Goal: Task Accomplishment & Management: Use online tool/utility

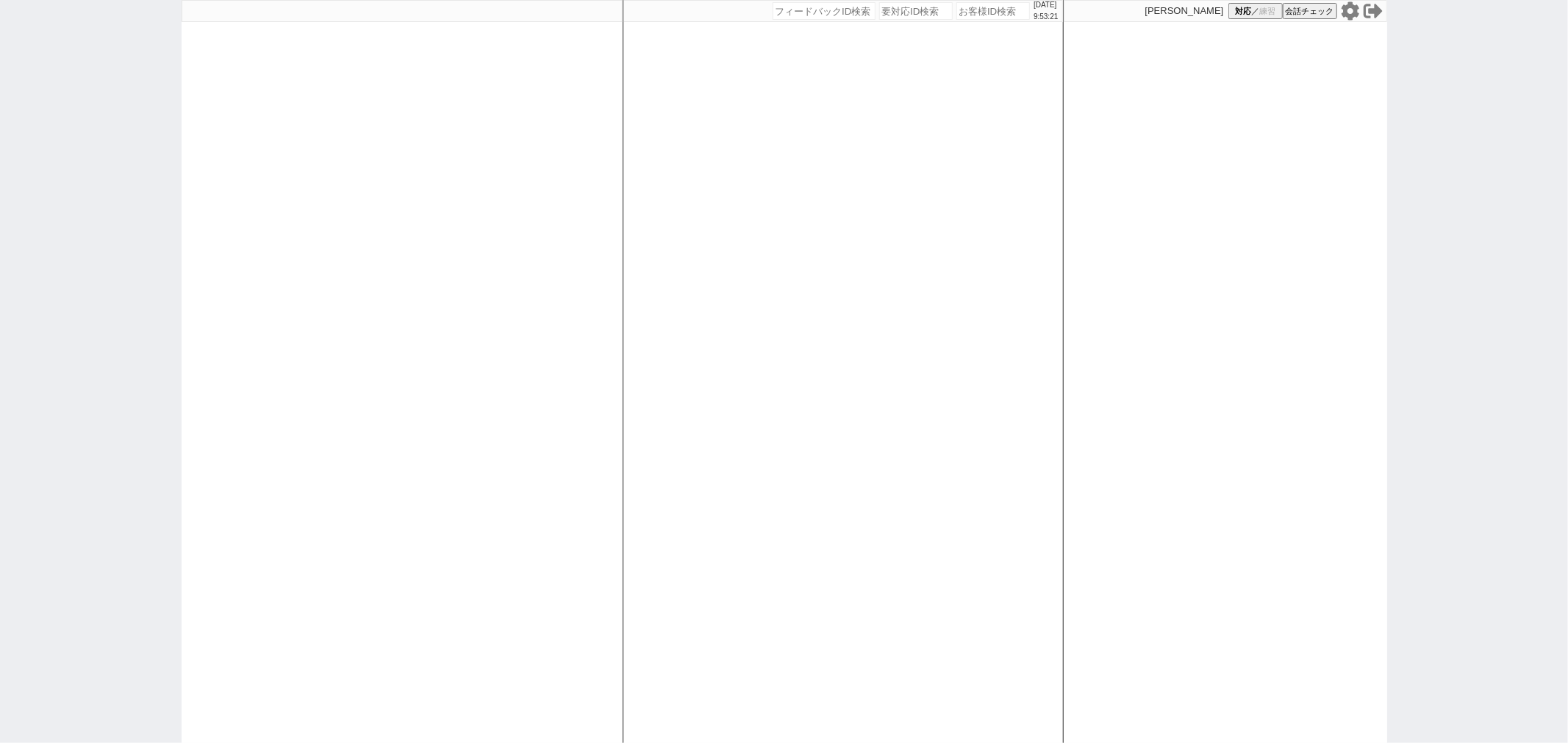
click at [480, 232] on div at bounding box center [401, 372] width 441 height 743
select select
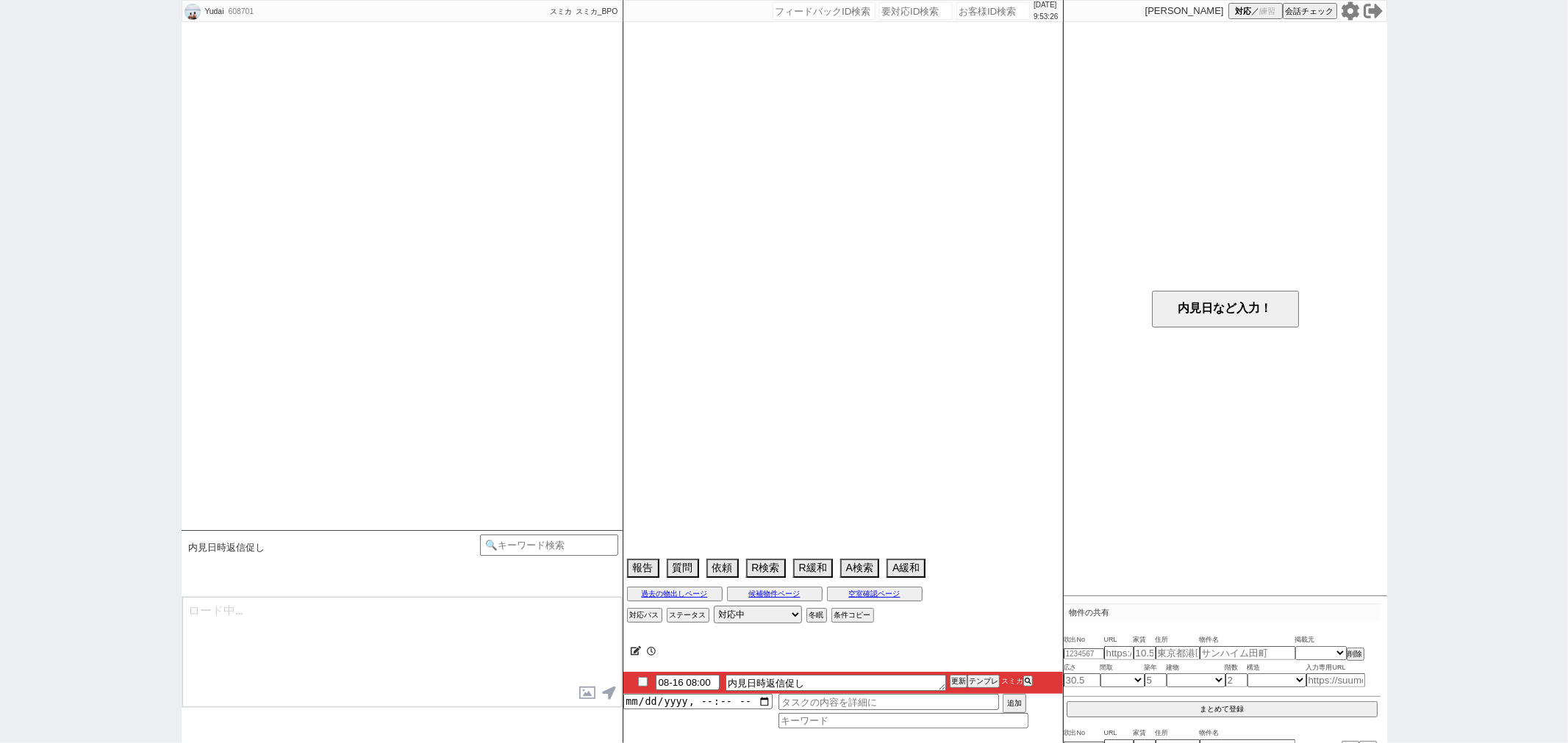
type textarea "内見について：8/10彼女に会って相談し連絡予定"
select select "2025"
select select "10"
select select "1"
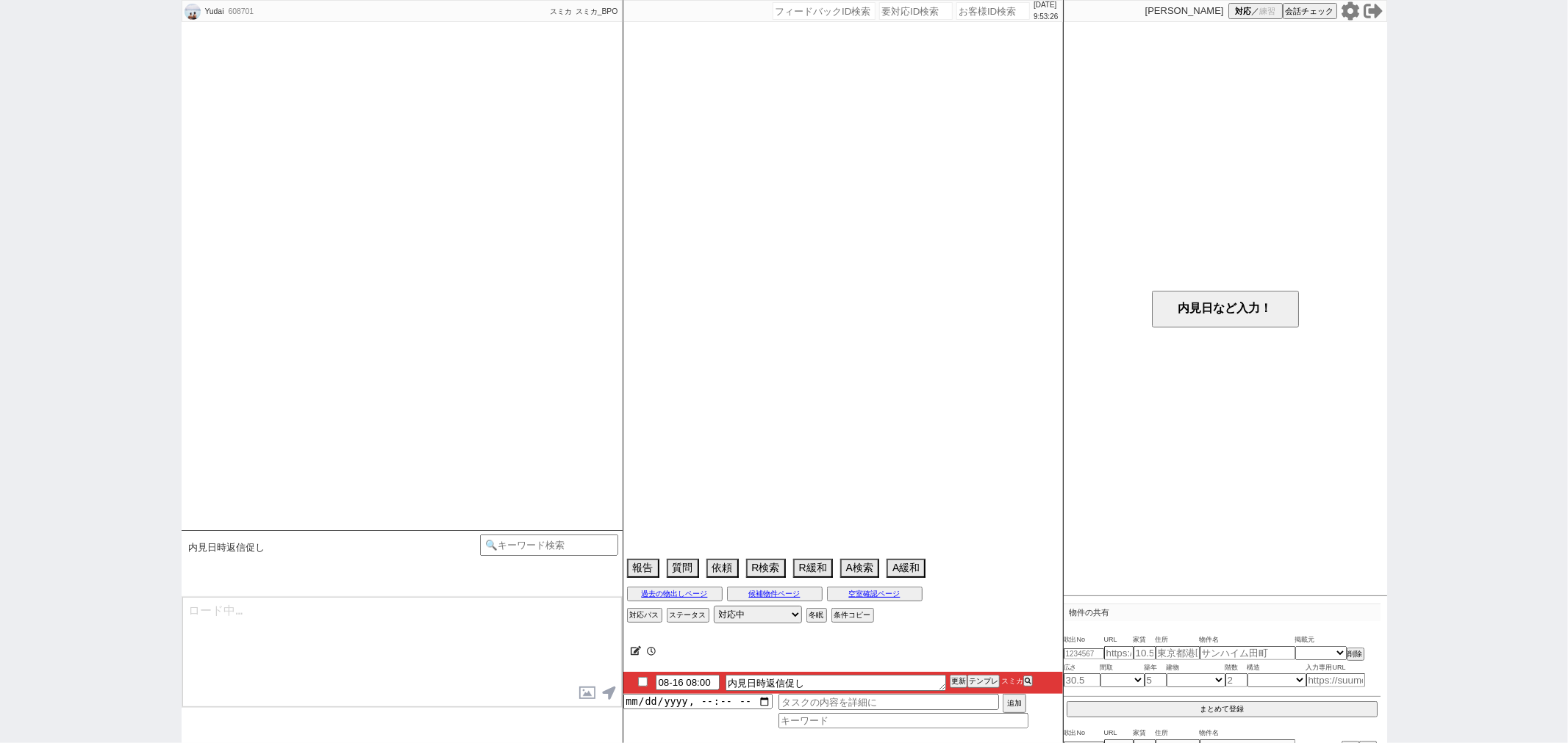
select select "14"
select select "64"
select select "65"
select select "66"
select select "67"
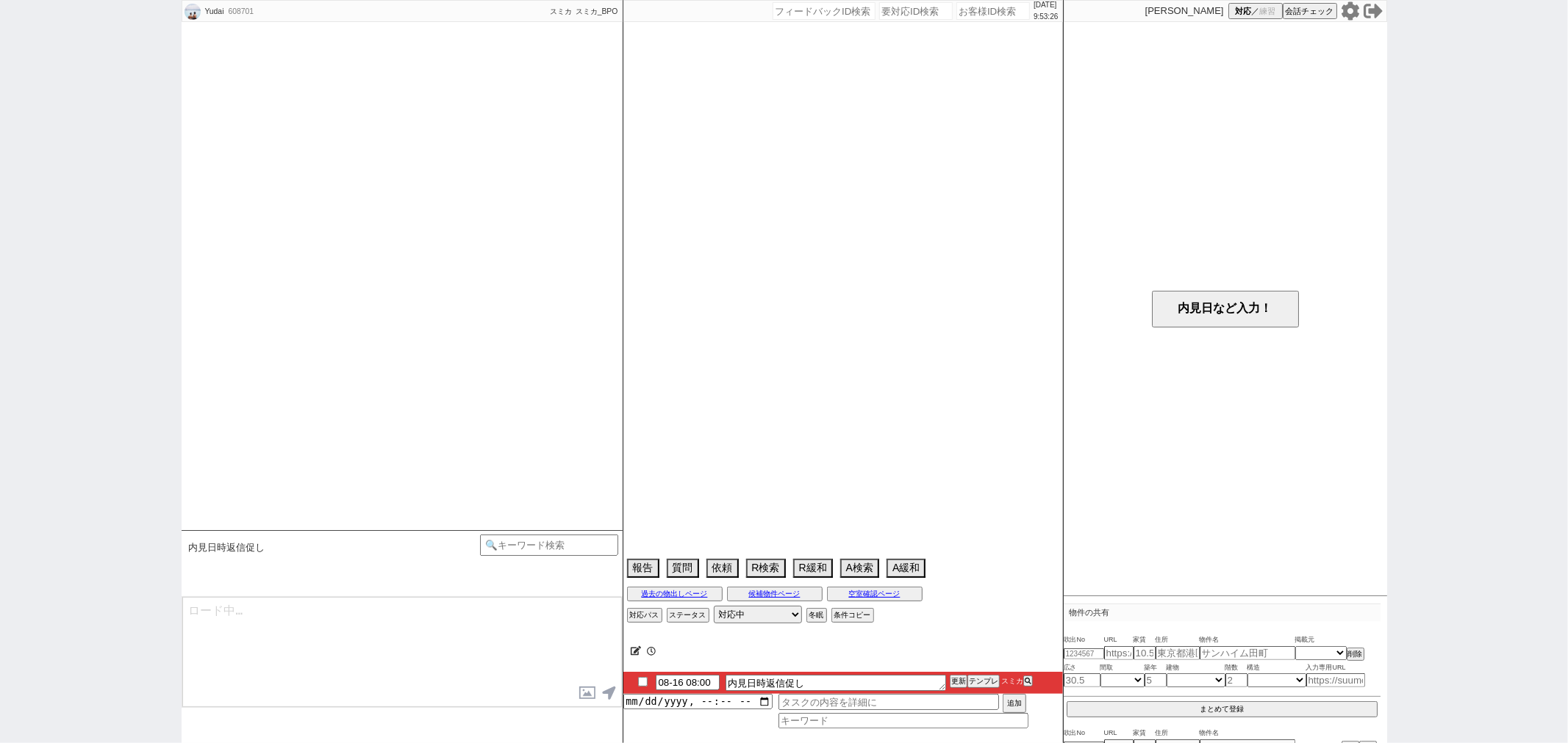
select select "68"
select select "69"
select select "70"
select select "71"
select select "72"
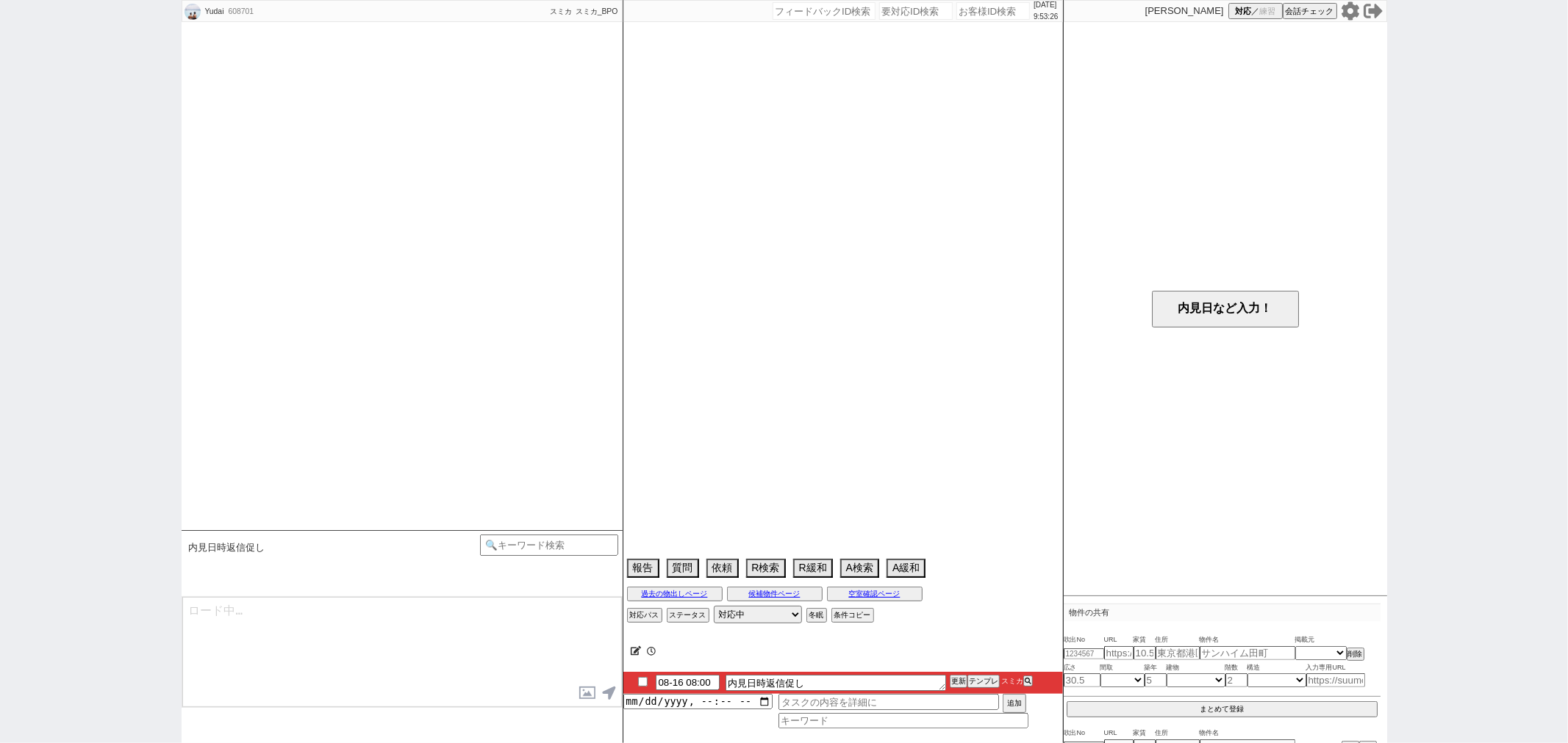
select select "73"
select select "74"
select select "75"
select select "76"
select select "77"
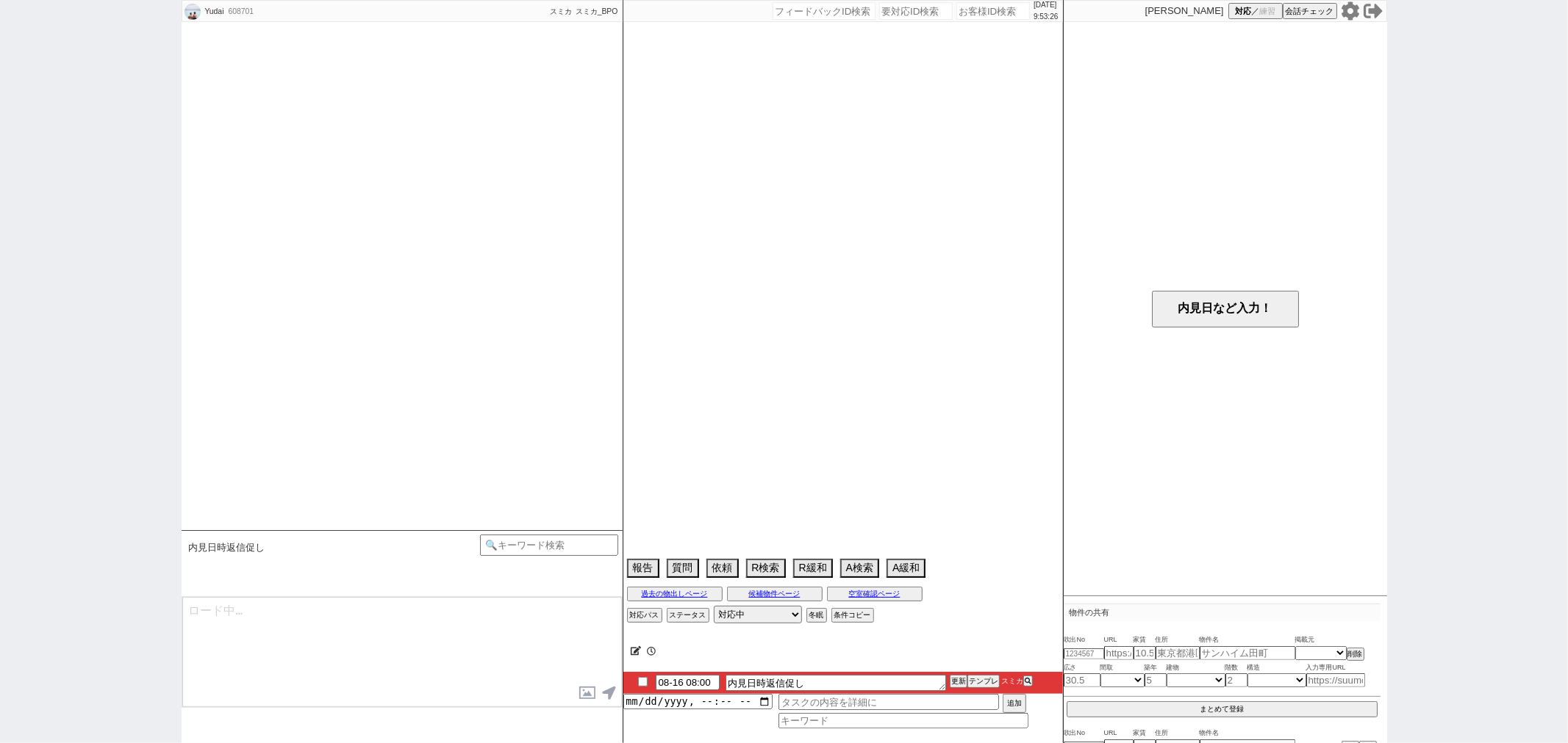
select select "78"
select select "79"
select select "80"
select select "101"
select select "10118"
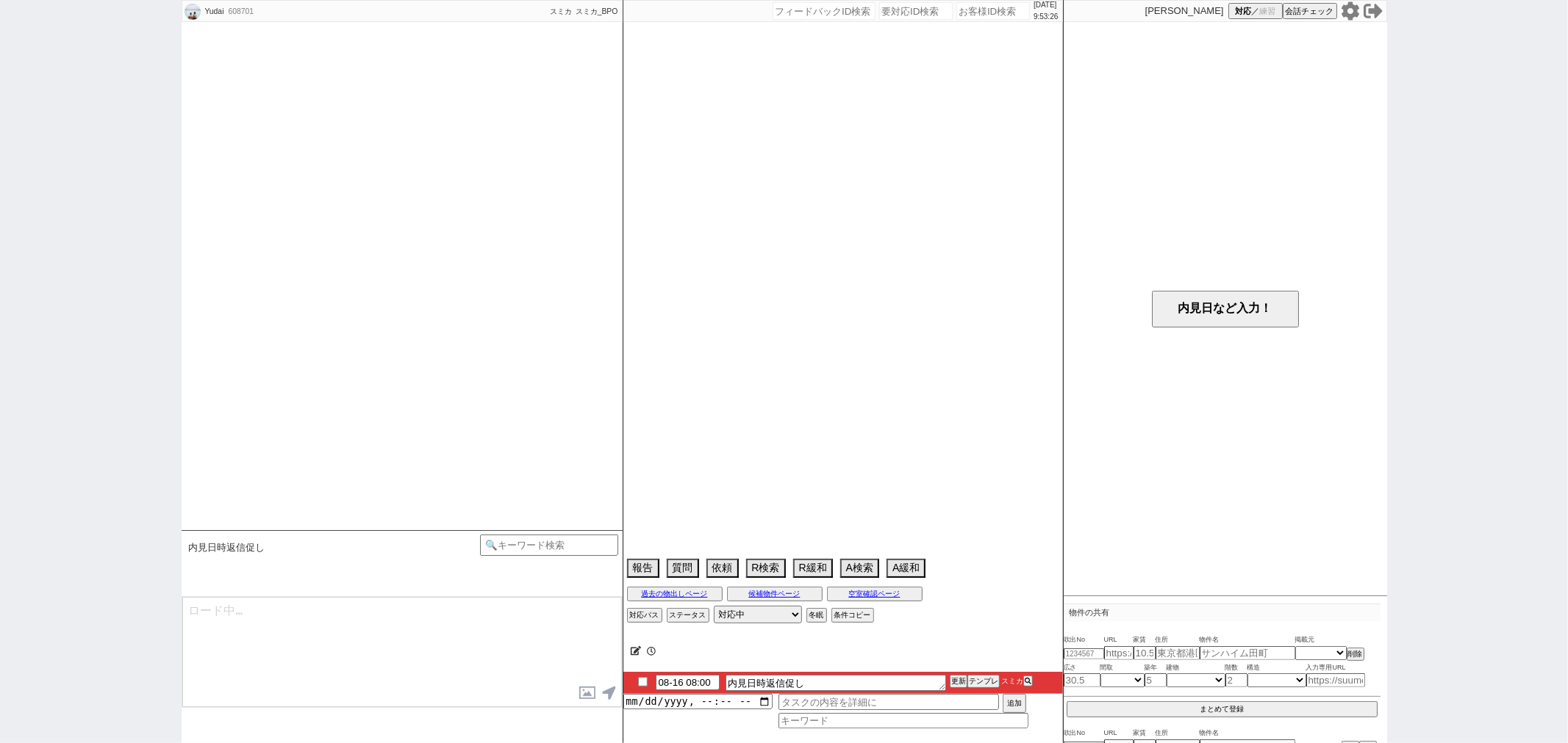
select select "53"
select select "1356"
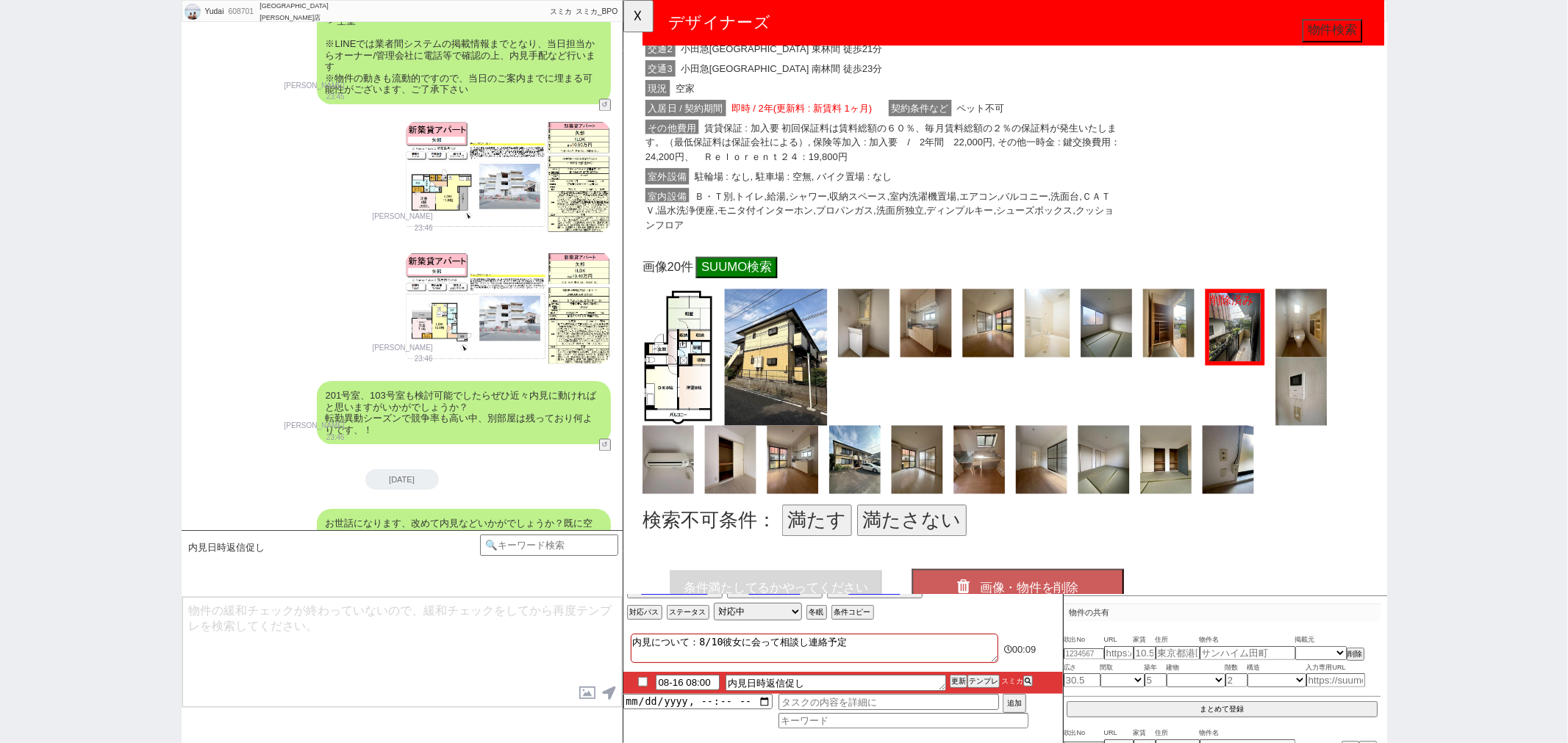
scroll to position [1220, 0]
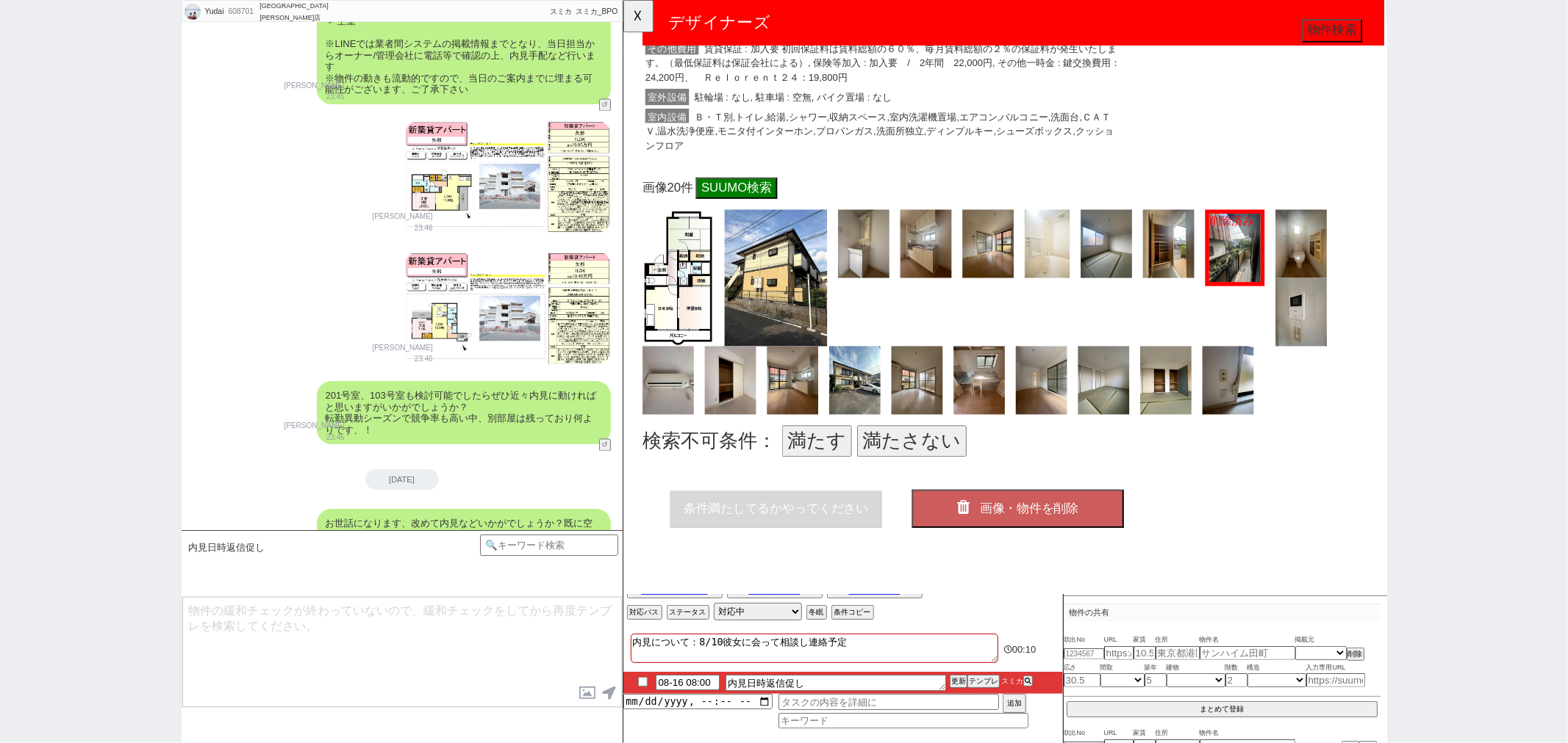
click at [919, 458] on button "満たさない" at bounding box center [932, 474] width 117 height 33
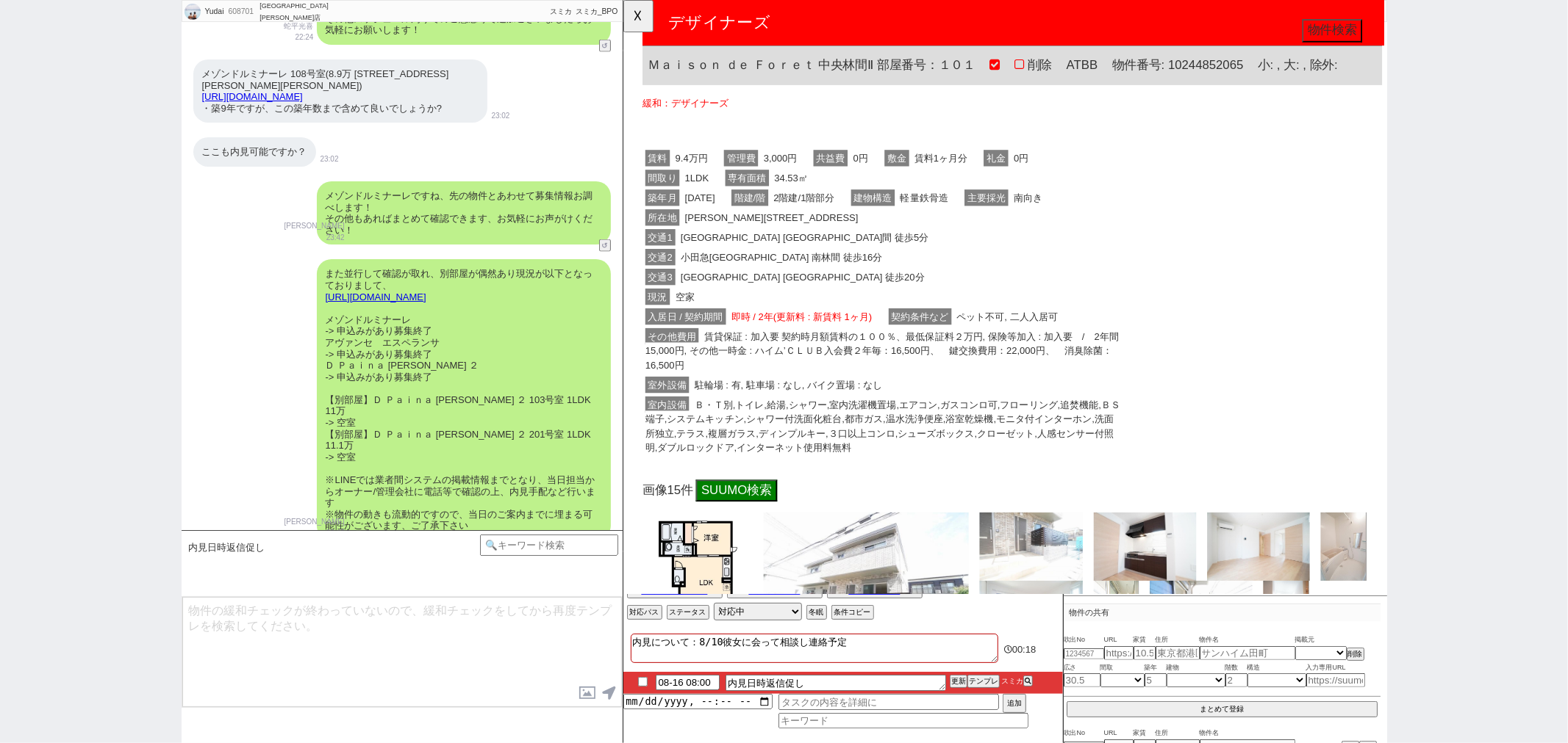
scroll to position [1874, 0]
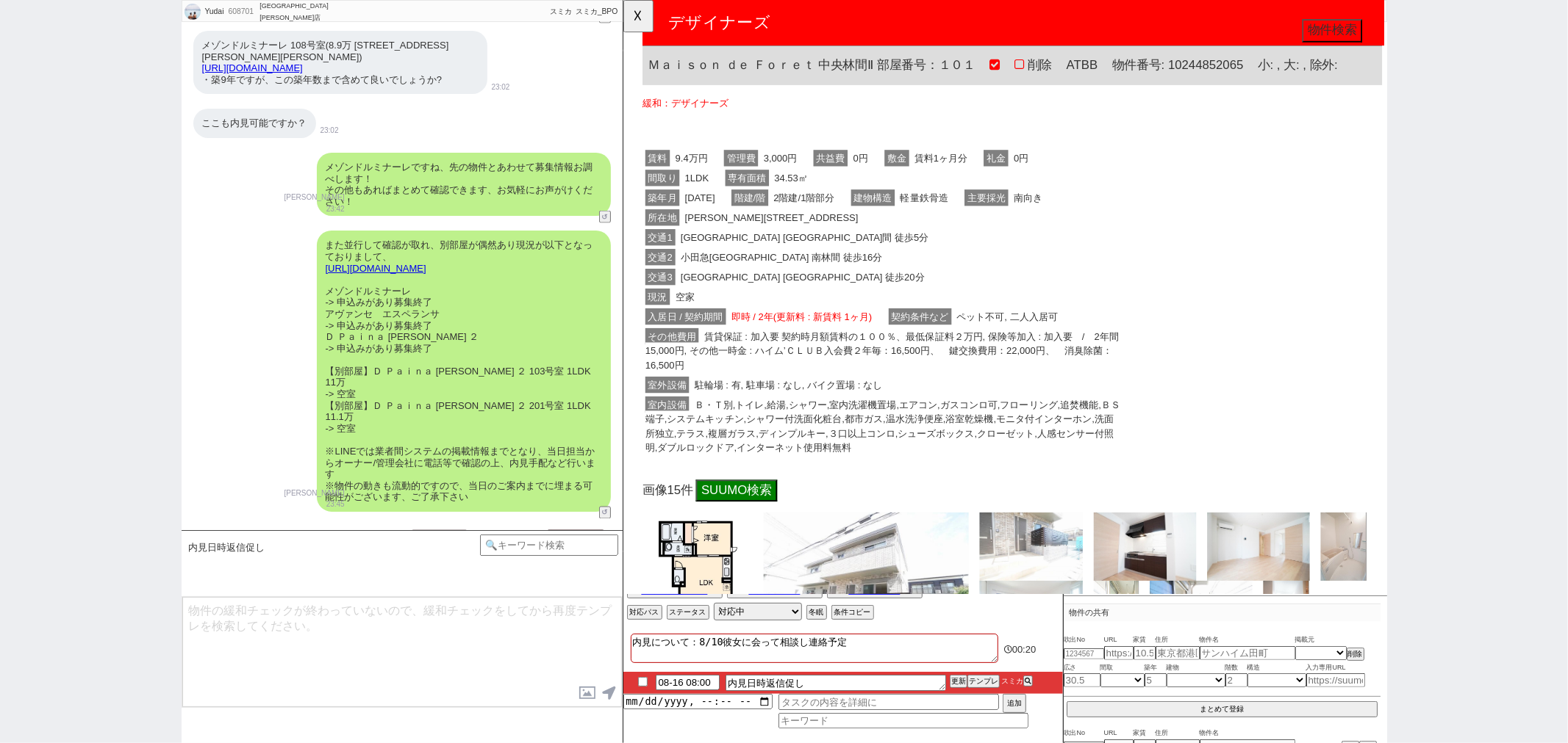
click at [303, 62] on link "https://suumo.jp/chintai/bc_100439728366/" at bounding box center [252, 68] width 100 height 11
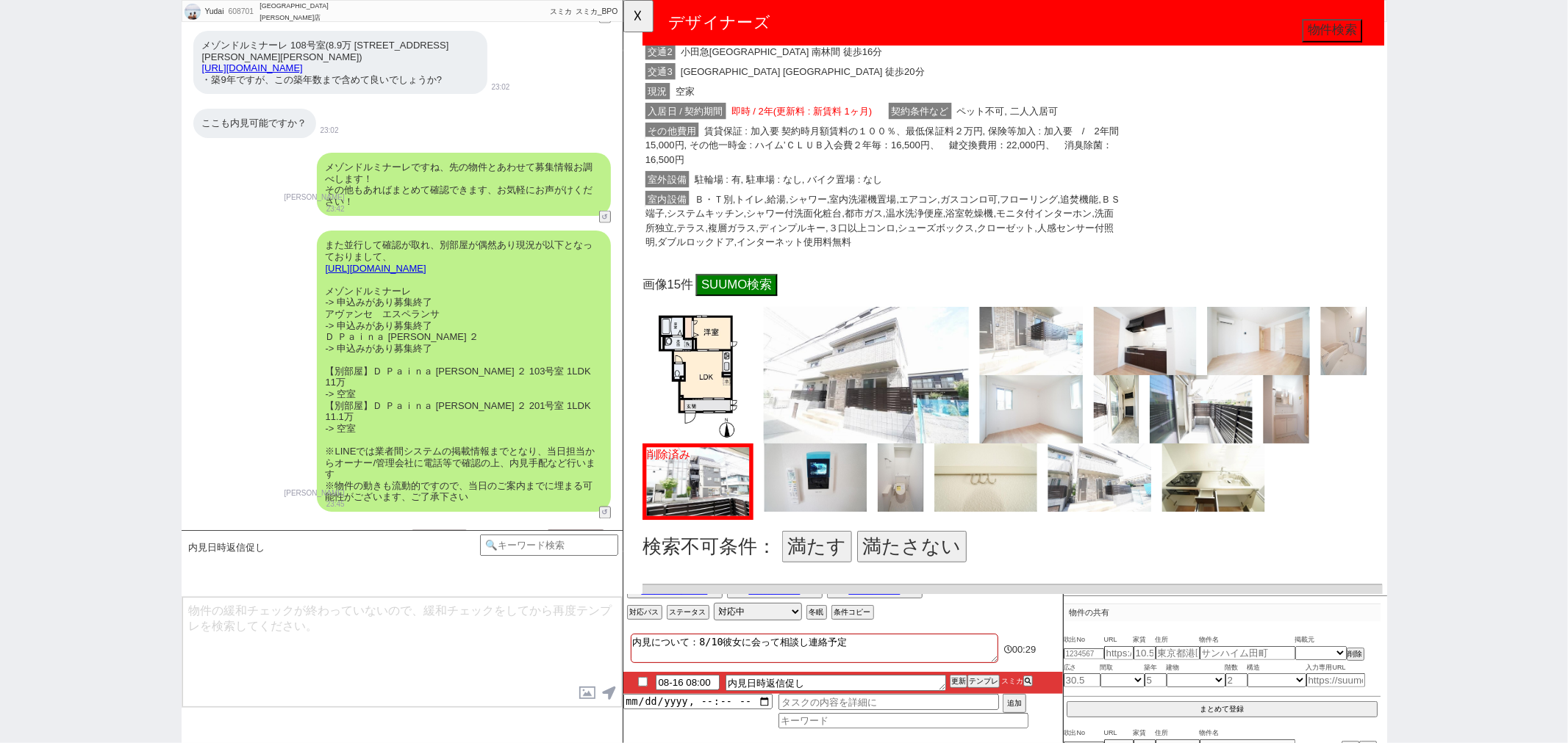
scroll to position [649, 0]
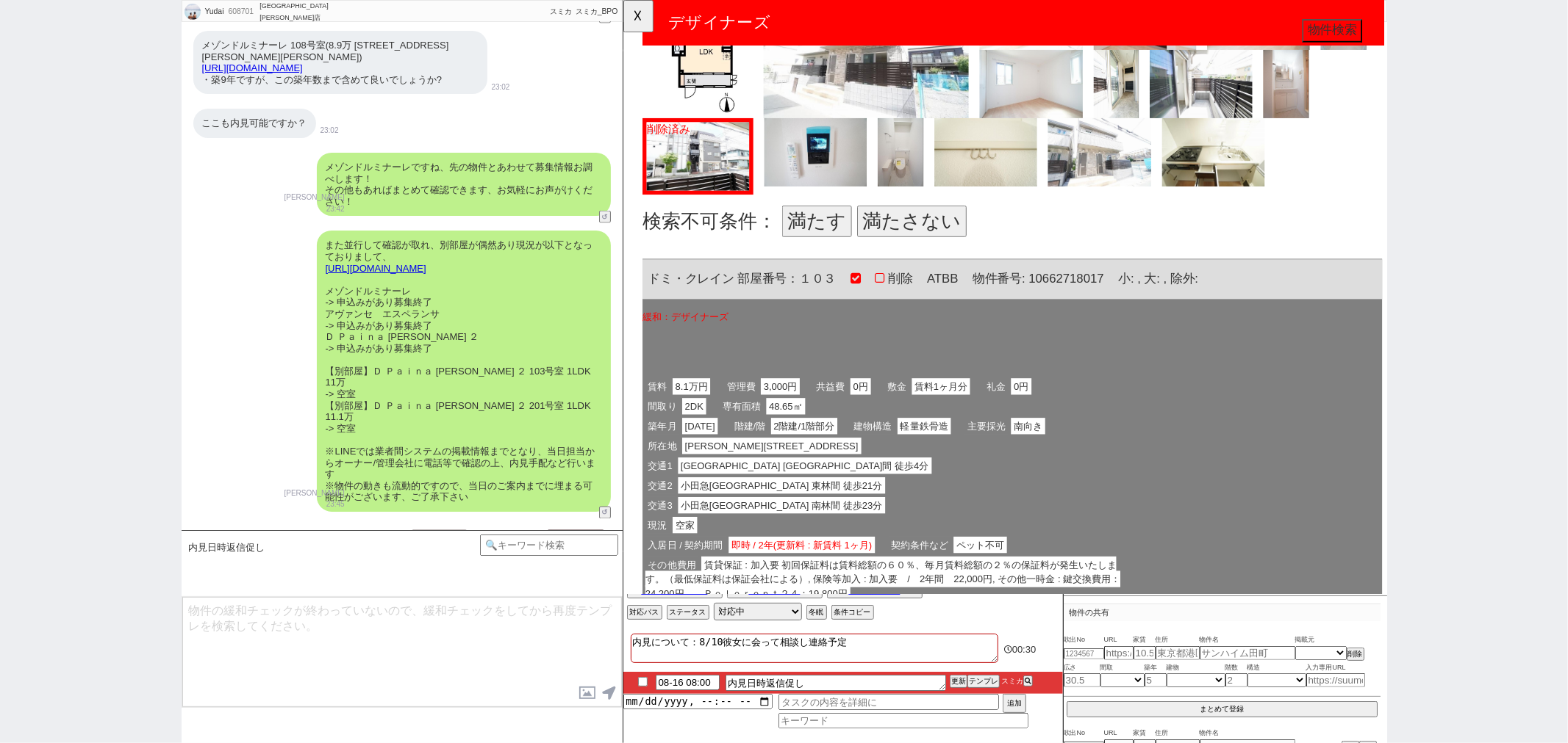
click at [819, 227] on button "満たす" at bounding box center [830, 238] width 75 height 33
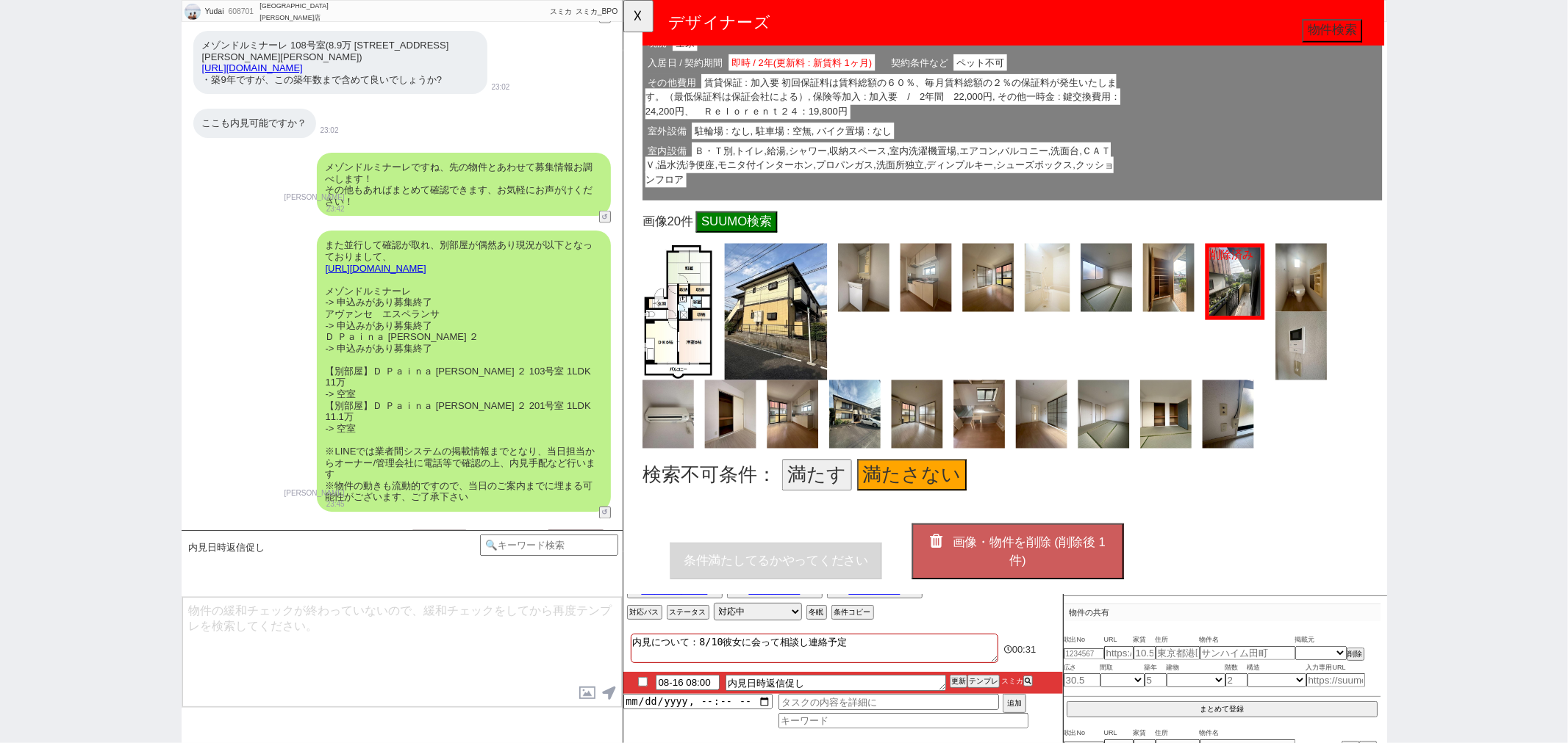
scroll to position [1239, 0]
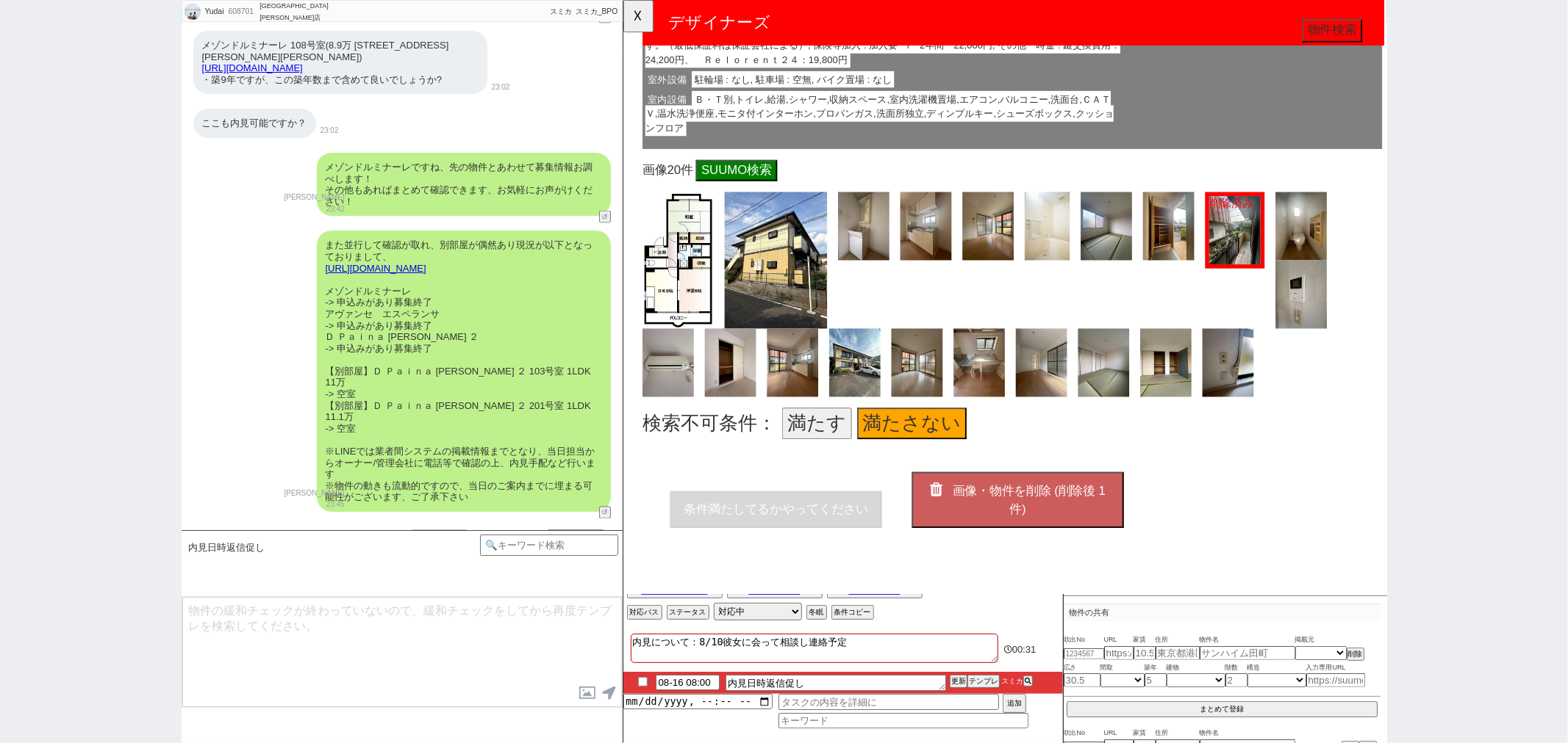
click at [1066, 542] on button "画像・物件を削除 (削除後 1 件)" at bounding box center [1046, 537] width 228 height 59
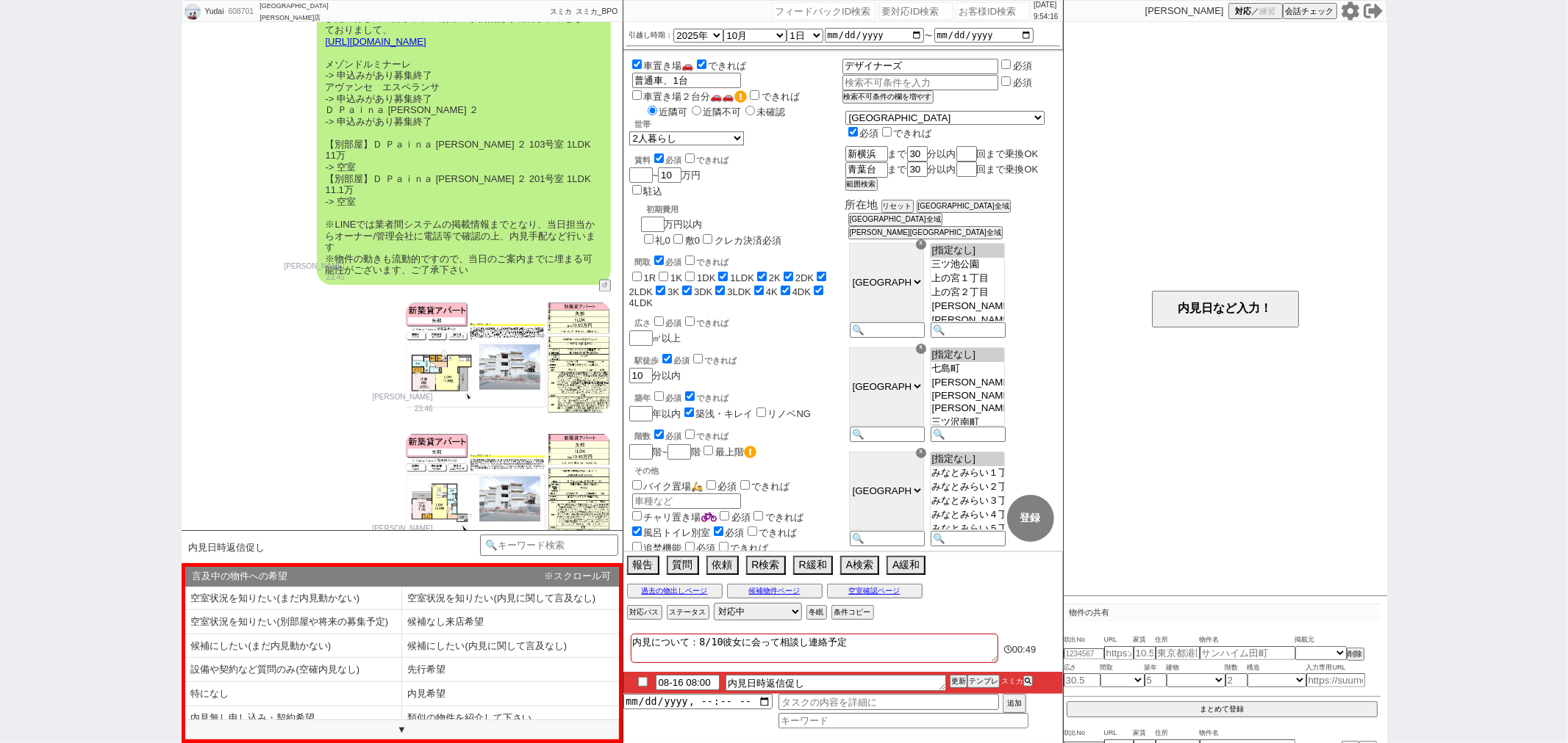
scroll to position [2508, 0]
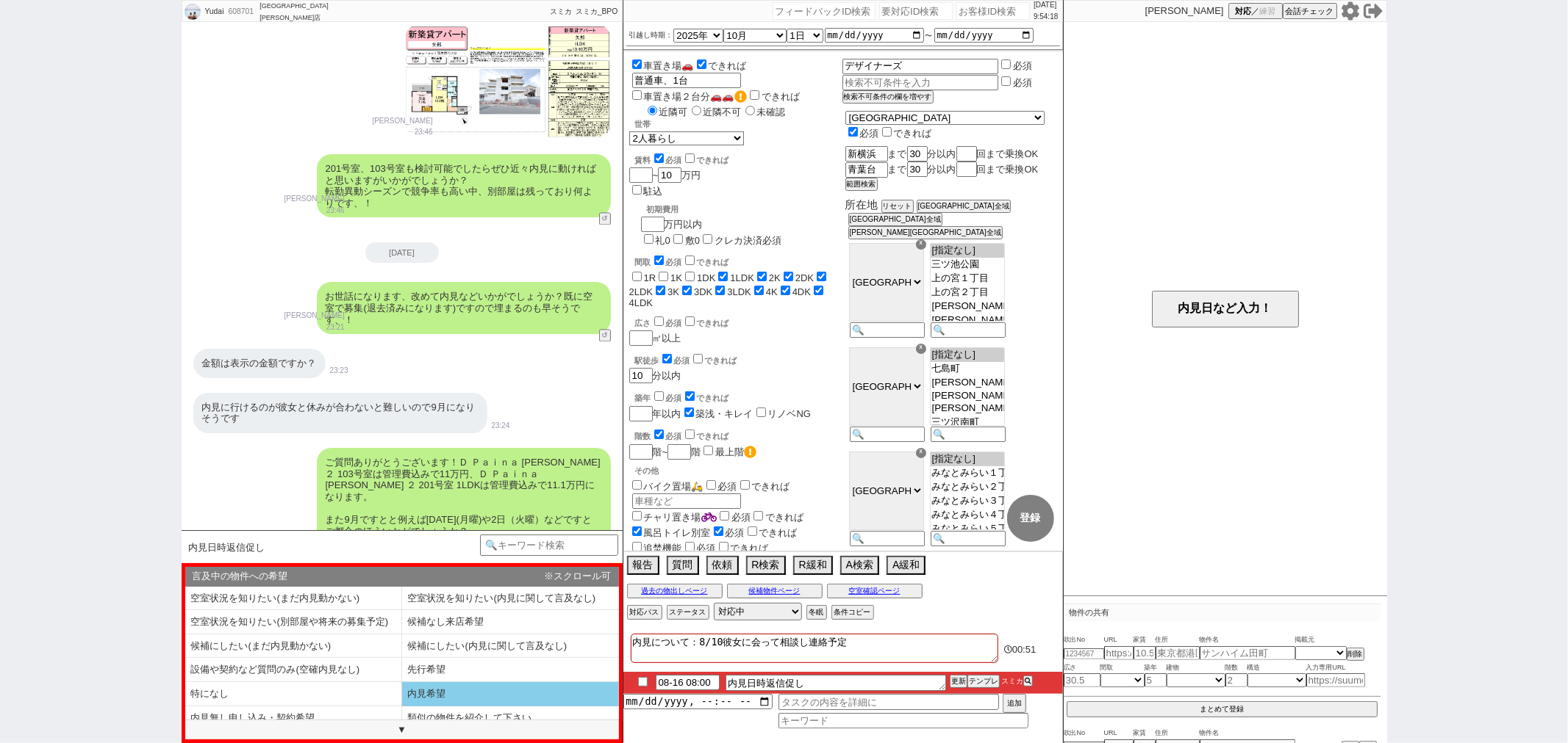
click at [402, 707] on li "内見希望" at bounding box center [294, 718] width 217 height 25
select select "内見希望"
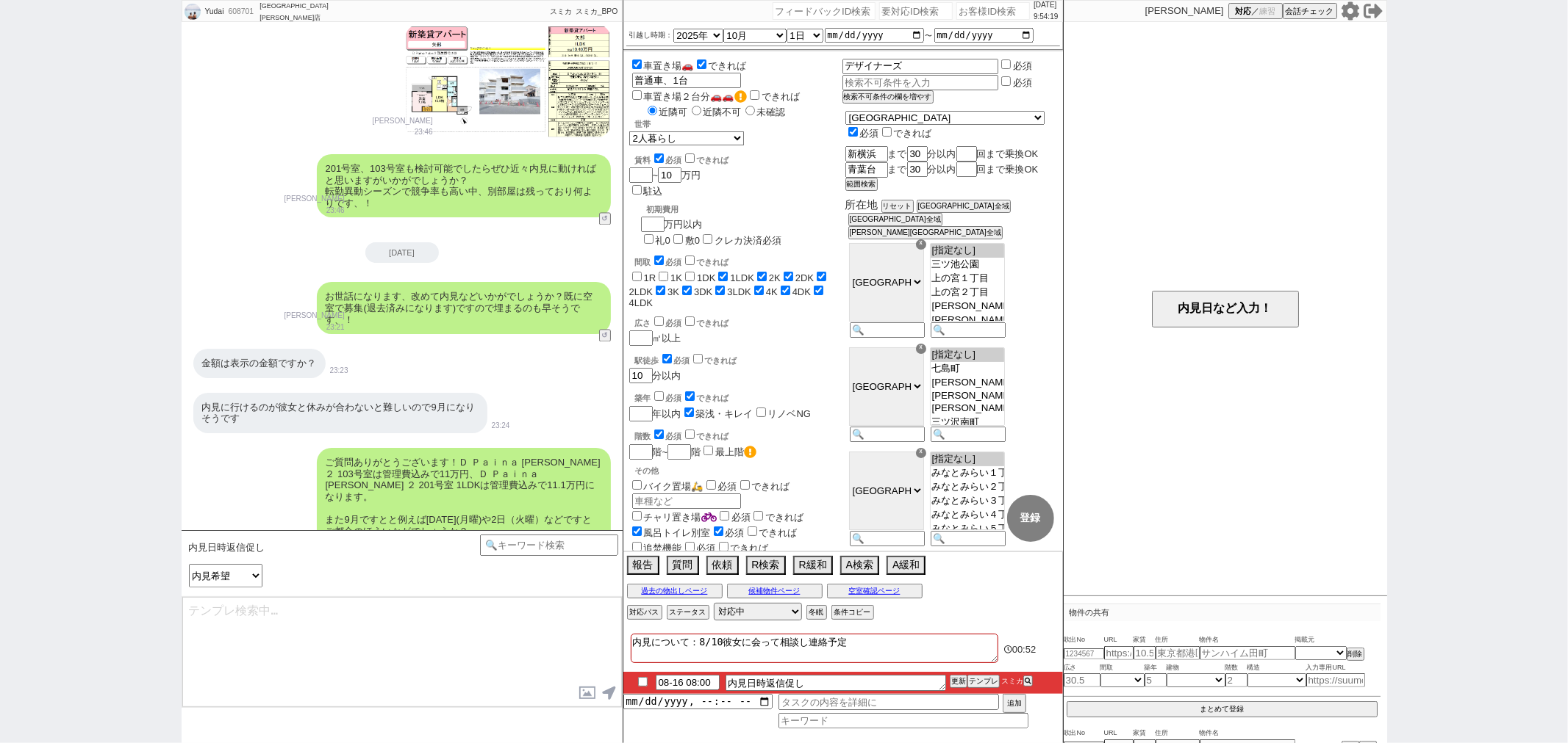
type textarea "先ほど連絡がありまして、@@【物件名】は月曜の16:00~16:30は予約が入り難しいとのことでした。"
click at [0, 0] on select "言及中の物件への希望 空室状況を知りたい(まだ内見動かない) 空室状況を知りたい(内見に関して言及なし) 空室状況を知りたい(別部屋や将来の募集予定) 候補な…" at bounding box center [0, 0] width 0 height 0
select select "特になし"
click at [0, 0] on select "言及中の物件への希望 空室状況を知りたい(まだ内見動かない) 空室状況を知りたい(内見に関して言及なし) 空室状況を知りたい(別部屋や将来の募集予定) 候補な…" at bounding box center [0, 0] width 0 height 0
type textarea "上記スケジュールはいかがでしょうか？お手すきの際に頂けますと幸いです！"
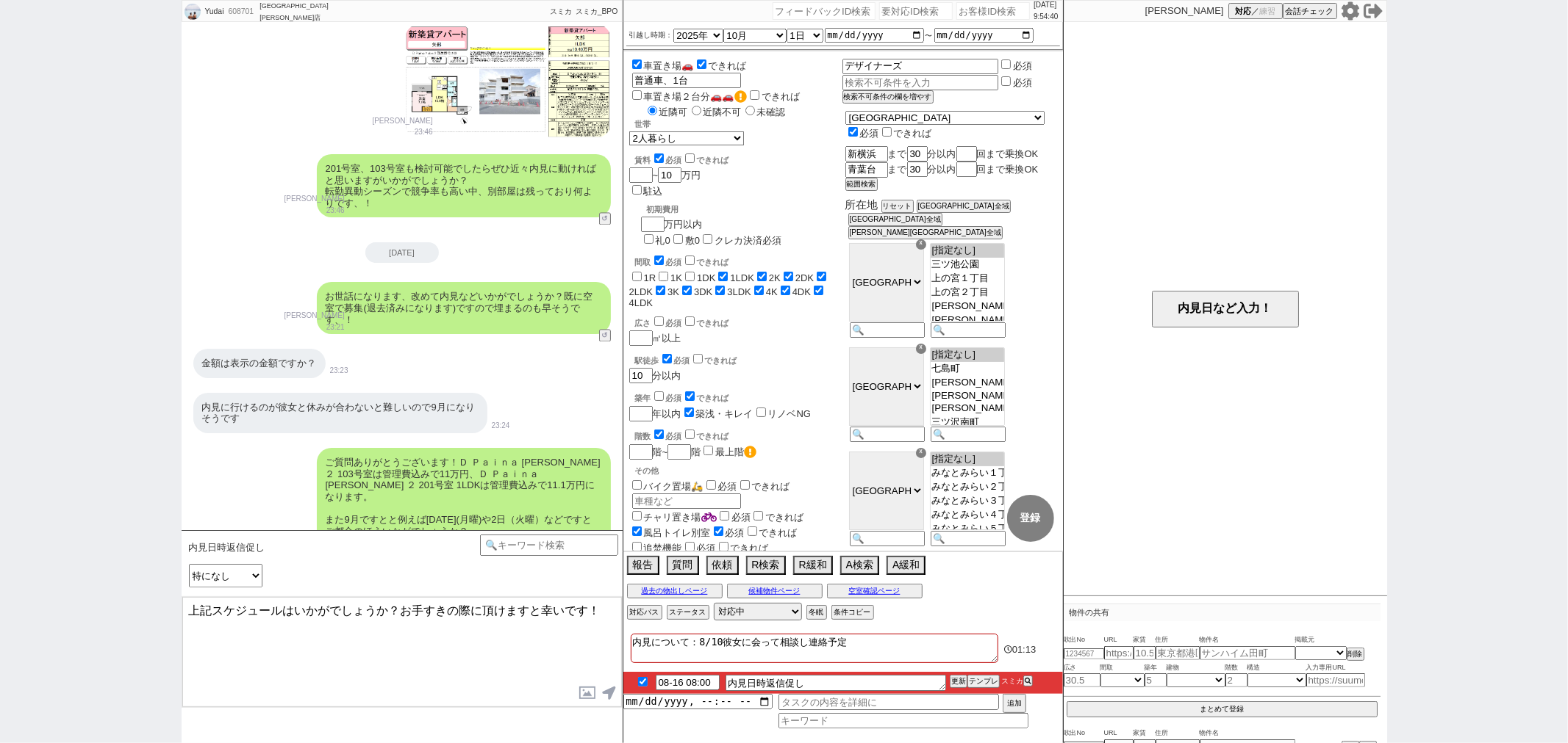
checkbox input "true"
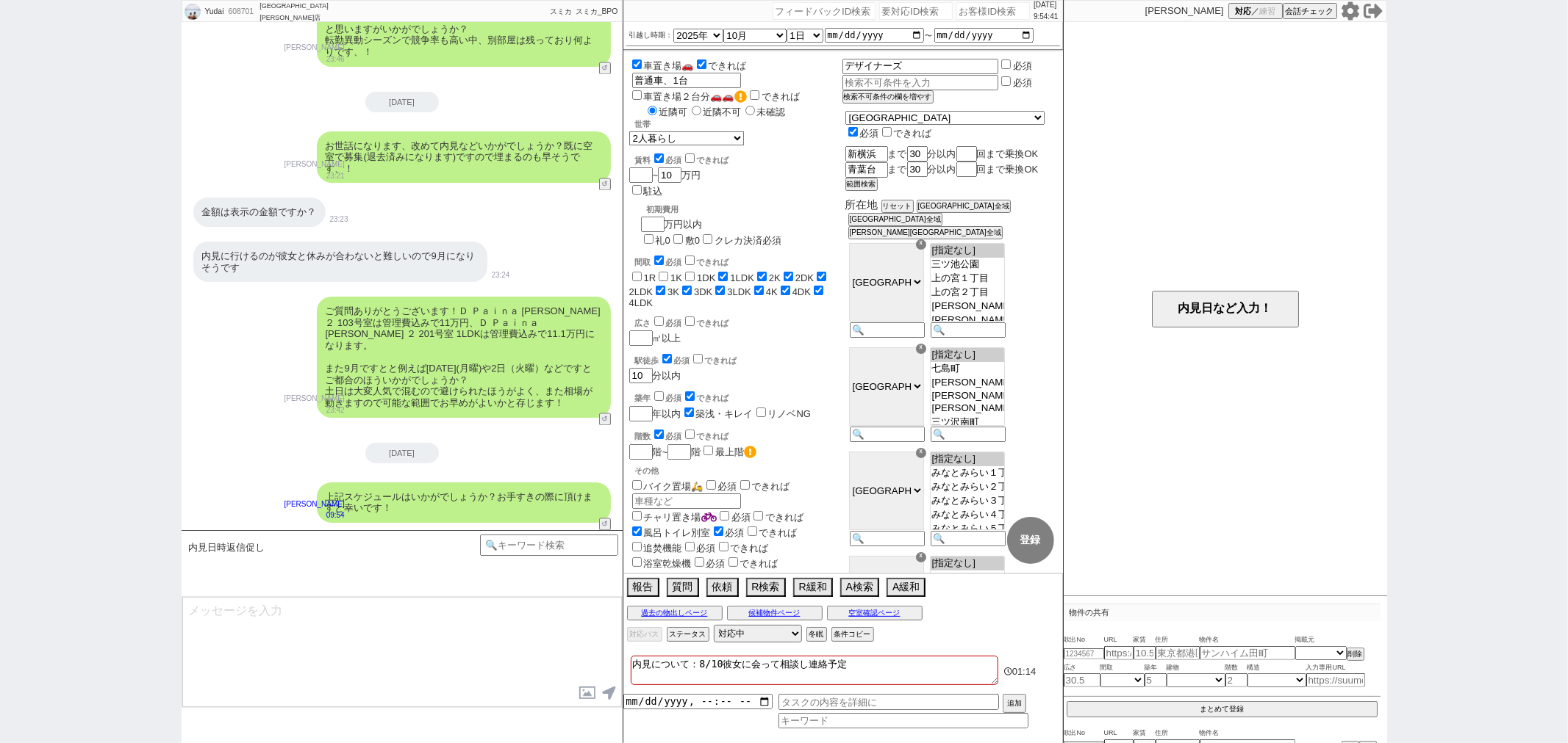
scroll to position [2343, 0]
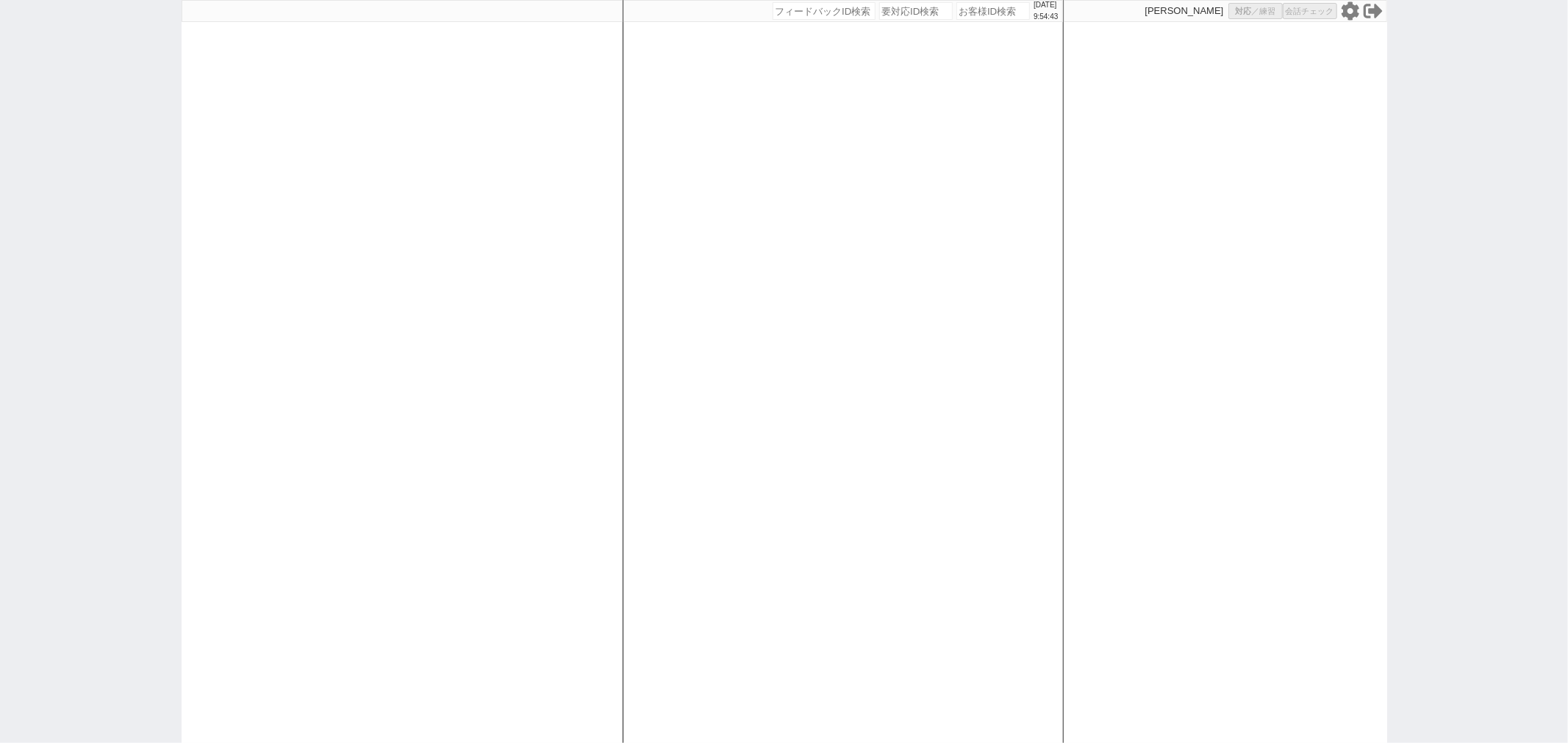
select select
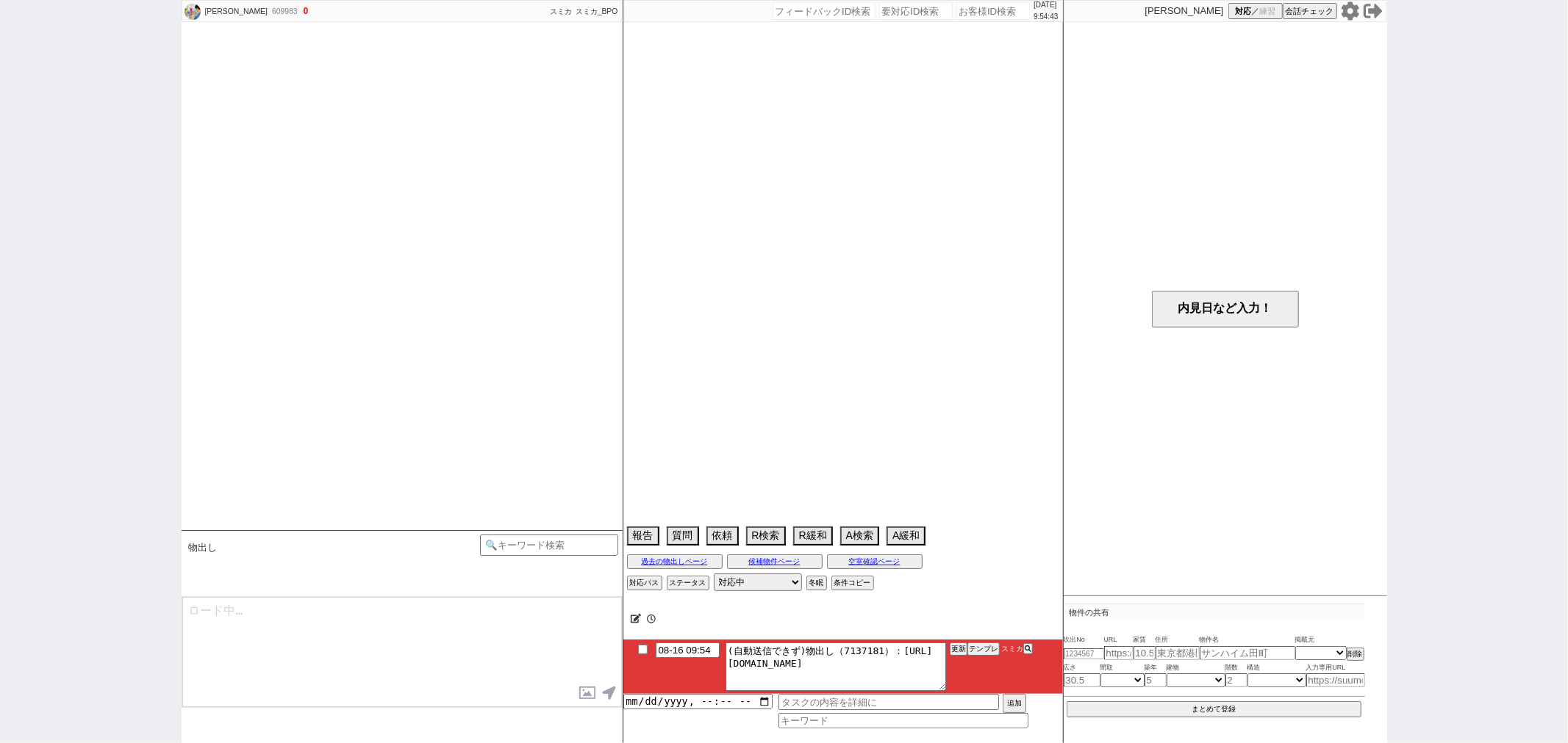
select select "2025"
select select "9"
select select "34"
select select "0"
select select "24"
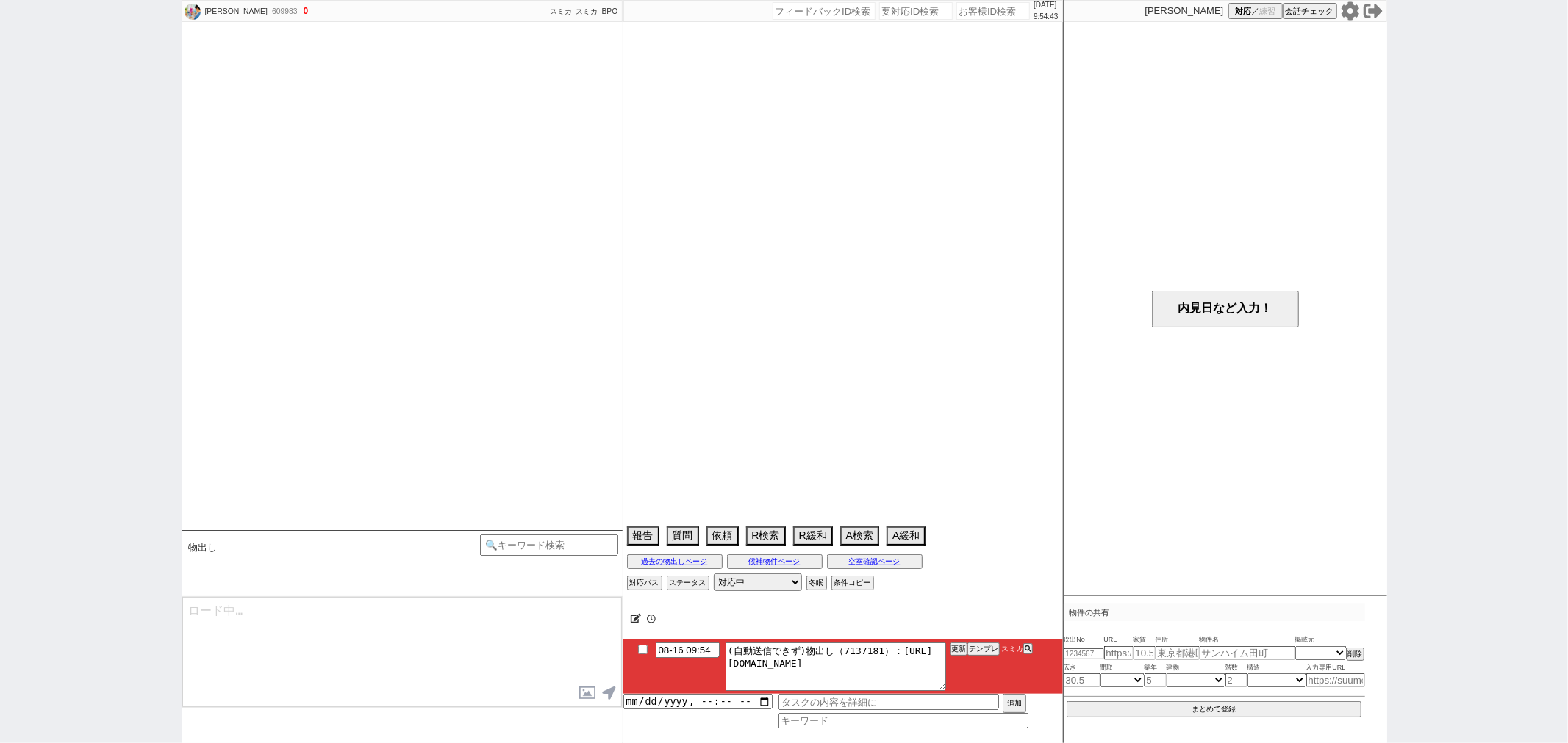
select select "62"
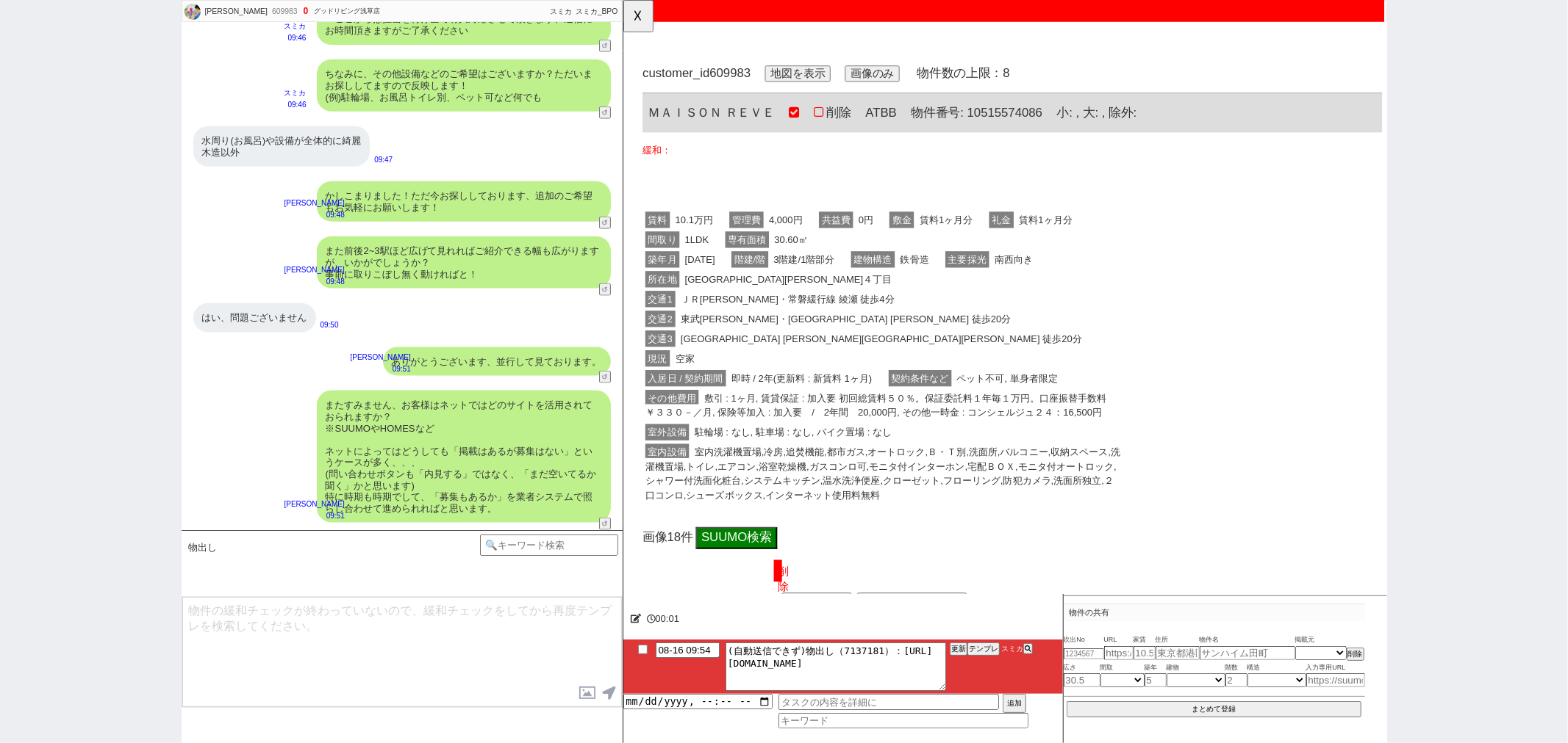
scroll to position [0, 0]
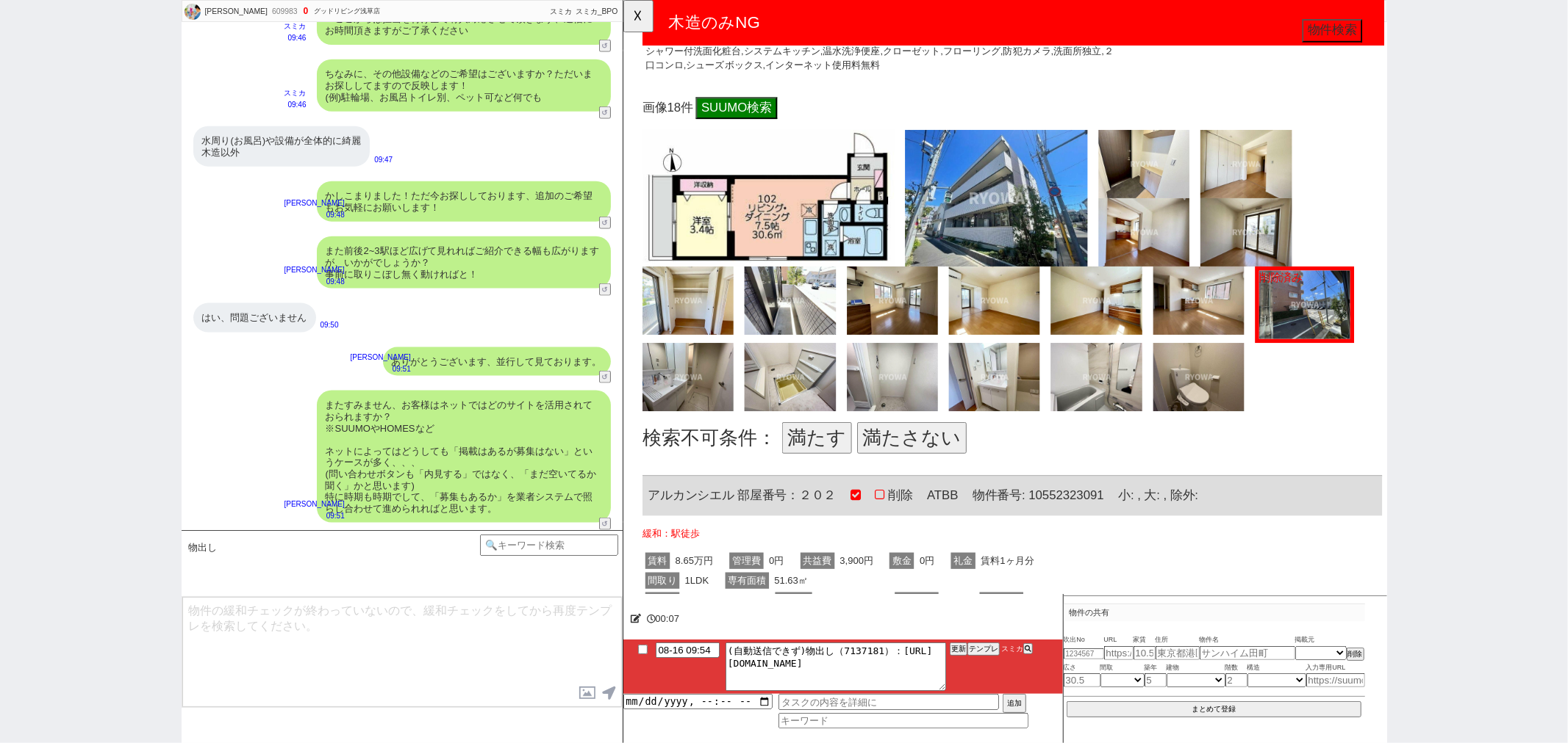
click at [804, 458] on button "満たす" at bounding box center [830, 470] width 75 height 33
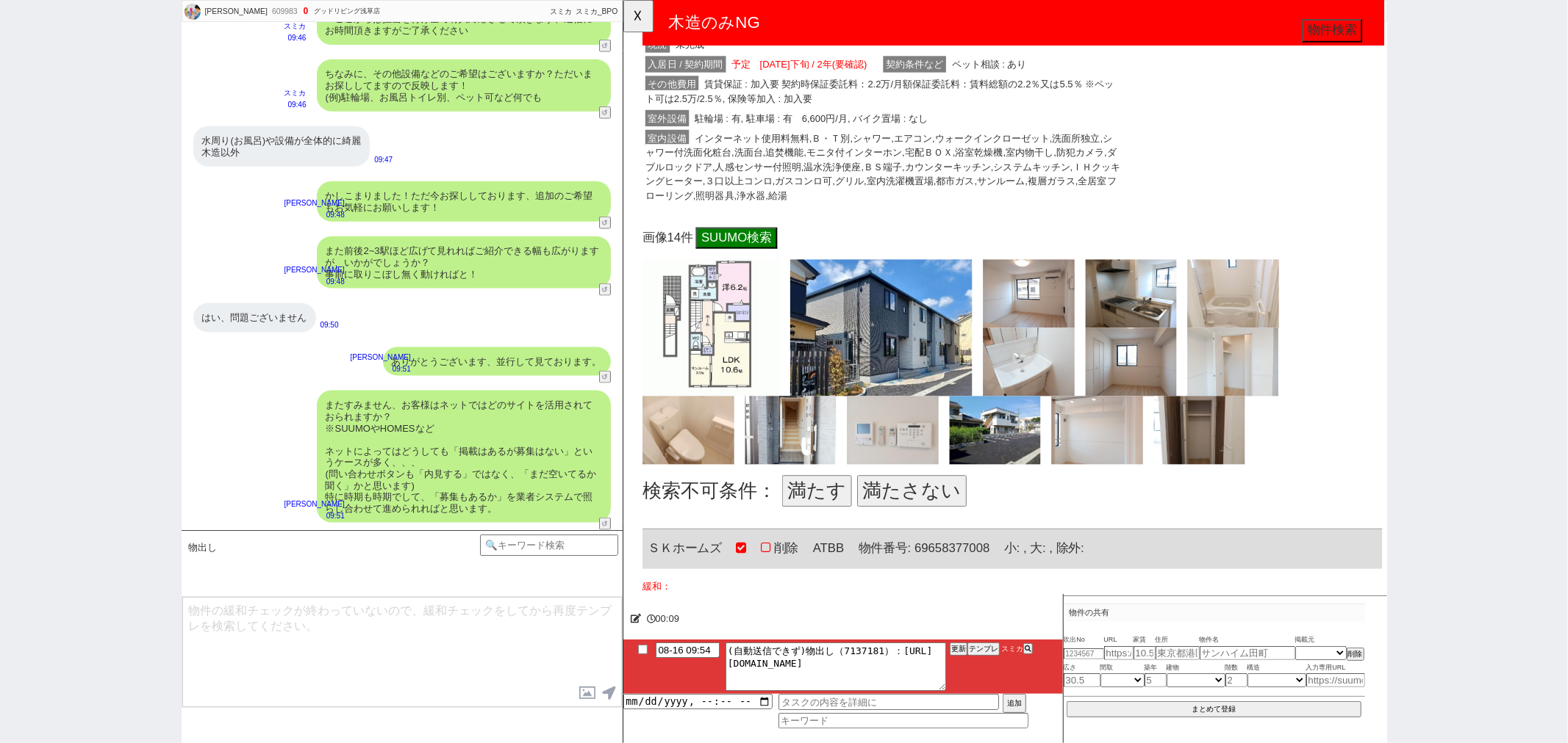
scroll to position [1305, 0]
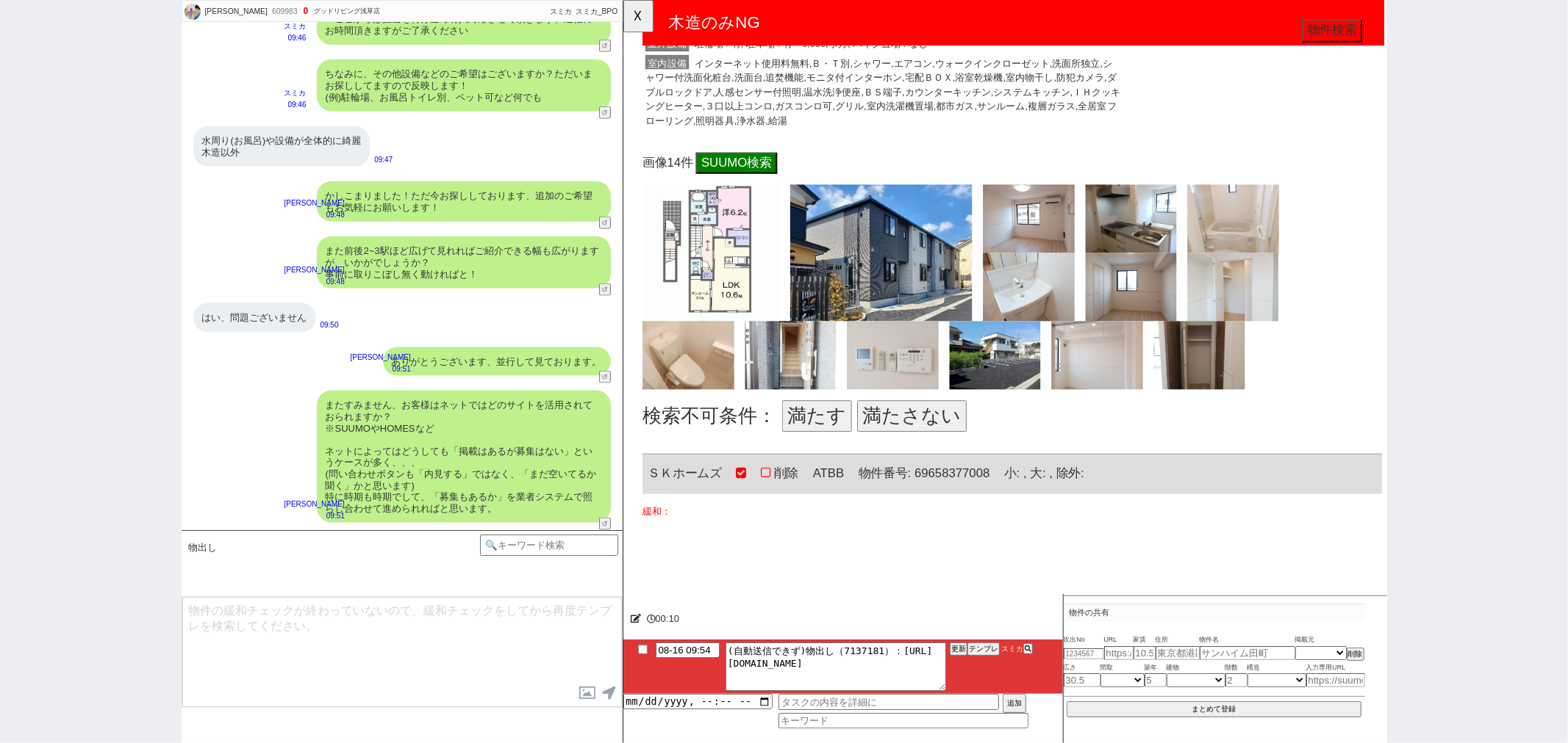
click at [812, 430] on button "満たす" at bounding box center [830, 447] width 75 height 33
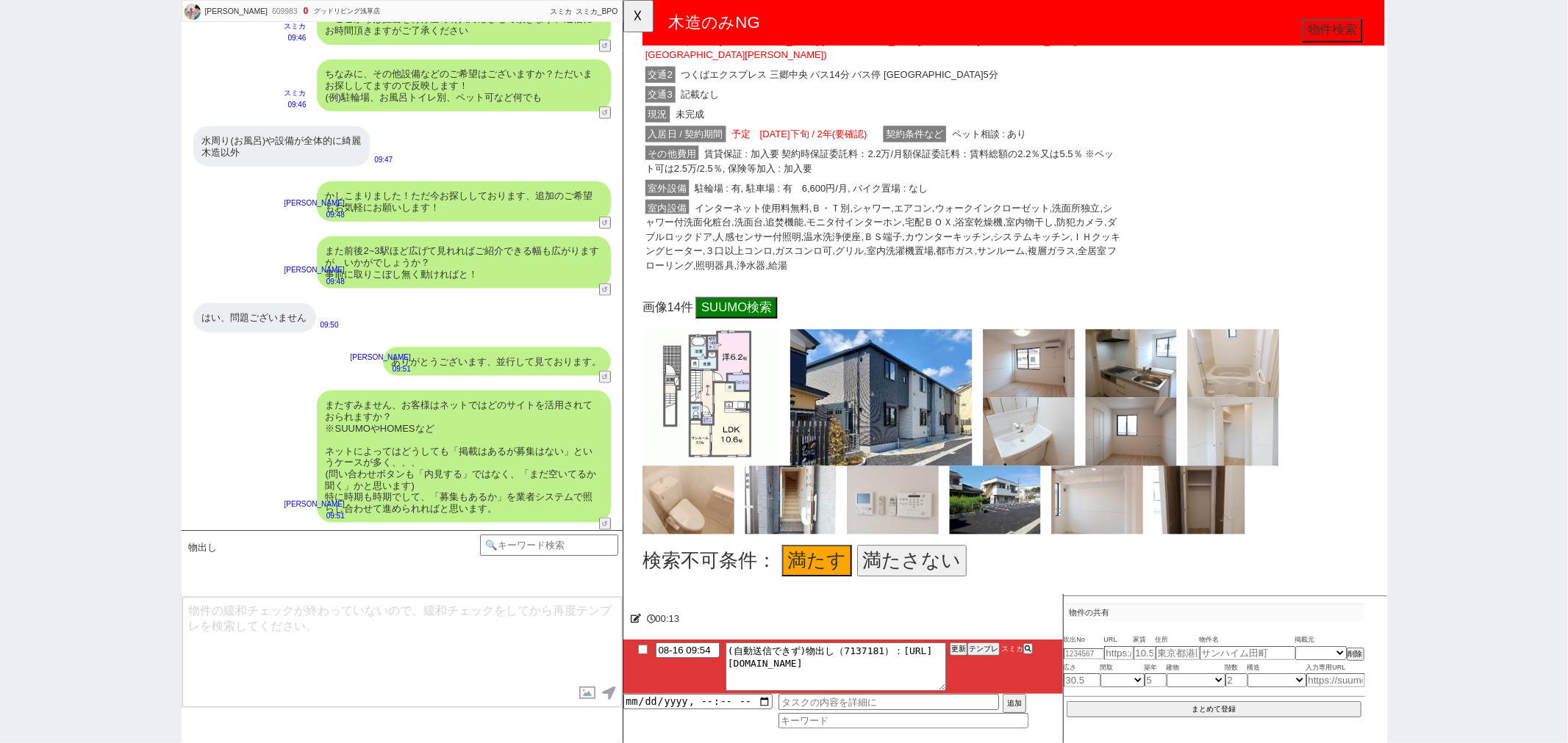
scroll to position [1386, 0]
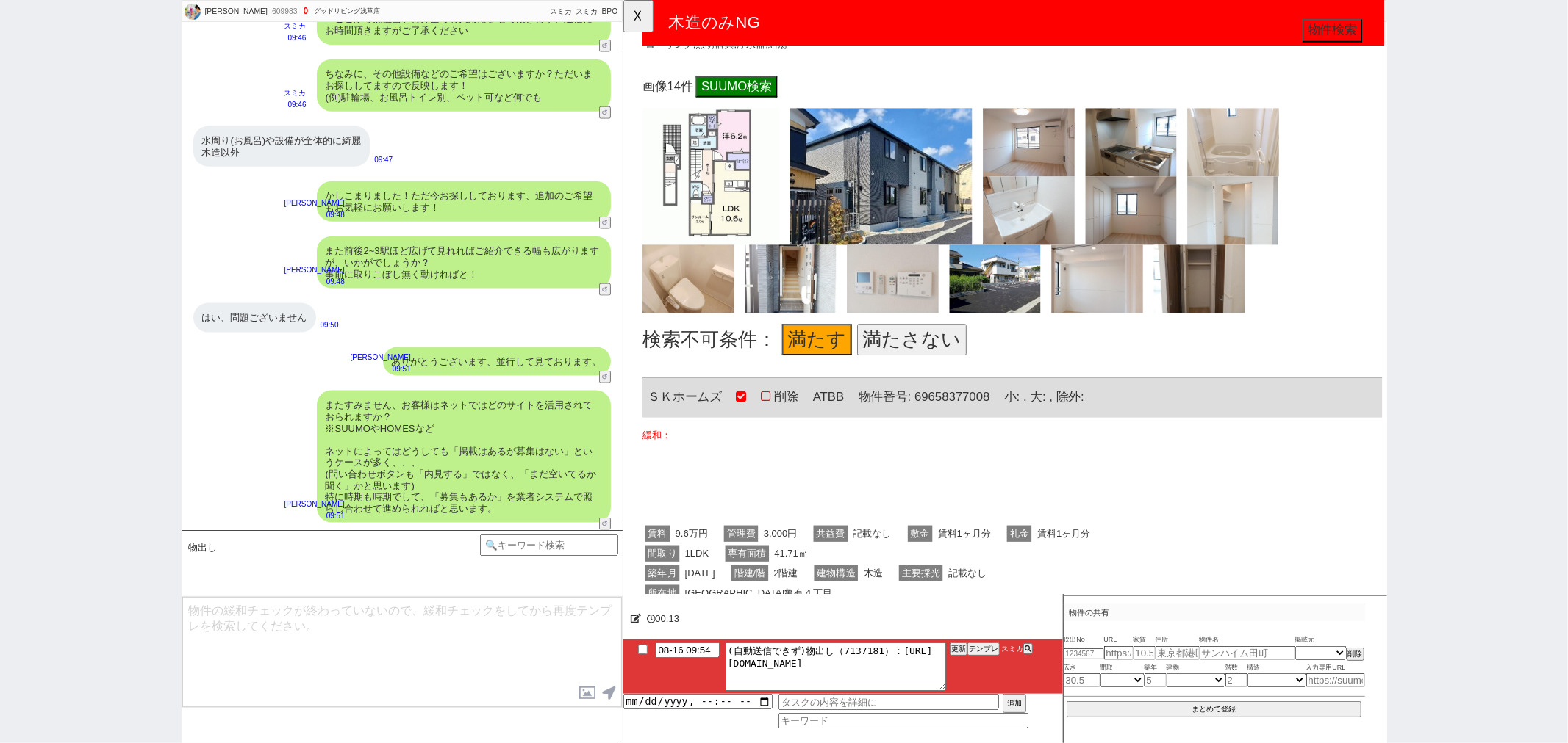
click at [953, 357] on button "満たさない" at bounding box center [932, 366] width 117 height 33
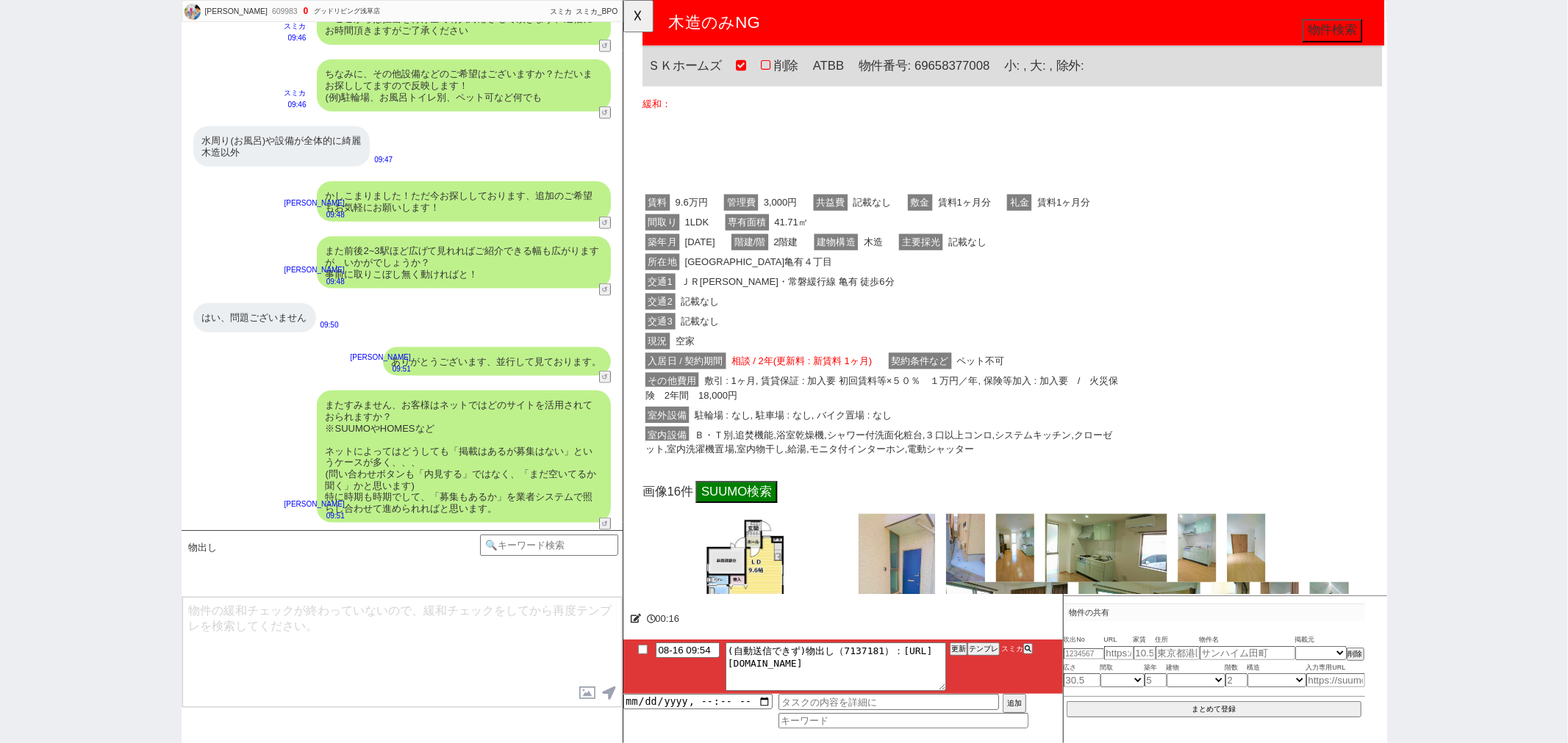
scroll to position [1713, 0]
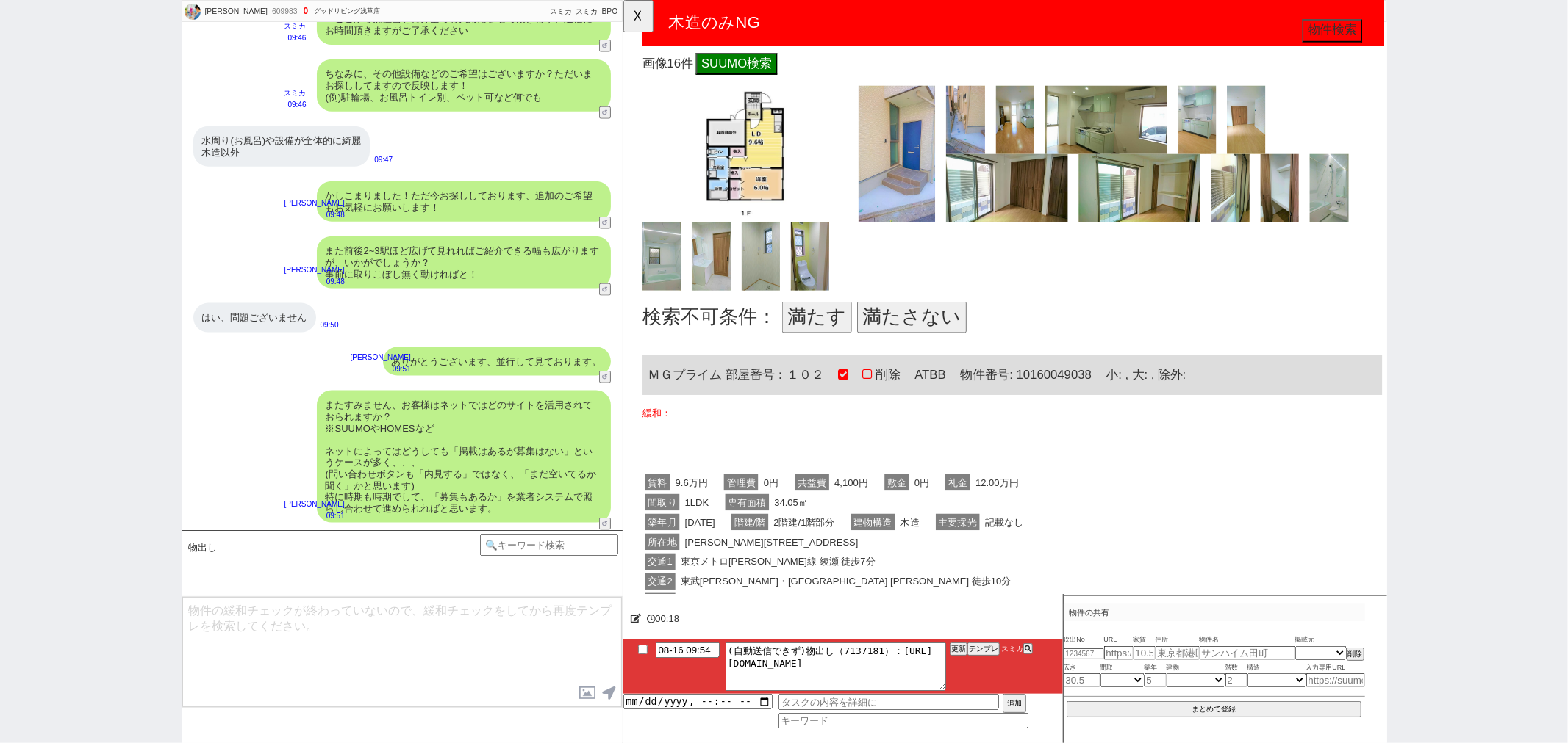
click at [979, 326] on button "満たさない" at bounding box center [932, 341] width 117 height 33
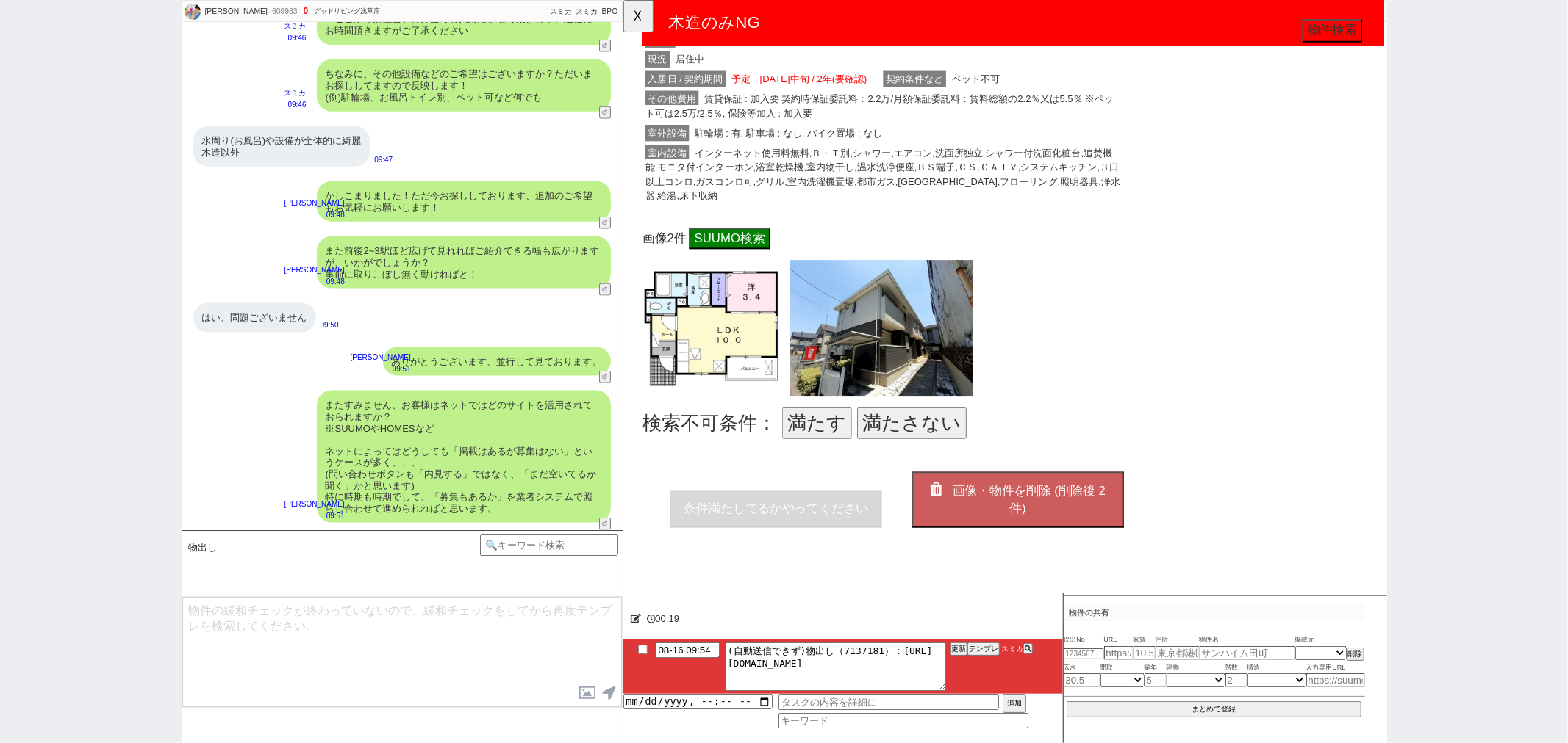
scroll to position [2818, 0]
drag, startPoint x: 929, startPoint y: 425, endPoint x: 930, endPoint y: 449, distance: 24.0
click at [929, 438] on button "満たさない" at bounding box center [932, 455] width 117 height 33
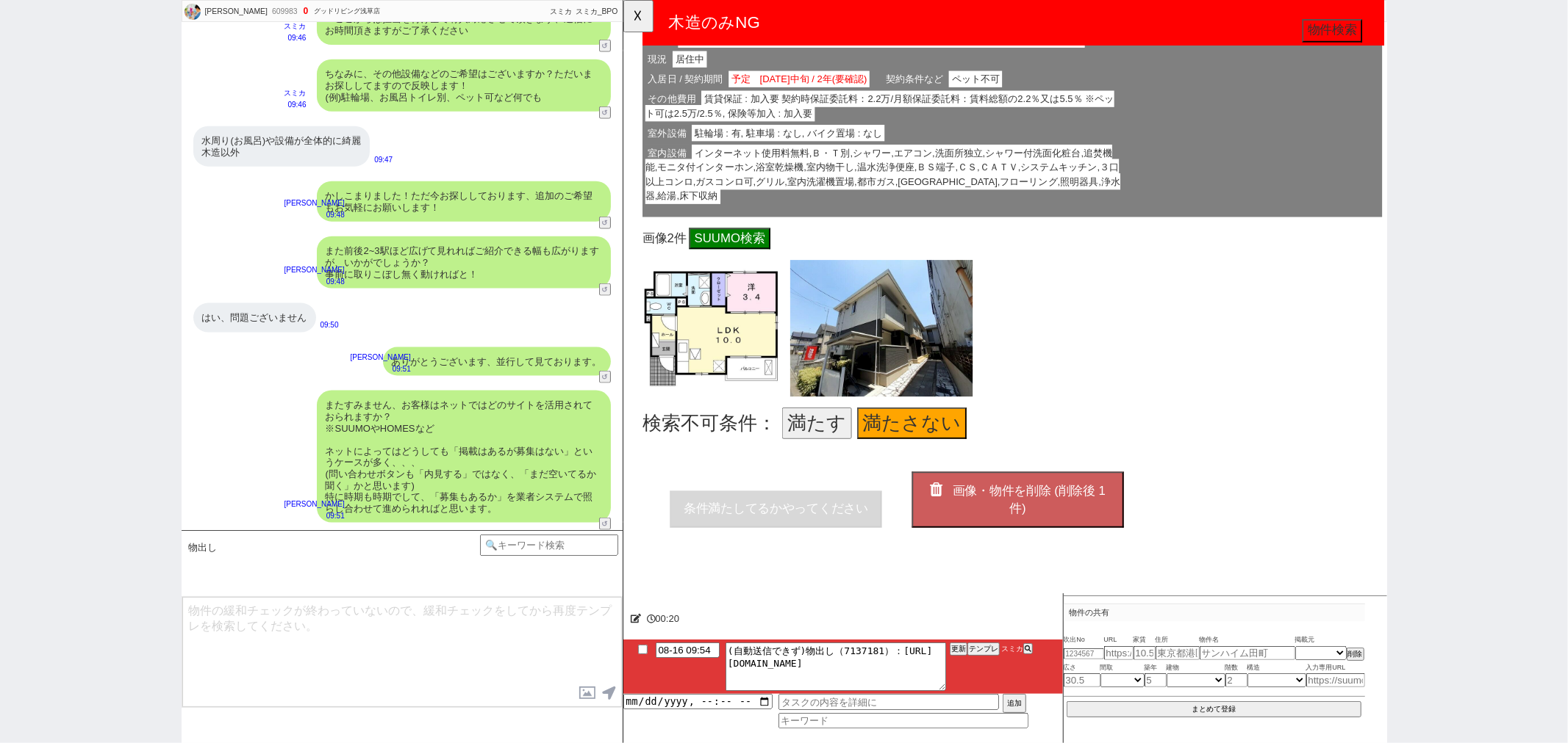
drag, startPoint x: 963, startPoint y: 510, endPoint x: 1071, endPoint y: 452, distance: 122.6
click at [963, 518] on icon "button" at bounding box center [962, 526] width 21 height 17
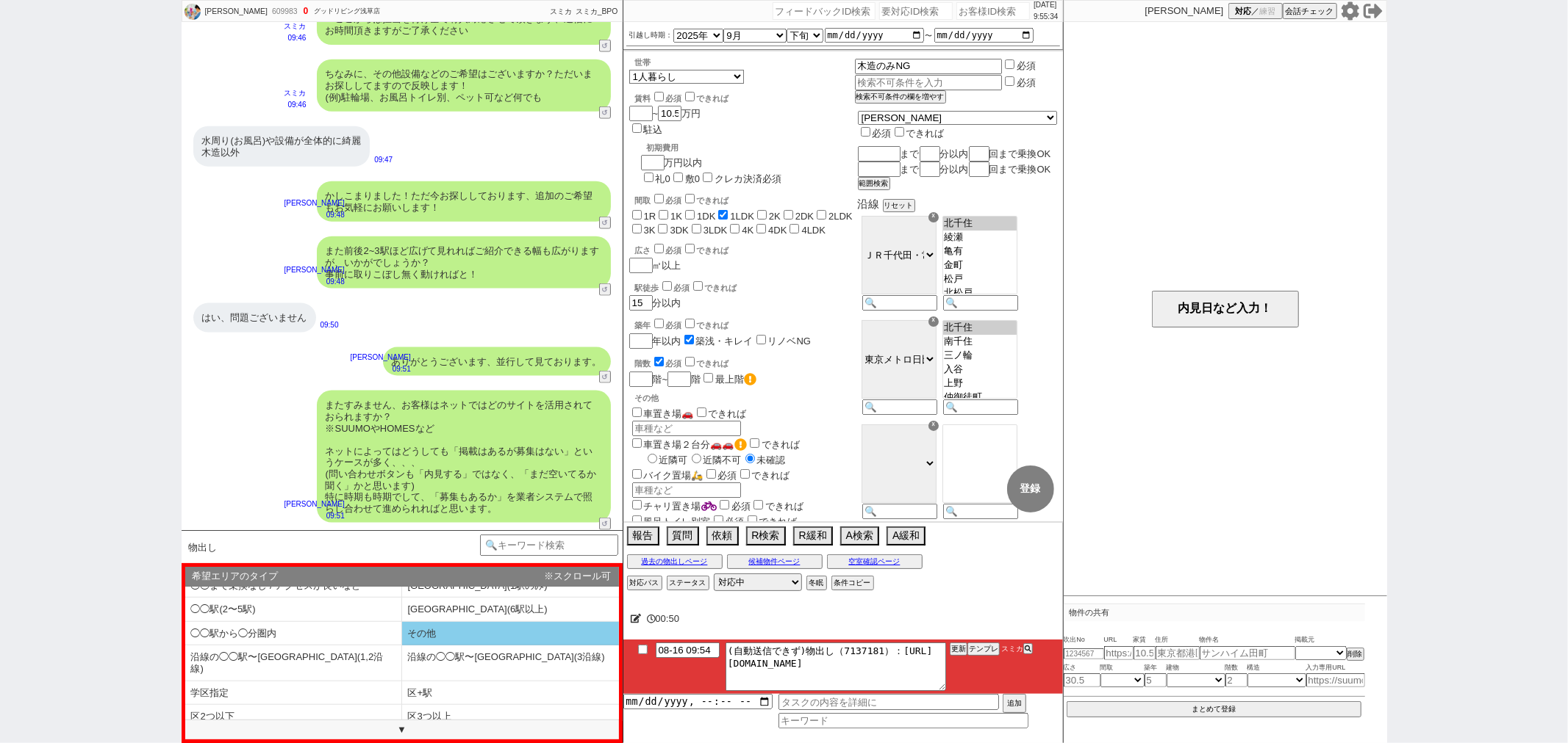
scroll to position [0, 0]
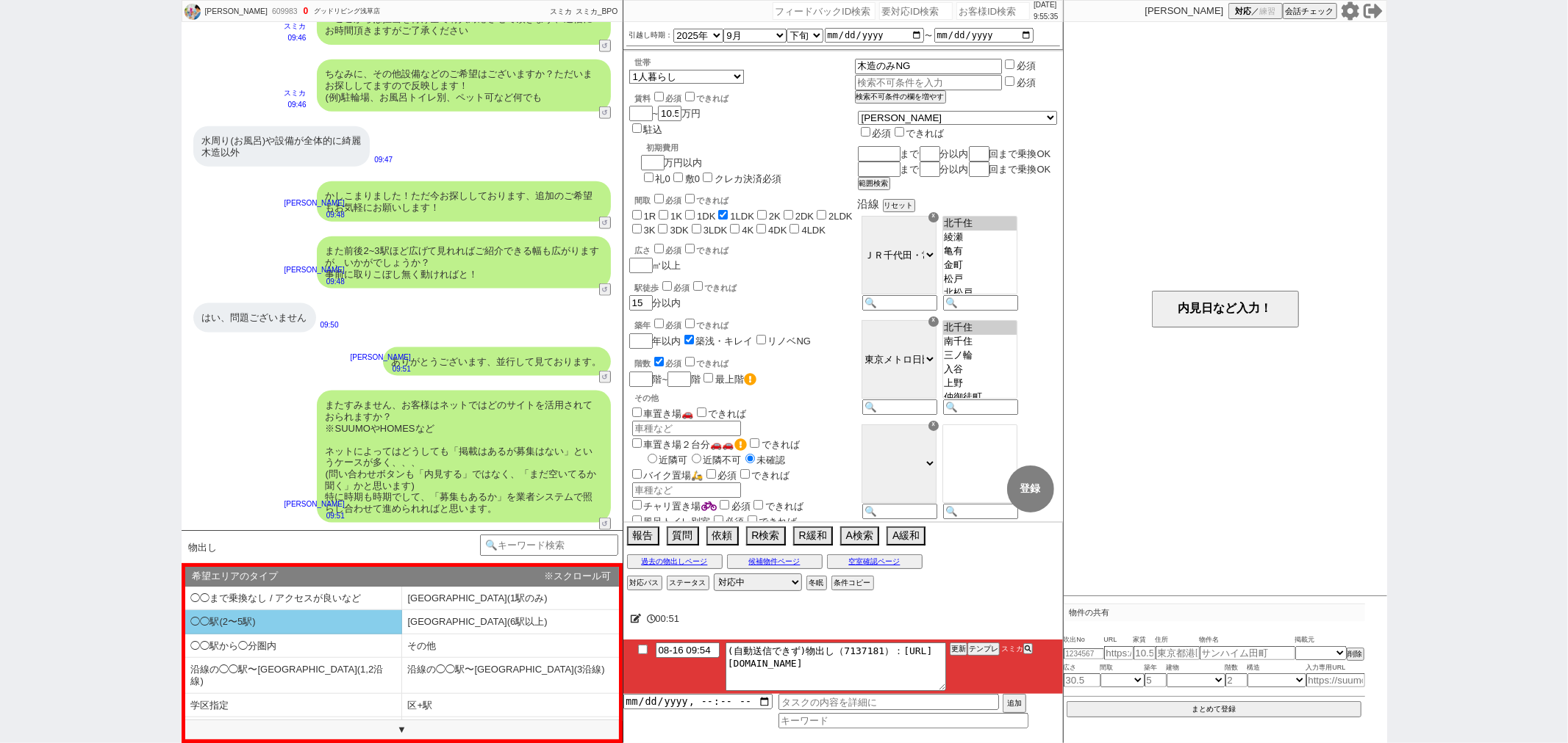
click at [310, 624] on li "◯◯駅(2〜5駅)" at bounding box center [294, 622] width 217 height 25
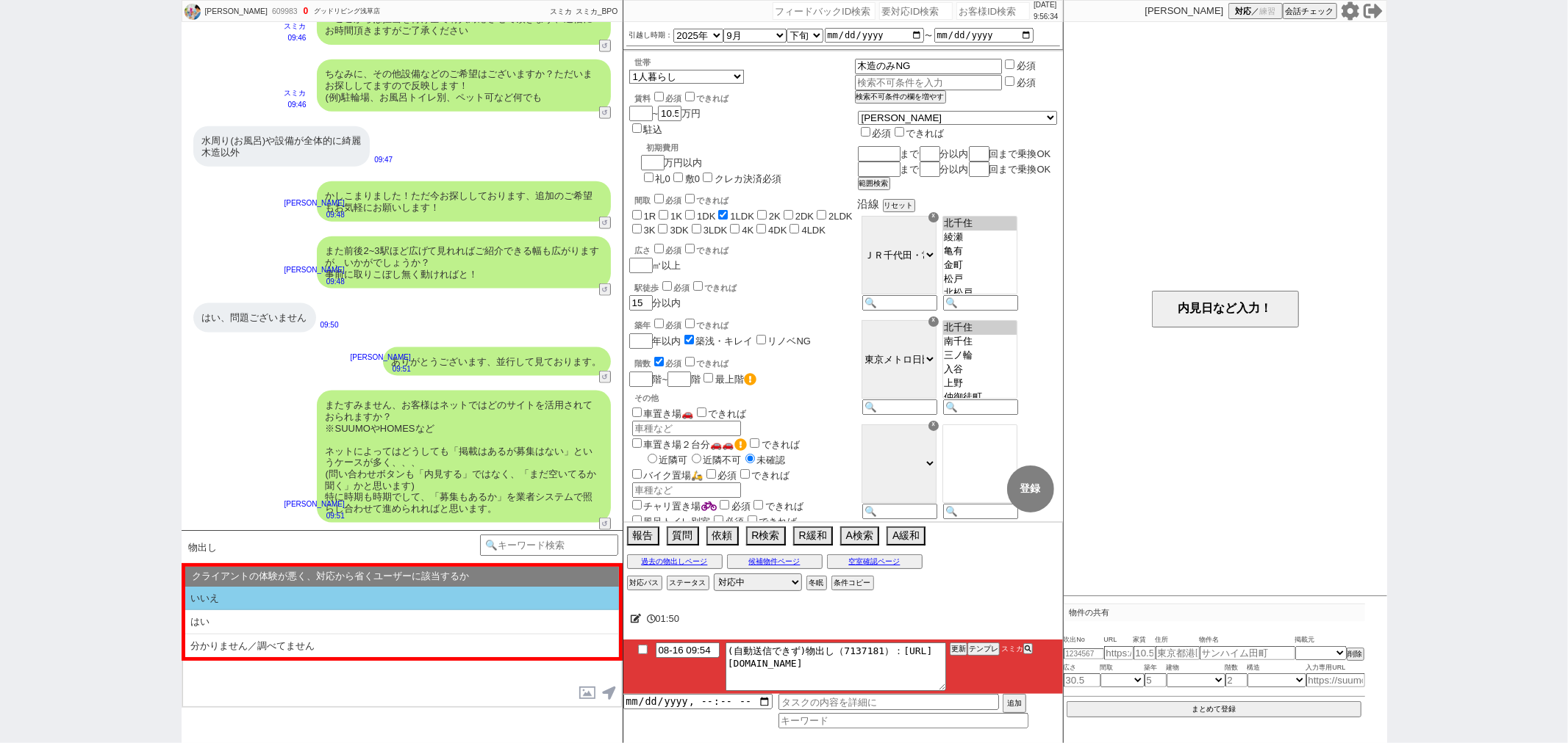
click at [321, 598] on li "いいえ" at bounding box center [401, 599] width 433 height 25
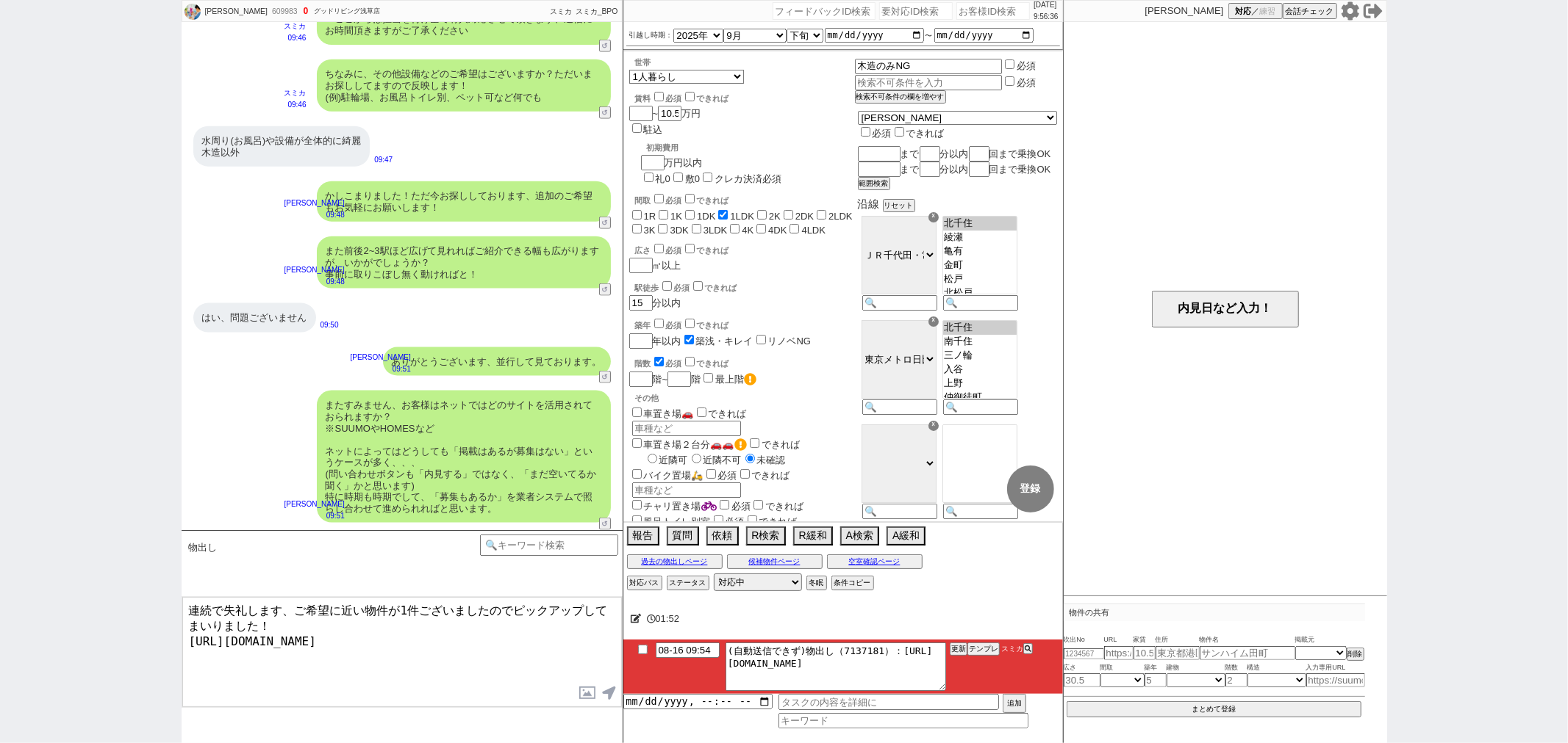
click at [583, 642] on textarea "連続で失礼します、ご希望に近い物件が1件ございましたのでピックアップしてまいりました！ https://tools.sumika.live/pages/45k…" at bounding box center [401, 652] width 439 height 110
type textarea "連続で失礼します、ご希望に近い物件が1件ございましたのでピックアップしてまいりました！ https://tools.sumika.live/pages/45k…"
checkbox input "true"
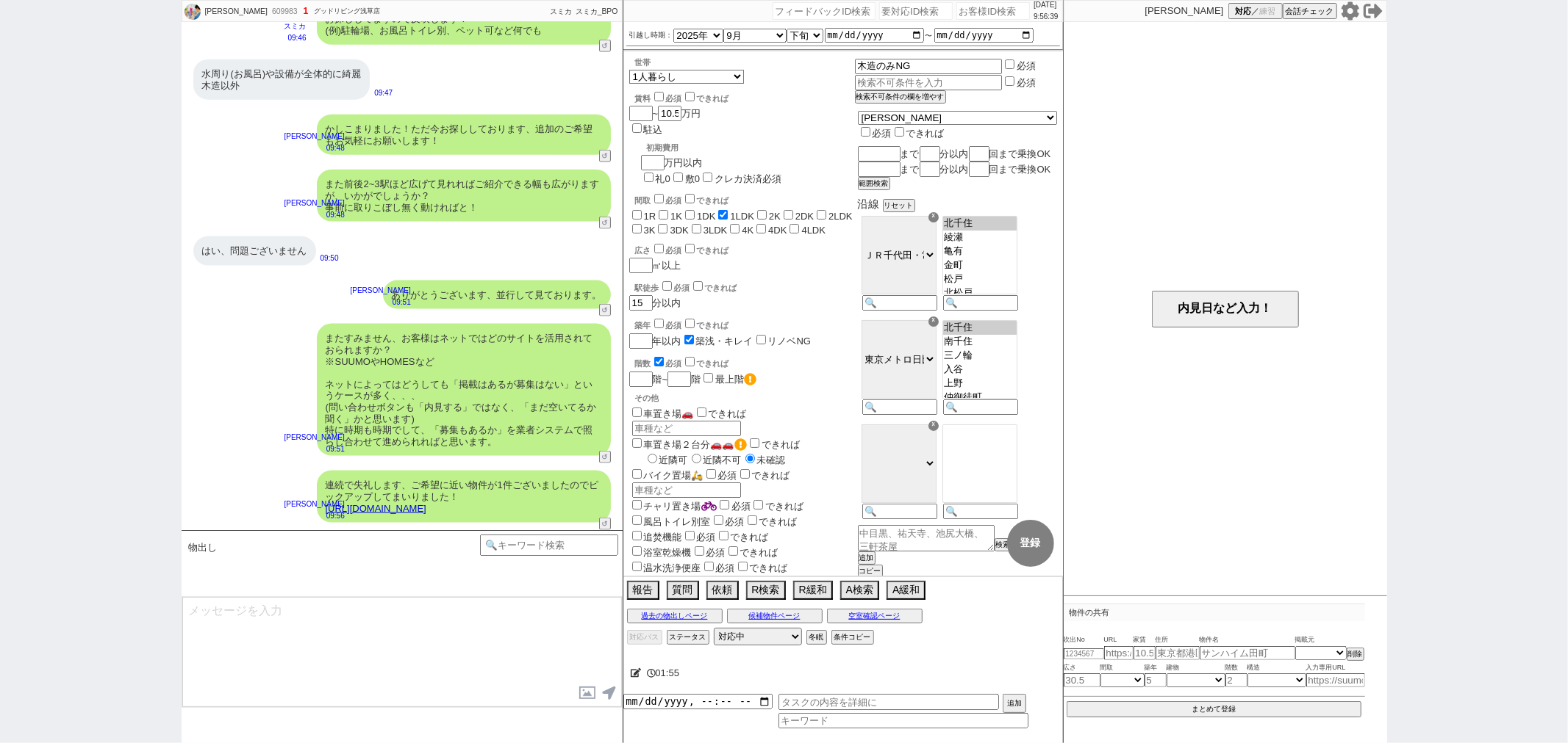
type textarea "極めて築浅ですし人気のタイプではございますが、イメージとしてはいかがでしょうか？ ※自動応答ではなく直接ご紹介します！"
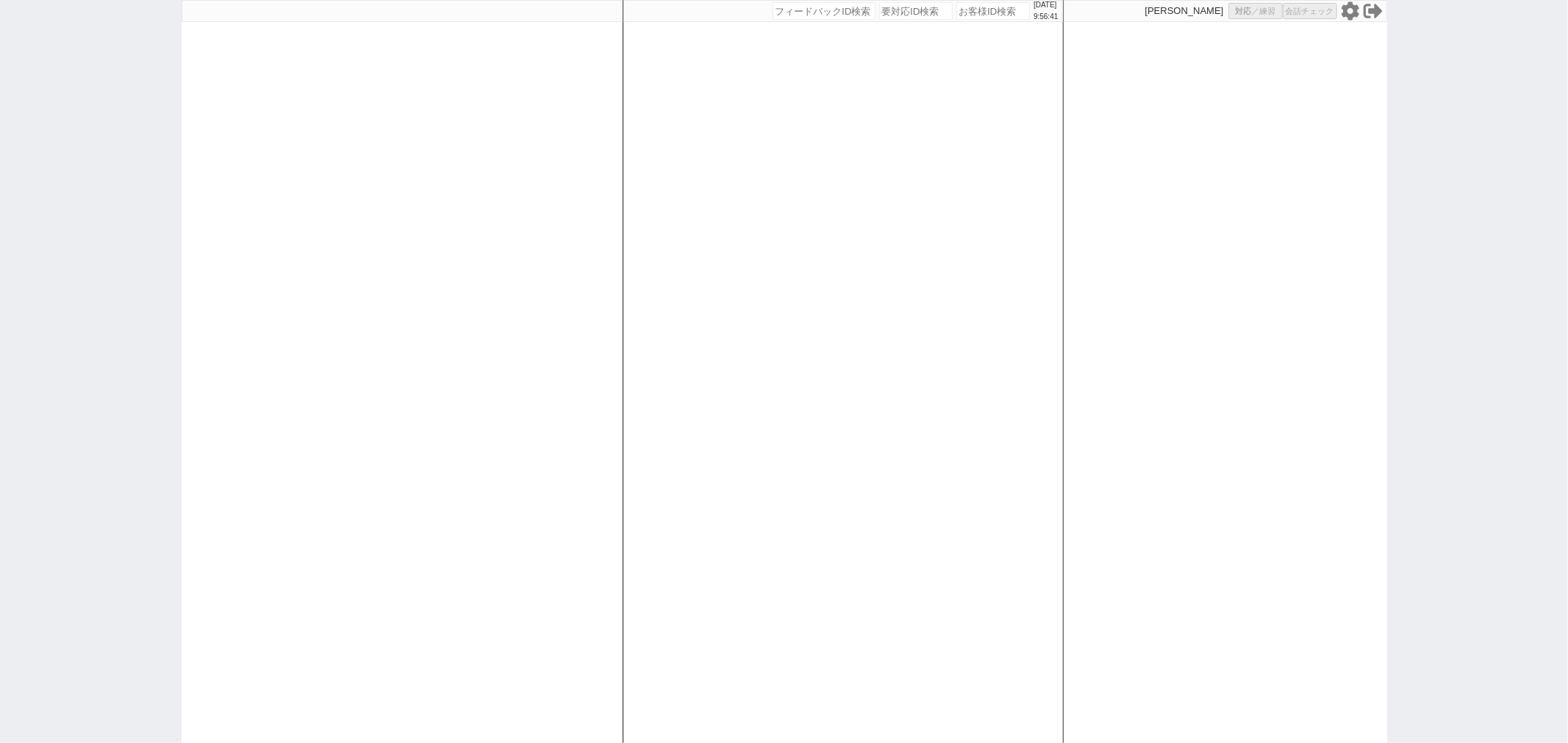
select select
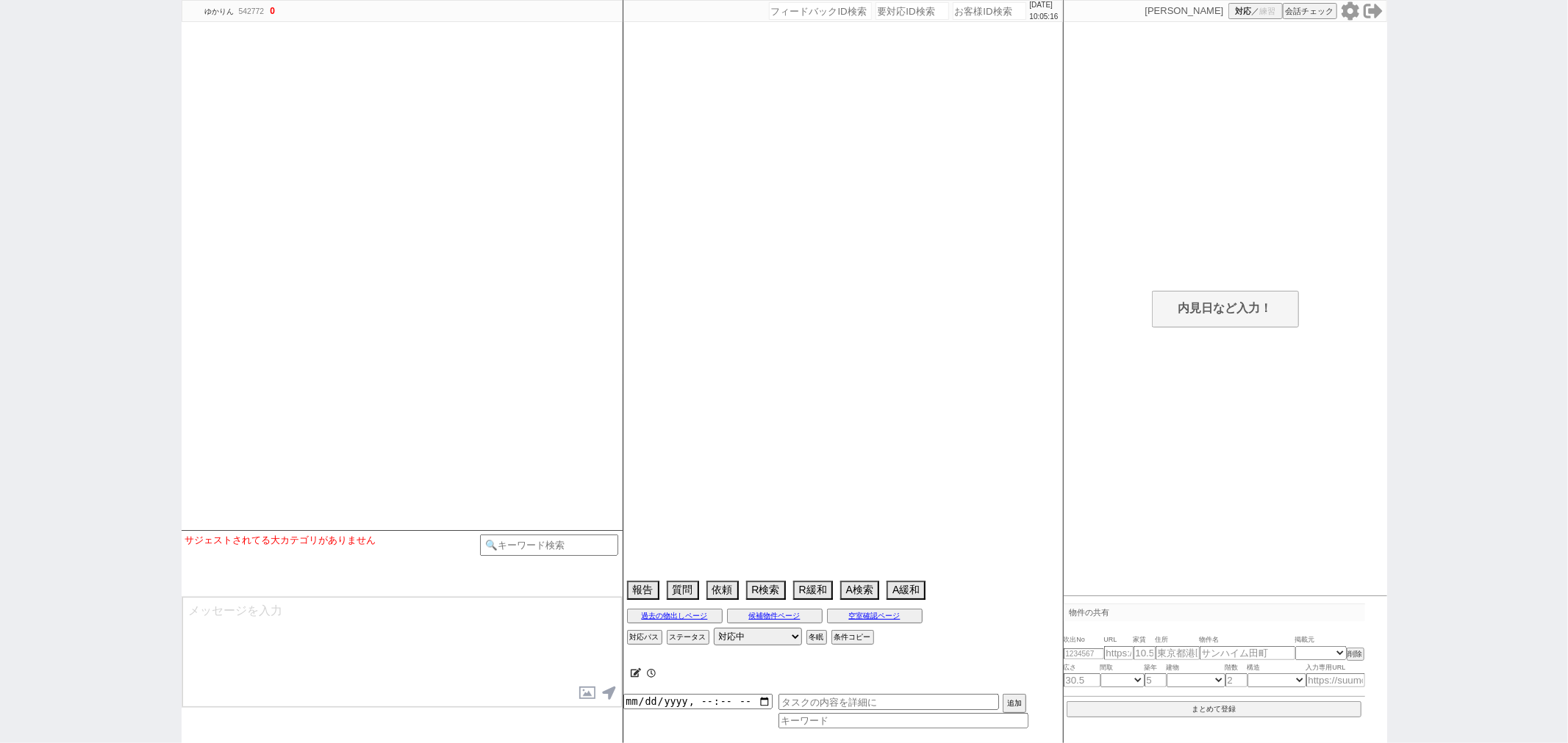
select select
select select "2025"
select select "1"
select select "37"
select select "7"
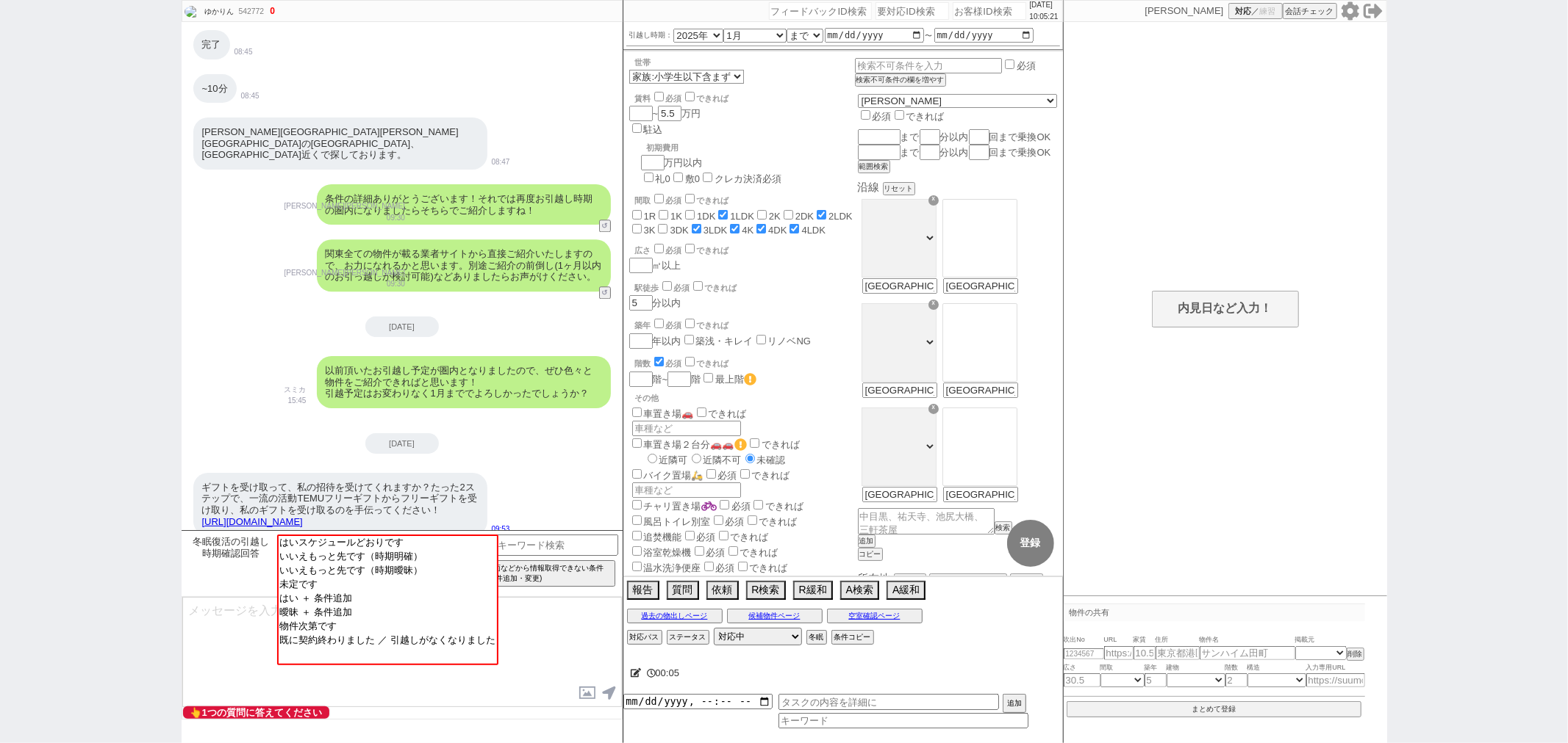
scroll to position [3104, 0]
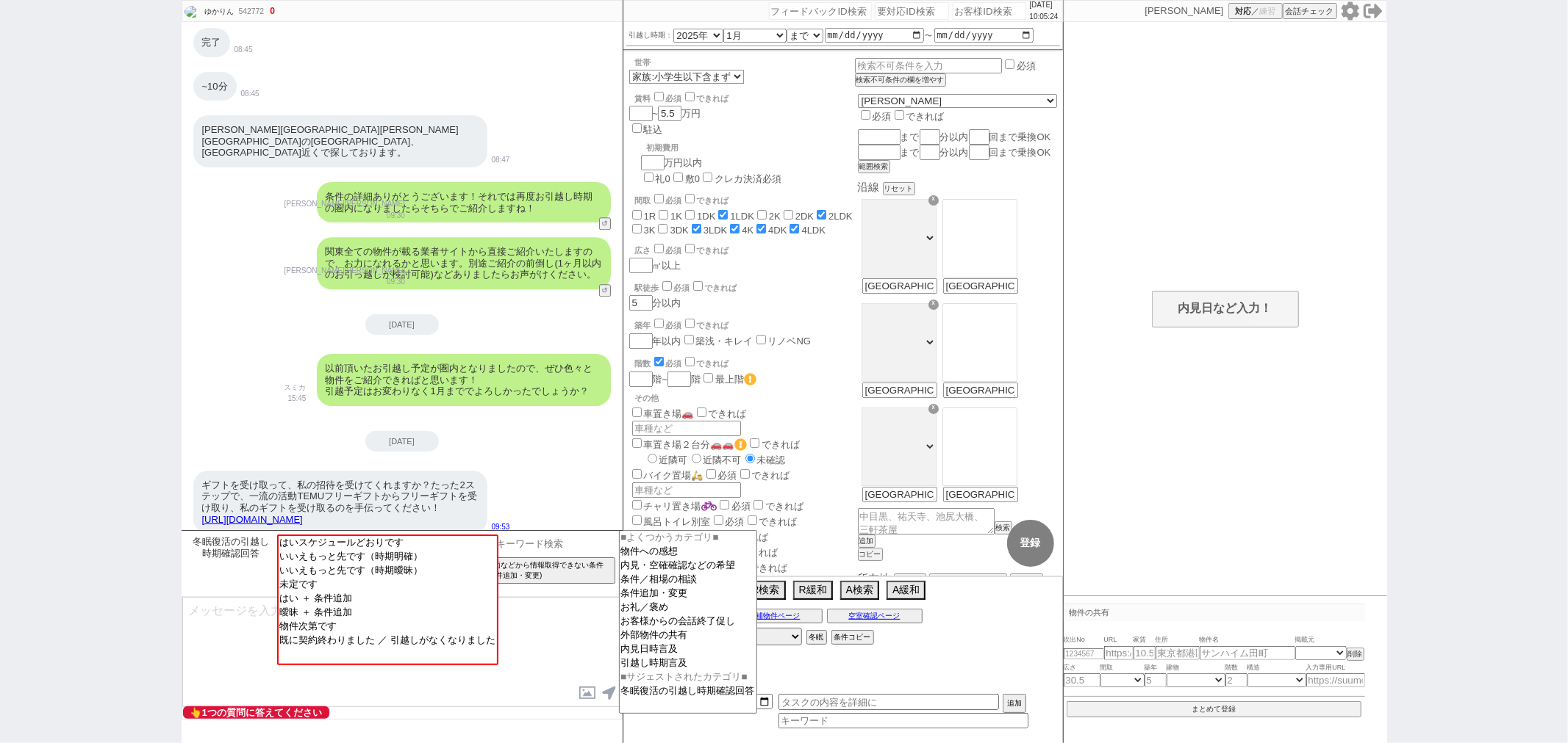
click at [549, 551] on input at bounding box center [549, 544] width 139 height 19
click at [581, 624] on textarea at bounding box center [401, 652] width 439 height 110
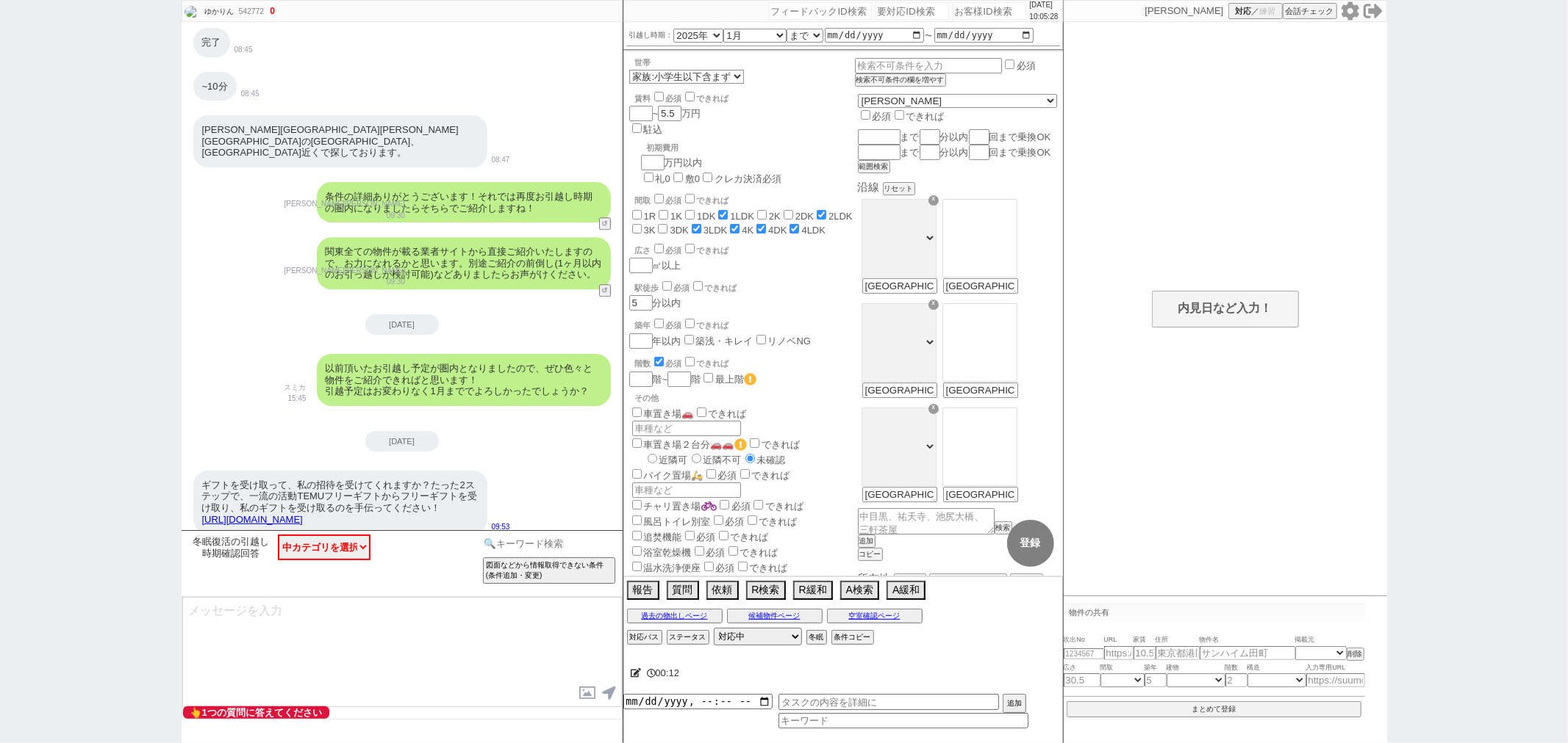
click at [567, 547] on input at bounding box center [549, 544] width 139 height 19
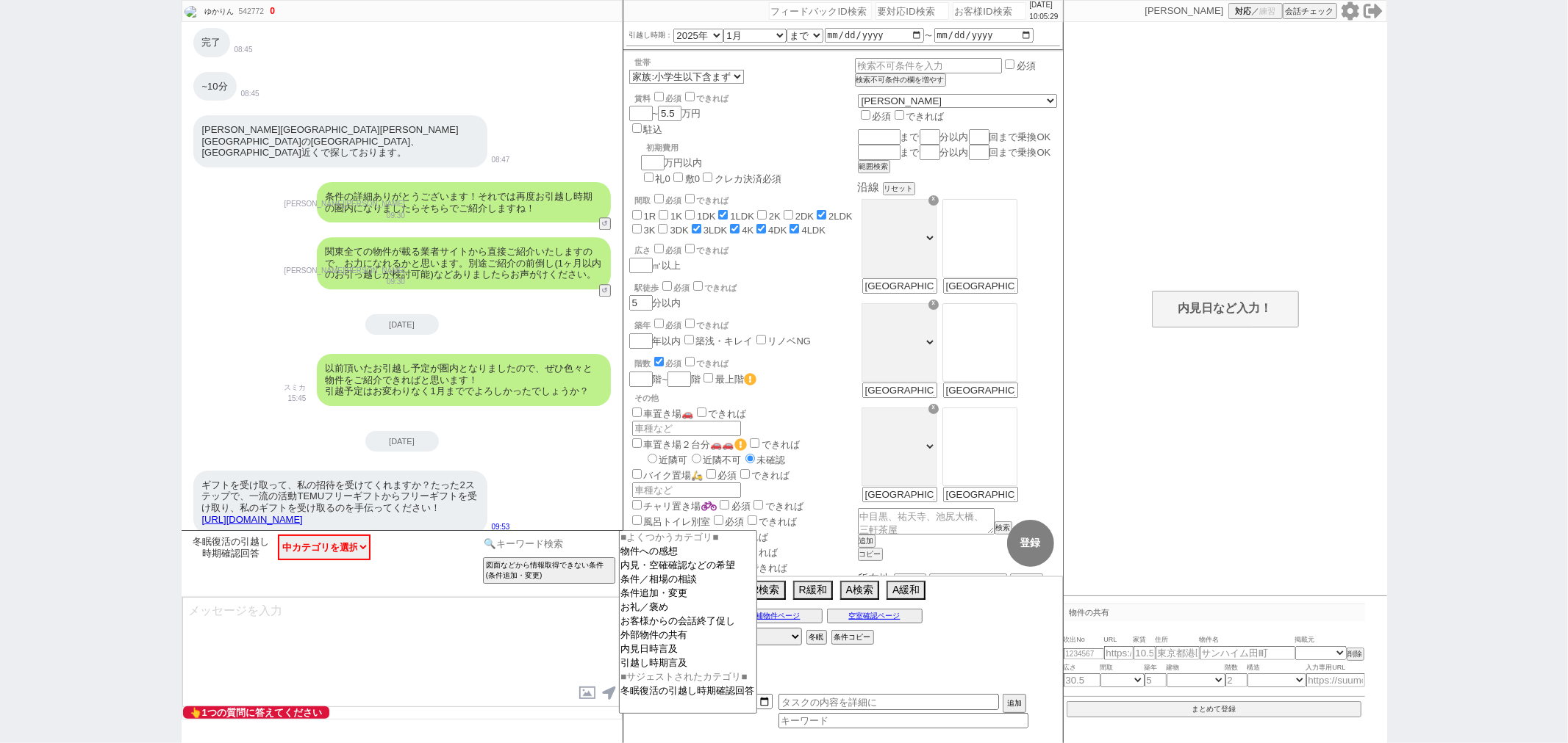
type input "I"
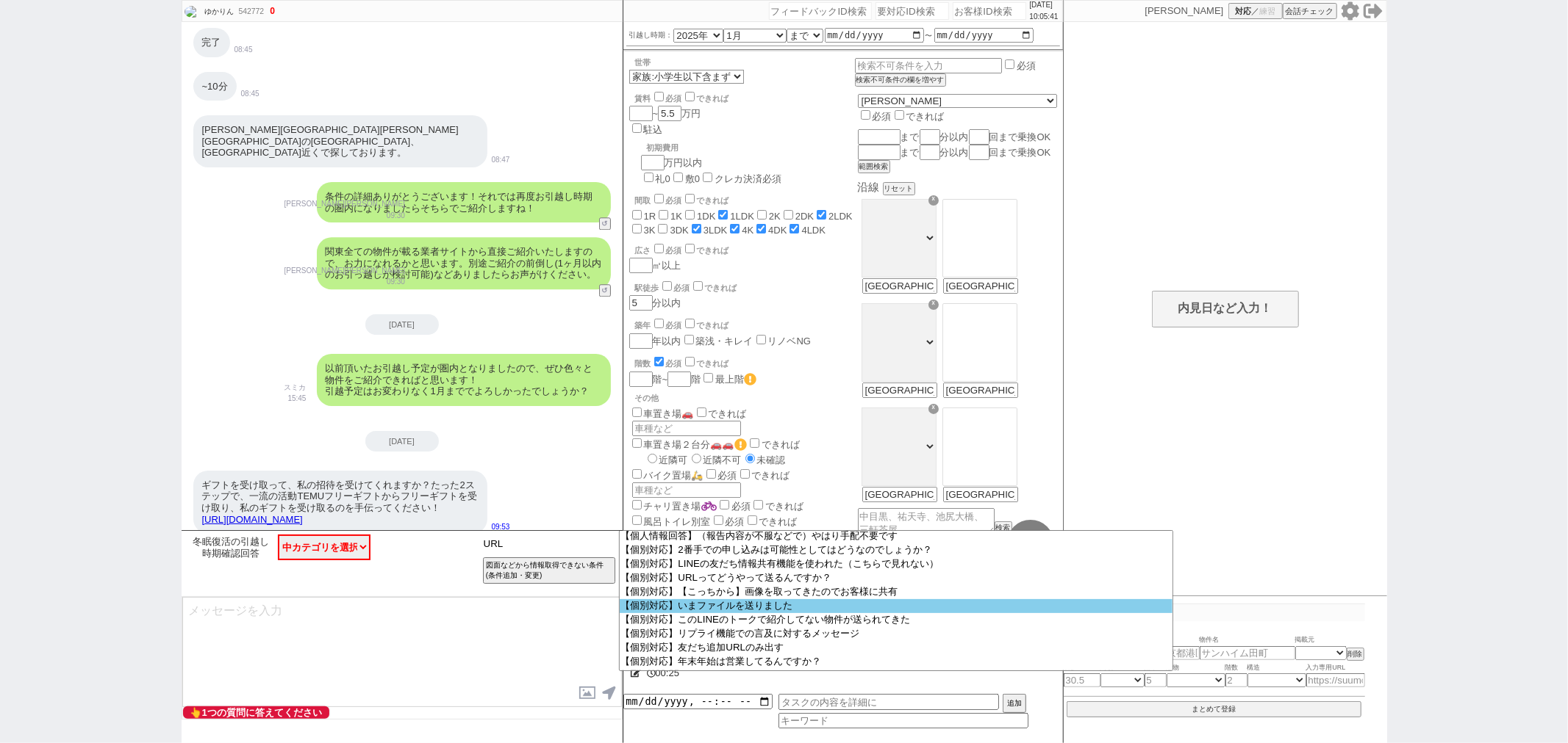
scroll to position [0, 0]
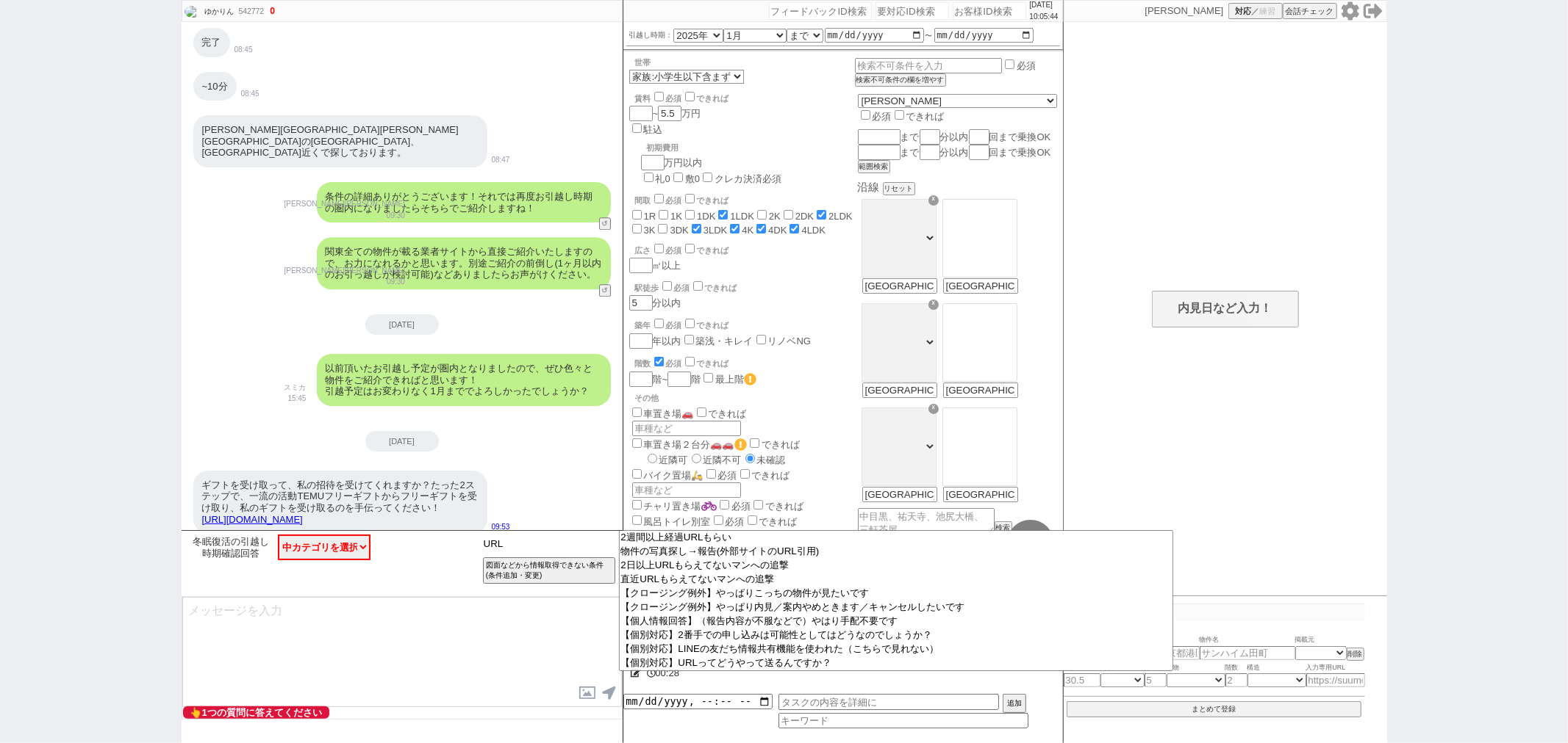
drag, startPoint x: 518, startPoint y: 535, endPoint x: 410, endPoint y: 525, distance: 108.5
click at [413, 525] on div "ゆかりん 542772 ! 0 1日目 冬眠中 自社客 スミカ スミカ_BPO チャット全表示 [DATE] ようこそLINE物件紹介のスミカへ！ お部屋の紹…" at bounding box center [401, 372] width 441 height 743
type input "ｈ"
type input "ゲーム"
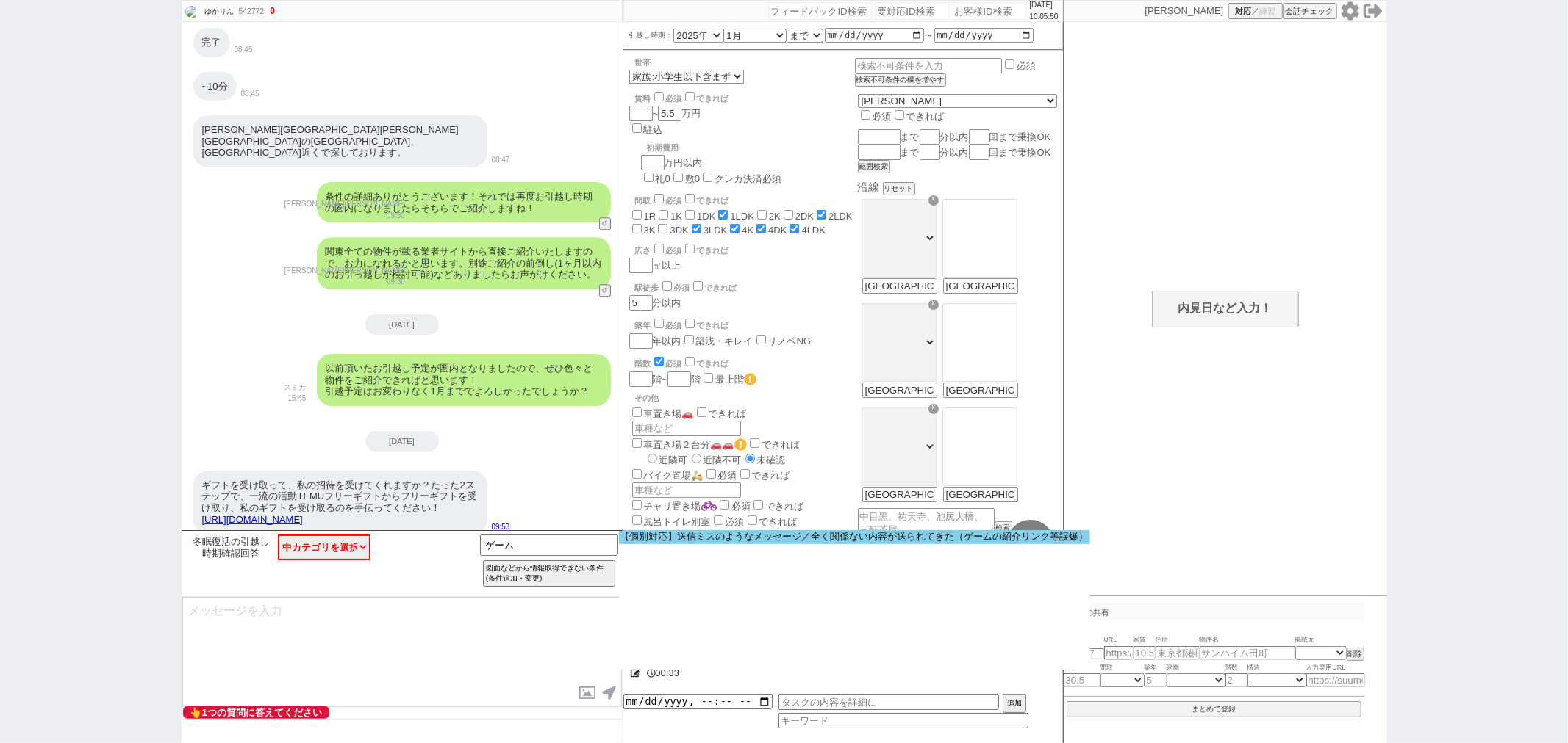
click at [0, 0] on option "【個別対応】送信ミスのようなメッセージ／全く関係ない内容が送られてきた（ゲームの紹介リンク等誤爆）" at bounding box center [0, 0] width 0 height 0
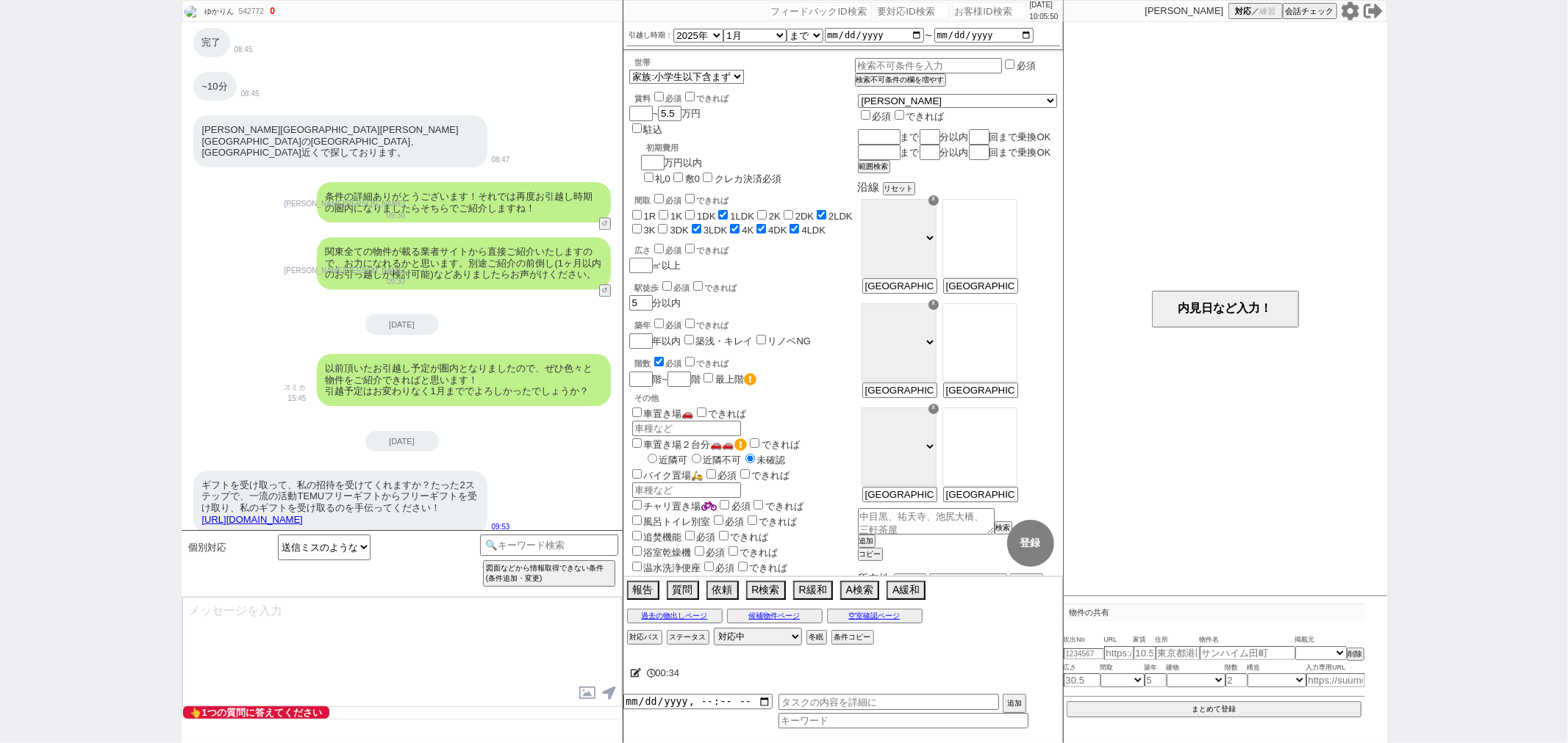
type textarea "お世話になります、送信ミスでいらっしゃいますでしょうか？ もし物件URL等と間違えて送られてる場合はお手数ですが再送ください！ 特に最近のネットの物件は埋まっ…"
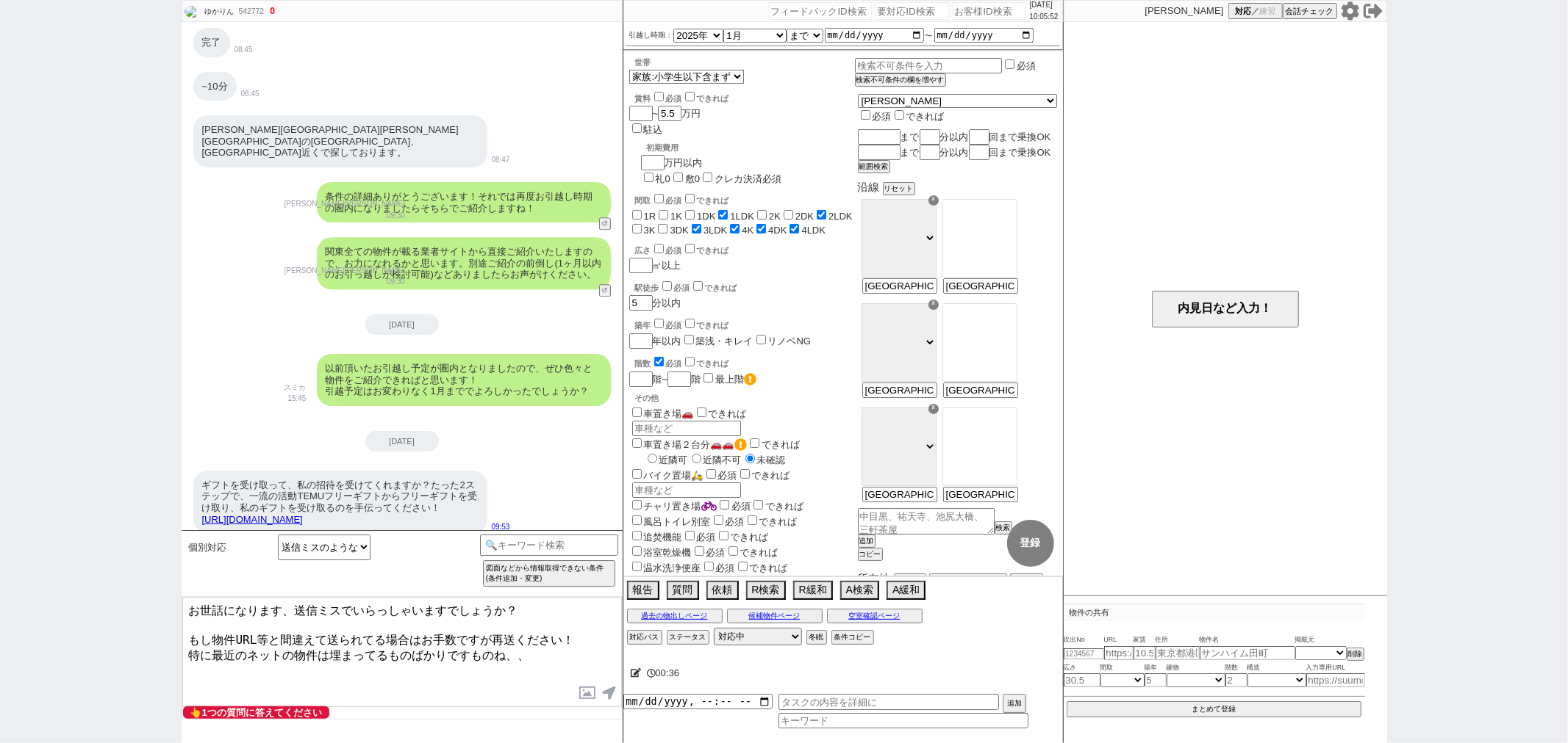
click at [533, 648] on textarea "お世話になります、送信ミスでいらっしゃいますでしょうか？ もし物件URL等と間違えて送られてる場合はお手数ですが再送ください！ 特に最近のネットの物件は埋まっ…" at bounding box center [401, 652] width 439 height 110
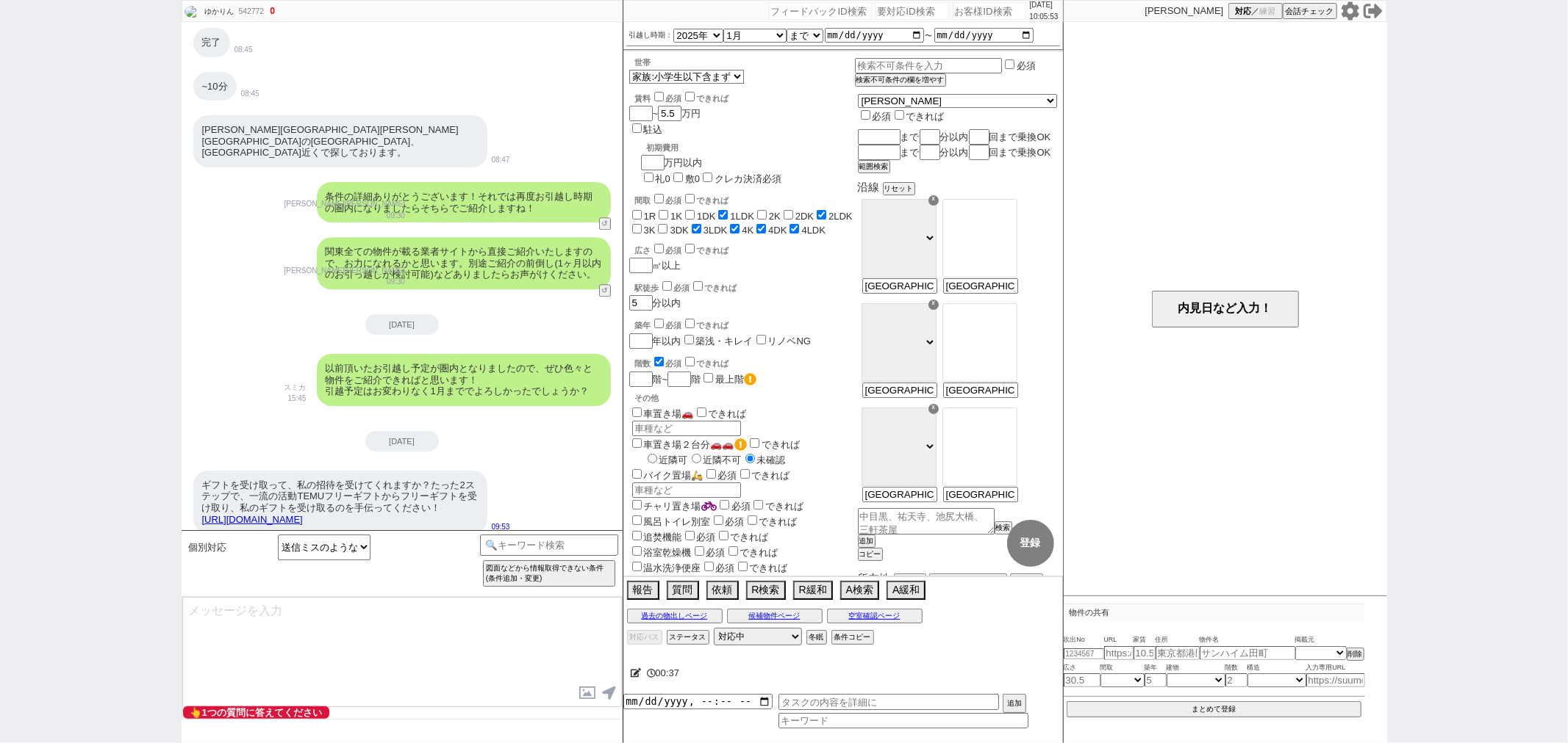
scroll to position [3205, 0]
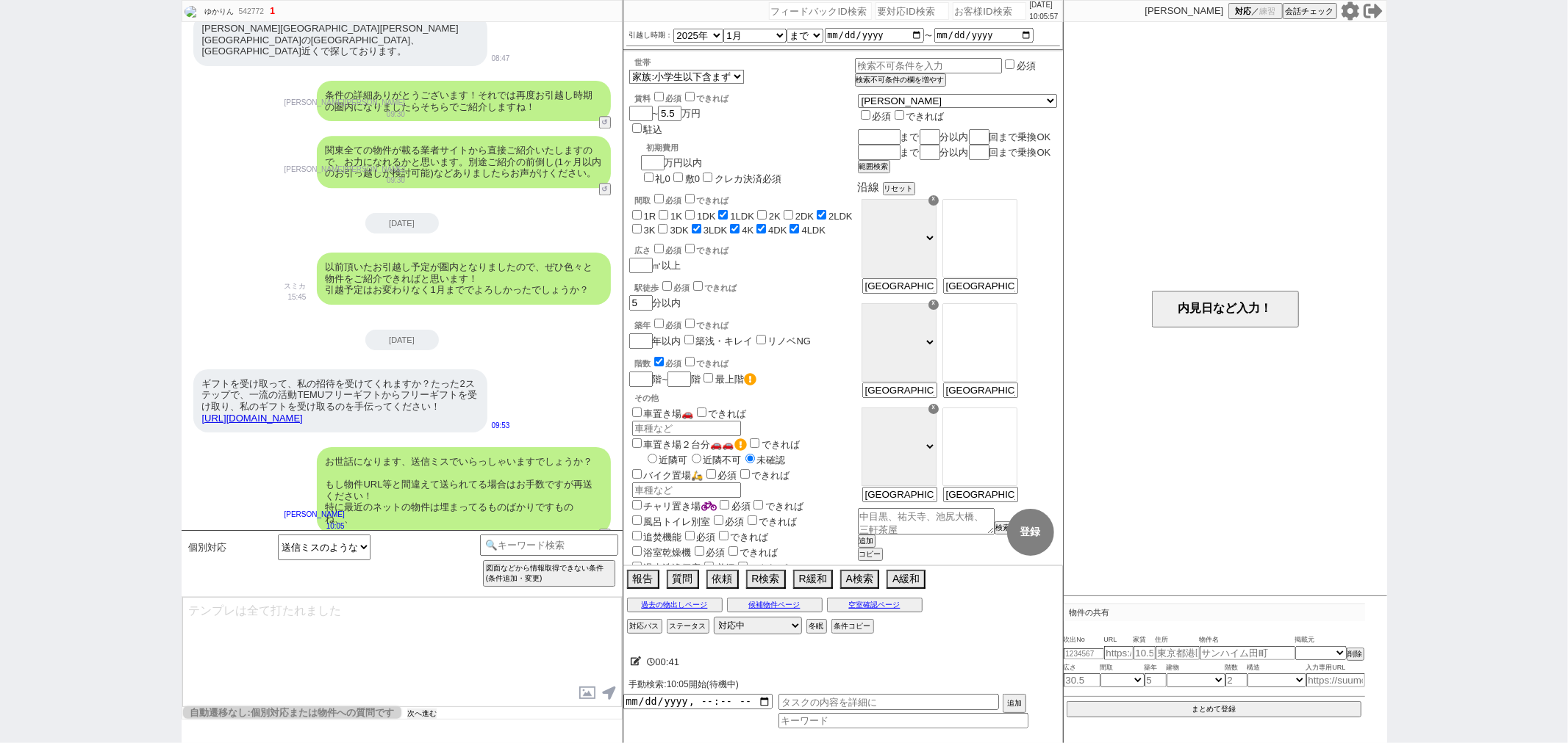
click at [426, 716] on button "次へ進む" at bounding box center [422, 714] width 30 height 10
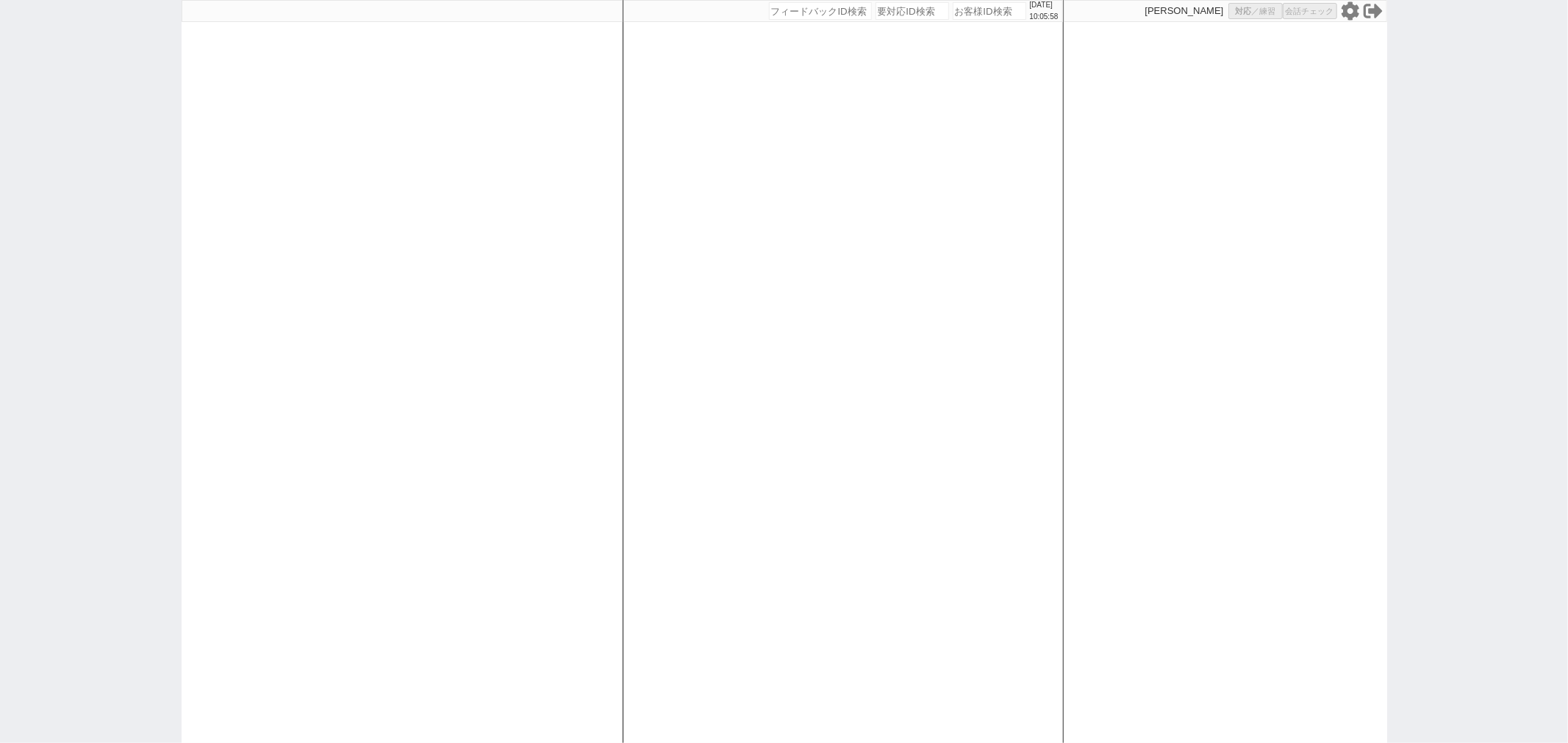
select select
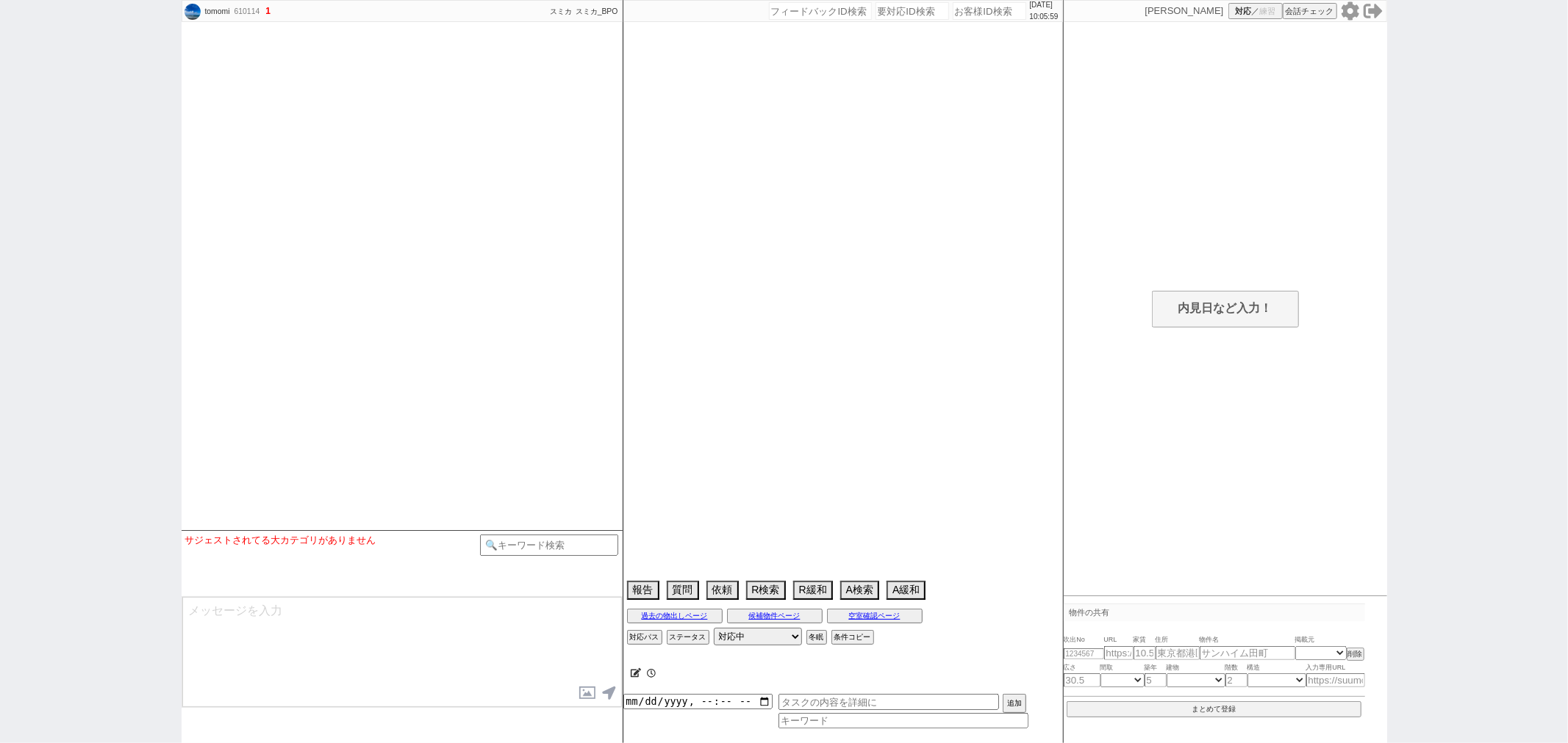
select select
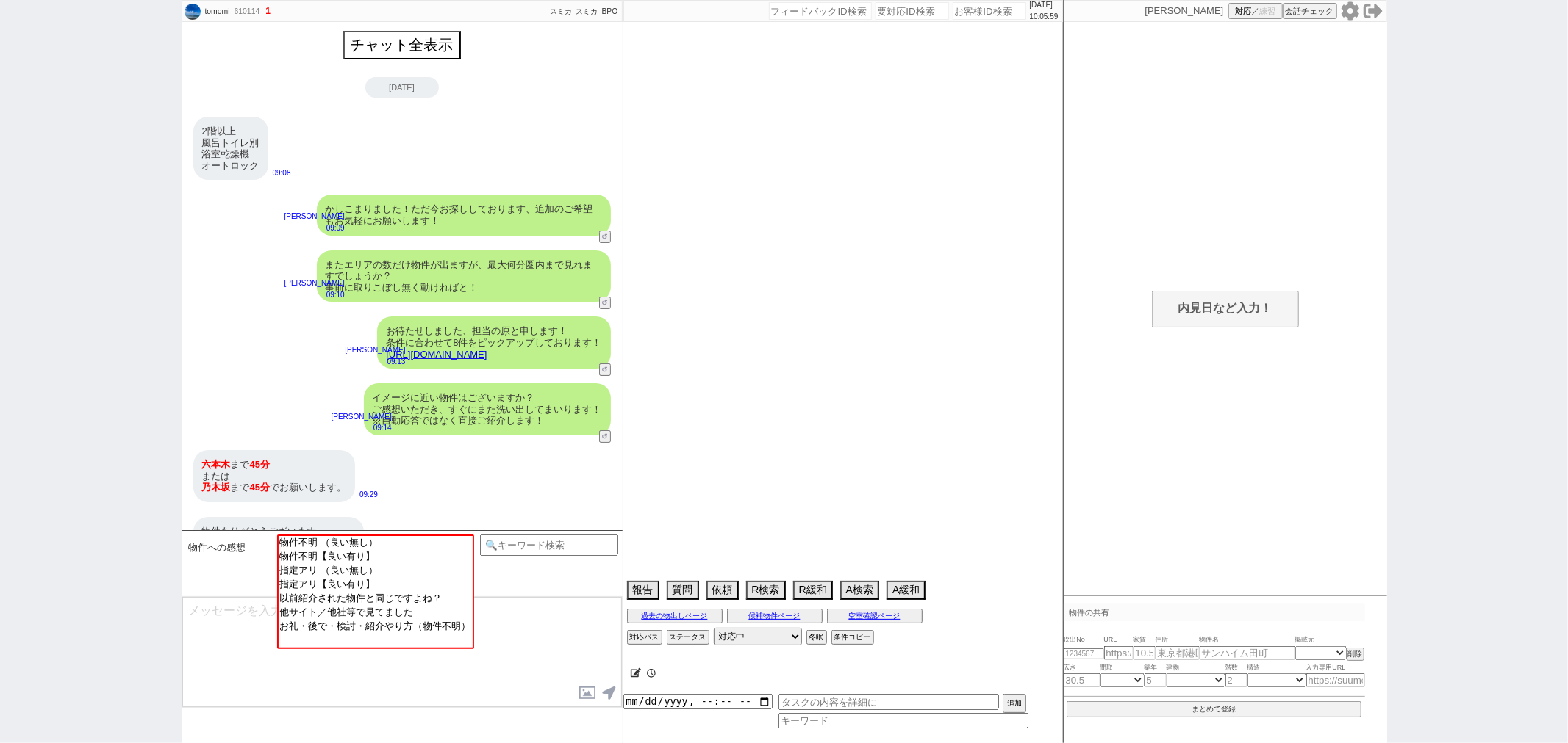
scroll to position [100, 0]
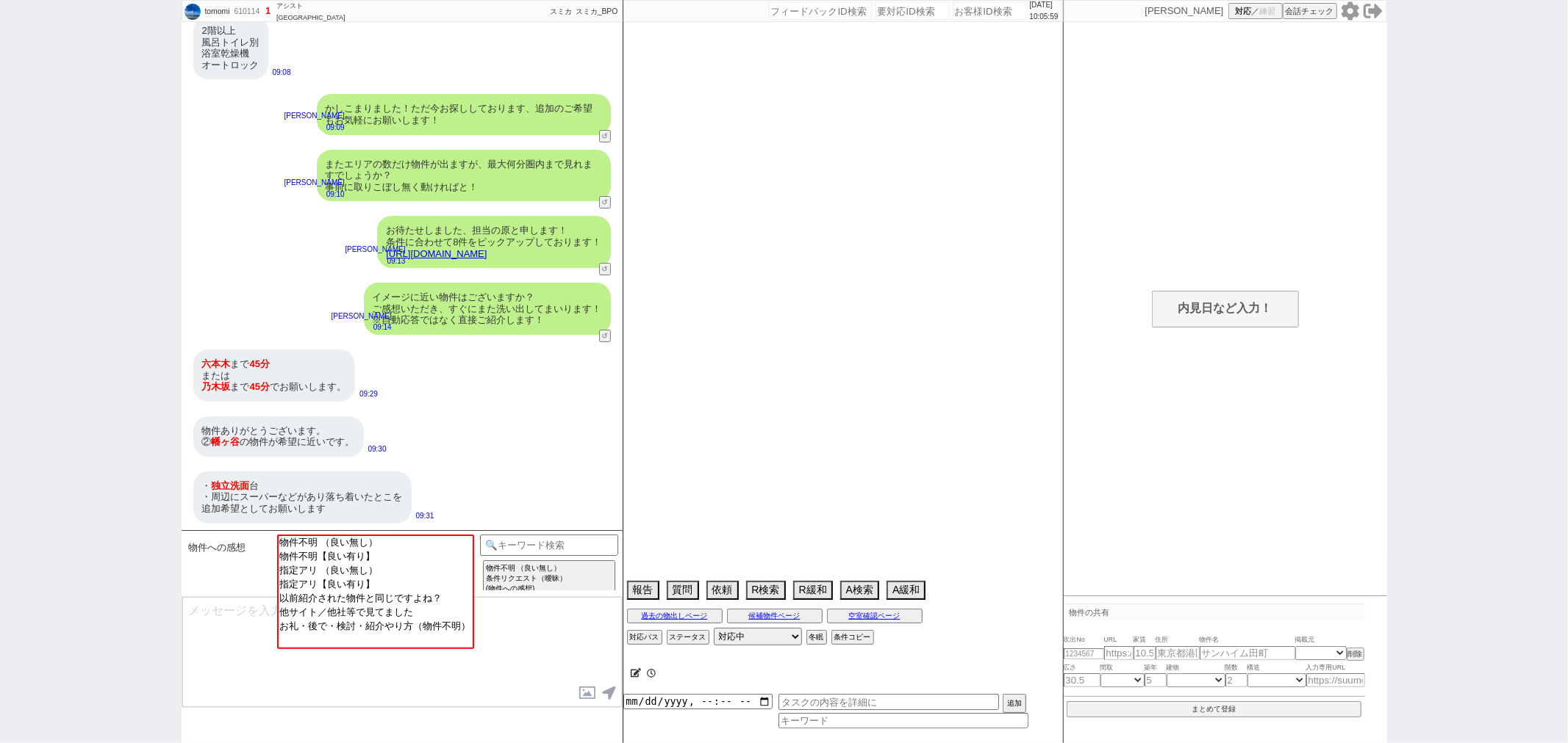
select select "2025"
select select "9"
select select "36"
select select "0"
select select "9"
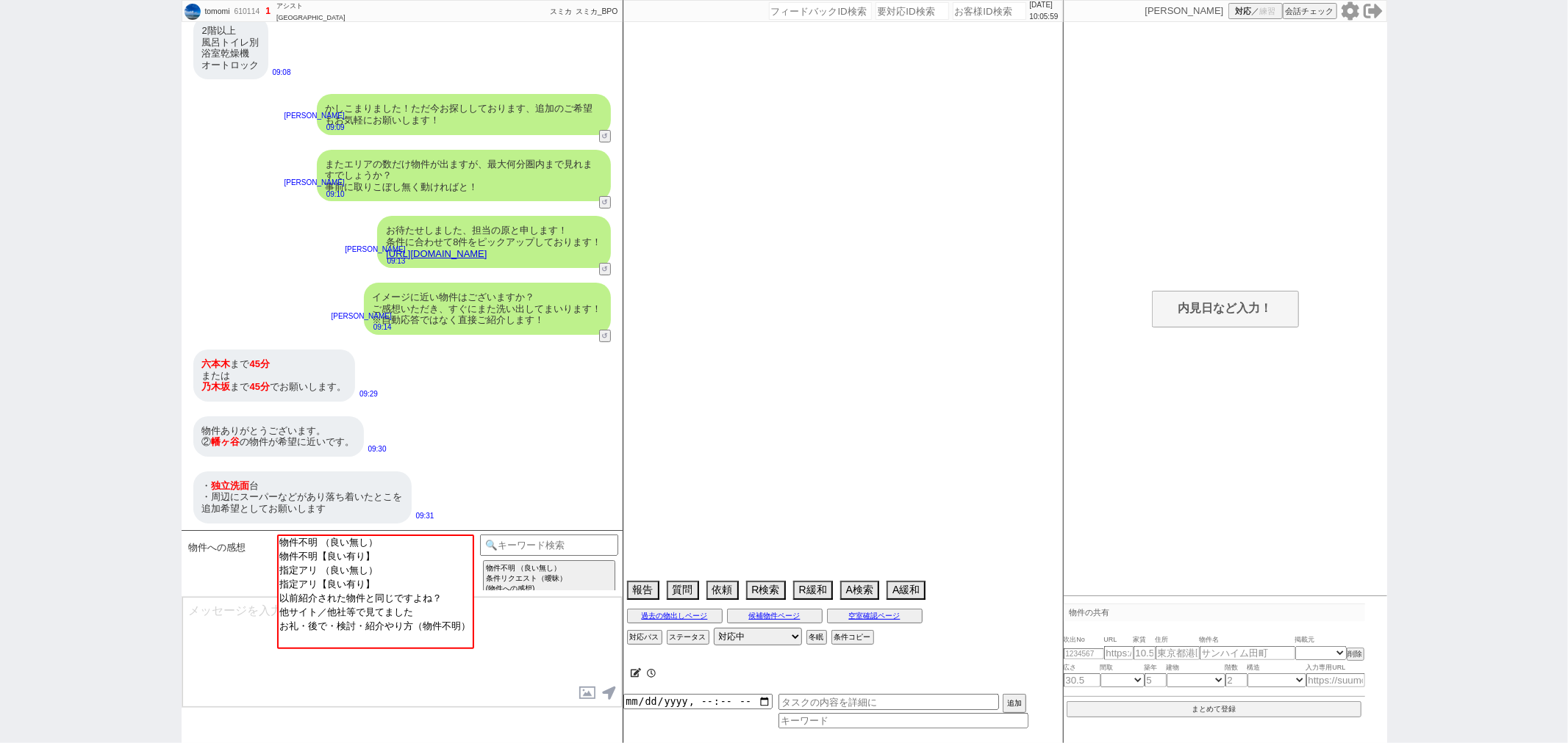
select select "10"
select select "12"
select select "13"
select select "75"
select select "1809"
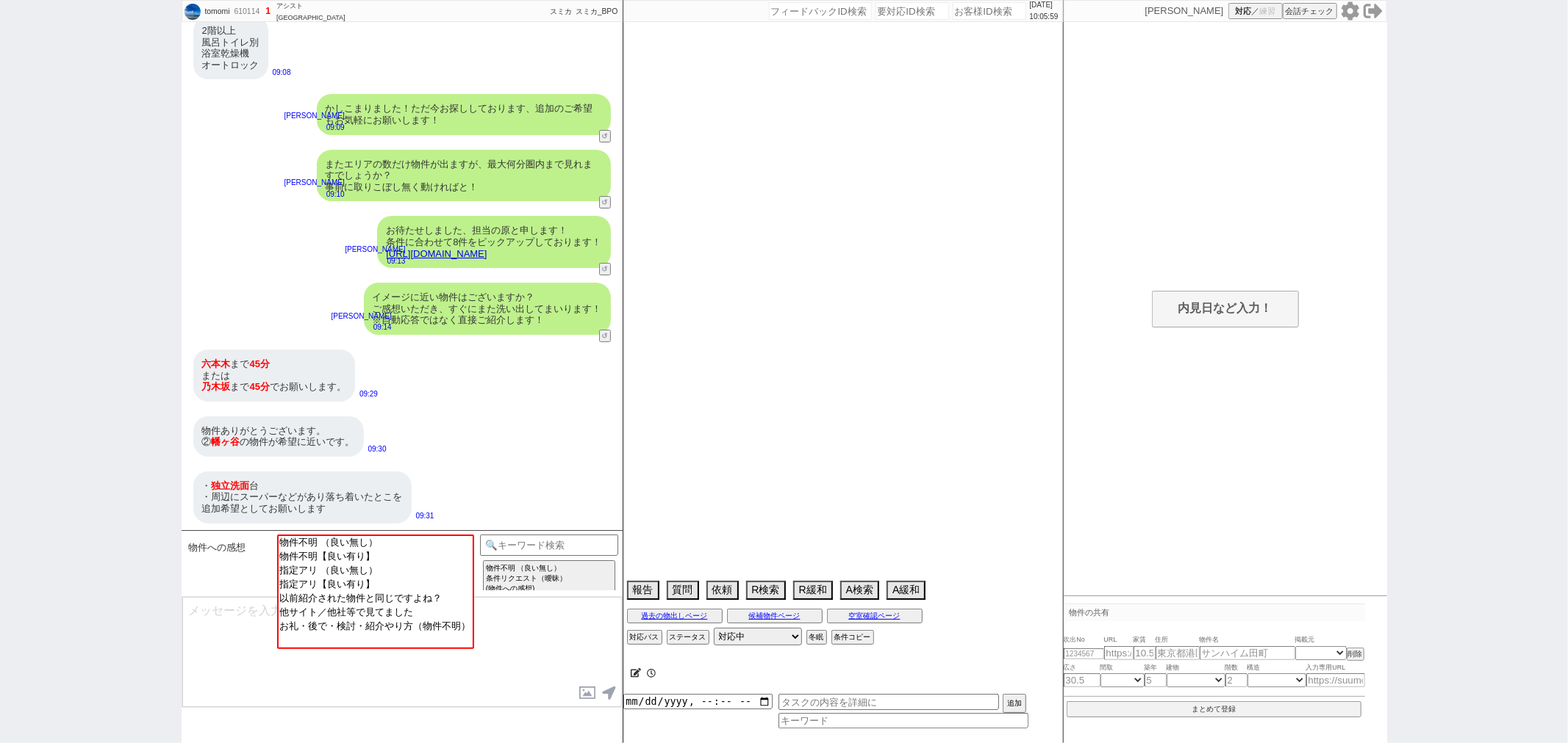
select select "62"
select select "1527"
select select "14"
select select "473"
select select "831"
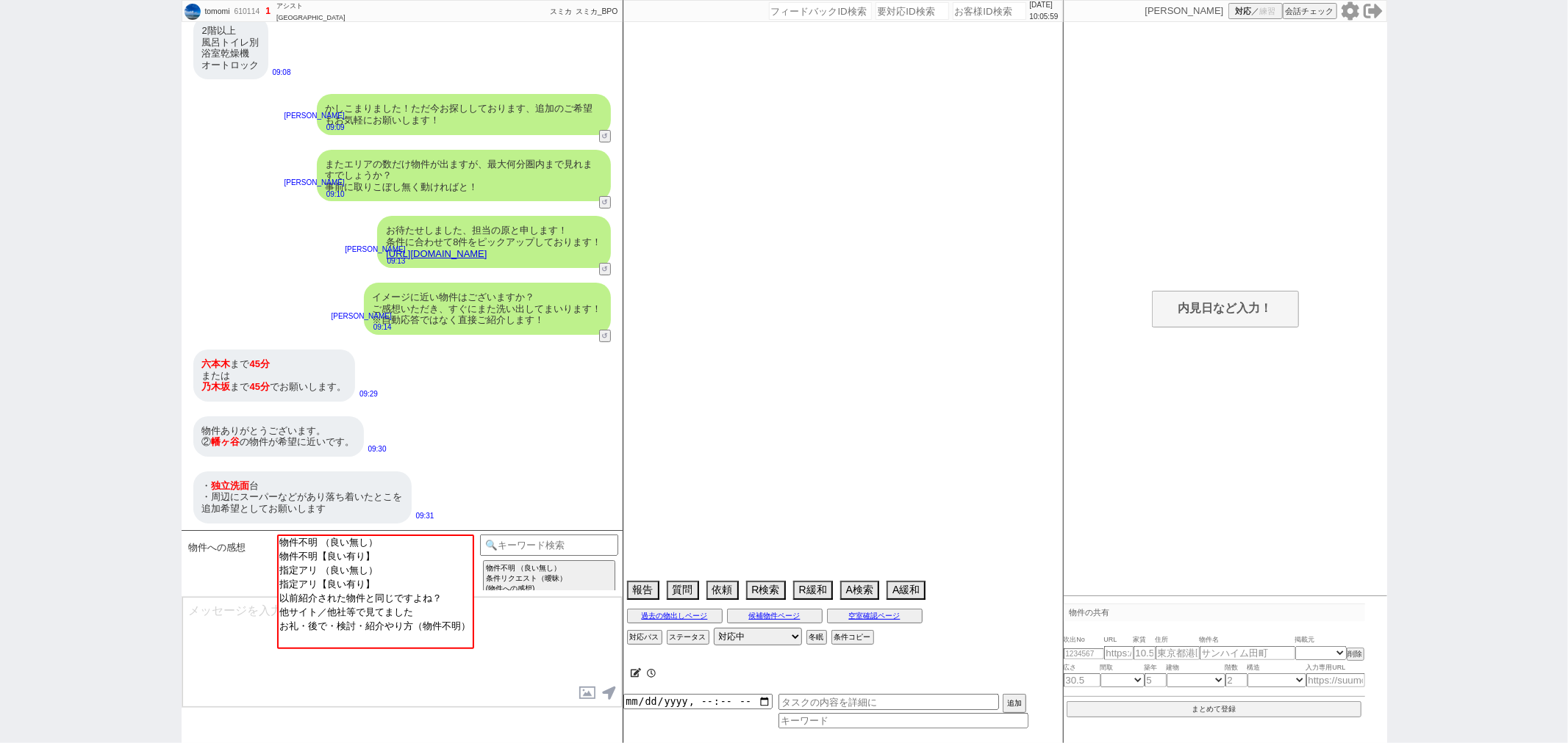
select select "23"
select select "748"
select select "70"
select select "1699"
select select "64"
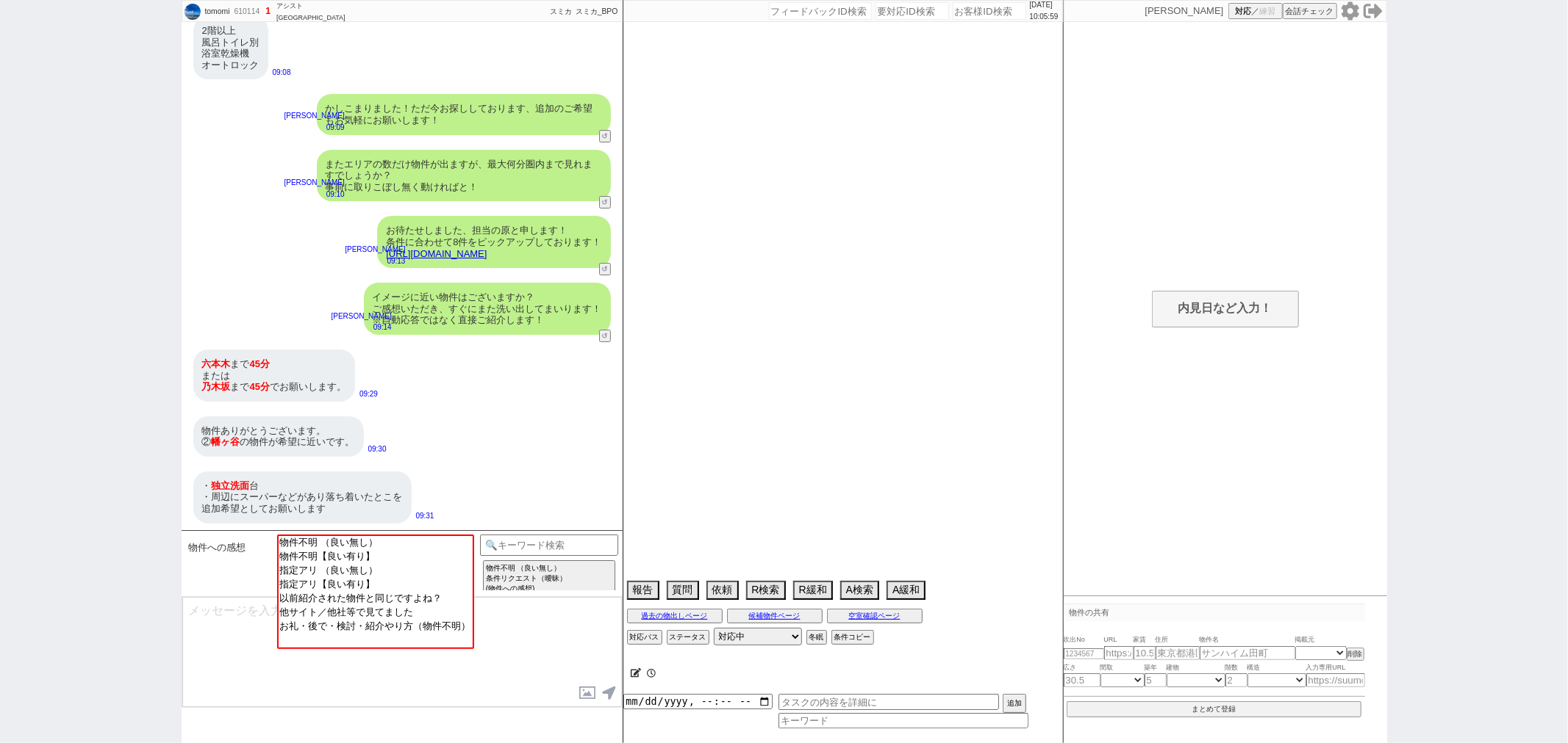
select select "1571"
select select "69"
select select "1667"
select select "59"
select select "1475"
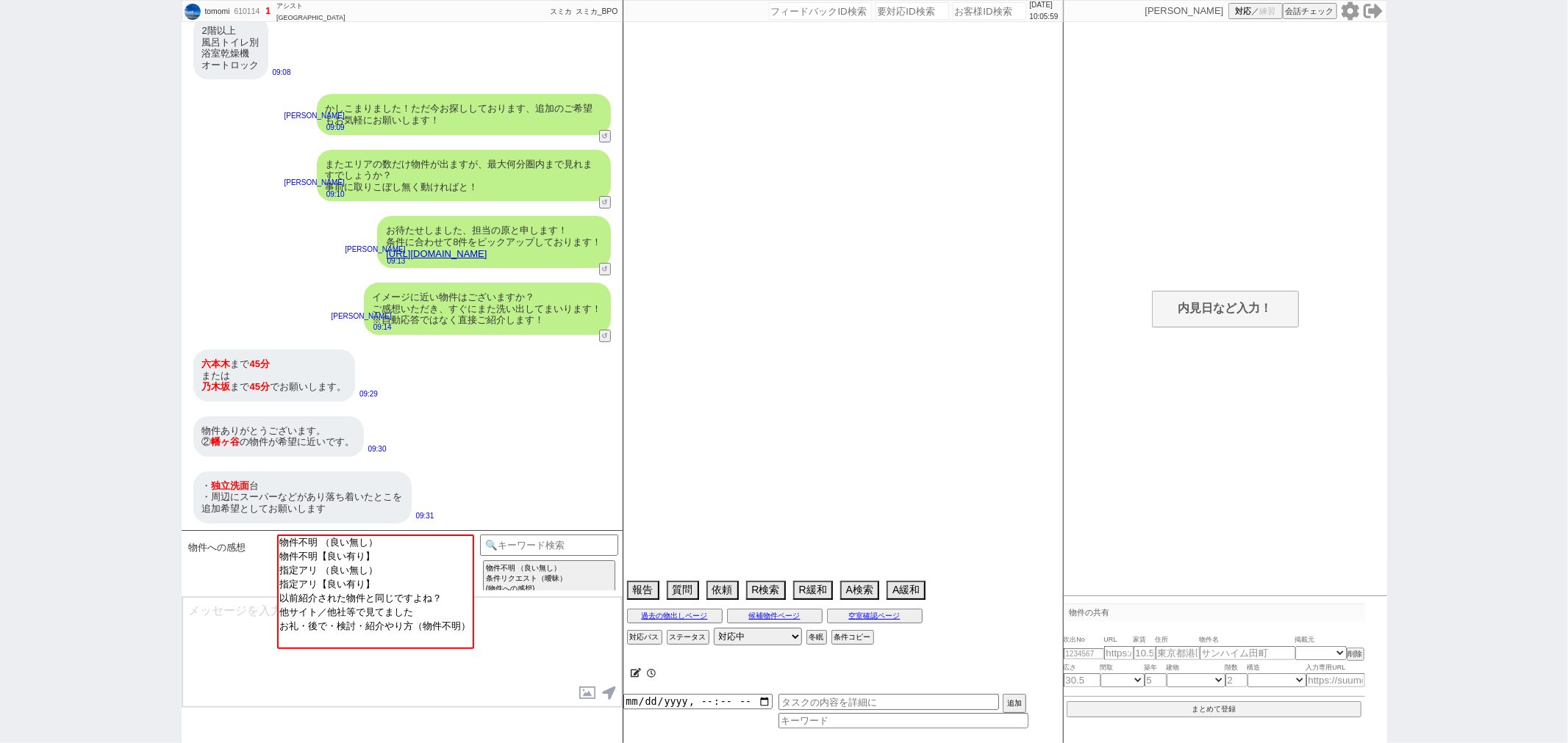
select select "50"
select select "52"
select select "67"
select select "48"
select select "44"
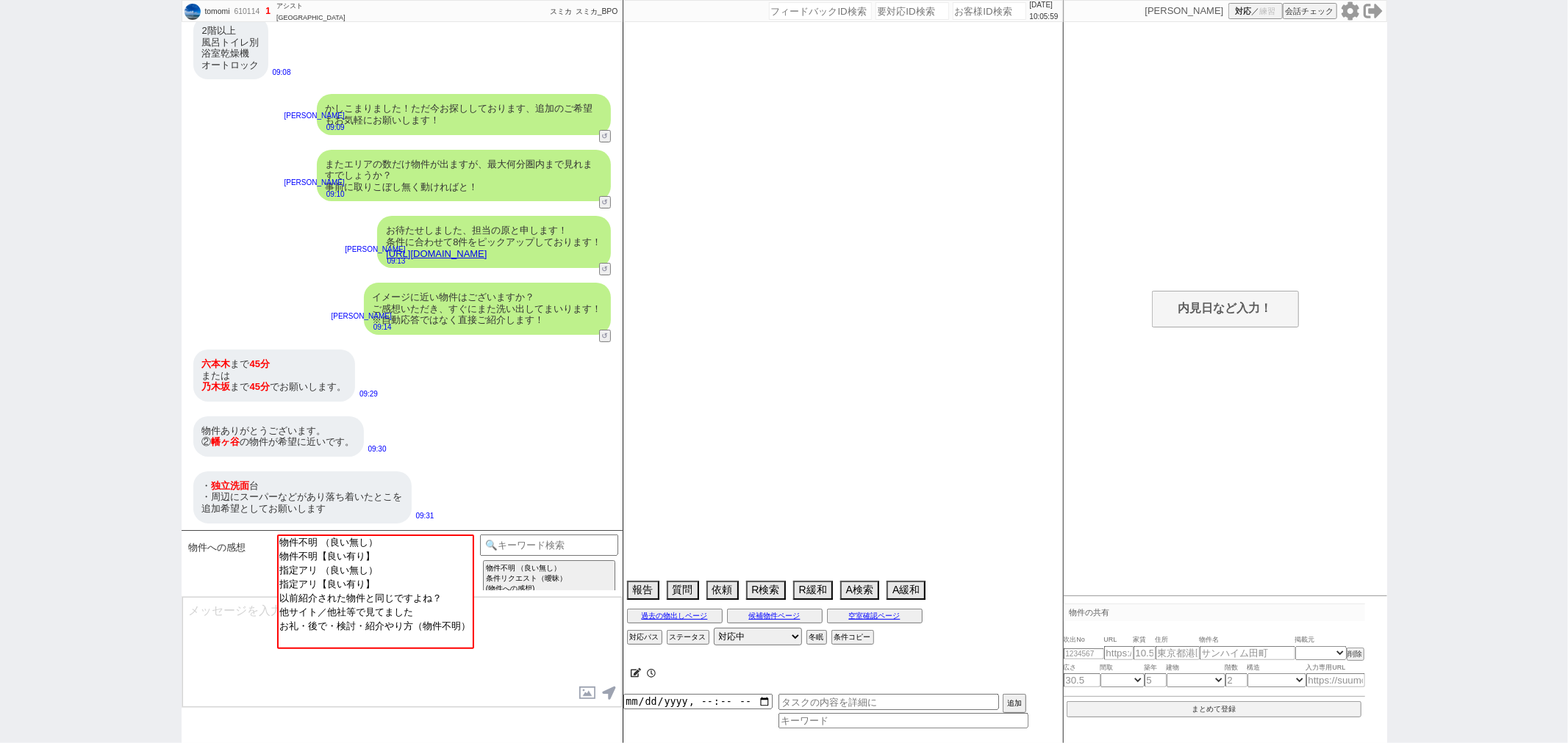
select select "47"
select select "53"
select select "54"
select select "57"
select select "1400"
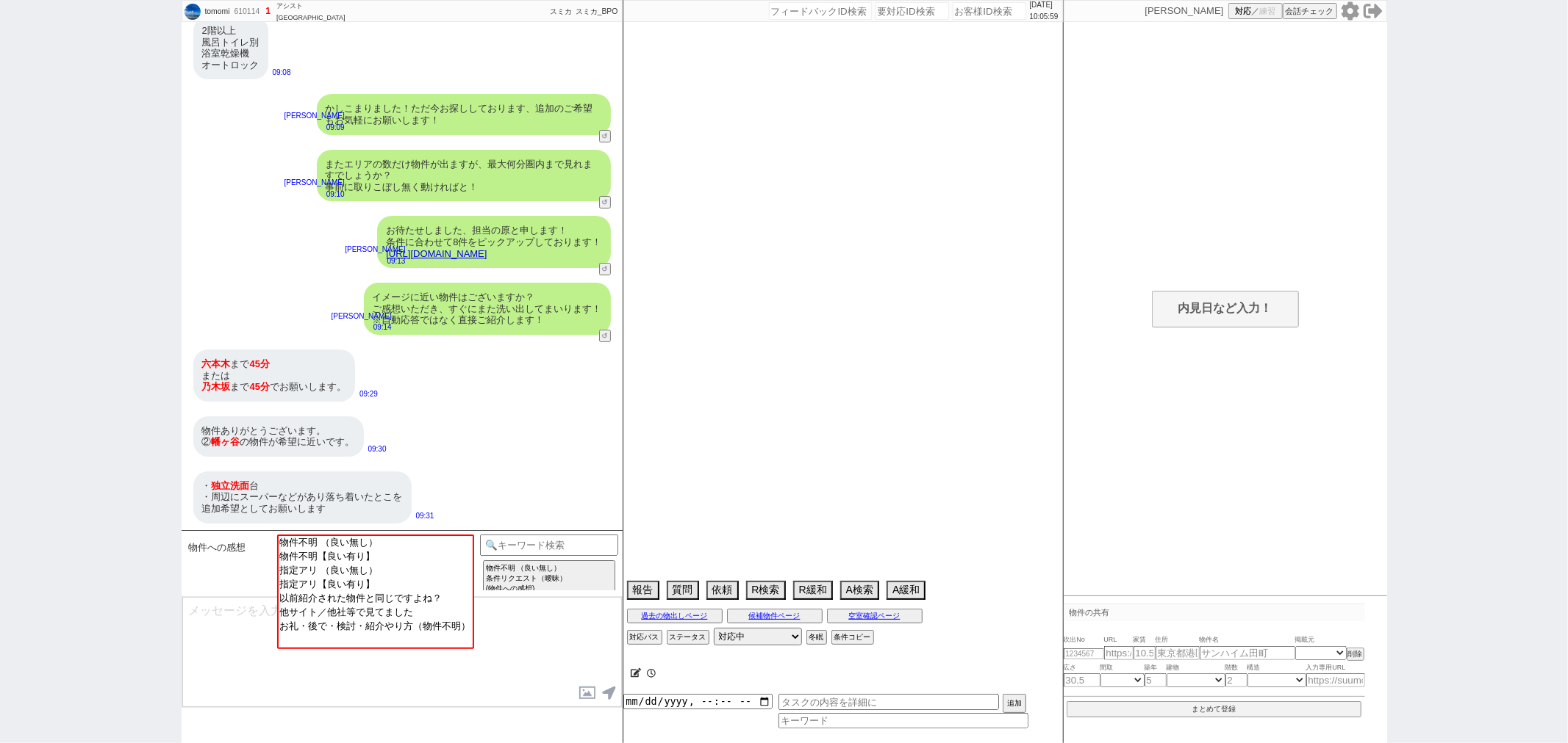
select select "66"
select select "25"
select select "3116"
select select "56"
select select "68"
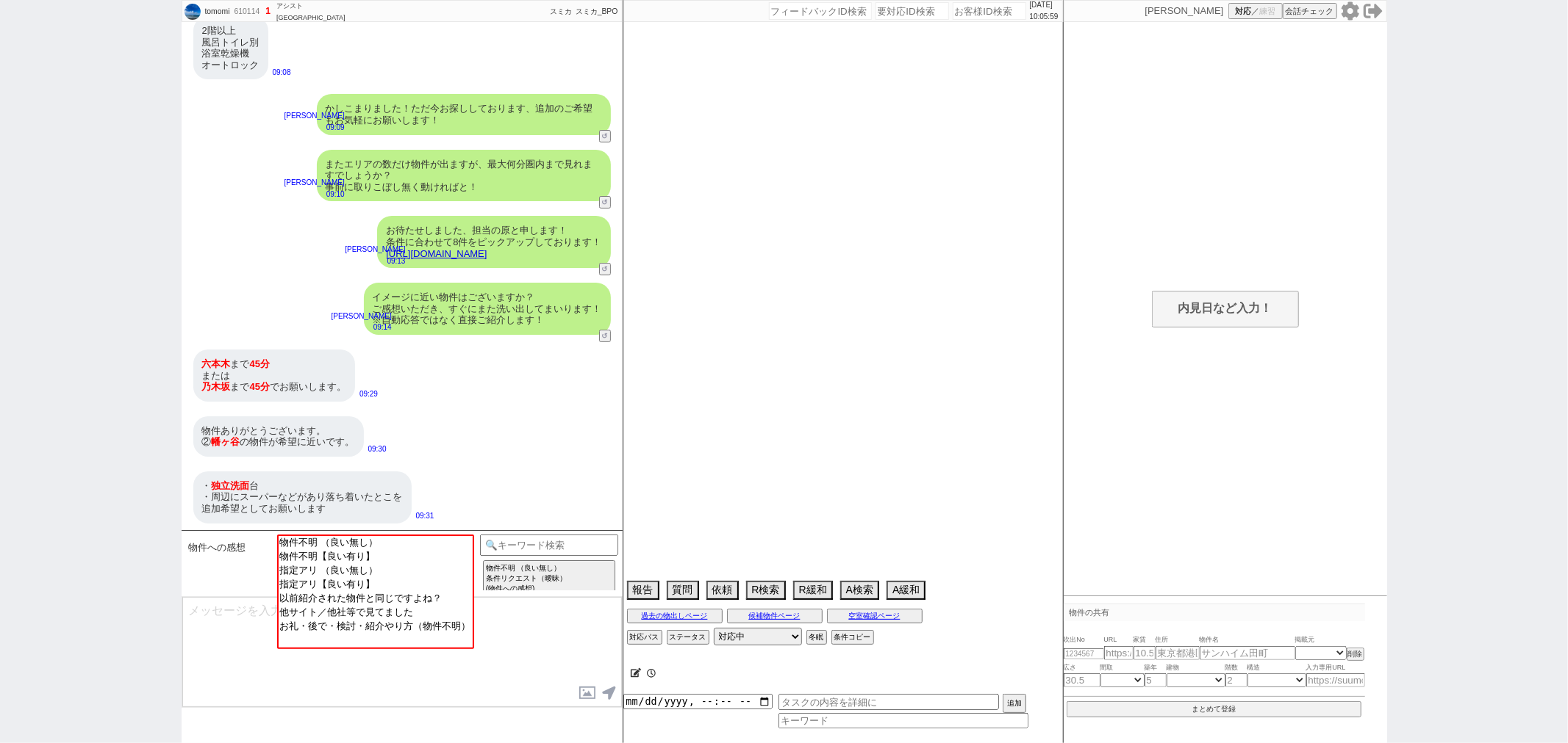
select select "1648"
select select "9"
select select "335"
select select "55"
select select "73"
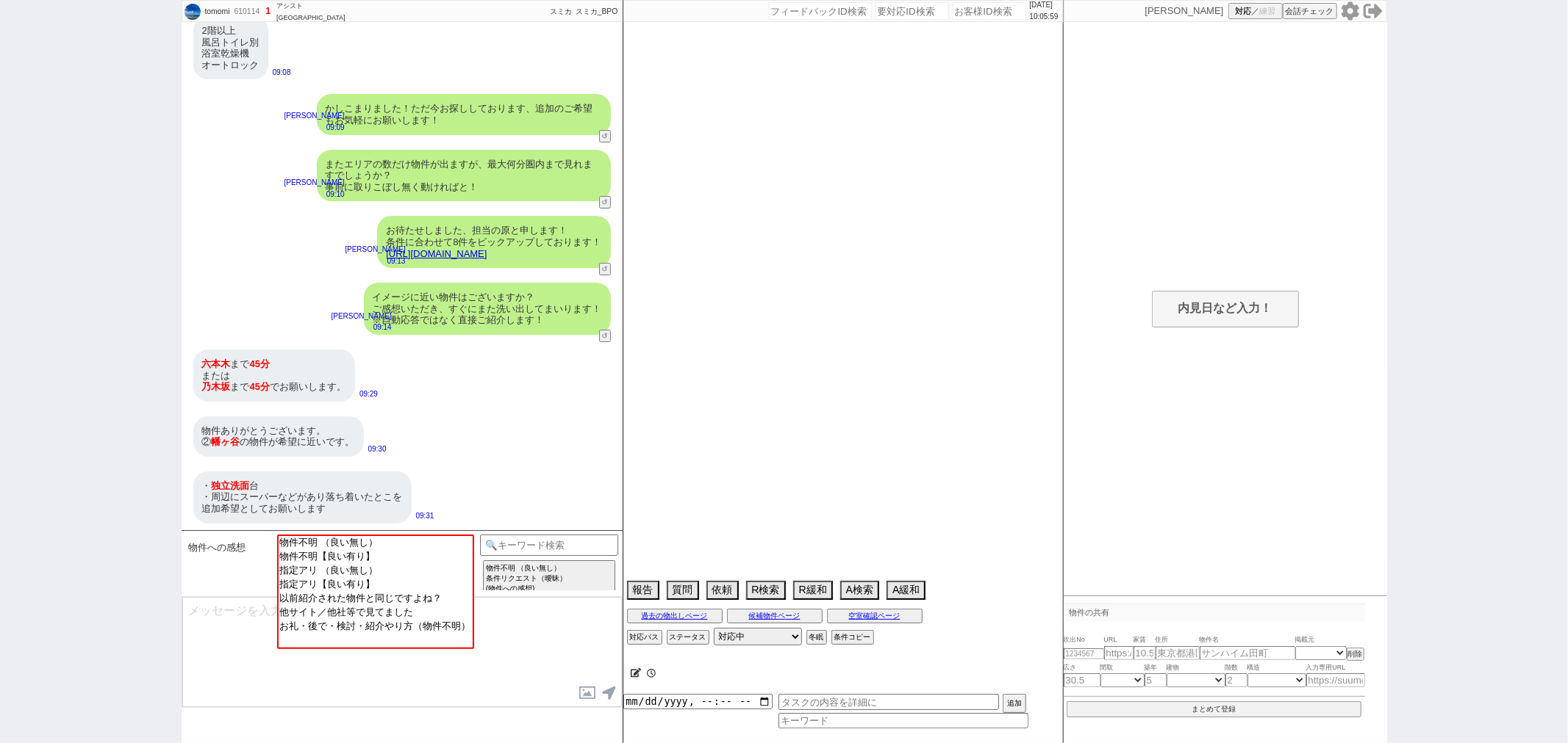
select select "1762"
select select "77"
select select "1840"
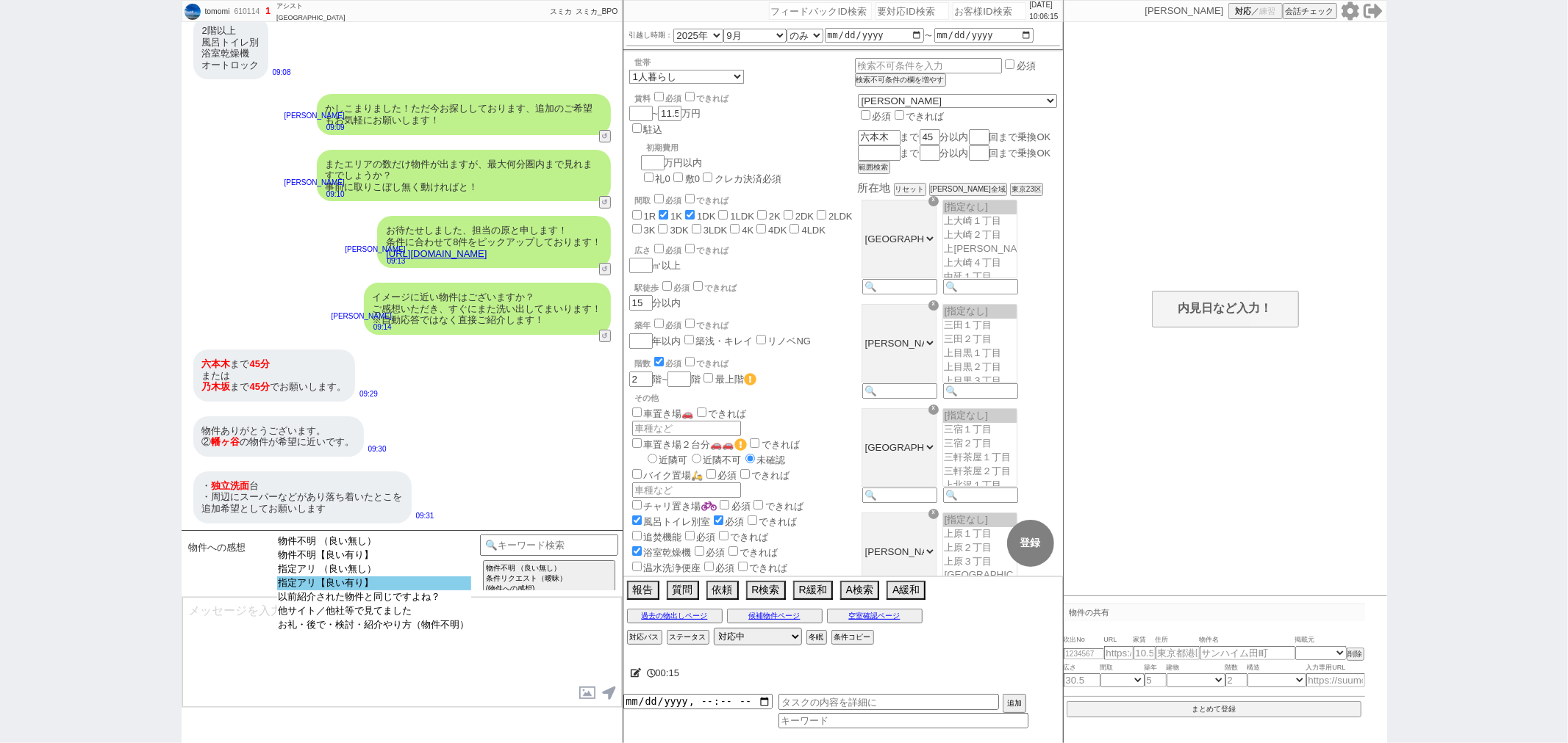
select select "指定アリ【良い有り】"
click at [326, 591] on option "指定アリ【良い有り】" at bounding box center [374, 597] width 194 height 14
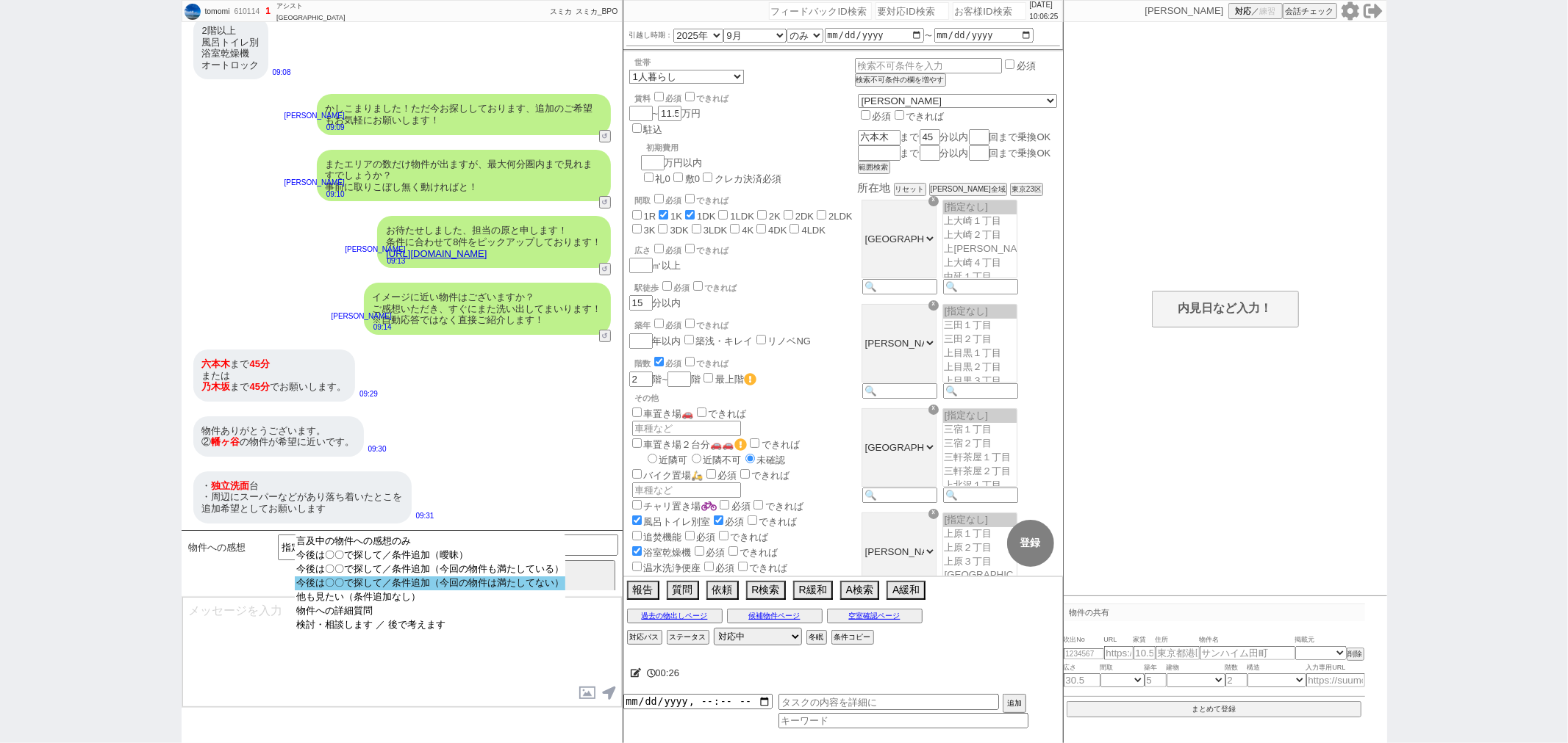
click at [346, 591] on option "今後は〇〇で探して／条件追加（今回の物件は満たしてない）" at bounding box center [430, 597] width 271 height 14
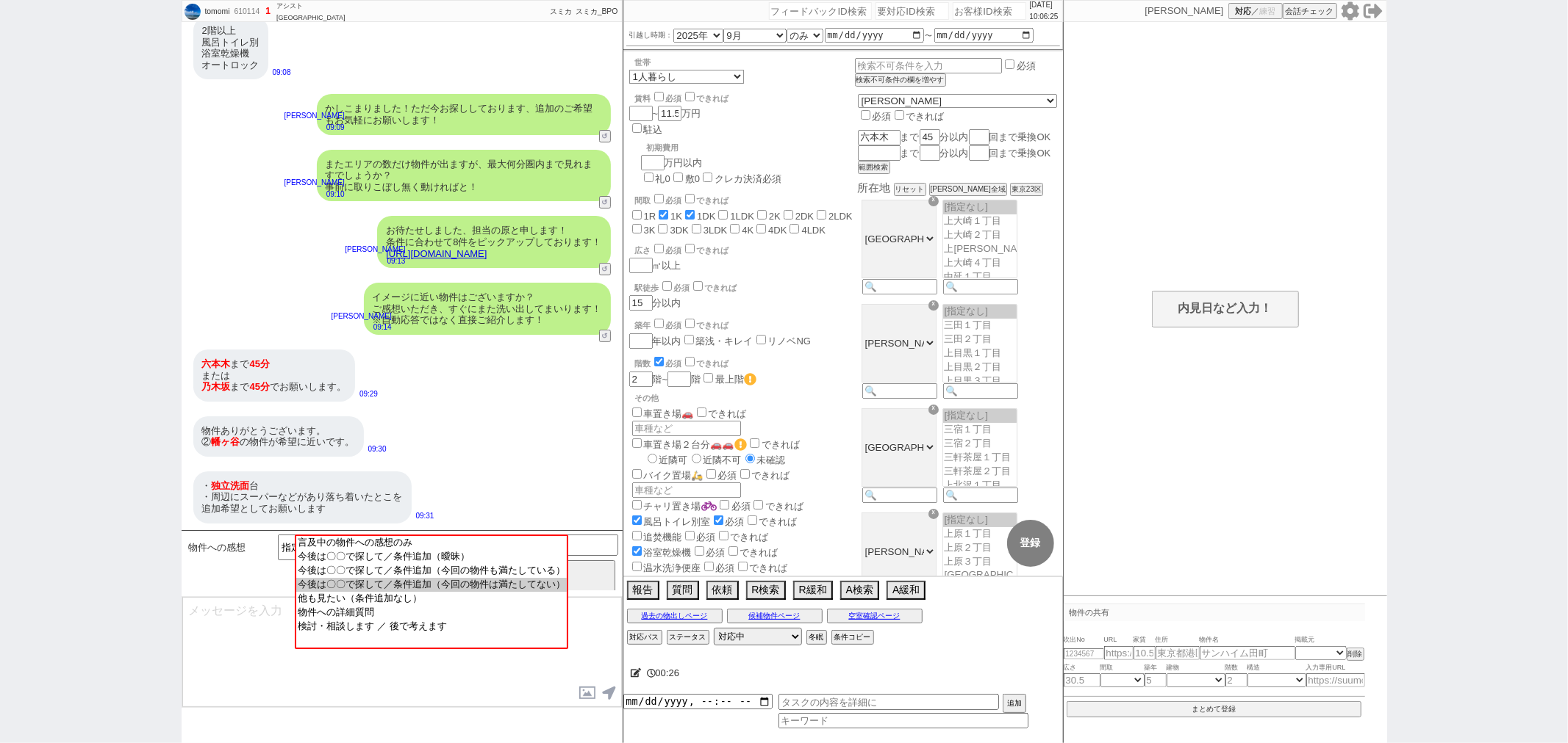
select select "9"
select select "10"
select select "12"
select select "13"
select select "75"
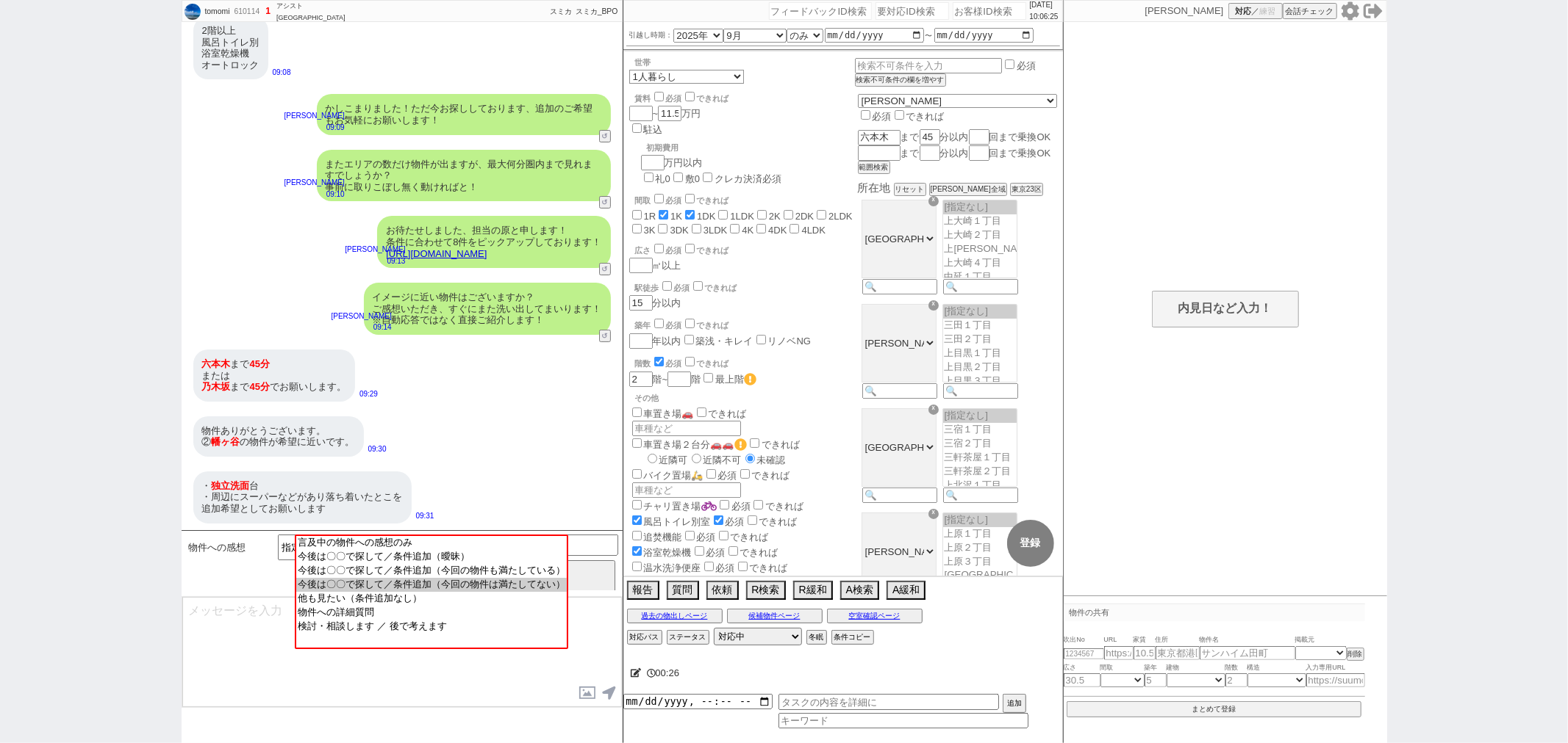
select select "1809"
select select "62"
select select "1527"
select select "14"
select select "473"
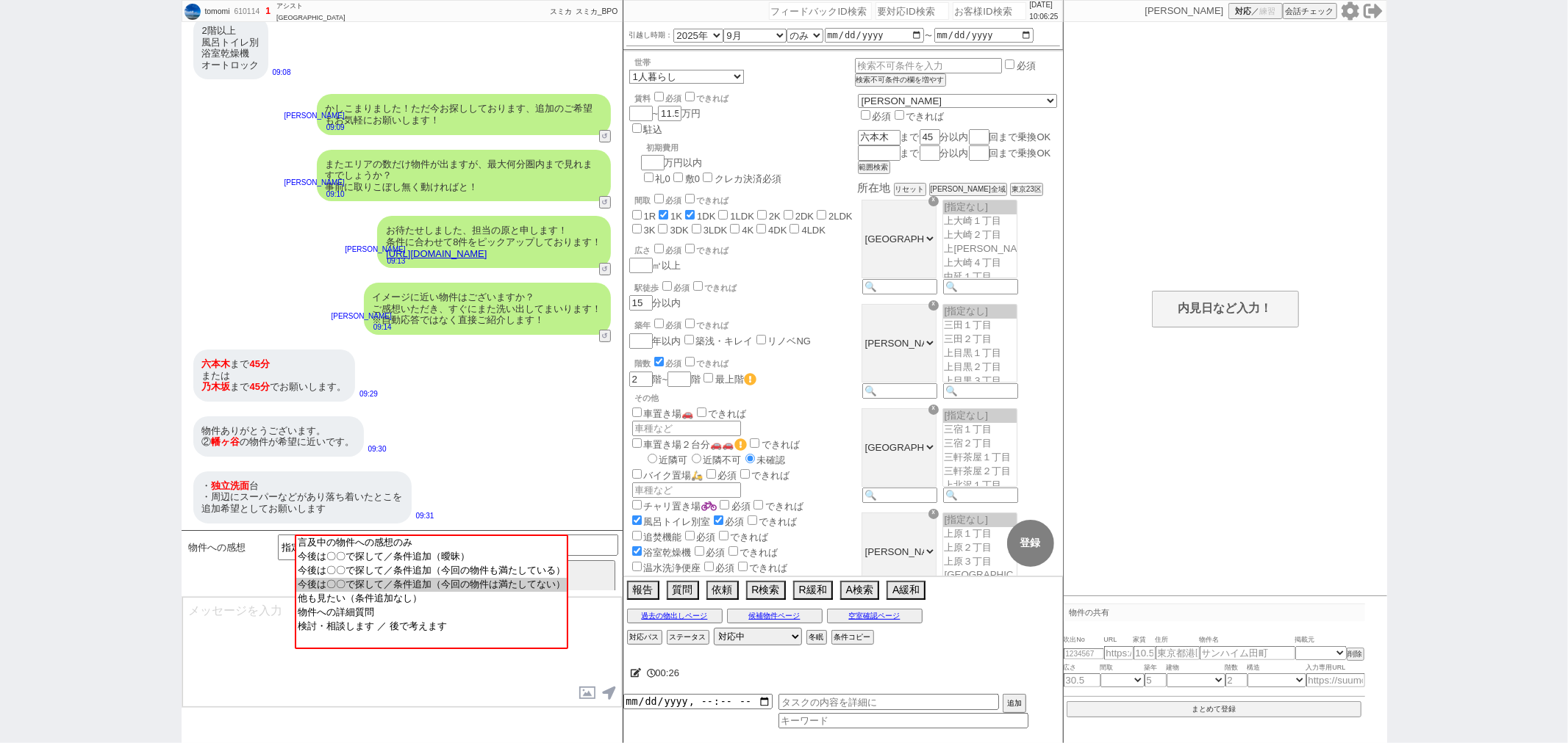
select select "831"
select select "23"
select select "748"
select select "70"
select select "1699"
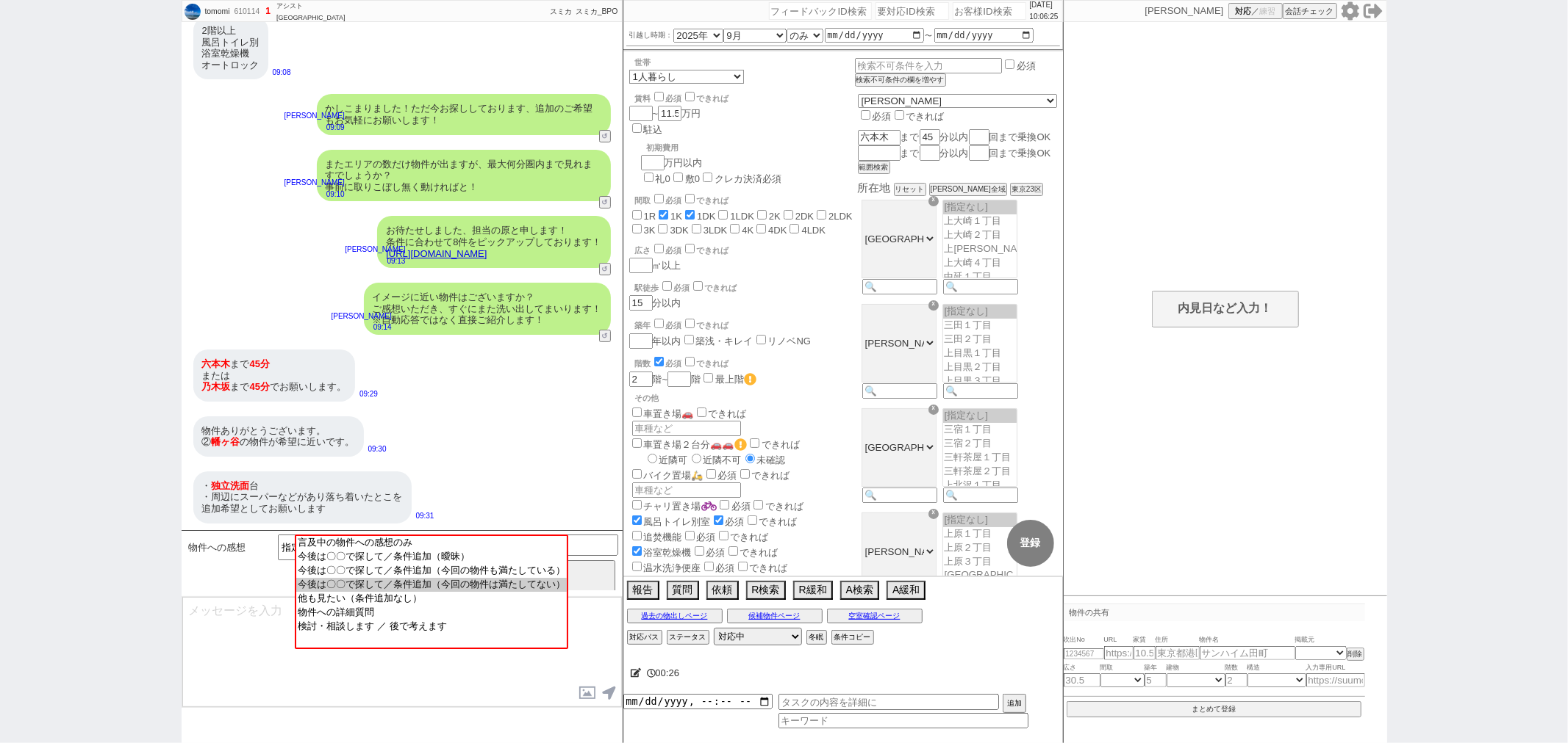
select select "64"
select select "1571"
select select "69"
select select "1667"
select select "59"
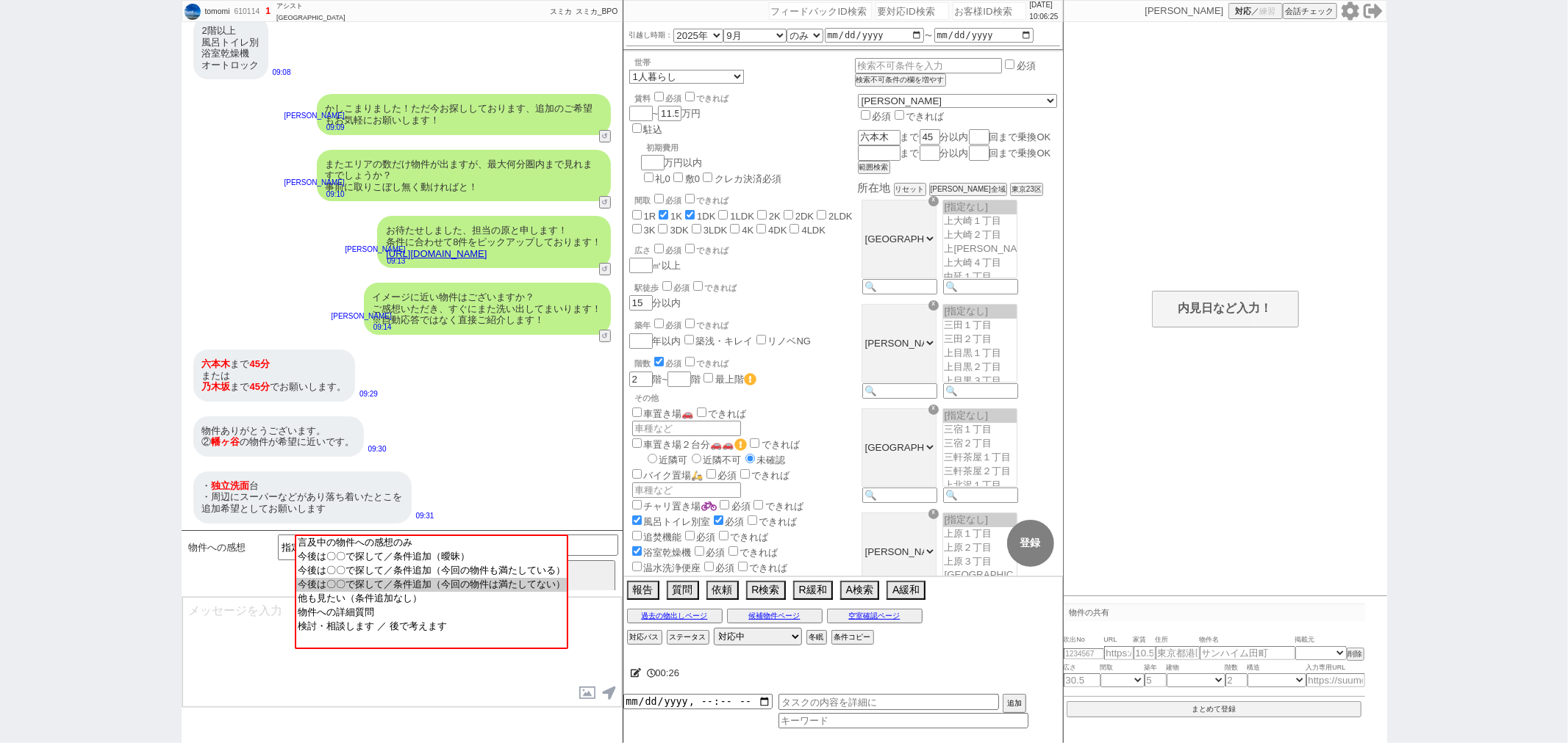
select select "1475"
select select "50"
select select "52"
select select "67"
select select "48"
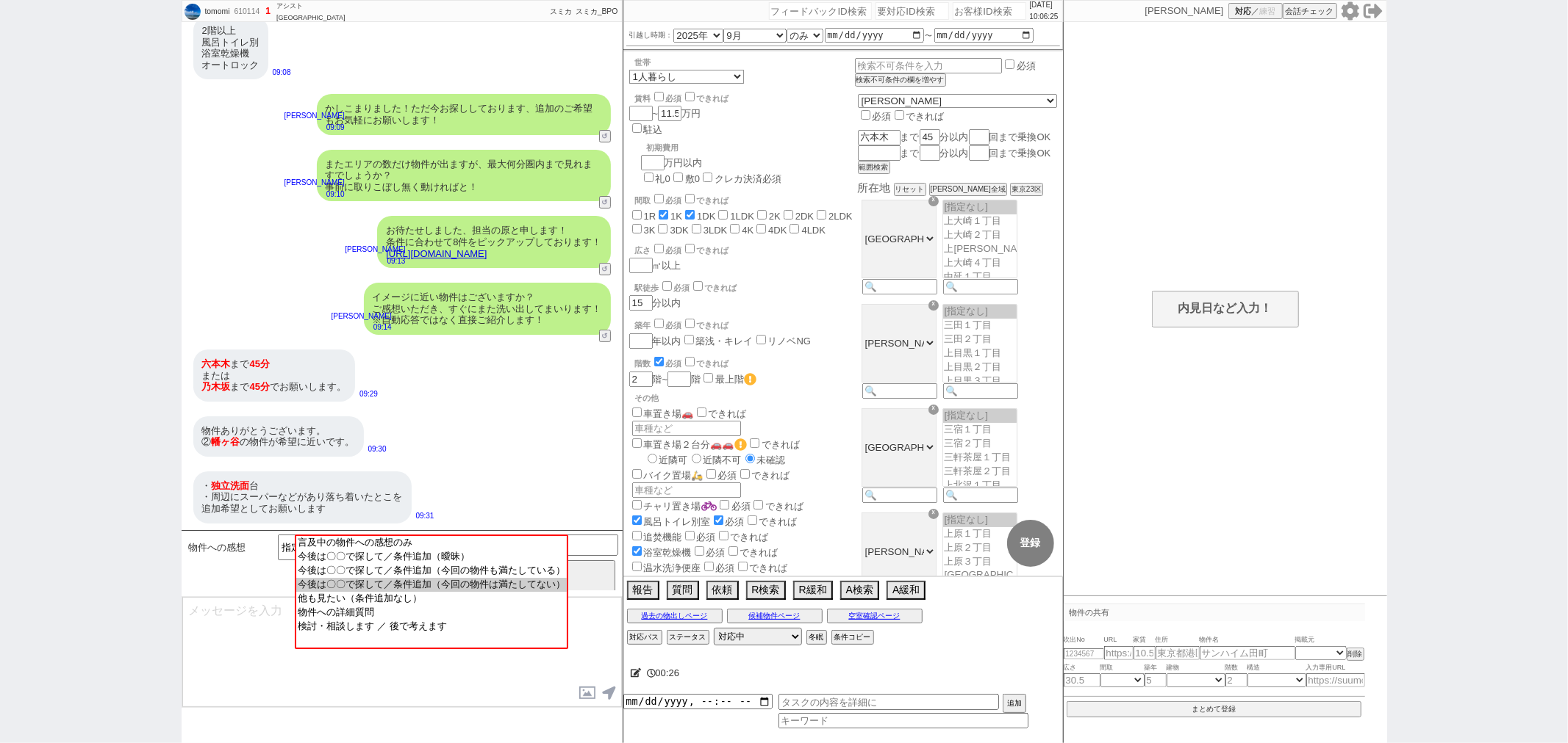
select select "44"
select select "47"
select select "53"
select select "54"
select select "57"
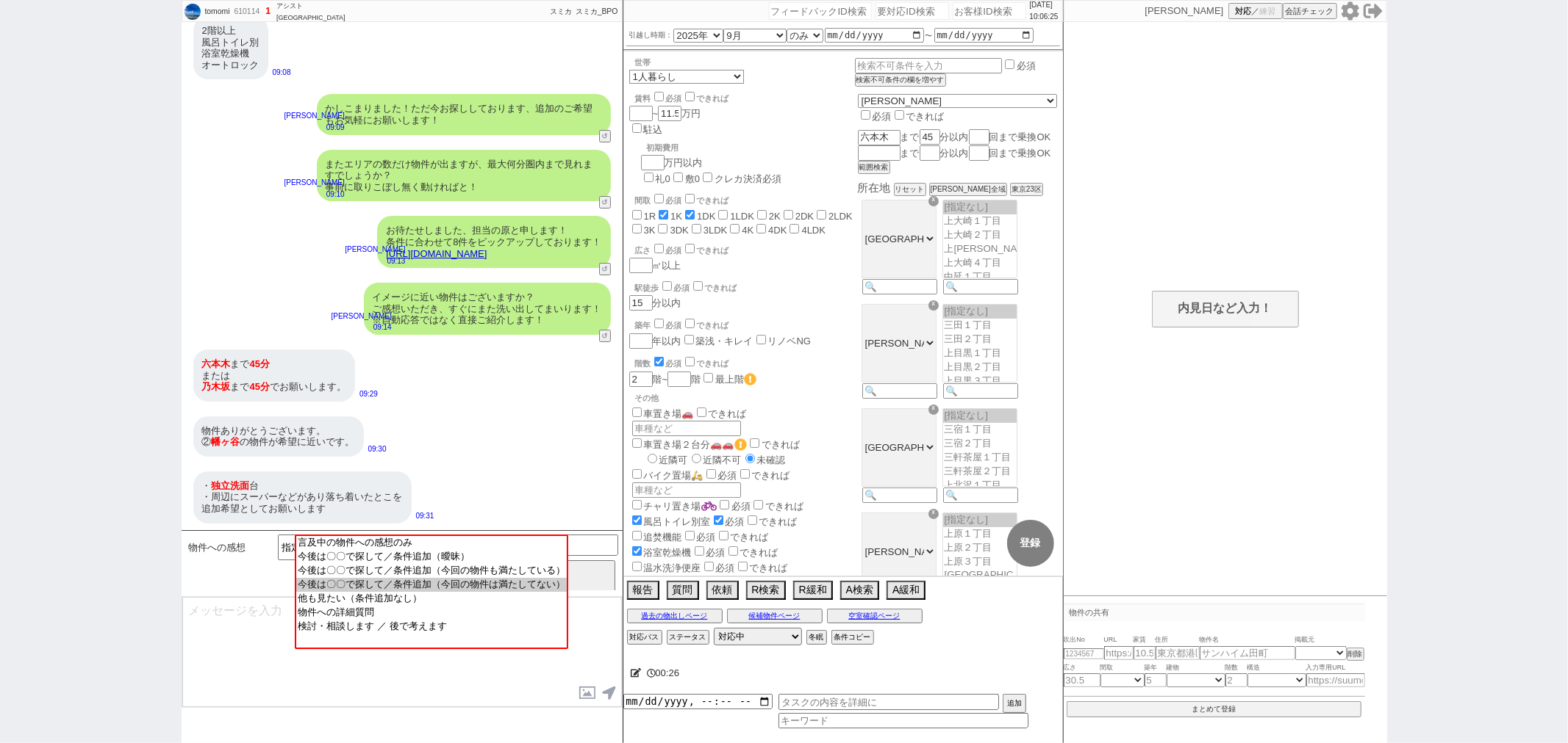
select select "1400"
select select "66"
select select "25"
select select "3116"
select select "56"
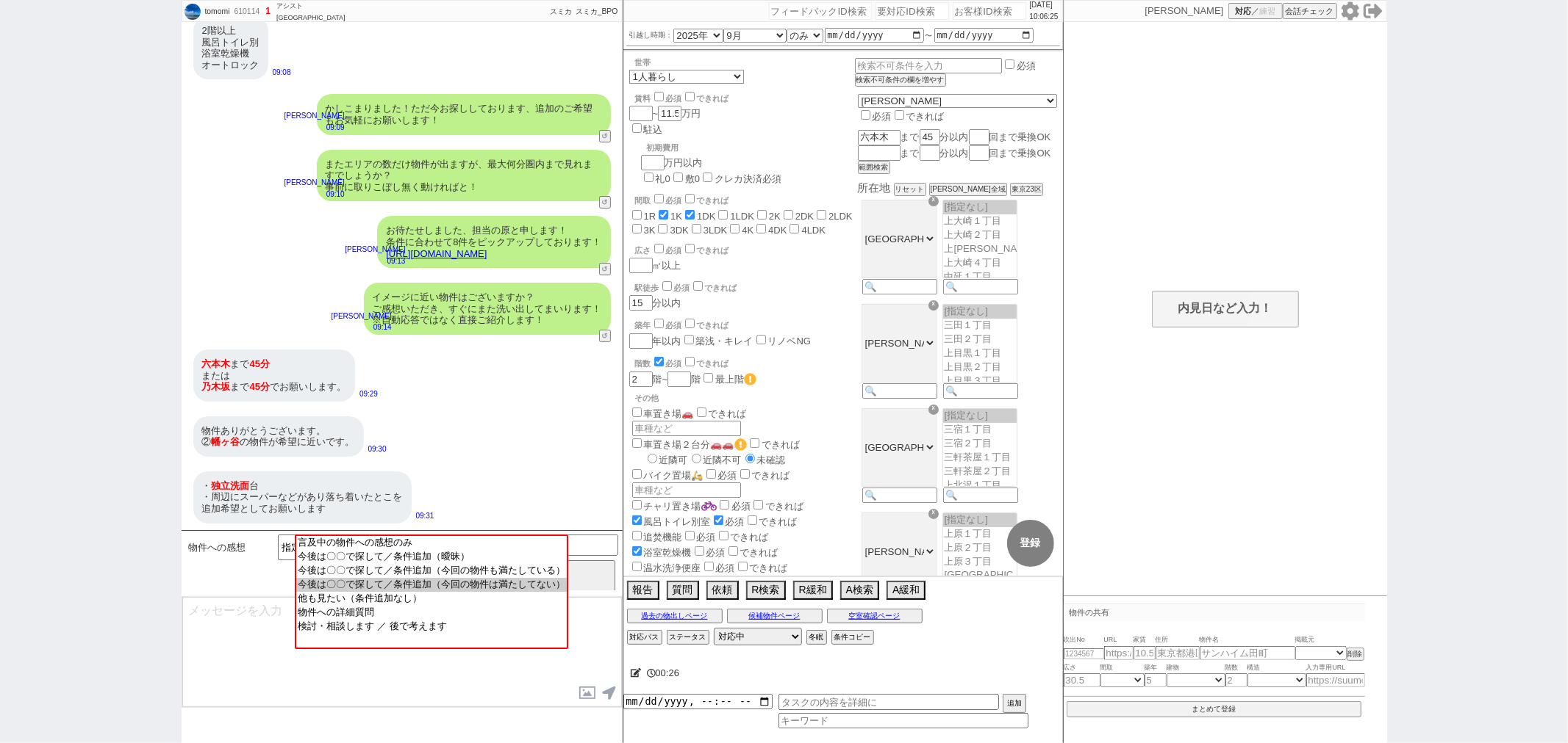
select select "68"
select select "1648"
select select "9"
select select "335"
select select "55"
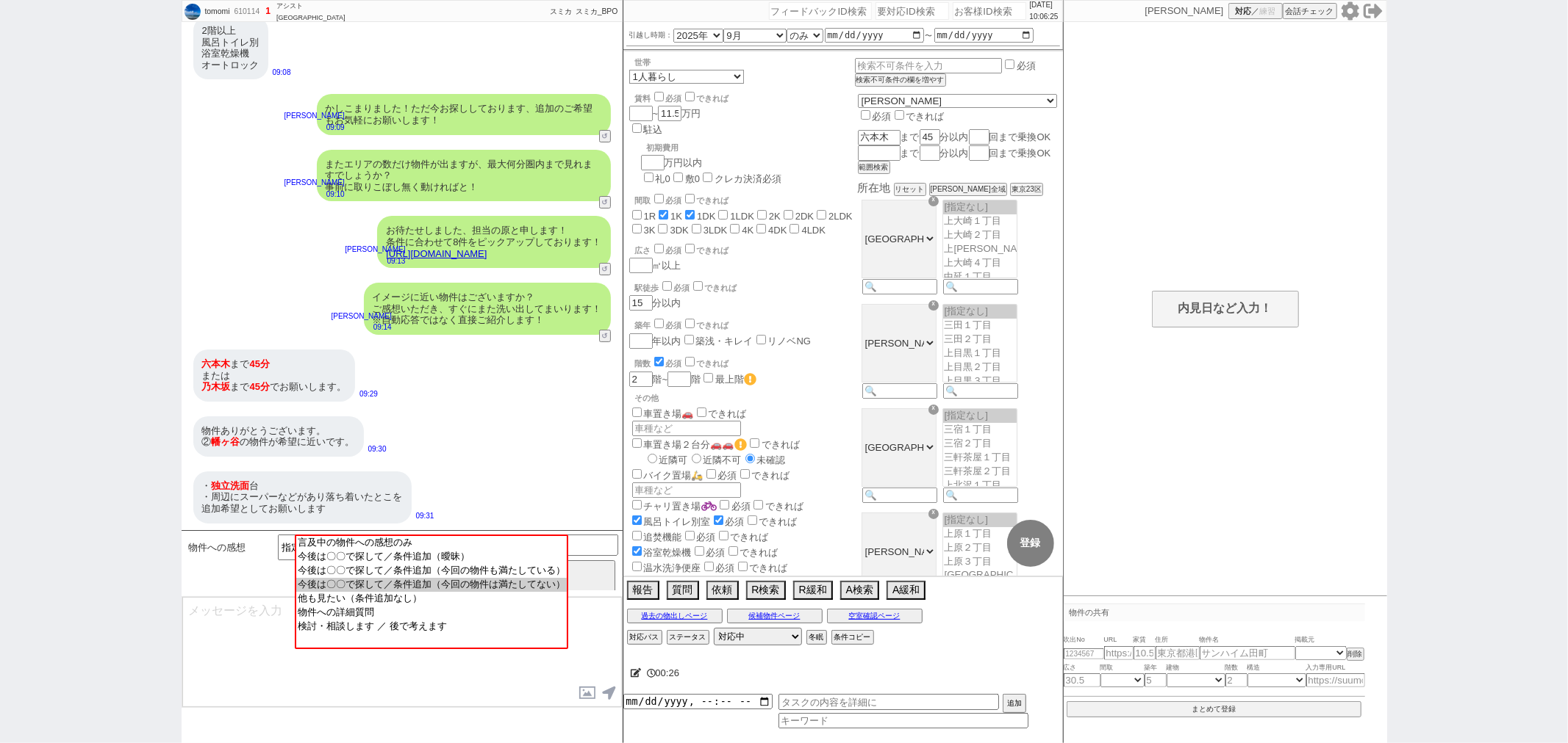
select select "73"
select select "1762"
select select "77"
select select "1840"
select select "9"
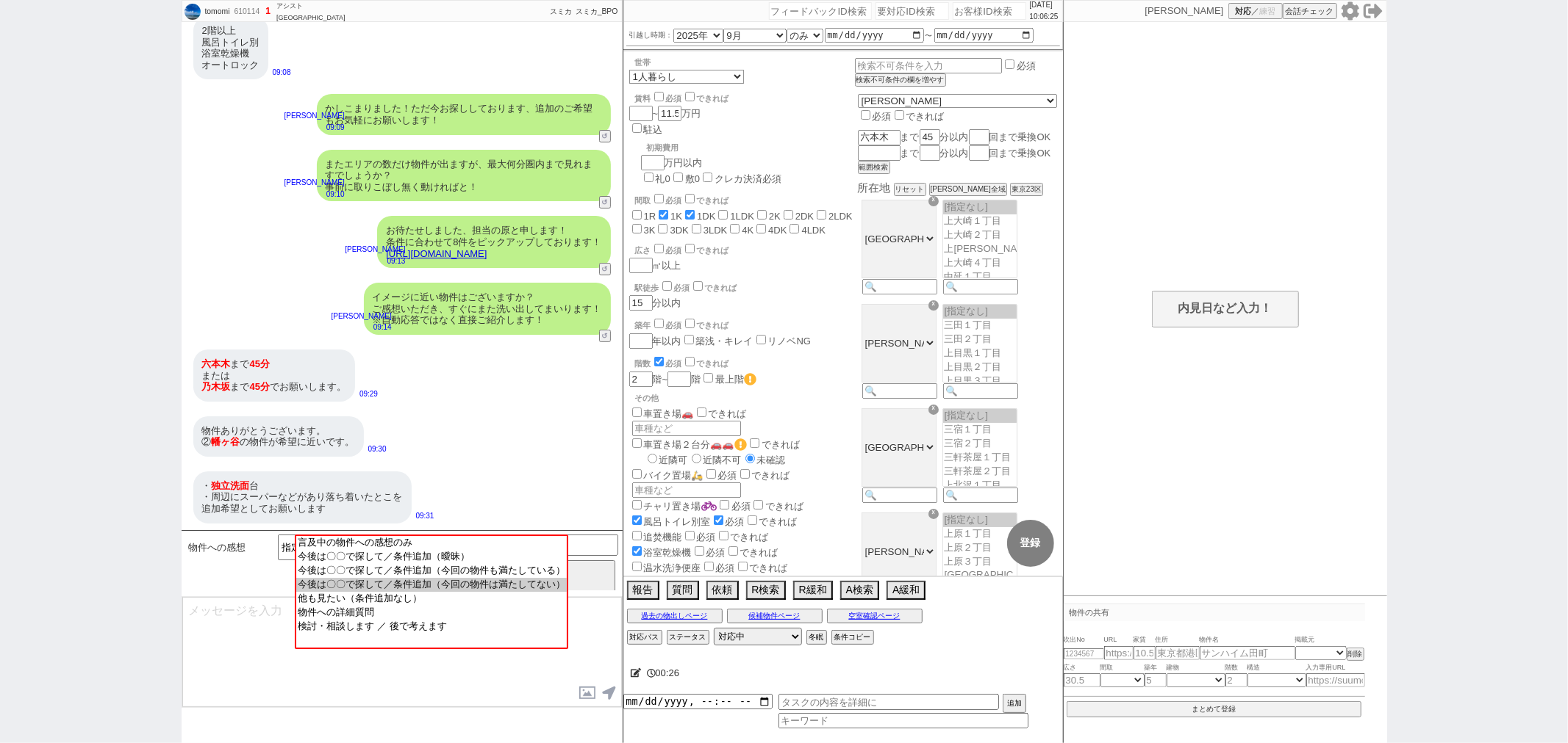
select select "10"
select select "12"
select select "13"
select select "75"
select select "1809"
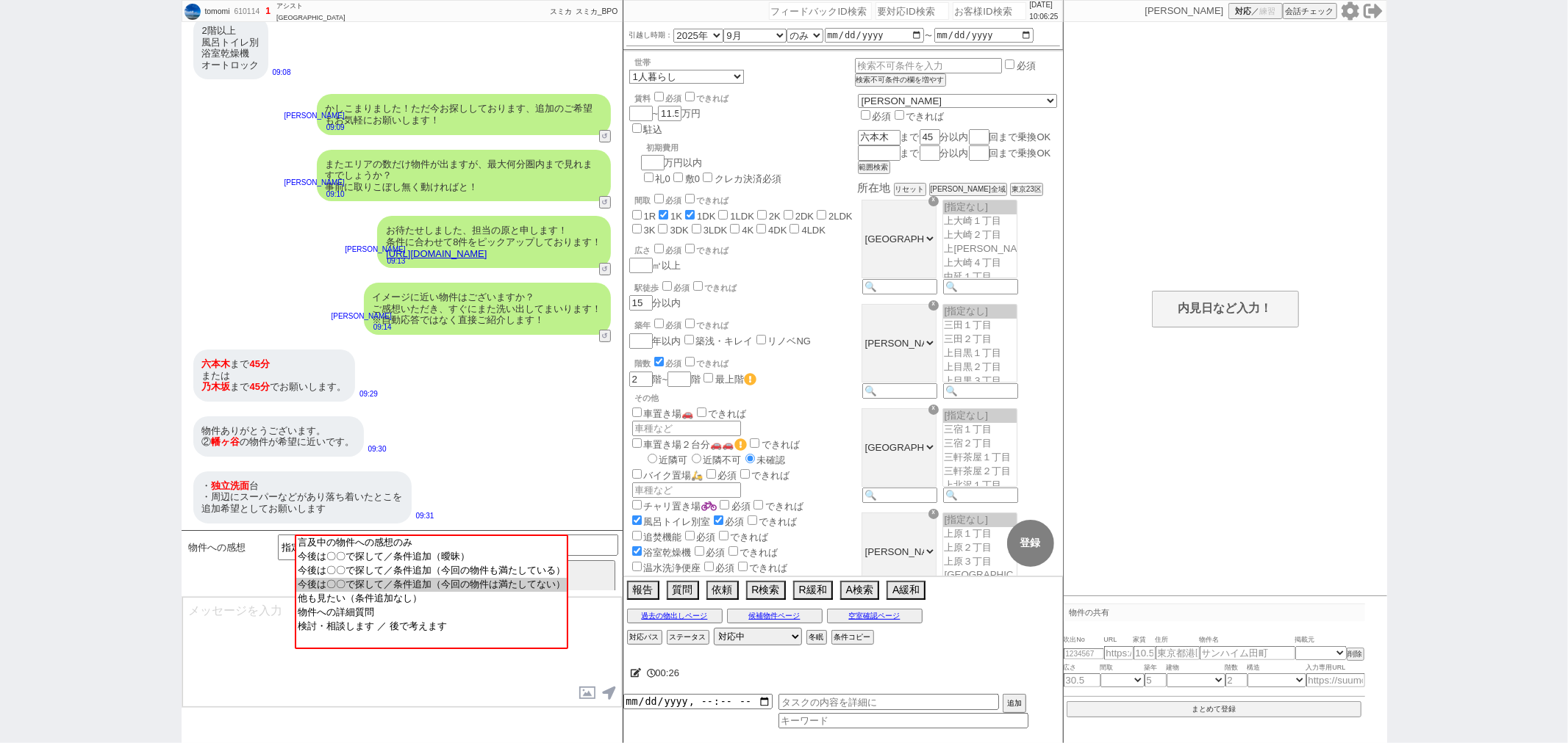
select select "62"
select select "1527"
select select "14"
select select "473"
select select "831"
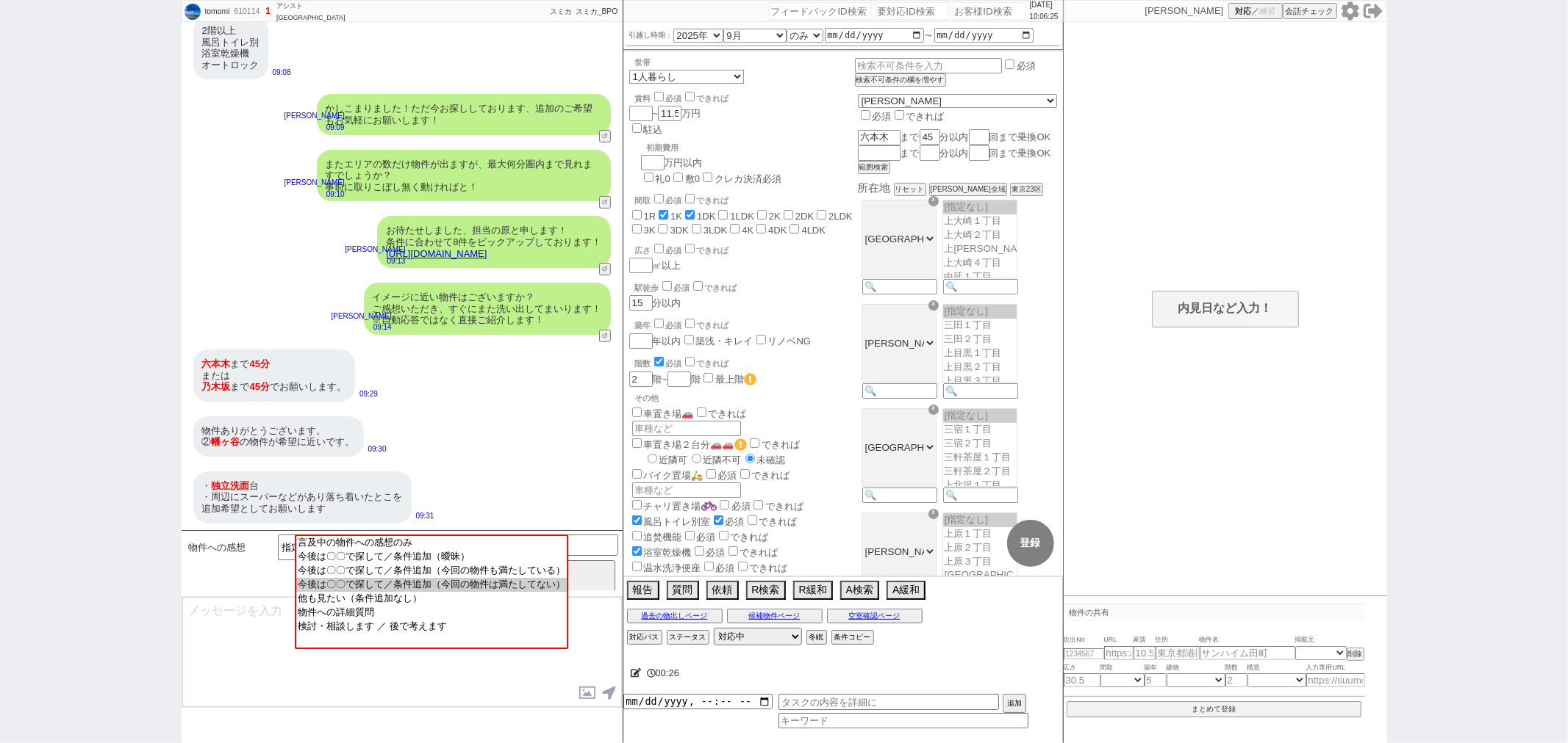
select select "23"
select select "748"
select select "70"
select select "1699"
select select "64"
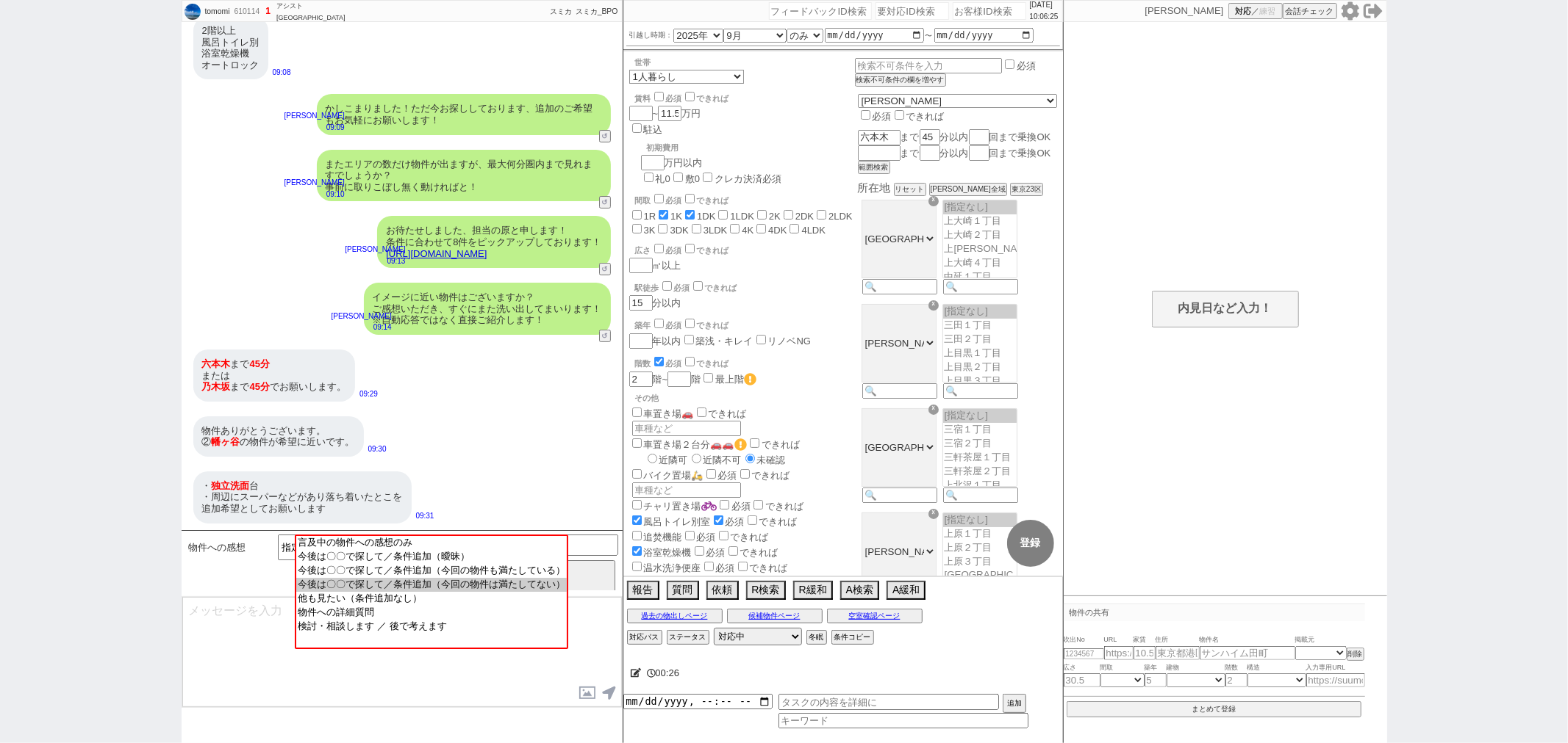
select select "1571"
select select "69"
select select "1667"
select select "59"
select select "1475"
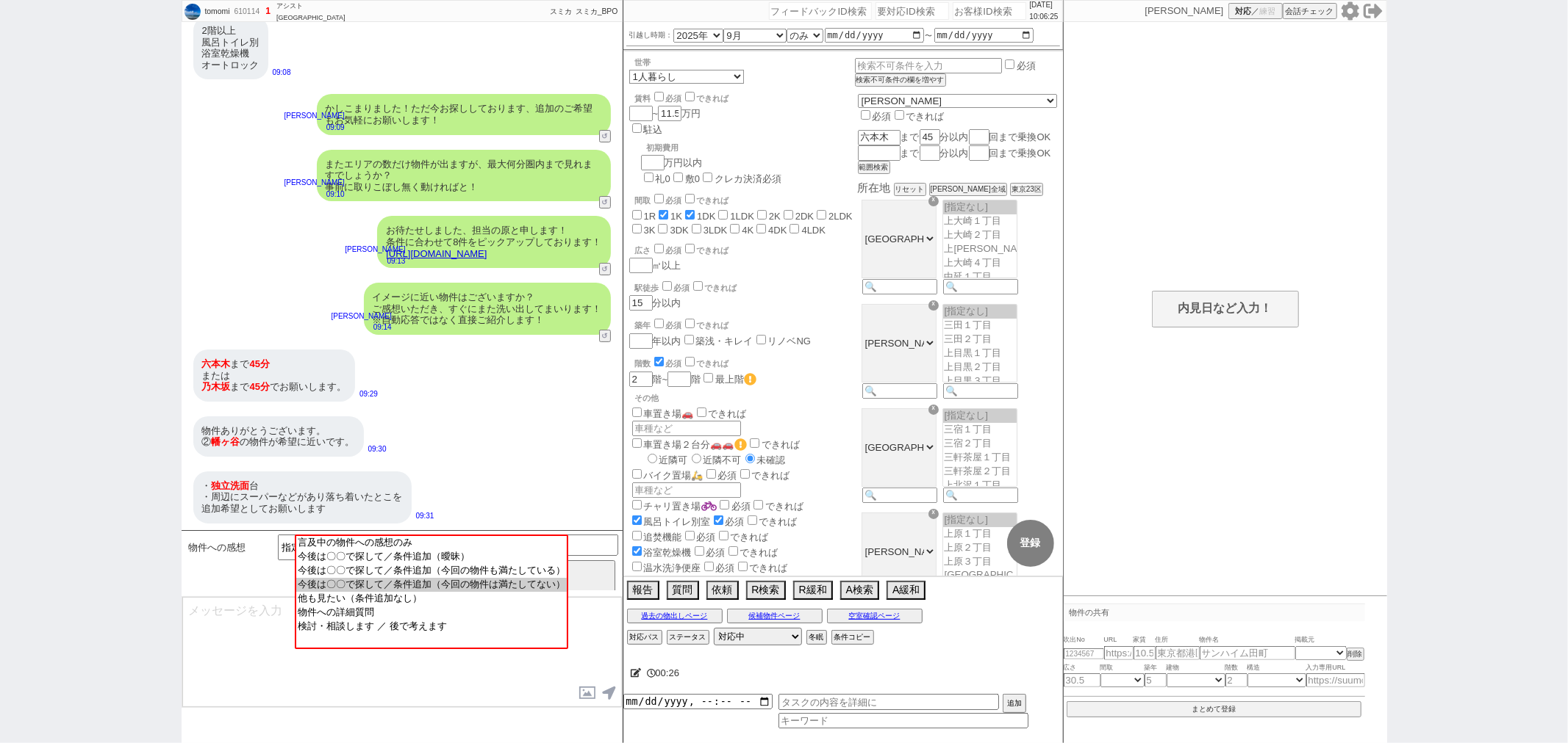
select select "50"
select select "52"
select select "67"
select select "48"
select select "44"
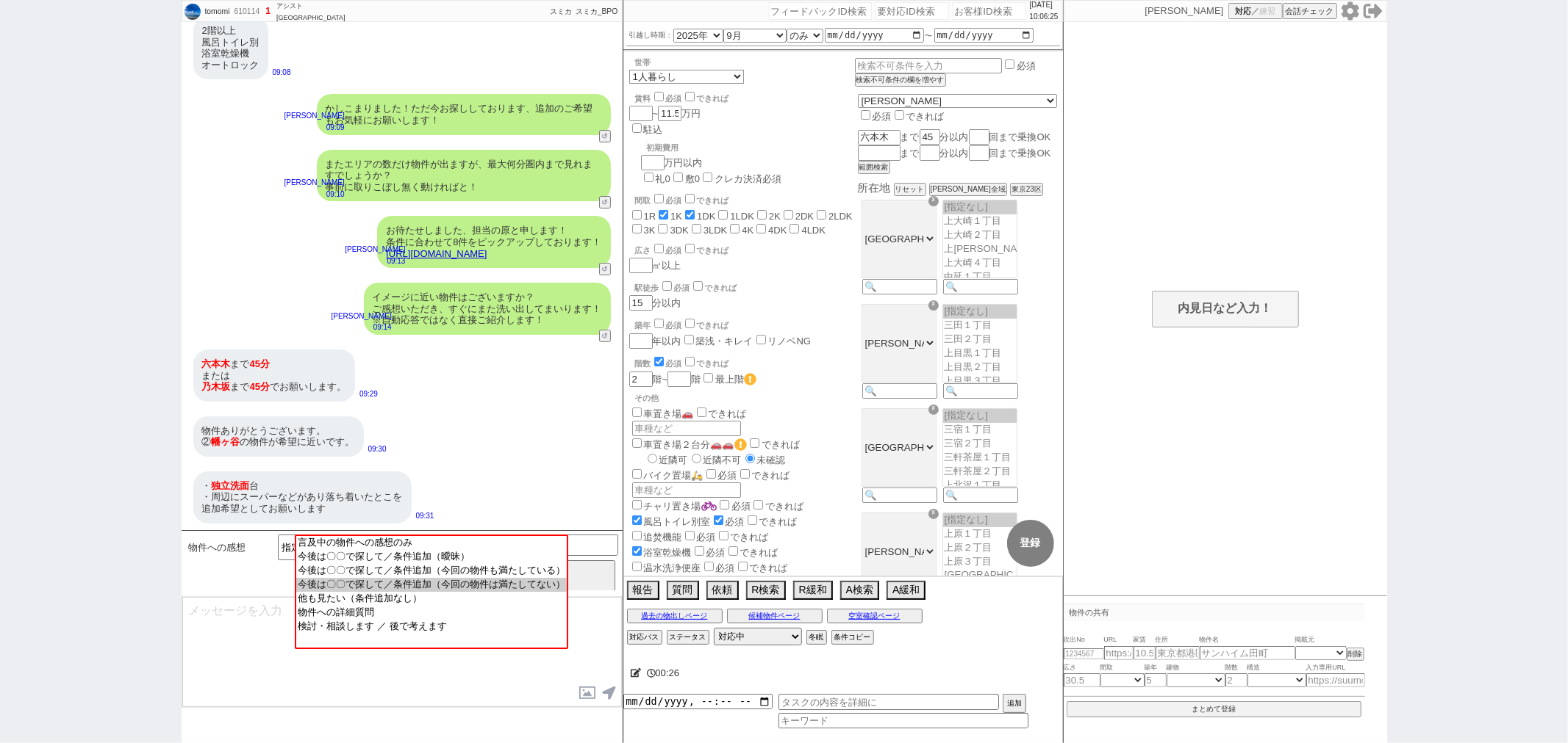
select select "47"
select select "53"
select select "54"
select select "57"
select select "1400"
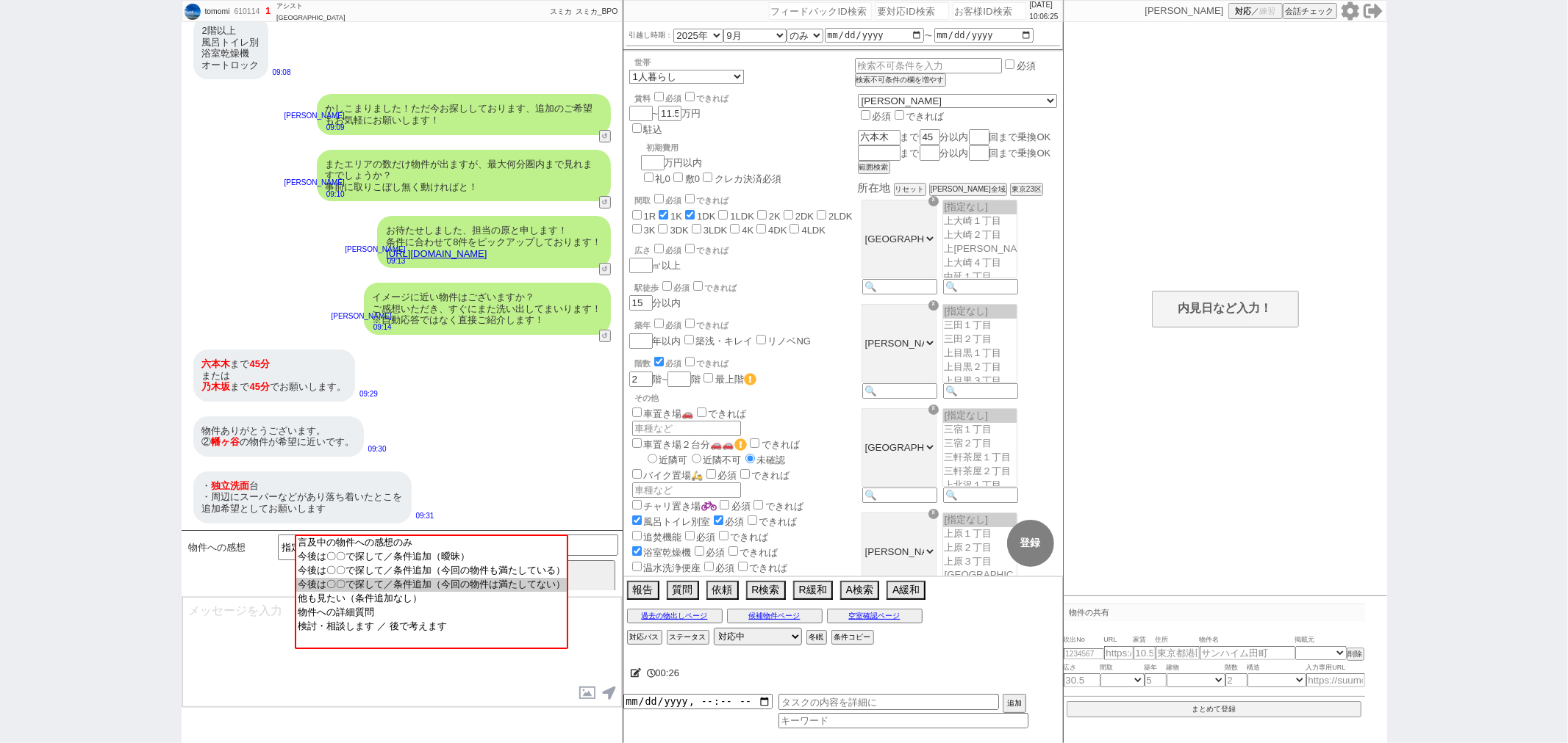
select select "66"
select select "25"
select select "3116"
select select "56"
select select "68"
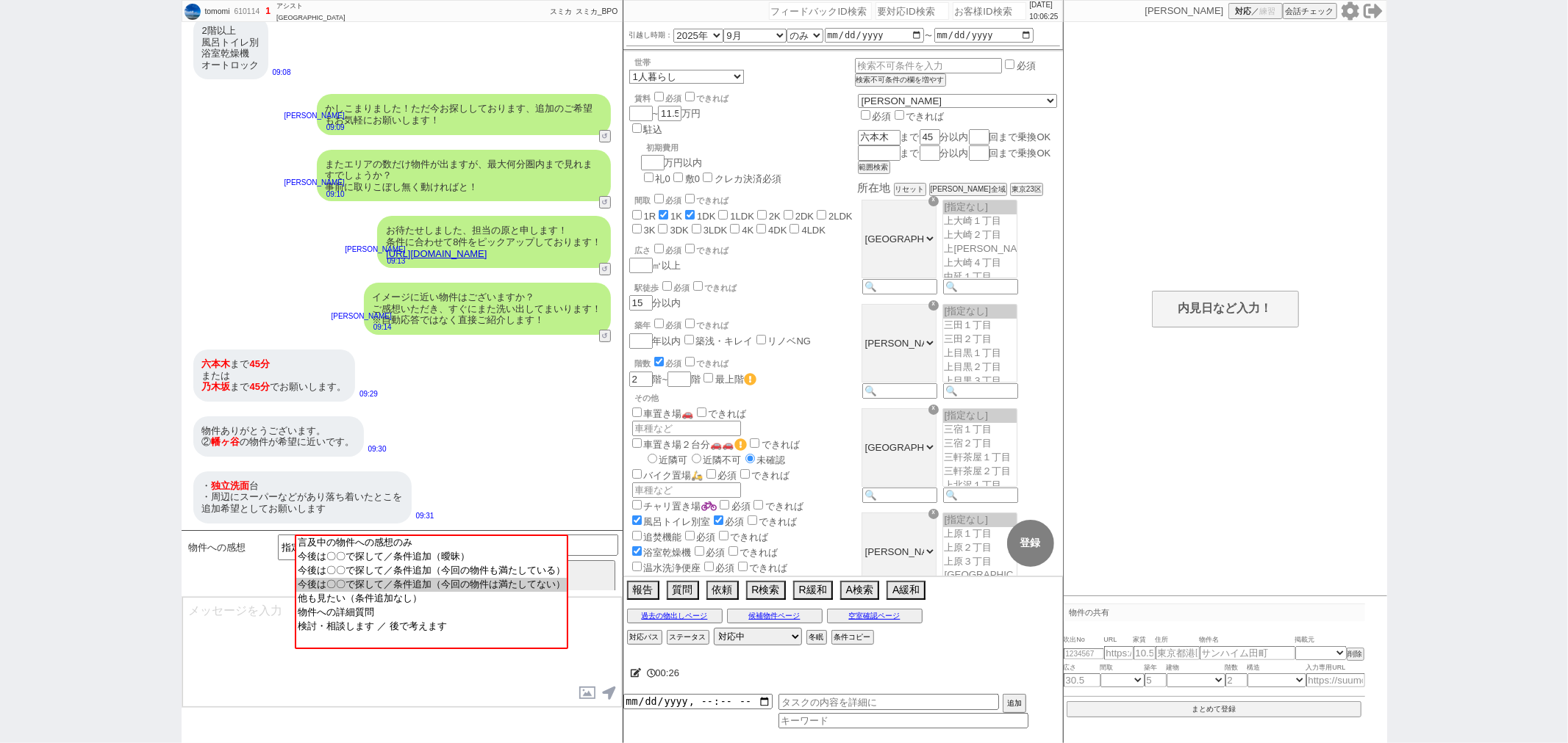
select select "1648"
select select "9"
select select "335"
select select "55"
select select "73"
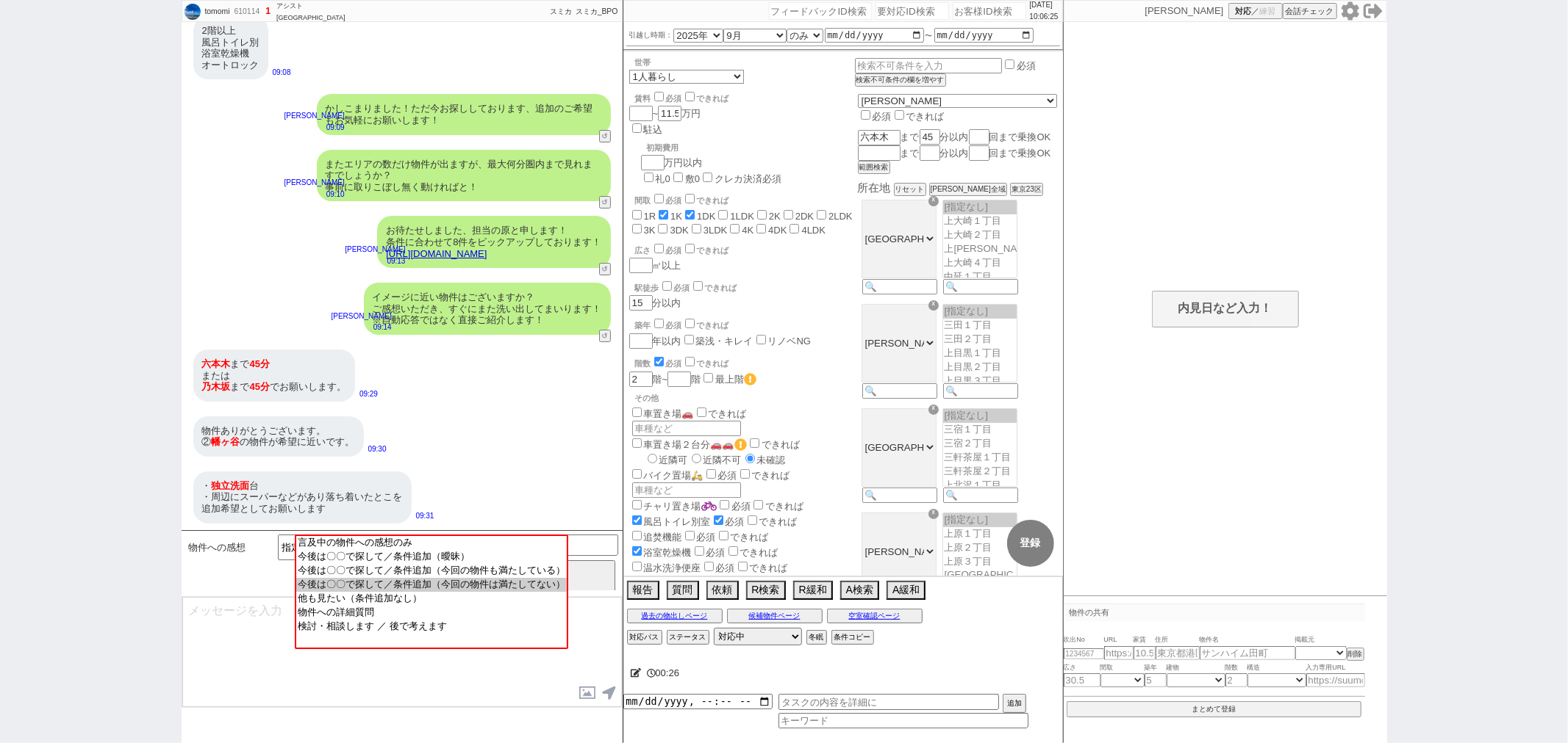
select select "1762"
select select "77"
select select "1840"
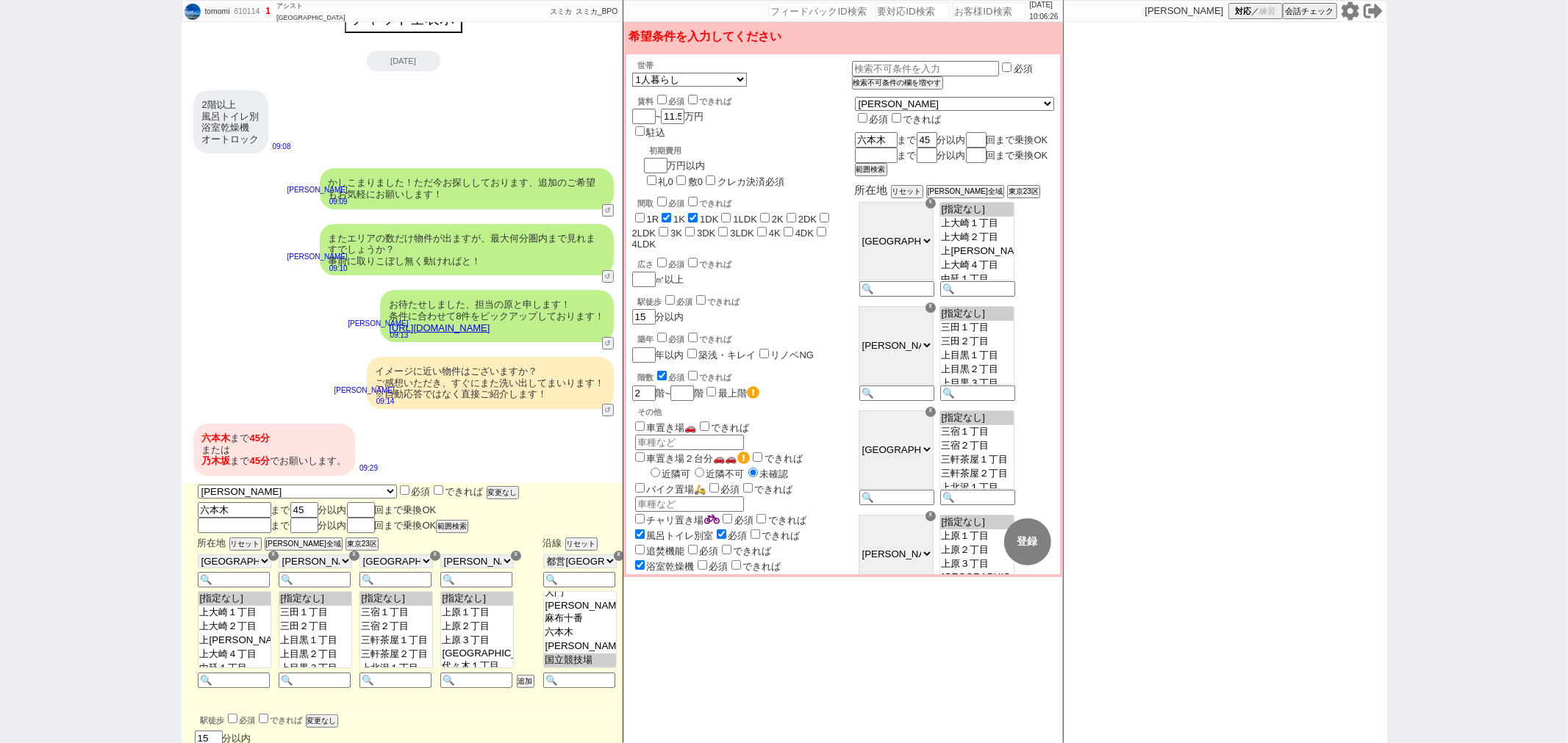
scroll to position [187, 0]
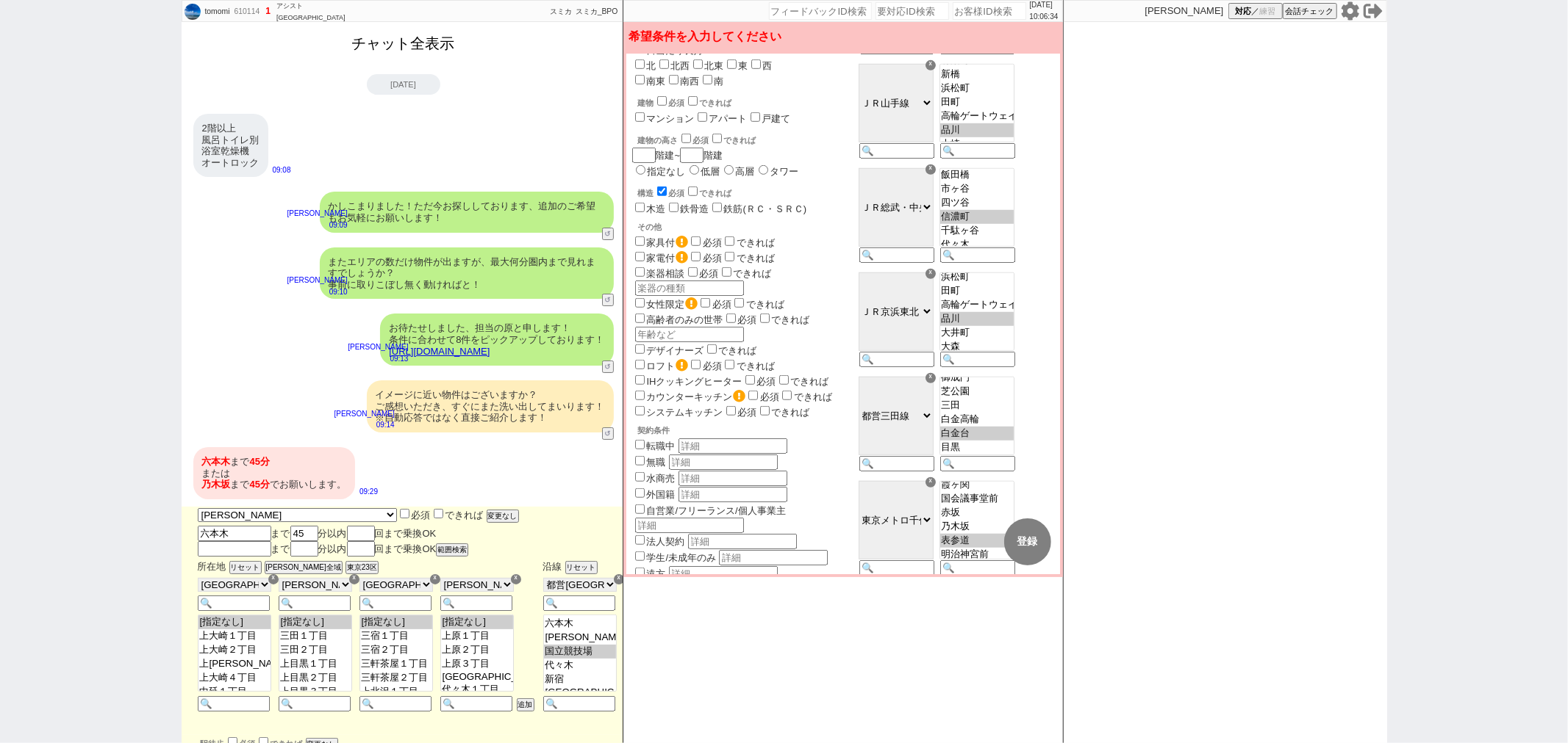
click at [399, 54] on button "チャット全表示" at bounding box center [404, 44] width 114 height 26
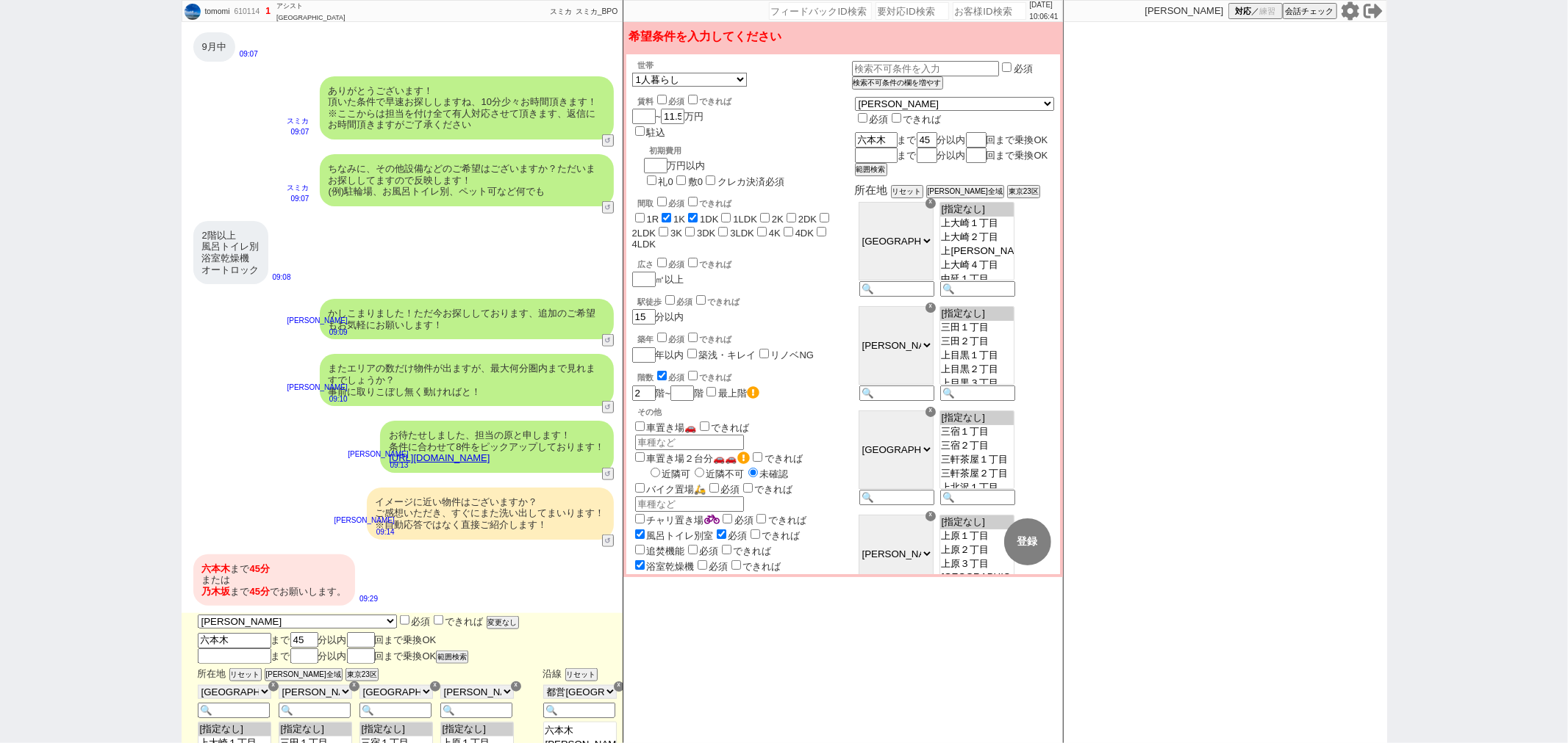
click at [867, 113] on input "checkbox" at bounding box center [862, 117] width 10 height 10
checkbox input "true"
checkbox input "false"
checkbox input "true"
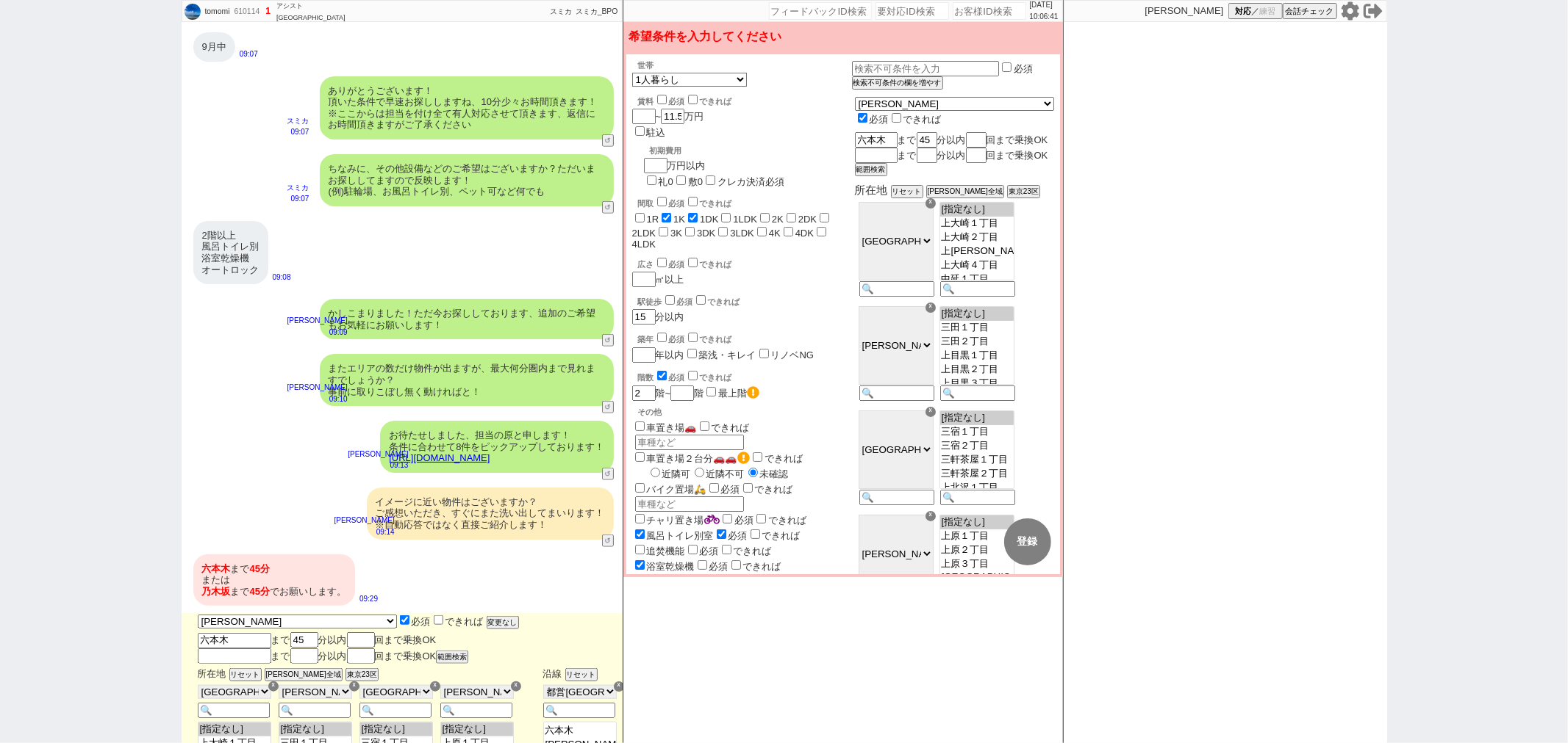
checkbox input "false"
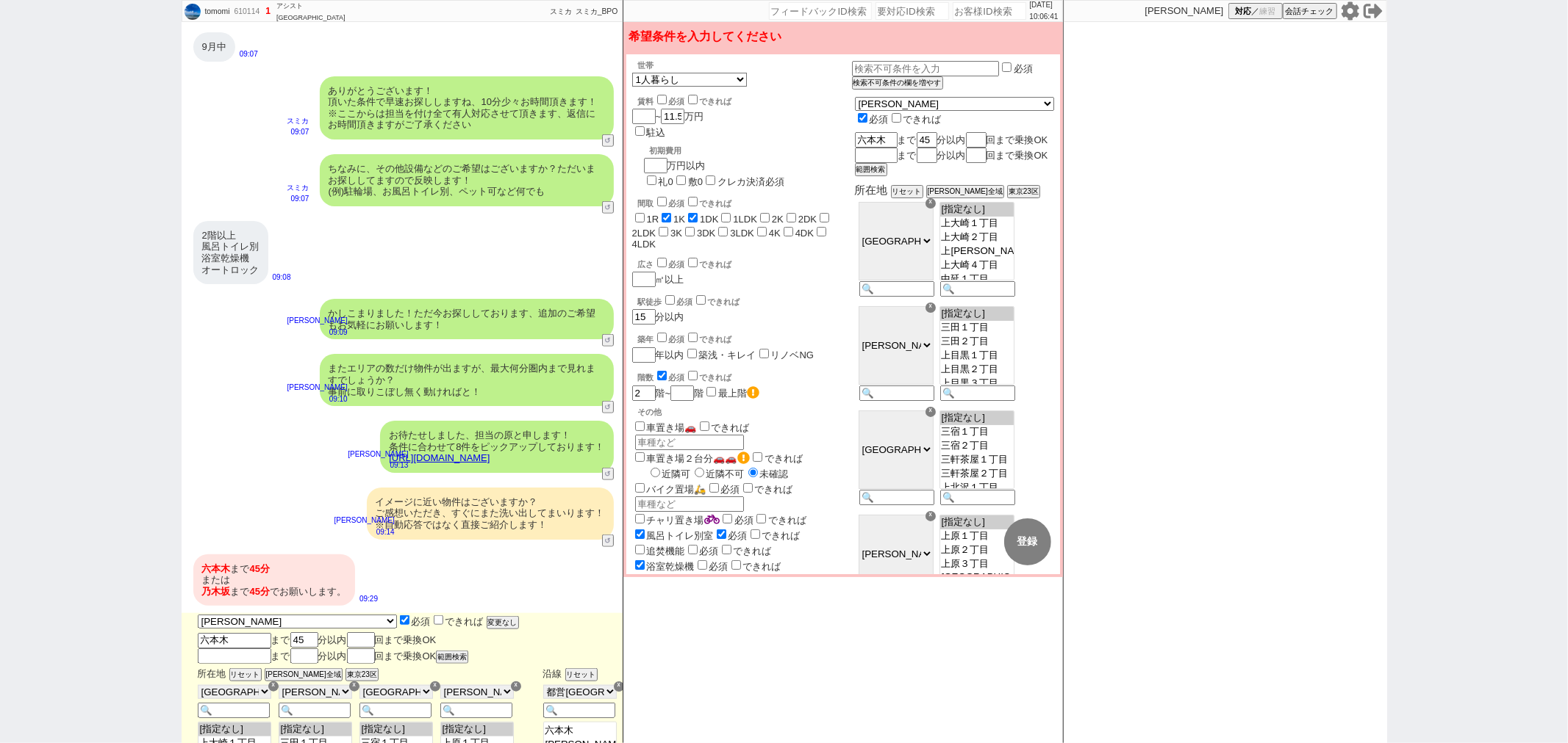
checkbox input "false"
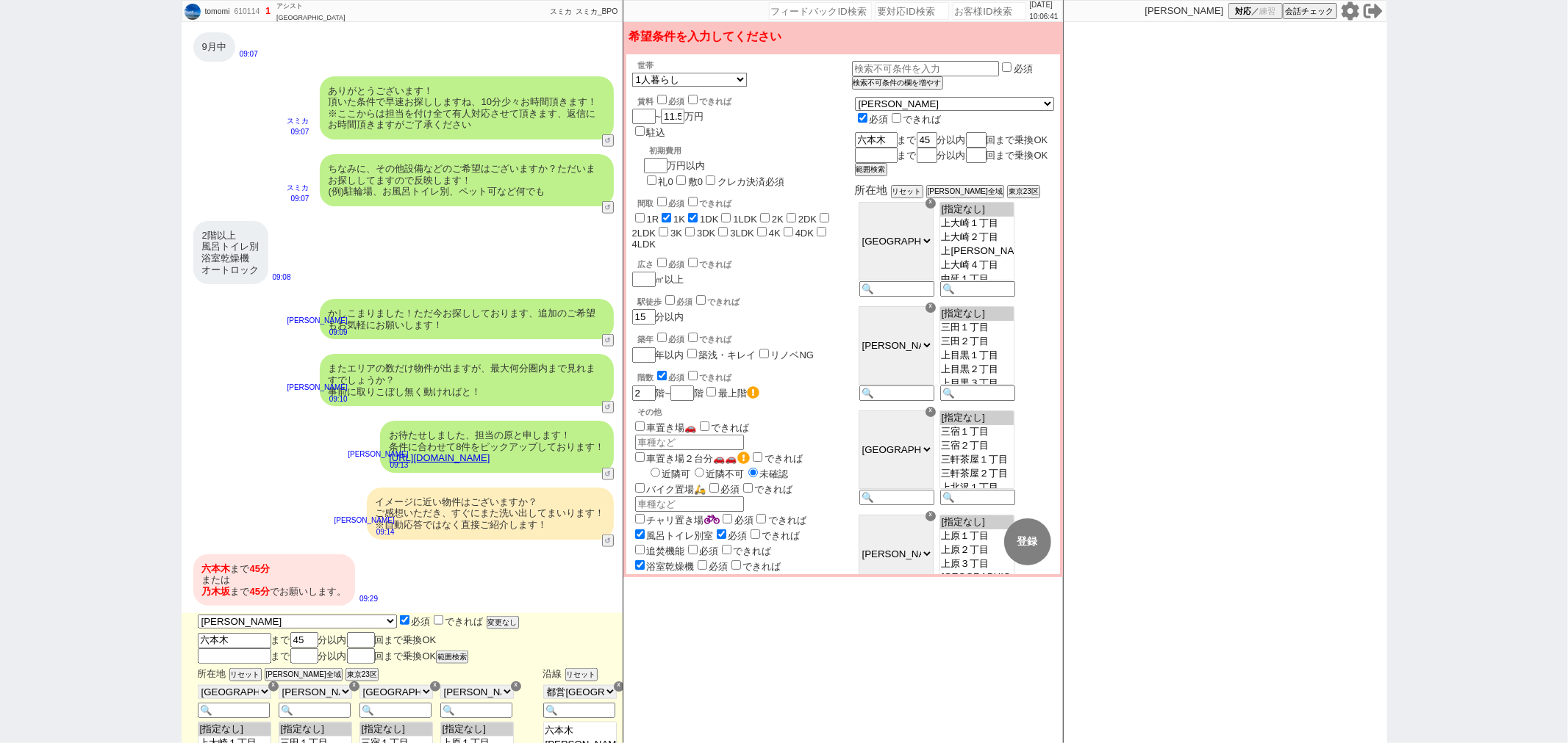
checkbox input "true"
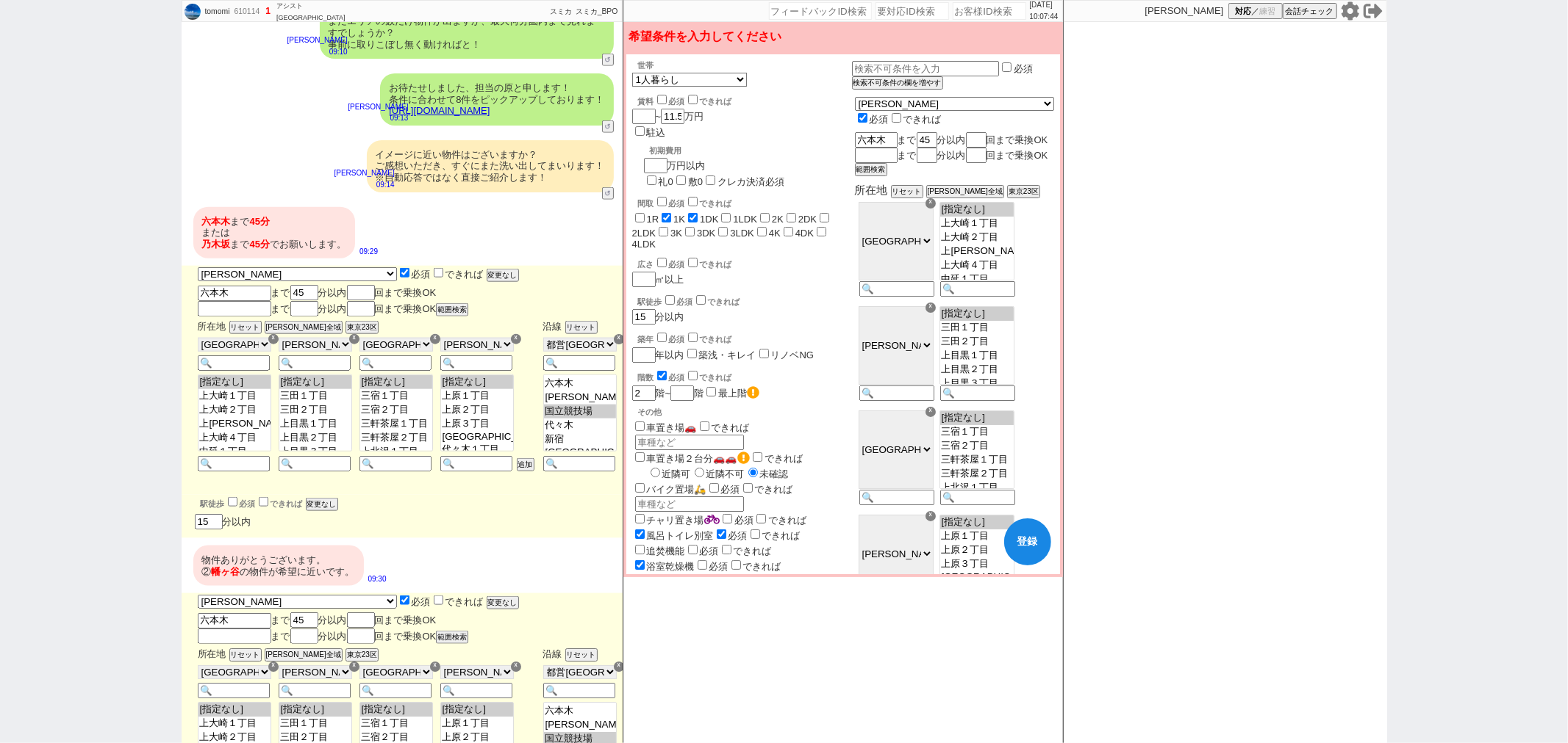
scroll to position [1526, 0]
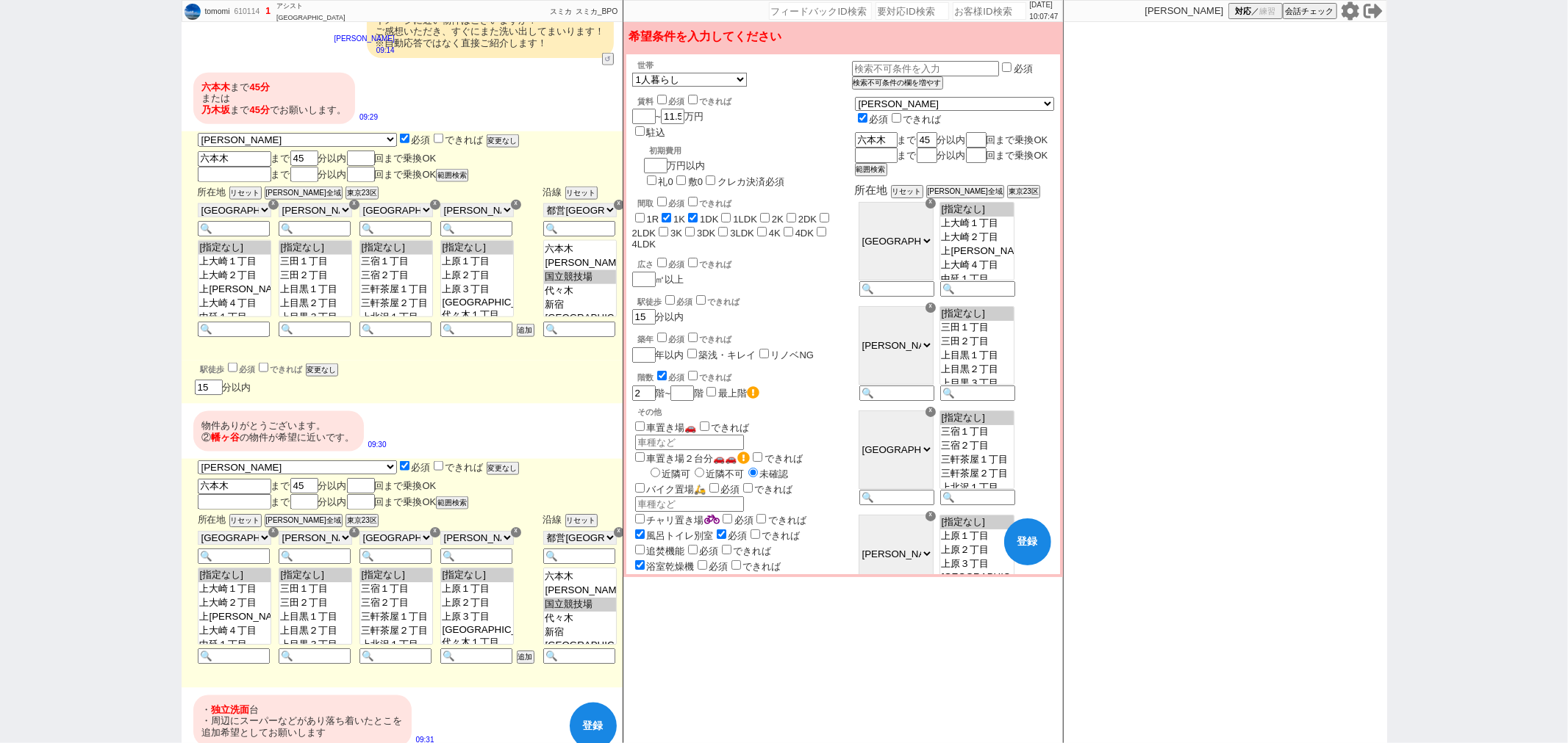
checkbox input "true"
checkbox input "false"
checkbox input "true"
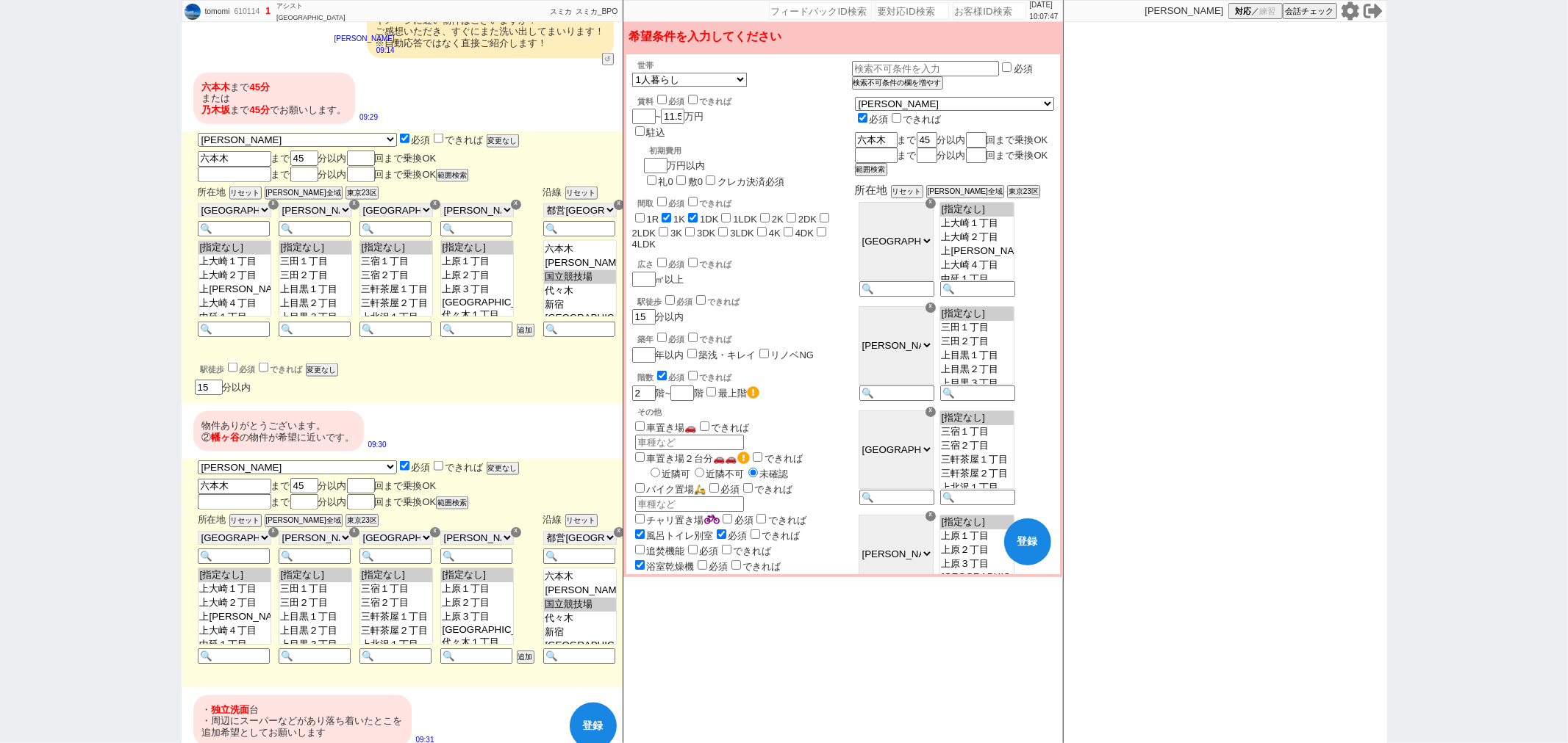
checkbox input "true"
checkbox input "false"
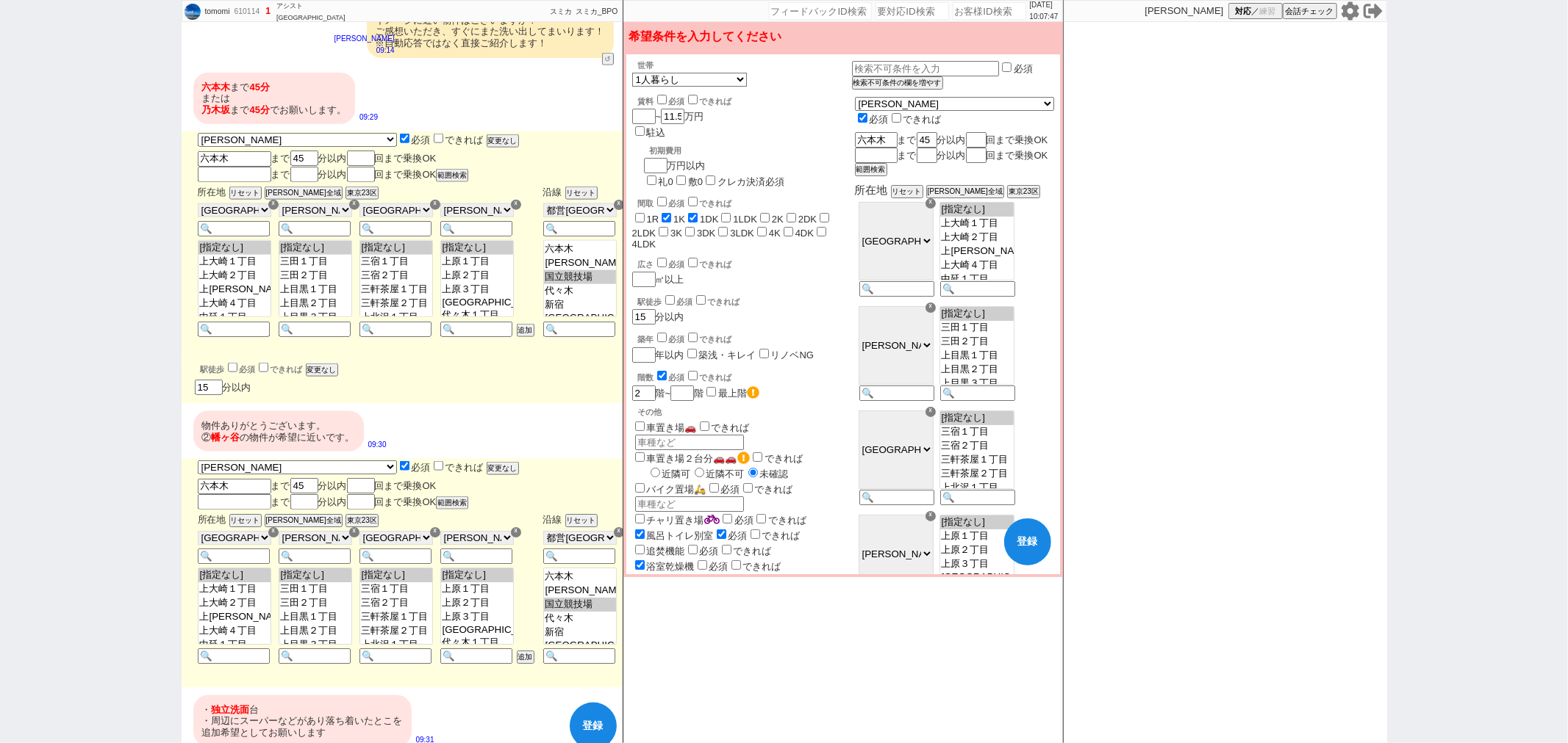
checkbox input "false"
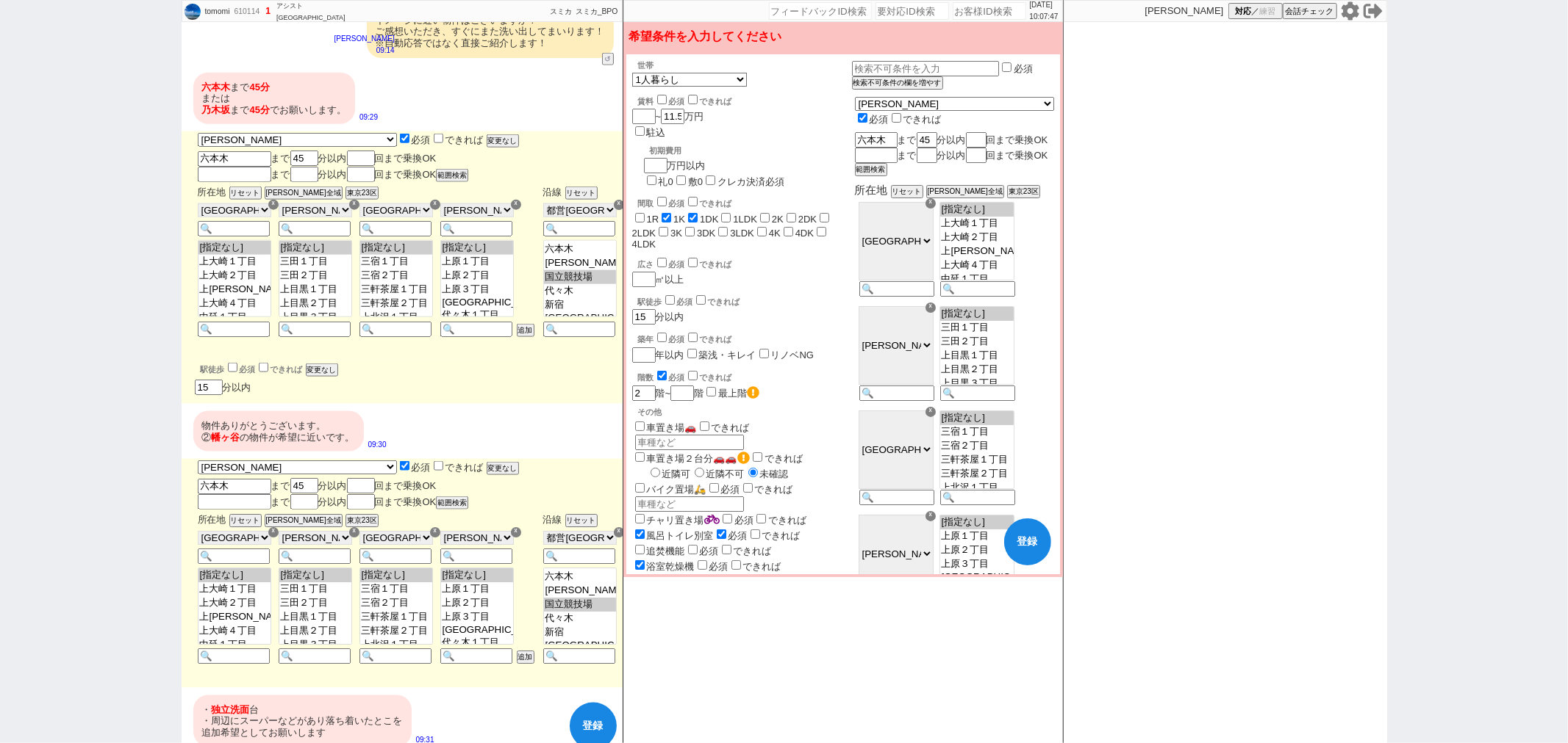
checkbox input "false"
checkbox input "true"
click at [584, 703] on button "登録" at bounding box center [593, 726] width 47 height 47
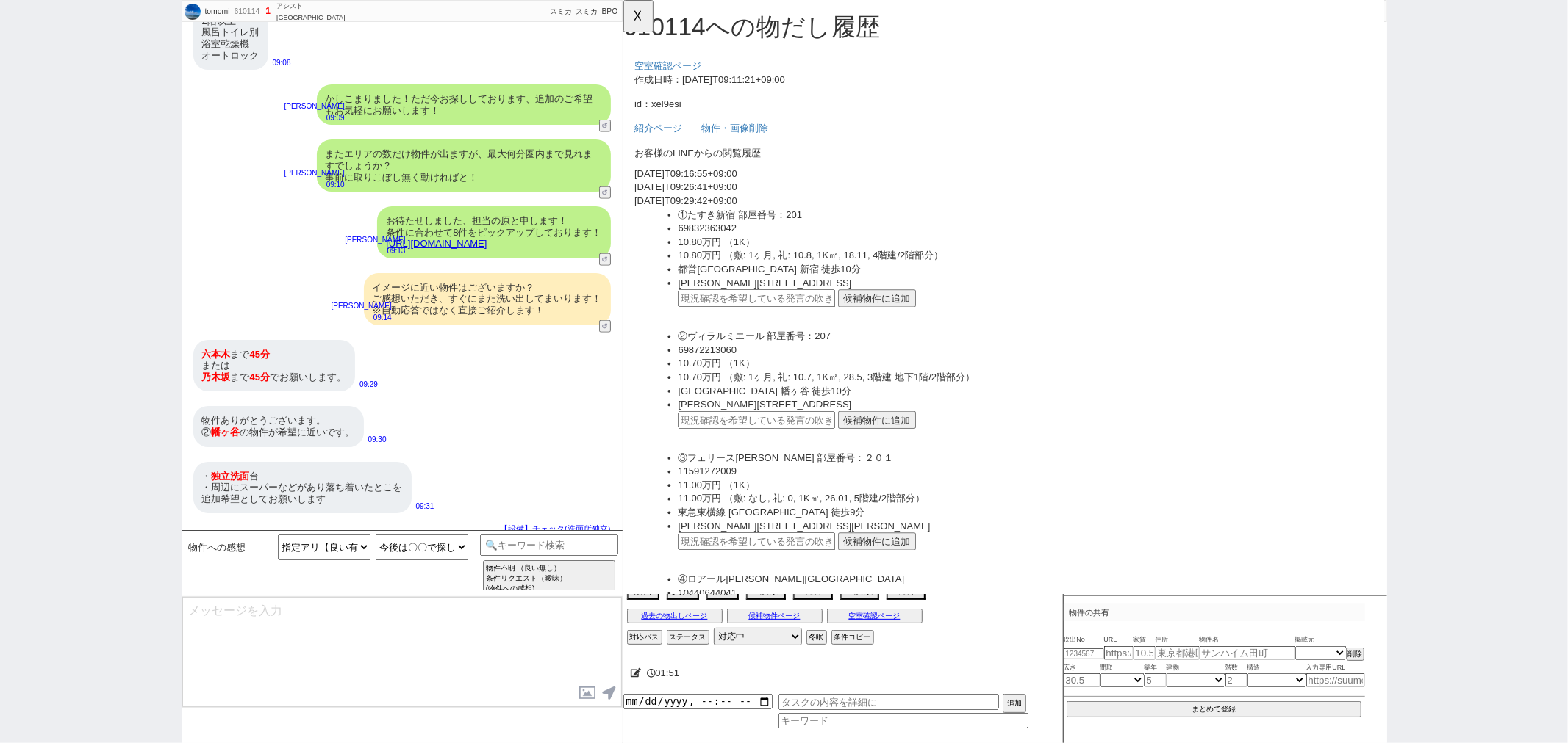
scroll to position [0, 0]
select select "9"
select select "10"
select select "12"
select select "13"
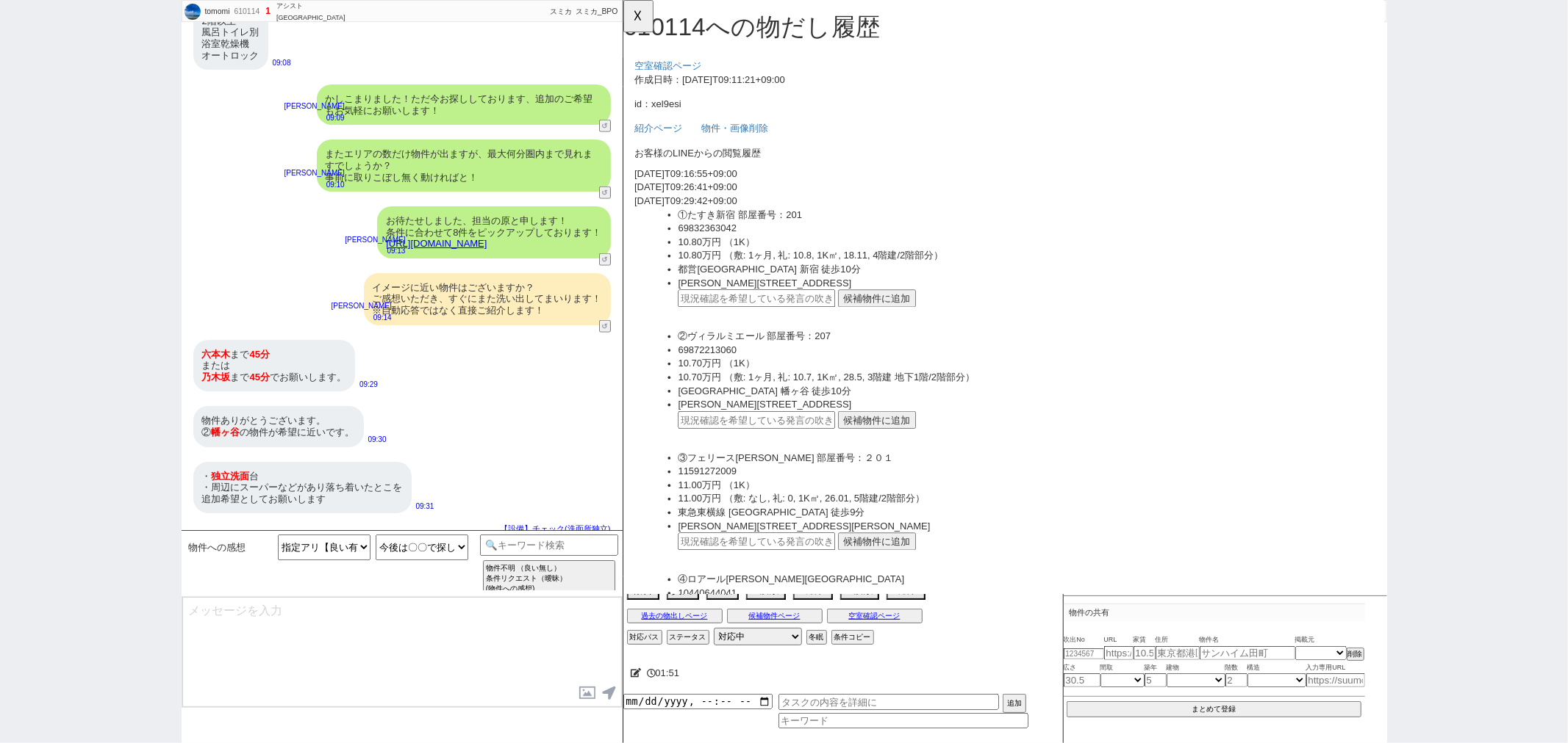
select select "75"
select select "1809"
select select "62"
select select "1527"
select select "14"
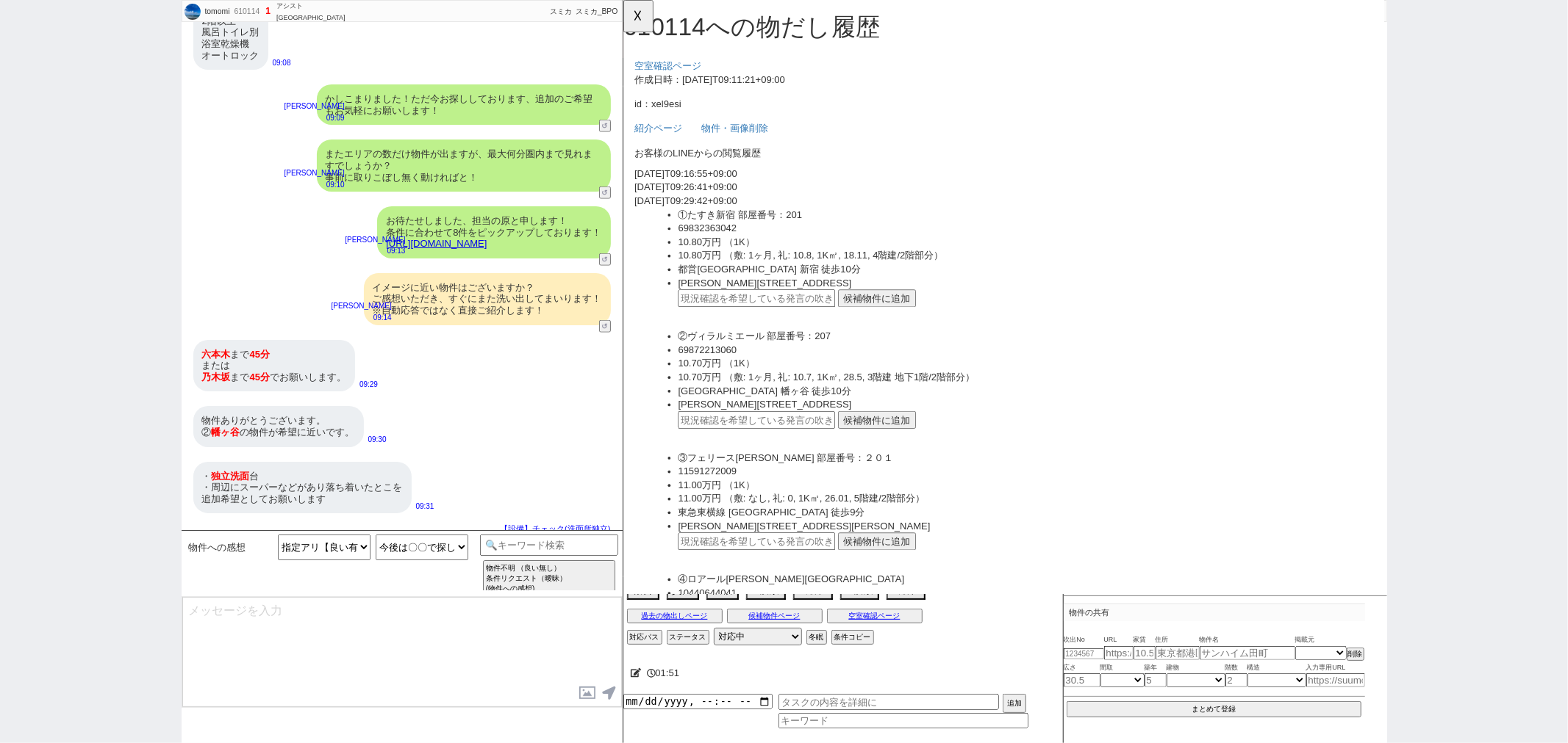
select select "473"
select select "831"
select select "23"
select select "748"
select select "70"
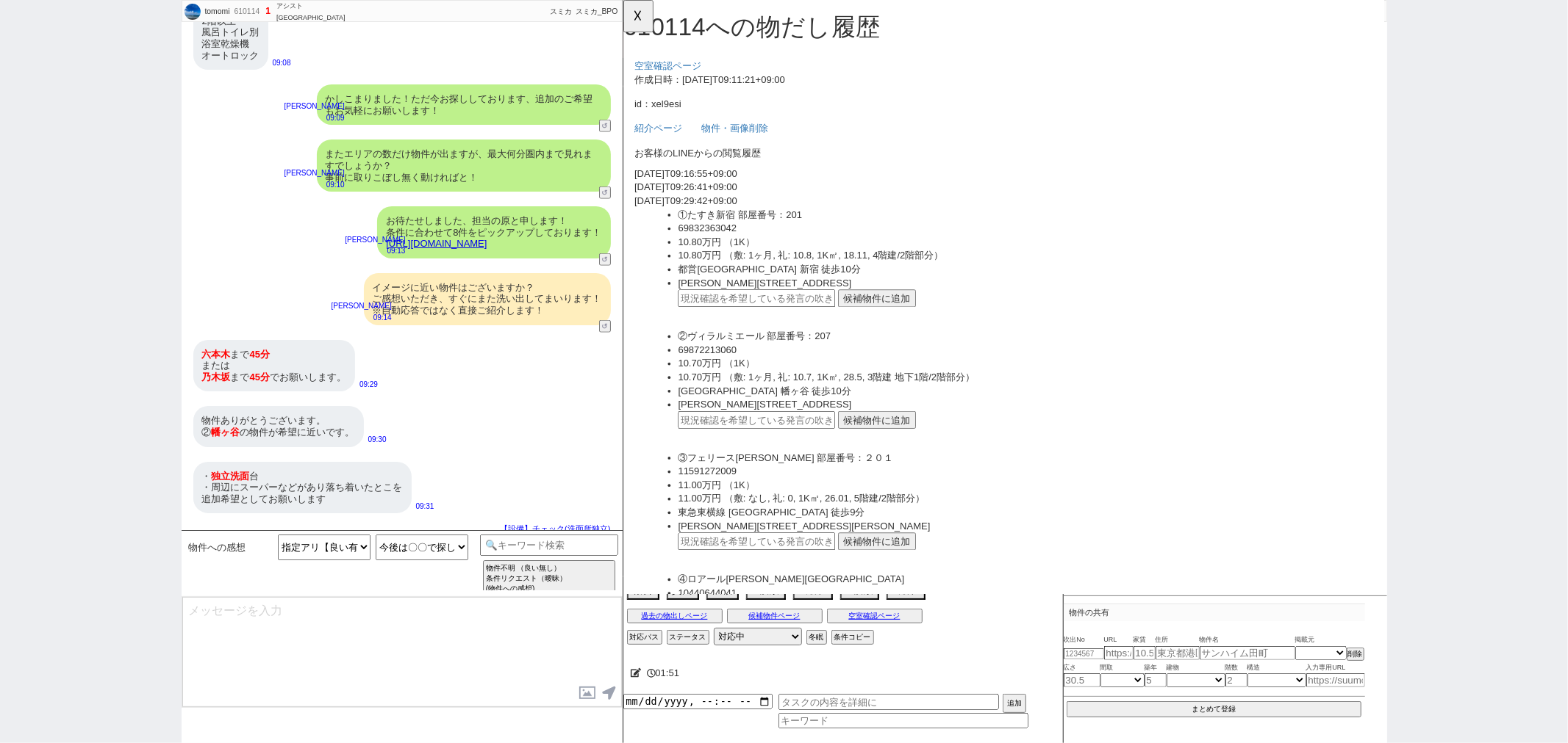
select select "1699"
select select "64"
select select "1571"
select select "69"
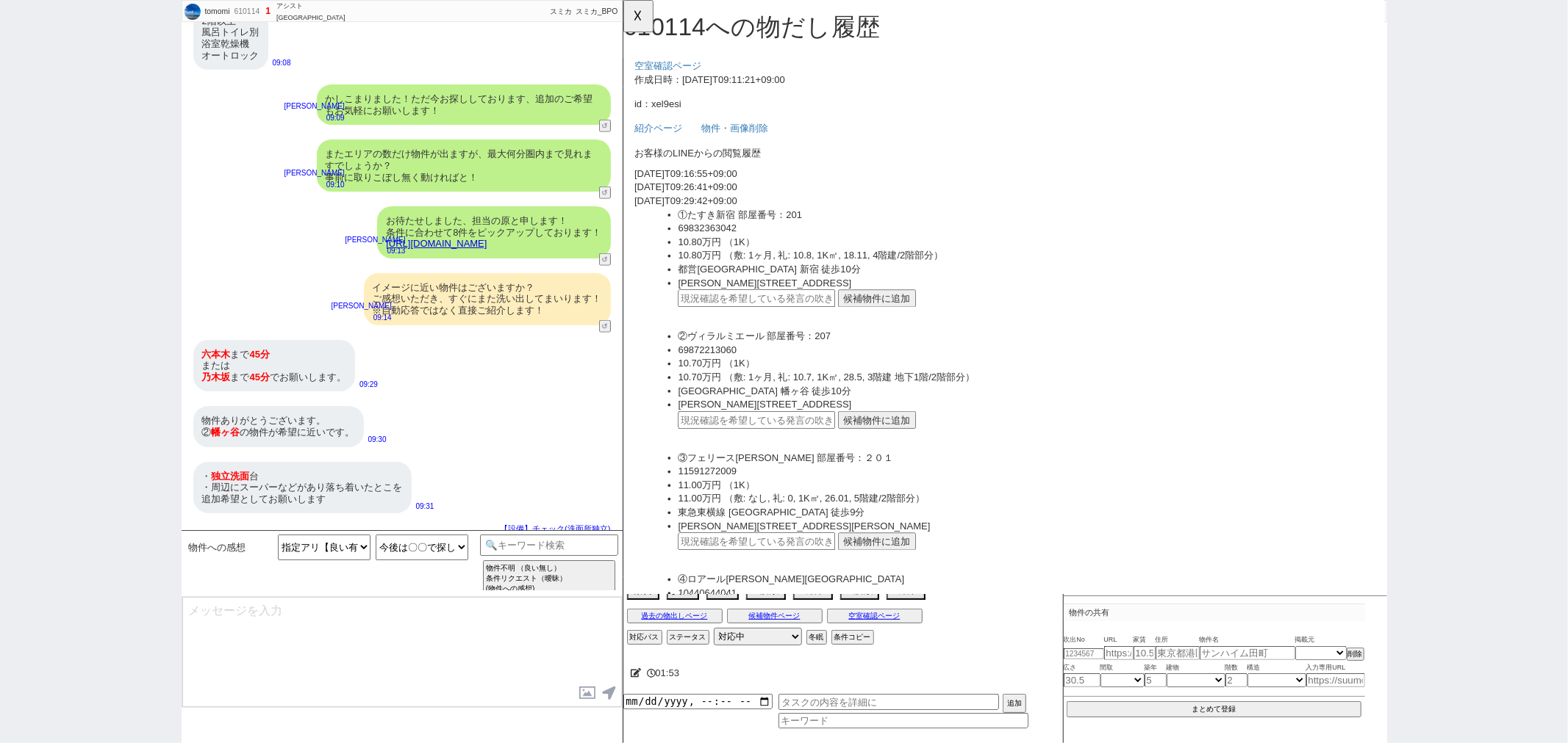
click at [896, 442] on button "候補物件に追加" at bounding box center [895, 452] width 84 height 19
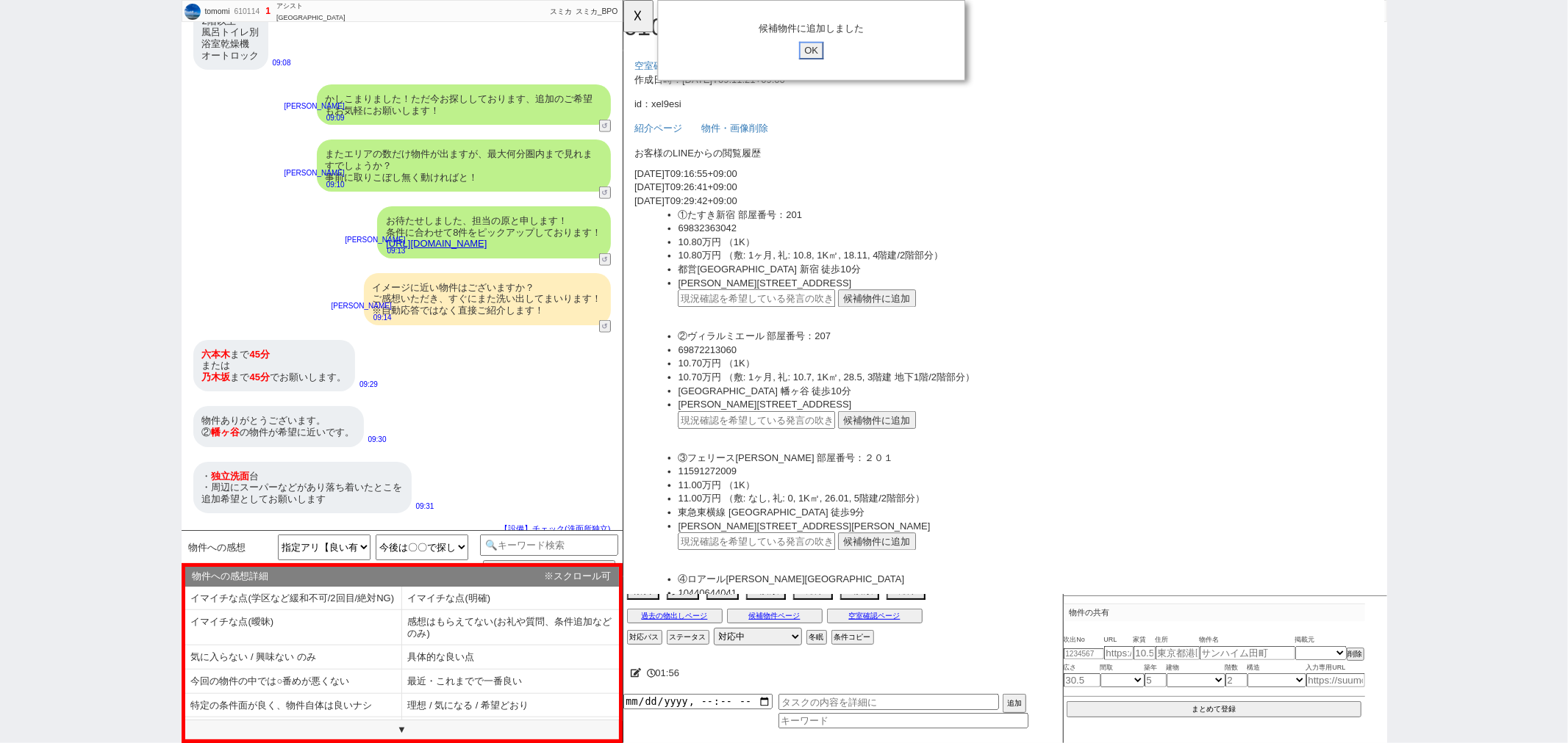
click input "OK" at bounding box center [825, 54] width 27 height 19
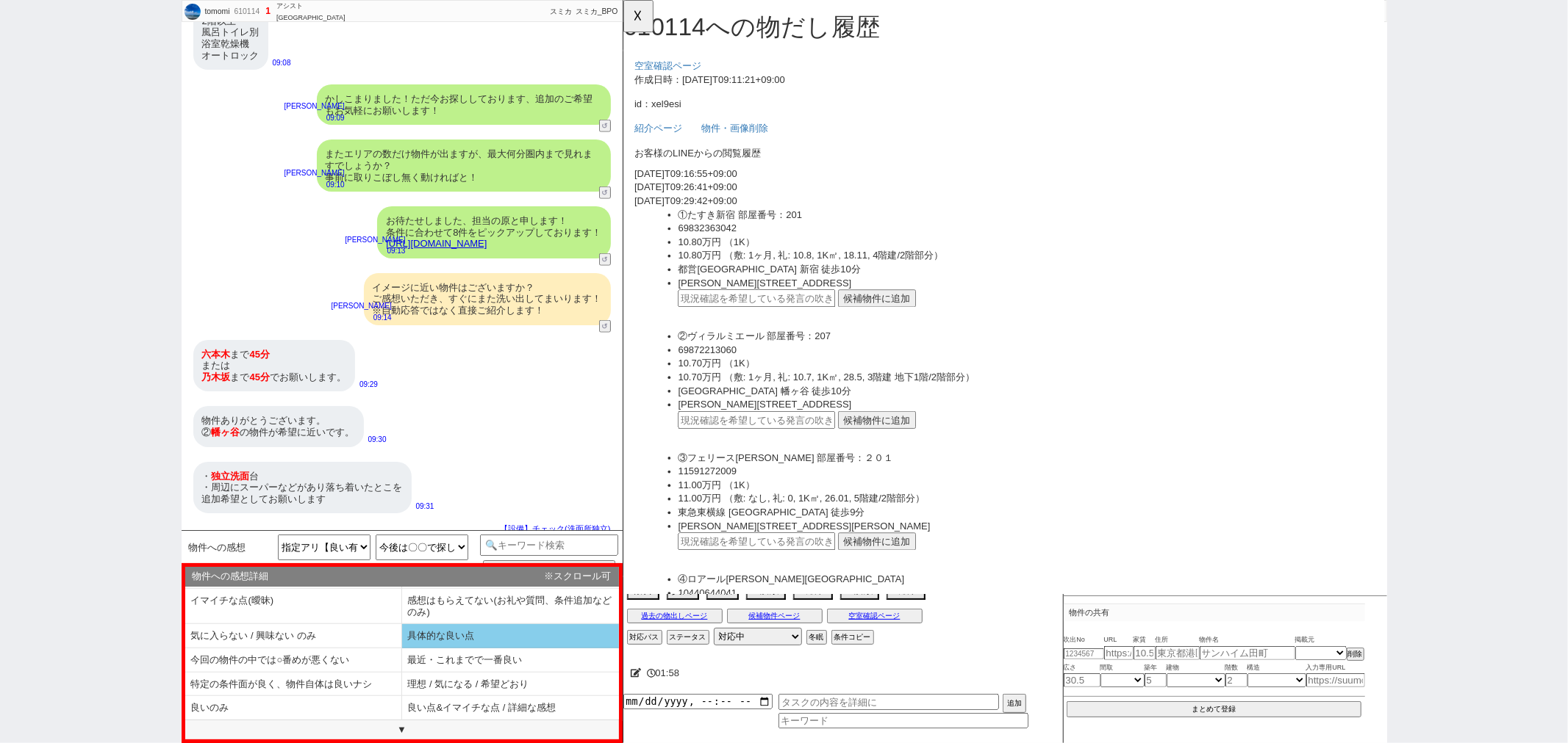
scroll to position [33, 0]
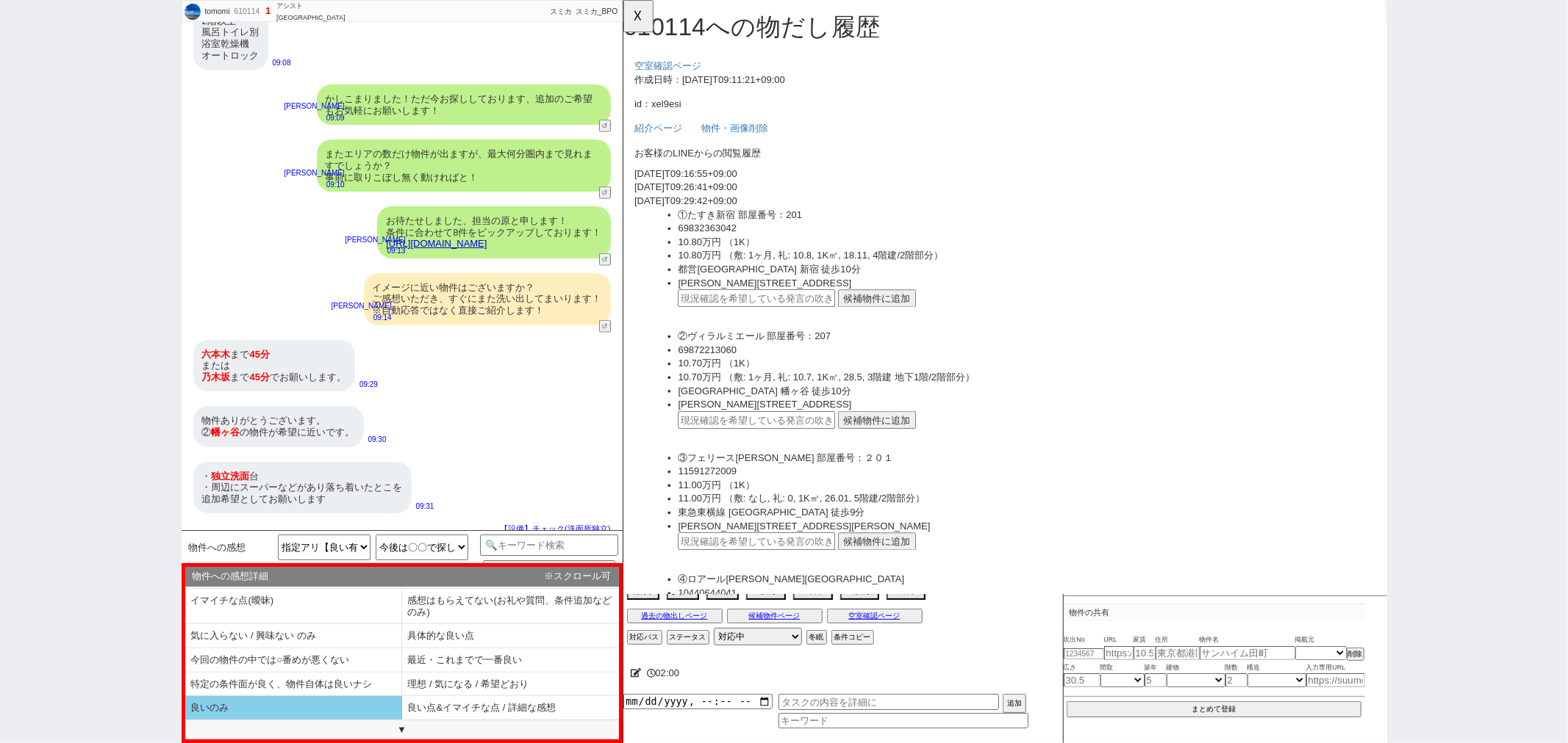
click at [378, 708] on li "良いのみ" at bounding box center [294, 708] width 217 height 25
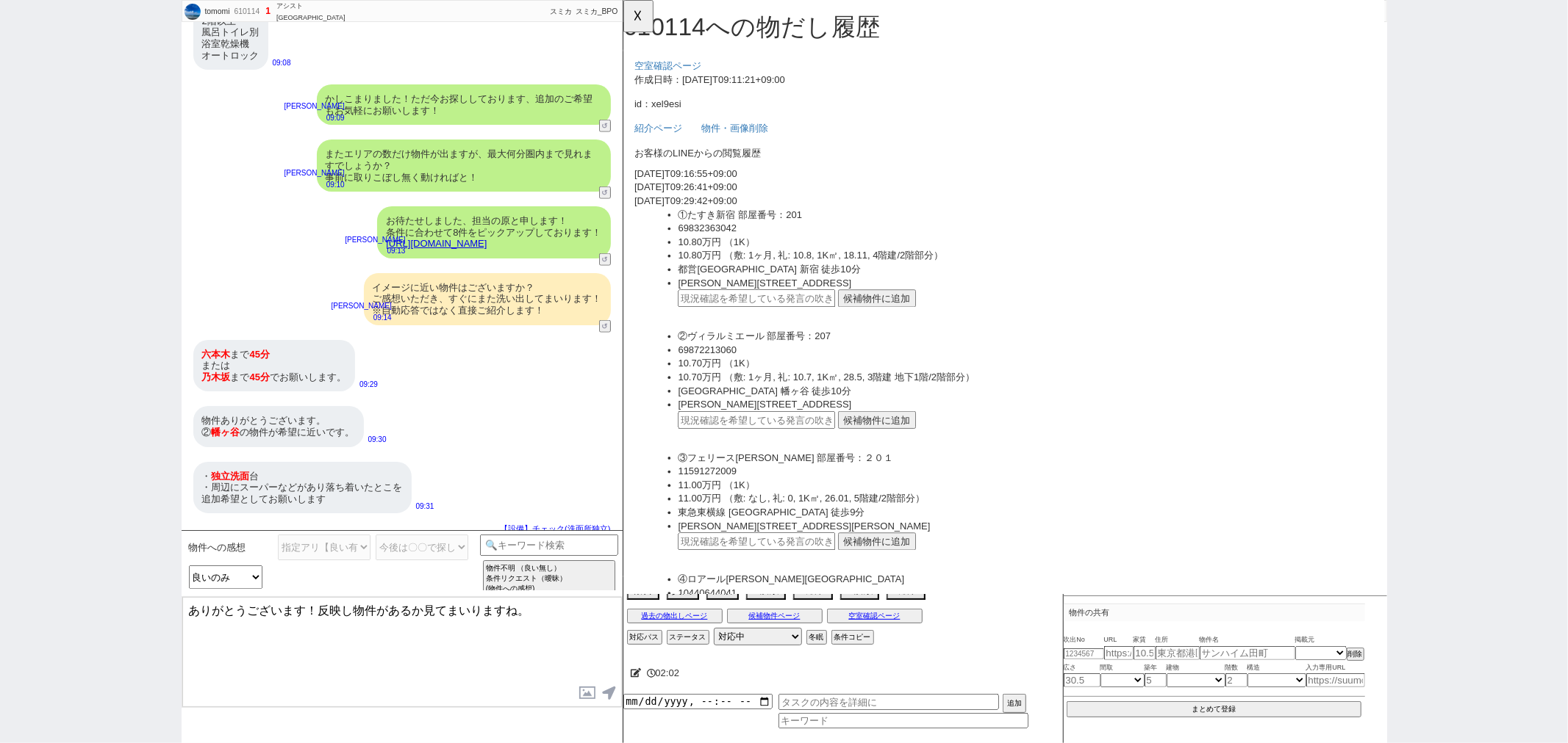
click at [567, 621] on textarea "ありがとうございます！反映し物件があるか見てまいりますね。" at bounding box center [401, 652] width 439 height 110
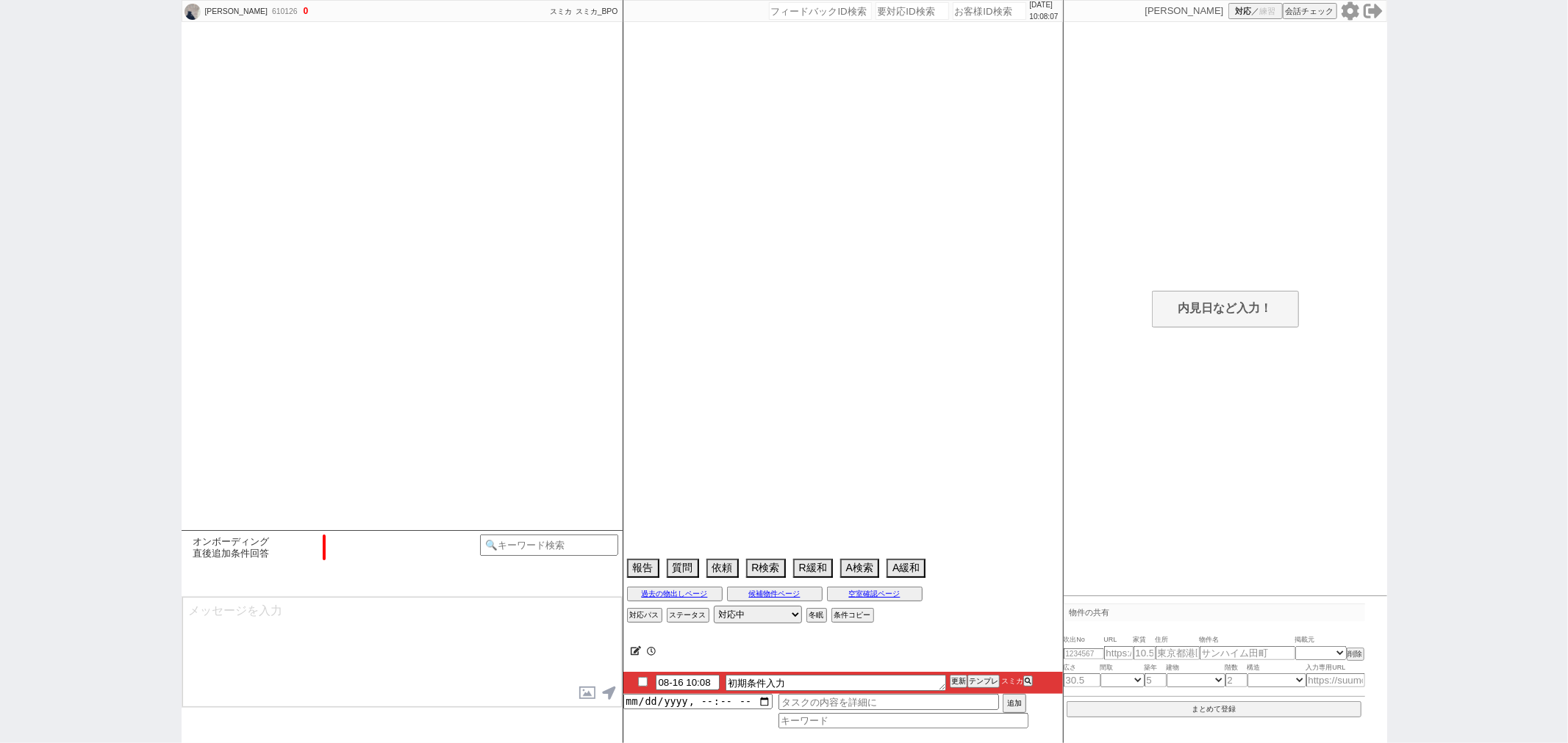
scroll to position [716, 0]
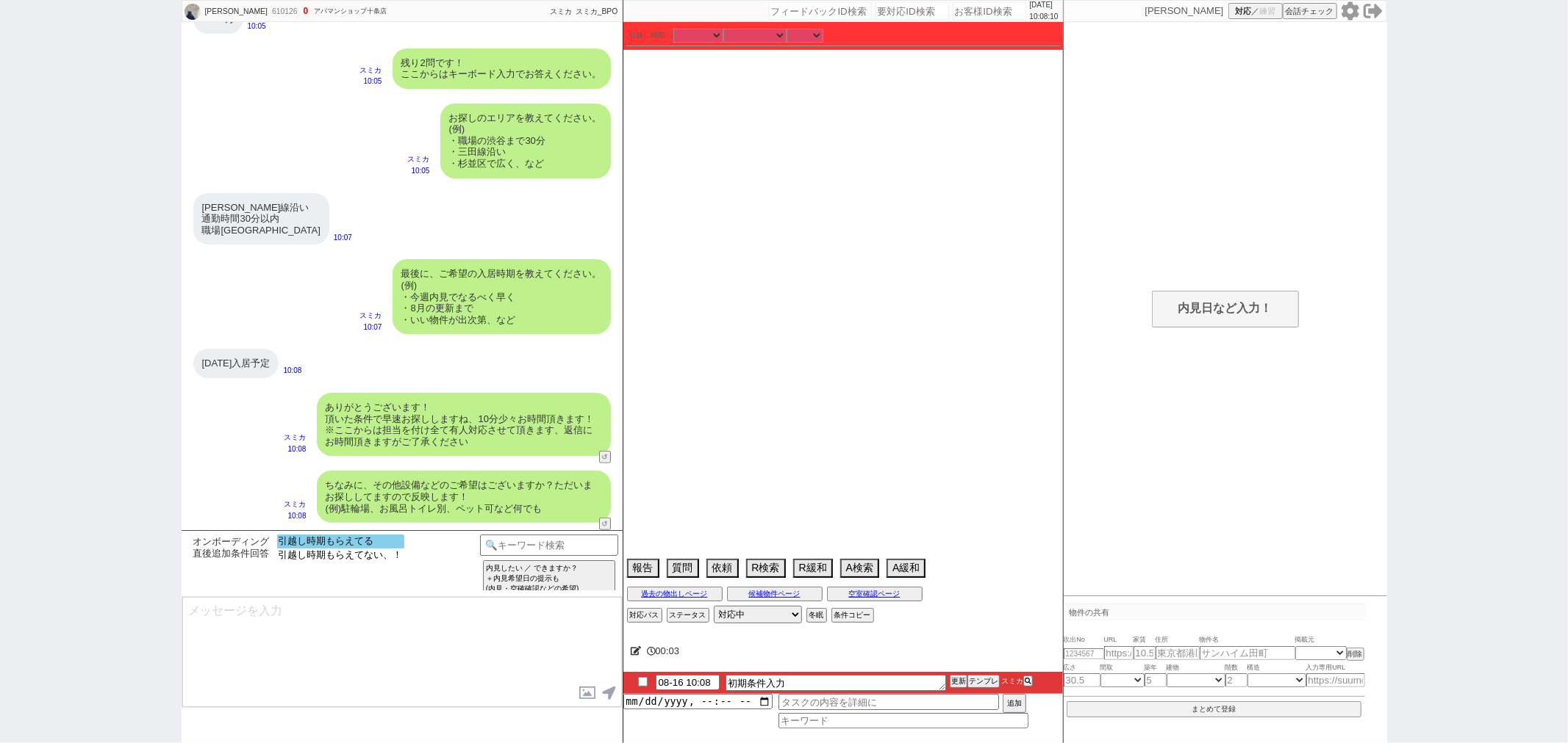
click at [309, 548] on option "引越し時期もらえてる" at bounding box center [341, 555] width 127 height 14
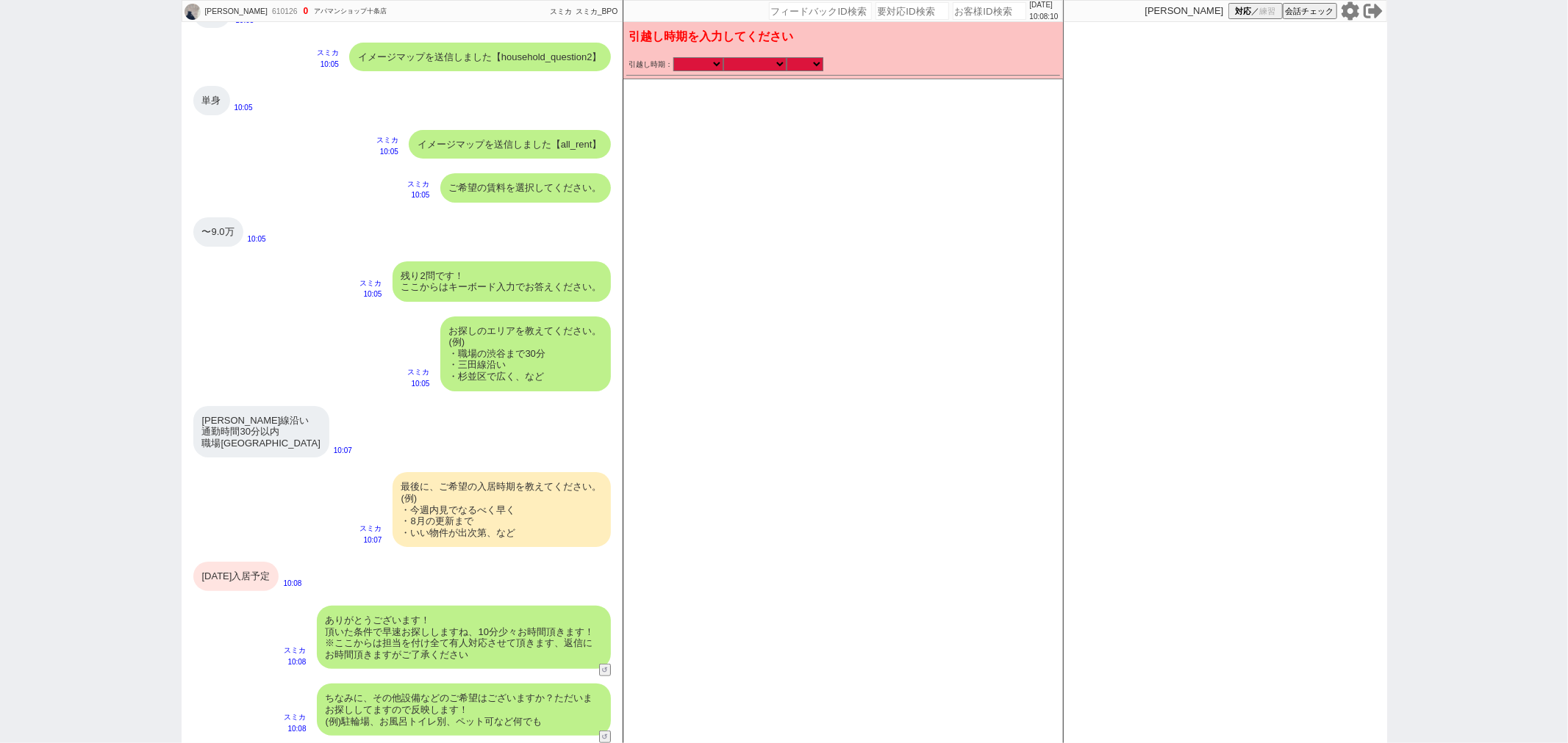
scroll to position [503, 0]
click at [755, 62] on select "なる早 未定 いつでも 物件あれば 年内 来年 1月 2月 3月 4月 5月 6月 7月 8月 9月 10月 11月 12月 春 夏 秋 冬" at bounding box center [755, 64] width 63 height 13
click at [723, 58] on select "なる早 未定 いつでも 物件あれば 年内 来年 1月 2月 3月 4月 5月 6月 7月 8月 9月 10月 11月 12月 春 夏 秋 冬" at bounding box center [755, 64] width 63 height 13
click at [816, 67] on select "のみ 上旬 中旬 下旬 末 まで 1日 2日 3日 4日 5日 6日 7日 8日 9日 10日 11日 12日 13日 14日 15日 16日 17日 18日…" at bounding box center [804, 64] width 36 height 13
click at [787, 58] on select "のみ 上旬 中旬 下旬 末 まで 1日 2日 3日 4日 5日 6日 7日 8日 9日 10日 11日 12日 13日 14日 15日 16日 17日 18日…" at bounding box center [804, 64] width 36 height 13
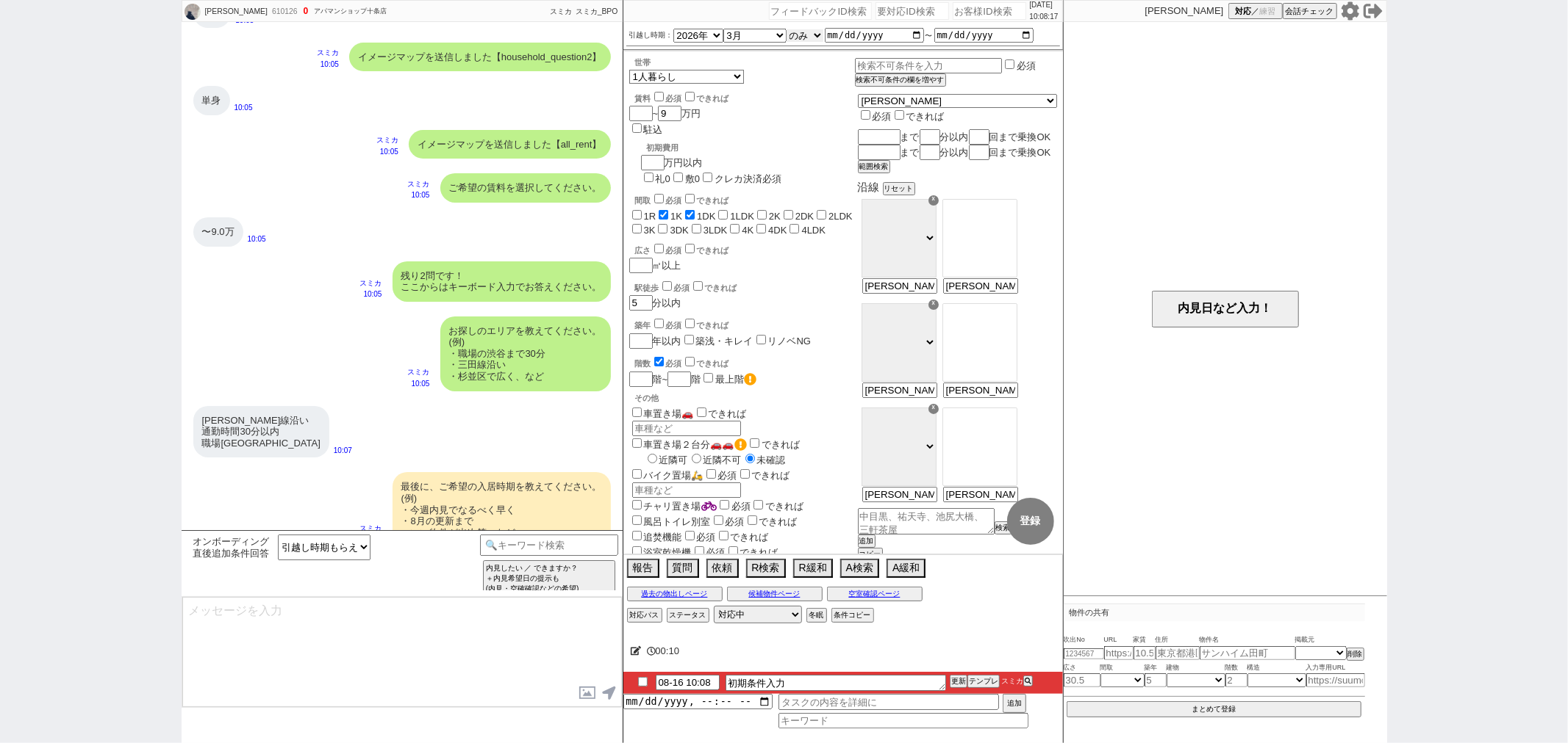
scroll to position [716, 0]
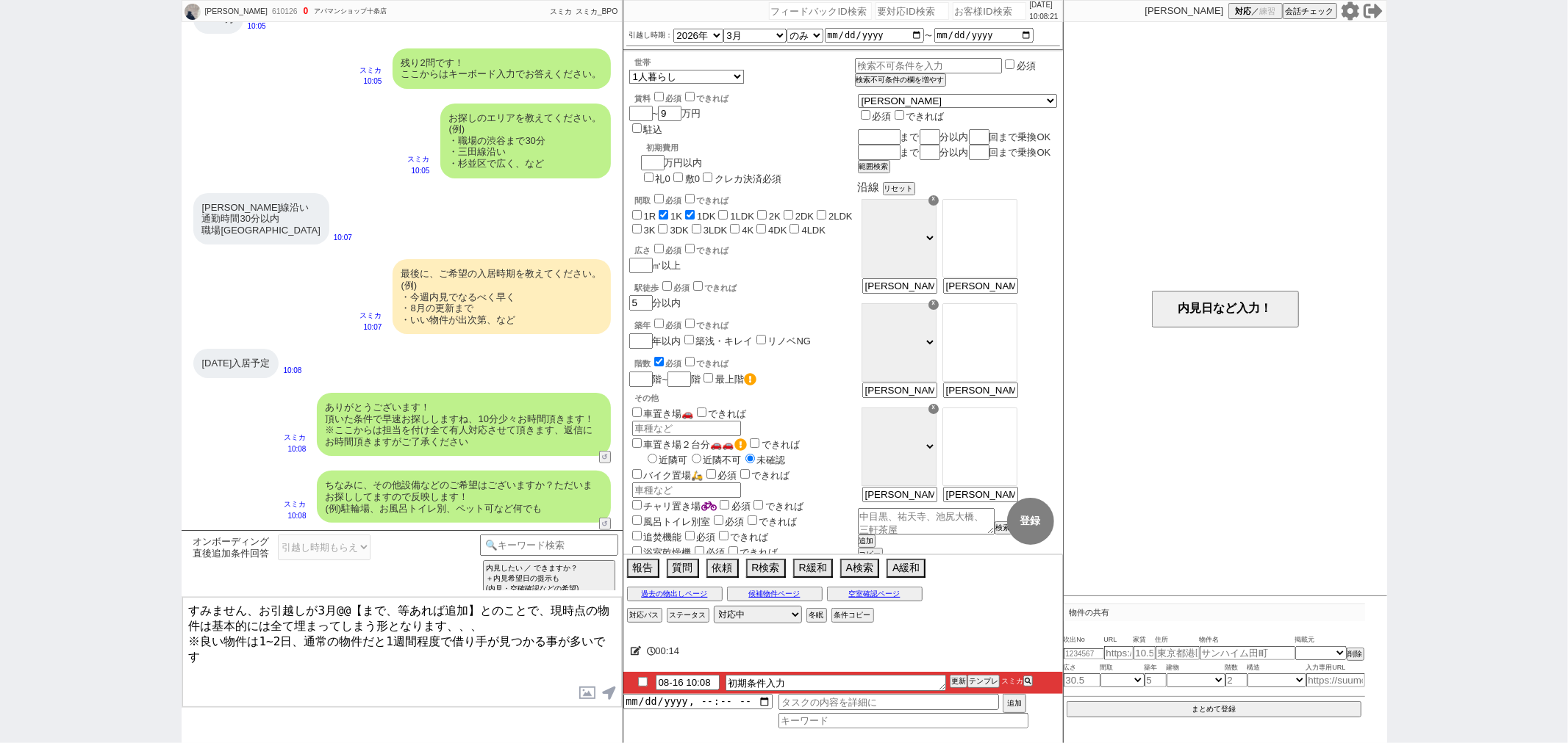
drag, startPoint x: 340, startPoint y: 611, endPoint x: 474, endPoint y: 613, distance: 134.0
click at [474, 613] on textarea "すみません、お引越しが3月@@【まで、等あれば追加】とのことで、現時点の物件は基本的には全て埋まってしまう形となります、、、 ※良い物件は1~2日、通常の物件…" at bounding box center [401, 652] width 439 height 110
click at [412, 613] on textarea "すみません、お引越しが3月@@【まで、等あれば追加】とのことで、現時点の物件は基本的には全て埋まってしまう形となります、、、 ※良い物件は1~2日、通常の物件…" at bounding box center [401, 652] width 439 height 110
click at [341, 610] on textarea "すみません、お引越しが3月@@【まで、等あれば追加】とのことで、現時点の物件は基本的には全て埋まってしまう形となります、、、 ※良い物件は1~2日、通常の物件…" at bounding box center [401, 652] width 439 height 110
drag, startPoint x: 336, startPoint y: 608, endPoint x: 474, endPoint y: 606, distance: 138.0
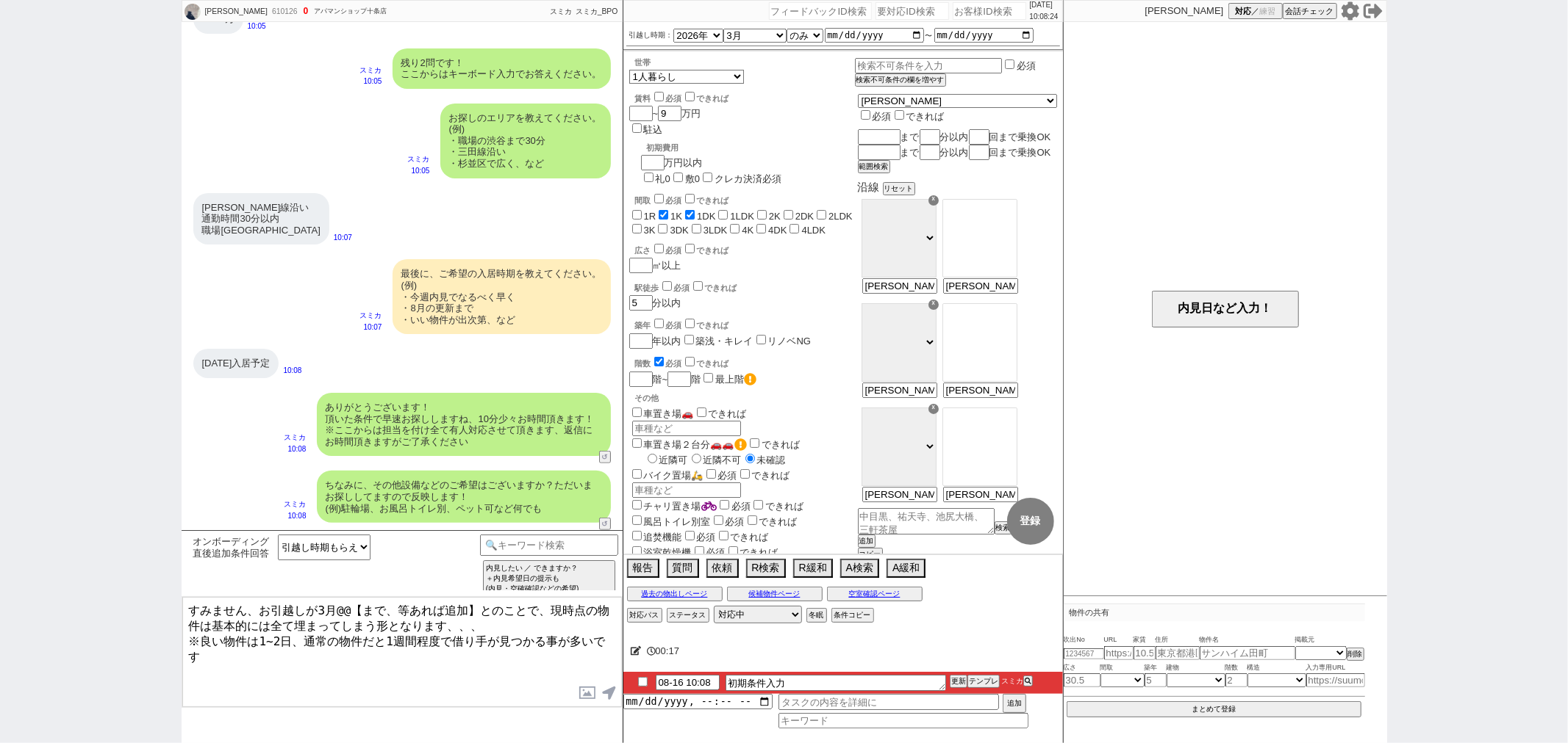
click at [474, 606] on textarea "すみません、お引越しが3月@@【まで、等あれば追加】とのことで、現時点の物件は基本的には全て埋まってしまう形となります、、、 ※良い物件は1~2日、通常の物件…" at bounding box center [401, 652] width 439 height 110
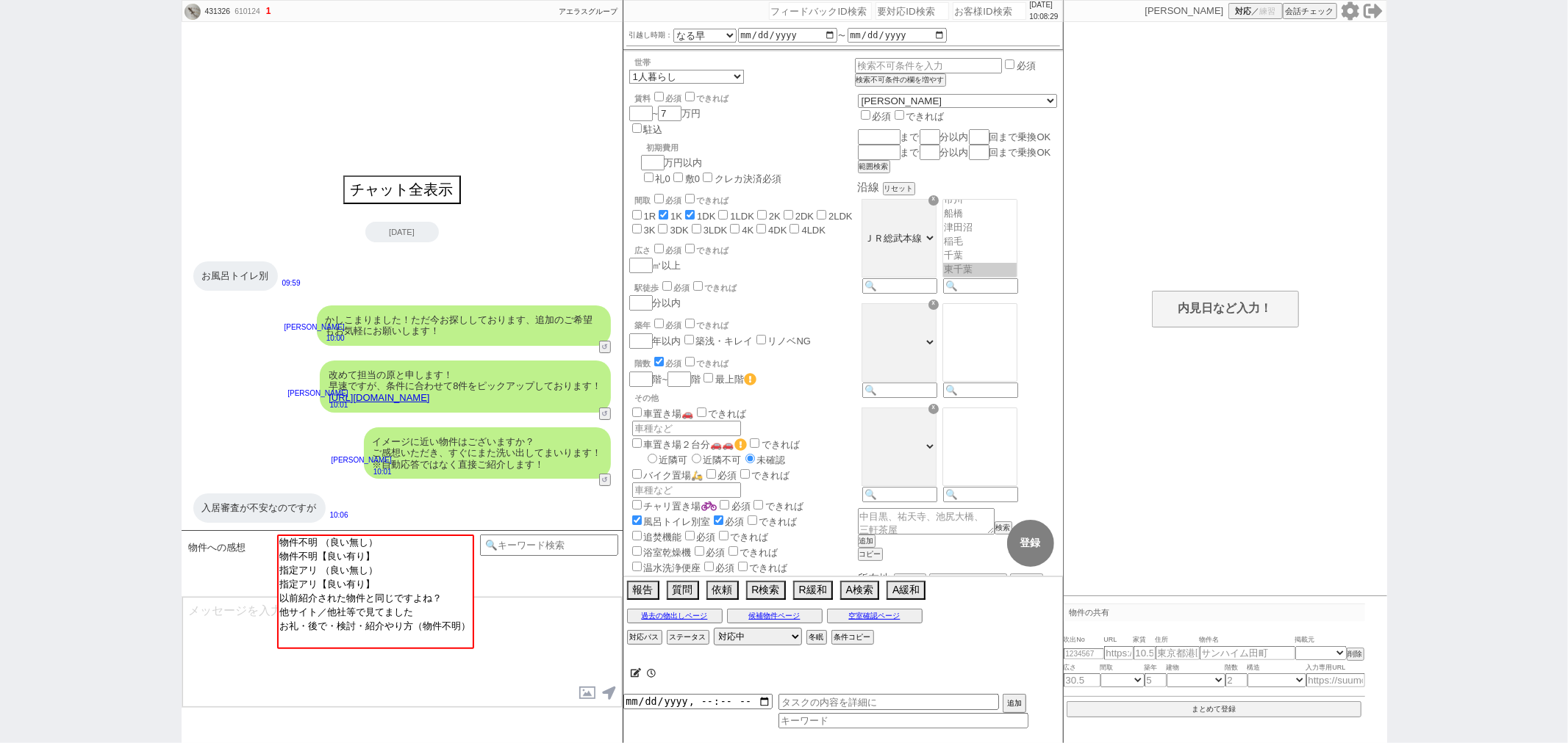
scroll to position [83, 0]
click at [390, 189] on button "チャット全表示" at bounding box center [402, 191] width 114 height 26
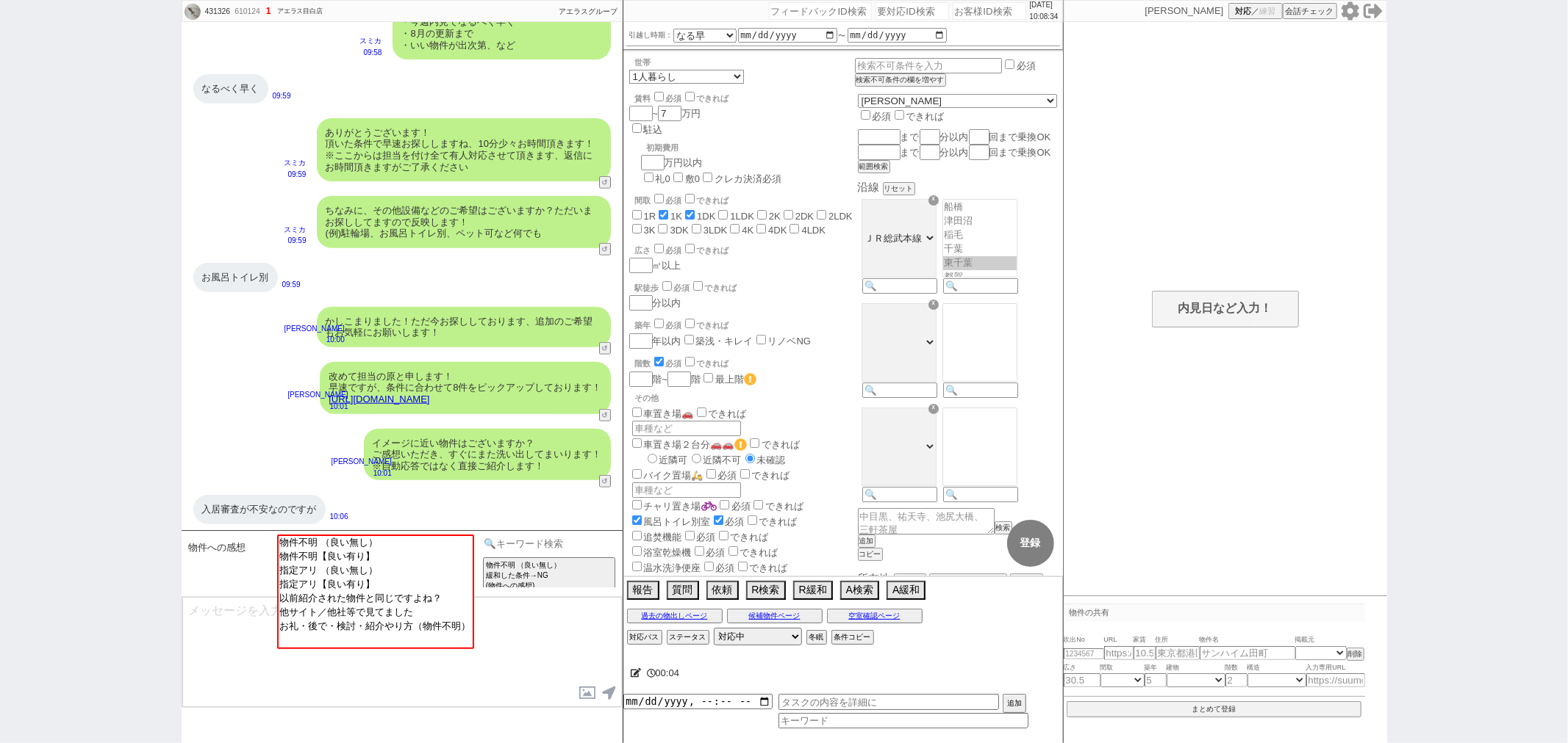
click at [546, 548] on input at bounding box center [549, 544] width 139 height 19
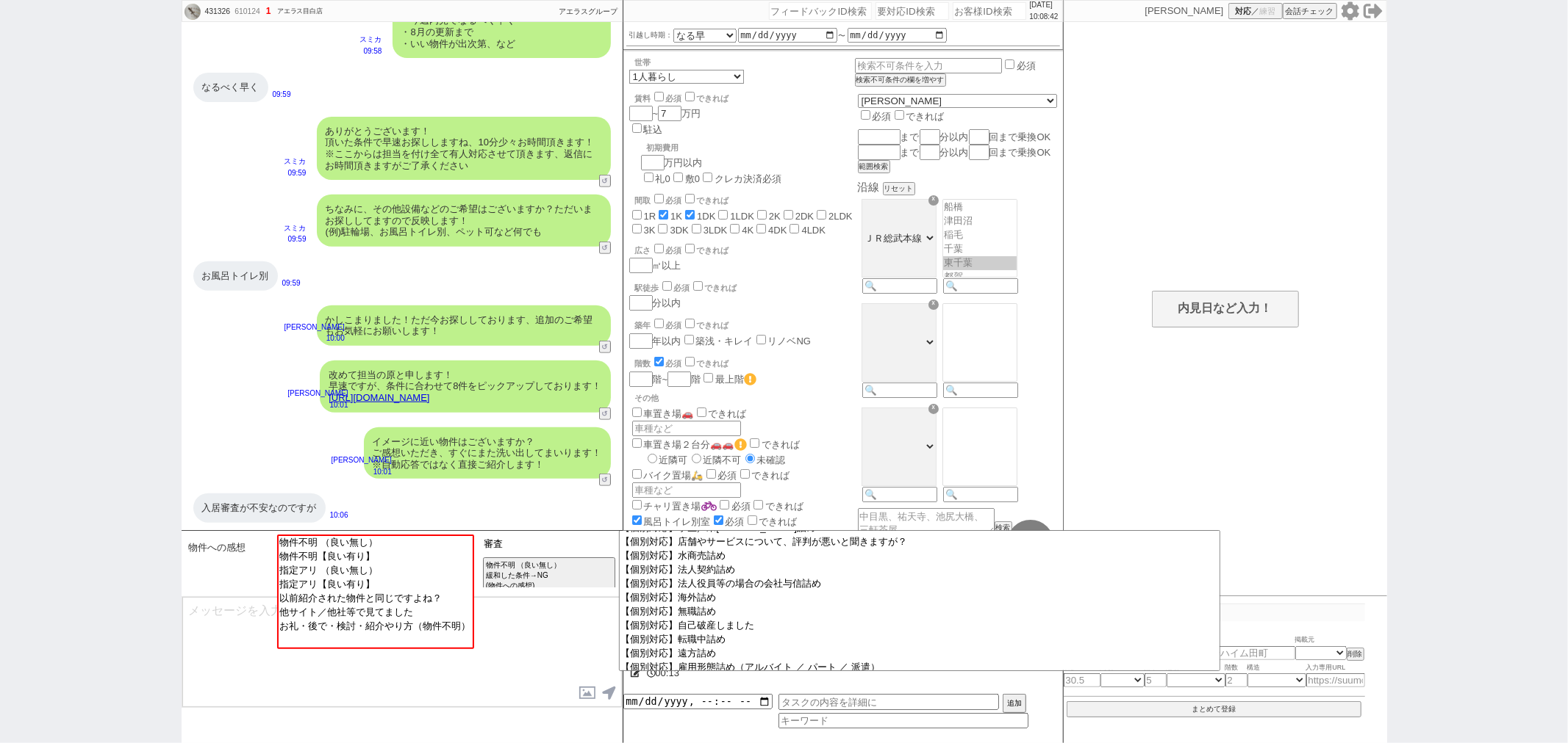
scroll to position [244, 0]
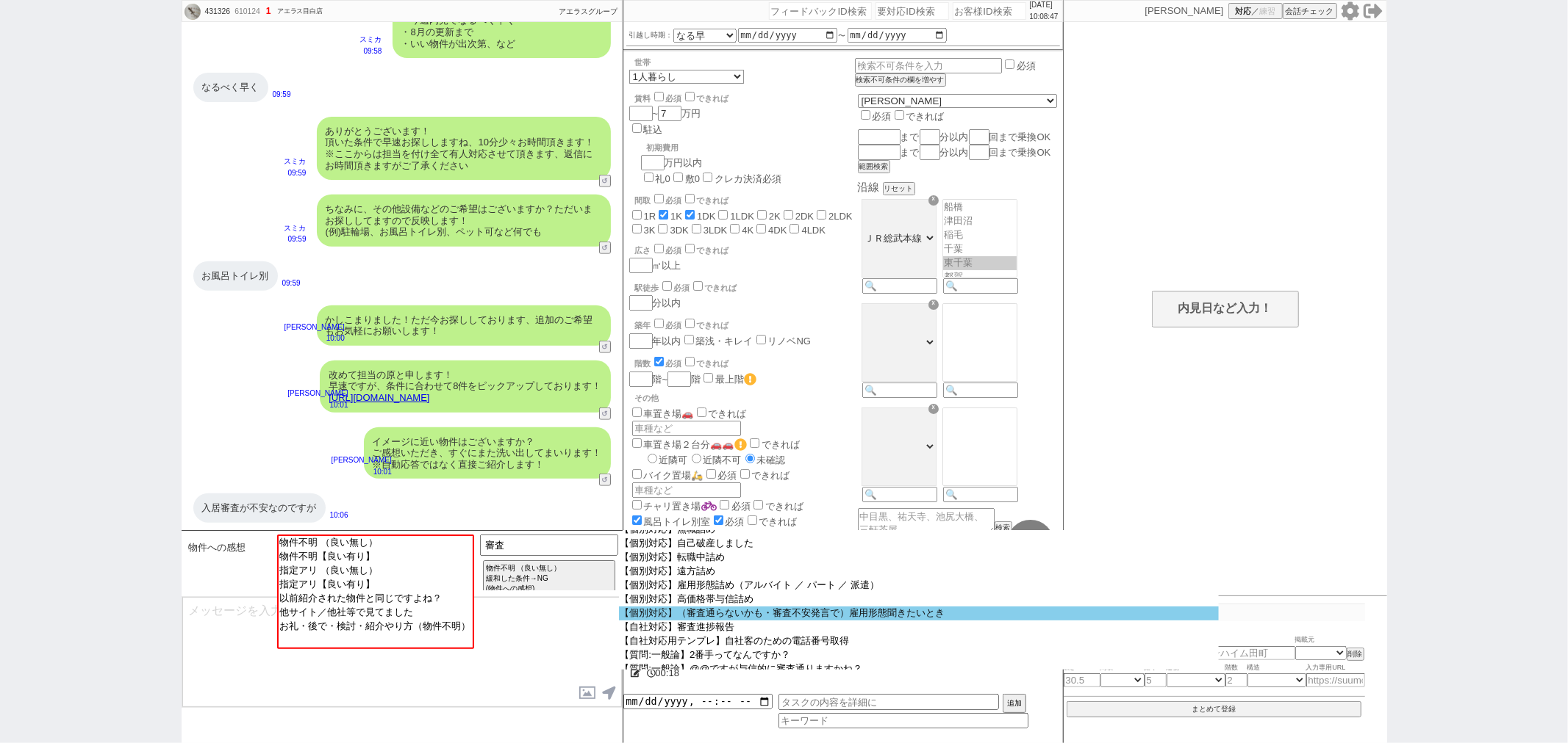
click at [816, 649] on option "【個別対応】（審査通らないかも・審査不安発言で）雇用形態聞きたいとき" at bounding box center [918, 655] width 600 height 14
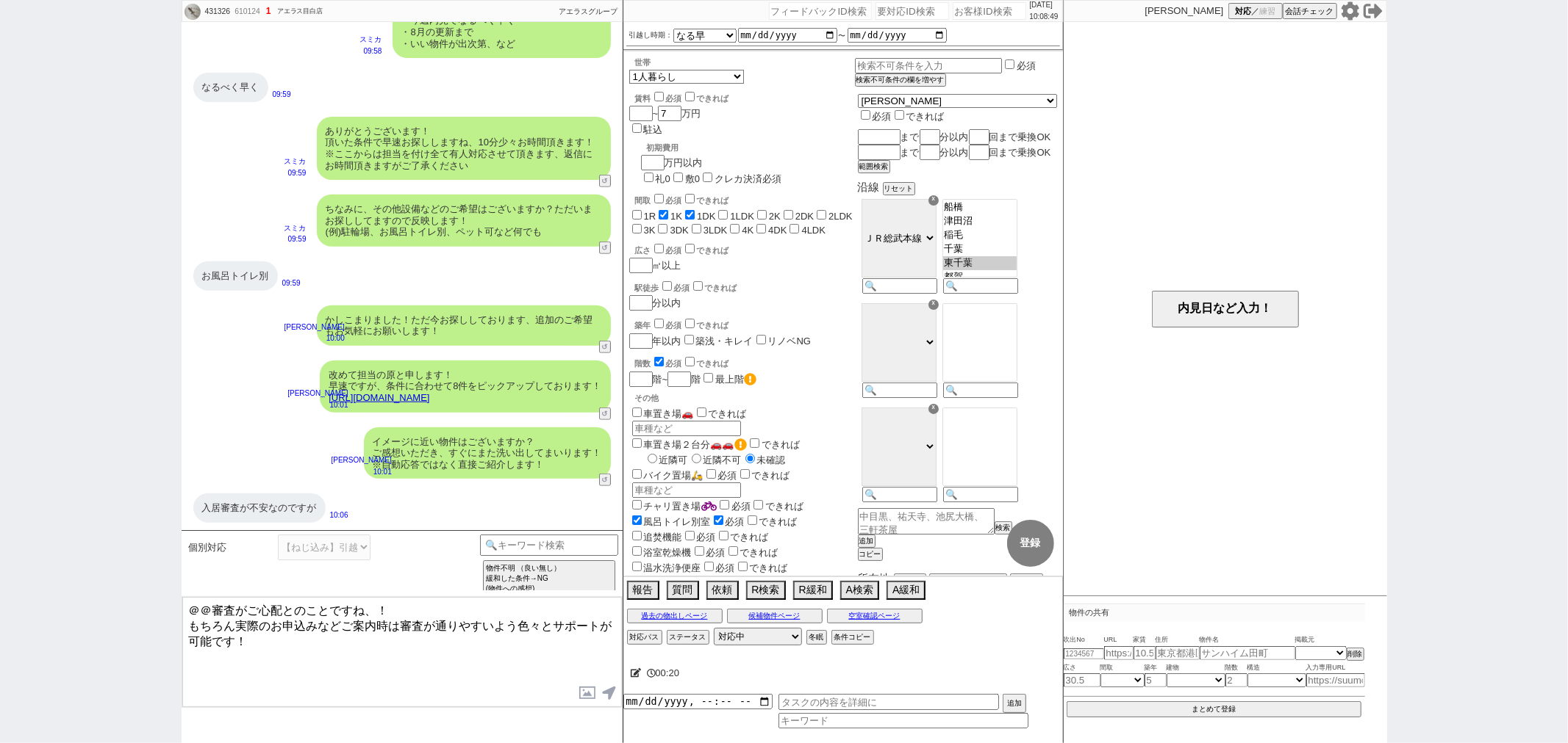
click at [218, 606] on textarea "＠＠審査がご心配とのことですね、！ もちろん実際のお申込みなどご案内時は審査が通りやすいよう色々とサポートが可能です！" at bounding box center [401, 652] width 439 height 110
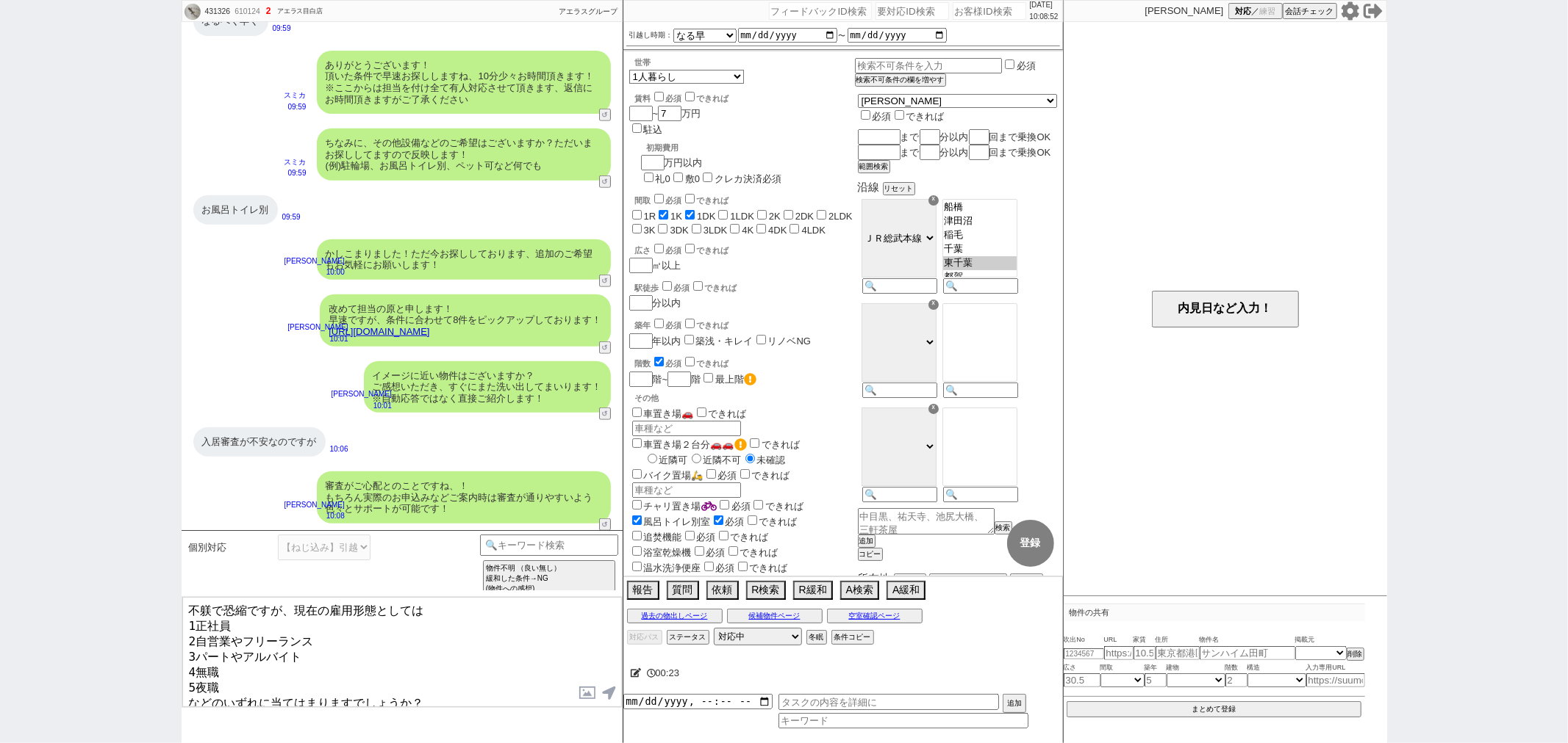
scroll to position [13, 0]
click at [333, 655] on textarea "不躾で恐縮ですが、現在の雇用形態としては 1正社員 2自営業やフリーランス 3パートやアルバイト 4無職 5夜職 などのいずれに当てはまりますでしょうか？ お…" at bounding box center [401, 652] width 439 height 110
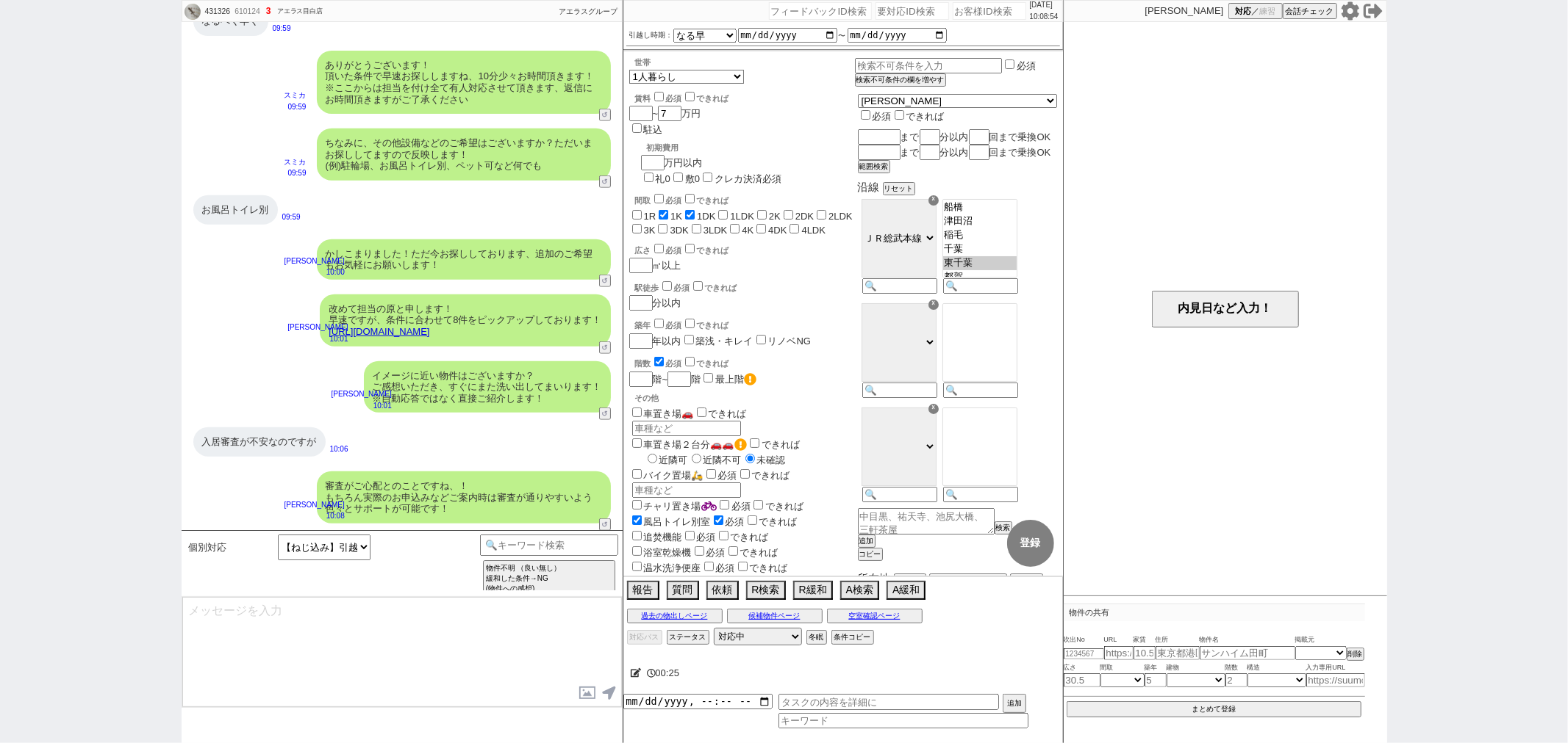
scroll to position [1184, 0]
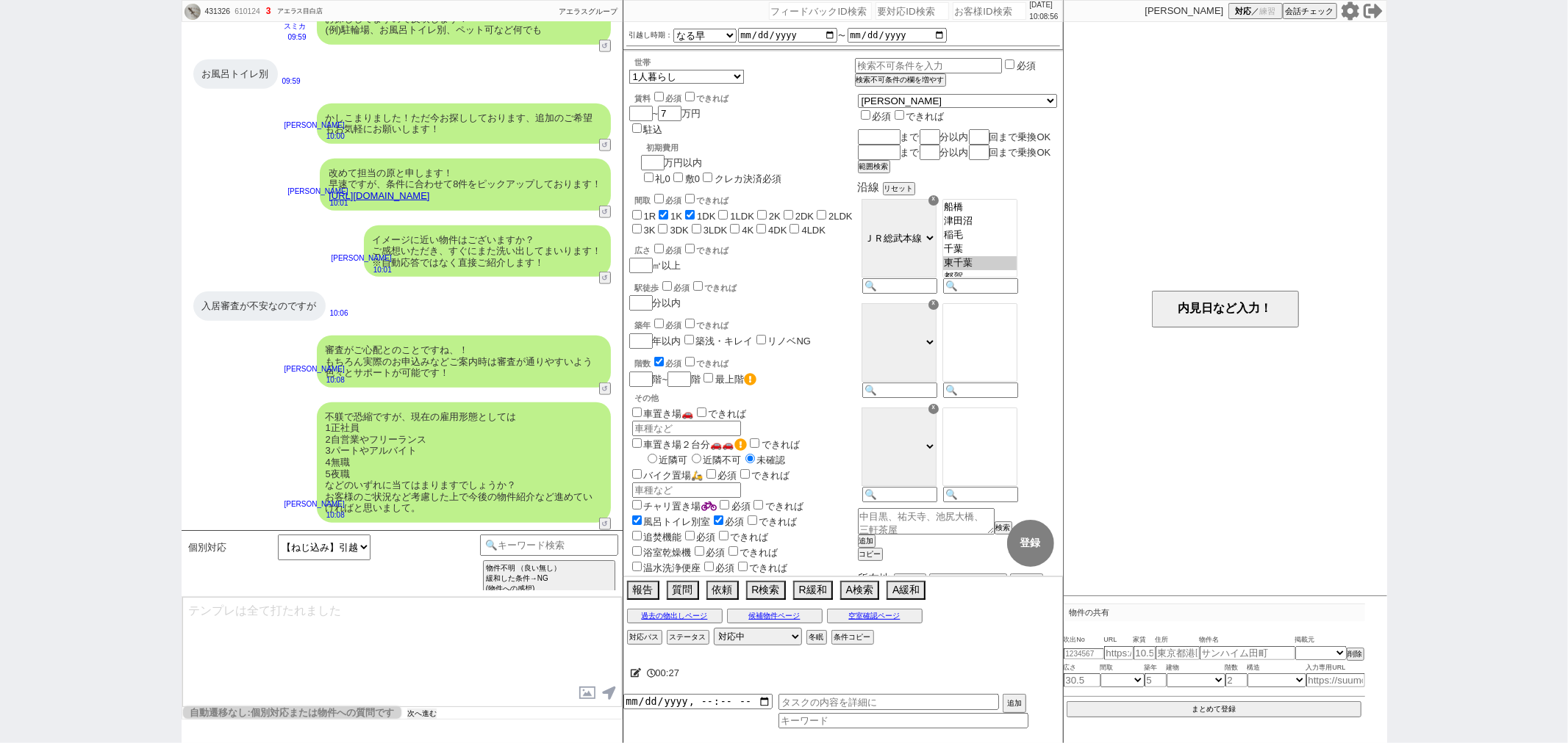
click at [422, 717] on button "次へ進む" at bounding box center [422, 714] width 30 height 10
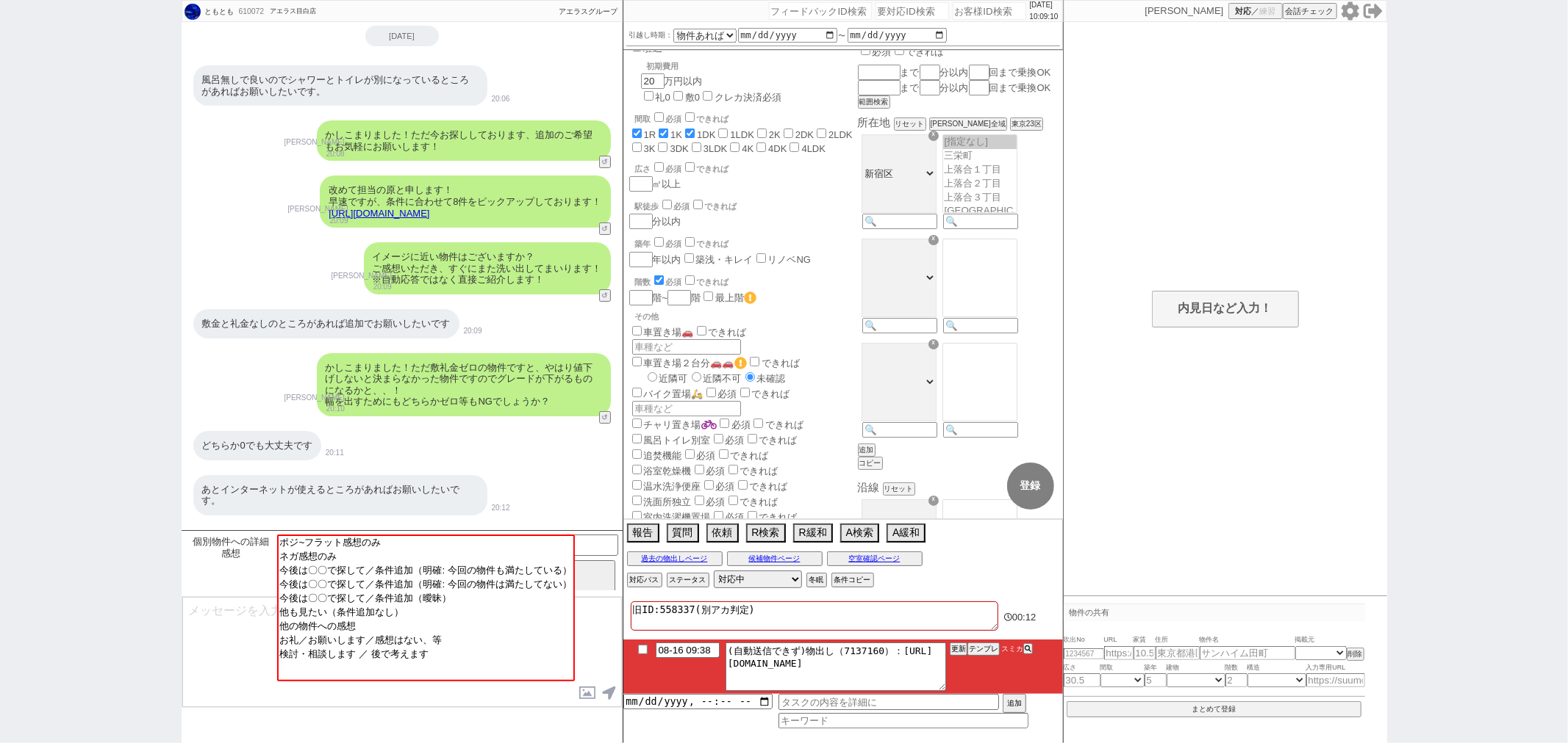
scroll to position [0, 0]
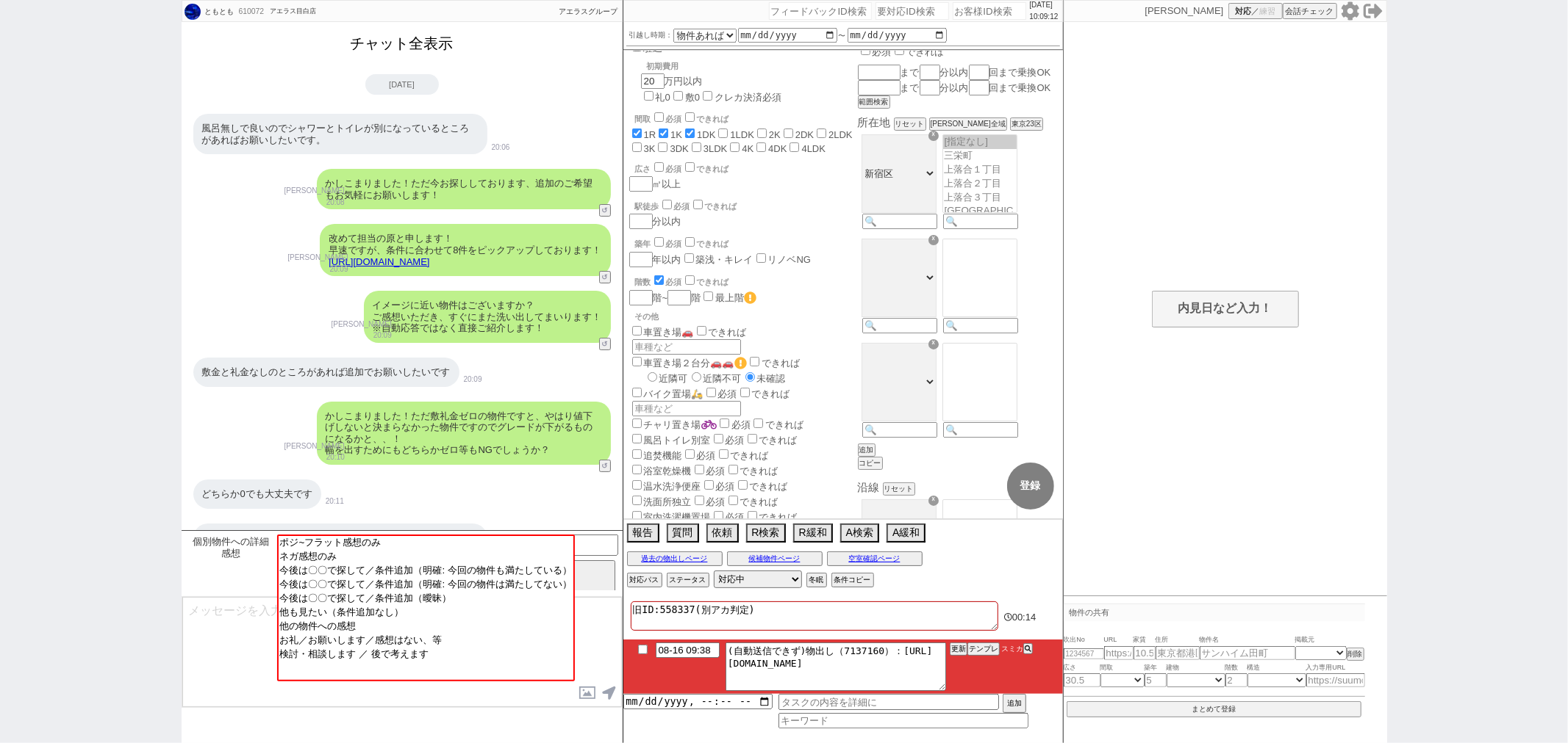
click at [425, 39] on button "チャット全表示" at bounding box center [402, 44] width 114 height 26
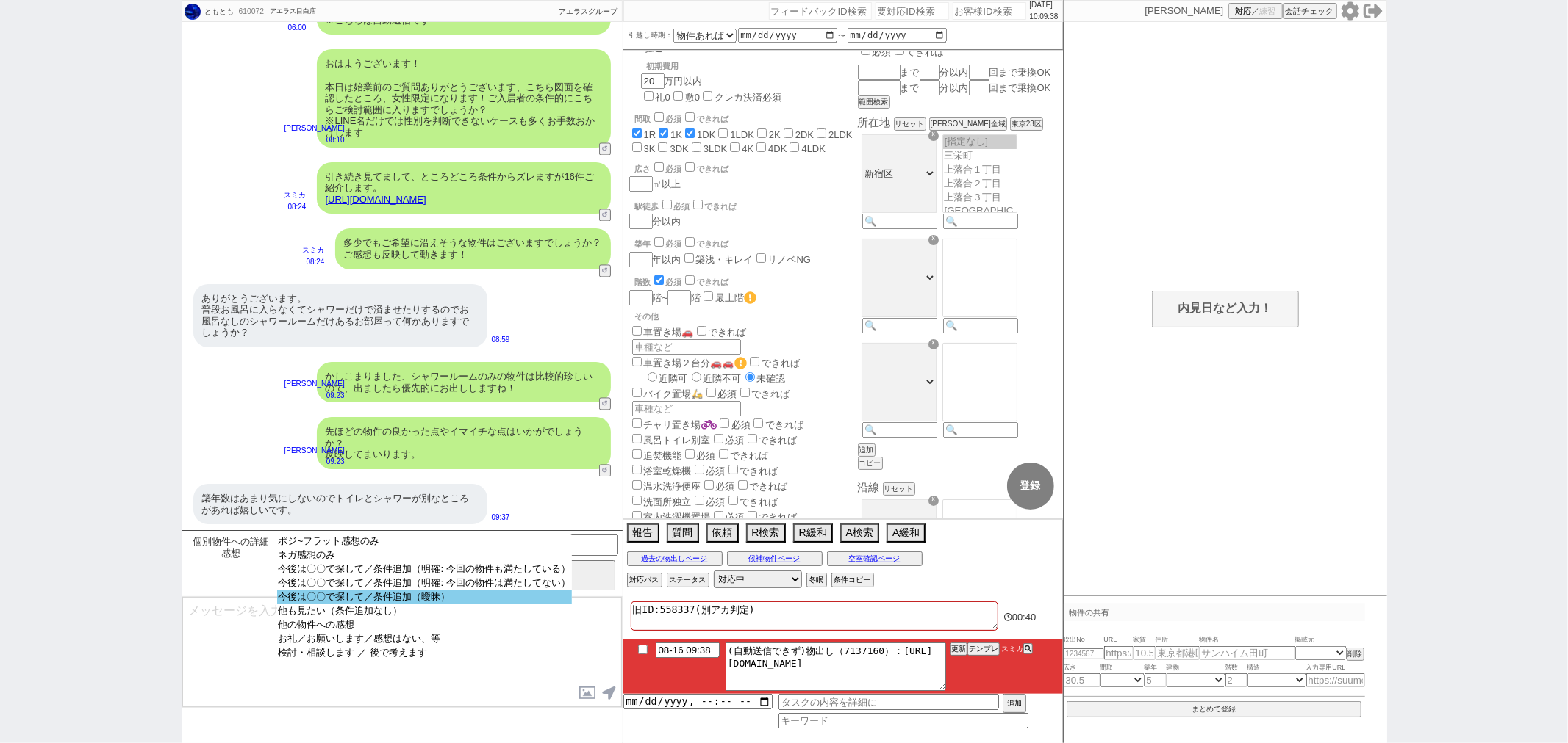
scroll to position [2376, 0]
click at [408, 608] on select "ポジ~フラット感想のみ ネガ感想のみ 今後は〇〇で探して／条件追加（明確: 今回の物件も満たしている） 今後は〇〇で探して／条件追加（明確: 今回の物件は満た…" at bounding box center [425, 609] width 294 height 147
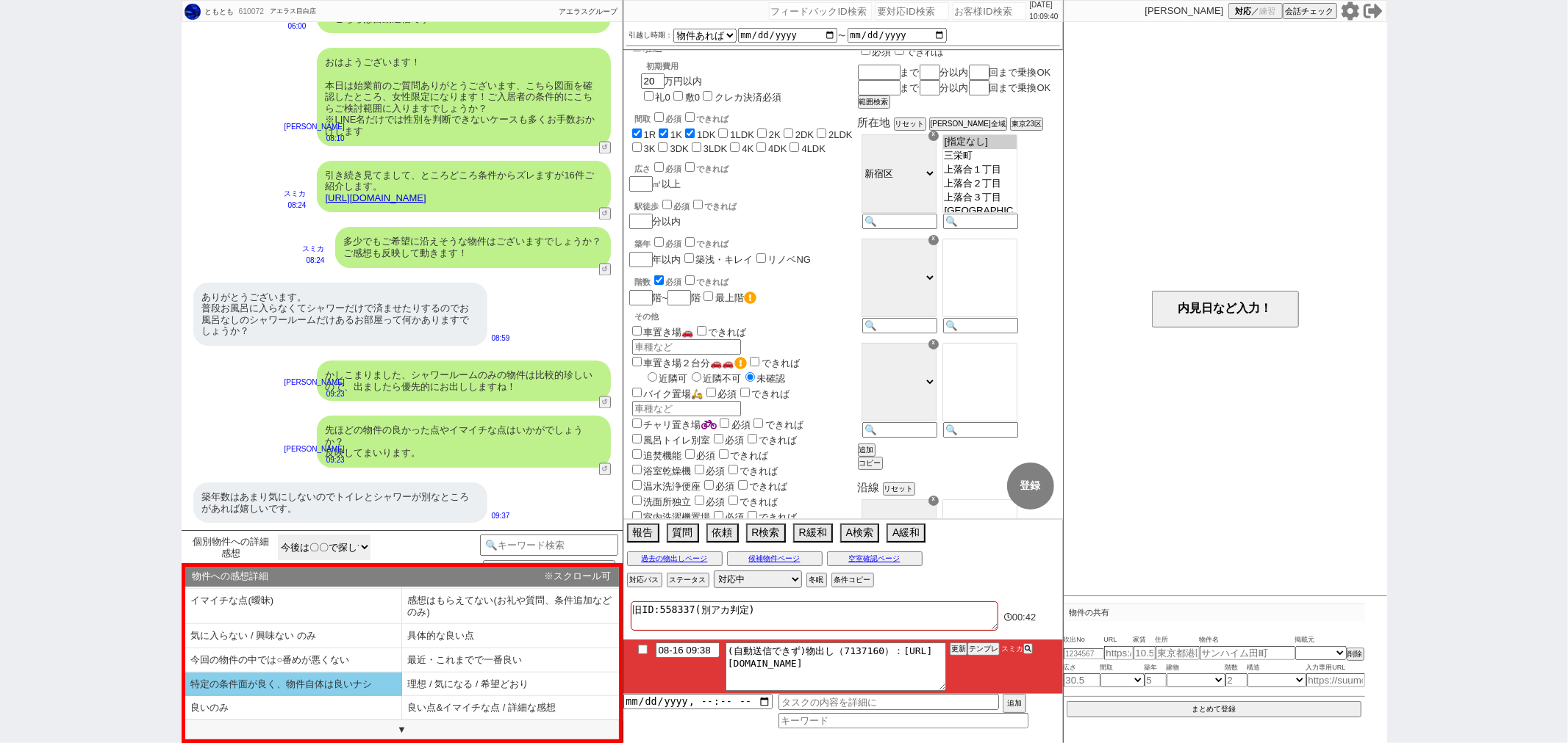
scroll to position [0, 0]
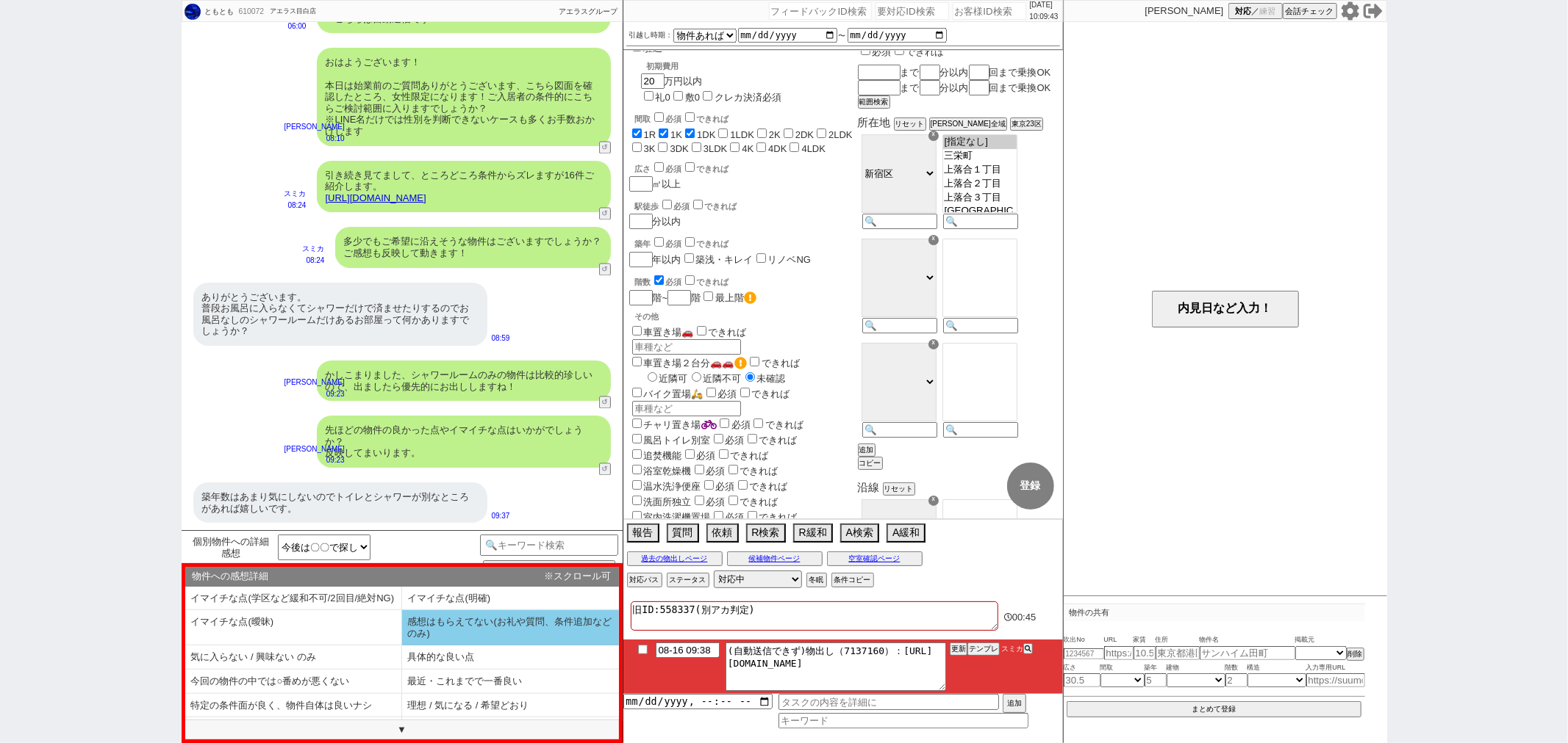
click at [402, 648] on li "感想はもらえてない(お礼や質問、条件追加などのみ)" at bounding box center [294, 658] width 217 height 25
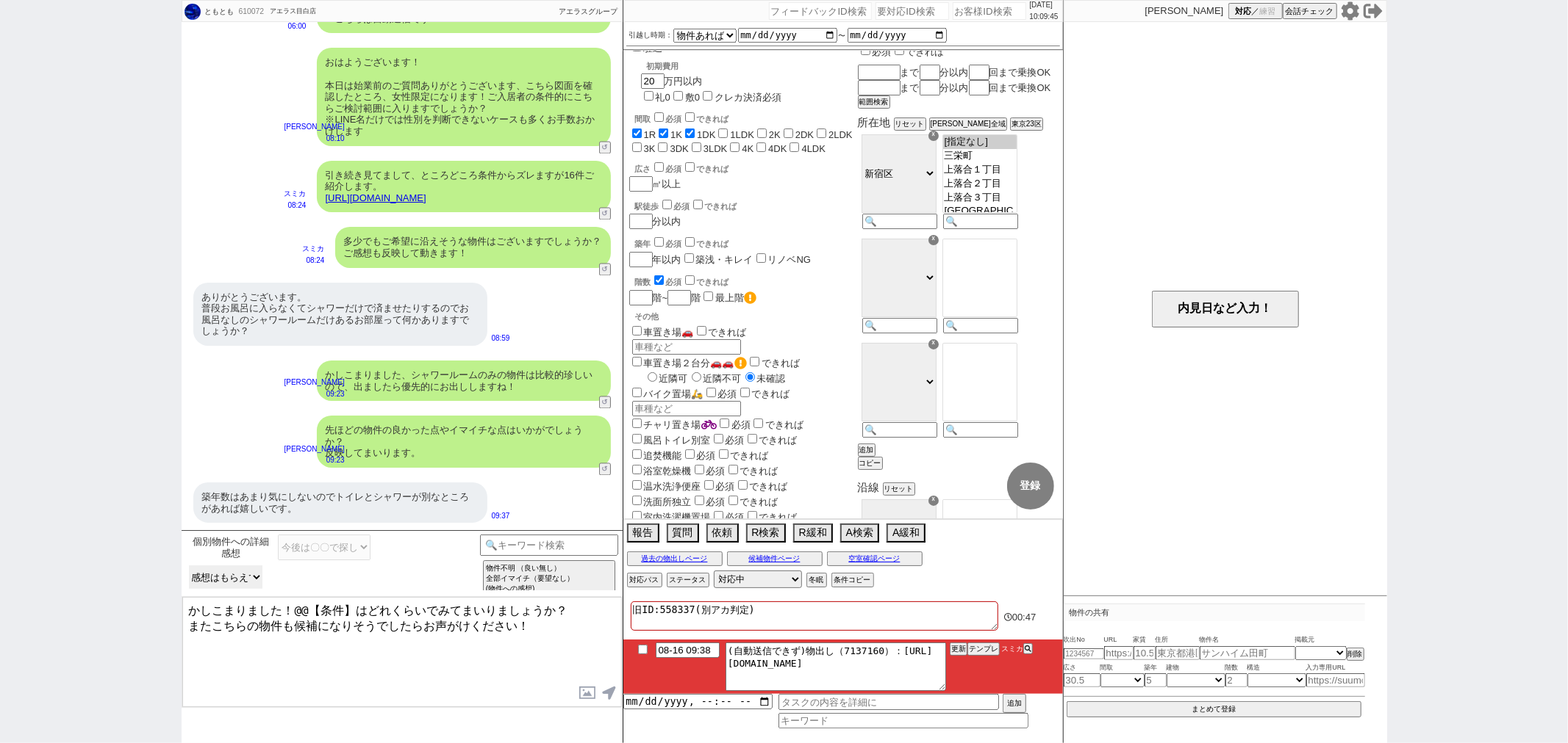
click at [0, 0] on select "物件への感想詳細 イマイチな点(学区など緩和不可/2回目/絶対NG) イマイチな点(明確) イマイチな点(曖昧) 感想はもらえてない(お礼や質問、条件追加など…" at bounding box center [0, 0] width 0 height 0
drag, startPoint x: 346, startPoint y: 549, endPoint x: 390, endPoint y: 539, distance: 45.1
click at [346, 549] on select "ポジ~フラット感想のみ ネガ感想のみ 今後は〇〇で探して／条件追加（明確: 今回の物件も満たしている） 今後は〇〇で探して／条件追加（明確: 今回の物件は満た…" at bounding box center [324, 548] width 93 height 26
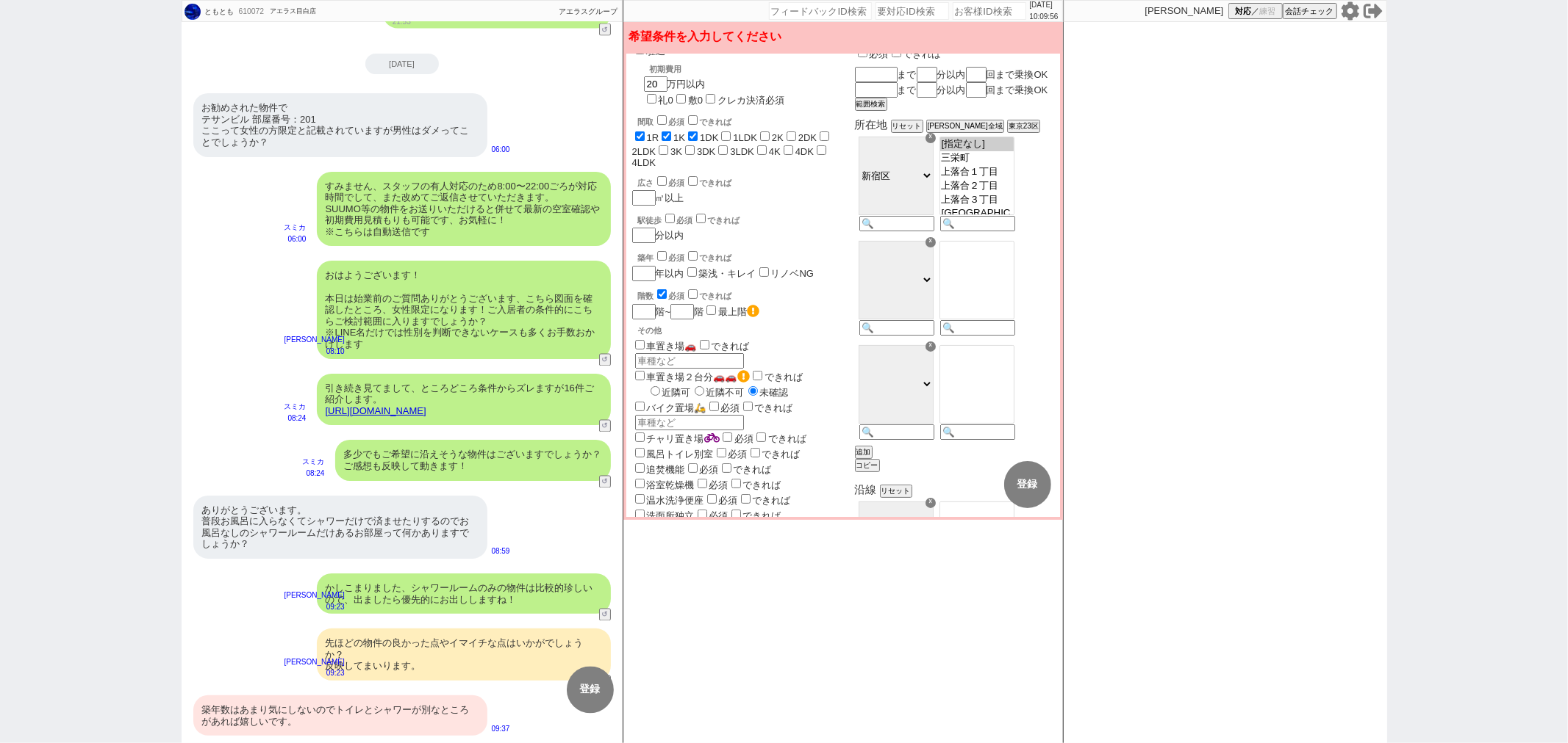
scroll to position [2163, 0]
click at [325, 722] on div "築年数はあまり気にしないのでトイレとシャワーが別なところがあれば嬉しいです。" at bounding box center [340, 716] width 294 height 40
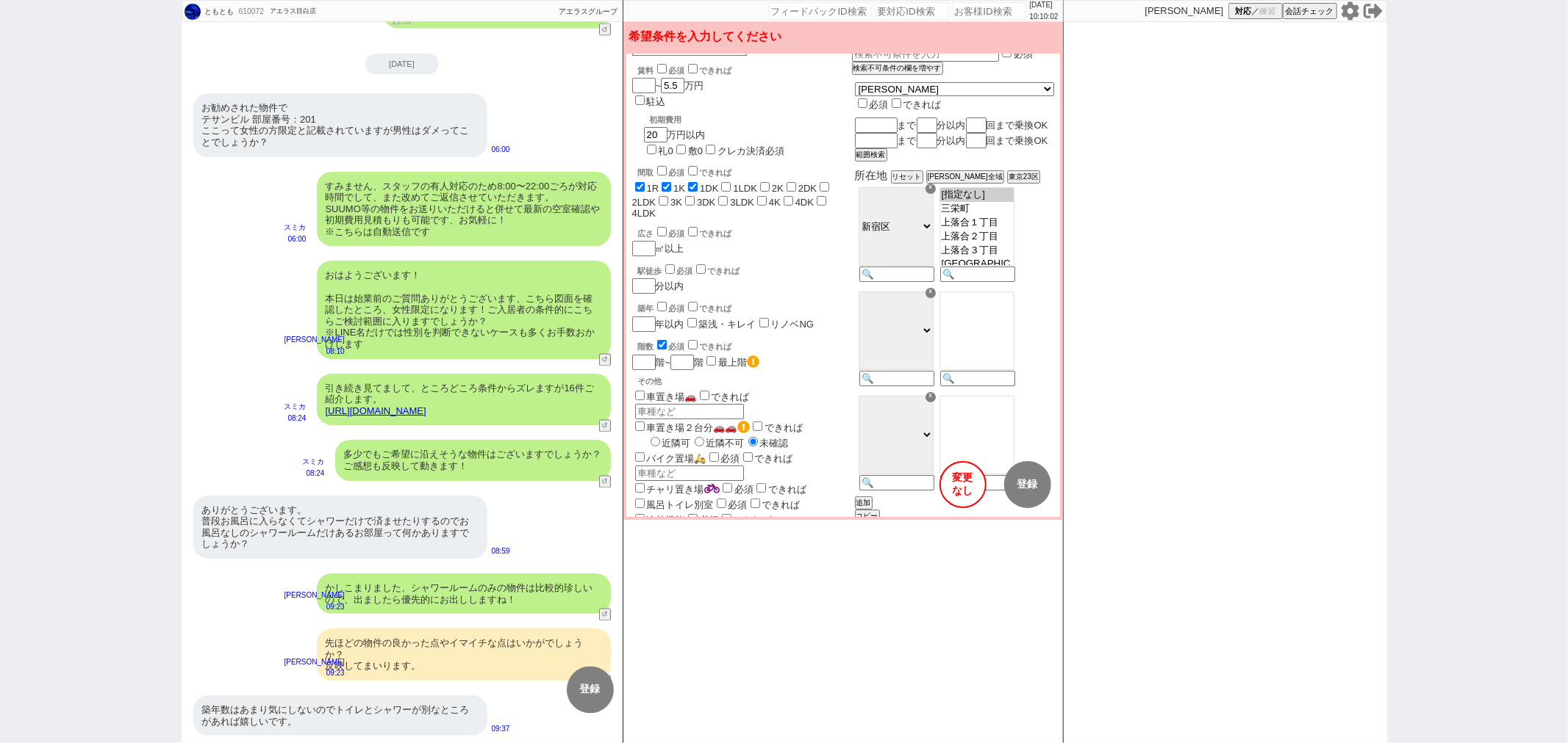
scroll to position [82, 0]
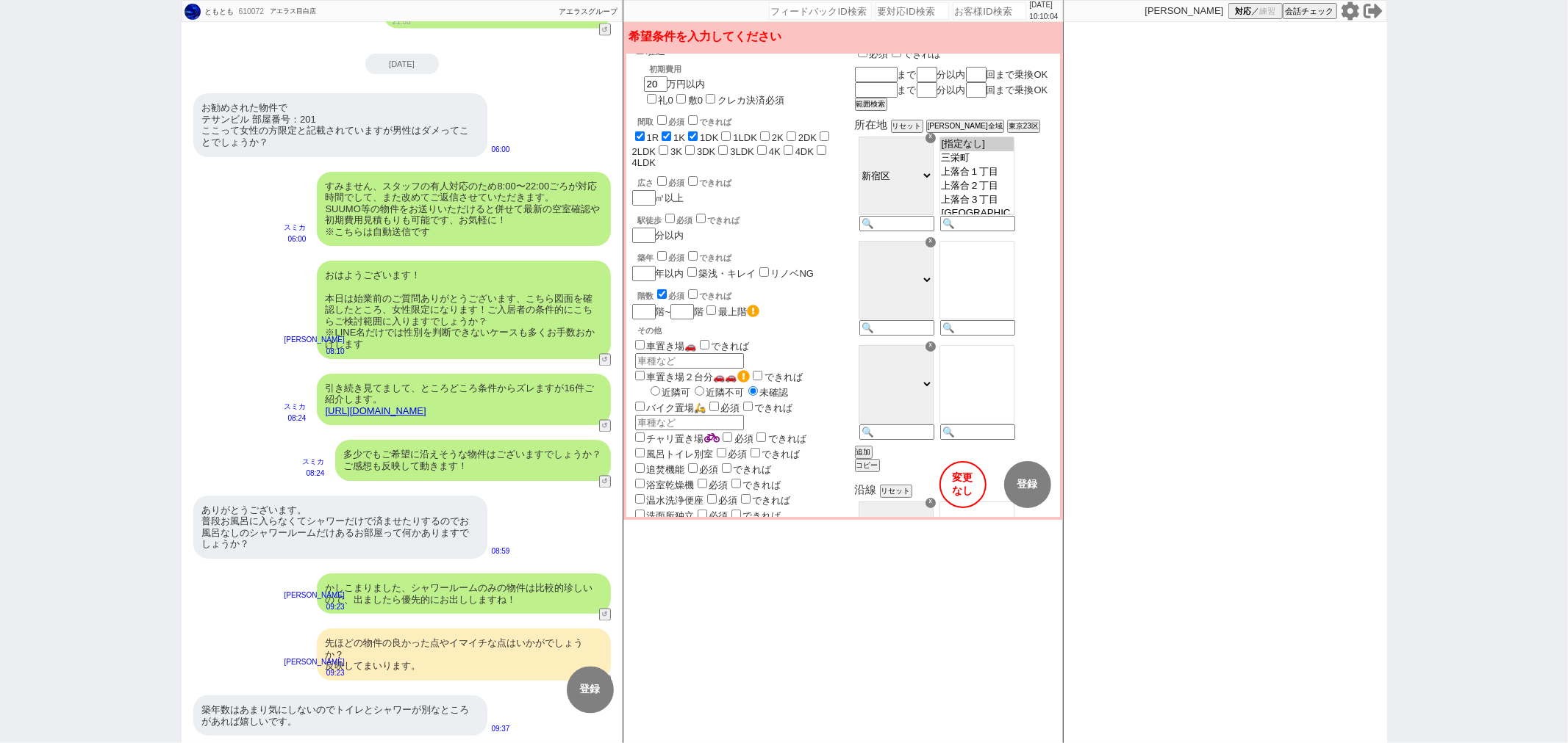
click at [656, 449] on label "風呂トイレ別室" at bounding box center [673, 454] width 82 height 11
click at [645, 448] on input "風呂トイレ別室" at bounding box center [639, 452] width 10 height 10
click at [1039, 482] on button "登録" at bounding box center [1027, 484] width 47 height 47
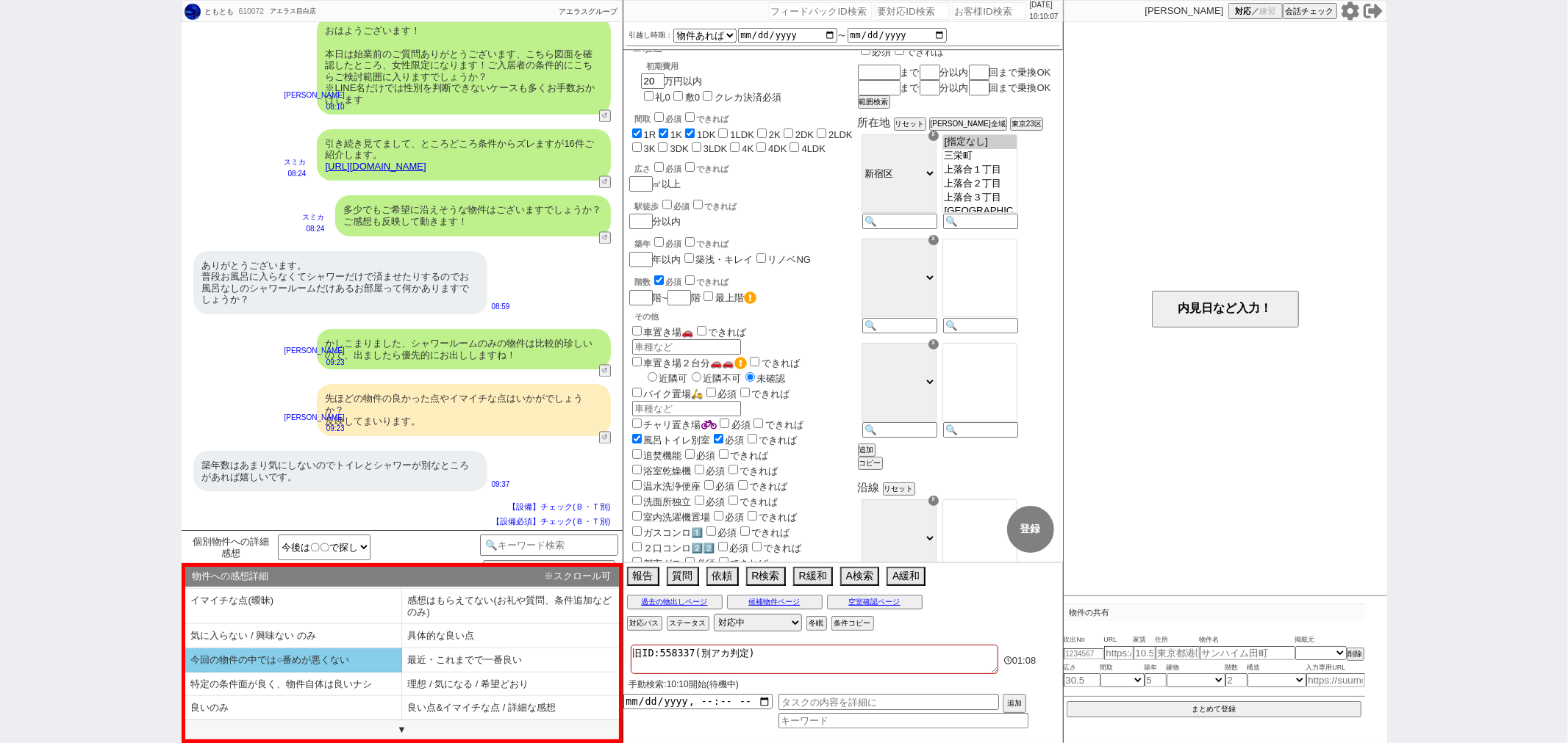
scroll to position [33, 0]
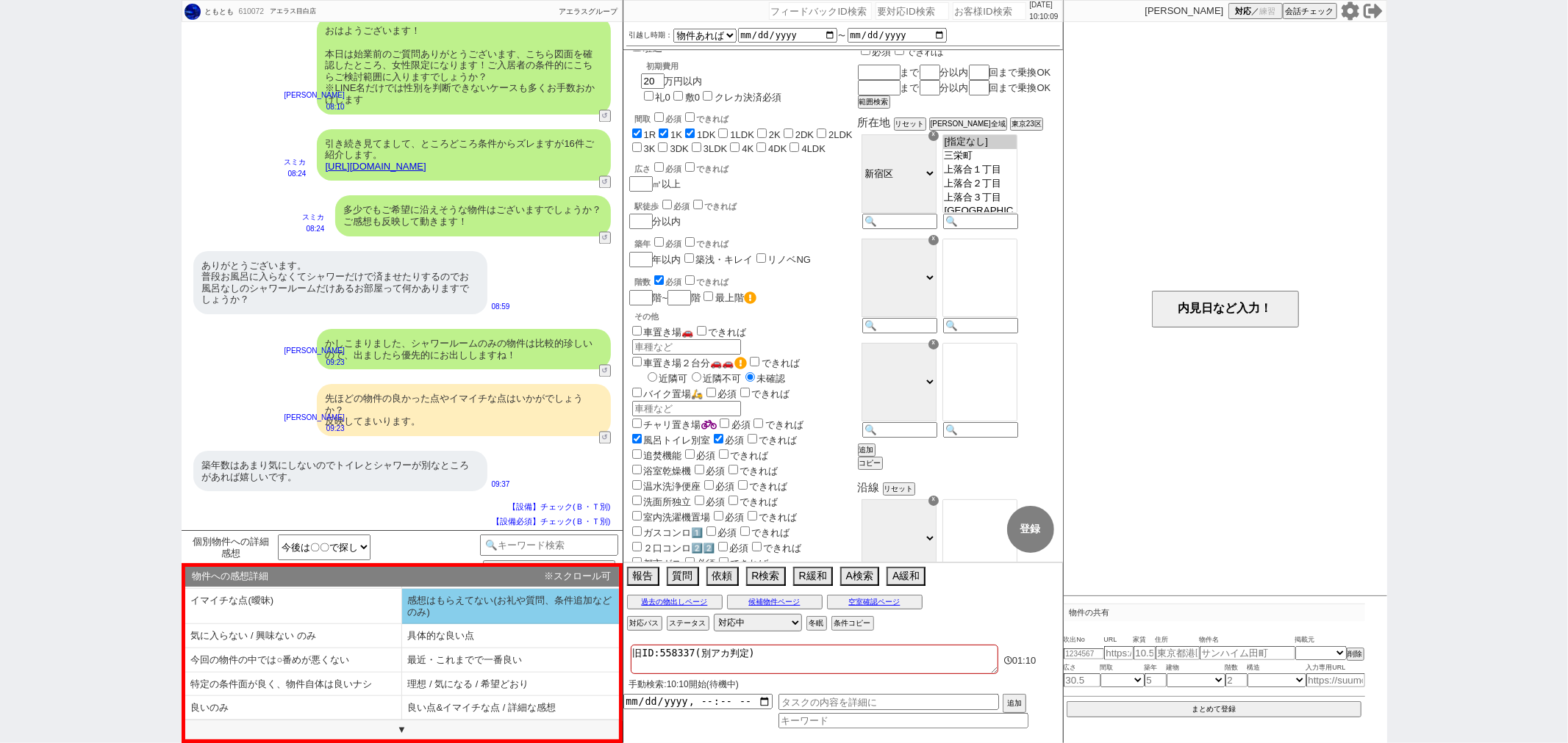
click at [402, 624] on li "感想はもらえてない(お礼や質問、条件追加などのみ)" at bounding box center [294, 636] width 217 height 25
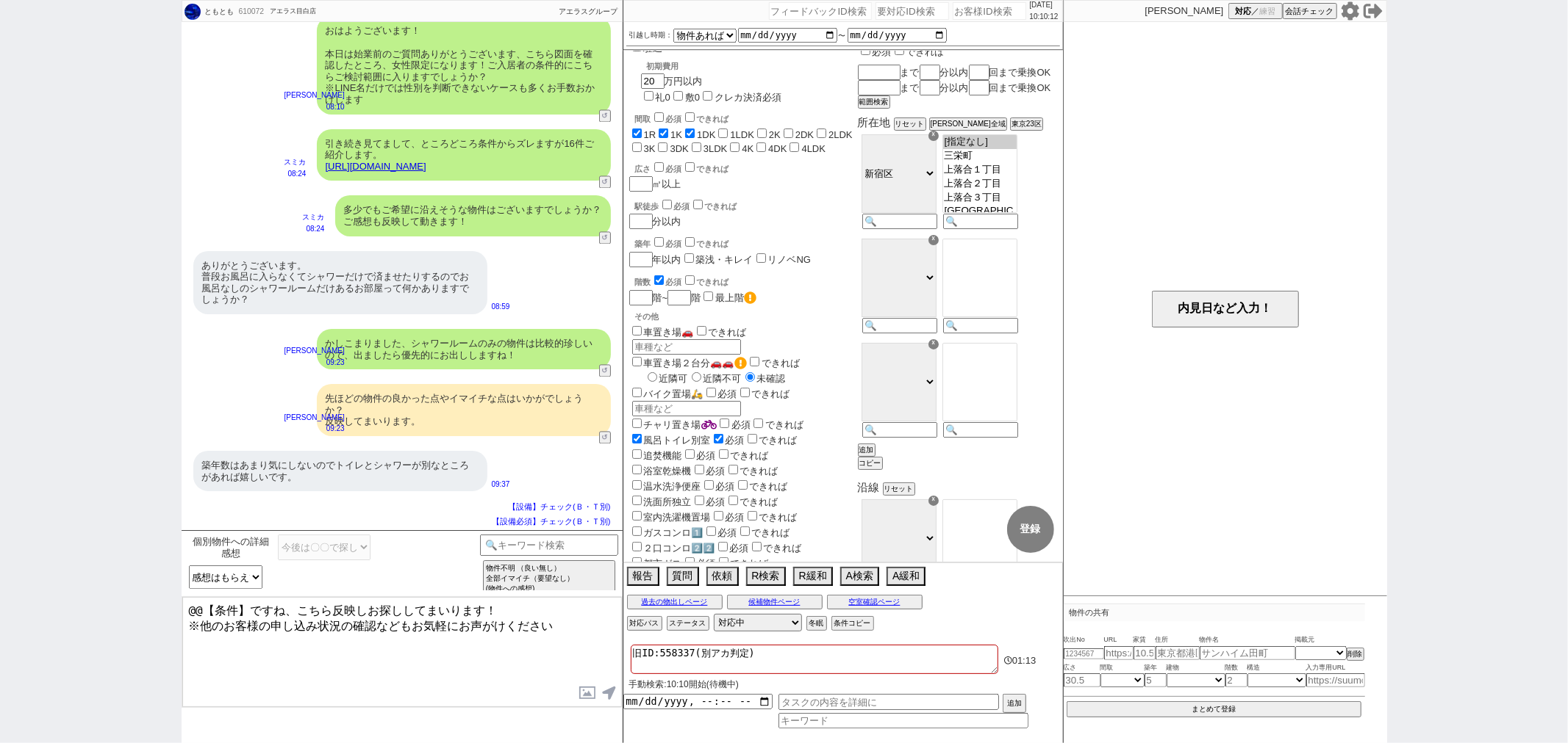
drag, startPoint x: 282, startPoint y: 604, endPoint x: 45, endPoint y: 582, distance: 238.0
click at [47, 583] on div "ともとも 610072 ! 0 2日目 アエラス目白店 冬眠中 自社客 アエラスグループ スミカ_BPO チャット全表示 2025-08-15 ようこそLIN…" at bounding box center [784, 372] width 1568 height 743
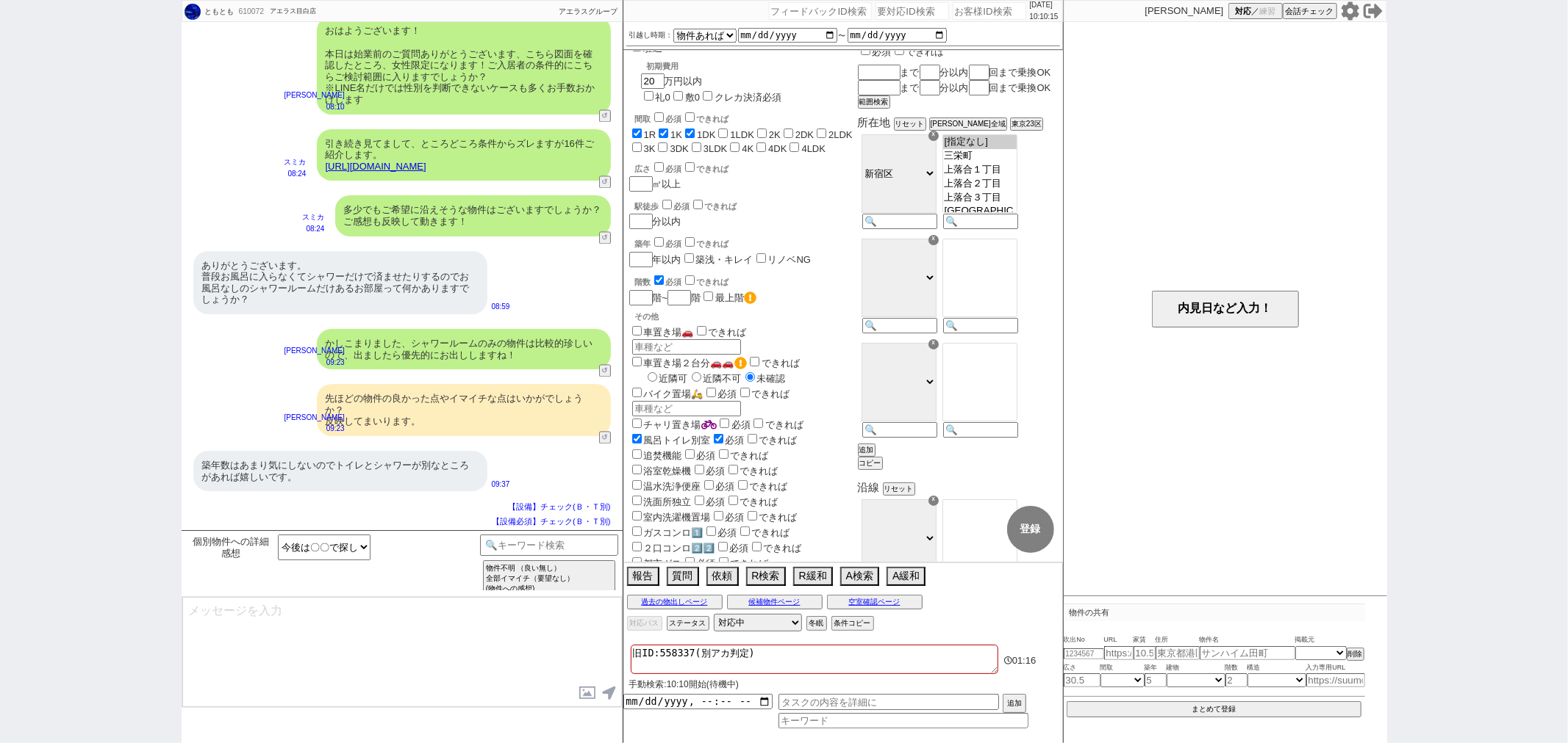
scroll to position [2475, 0]
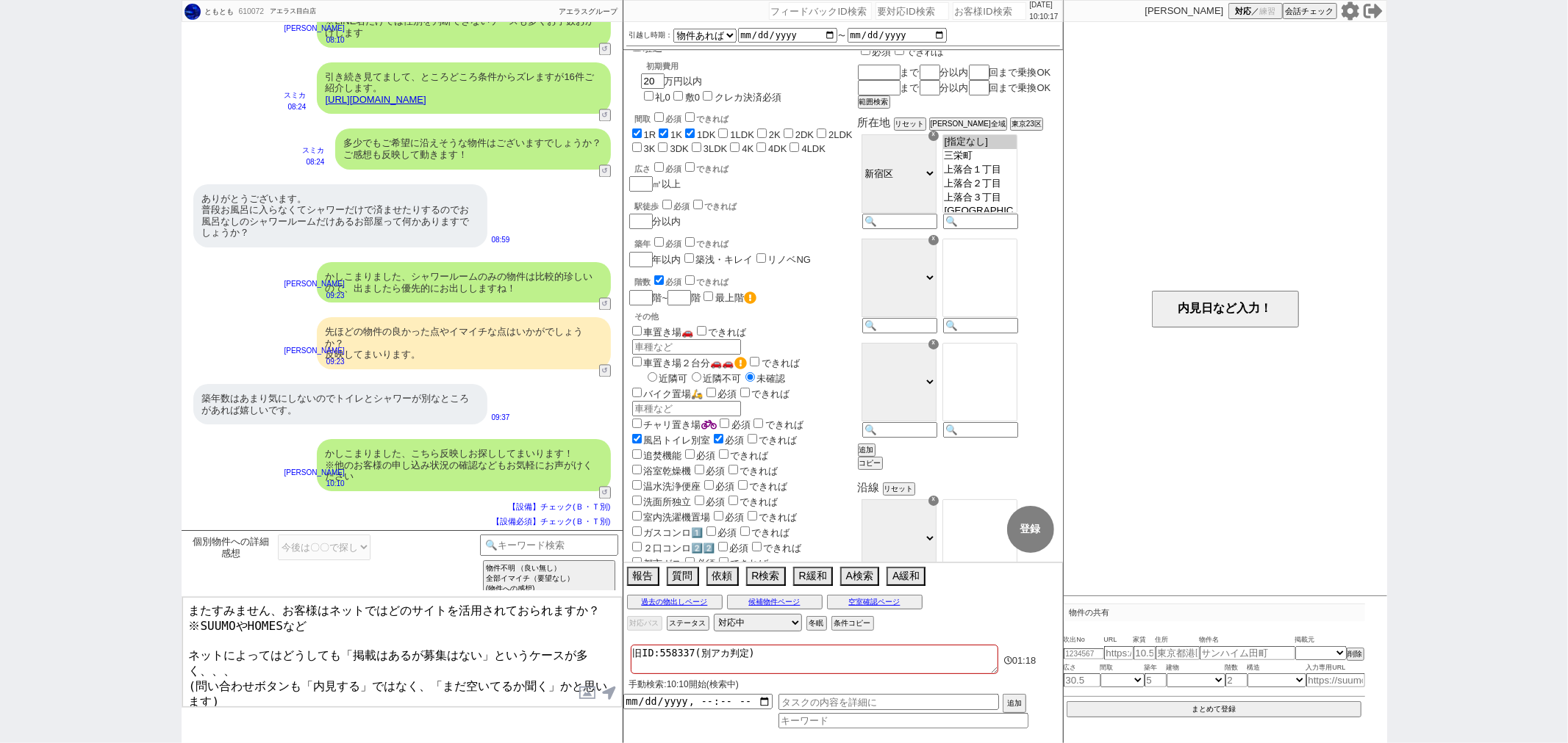
click at [360, 689] on textarea "またすみません、お客様はネットではどのサイトを活用されておられますか？ ※SUUMOやHOMESなど ネットによってはどうしても「掲載はあるが募集はない」とい…" at bounding box center [401, 652] width 439 height 110
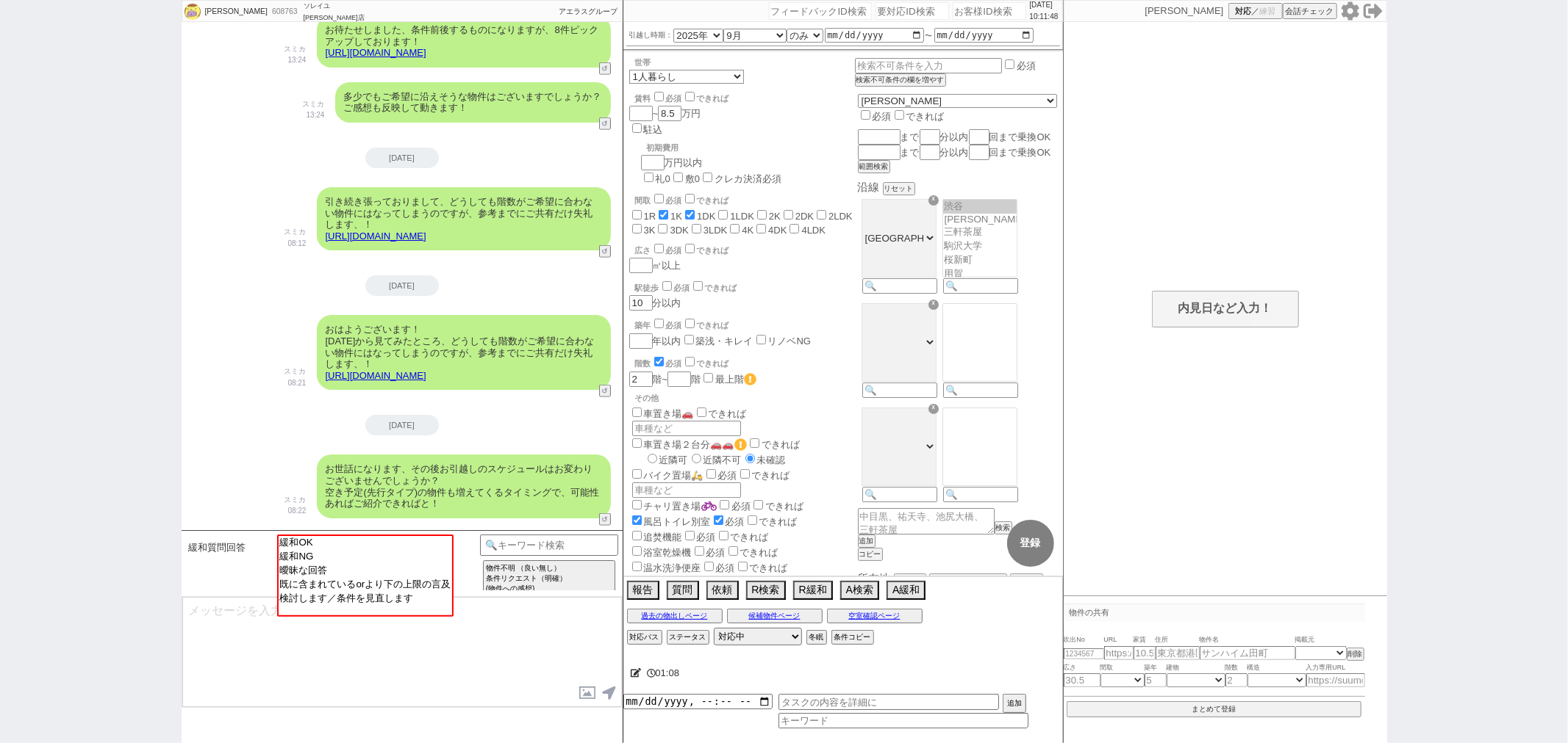
scroll to position [1493, 0]
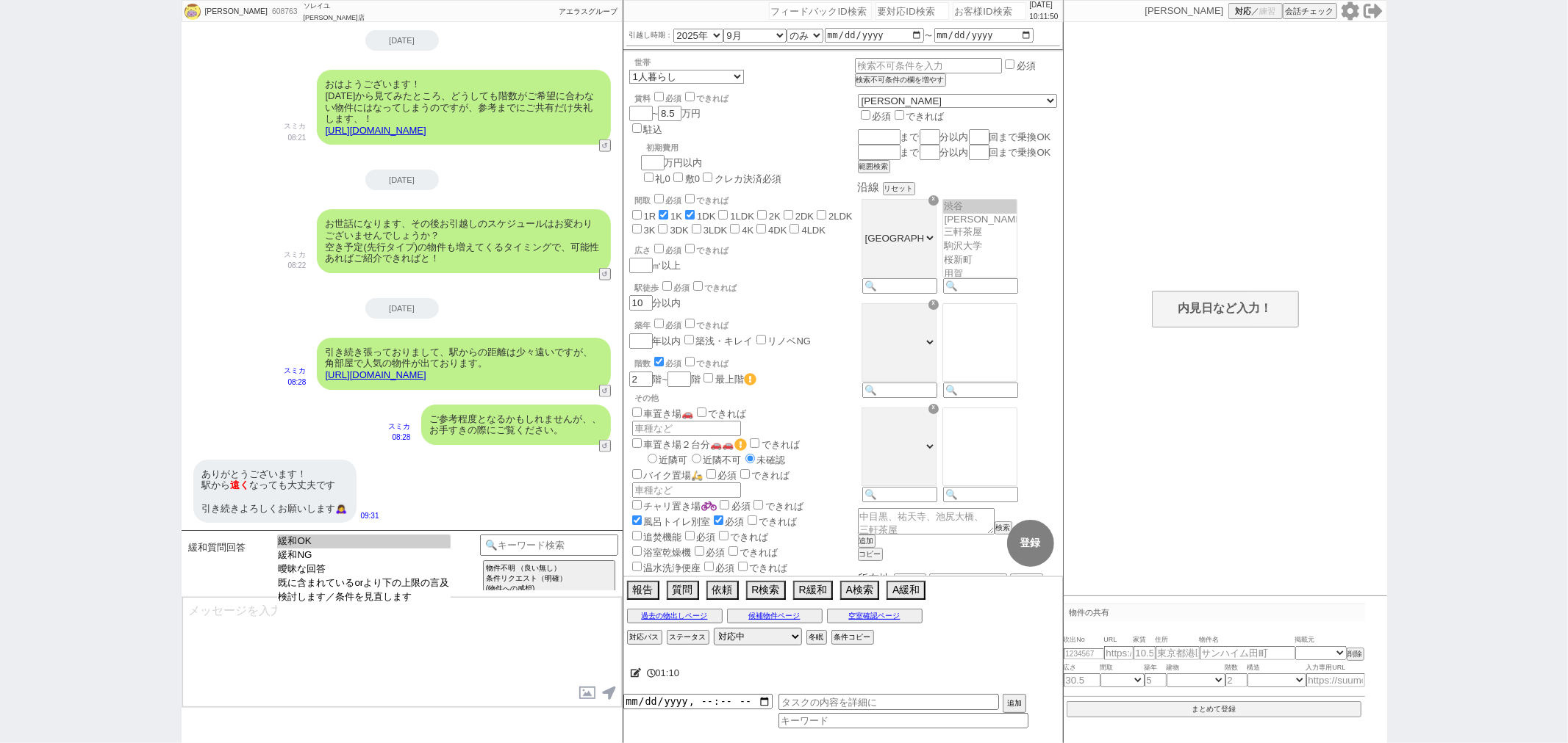
click at [346, 548] on option "緩和OK" at bounding box center [364, 555] width 174 height 14
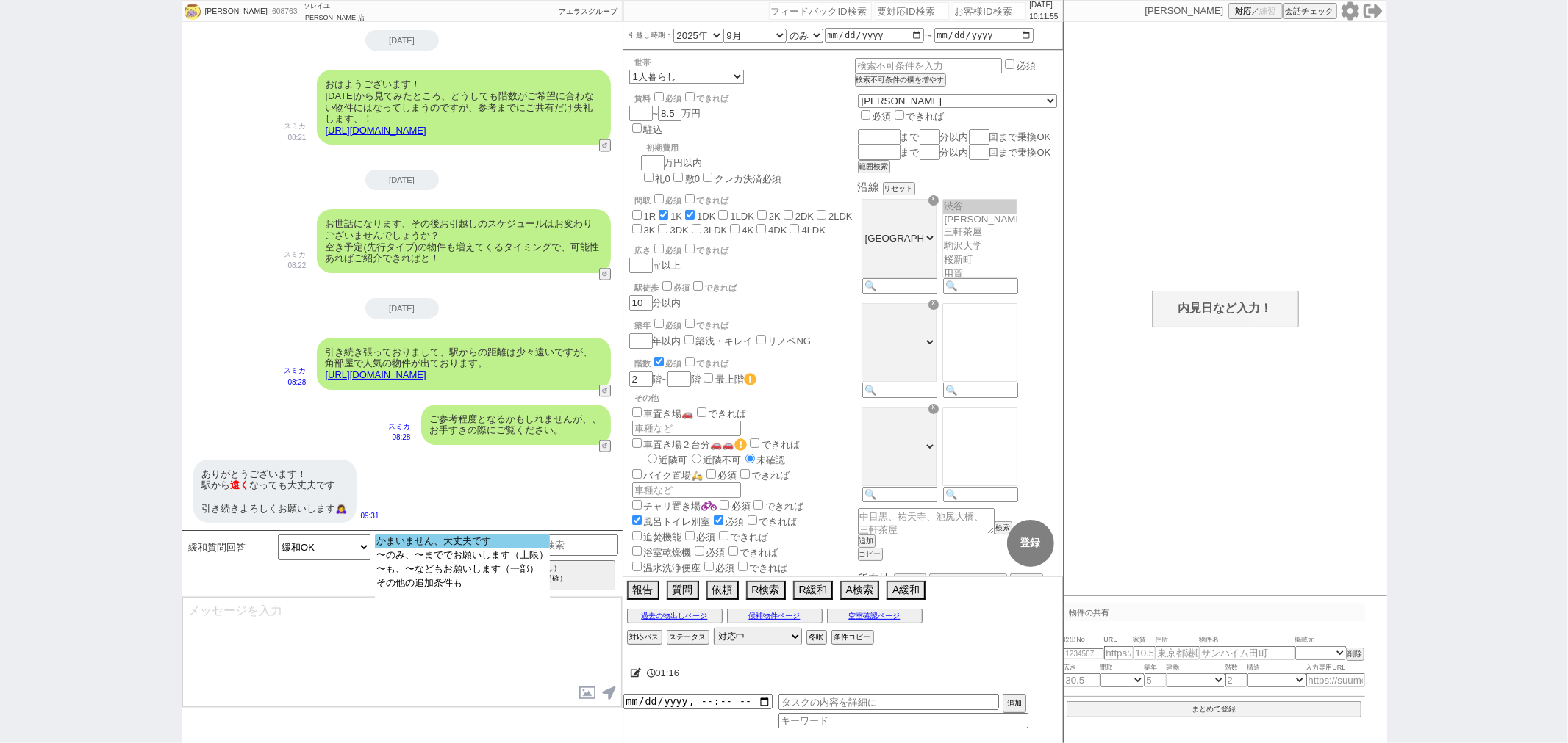
click at [424, 548] on option "かまいません、大丈夫です" at bounding box center [462, 555] width 175 height 14
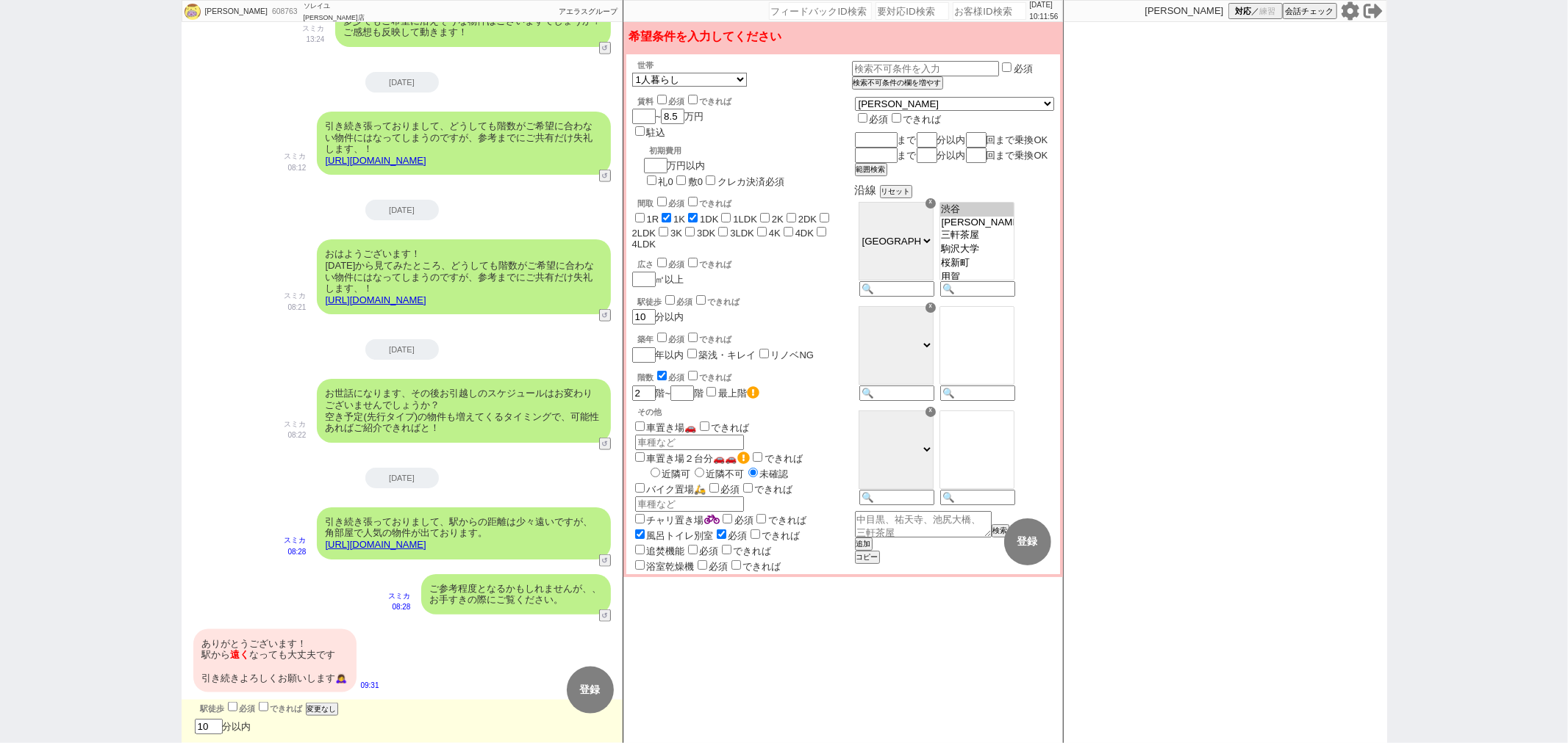
scroll to position [673, 0]
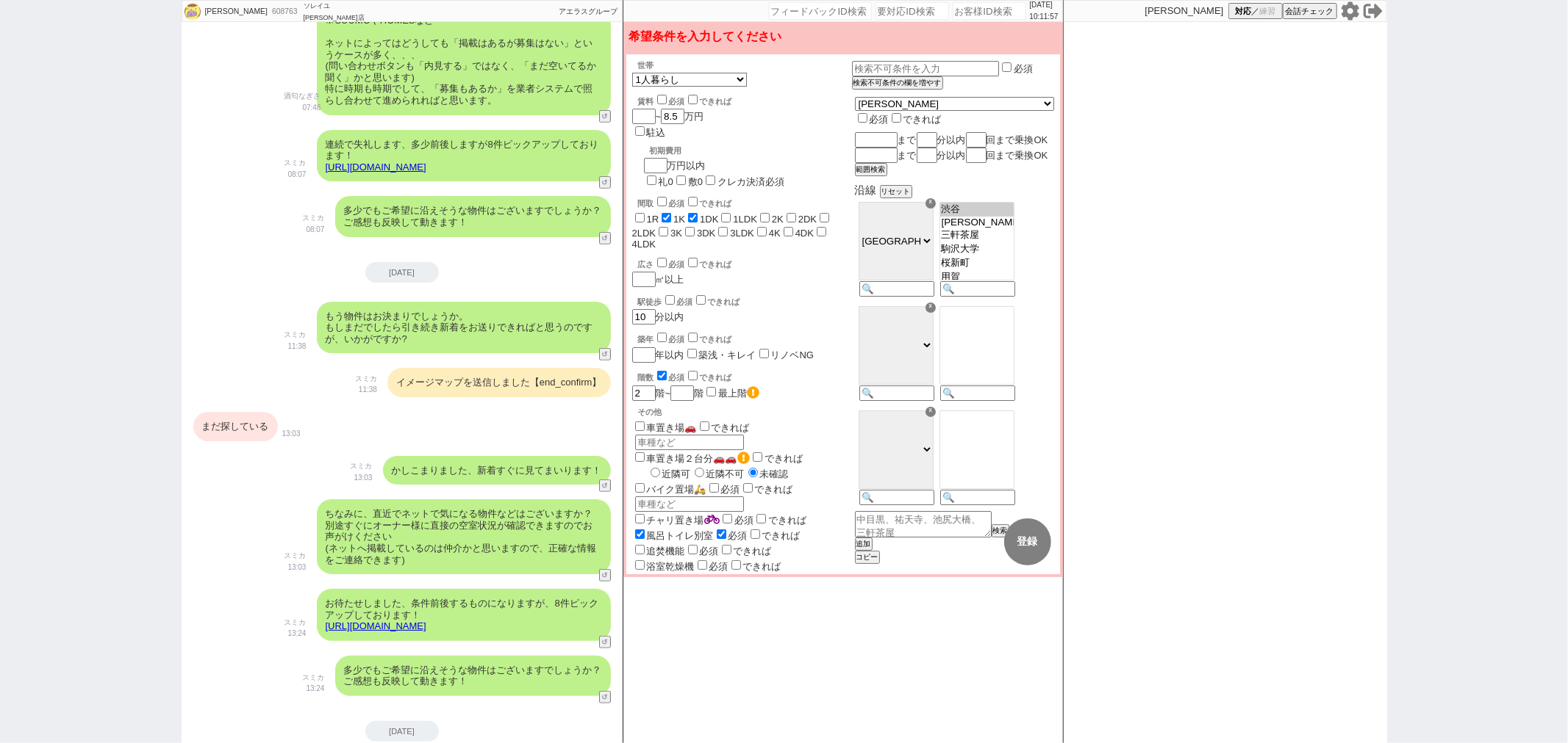
click at [238, 427] on div "まだ探している" at bounding box center [236, 427] width 85 height 30
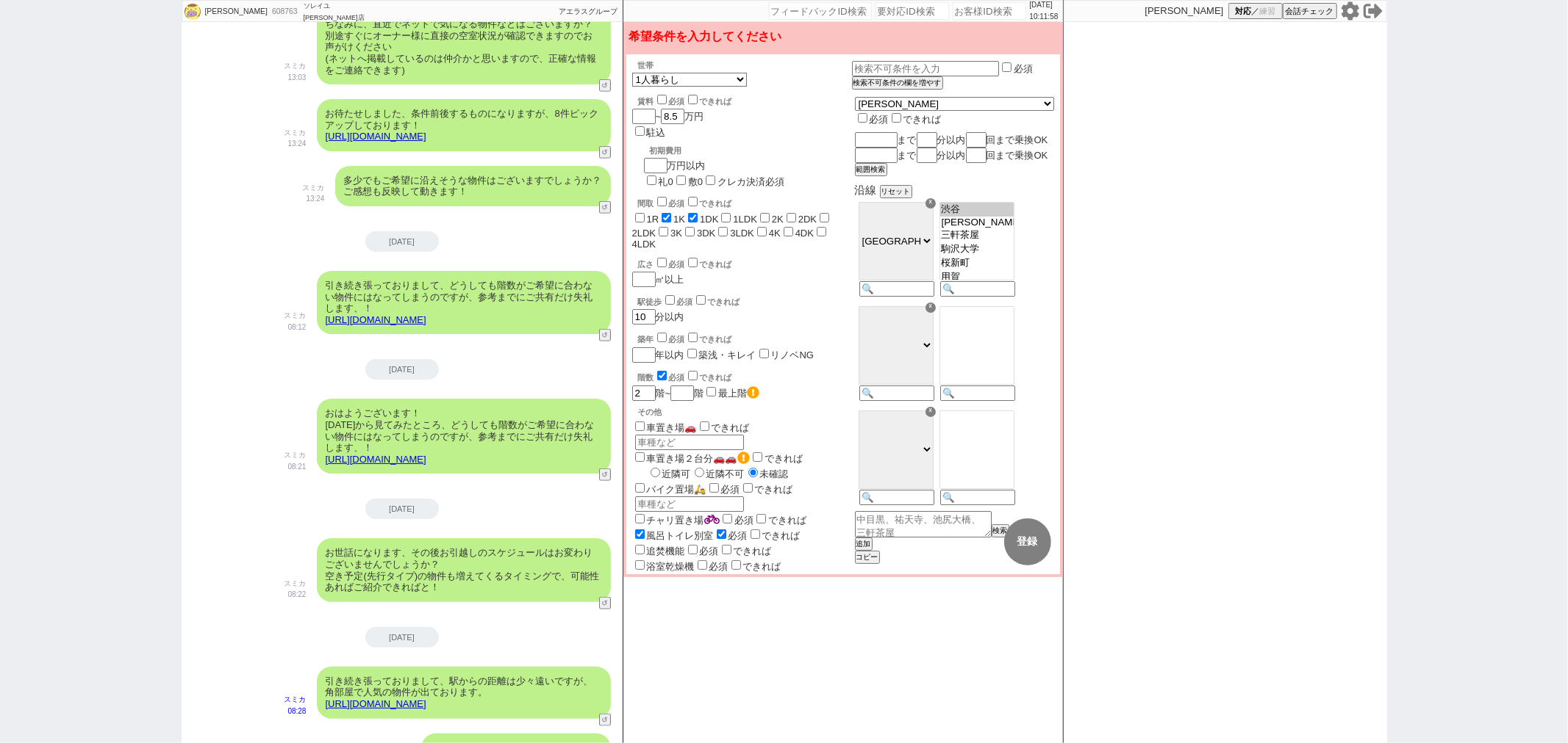
scroll to position [1320, 0]
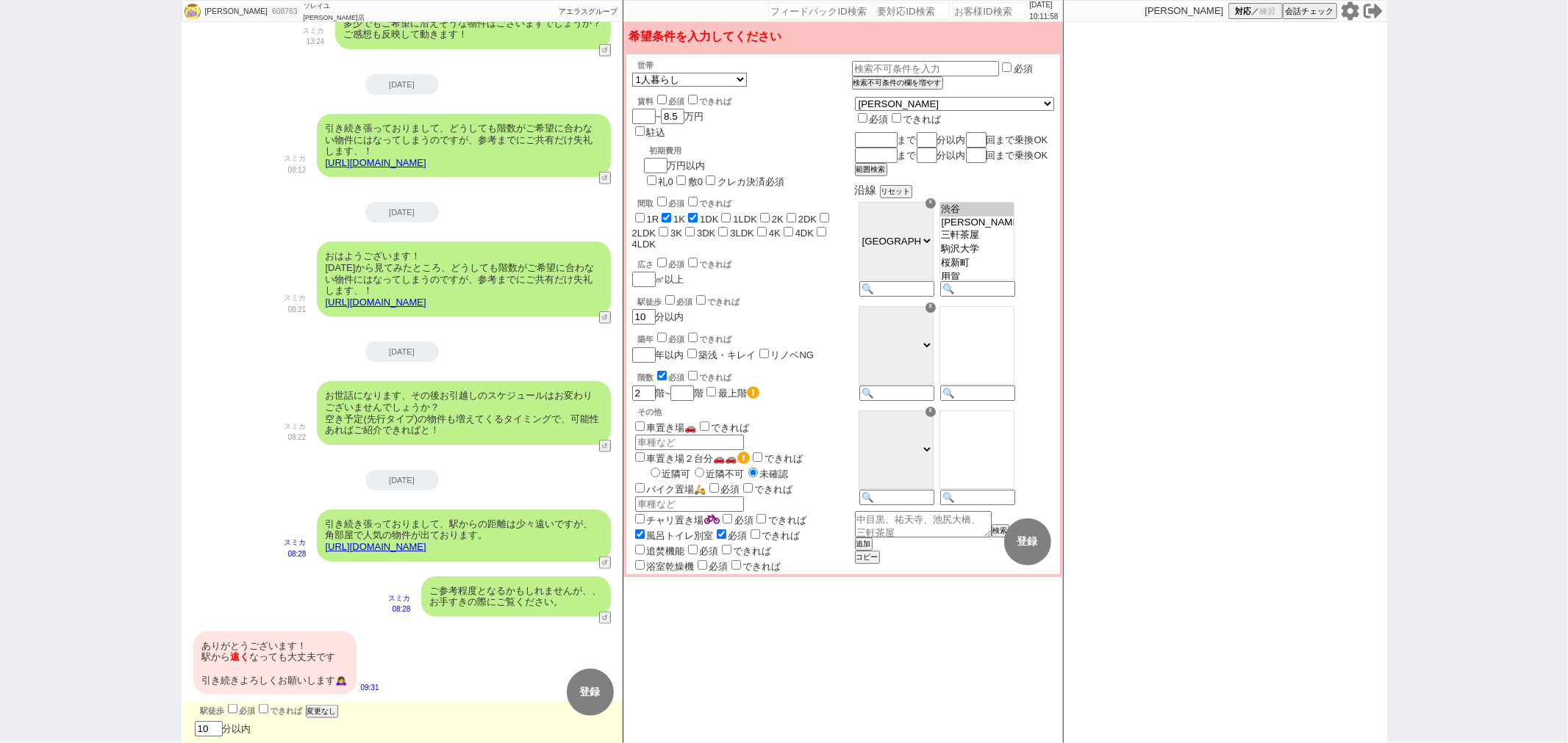
click at [244, 639] on div "ありがとうございます！ 駅から 遠く なっても大丈夫です 引き続きよろしくお願いします🙇‍♀️" at bounding box center [274, 663] width 163 height 63
click at [314, 707] on button "変更なし" at bounding box center [320, 712] width 30 height 10
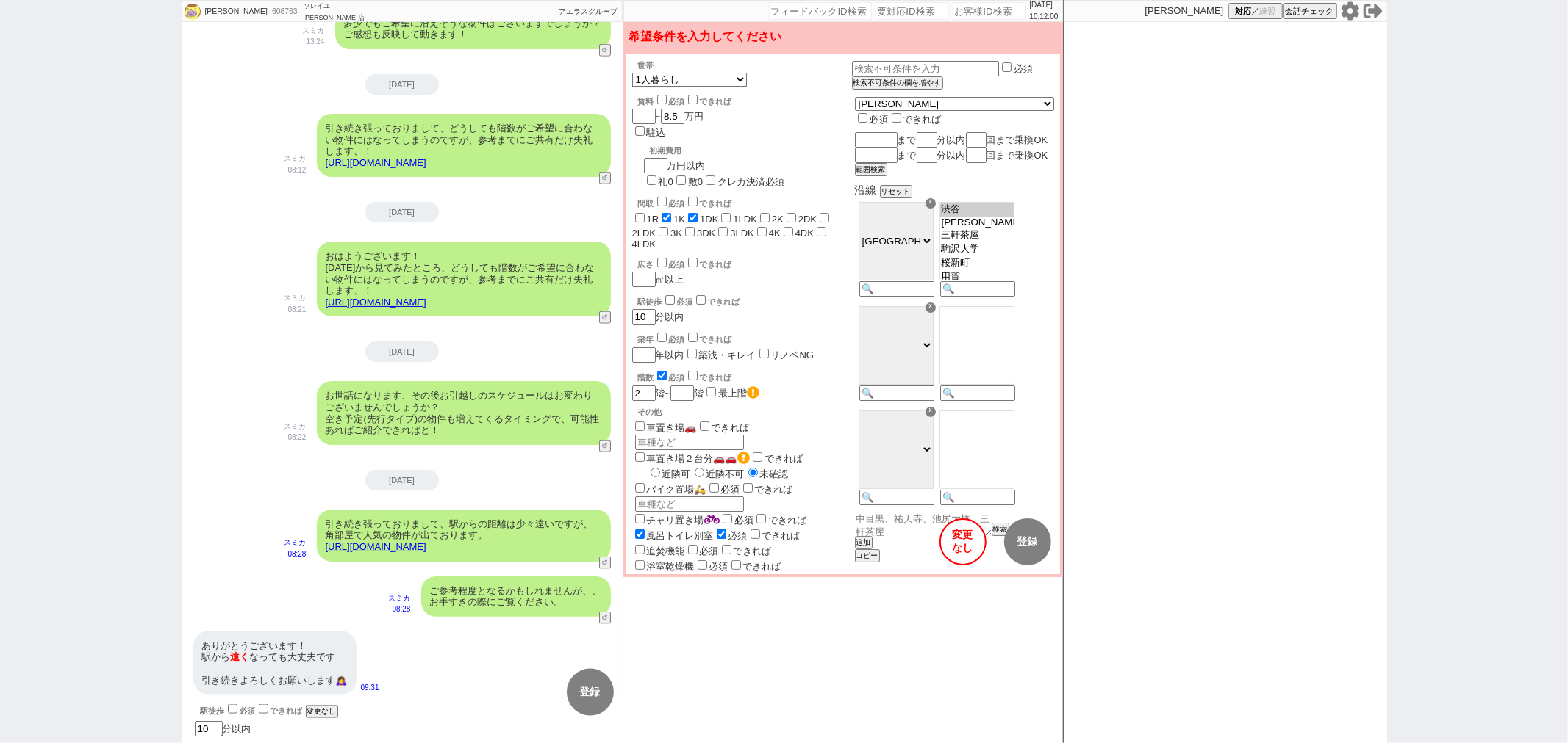
click at [938, 536] on textarea at bounding box center [923, 524] width 137 height 25
click at [954, 547] on button "変更 なし" at bounding box center [962, 542] width 47 height 47
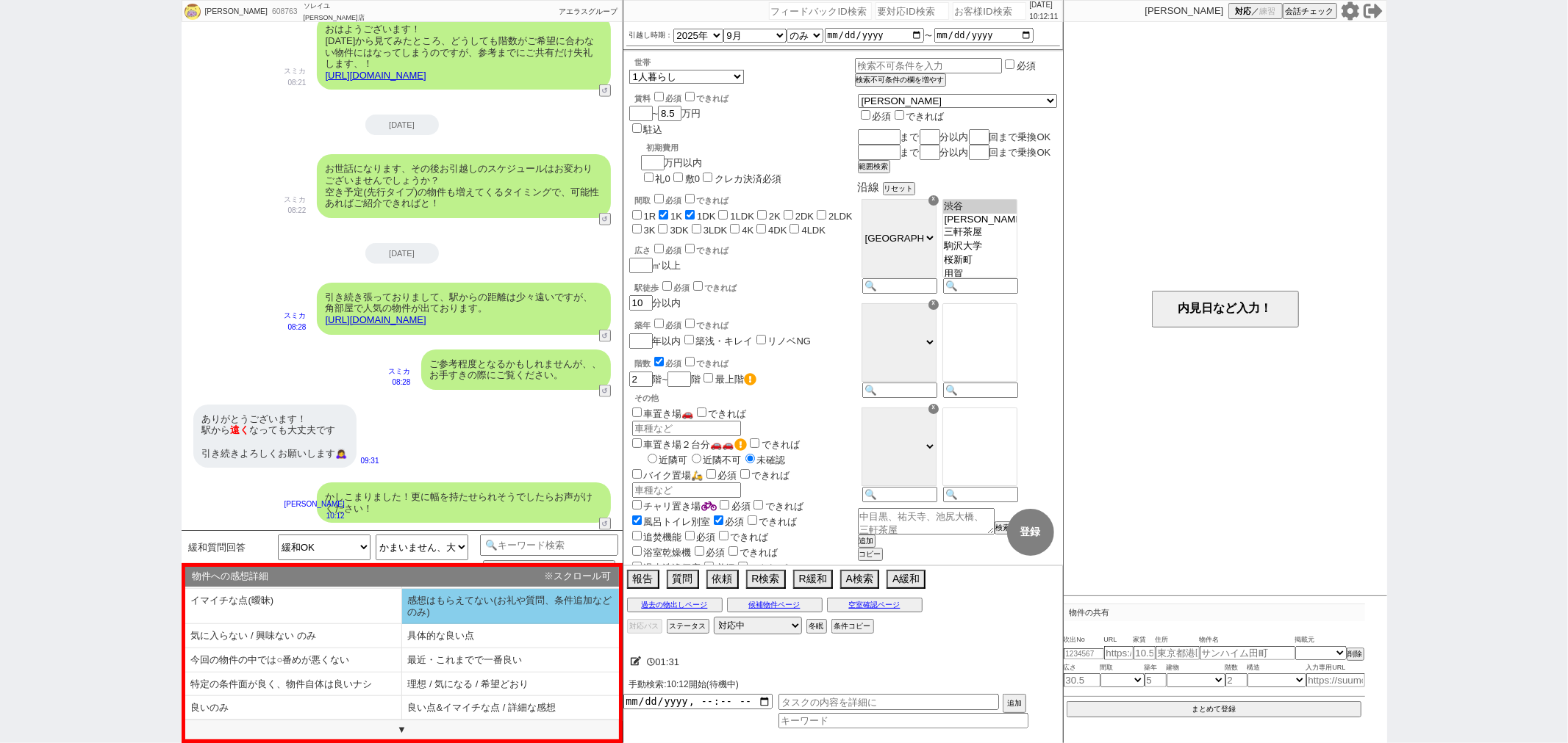
scroll to position [33, 0]
click at [402, 624] on li "感想はもらえてない(お礼や質問、条件追加などのみ)" at bounding box center [294, 636] width 217 height 25
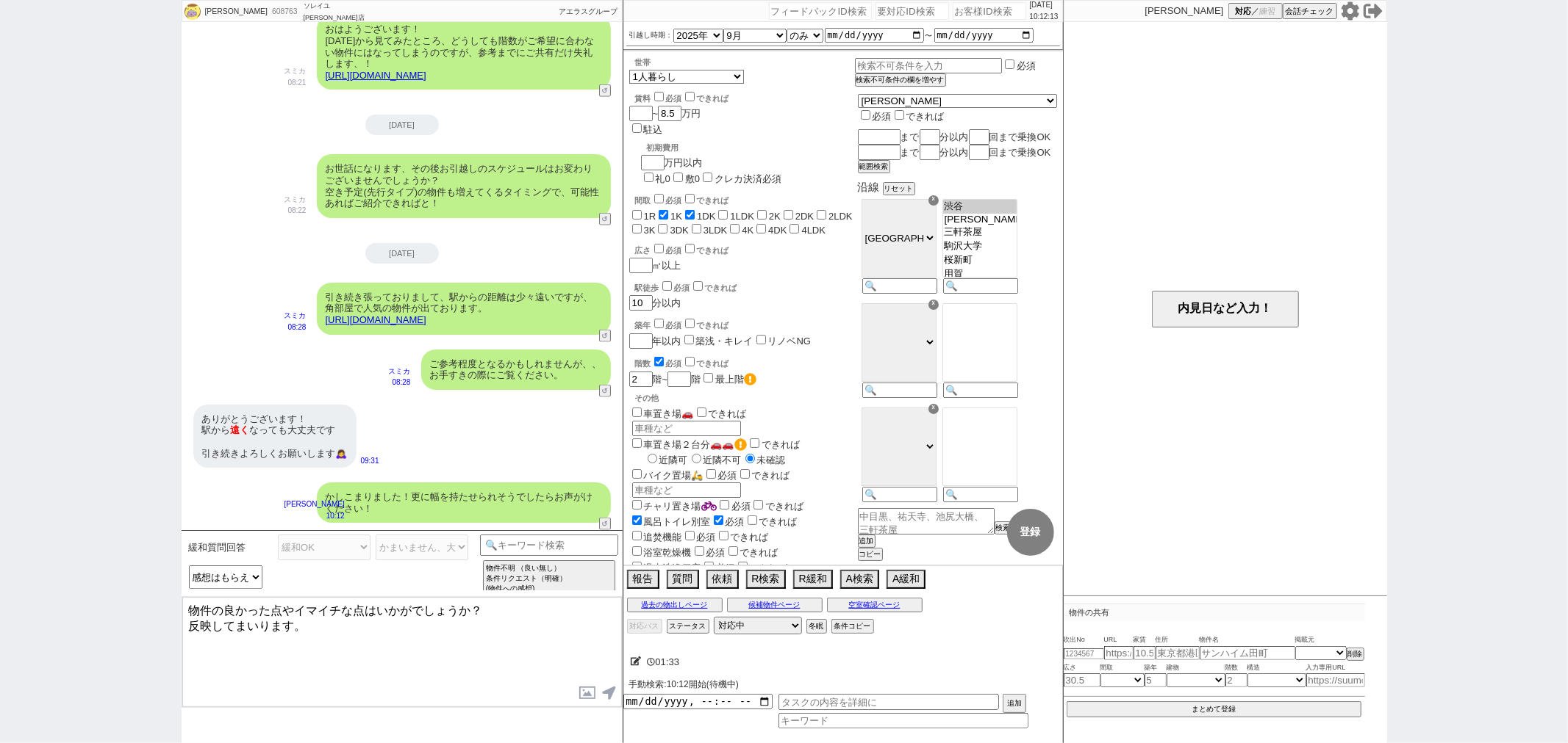
click at [541, 645] on textarea "物件の良かった点やイマイチな点はいかがでしょうか？ 反映してまいります。" at bounding box center [401, 652] width 439 height 110
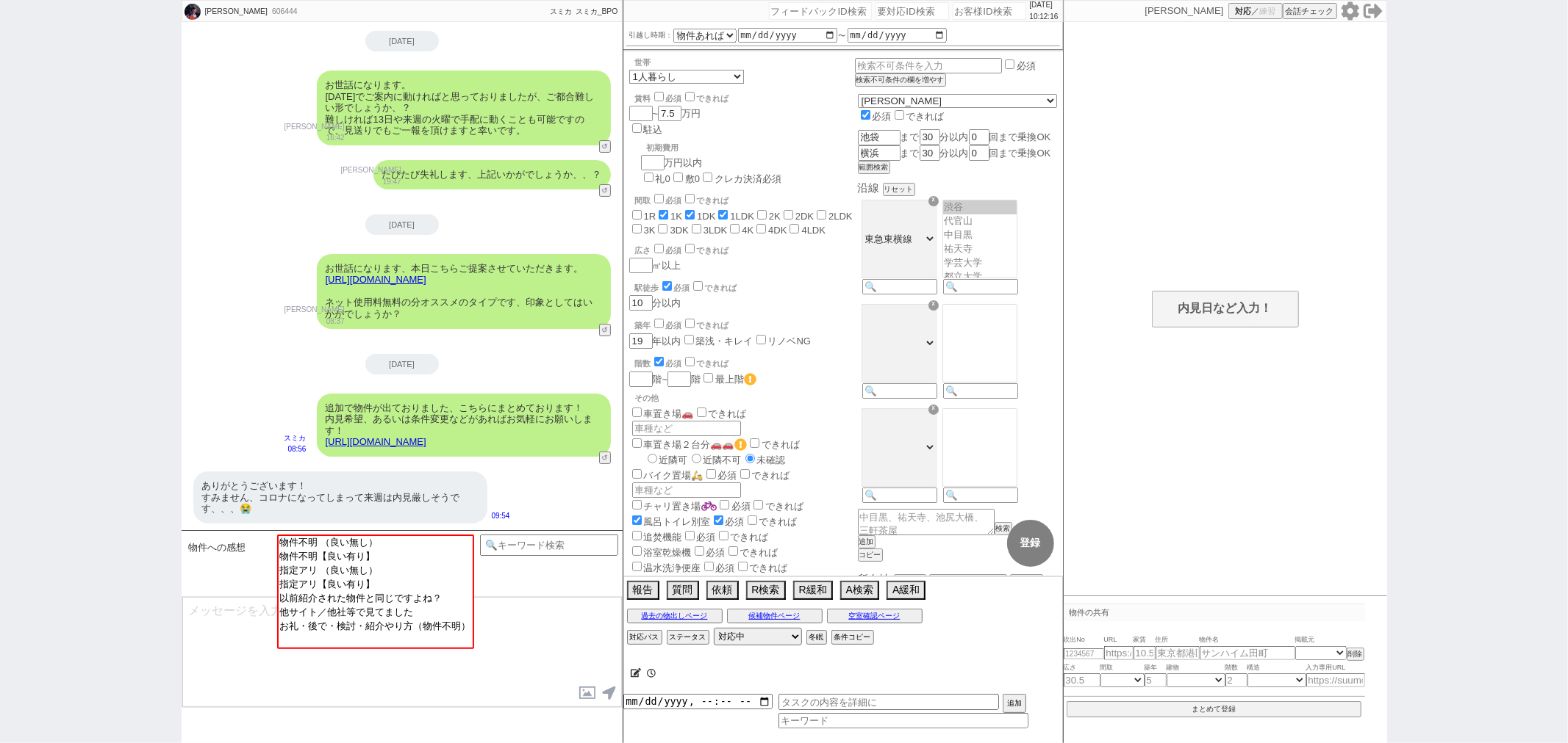
scroll to position [83, 0]
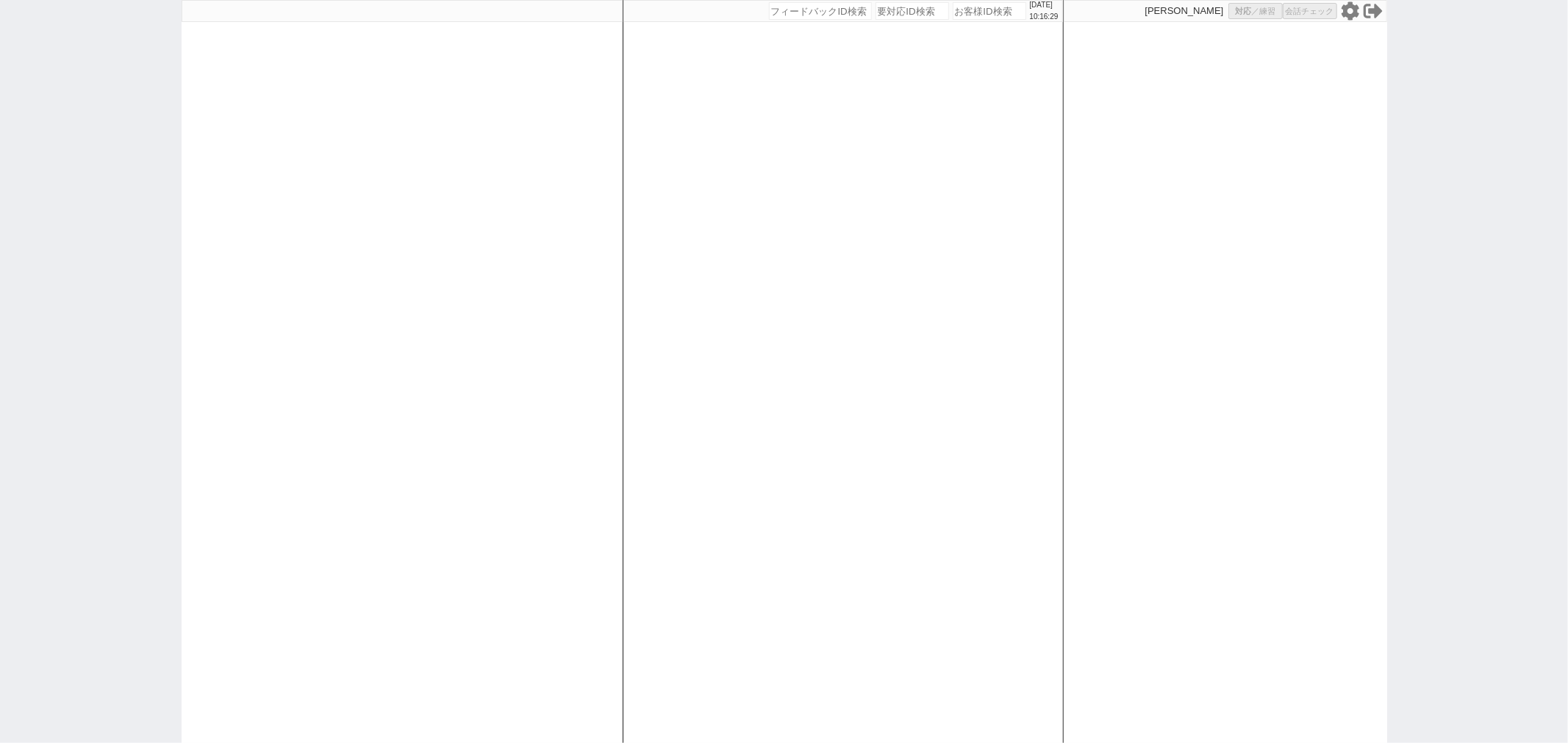
select select
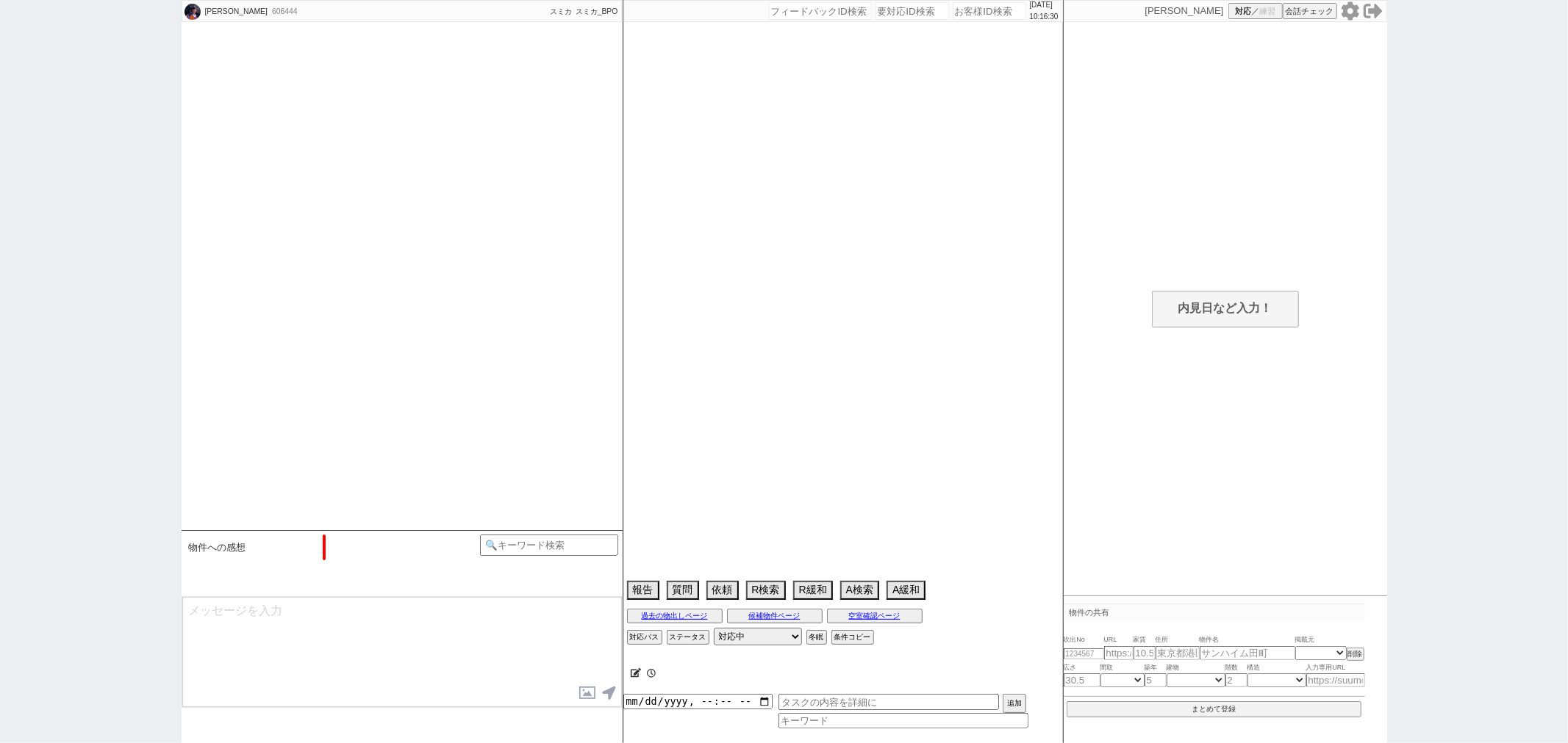
scroll to position [46, 0]
select select "15"
select select "0"
select select "50"
select select "1291"
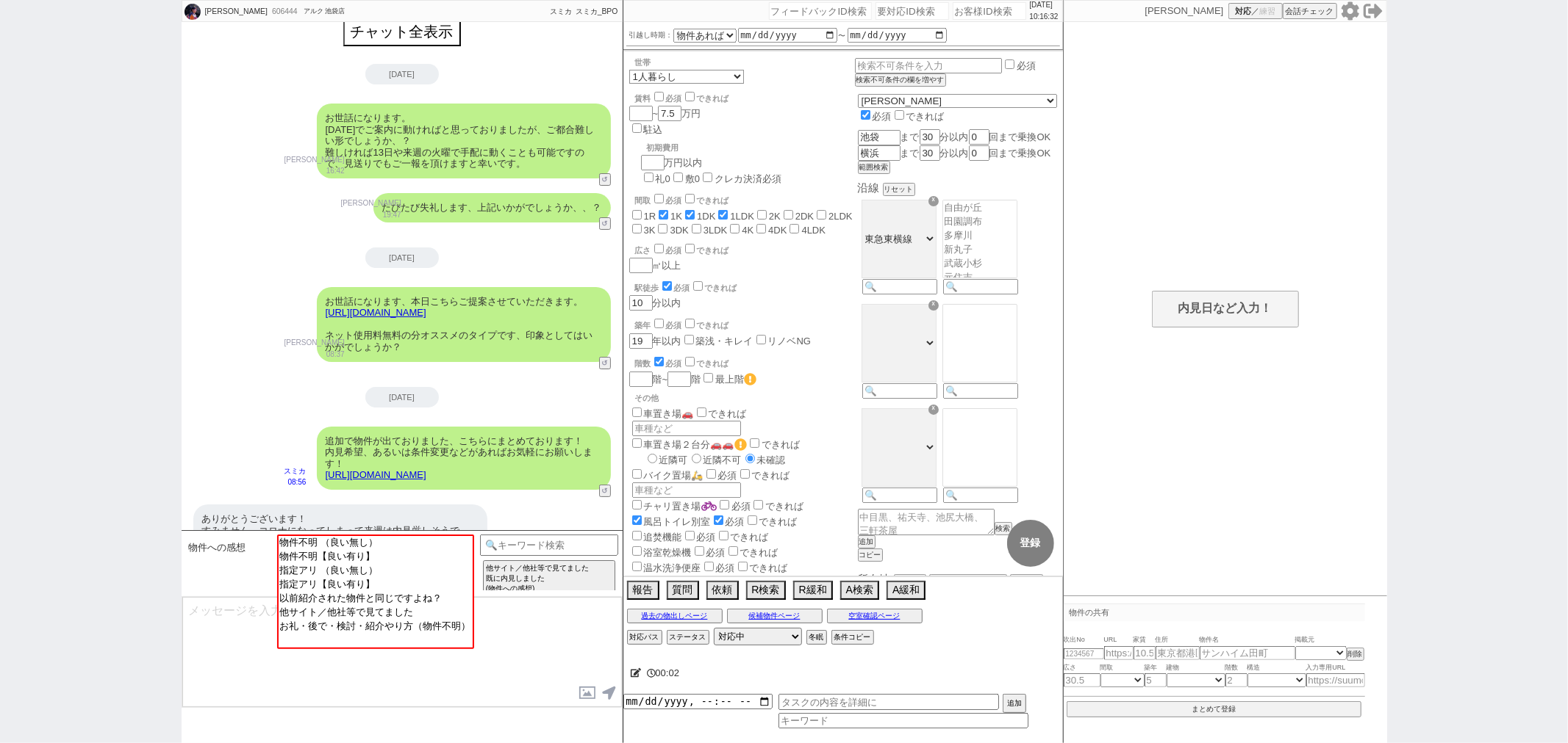
scroll to position [0, 0]
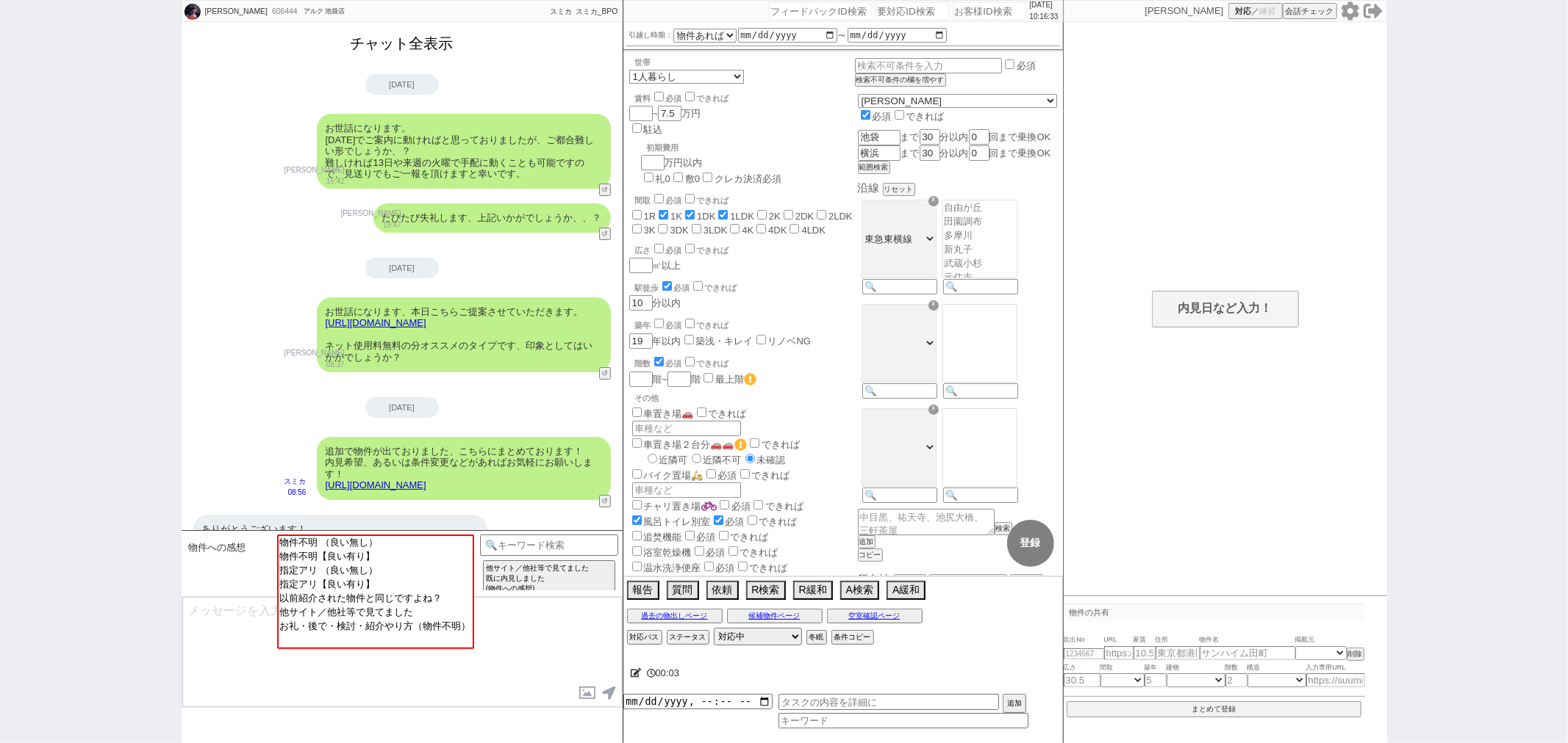
click at [412, 49] on button "チャット全表示" at bounding box center [402, 44] width 114 height 26
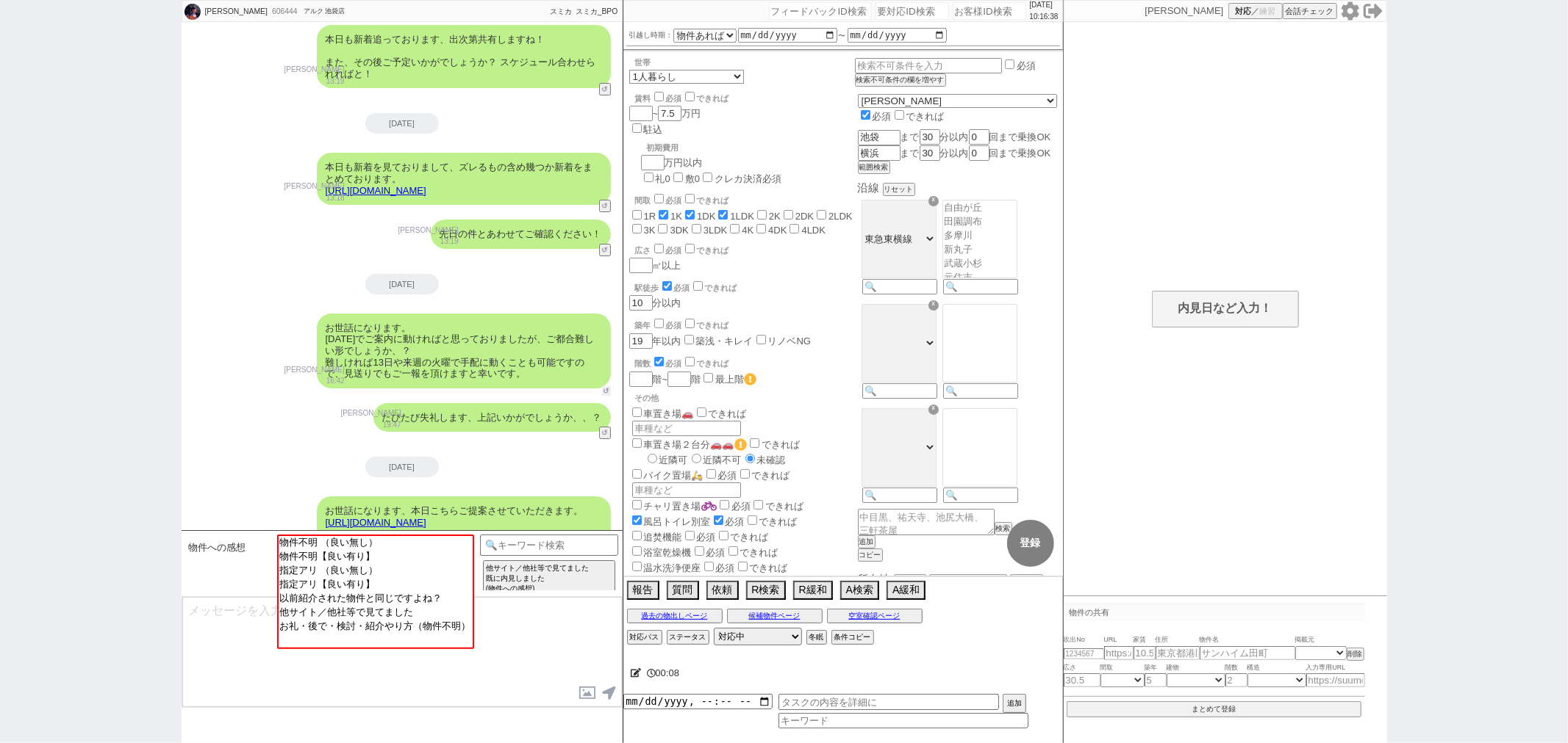
scroll to position [9193, 0]
click at [604, 385] on button "↺" at bounding box center [607, 389] width 9 height 10
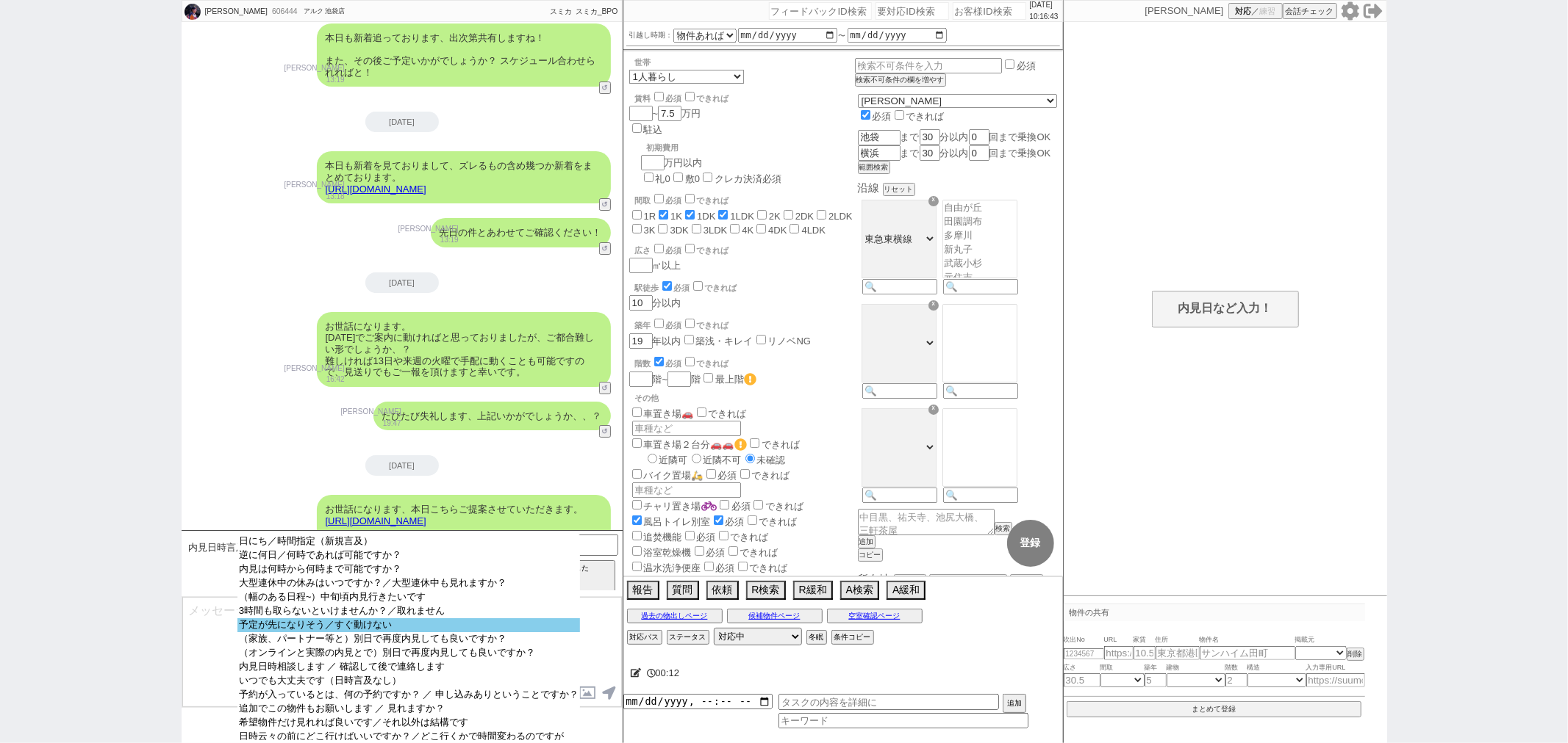
select select "予定が先になりそう／すぐ動けない"
click at [394, 632] on option "予定が先になりそう／すぐ動けない" at bounding box center [408, 639] width 343 height 14
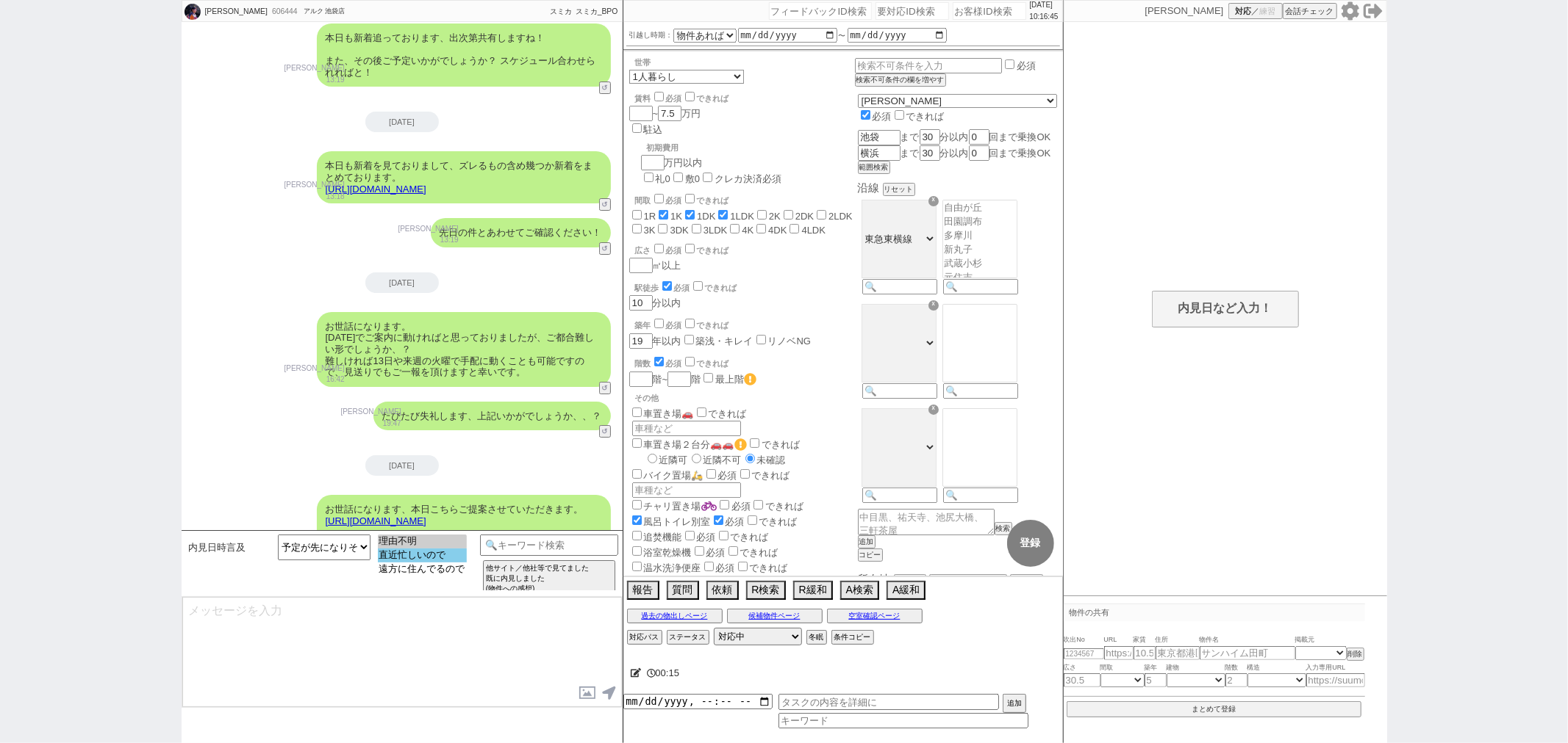
select select "直近忙しいので"
click at [413, 562] on option "直近忙しいので" at bounding box center [422, 569] width 89 height 14
type textarea "さようでしたか、もちろん前倒しが可能であればなるべく早くが良いかとは思いますが、 難しければ現時点で仮予約を入れておくことがおすすめです！"
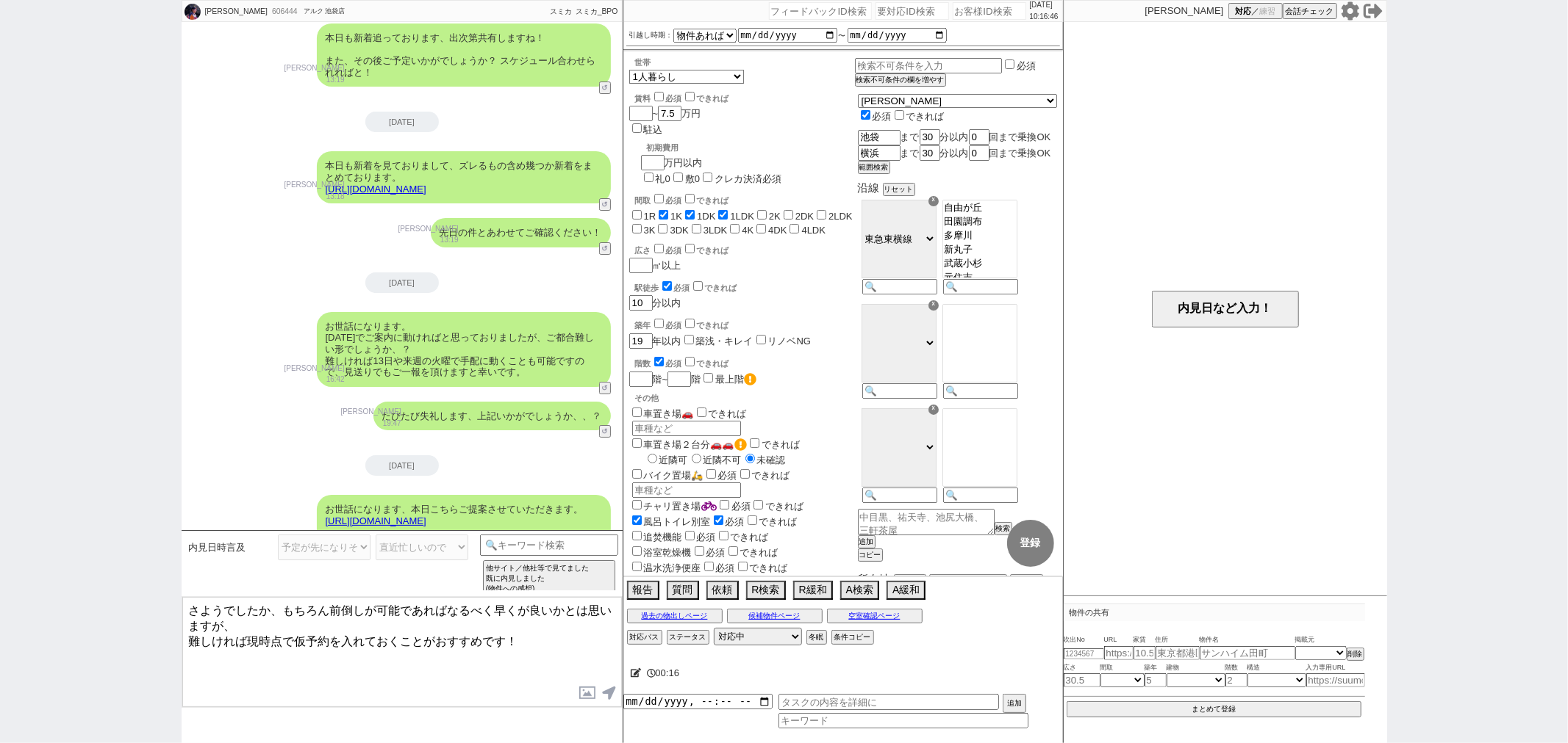
scroll to position [9403, 0]
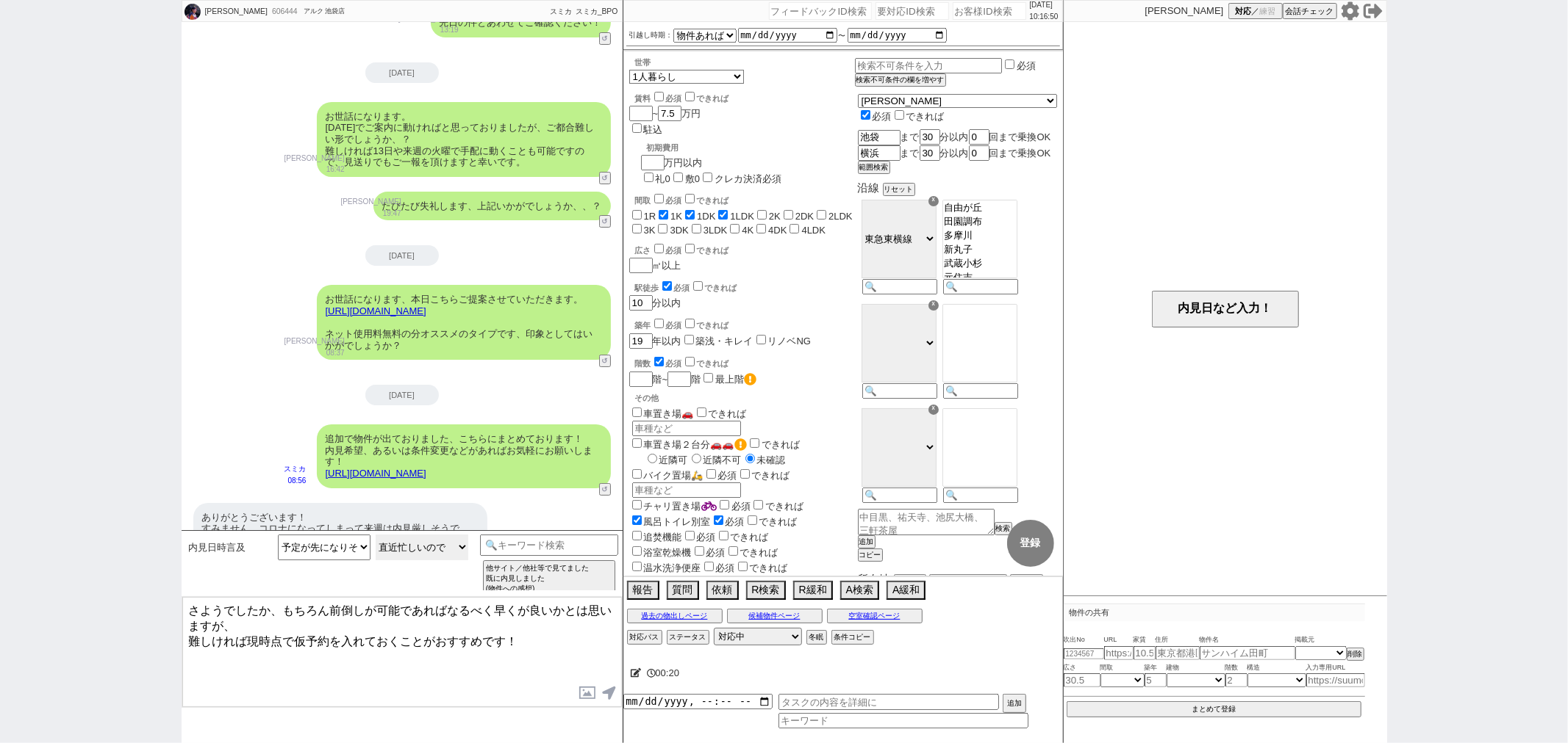
click at [393, 551] on select "理由不明 直近忙しいので 遠方に住んでるので" at bounding box center [422, 548] width 93 height 26
click at [348, 556] on select "日にち／時間指定（新規言及） 逆に何日／何時であれば可能ですか？ 内見は何時から何時まで可能ですか？ 大型連休中の休みはいつですか？／大型連休中も見れますか？…" at bounding box center [324, 548] width 93 height 26
select select "結構です"
click at [278, 535] on select "日にち／時間指定（新規言及） 逆に何日／何時であれば可能ですか？ 内見は何時から何時まで可能ですか？ 大型連休中の休みはいつですか？／大型連休中も見れますか？…" at bounding box center [324, 548] width 93 height 26
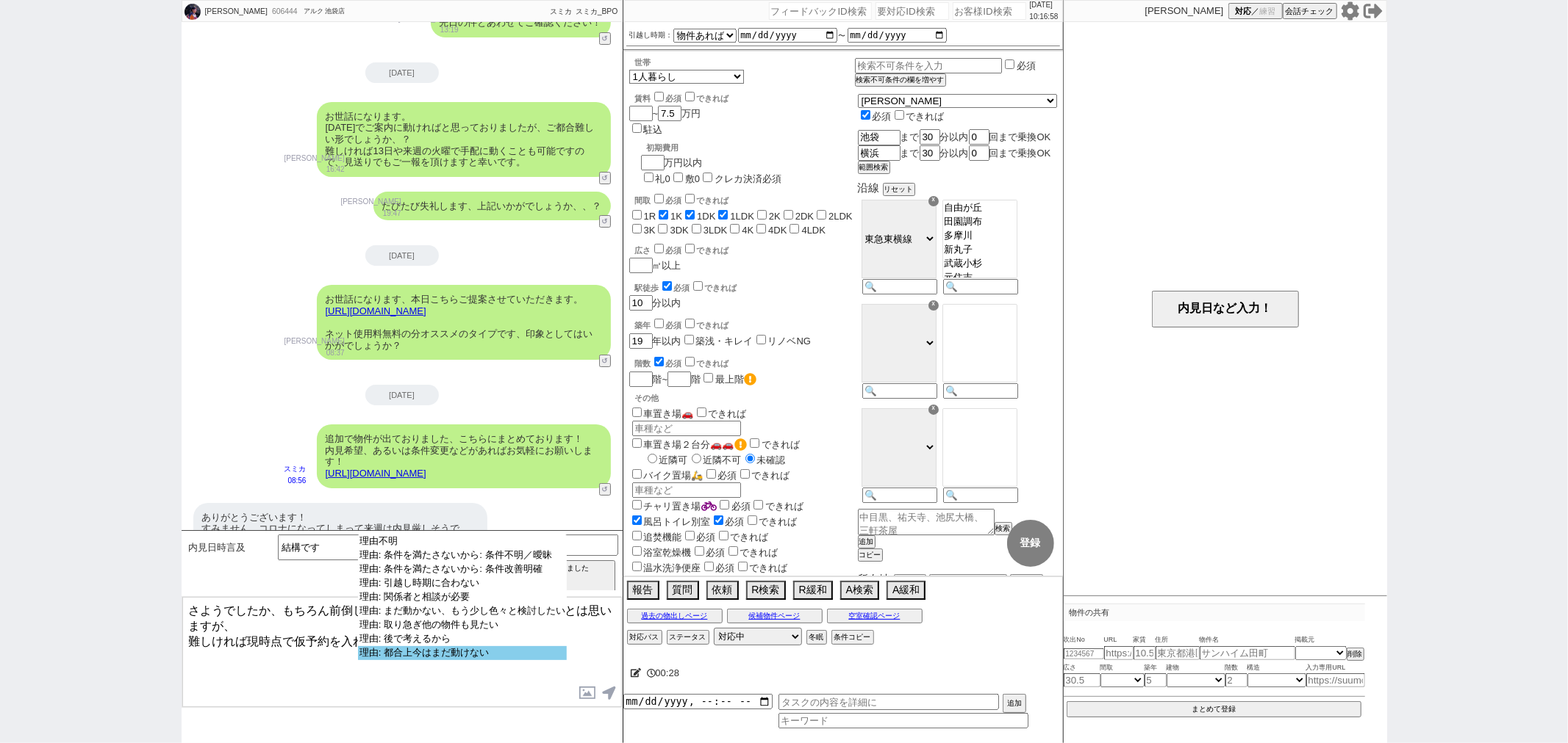
select select "理由: 都合上今はまだ動けない"
click at [436, 658] on option "理由: 都合上今はまだ動けない" at bounding box center [462, 653] width 209 height 14
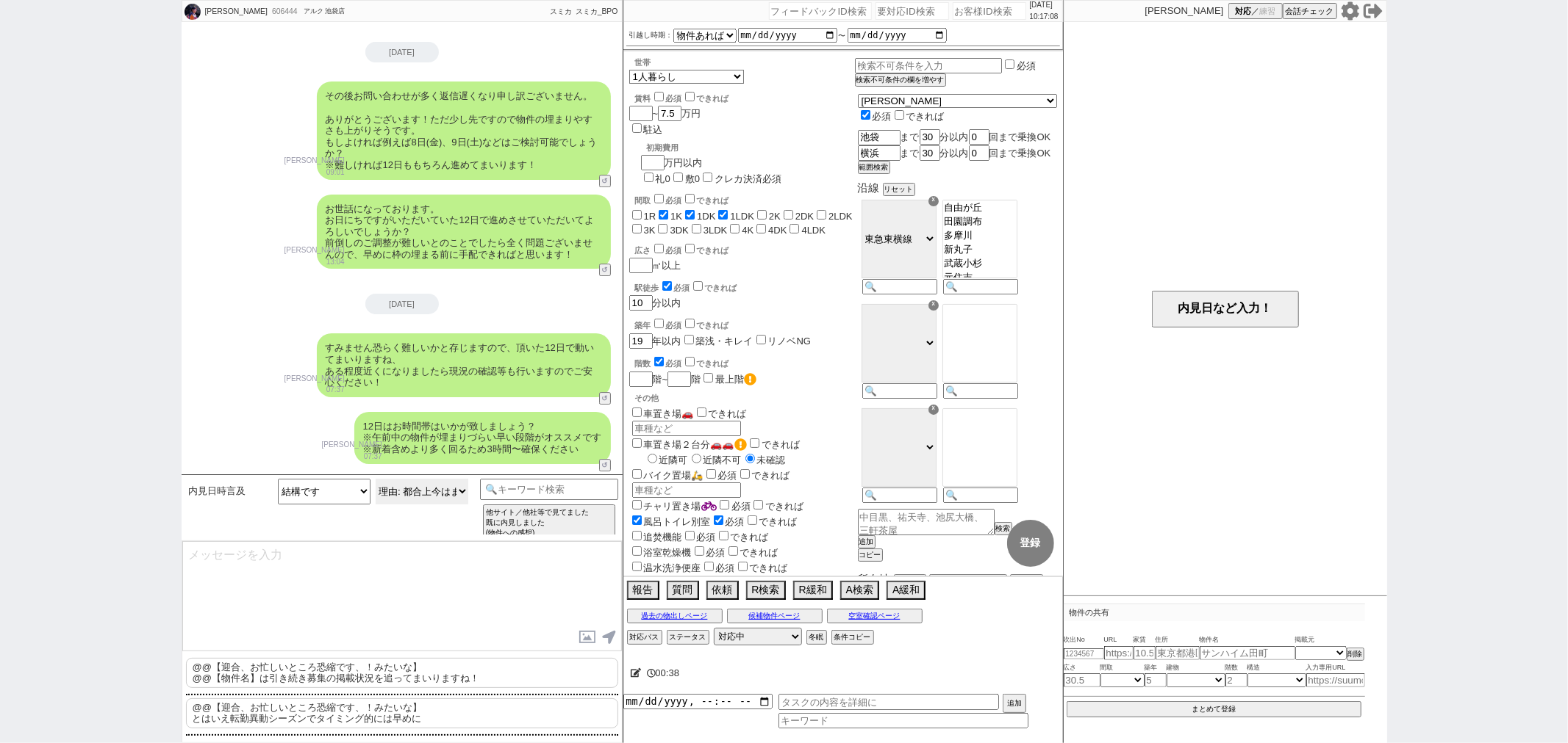
scroll to position [8587, 0]
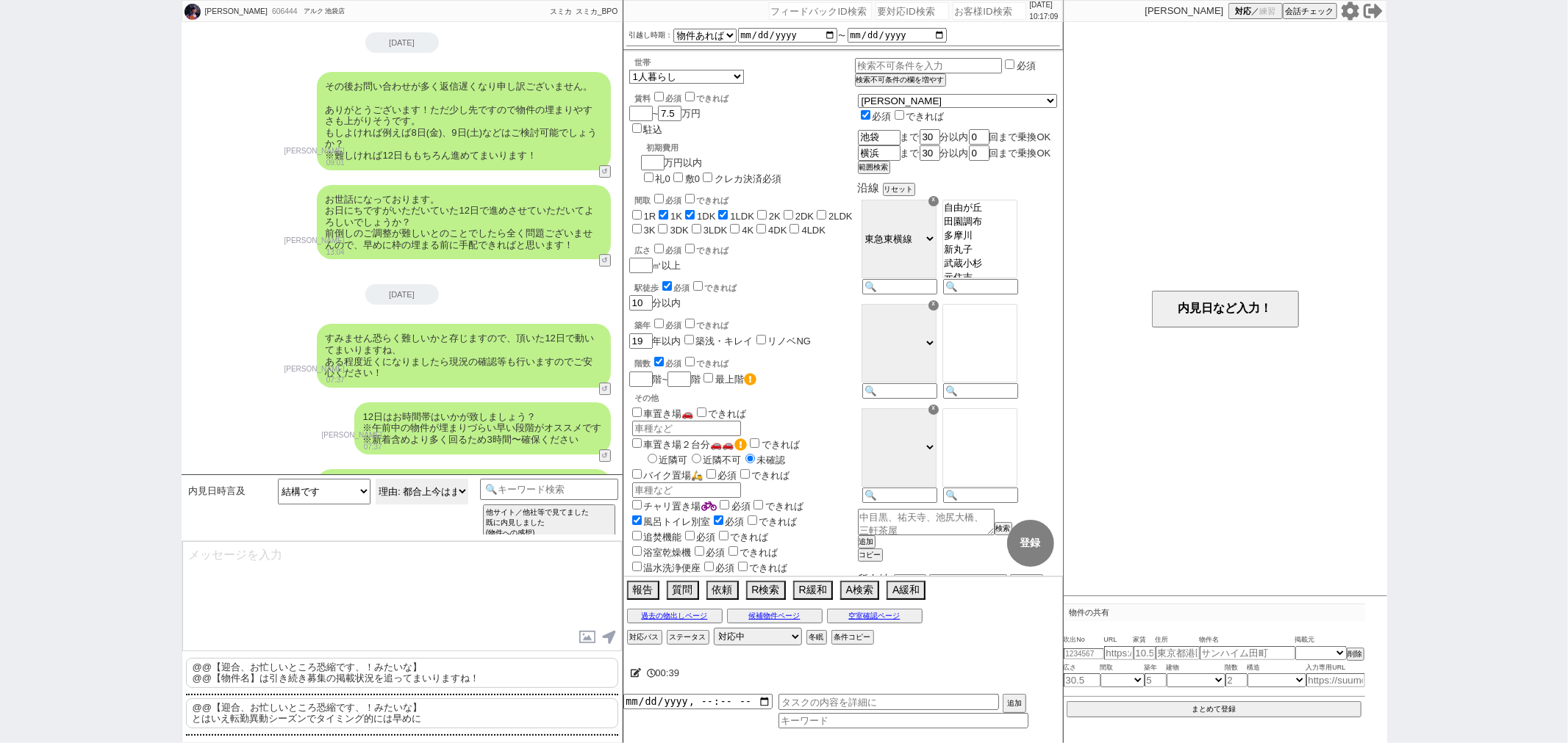
click at [413, 490] on select "理由不明 理由: 条件を満たさないから: 条件不明／曖昧 理由: 条件を満たさないから: 条件改善明確 理由: 引越し時期に合わない 理由: 関係者と相談が必…" at bounding box center [422, 492] width 93 height 26
click at [335, 501] on select "日にち／時間指定（新規言及） 逆に何日／何時であれば可能ですか？ 内見は何時から何時まで可能ですか？ 大型連休中の休みはいつですか？／大型連休中も見れますか？…" at bounding box center [324, 492] width 93 height 26
select select "お願いします等意味のない返信"
click at [278, 504] on select "日にち／時間指定（新規言及） 逆に何日／何時であれば可能ですか？ 内見は何時から何時まで可能ですか？ 大型連休中の休みはいつですか？／大型連休中も見れますか？…" at bounding box center [324, 492] width 93 height 26
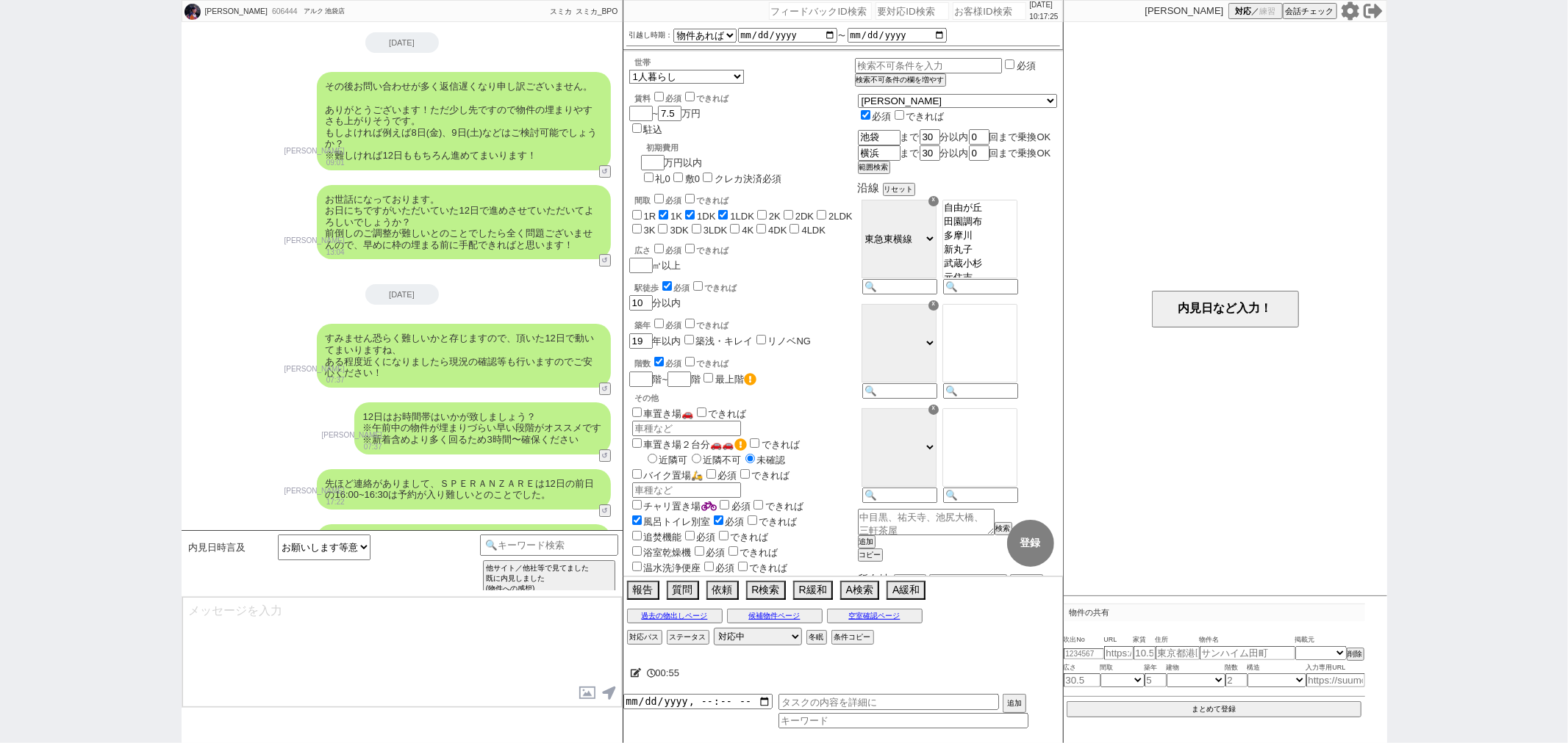
type textarea "転勤異動シーズンですのでうまく動ければと！ 改めてご都合のほう頂けますと幸いです！"
click at [232, 533] on div "内見日時言及 日にち／時間指定（新規言及） 逆に何日／何時であれば可能ですか？ 内見は何時から何時まで可能ですか？ 大型連休中の休みはいつですか？／大型連休中…" at bounding box center [401, 563] width 441 height 66
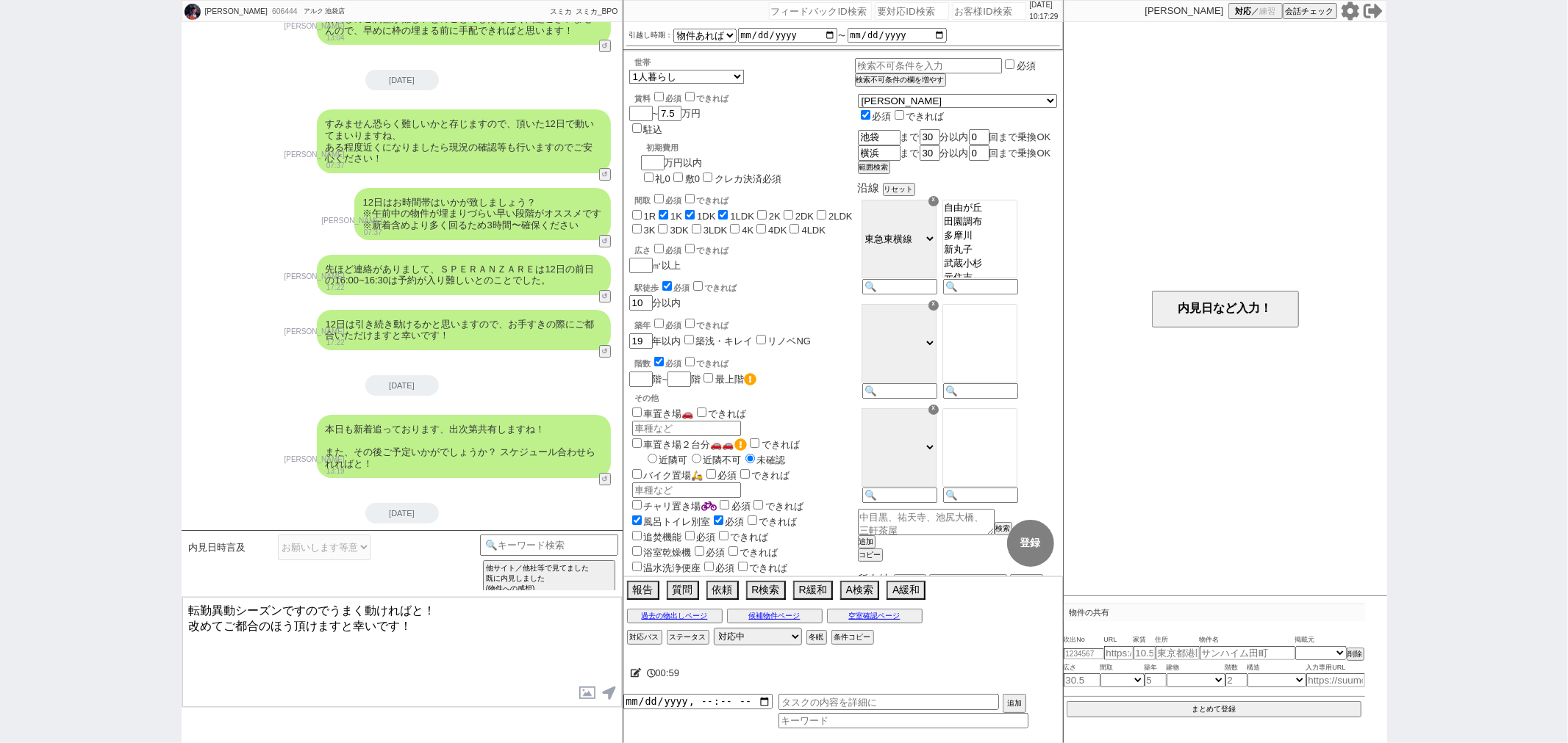
scroll to position [8831, 0]
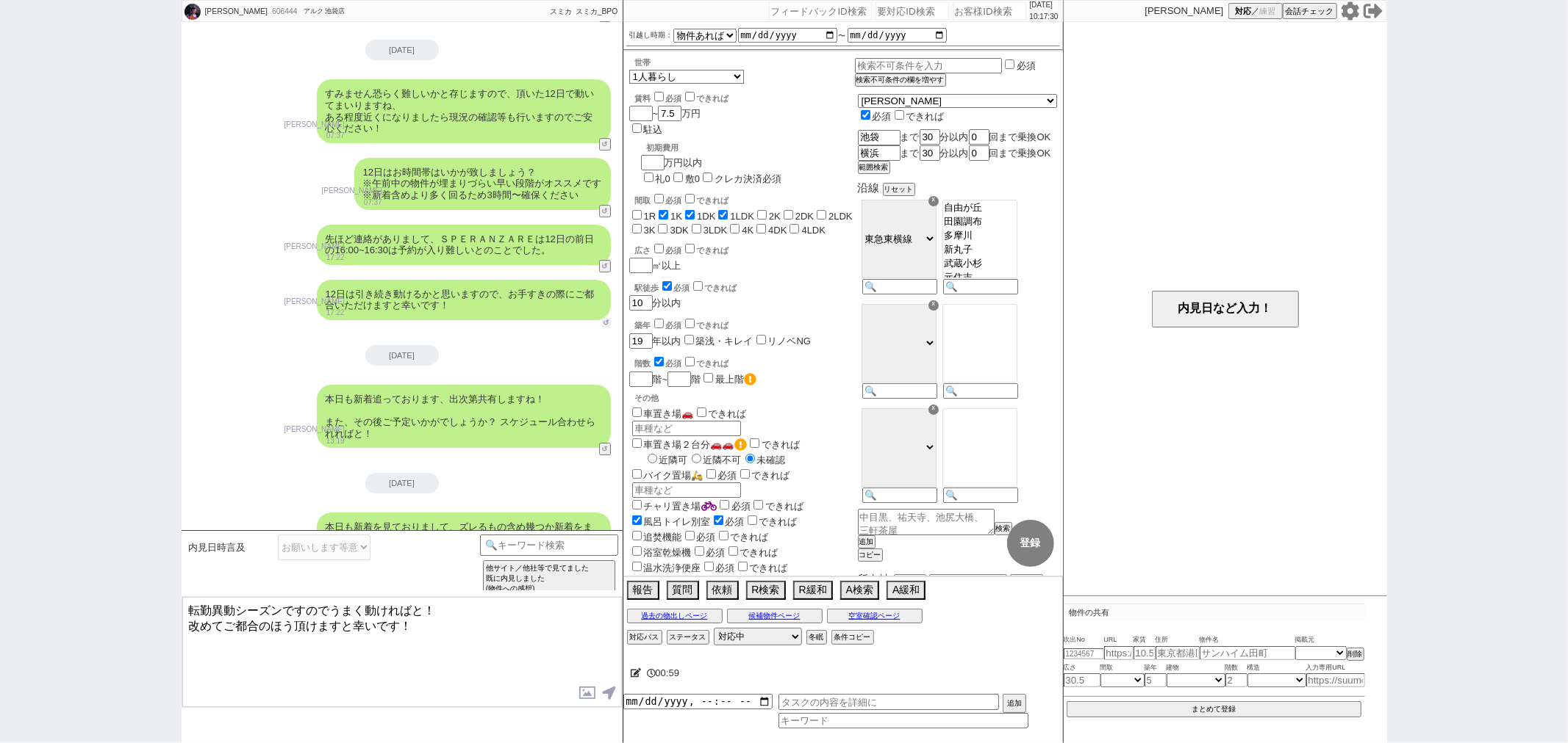
click at [604, 318] on button "↺" at bounding box center [607, 322] width 9 height 10
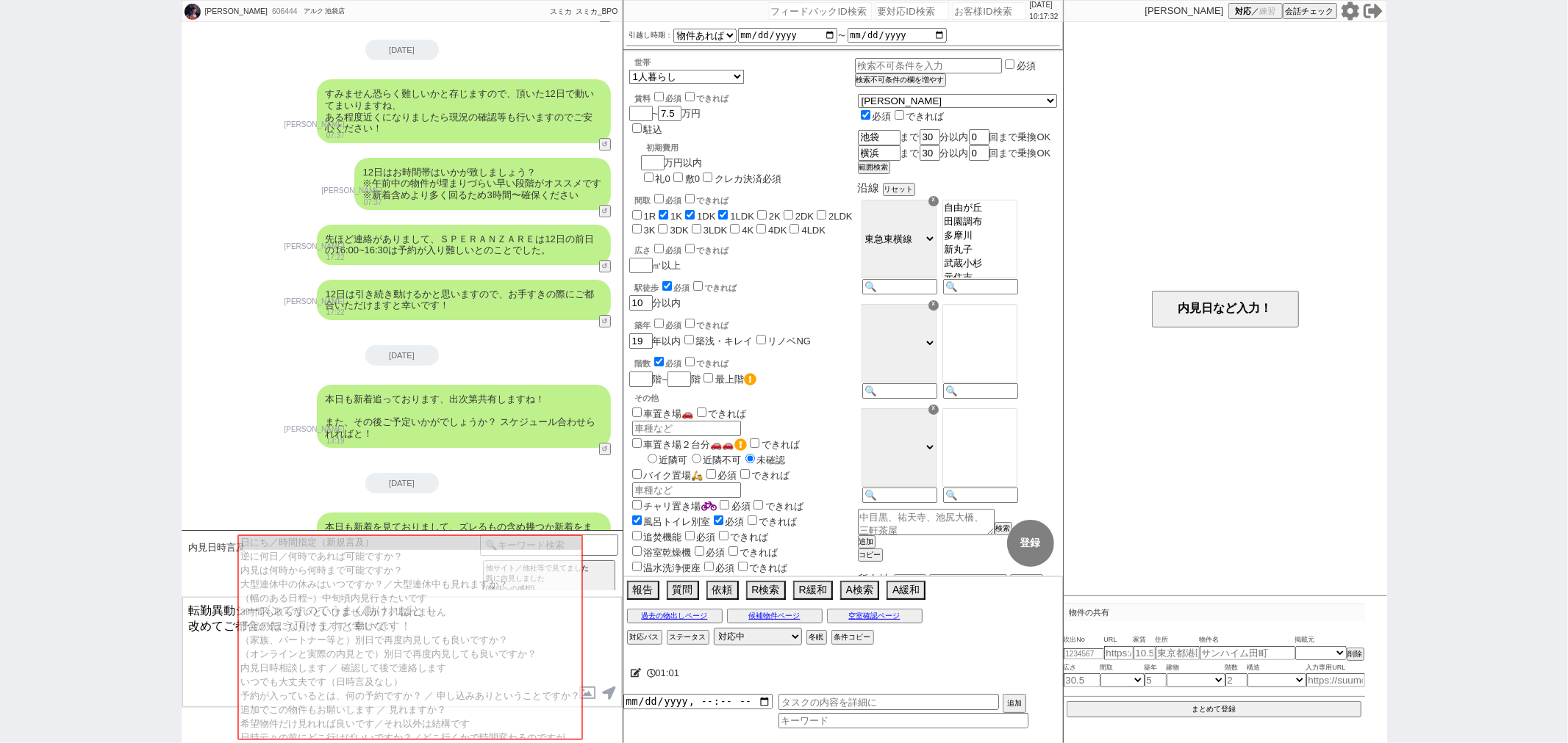
click at [210, 623] on textarea "転勤異動シーズンですのでうまく動ければと！ 改めてご都合のほう頂けますと幸いです！" at bounding box center [401, 652] width 439 height 110
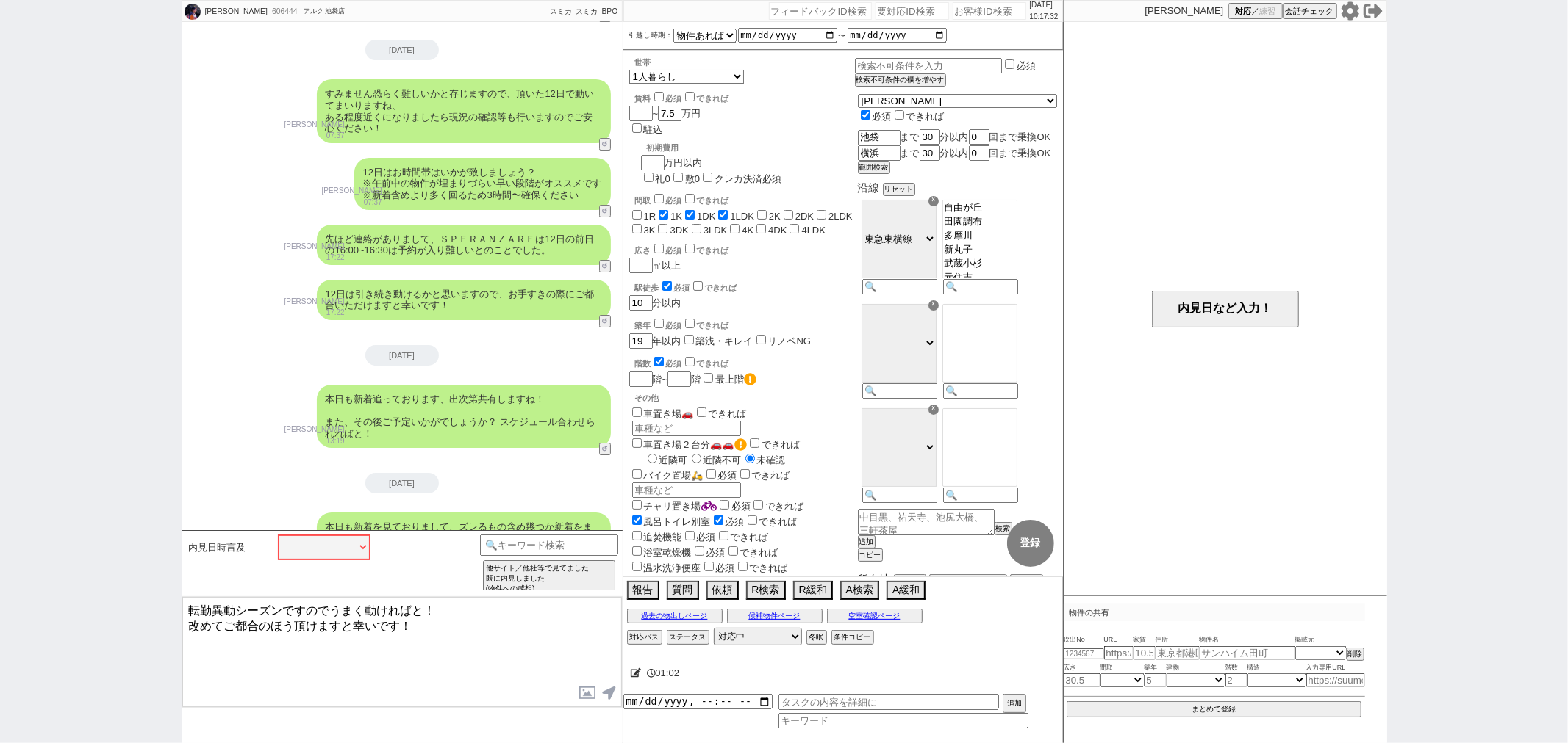
click at [276, 585] on div "内見日時言及 中カテゴリを選択 日にち／時間指定（新規言及） 逆に何日／何時であれば可能ですか？ 内見は何時から何時まで可能ですか？ 大型連休中の休みはいつで…" at bounding box center [332, 564] width 294 height 58
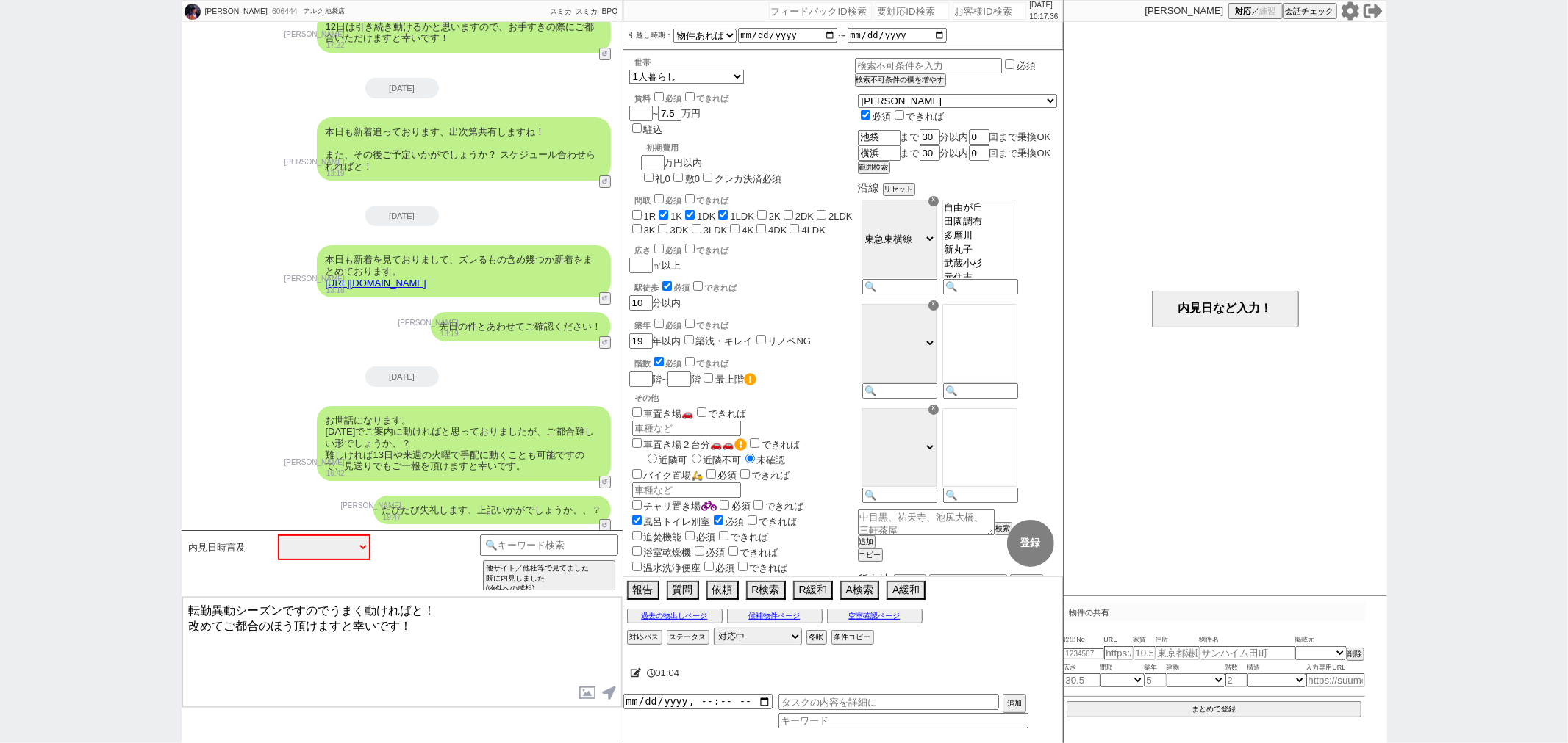
scroll to position [9403, 0]
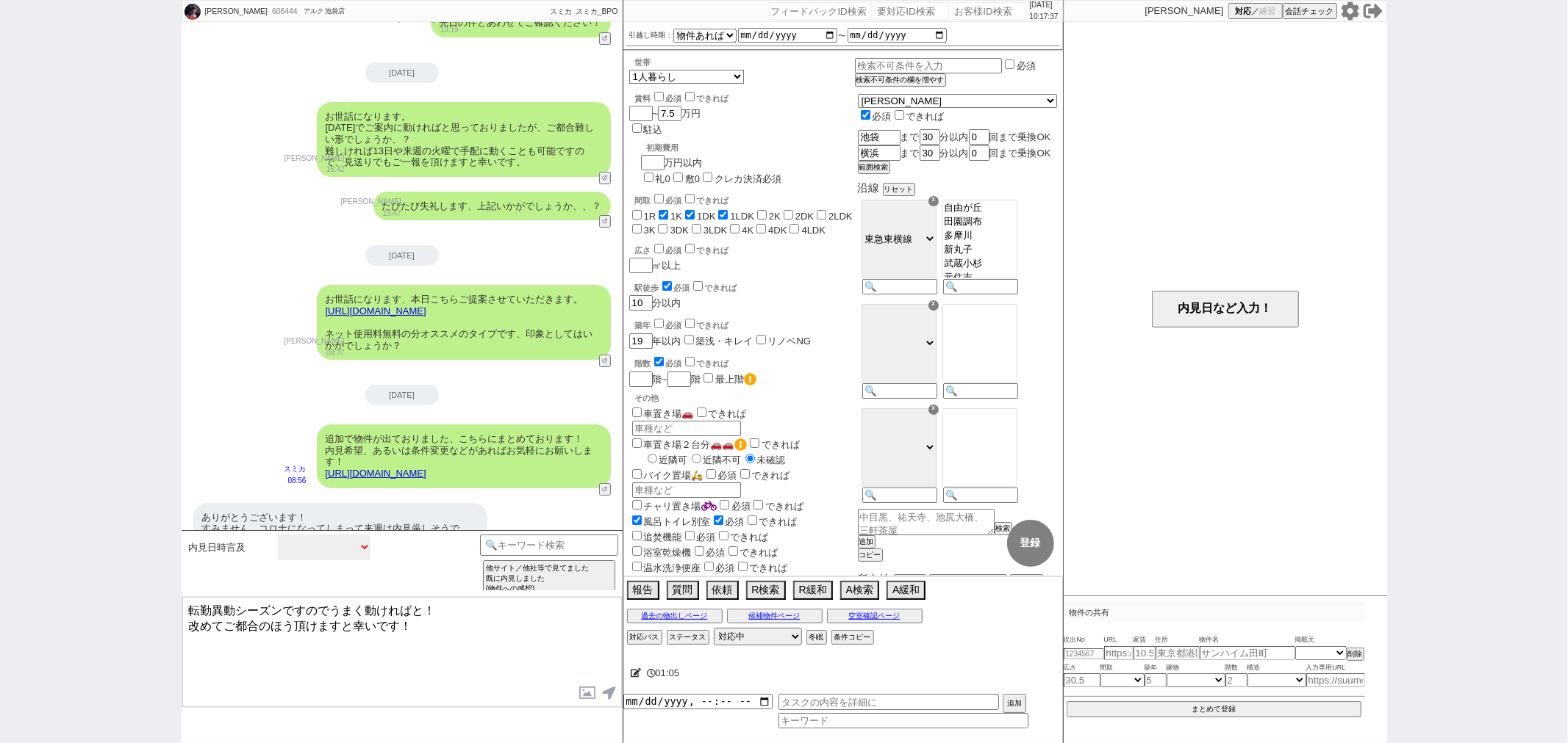
click at [337, 540] on select "中カテゴリを選択 日にち／時間指定（新規言及） 逆に何日／何時であれば可能ですか？ 内見は何時から何時まで可能ですか？ 大型連休中の休みはいつですか？／大型連…" at bounding box center [324, 548] width 93 height 26
select select "予定が先になりそう／すぐ動けない"
click at [278, 535] on select "中カテゴリを選択 日にち／時間指定（新規言及） 逆に何日／何時であれば可能ですか？ 内見は何時から何時まで可能ですか？ 大型連休中の休みはいつですか？／大型連…" at bounding box center [324, 548] width 93 height 26
select select "直近忙しいので"
click at [405, 562] on option "直近忙しいので" at bounding box center [422, 569] width 89 height 14
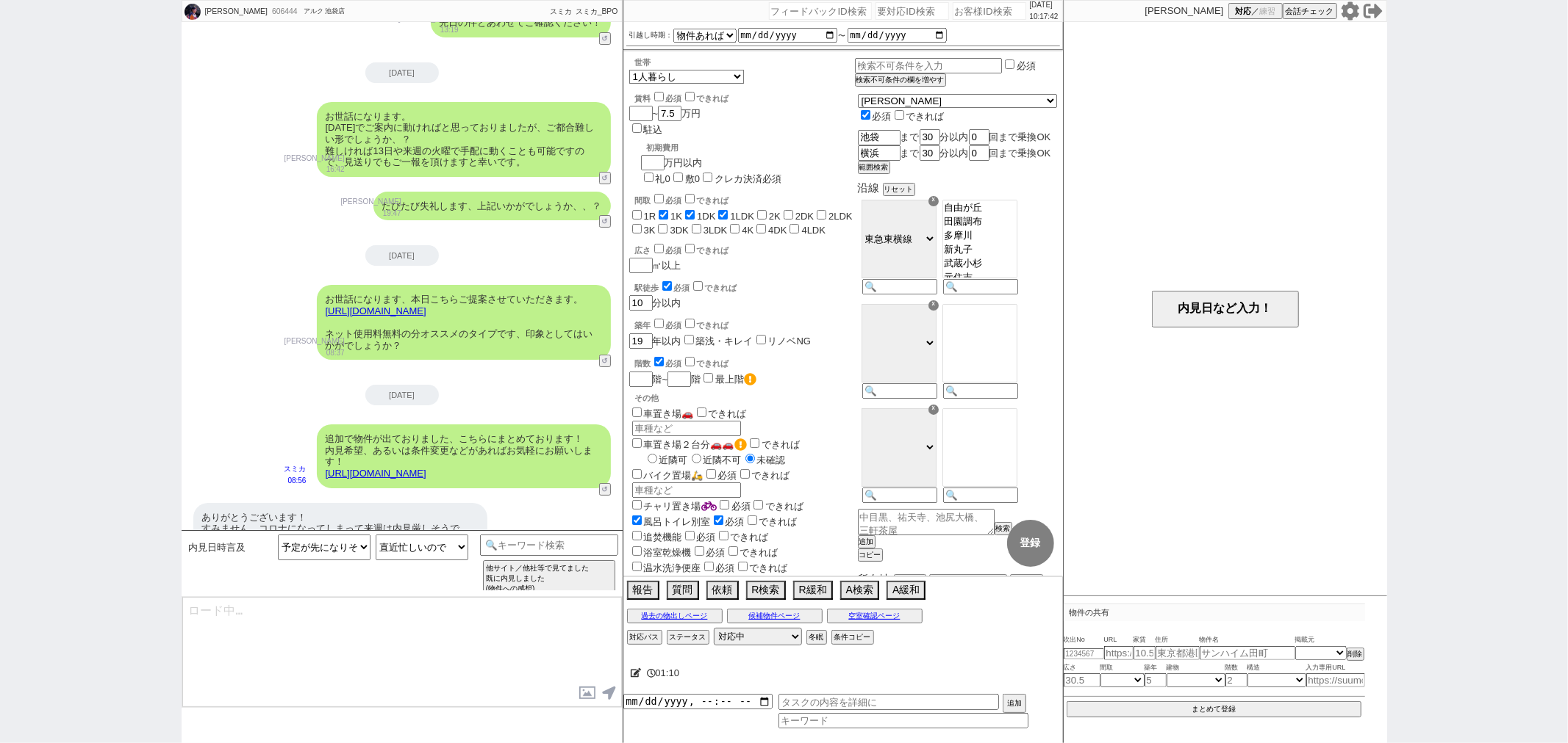
type textarea "さようでしたか、もちろん前倒しが可能であればなるべく早くが良いかとは思いますが、 難しければ現時点で仮予約を入れておくことがおすすめです！"
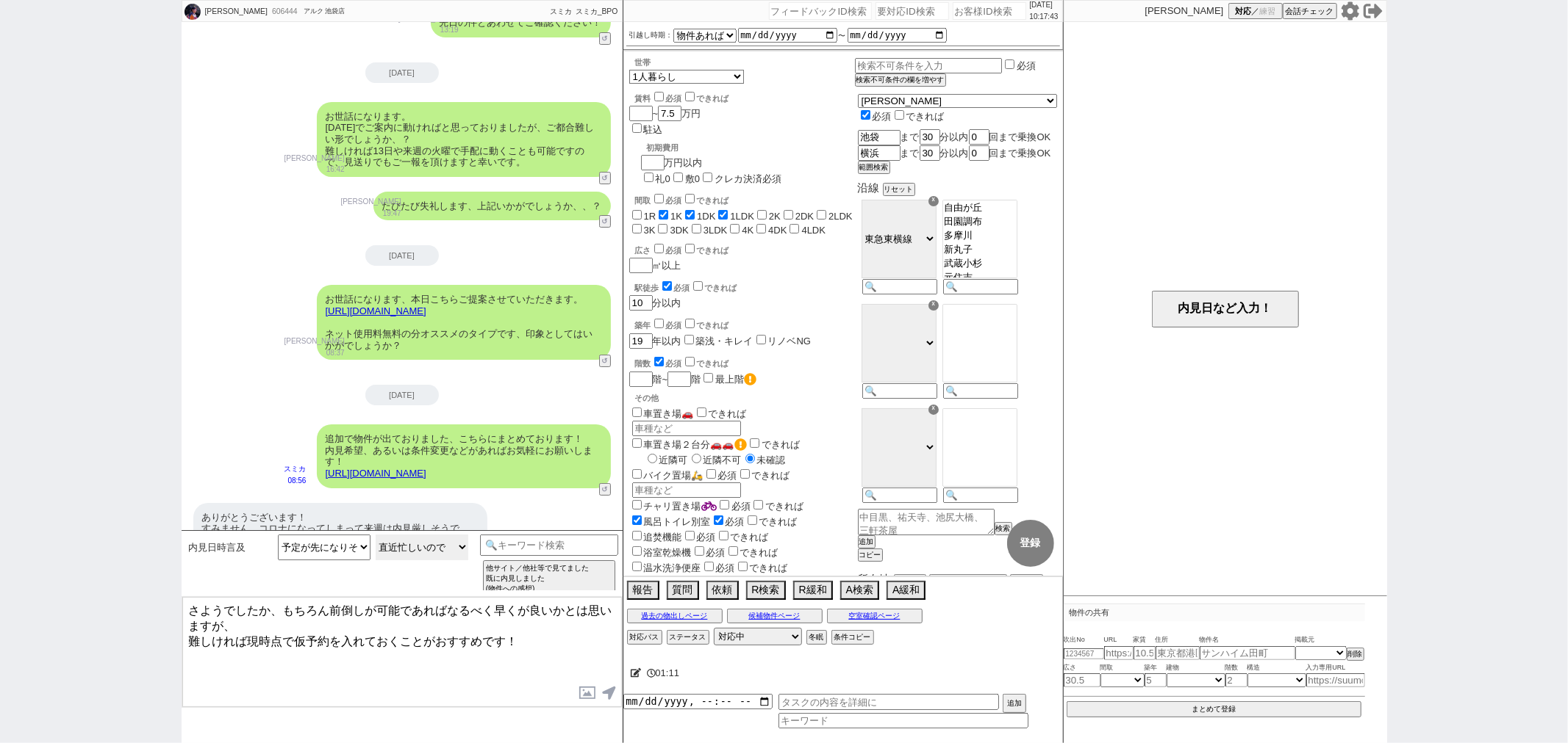
click at [404, 548] on select "理由不明 直近忙しいので 遠方に住んでるので" at bounding box center [422, 548] width 93 height 26
select select "理由不明"
click at [375, 535] on select "理由不明 直近忙しいので 遠方に住んでるので" at bounding box center [422, 548] width 93 height 26
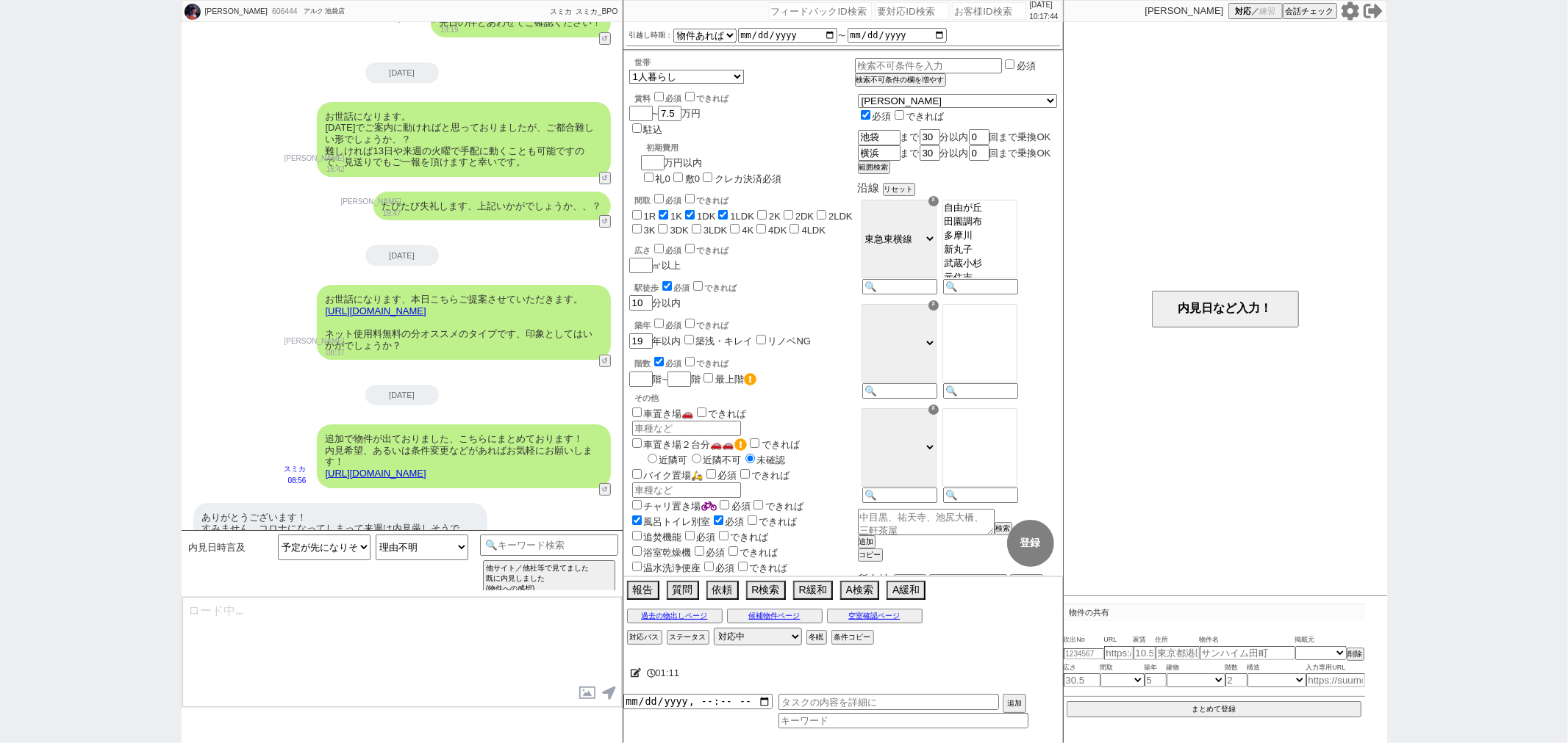
type textarea "さようでしたか、遠方にお住まい等でしょうか？"
click at [323, 555] on select "日にち／時間指定（新規言及） 逆に何日／何時であれば可能ですか？ 内見は何時から何時まで可能ですか？ 大型連休中の休みはいつですか？／大型連休中も見れますか？…" at bounding box center [324, 548] width 93 height 26
click at [393, 548] on select "理由不明 直近忙しいので 遠方に住んでるので" at bounding box center [422, 548] width 93 height 26
select select "遠方に住んでるので"
click at [375, 535] on select "理由不明 直近忙しいので 遠方に住んでるので" at bounding box center [422, 548] width 93 height 26
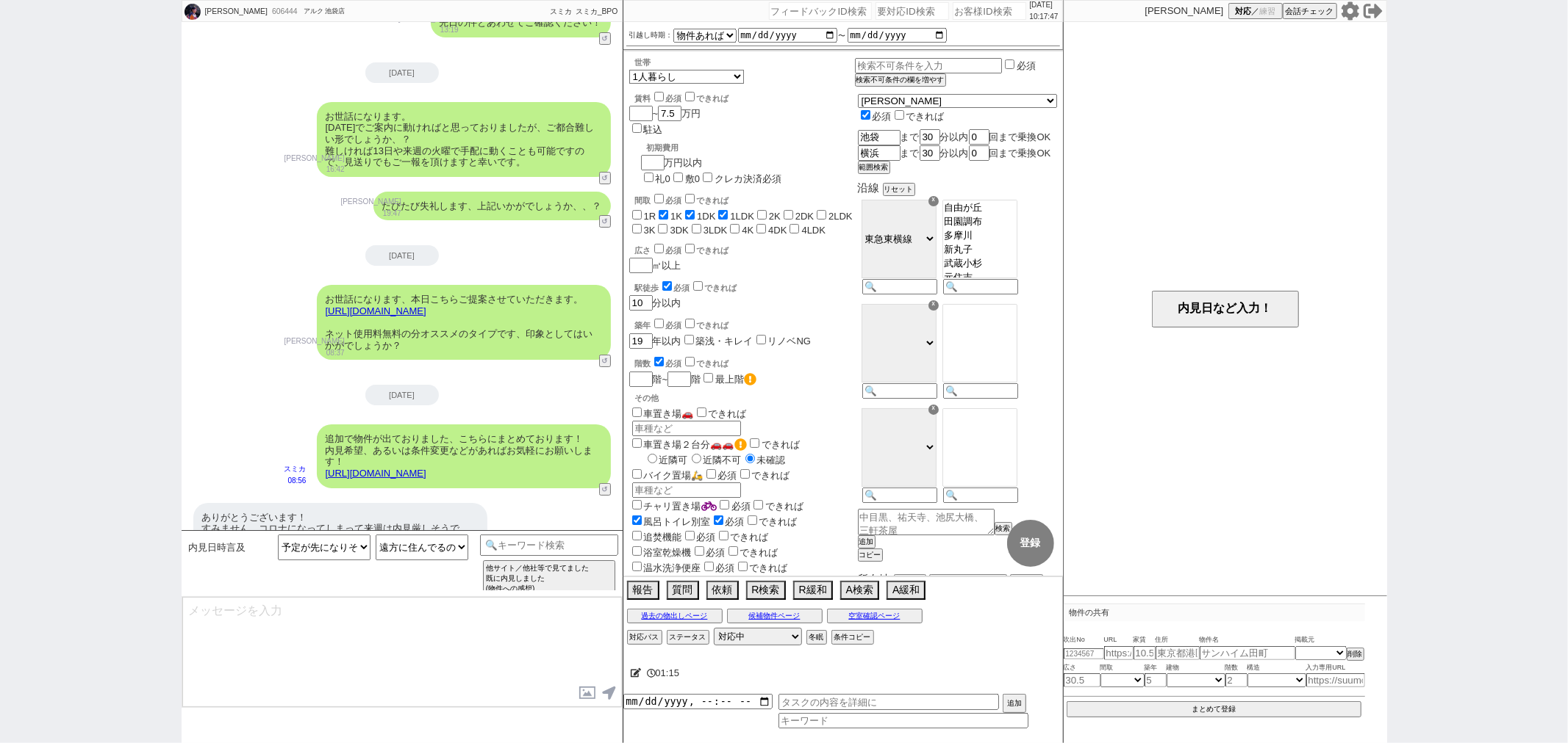
type textarea "さようでしたか、でしたら直近でオンラインでのご案内の手配も出来るかと思いますがいかがでしょうか？"
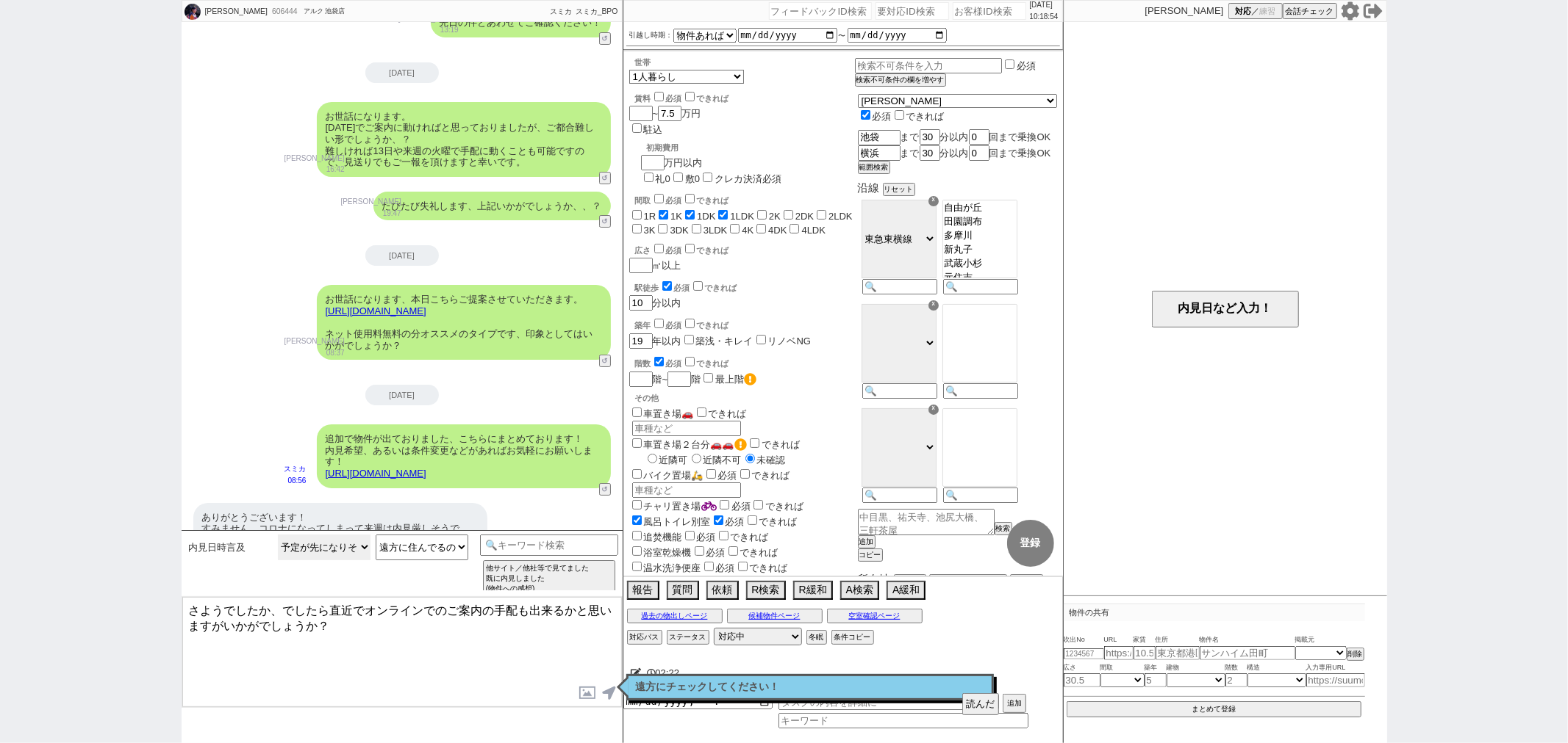
click at [344, 553] on select "日にち／時間指定（新規言及） 逆に何日／何時であれば可能ですか？ 内見は何時から何時まで可能ですか？ 大型連休中の休みはいつですか？／大型連休中も見れますか？…" at bounding box center [324, 548] width 93 height 26
select select "結構です"
click at [278, 535] on select "日にち／時間指定（新規言及） 逆に何日／何時であれば可能ですか？ 内見は何時から何時まで可能ですか？ 大型連休中の休みはいつですか？／大型連休中も見れますか？…" at bounding box center [324, 548] width 93 height 26
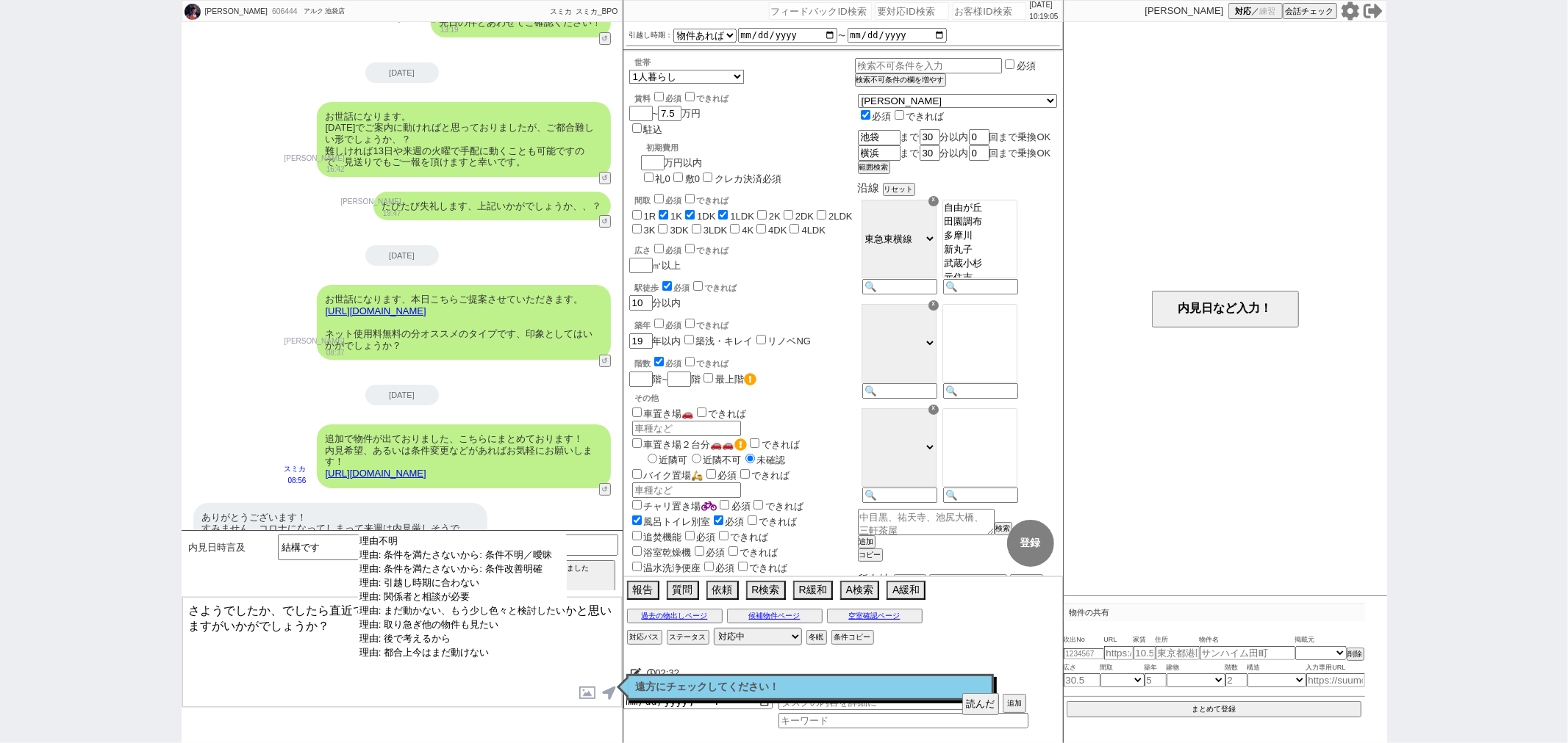
select select "理由: まだ動かない、もう少し色々と検討したい"
click at [451, 618] on option "理由: まだ動かない、もう少し色々と検討したい" at bounding box center [462, 625] width 209 height 14
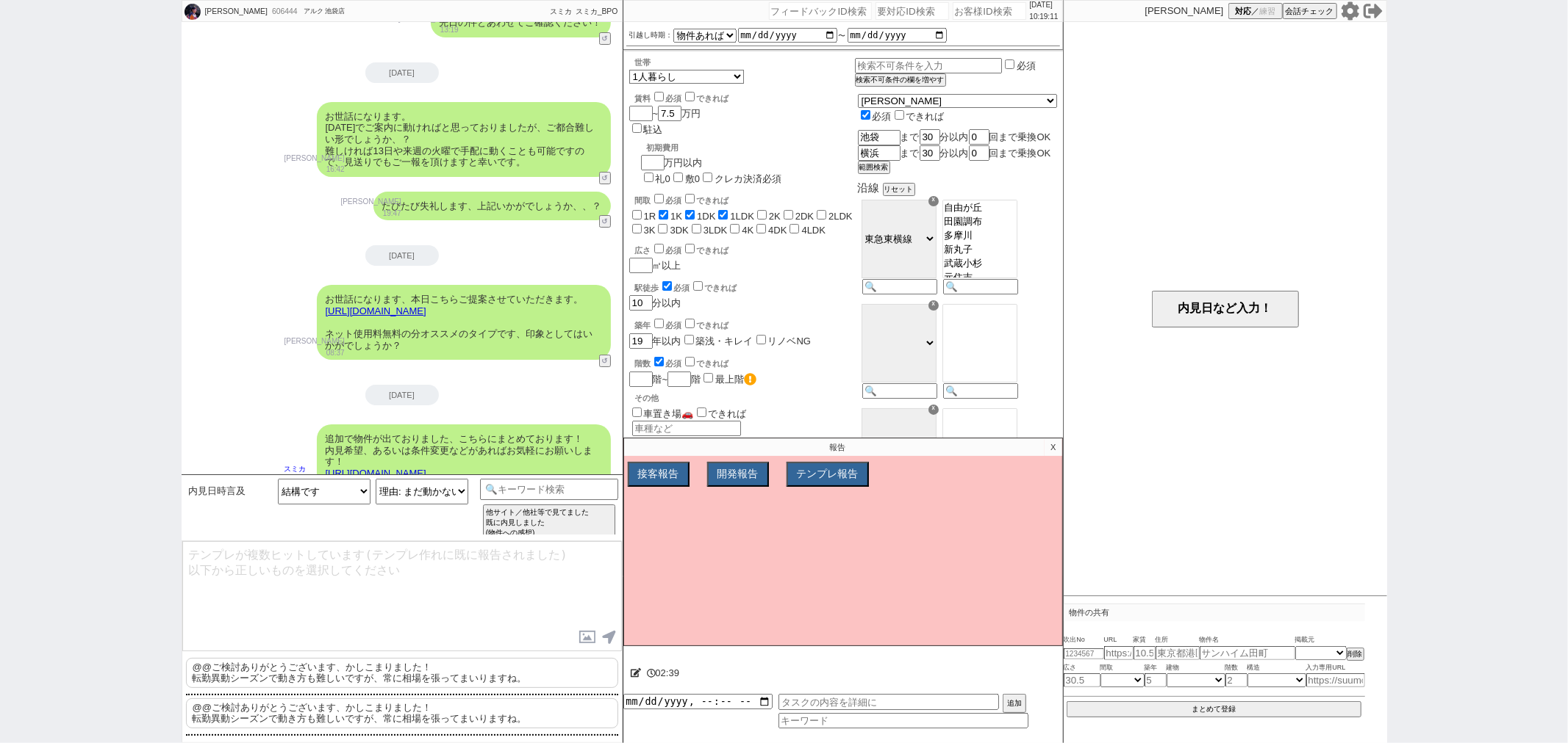
click at [346, 677] on p "@@ご検討ありがとうございます、かしこまりました！ 転勤異動シーズンで動き方も難しいですが、常に相場を張ってまいりますね。" at bounding box center [401, 673] width 432 height 30
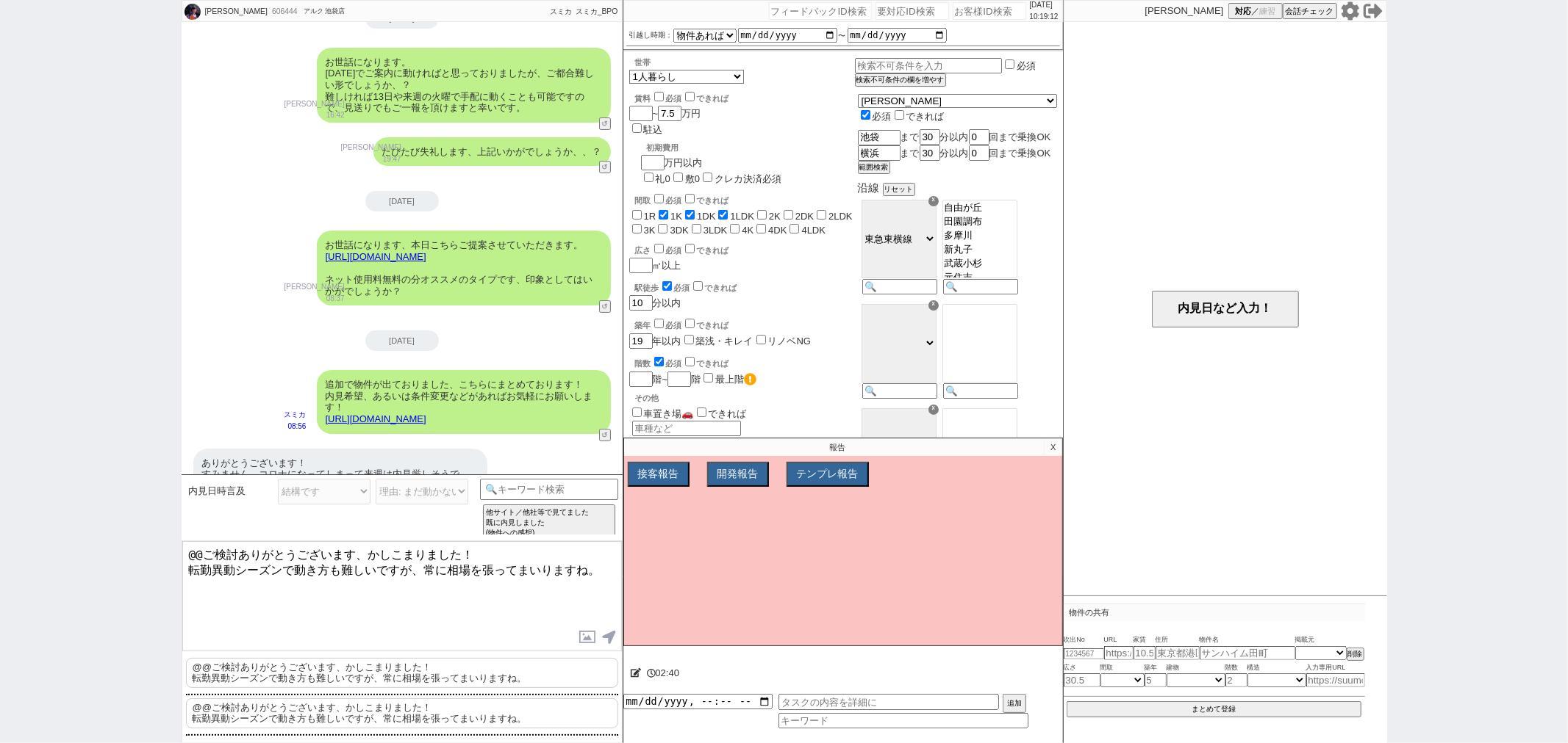
scroll to position [9458, 0]
drag, startPoint x: 474, startPoint y: 551, endPoint x: 150, endPoint y: 493, distance: 329.2
click at [150, 493] on div "宇野かれん 606444 ! 0 27日目 アルク 池袋店 冬眠中 自社客 スミカ スミカ_BPO チャット全表示 2025-07-18 新しくフォローされま…" at bounding box center [784, 372] width 1568 height 743
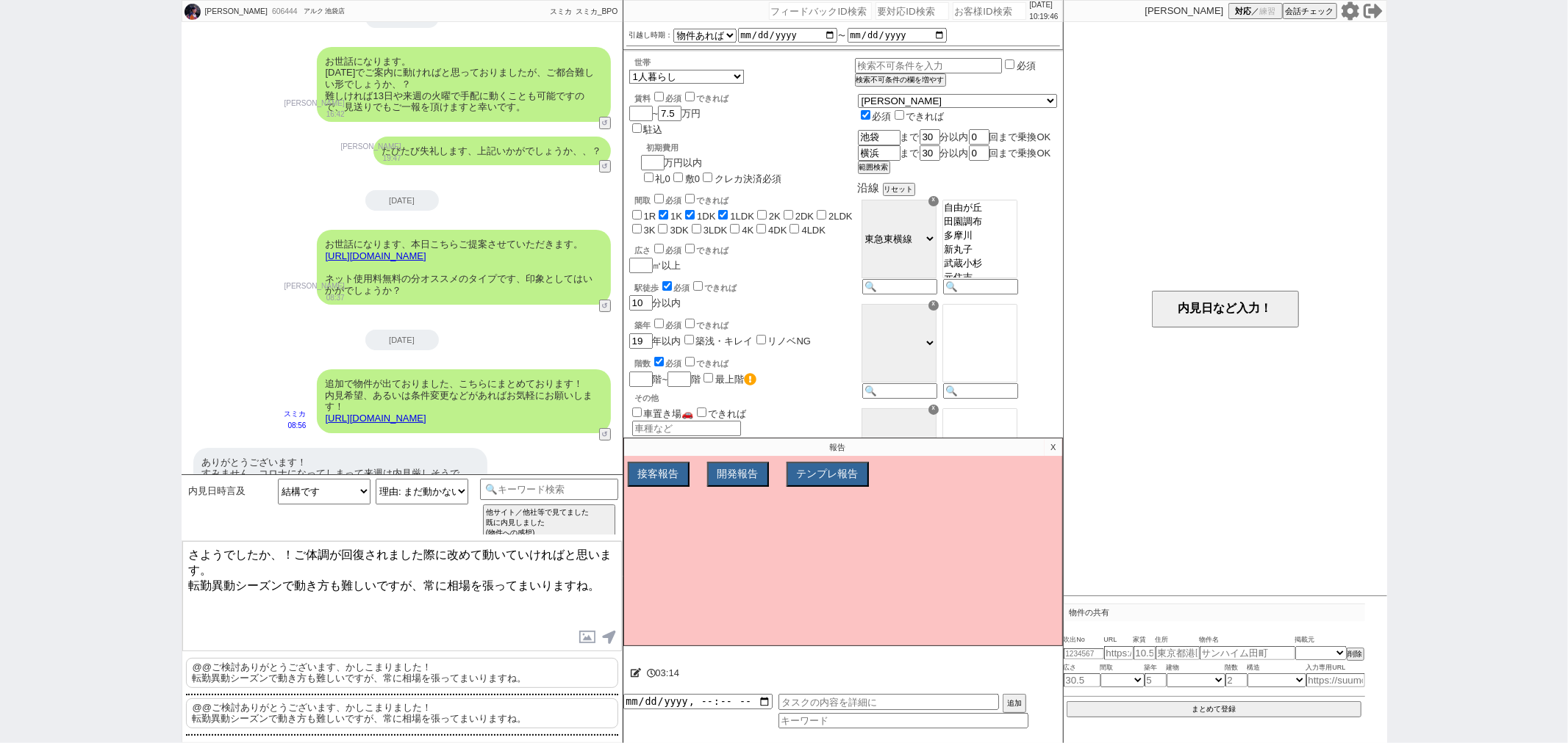
type textarea "さようでしたか、！ご体調が回復されました際に改めて動いていければと思います。 転勤異動シーズンで動き方も難しいですが、常に相場を張ってまいりますね。"
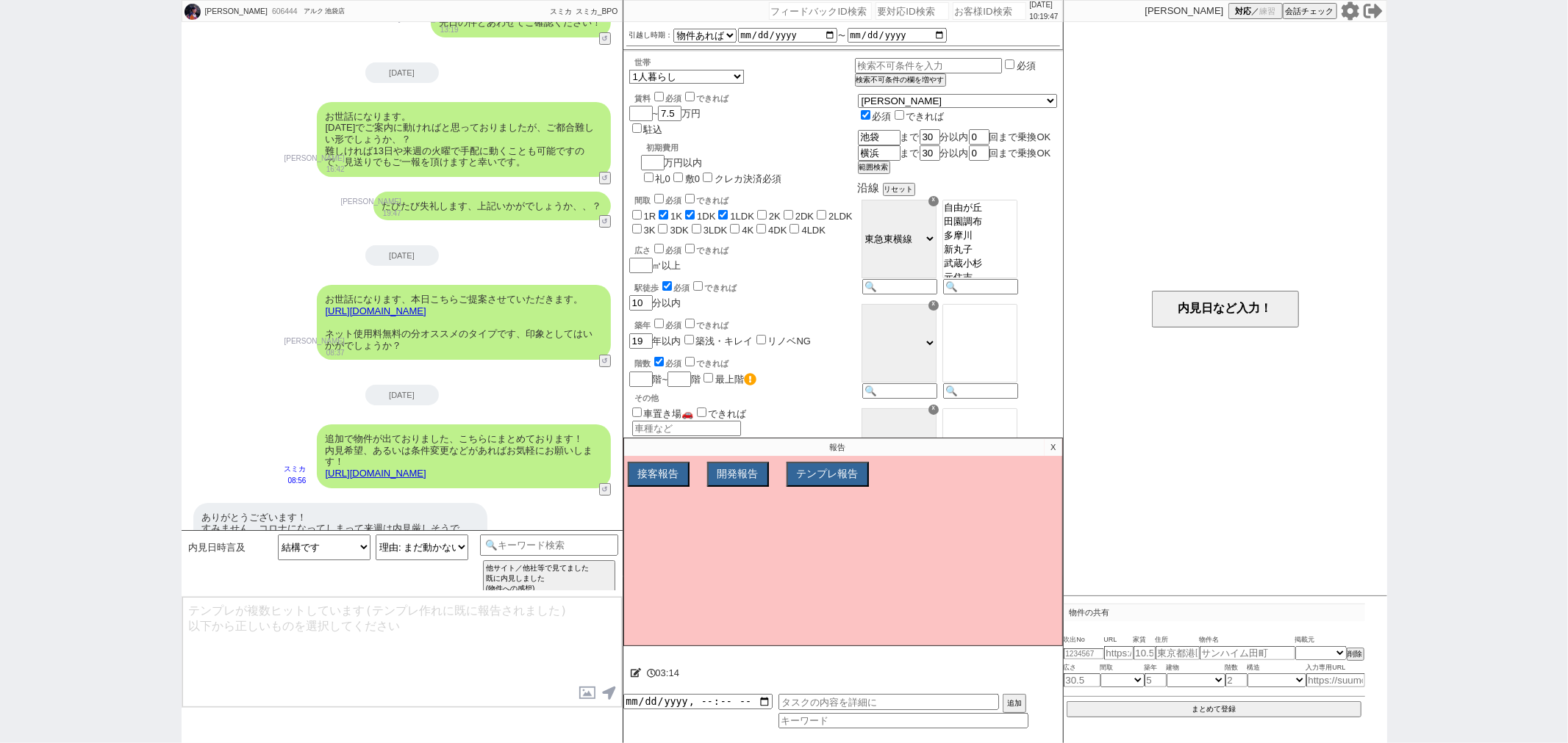
scroll to position [9480, 0]
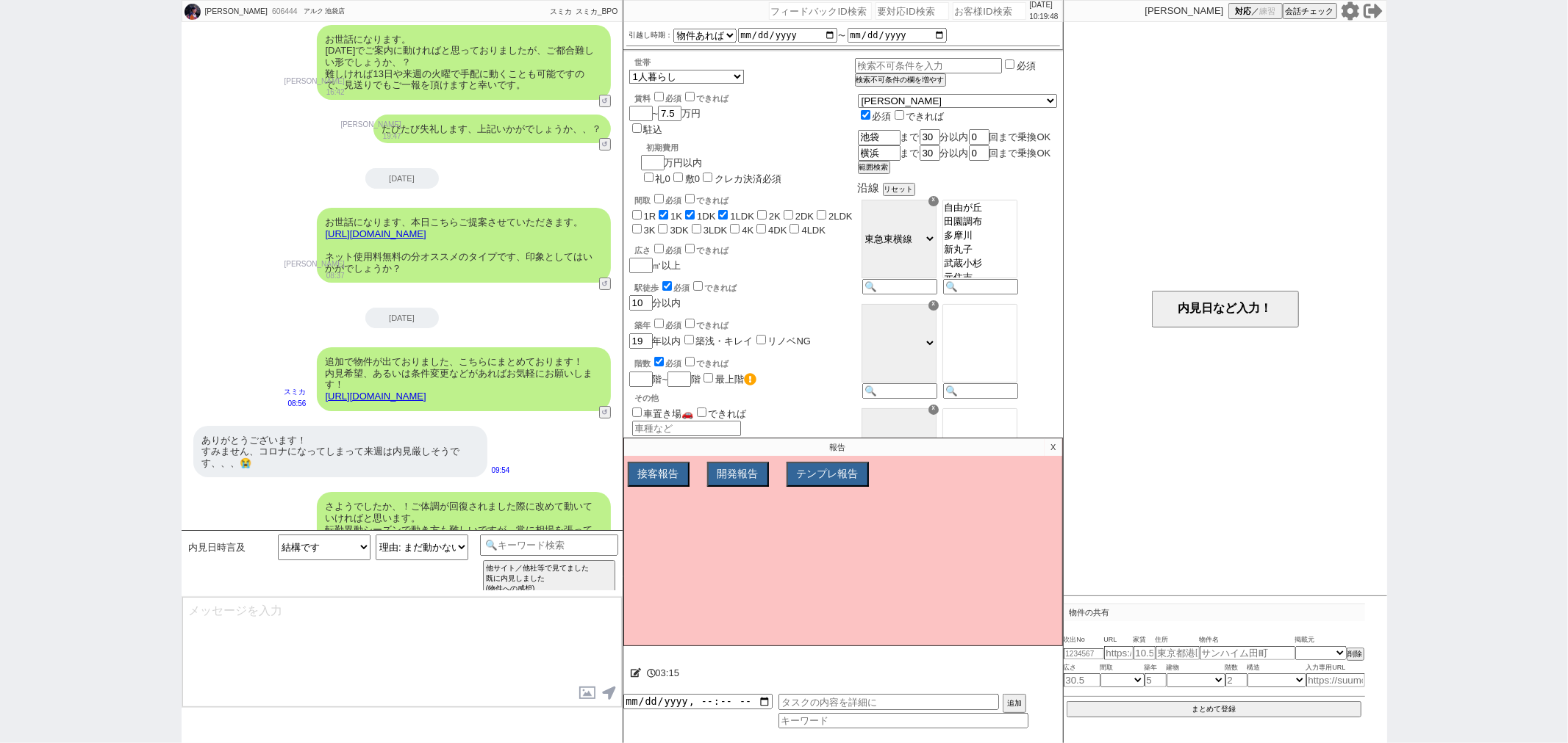
type textarea "また、お問い合わせ頂いてから日が経ちましたが、その後はSUUMOさん等は見られてませんでしょうか？ 皆様、空いているか問い合わせるのを戸惑っていらっしゃるケー…"
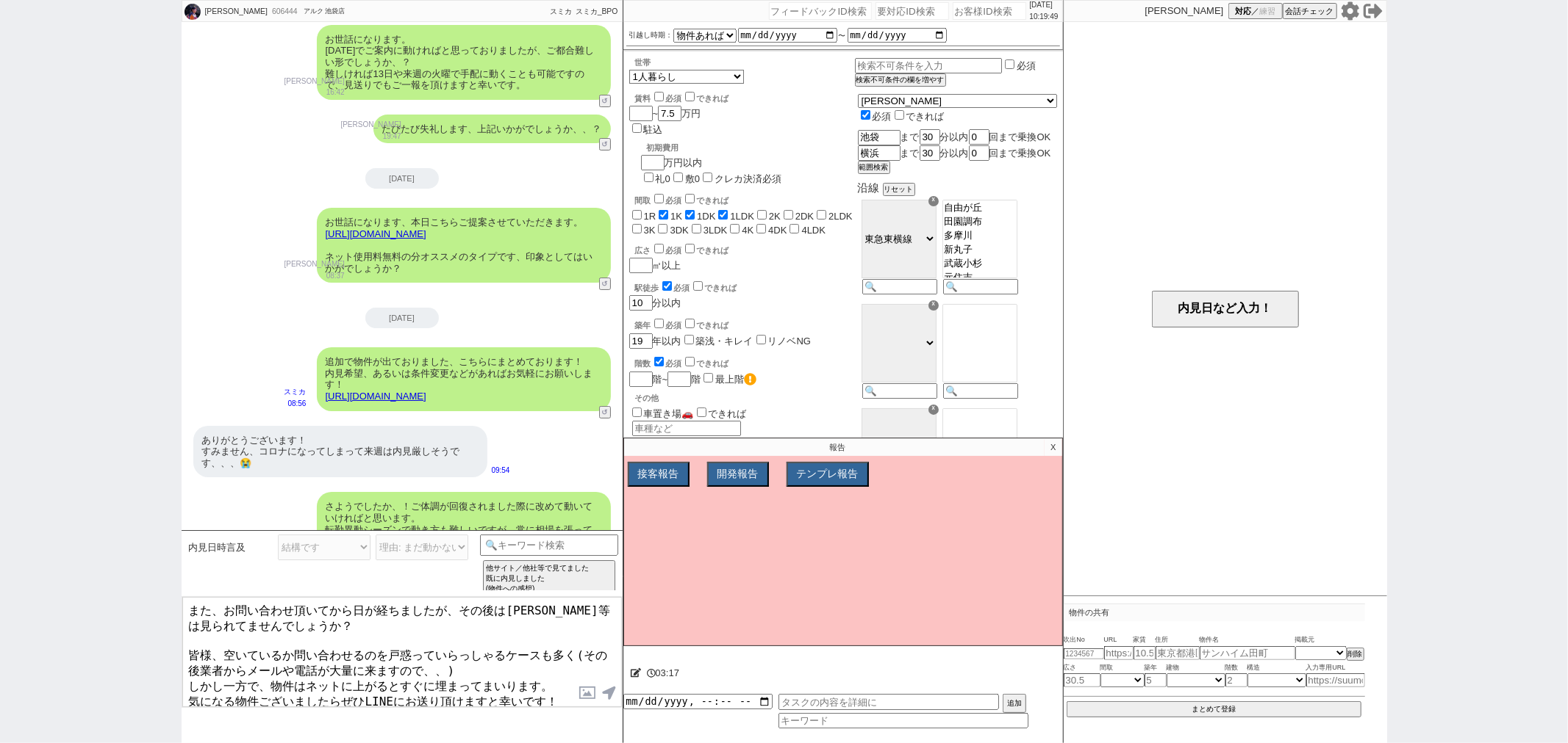
click at [340, 626] on textarea "また、お問い合わせ頂いてから日が経ちましたが、その後はSUUMOさん等は見られてませんでしょうか？ 皆様、空いているか問い合わせるのを戸惑っていらっしゃるケー…" at bounding box center [401, 652] width 439 height 110
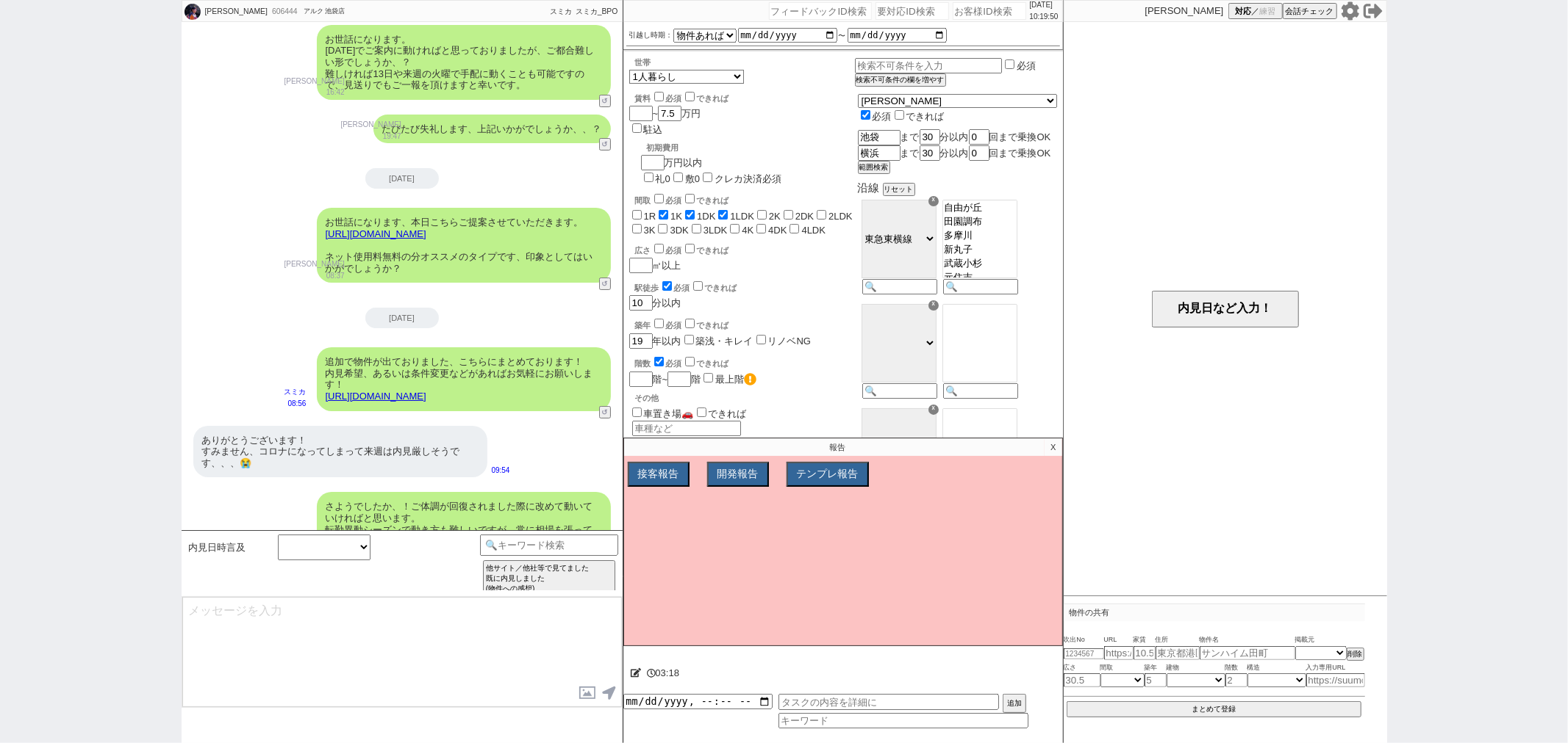
scroll to position [9627, 0]
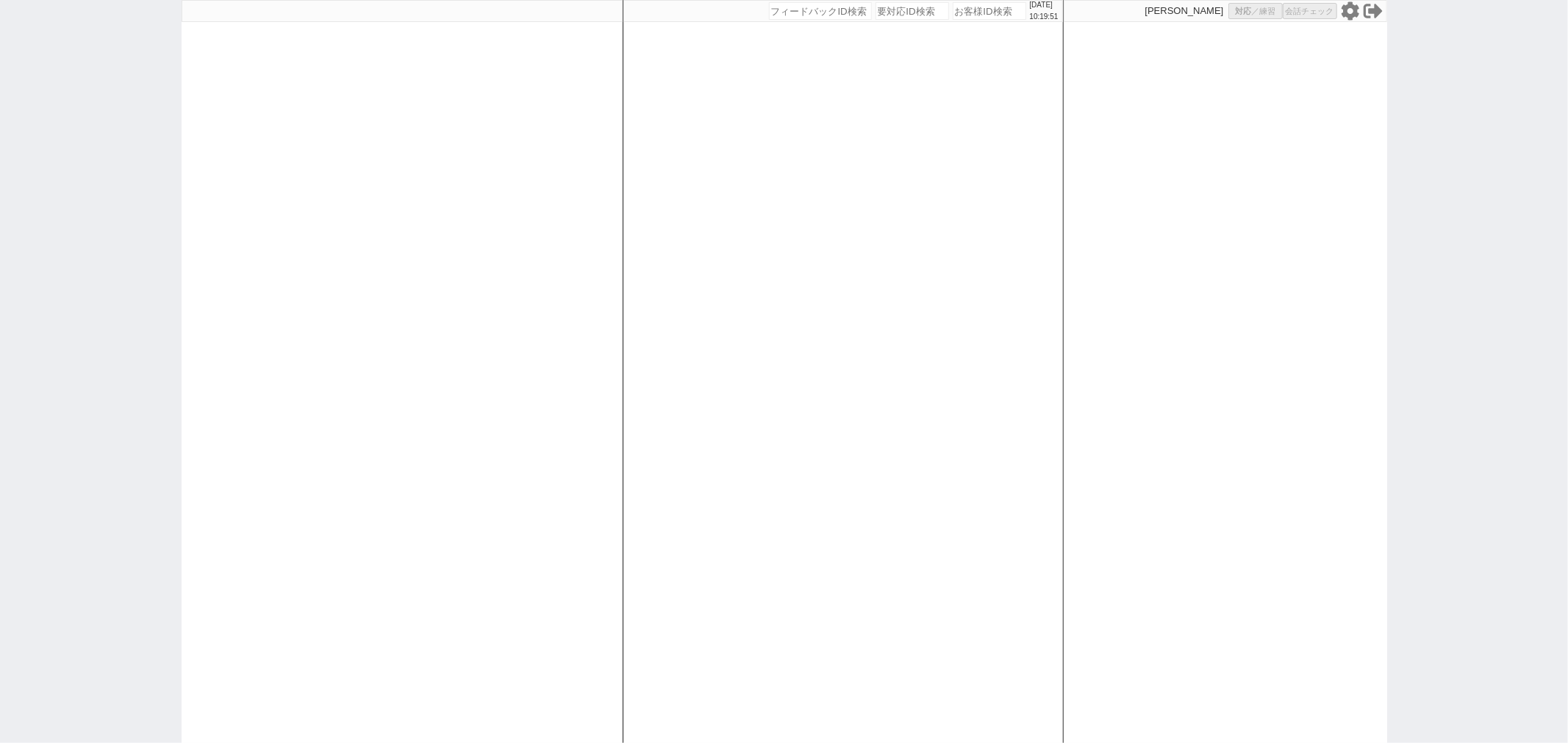
select select
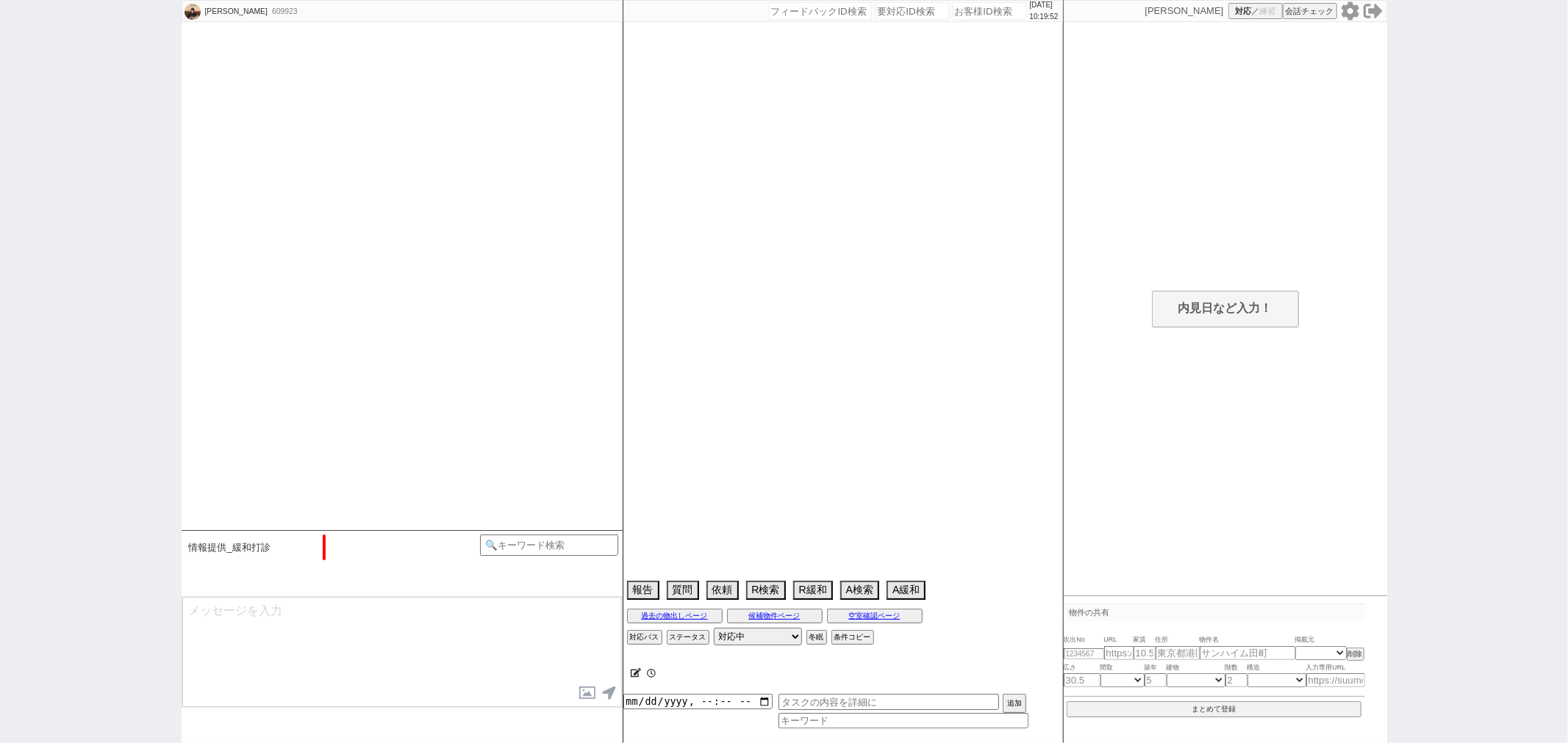
select select "13"
select select "0"
select select "14"
select select "478"
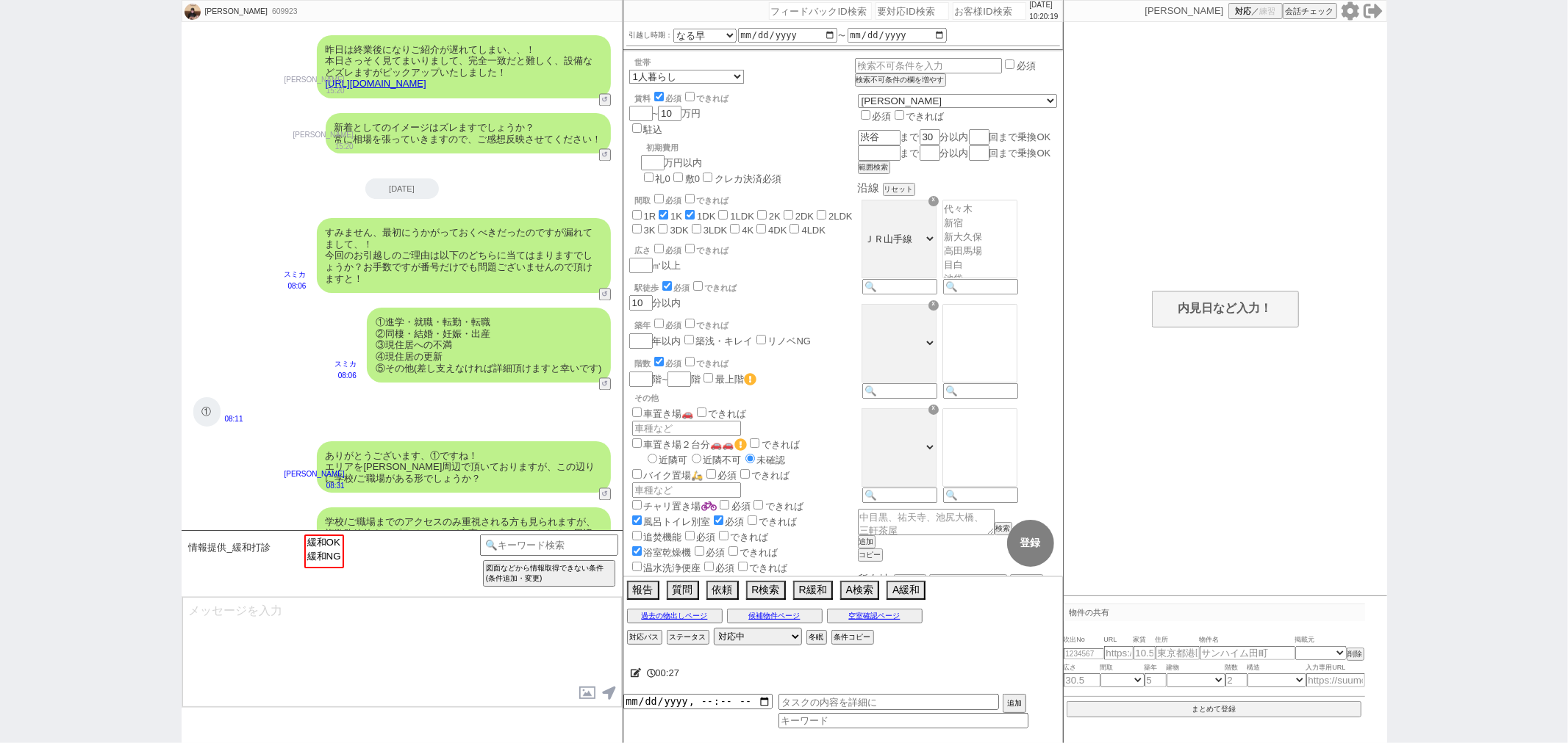
scroll to position [2608, 0]
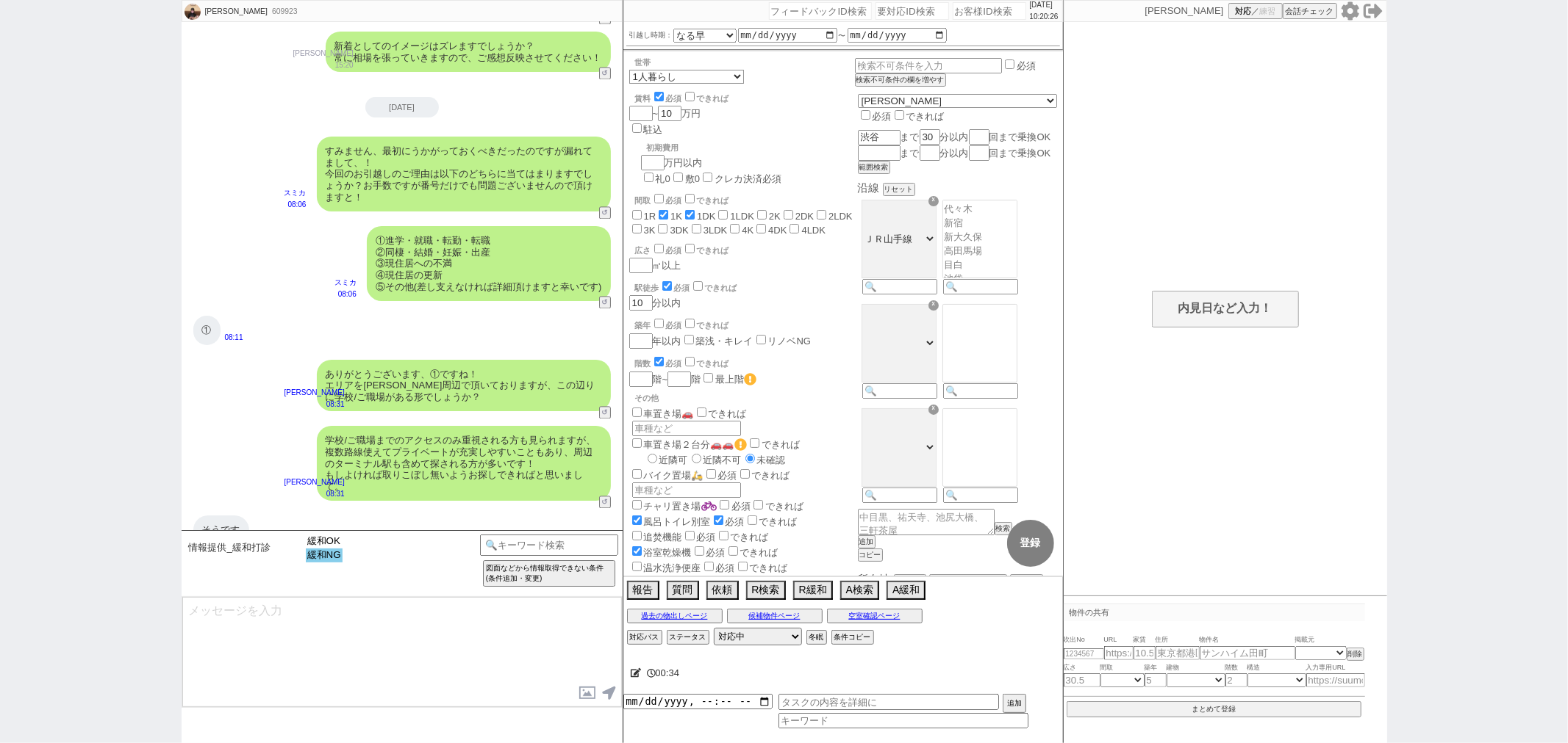
select select "緩和NG"
click at [314, 557] on option "緩和NG" at bounding box center [323, 555] width 36 height 14
type textarea "失礼しました、！ ではこちらは頂いているもので今後も見ていきますね、お探しされる中で条件が変わるケースもございますので、今後リクエスト等あればぜひ！"
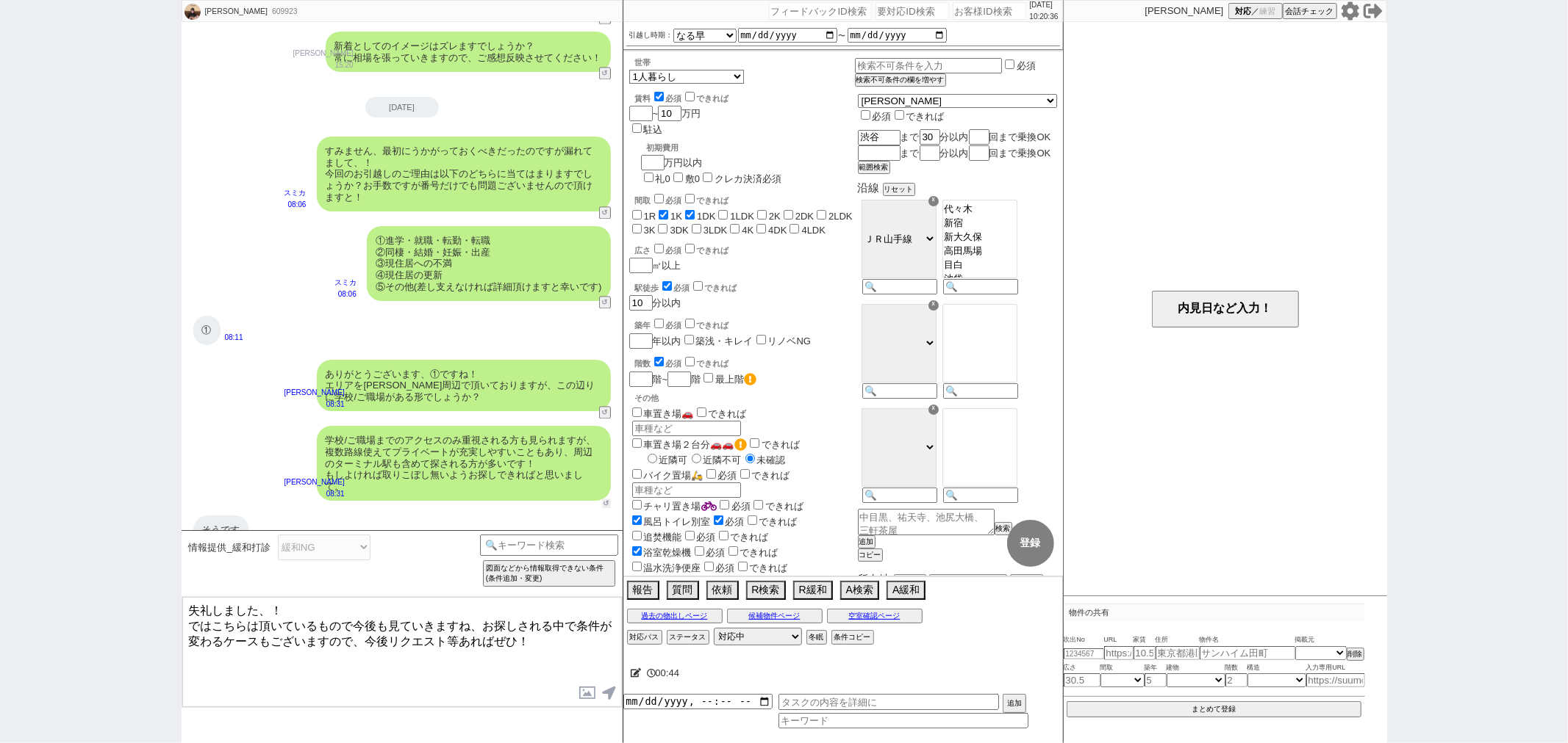
click at [607, 499] on button "↺" at bounding box center [607, 503] width 9 height 10
click at [305, 606] on textarea "失礼しました、！ ではこちらは頂いているもので今後も見ていきますね、お探しされる中で条件が変わるケースもございますので、今後リクエスト等あればぜひ！" at bounding box center [401, 652] width 439 height 110
select select
drag, startPoint x: 301, startPoint y: 608, endPoint x: 0, endPoint y: 607, distance: 301.0
click at [0, 607] on div "ゆず季 609923 ! 0 3日目 冬眠中 自社客 スミカ スミカ_BPO チャット全表示 2025-08-14 ようこそLINE物件紹介のスミカへ！ お部…" at bounding box center [784, 372] width 1568 height 743
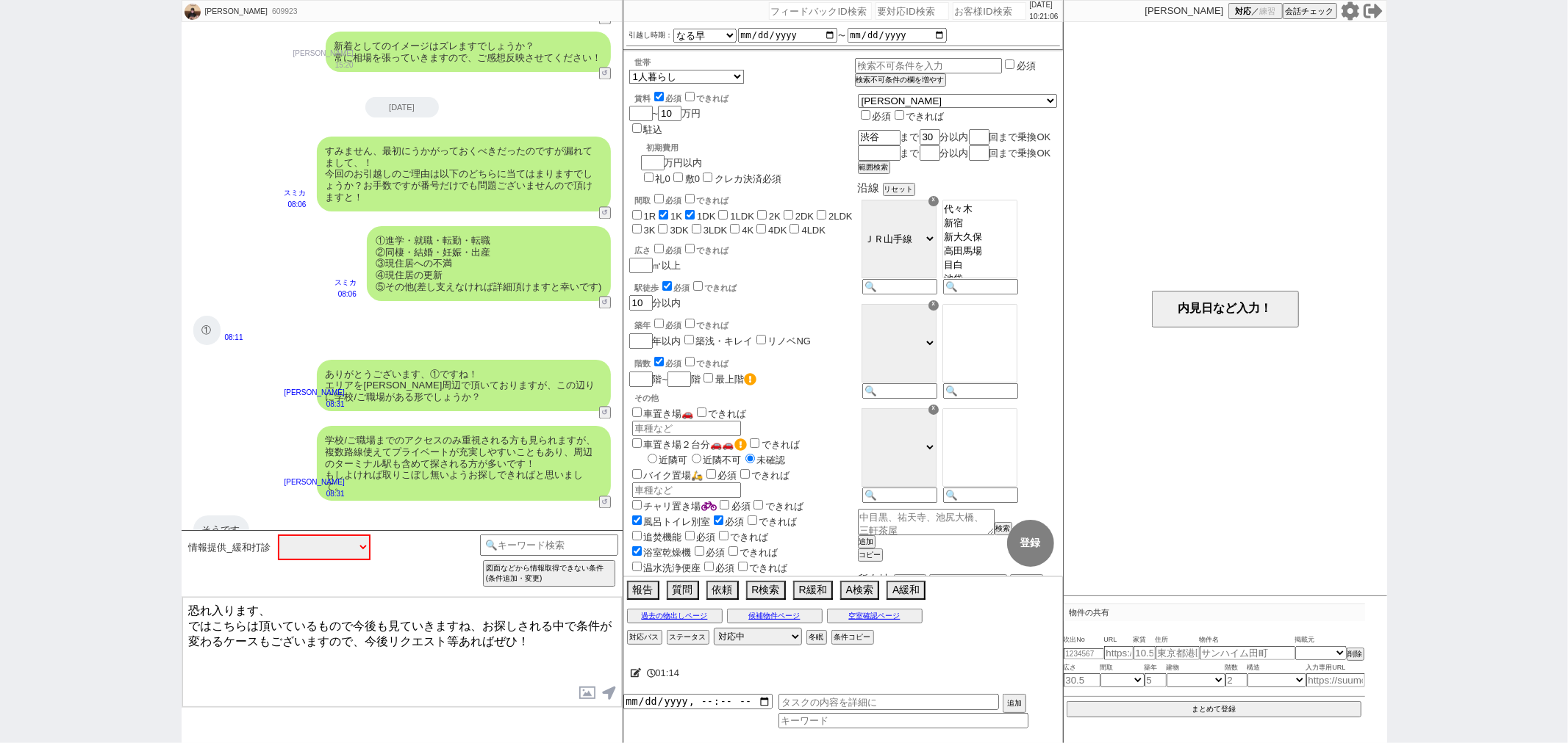
click at [358, 649] on textarea "恐れ入ります、 ではこちらは頂いているもので今後も見ていきますね、お探しされる中で条件が変わるケースもございますので、今後リクエスト等あればぜひ！" at bounding box center [401, 652] width 439 height 110
type textarea "恐れ入ります、 ではこちらは頂いているもので今後も見ていきますね、お探しされる中で条件が変わるケースもございますので、今後リクエスト等あればぜひ！"
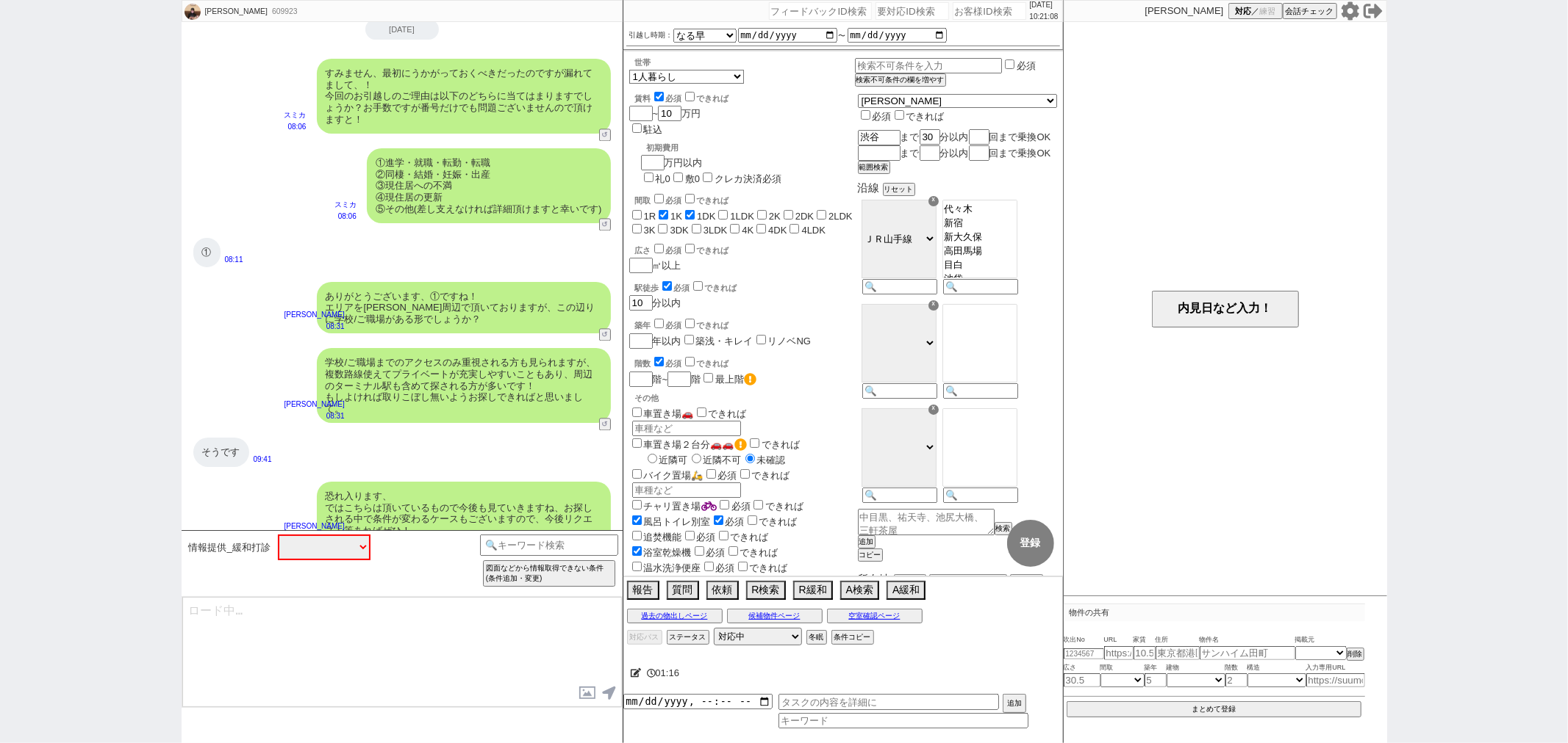
type textarea "その後、ネットで何か気になる追加ございましたら、類似する物件も洗い出せますのでぜひ！"
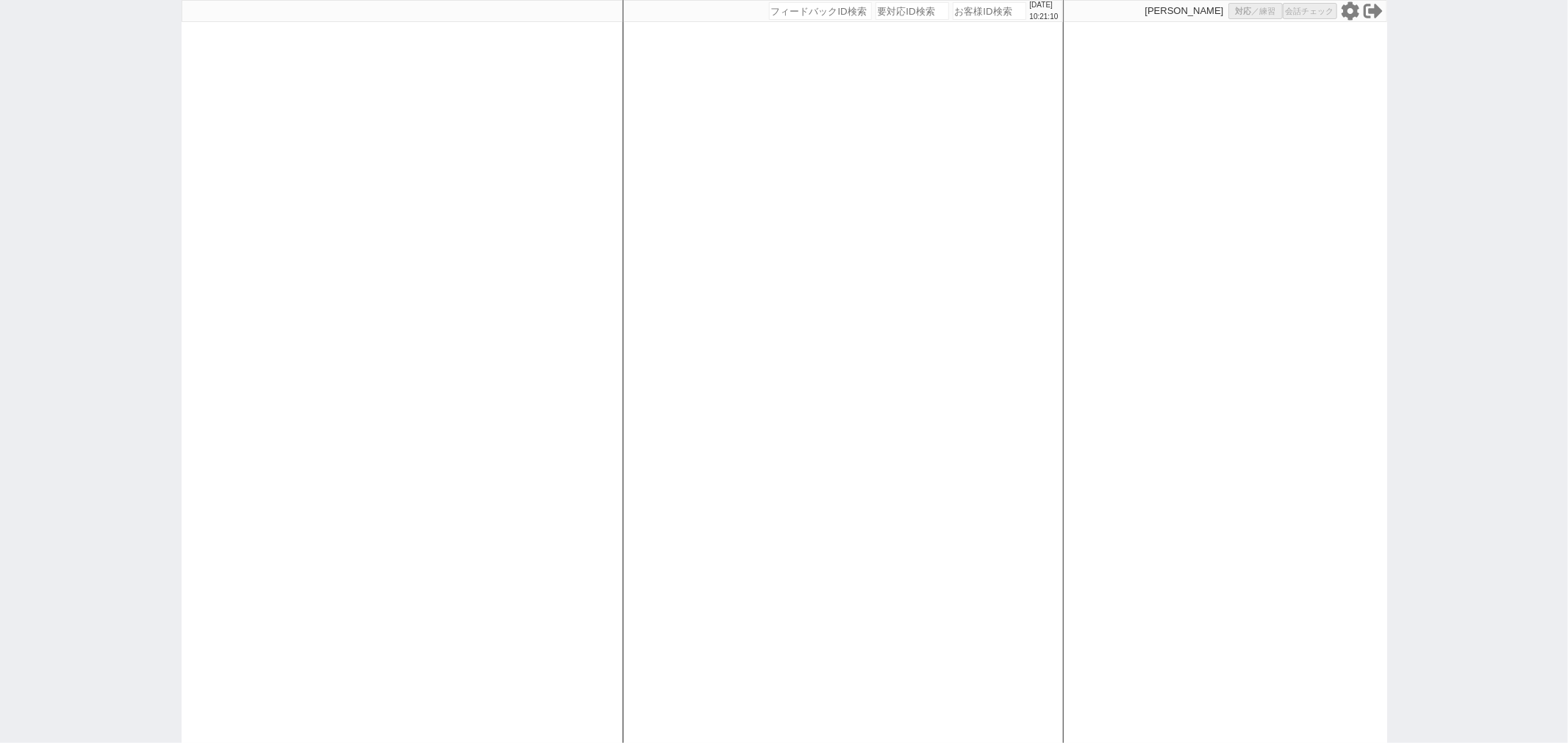
select select "4"
select select
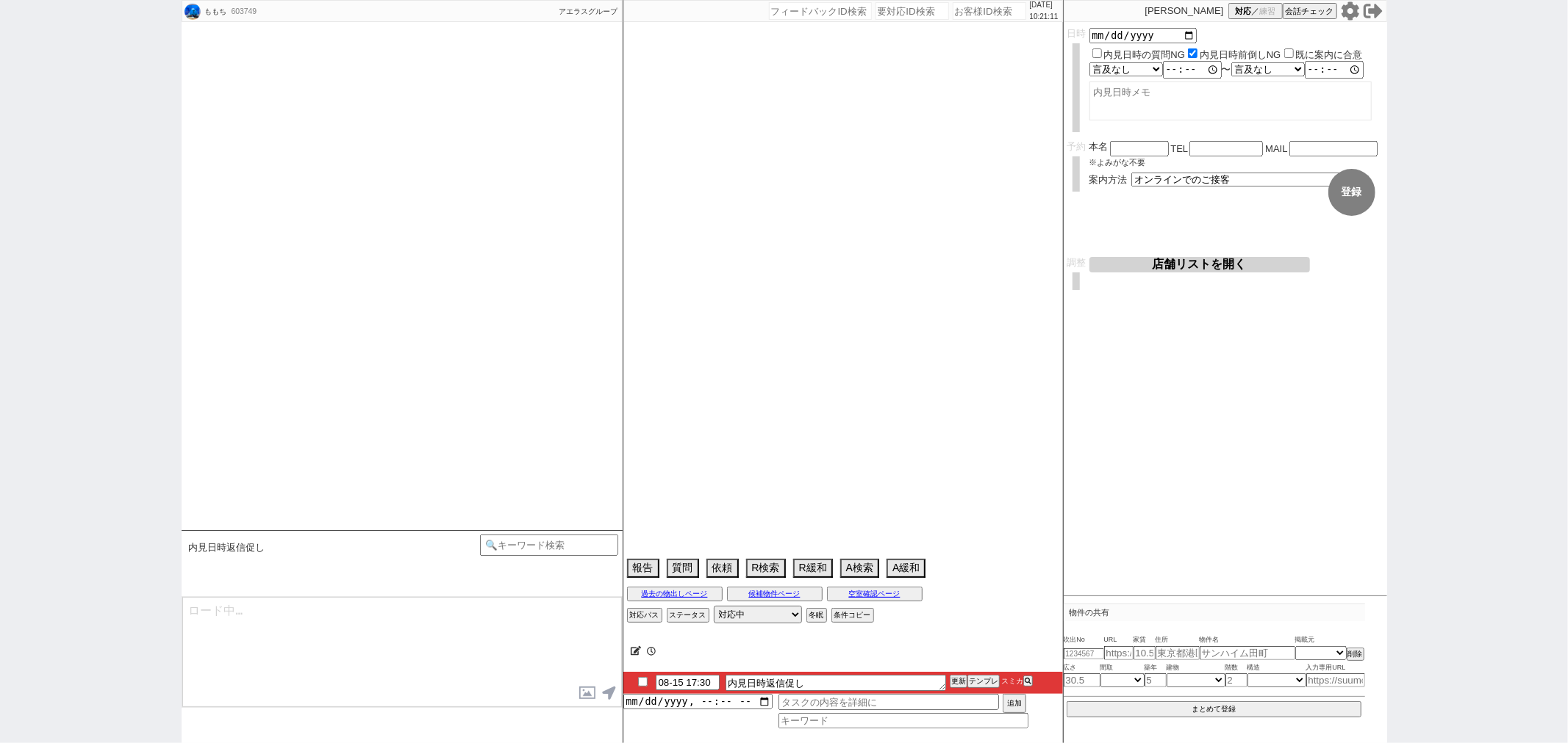
select select "2025"
select select "9"
select select "36"
select select "0"
select select "23"
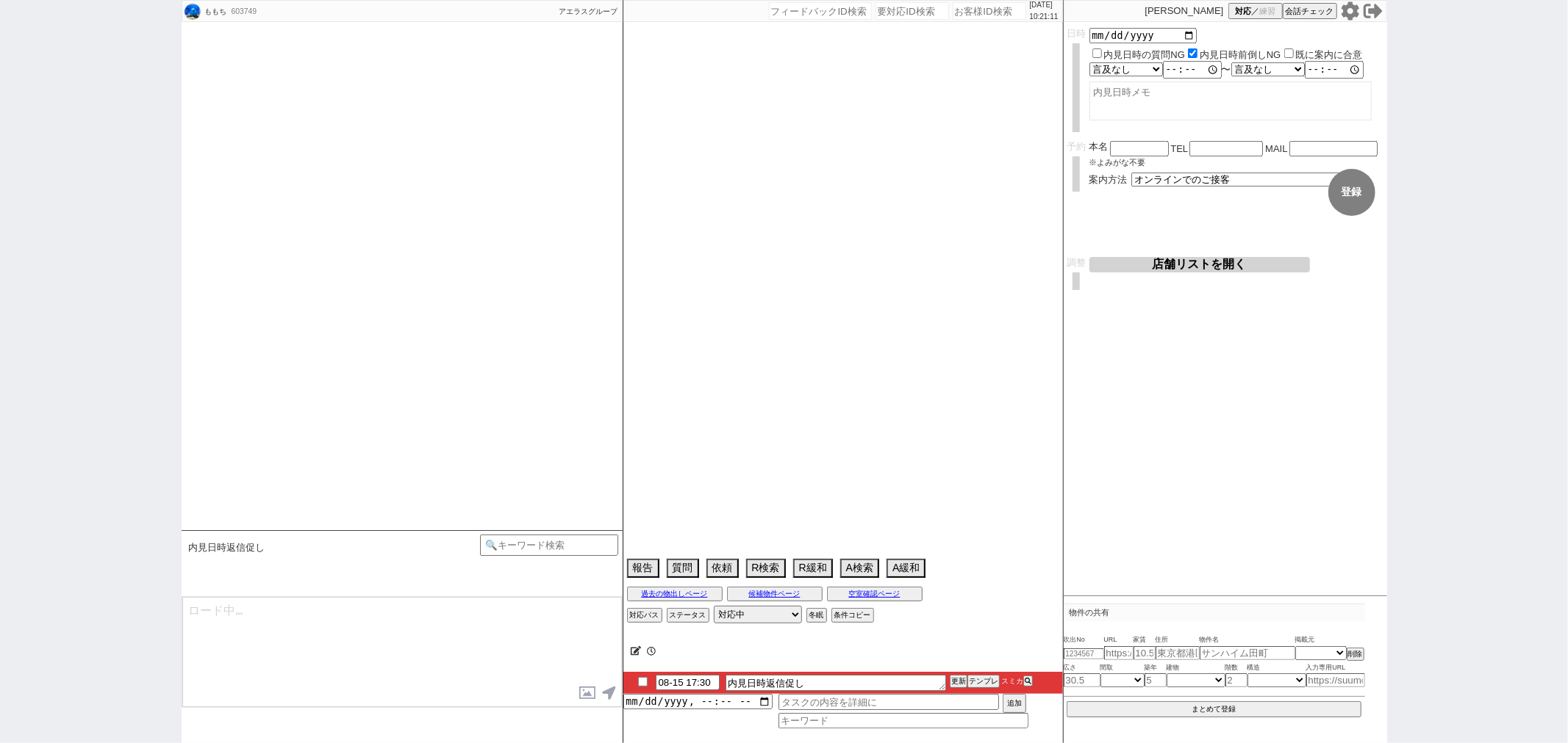
select select "727"
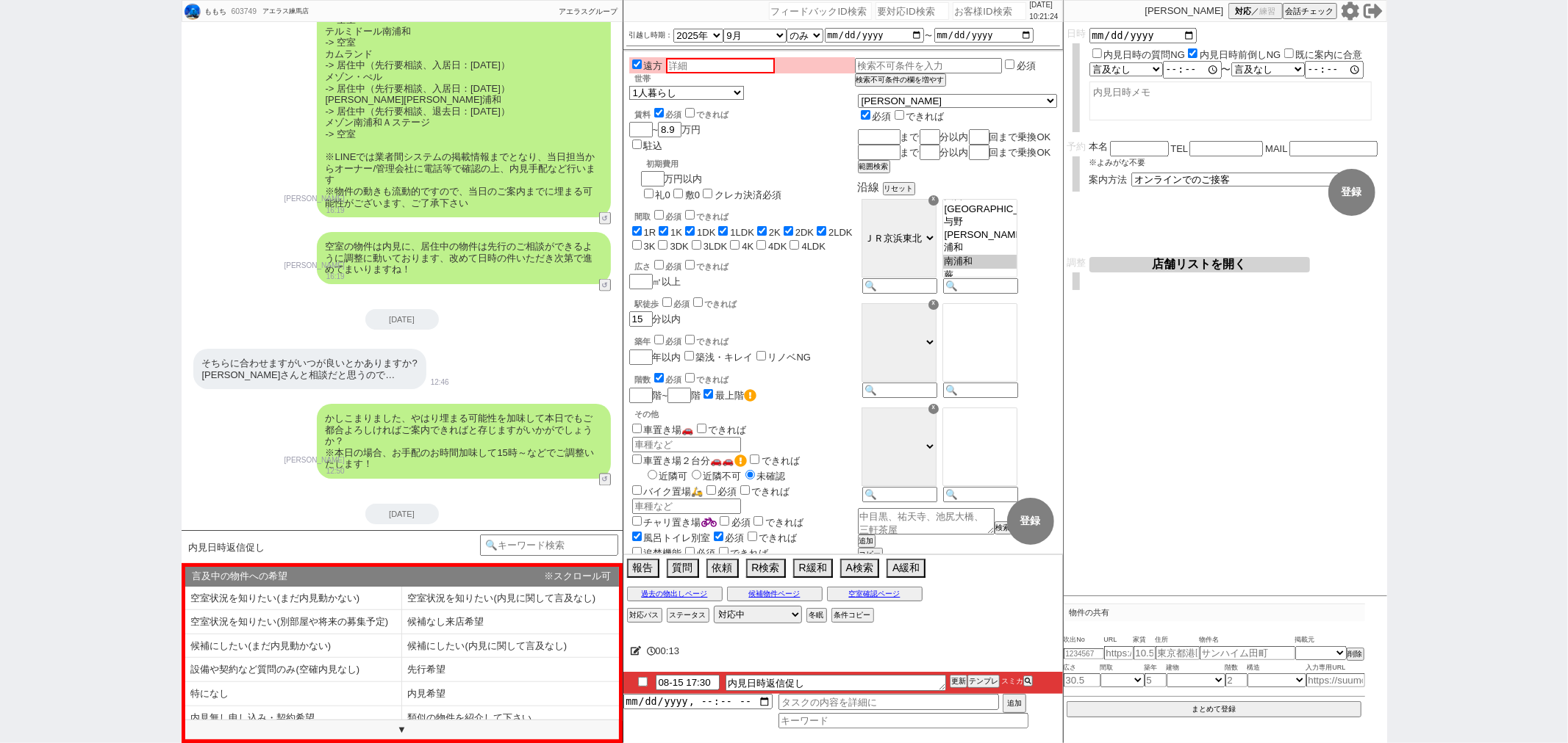
scroll to position [2182, 0]
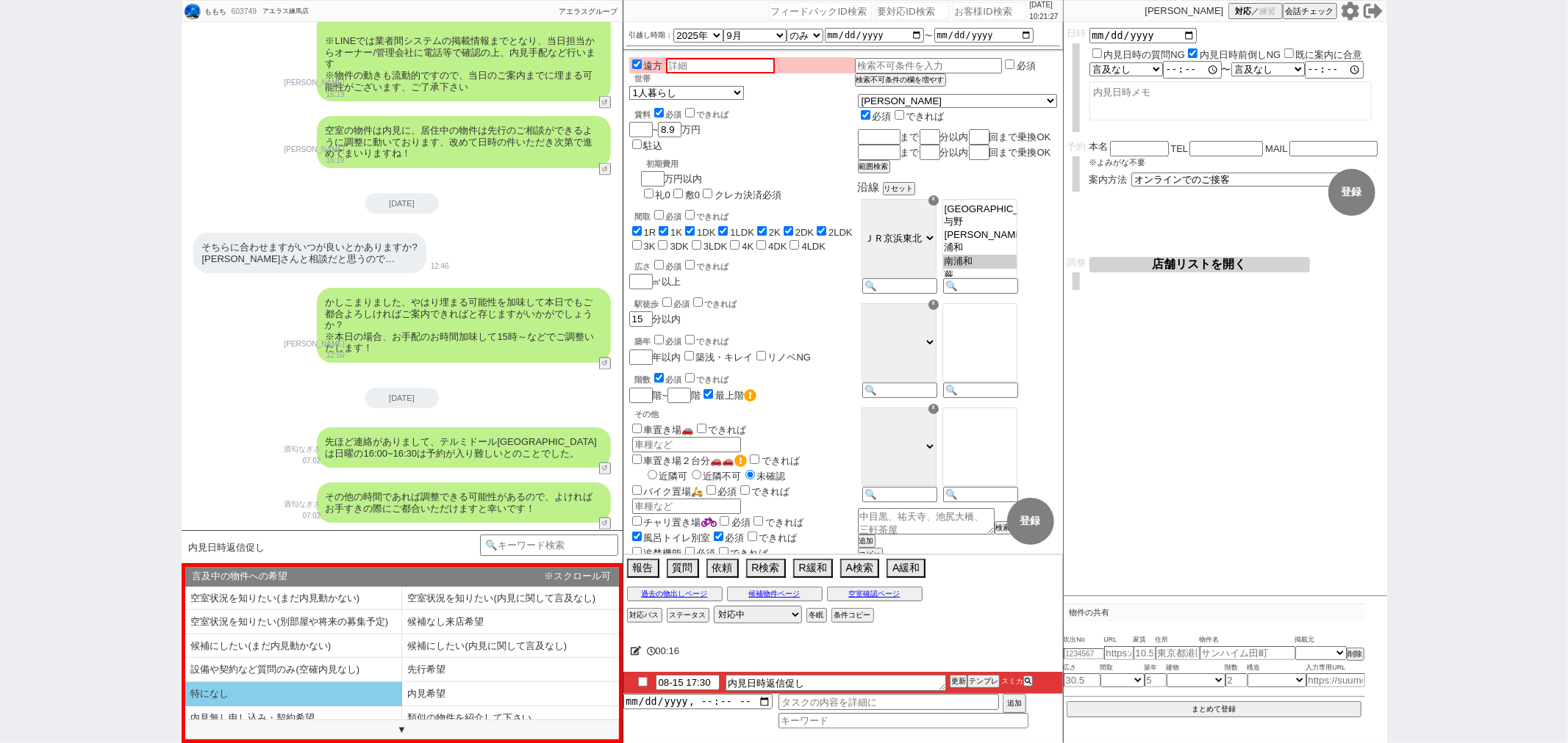
click at [248, 700] on li "特になし" at bounding box center [294, 694] width 217 height 25
select select "特になし"
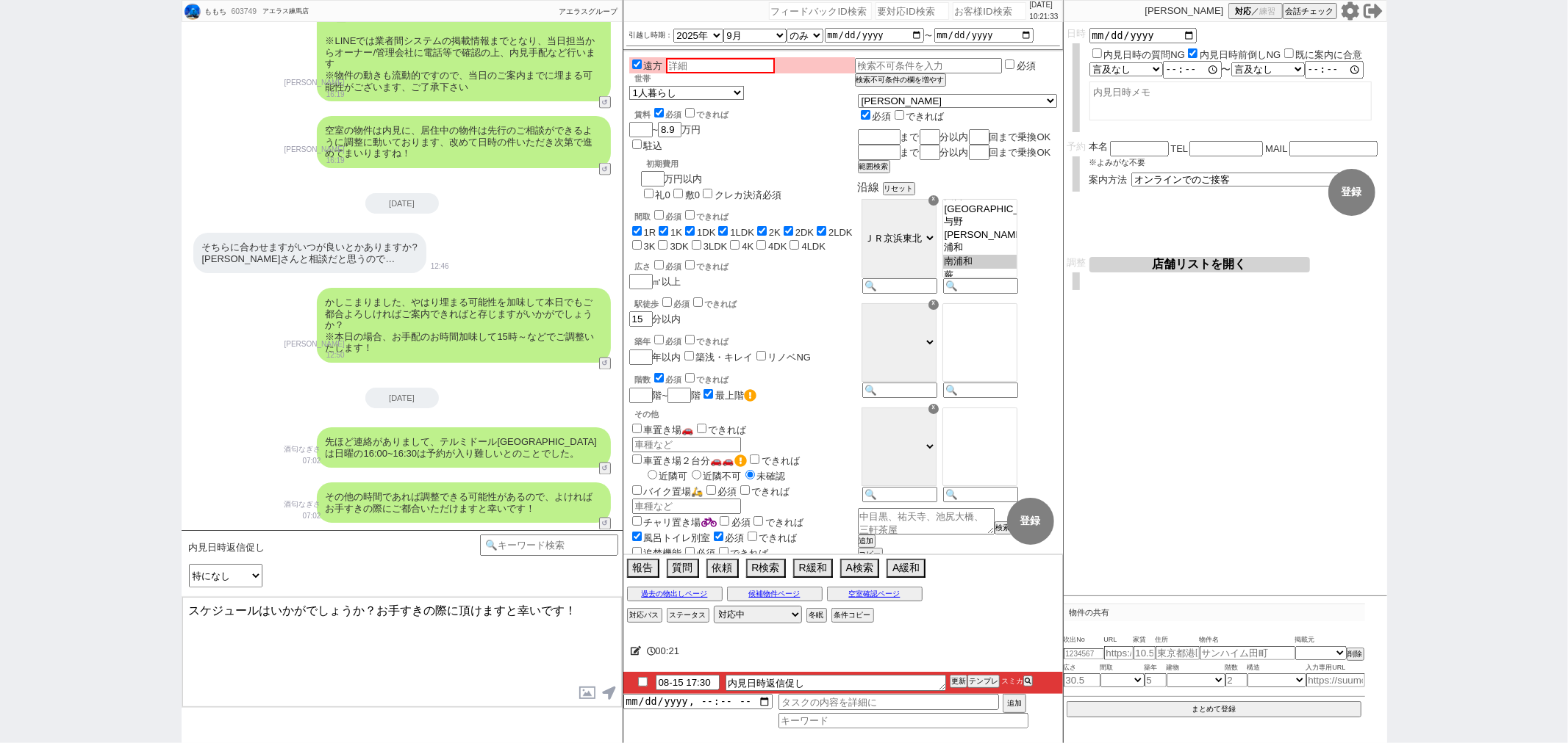
type textarea "スケジュールはいかがでしょうか？お手すきの際に頂けますと幸いです！"
checkbox input "true"
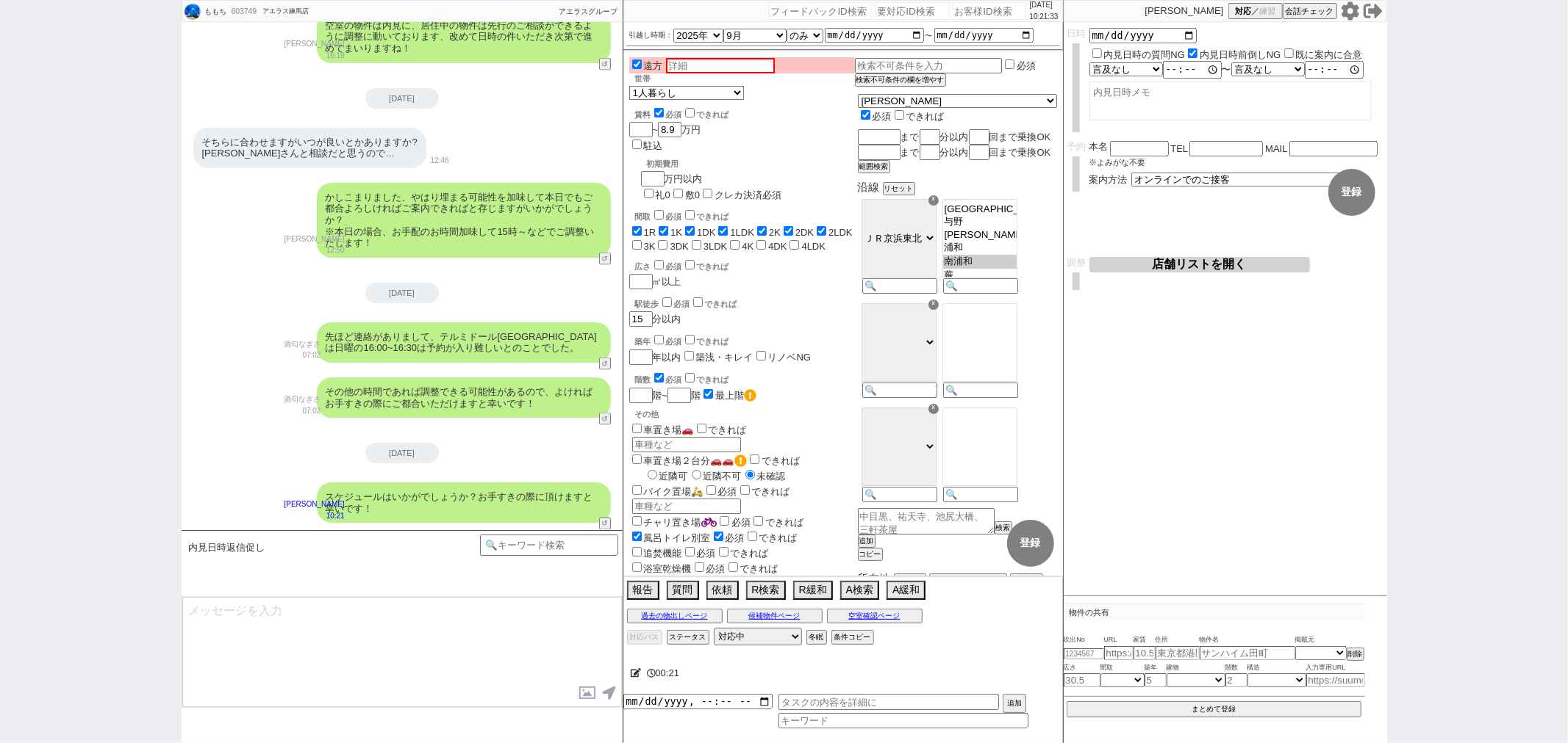
scroll to position [1915, 0]
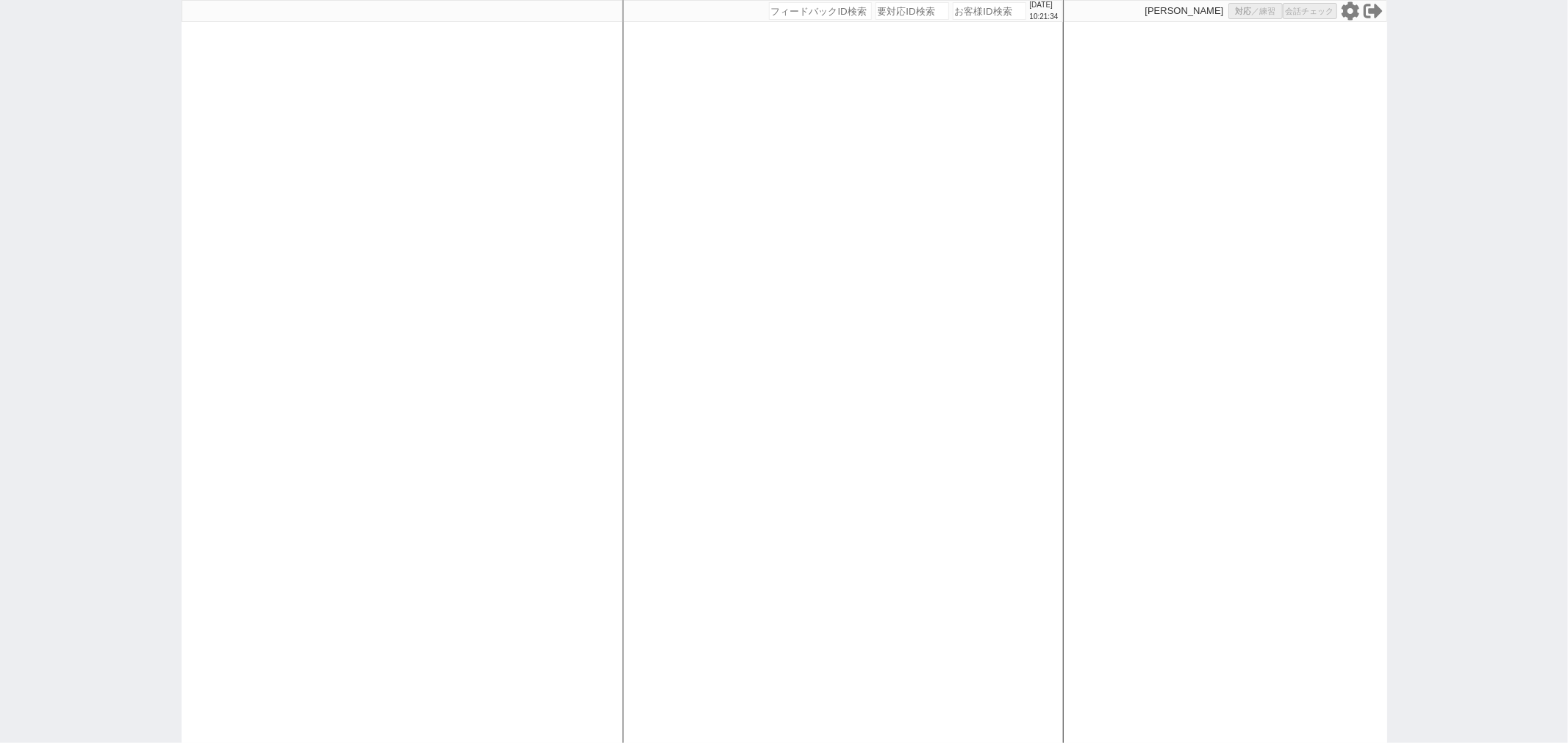
select select
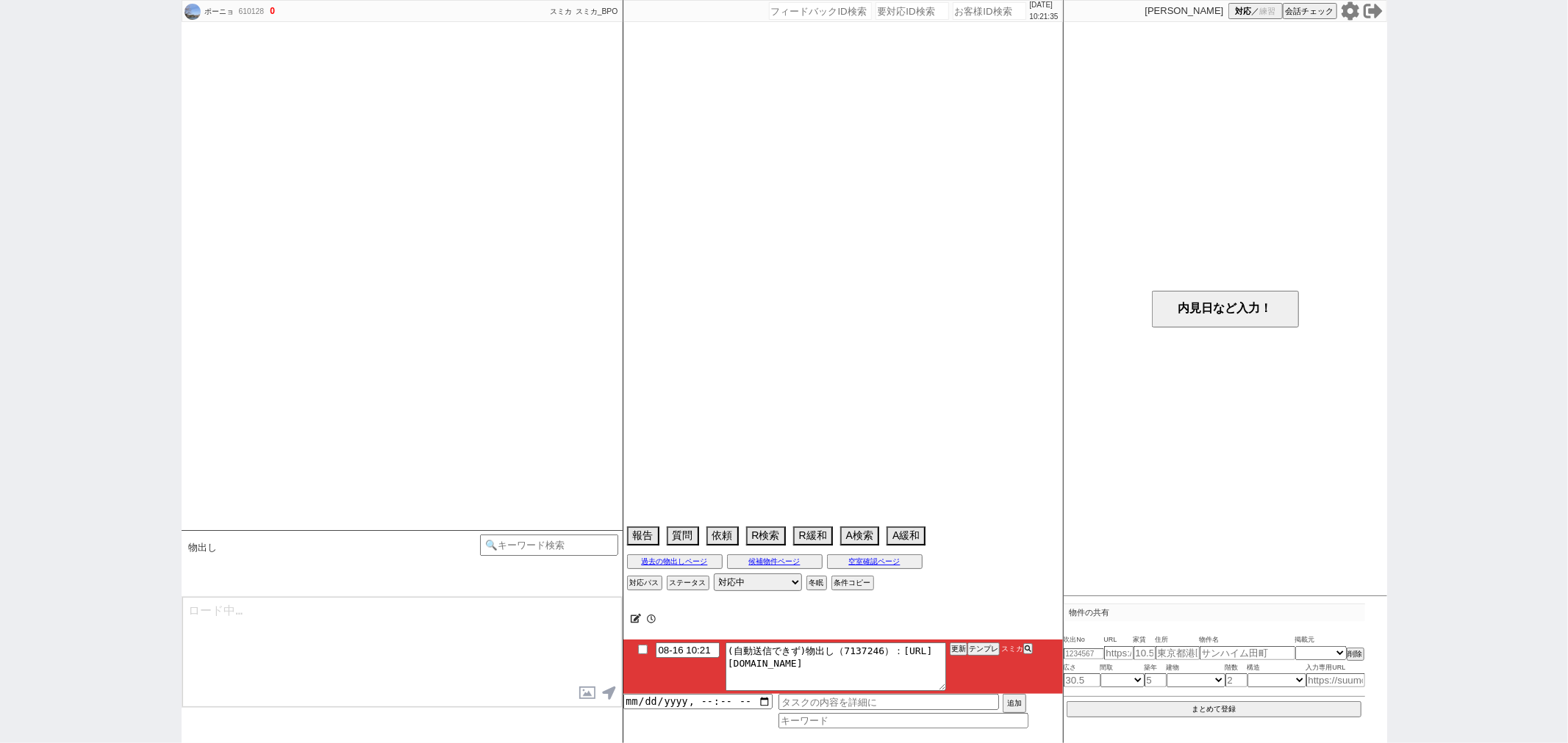
scroll to position [1324, 0]
select select "15"
select select "1"
select select "14"
select select "81"
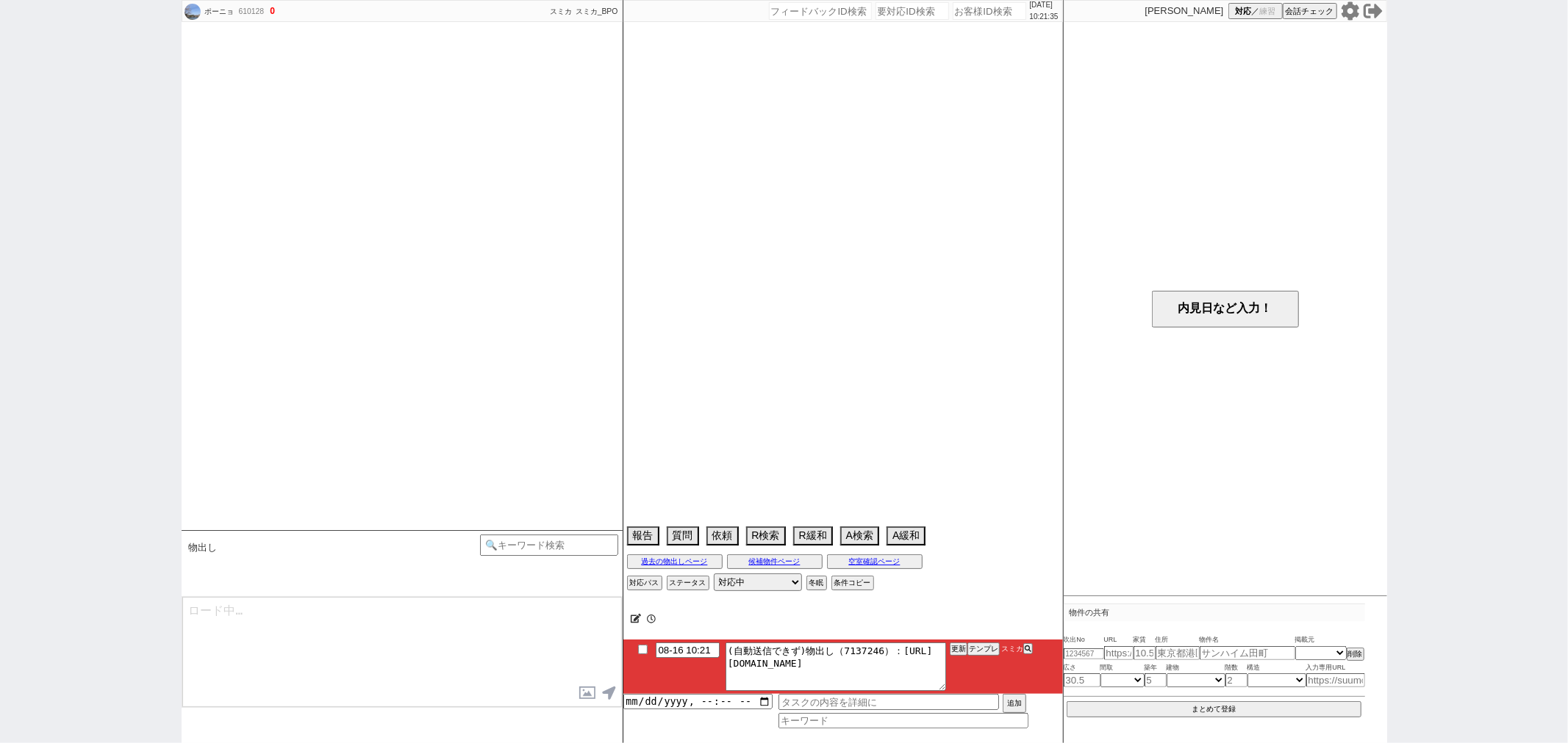
select select "23"
select select "735"
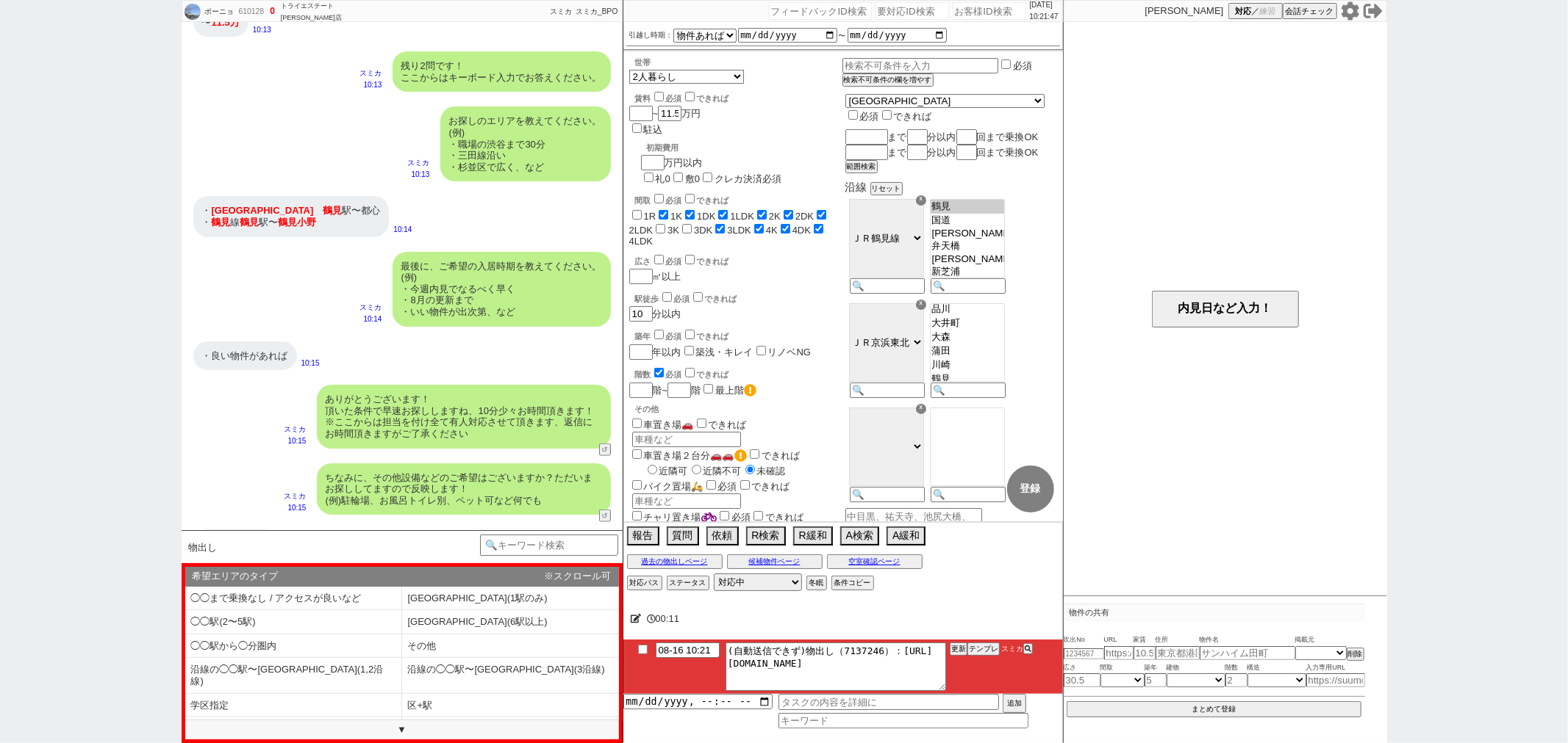
scroll to position [916, 0]
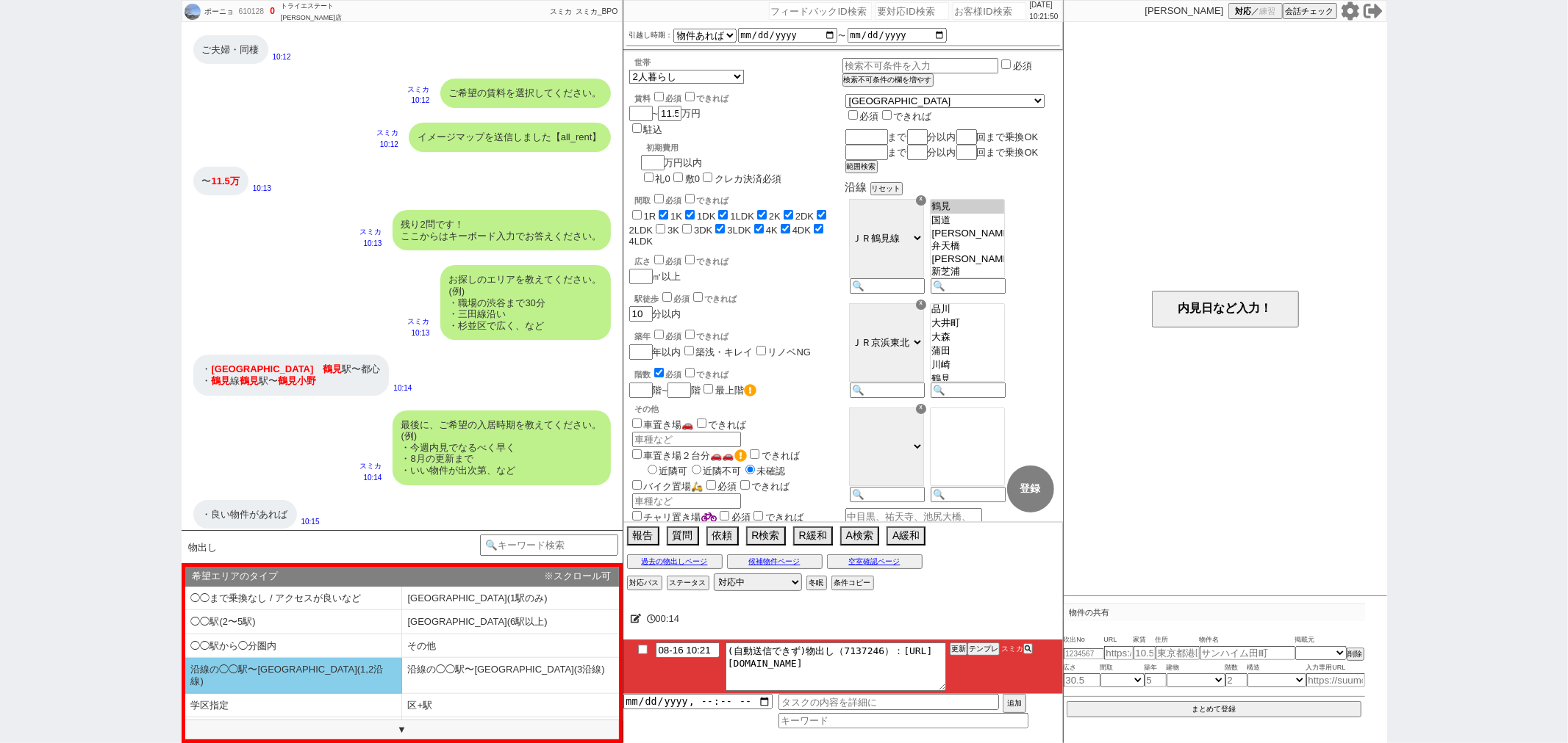
click at [313, 672] on li "沿線の◯◯駅〜◯◯駅(1,2沿線)" at bounding box center [294, 675] width 217 height 35
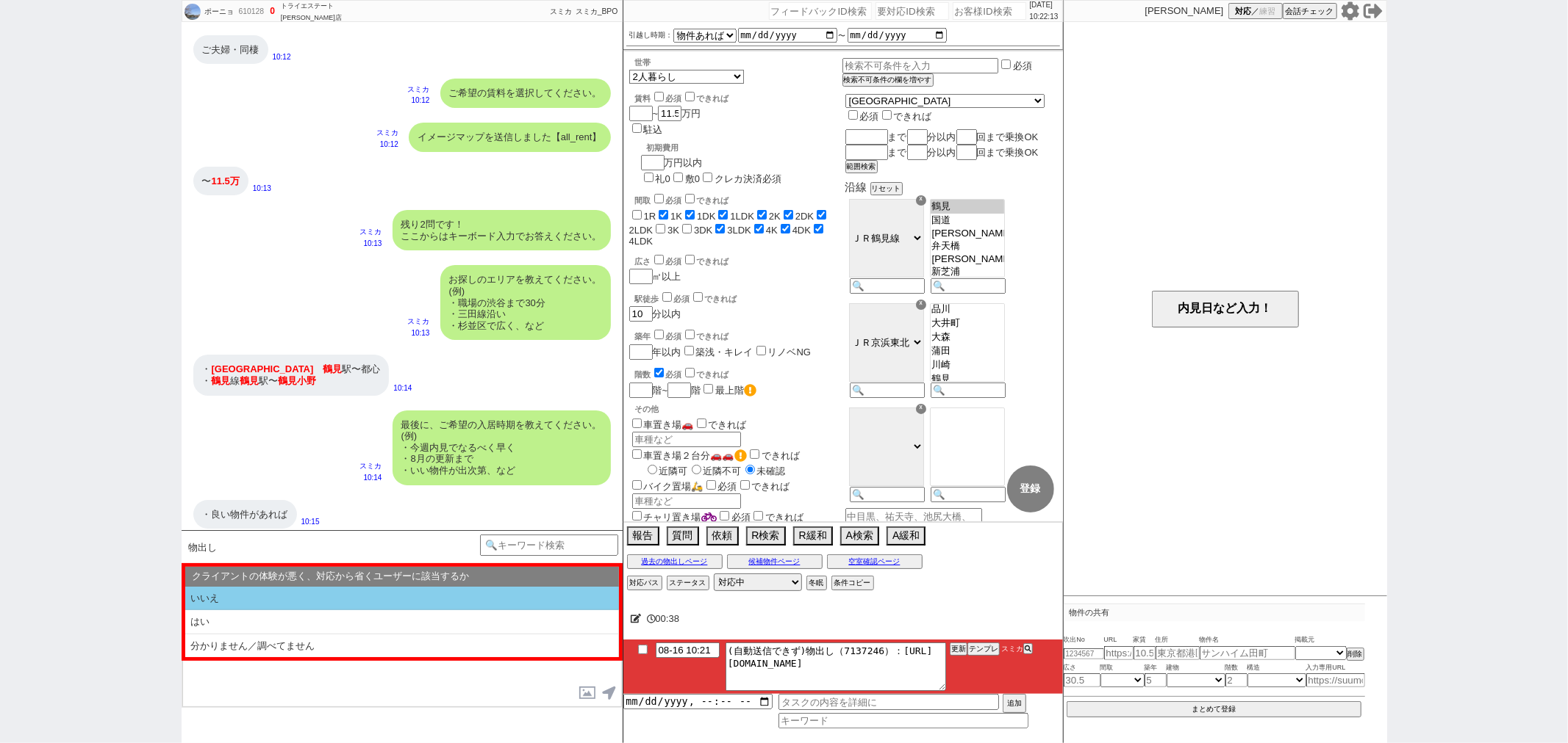
click at [215, 590] on li "いいえ" at bounding box center [401, 599] width 433 height 25
select select "沿線の◯◯駅〜◯◯駅(1,2沿線)"
select select "いいえ"
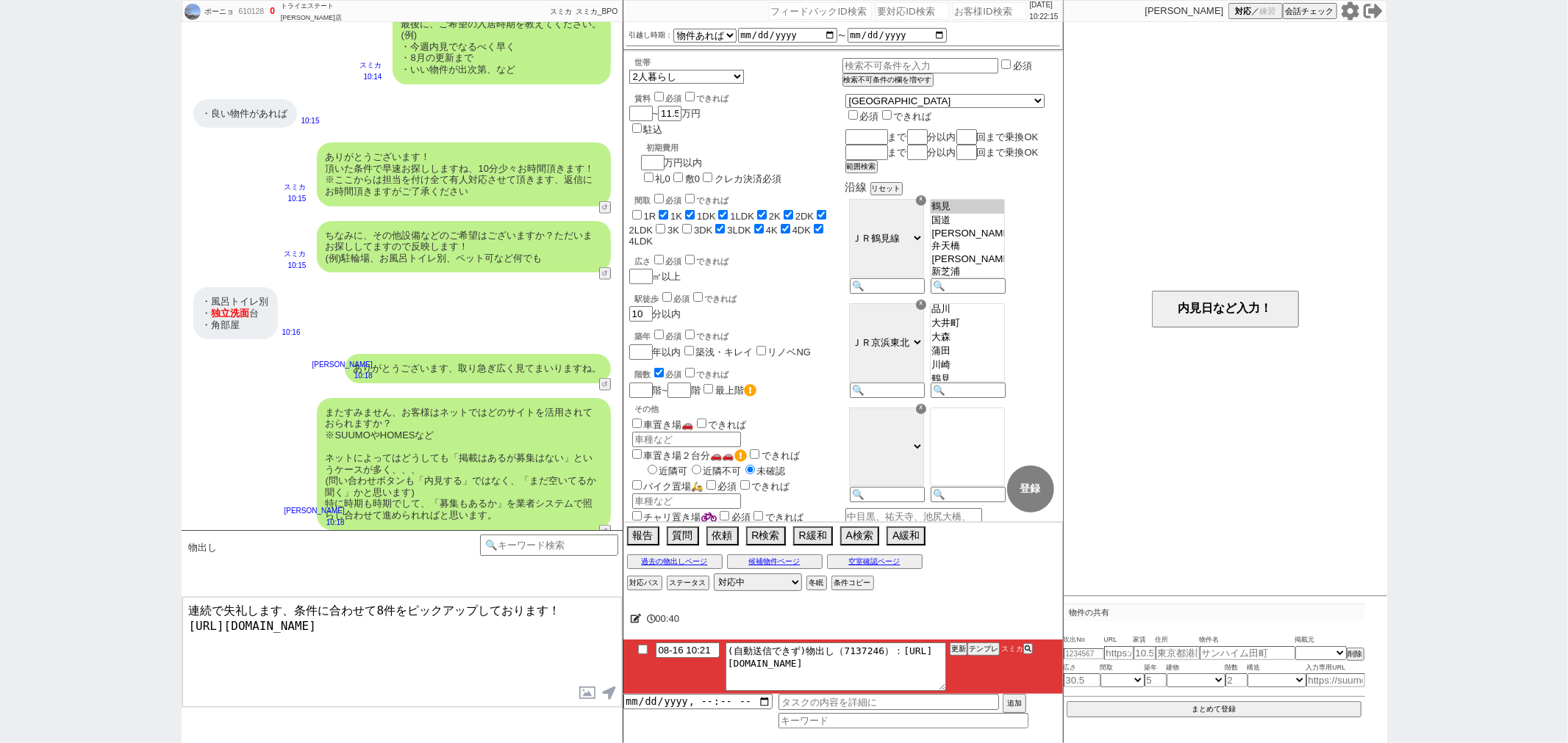
scroll to position [1324, 0]
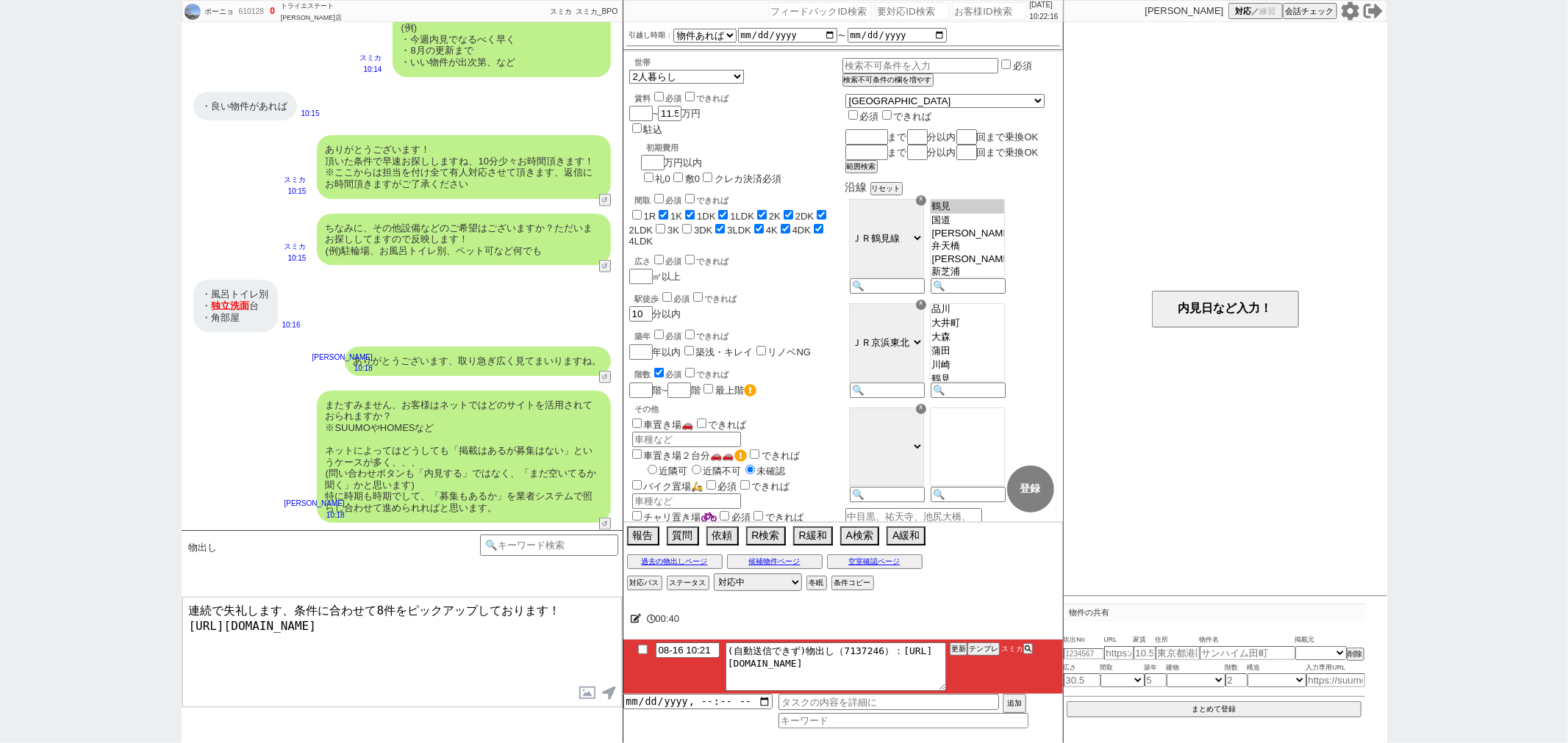
click at [454, 626] on textarea "連続で失礼します、条件に合わせて8件をピックアップしております！ https://tools.sumika.live/pages/rhc7jm4" at bounding box center [401, 652] width 439 height 110
type textarea "連続で失礼します、条件に合わせて8件をピックアップしております！ https://tools.sumika.live/pages/rhc7jm4"
checkbox input "true"
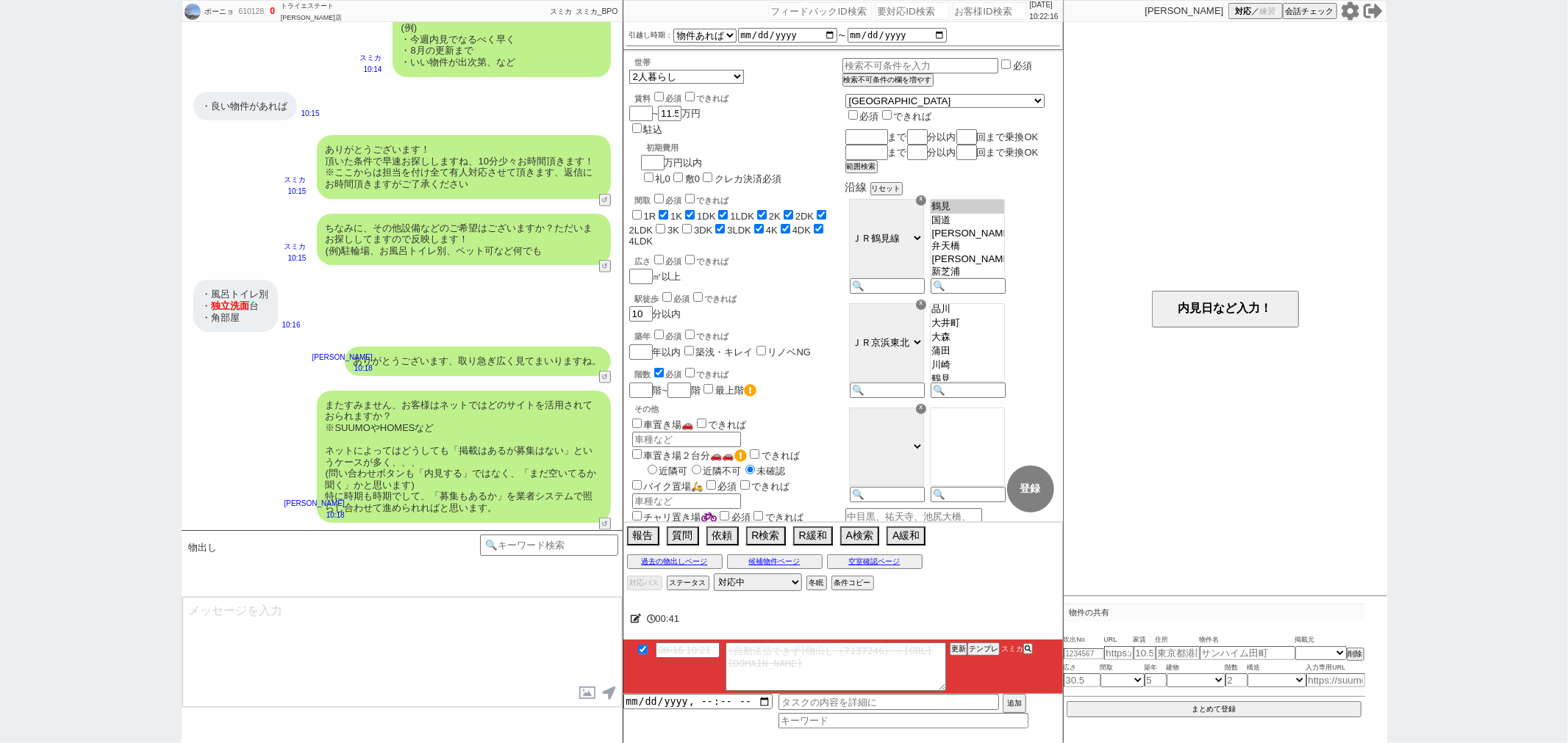
scroll to position [1390, 0]
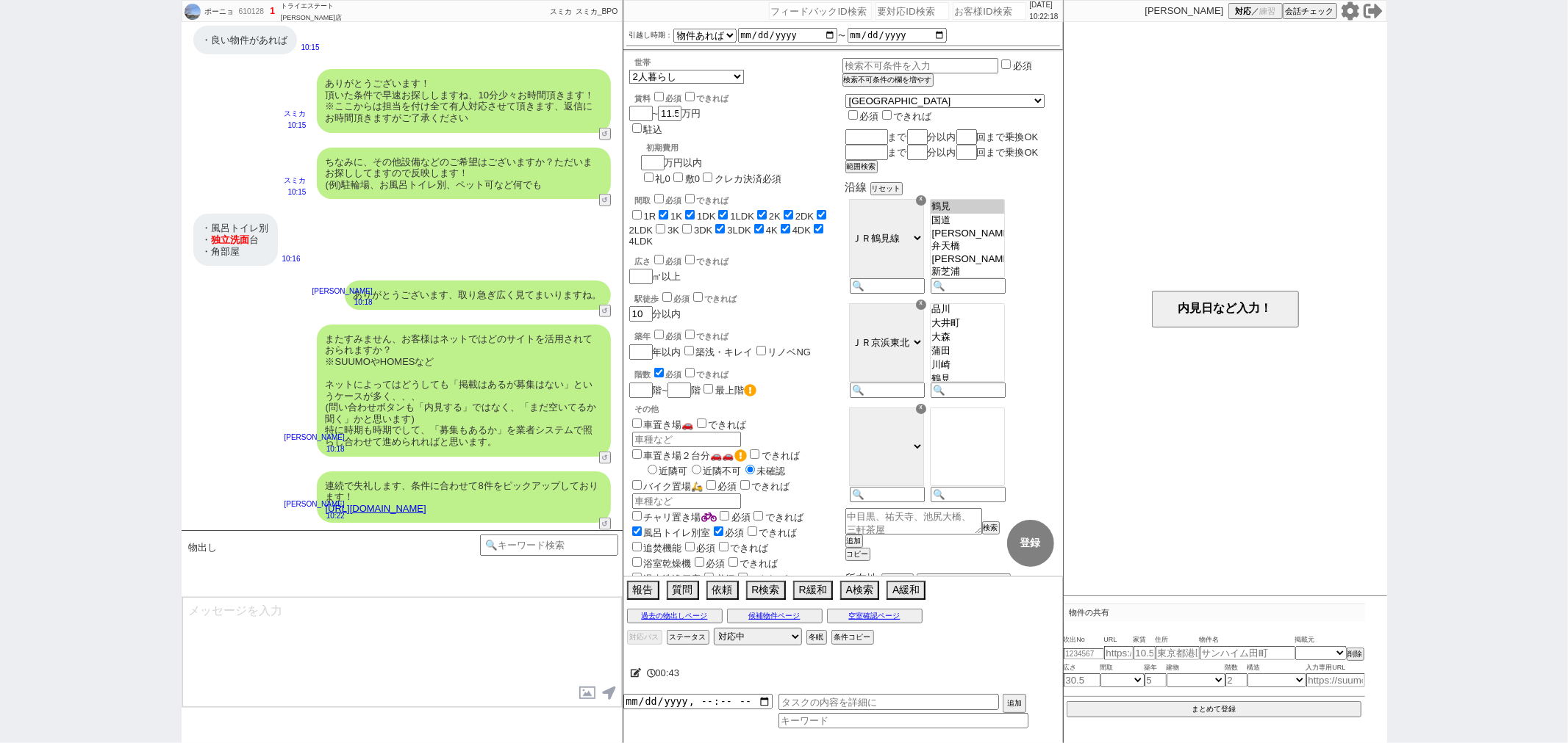
type textarea "あわせてご確認ください！ ※自動応答ではなく直接ご紹介します！"
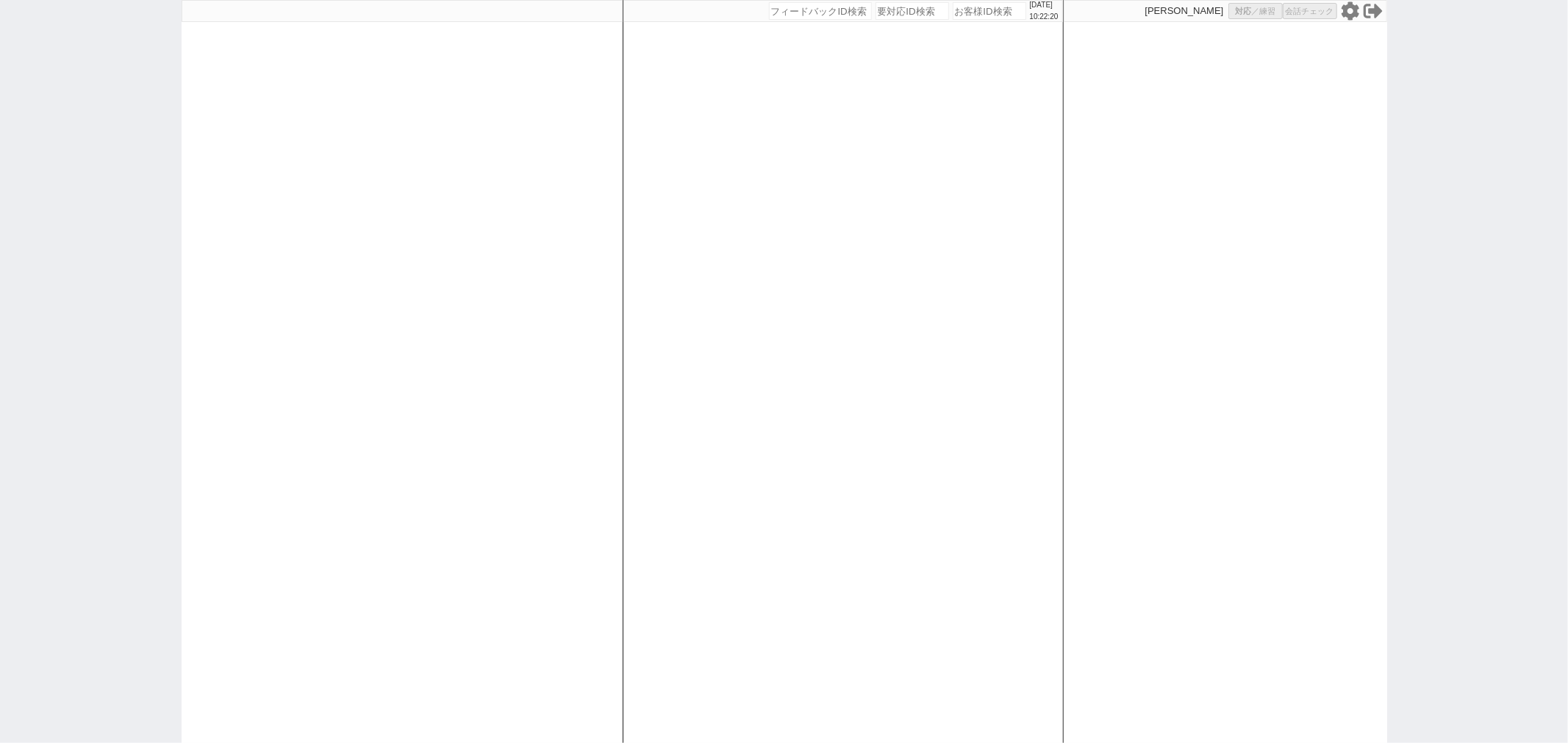
select select
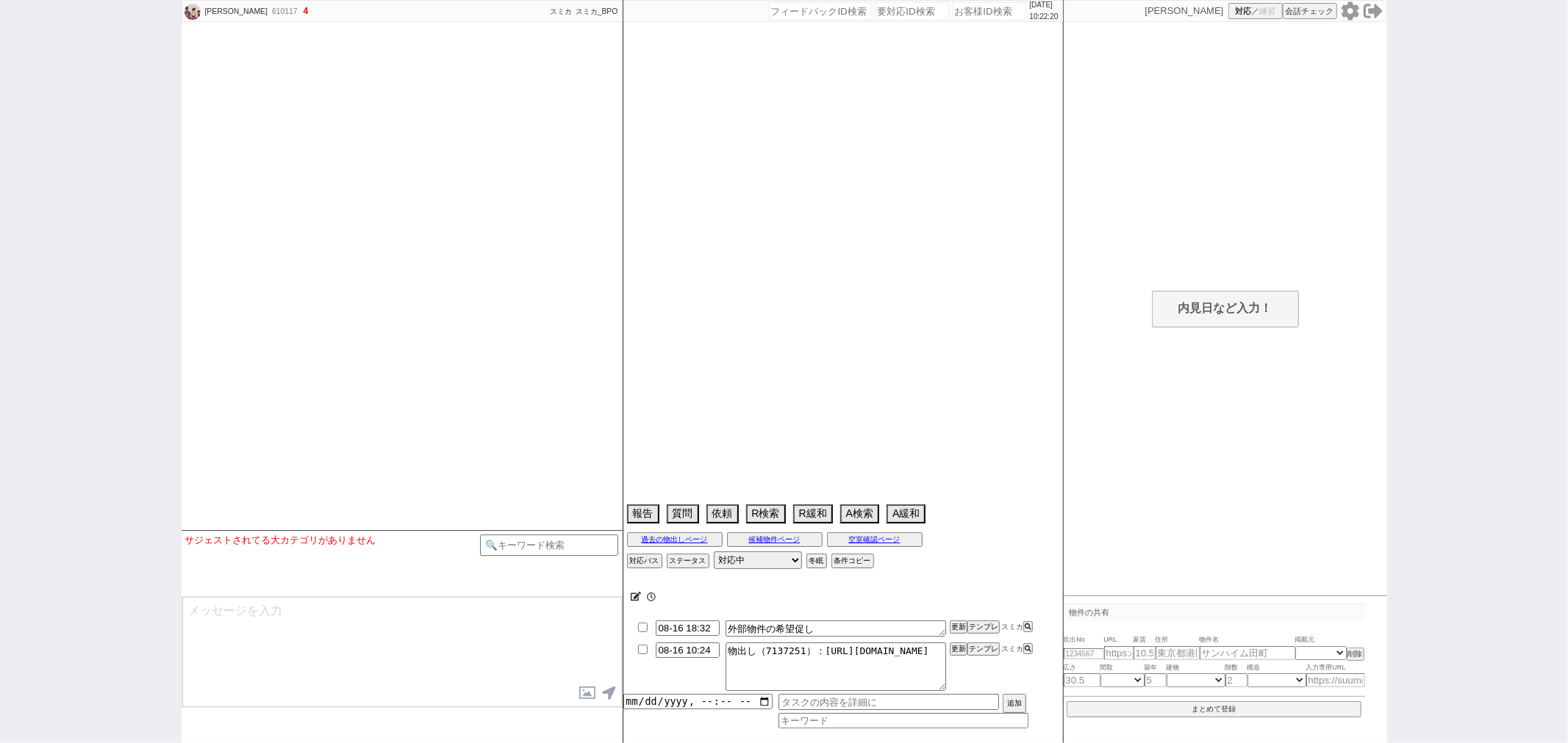
select select
select select "13"
select select "7"
select select "12"
select select "133"
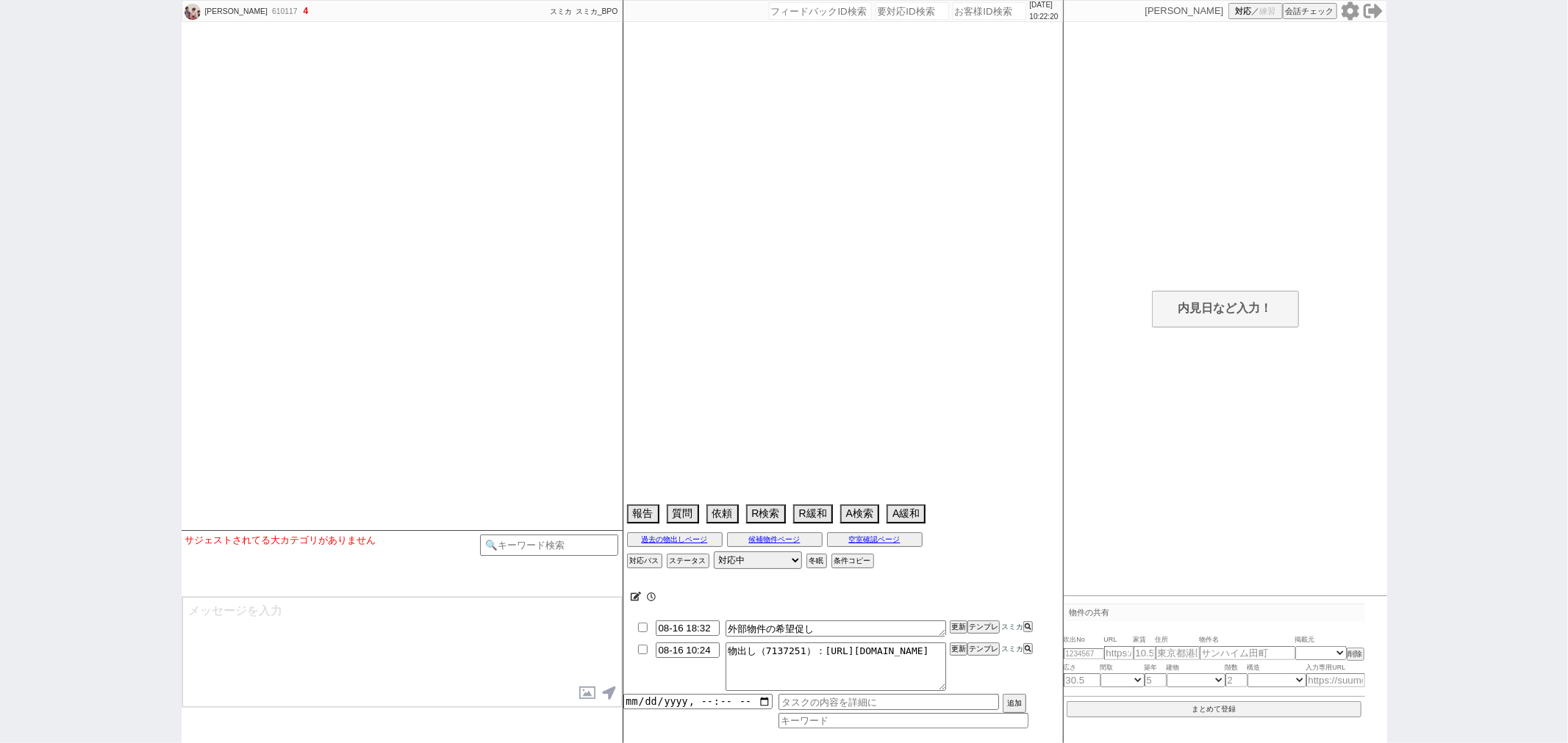
select select "118"
select select "2929"
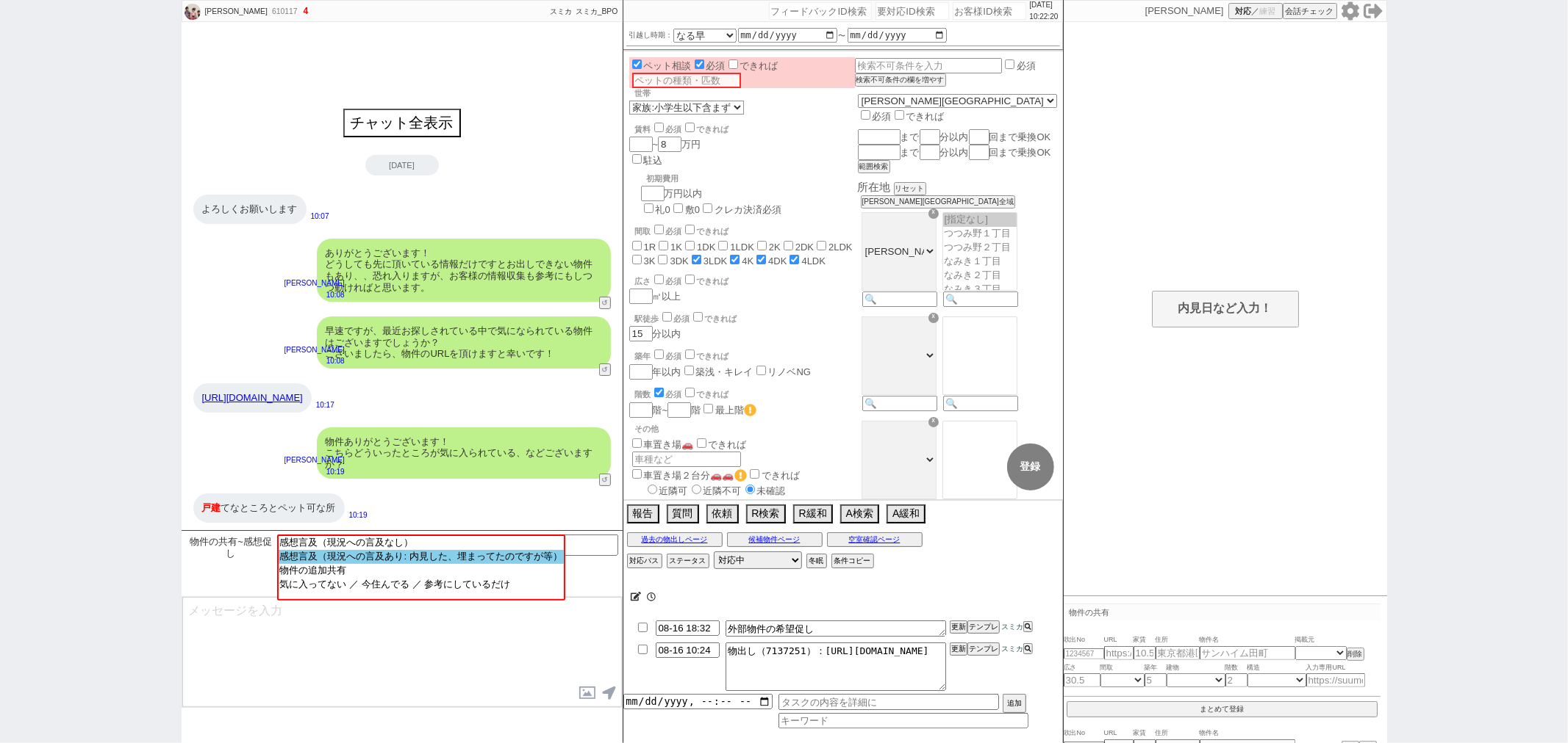
scroll to position [200, 0]
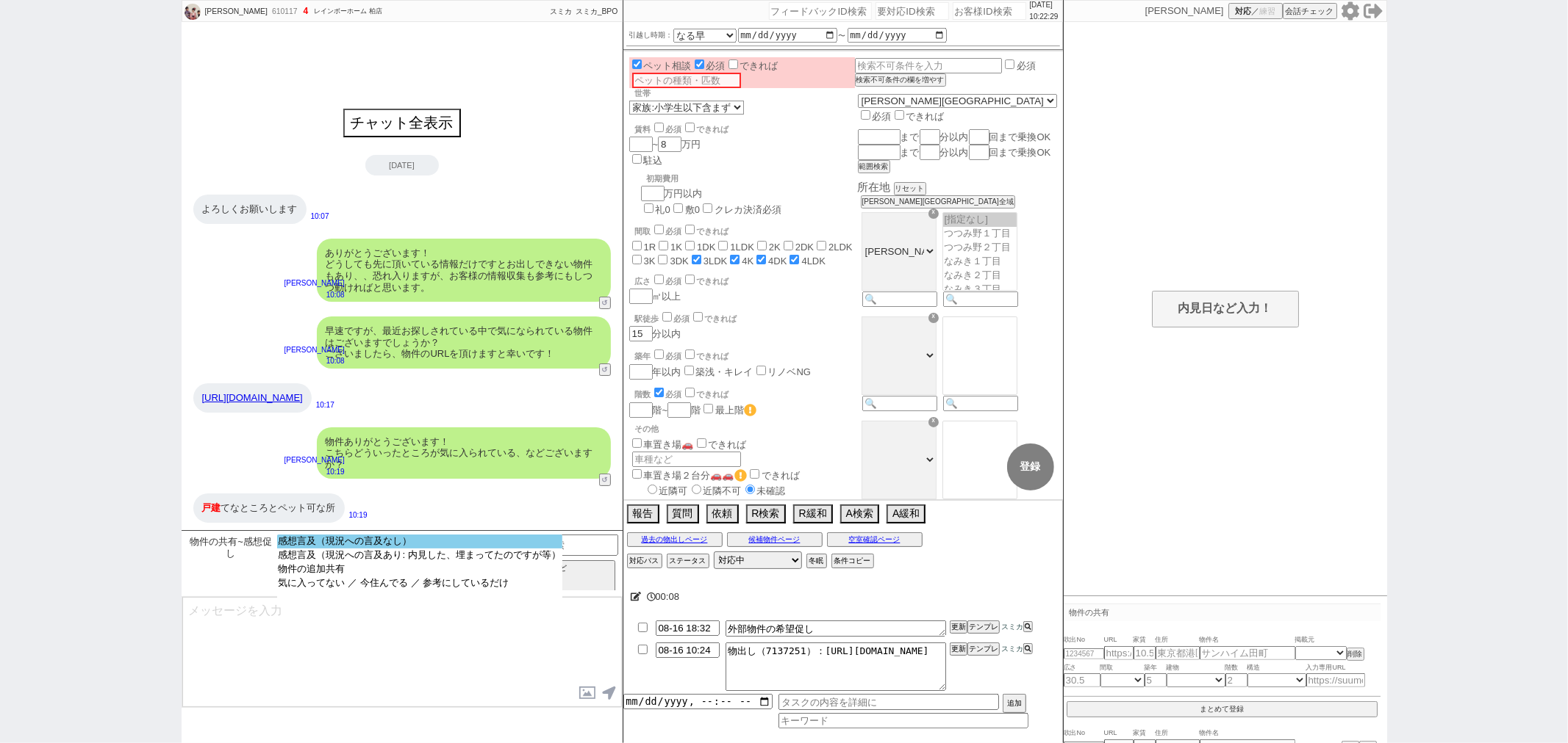
select select "感想言及（現況への言及なし）"
click at [403, 548] on option "感想言及（現況への言及なし）" at bounding box center [420, 555] width 285 height 14
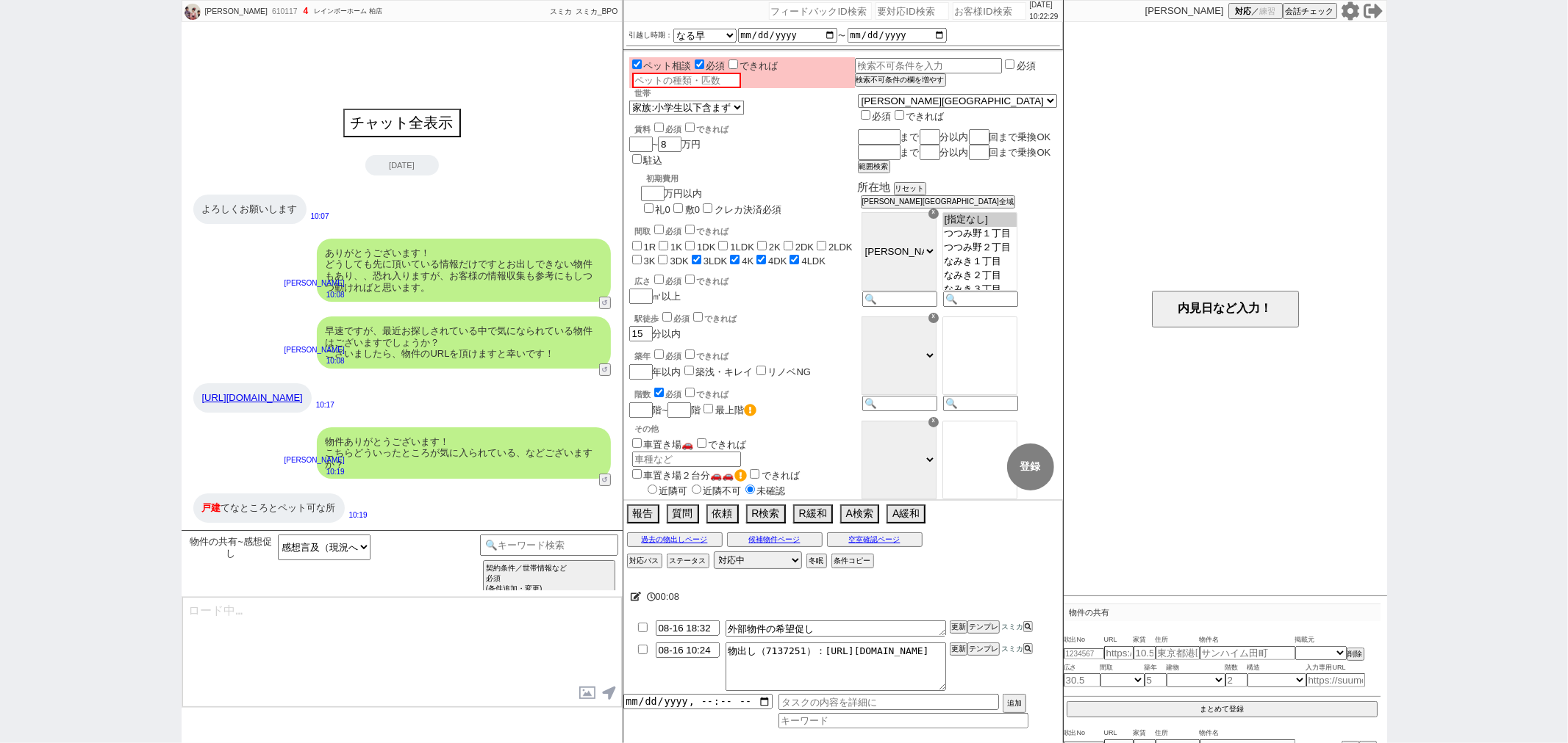
type textarea "ありがとうございます、そちら考慮し只今改めて物件を見ております。"
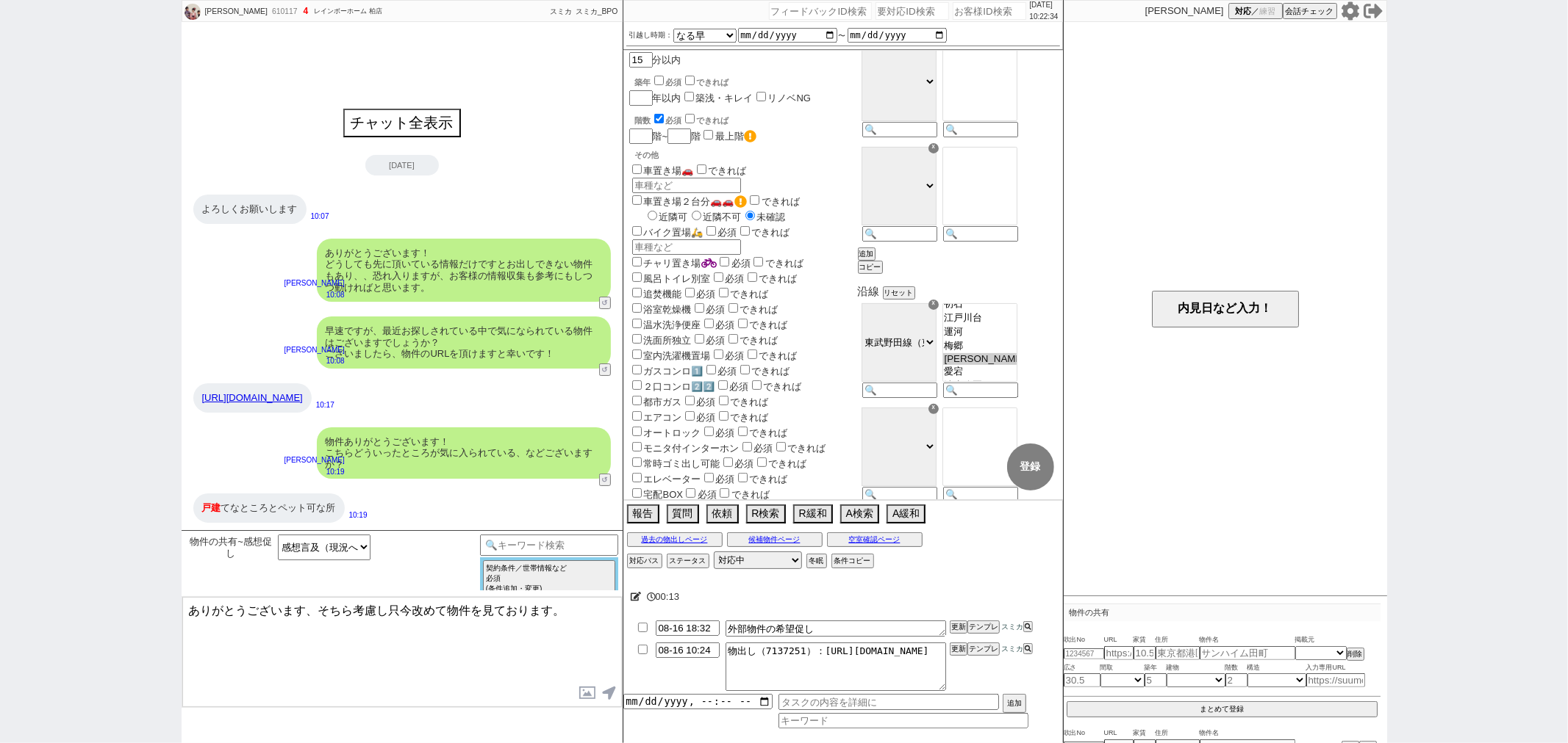
scroll to position [258, 0]
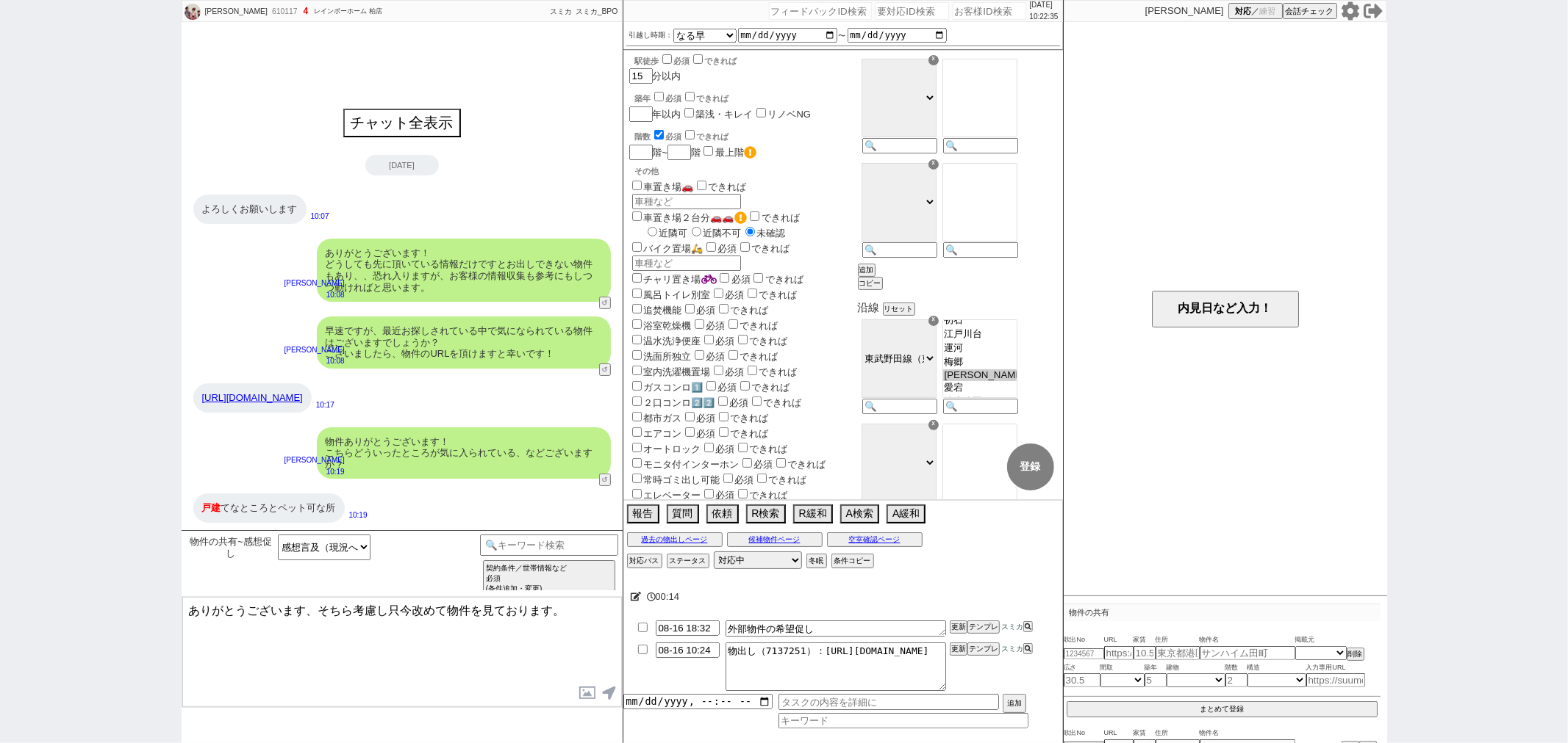
click at [583, 622] on textarea "ありがとうございます、そちら考慮し只今改めて物件を見ております。" at bounding box center [401, 652] width 439 height 110
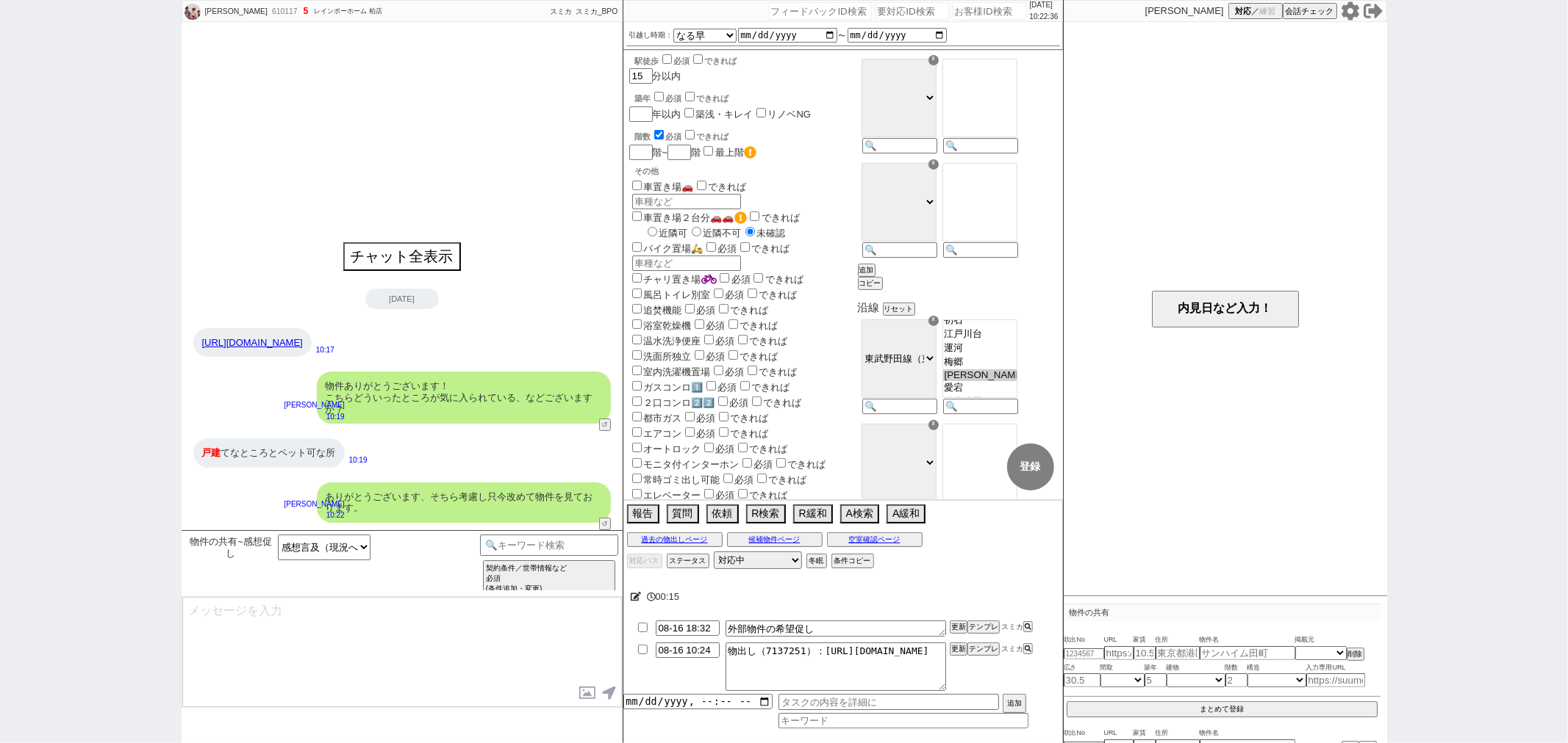
type input "08-16 10:27"
type textarea "またこちら空室状況などは管理会社/オーナーに確認済でしょうか？"
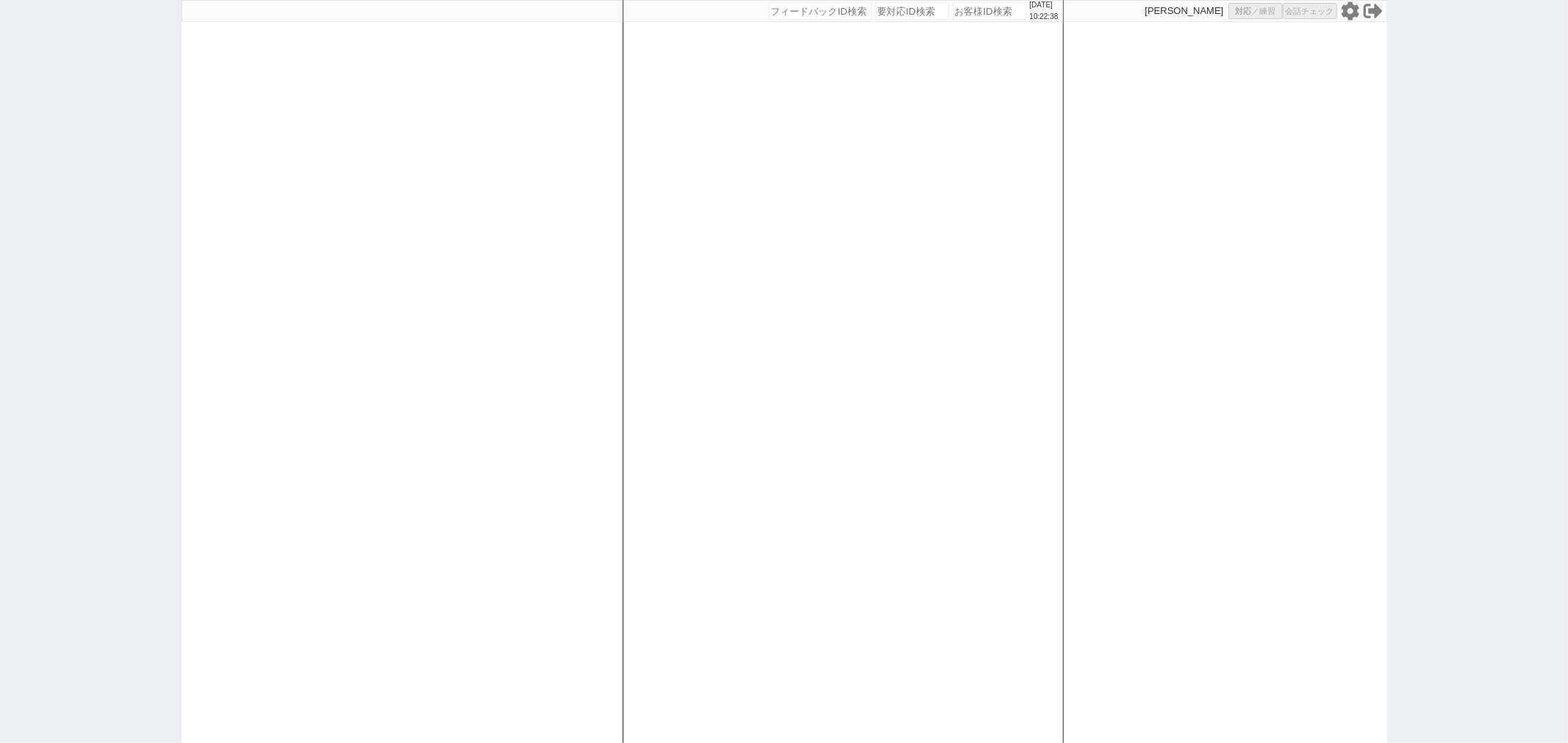
select select
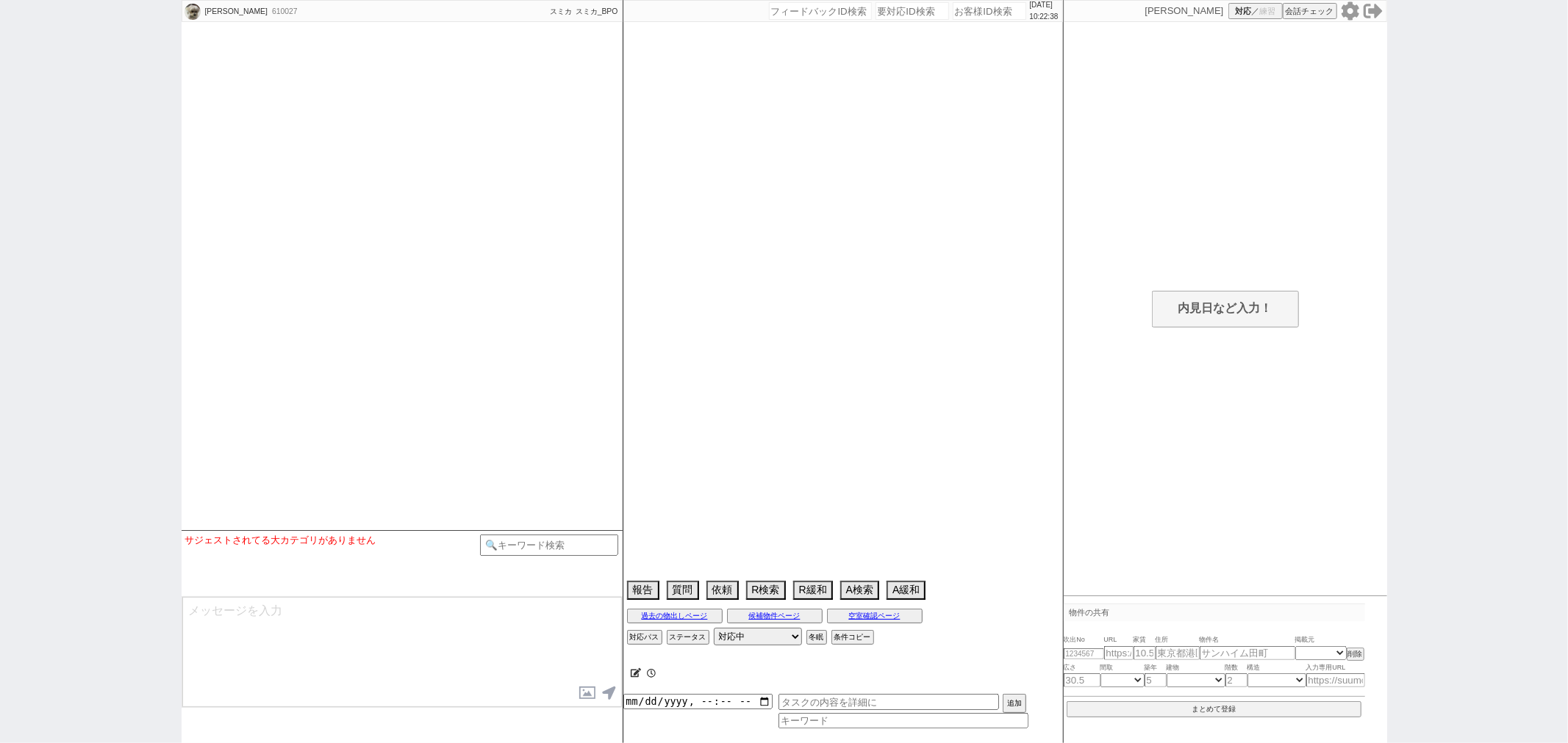
select select
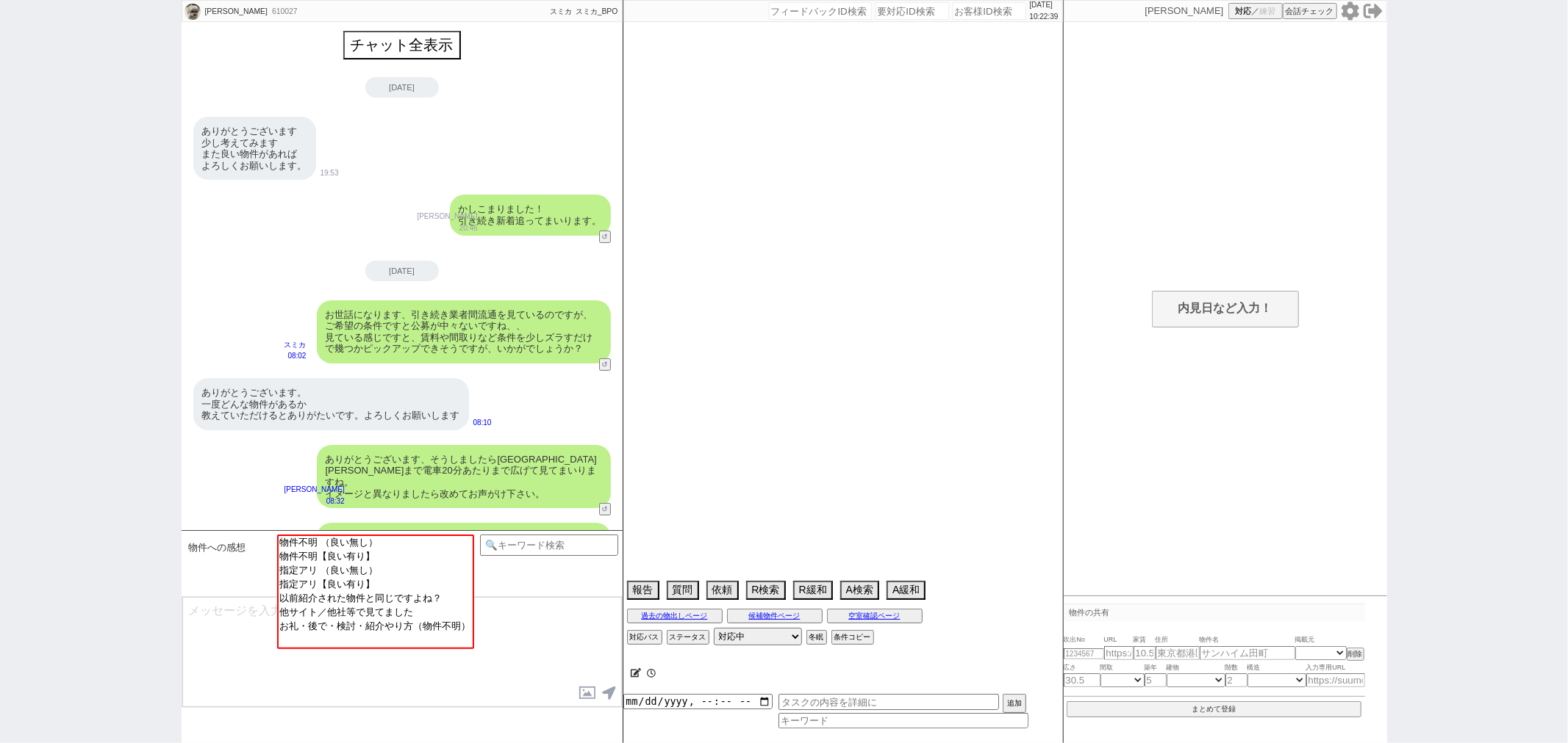
scroll to position [297, 0]
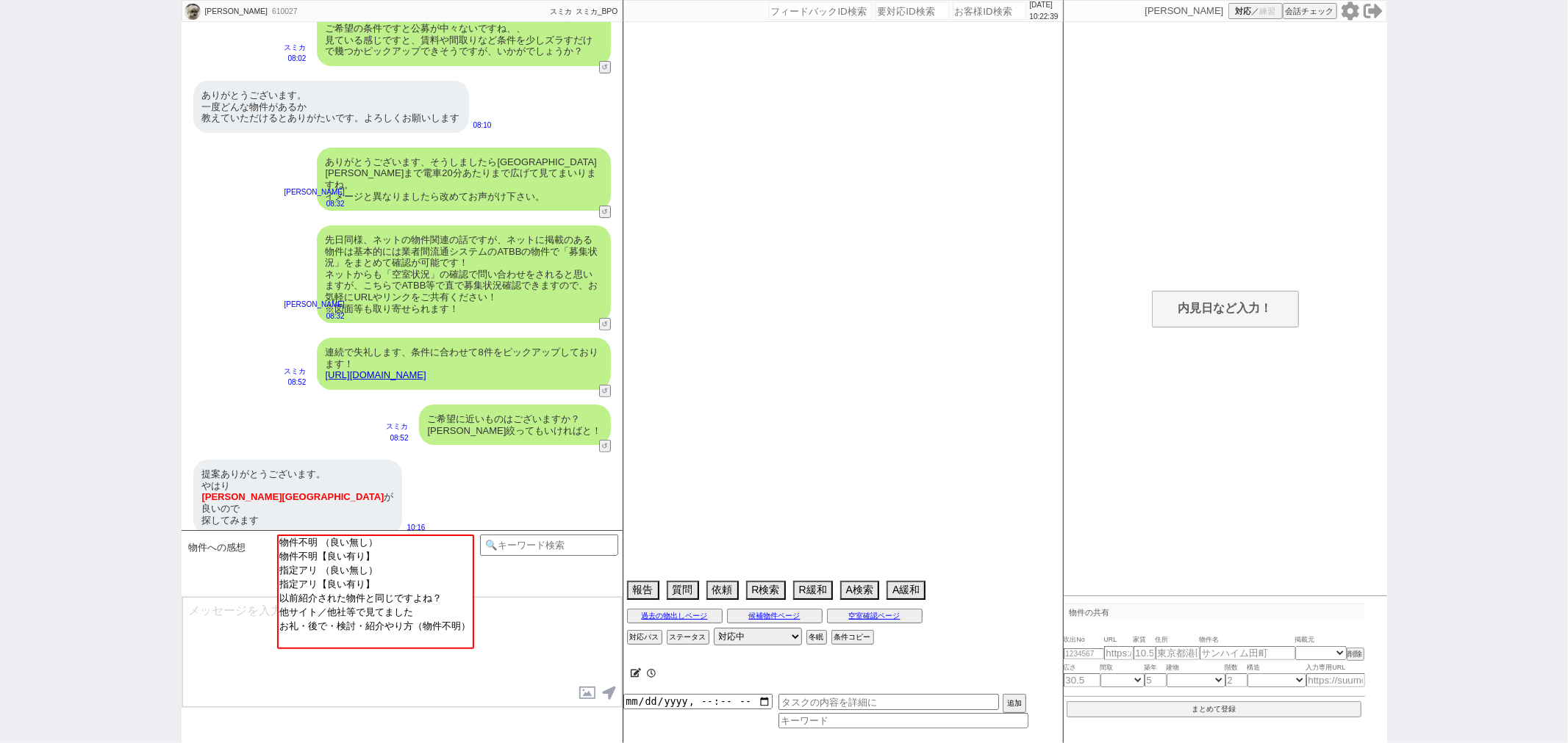
select select "13"
select select "0"
select select "56"
select select "52"
select select "1312"
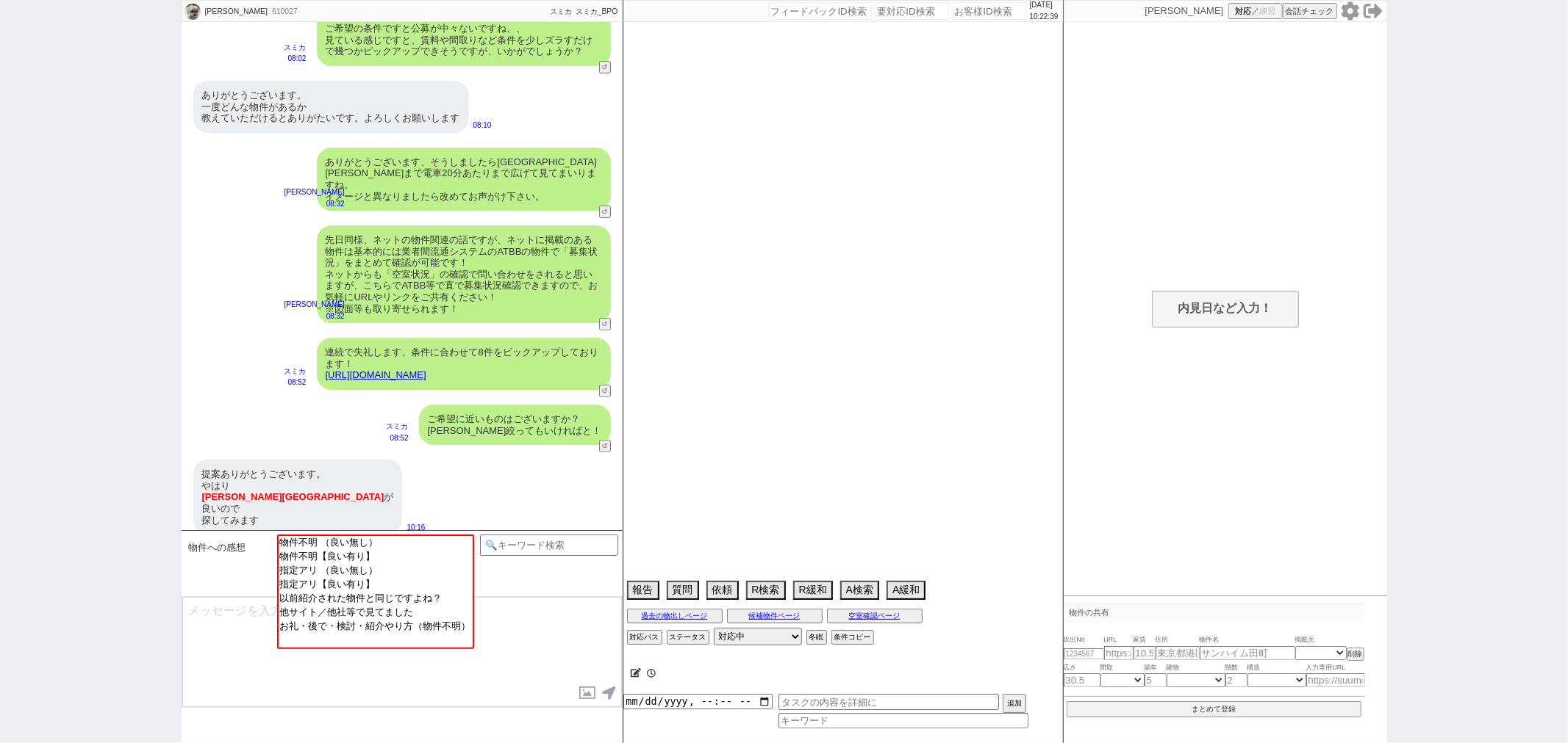
select select "50"
select select "14"
select select "472"
select select "70"
select select "1692"
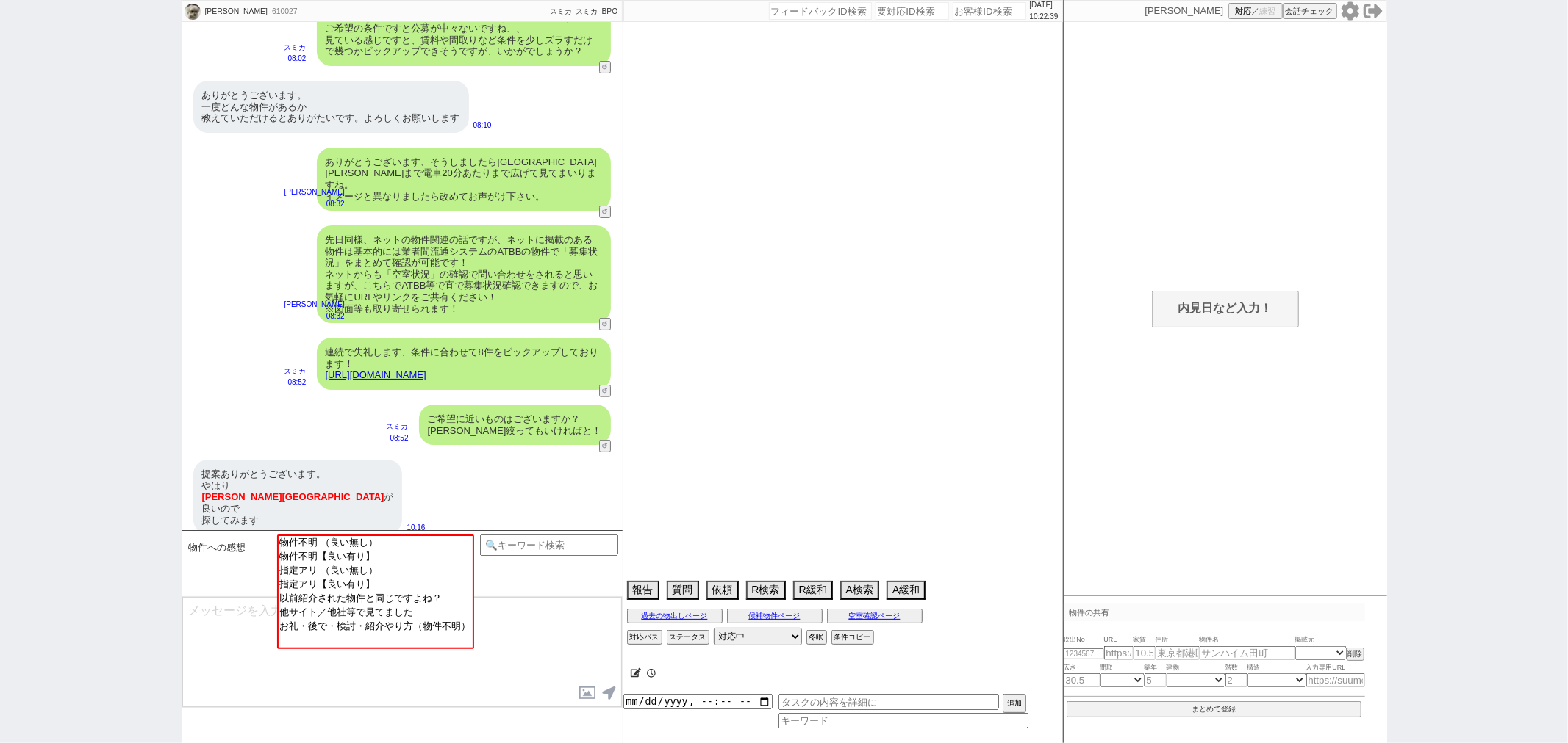
select select "67"
select select "54"
select select "51"
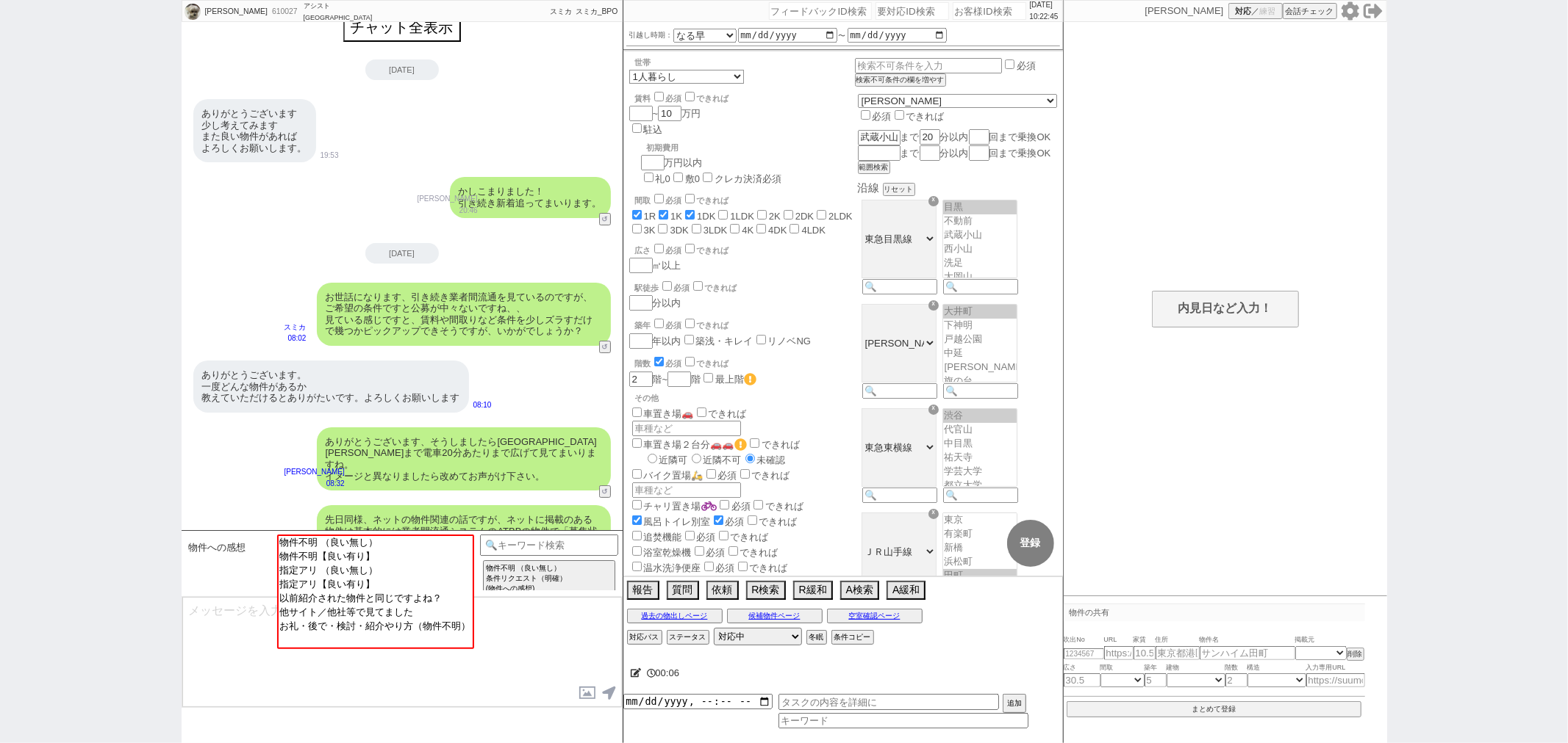
scroll to position [0, 0]
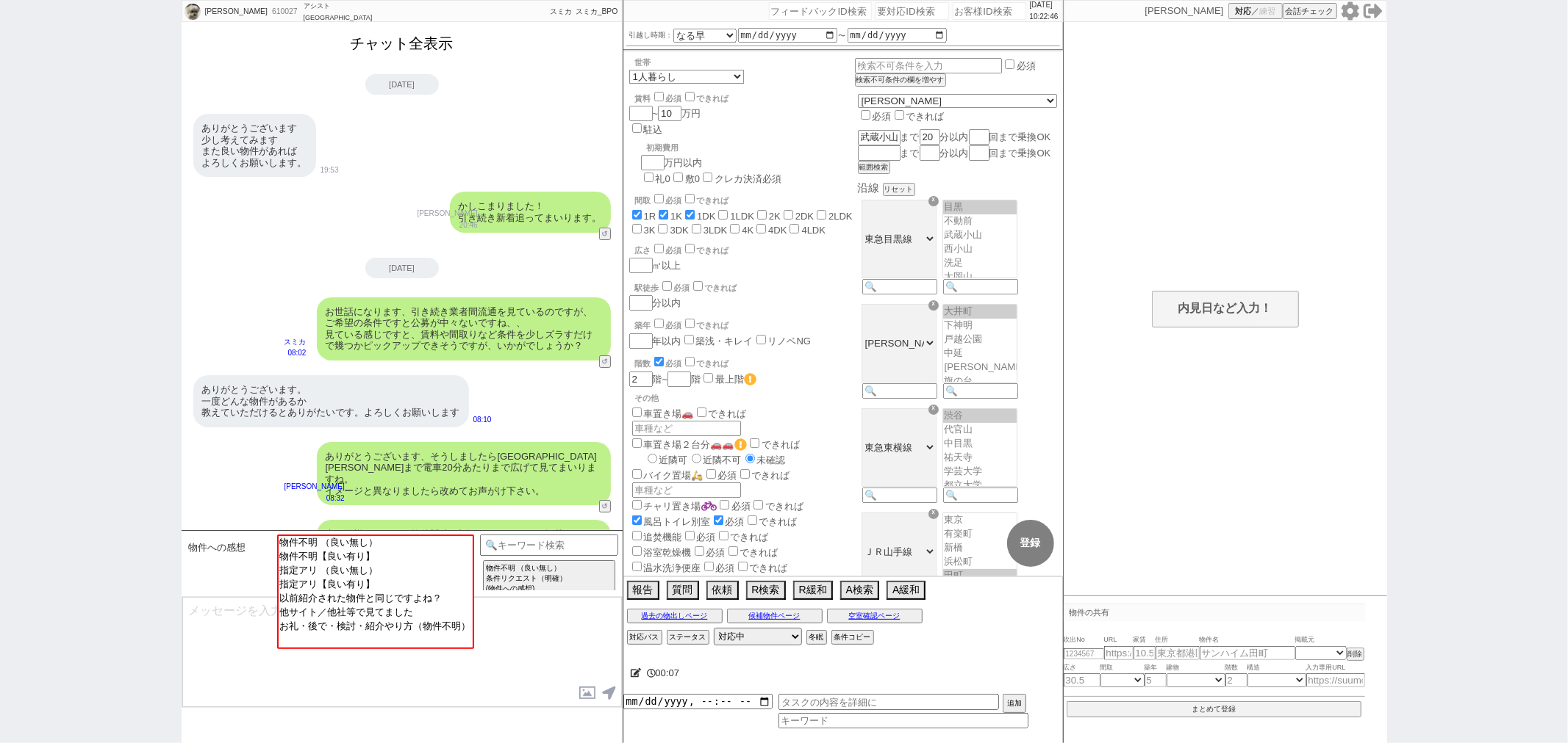
click at [433, 47] on button "チャット全表示" at bounding box center [402, 44] width 114 height 26
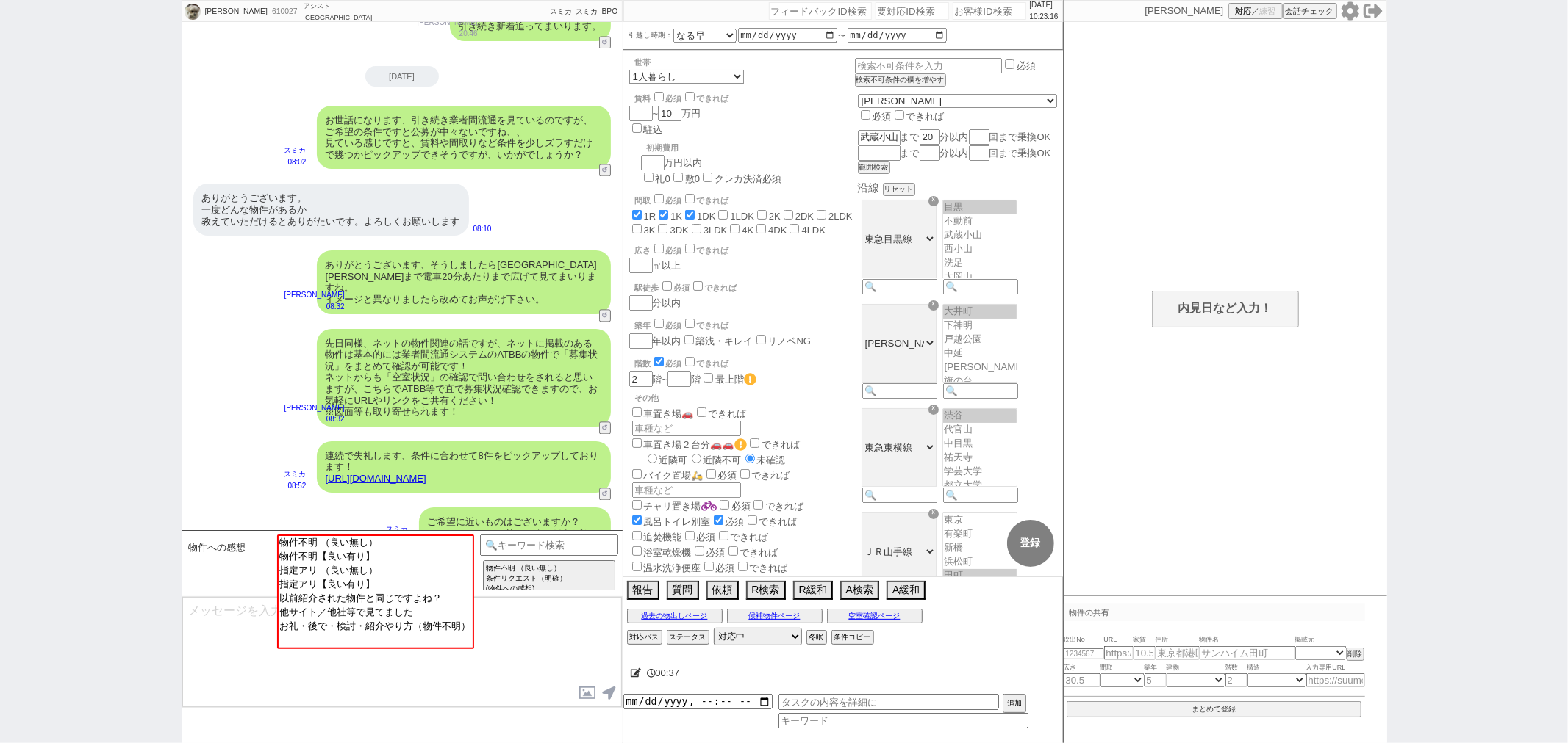
scroll to position [2632, 0]
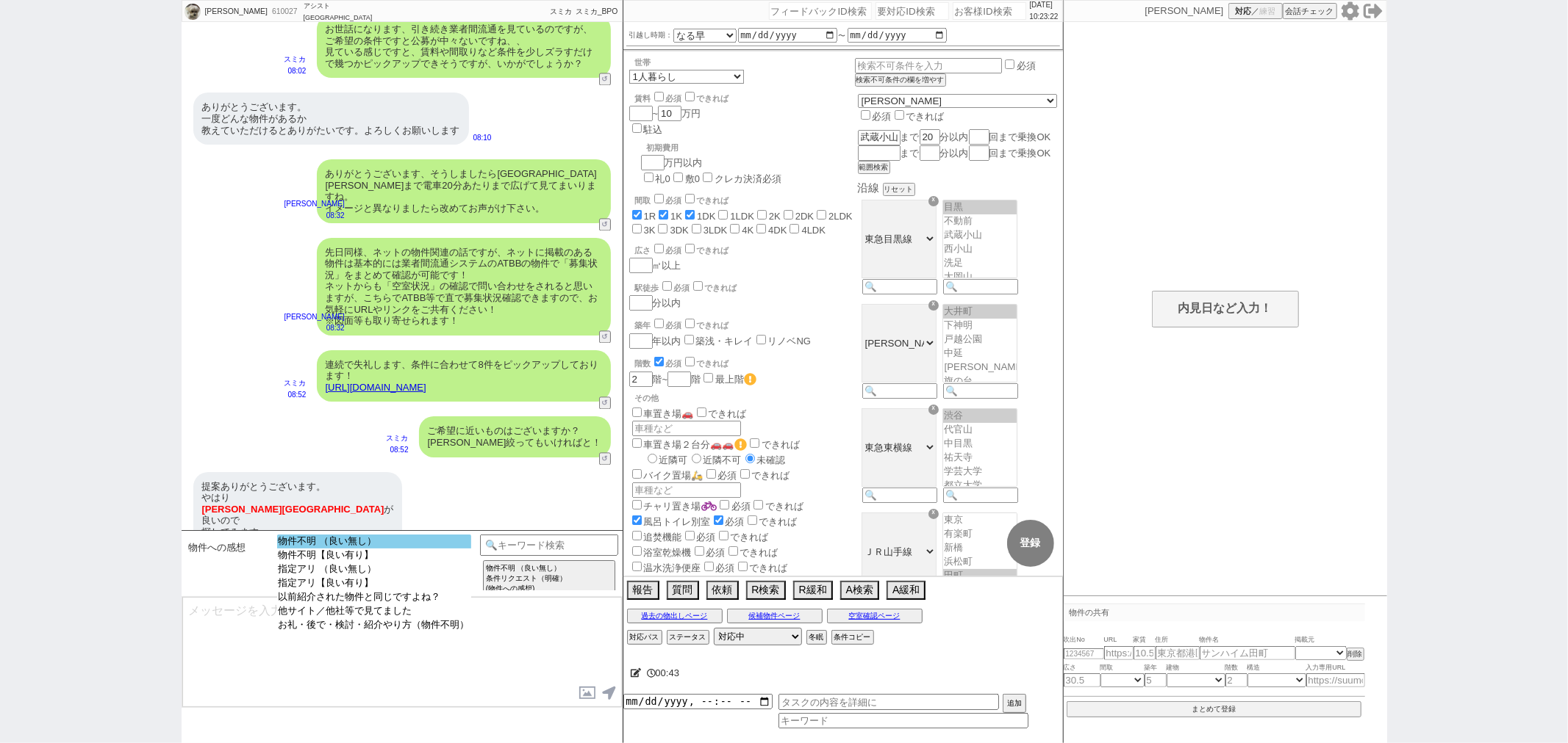
select select "物件不明 （良い無し）"
click at [422, 548] on option "物件不明 （良い無し）" at bounding box center [374, 555] width 194 height 14
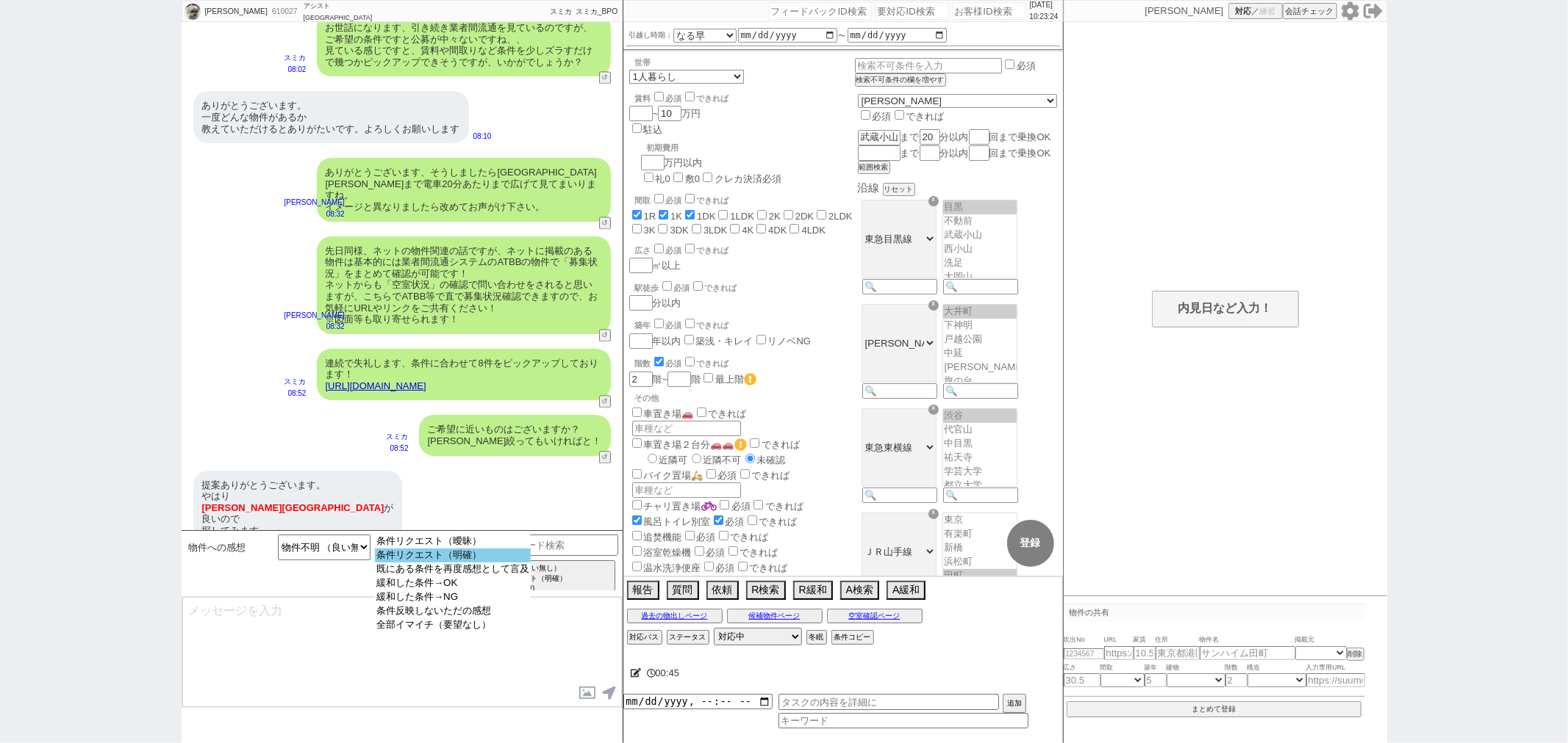
click at [422, 562] on option "条件リクエスト（明確）" at bounding box center [453, 569] width 156 height 14
select select "56"
select select "52"
select select "1312"
select select "50"
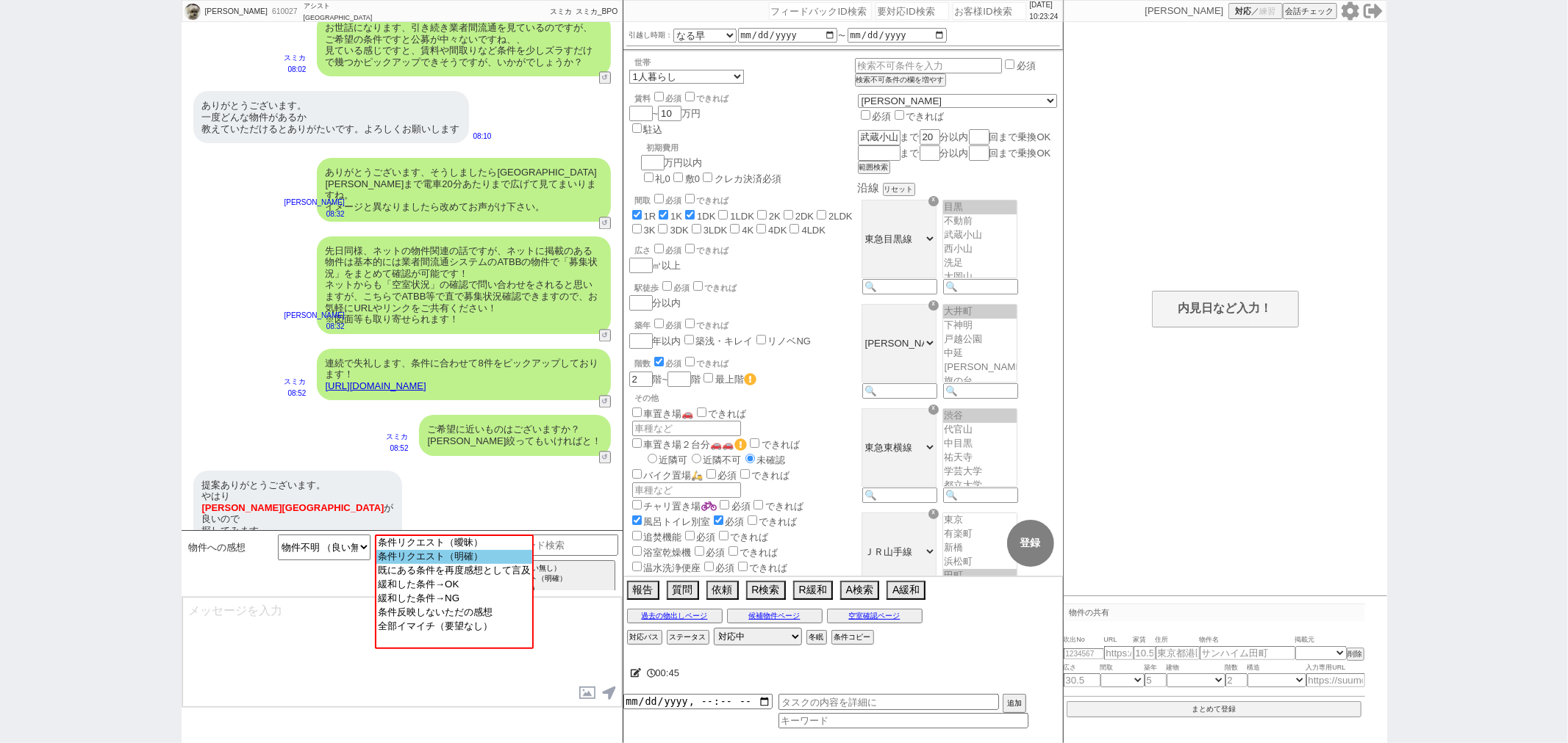
select select "14"
select select "472"
select select "70"
select select "1692"
select select "67"
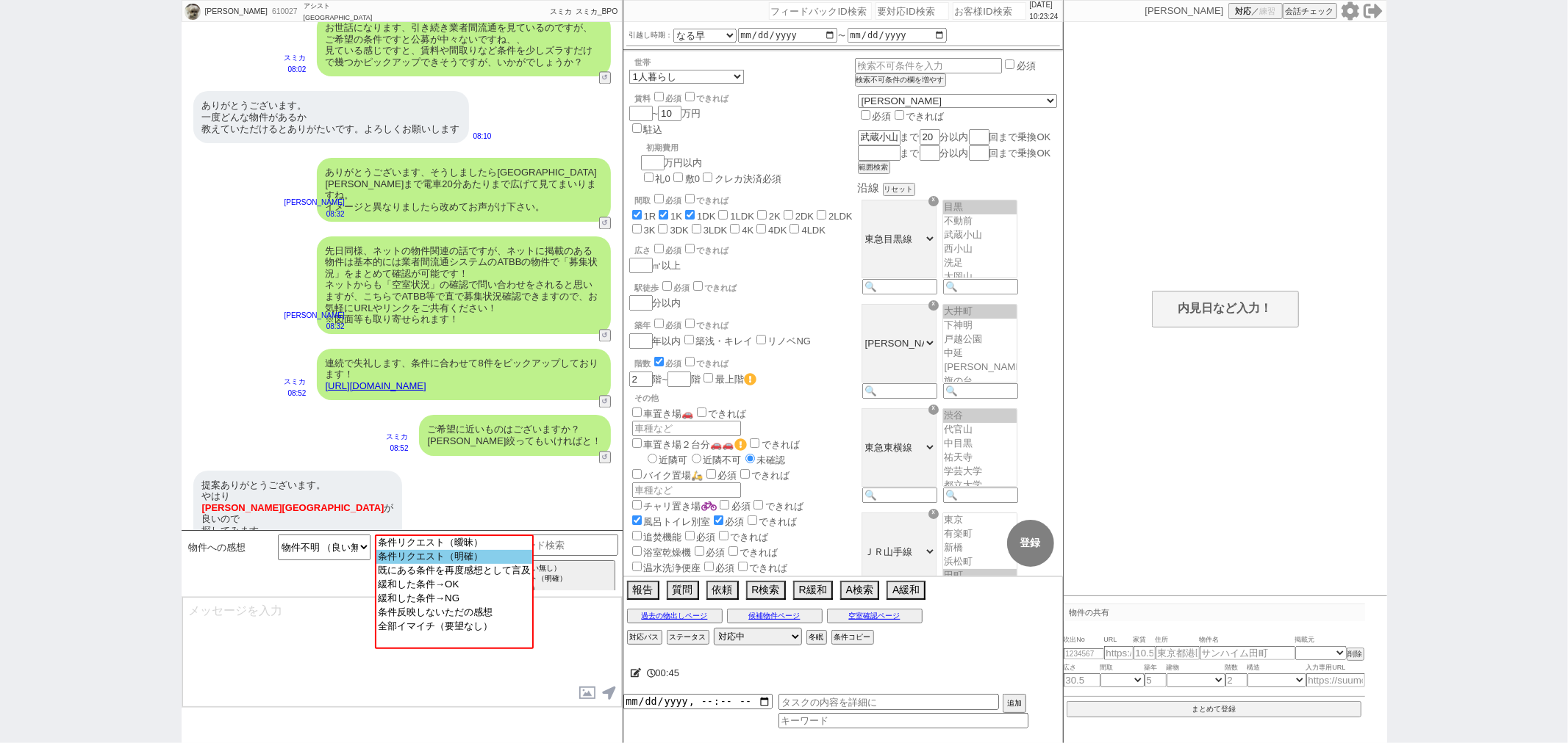
select select "54"
select select "51"
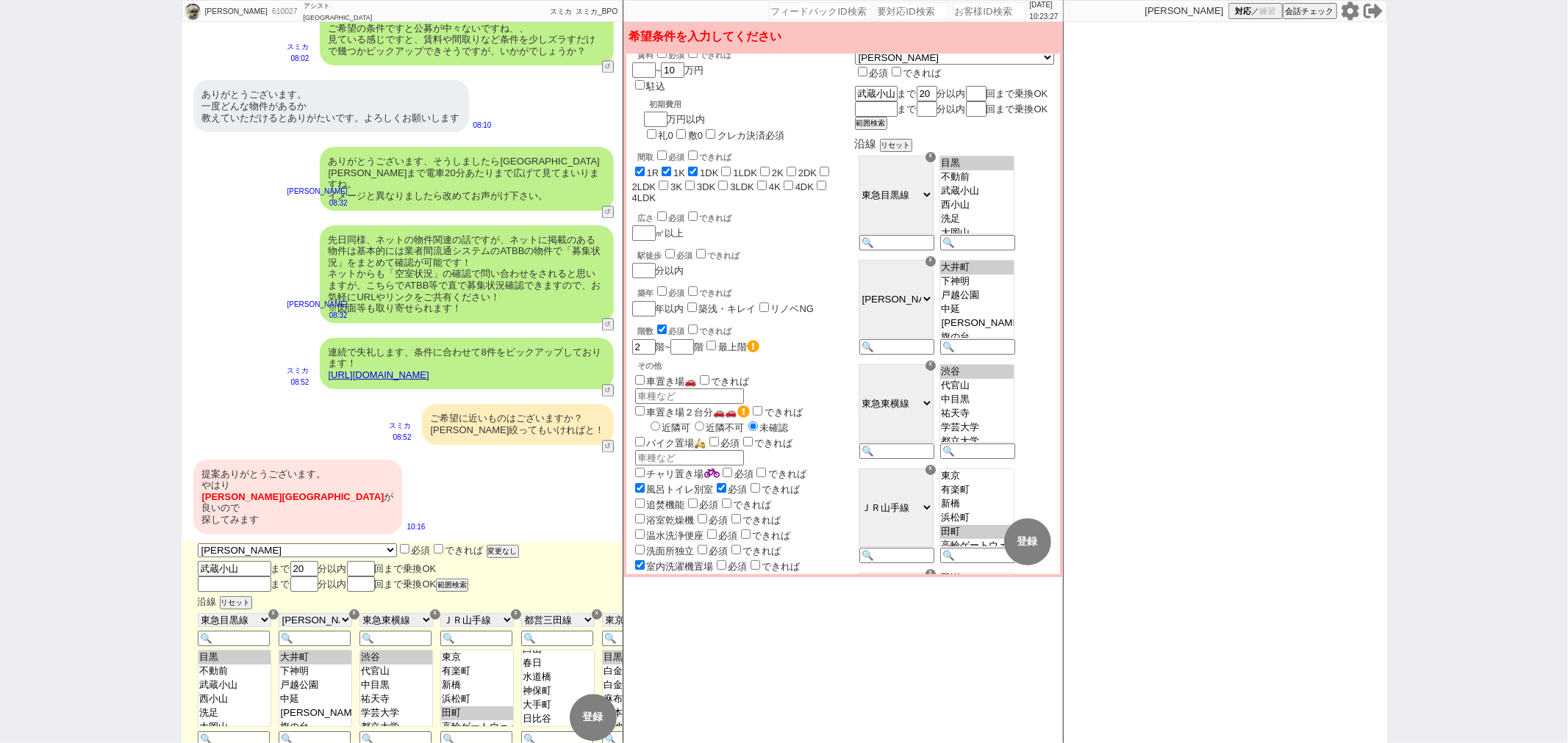
scroll to position [0, 0]
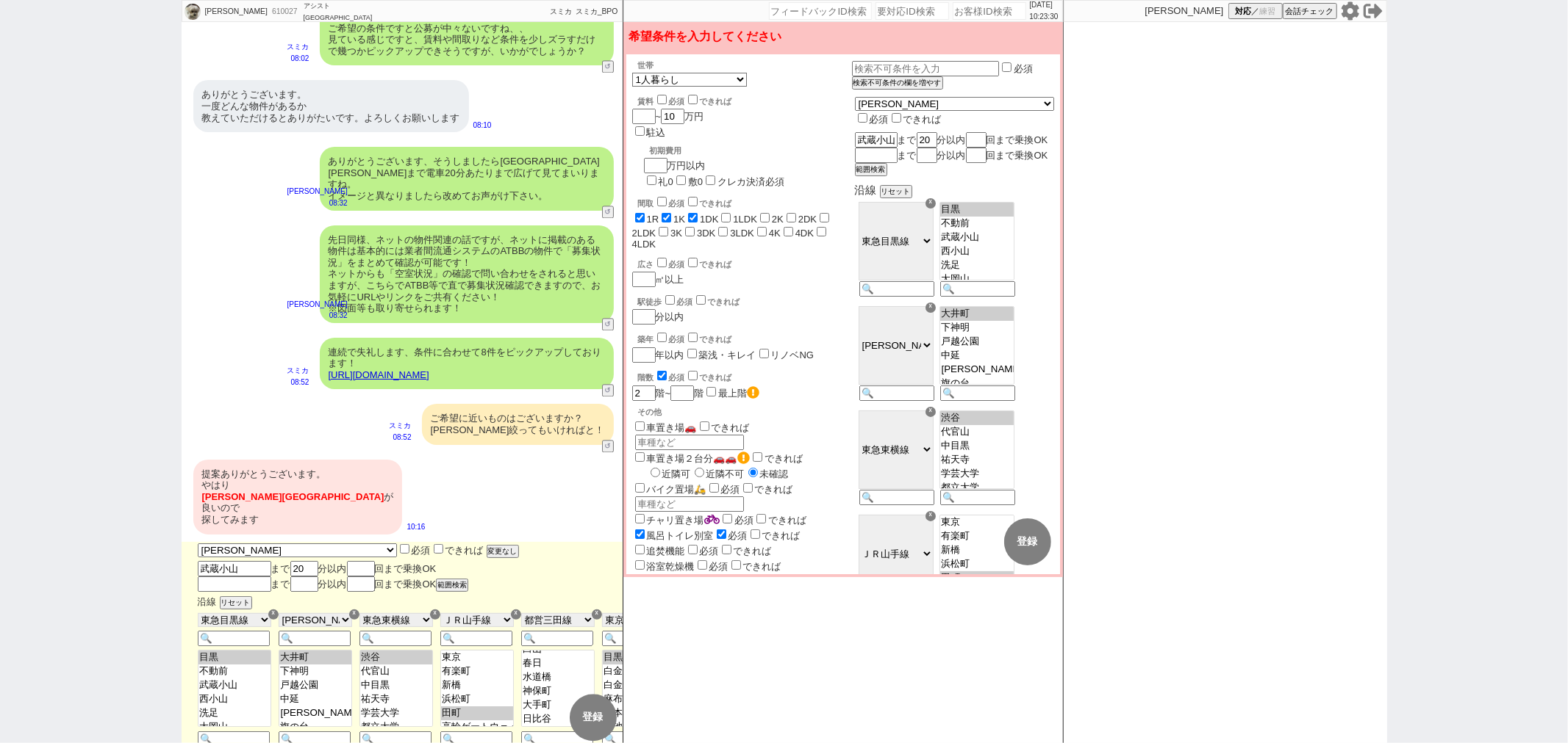
click at [926, 214] on div "☓ ＪＲ総武・中央緩行線 東急東横線 小田急小田原線 ＪＲ京浜東北・根岸線 都営大江戸線 東急田園都市線 京王線 東京メトロ日比谷線 東京メトロ丸ノ内線 東京…" at bounding box center [895, 250] width 81 height 104
click at [909, 197] on button "リセット" at bounding box center [894, 192] width 30 height 10
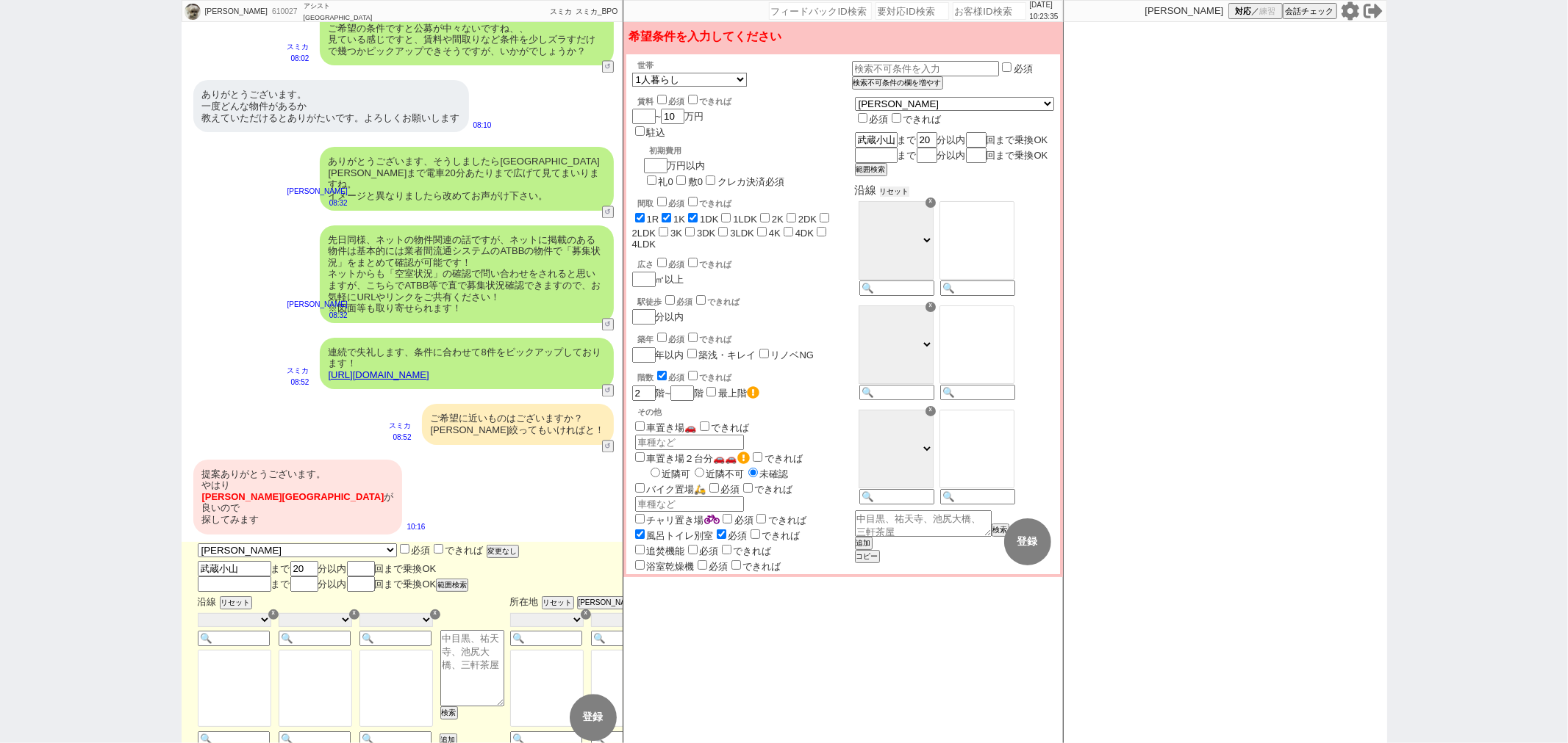
scroll to position [489, 0]
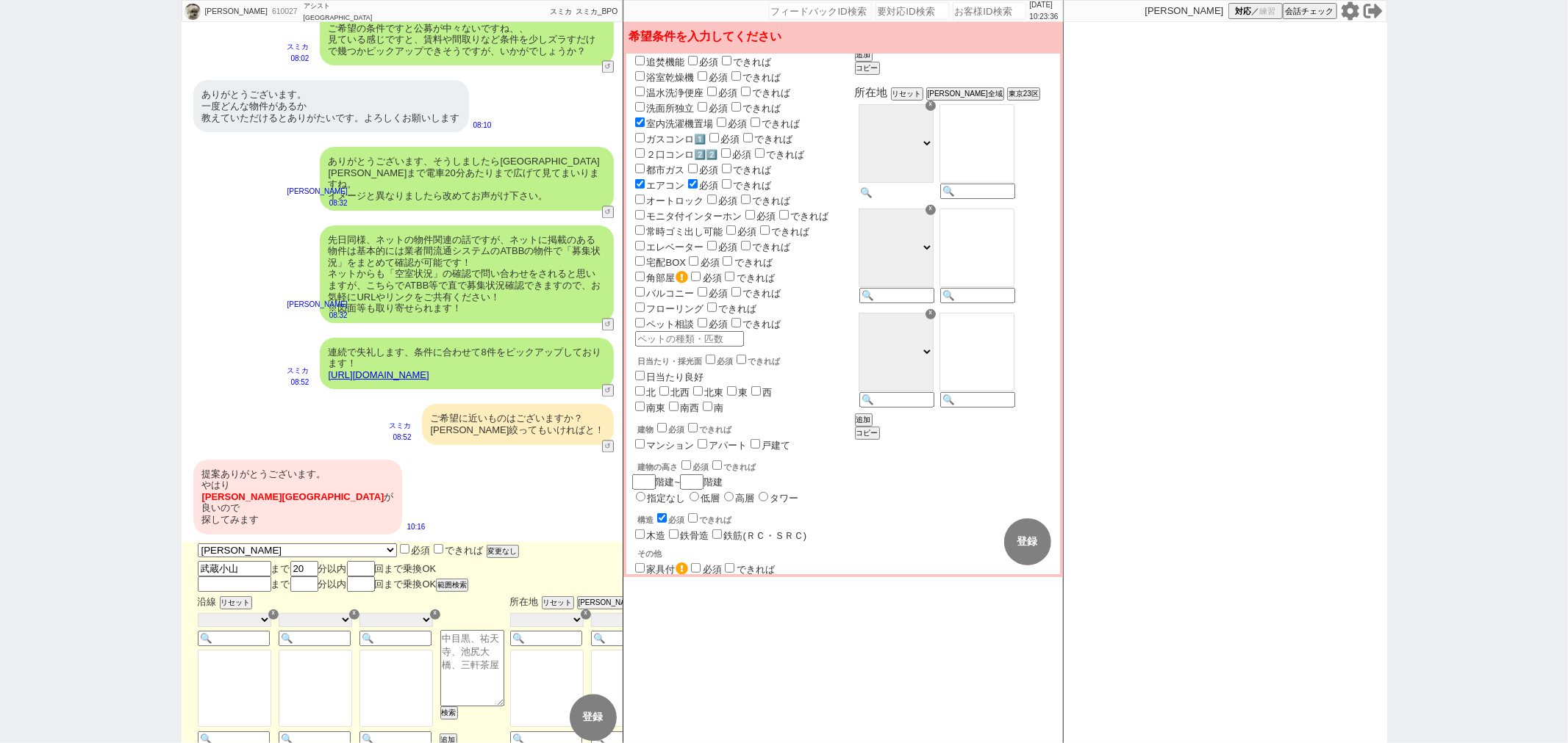
click at [927, 198] on div "☓ 千代田区 中央区 港区 新宿区 文京区 台東区 墨田区 江東区 品川区 目黒区 大田区 世田谷区 渋谷区 中野区 杉並区 豊島区 北区 荒川区 板橋区 練…" at bounding box center [895, 152] width 81 height 104
type input "[PERSON_NAME][GEOGRAPHIC_DATA]"
select select "10"
select select "1124"
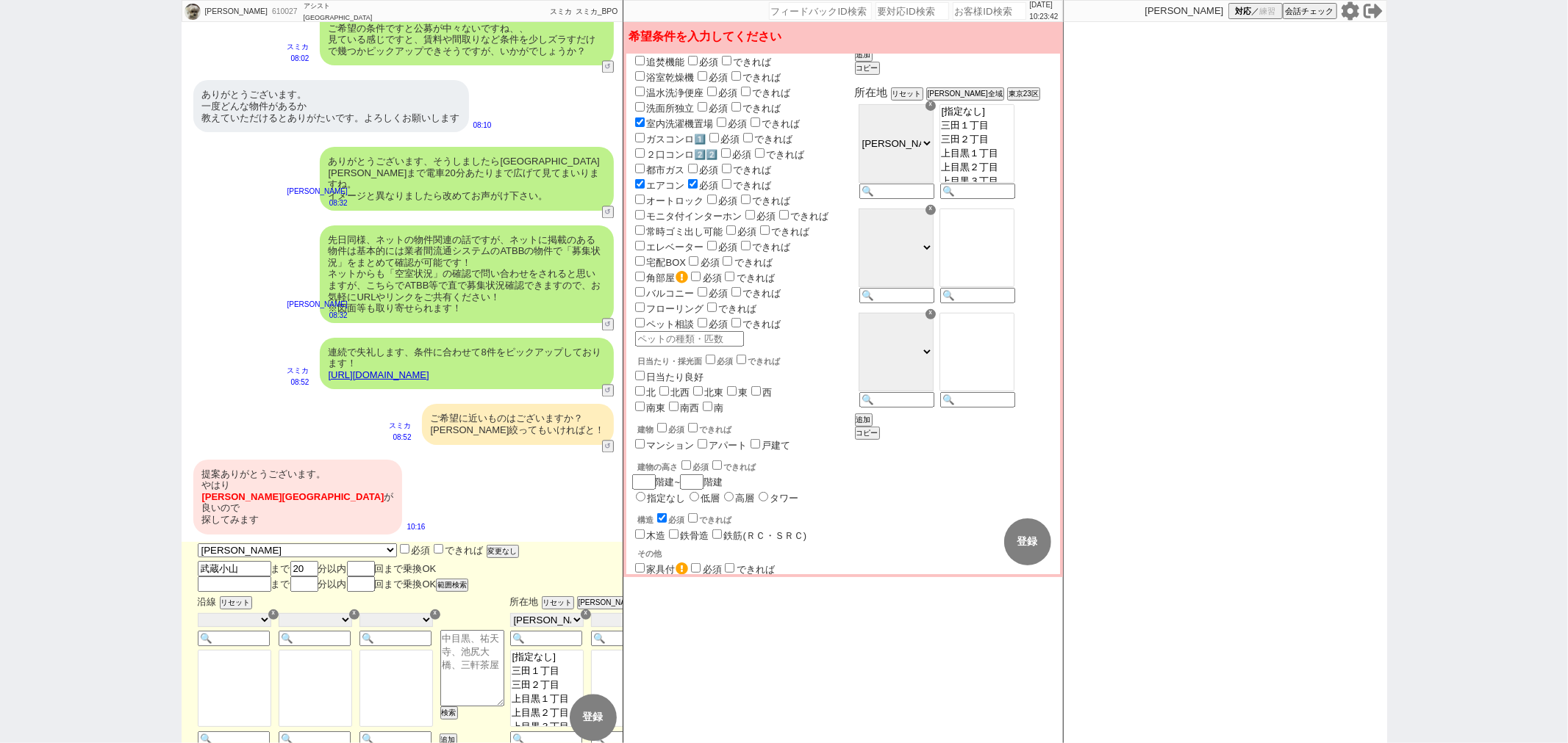
click at [994, 133] on option "三田１丁目" at bounding box center [976, 140] width 74 height 14
select select "1124"
select select "1060"
click at [1010, 130] on option "[指定なし]" at bounding box center [976, 126] width 74 height 14
select select "1060"
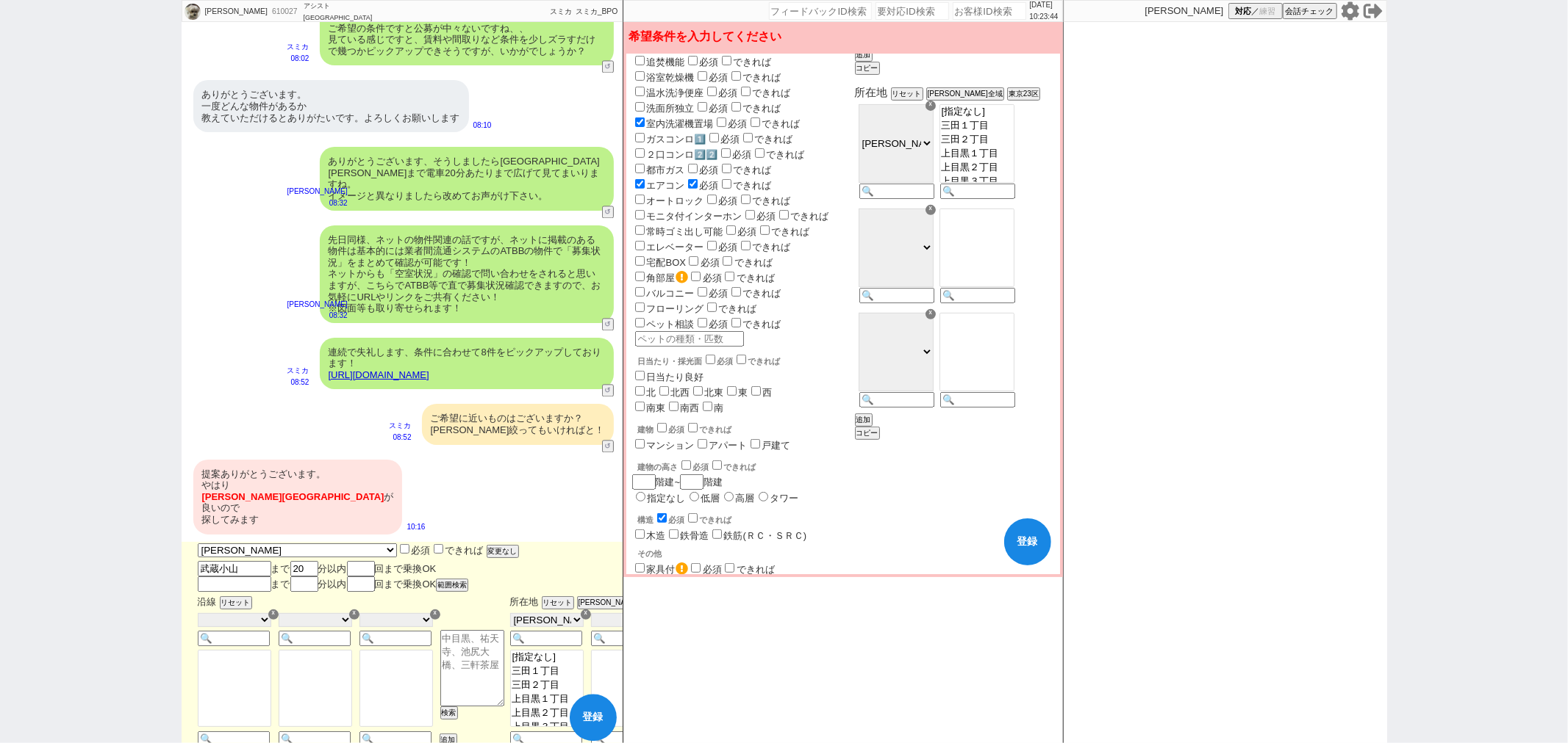
click at [1033, 551] on button "登録" at bounding box center [1027, 542] width 47 height 47
select select "10"
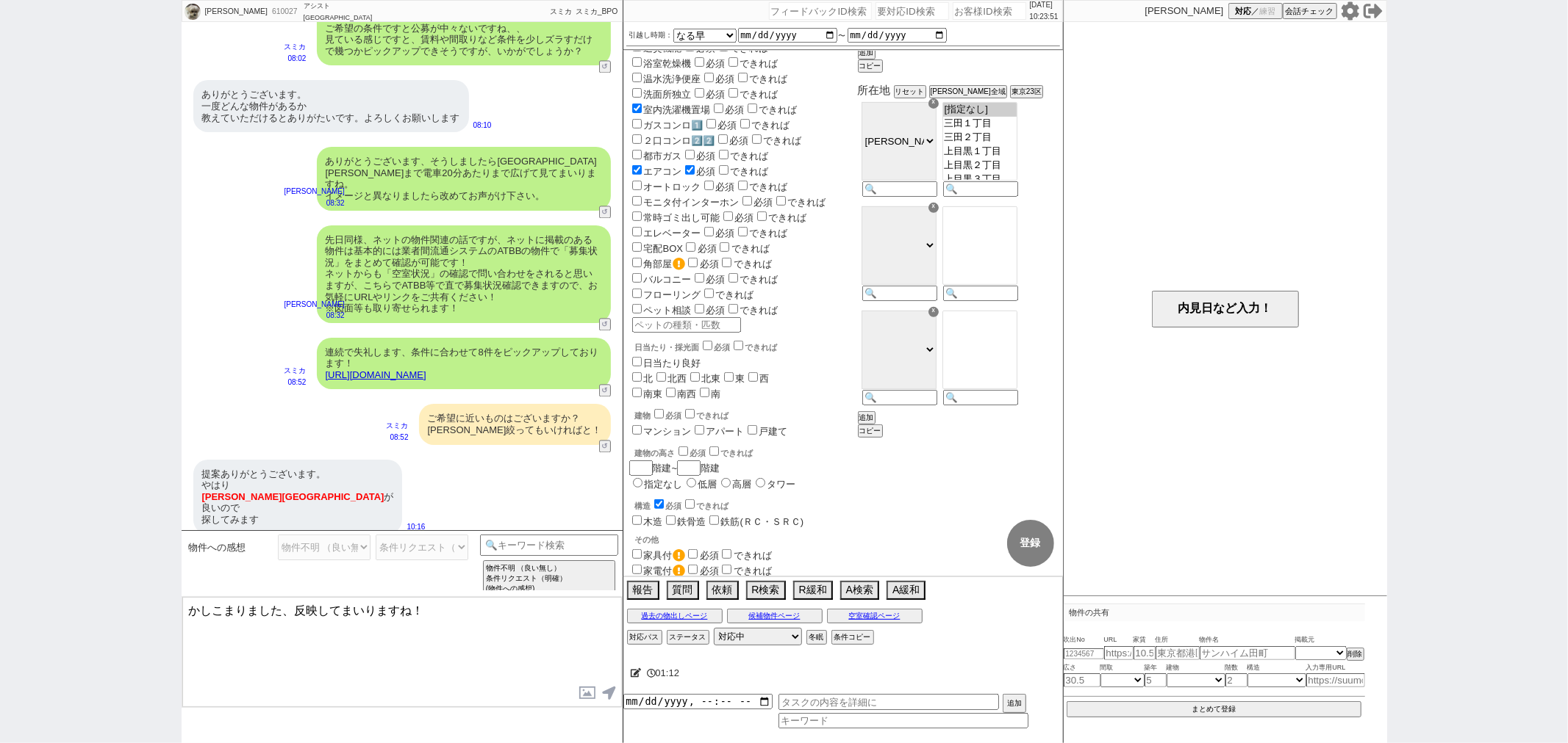
drag, startPoint x: 280, startPoint y: 609, endPoint x: 0, endPoint y: 544, distance: 287.4
click at [0, 544] on div "ゆりこ 610027 ! 0 2日目 アシスト武蔵小山店 冬眠中 自社客 スミカ スミカ_BPO チャット全表示 2025-08-15 ようこそLINE物件紹…" at bounding box center [784, 372] width 1568 height 743
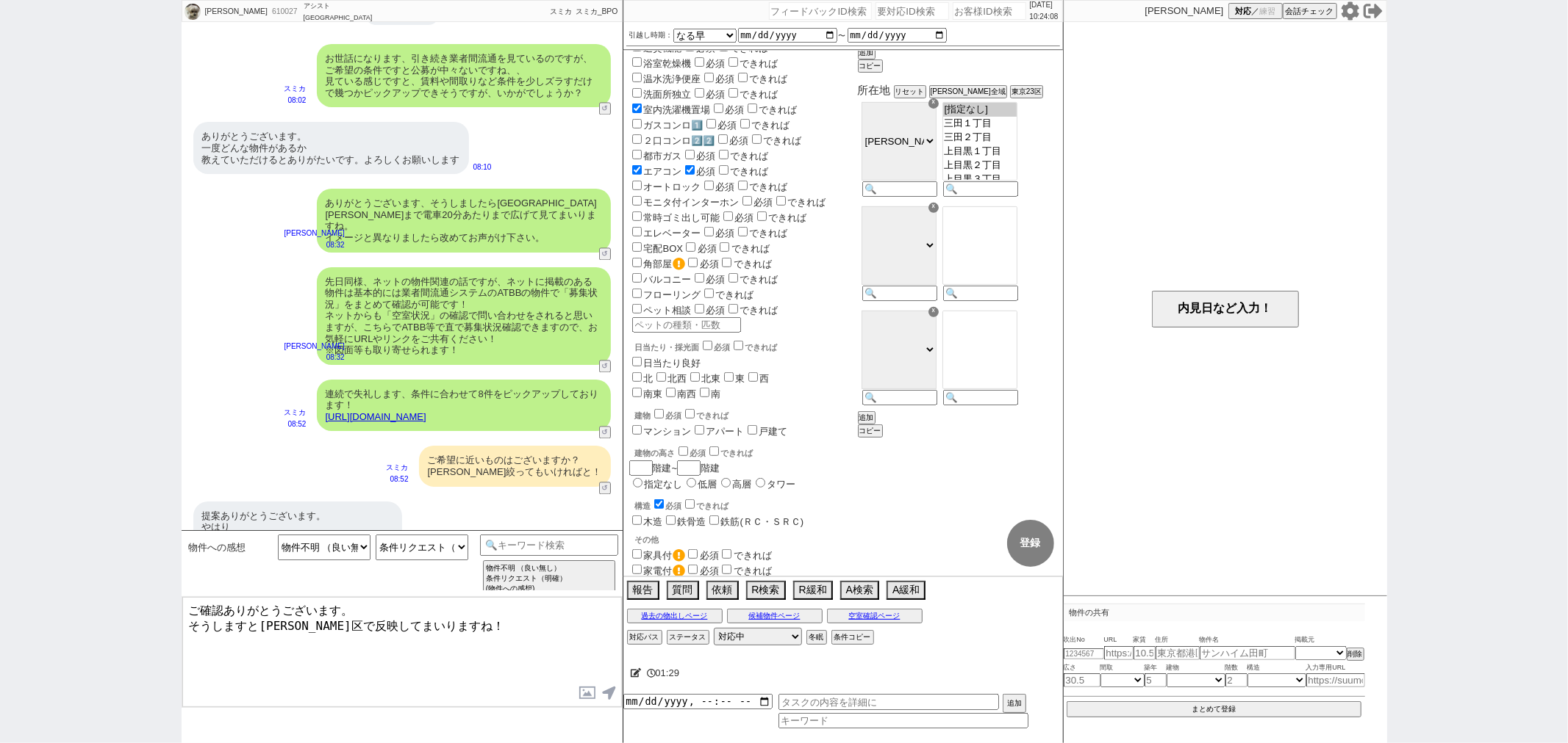
scroll to position [2726, 0]
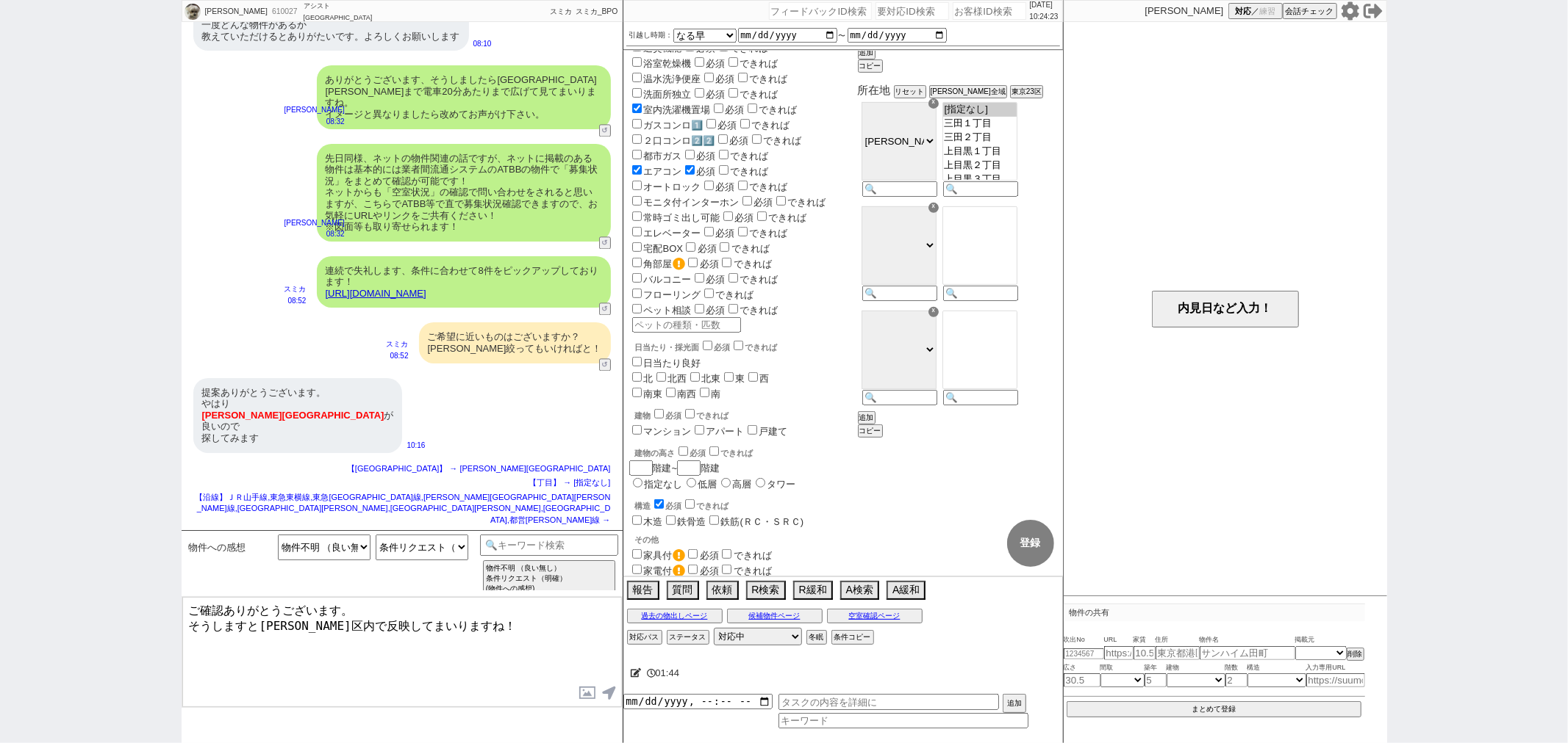
type textarea "ご確認ありがとうございます。 そうしますと目黒区内で反映してまいりますね！"
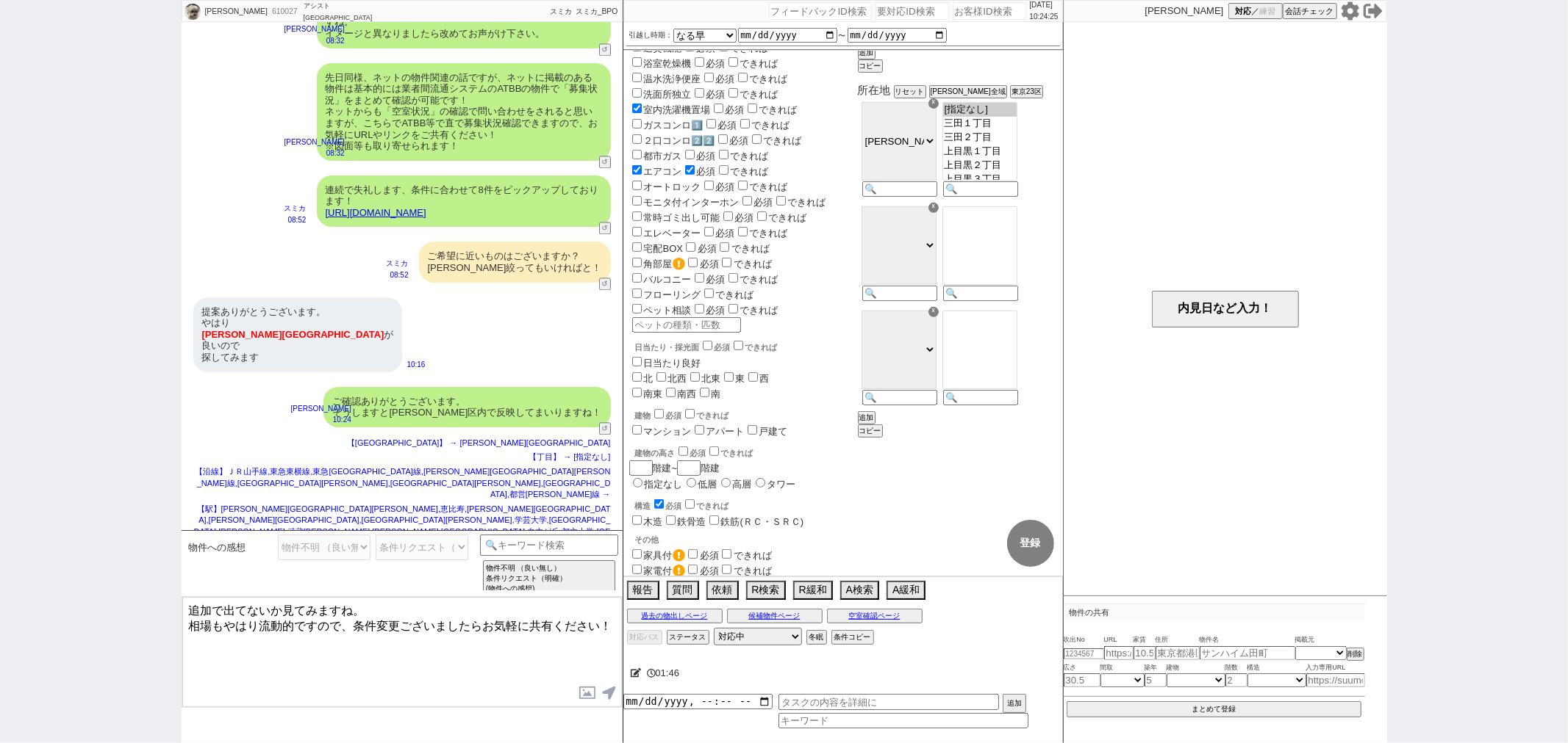
type textarea "追加で出てないか見てみますね。 相場もやはり流動的ですので、条件変更ございましたらお気軽に共有ください！"
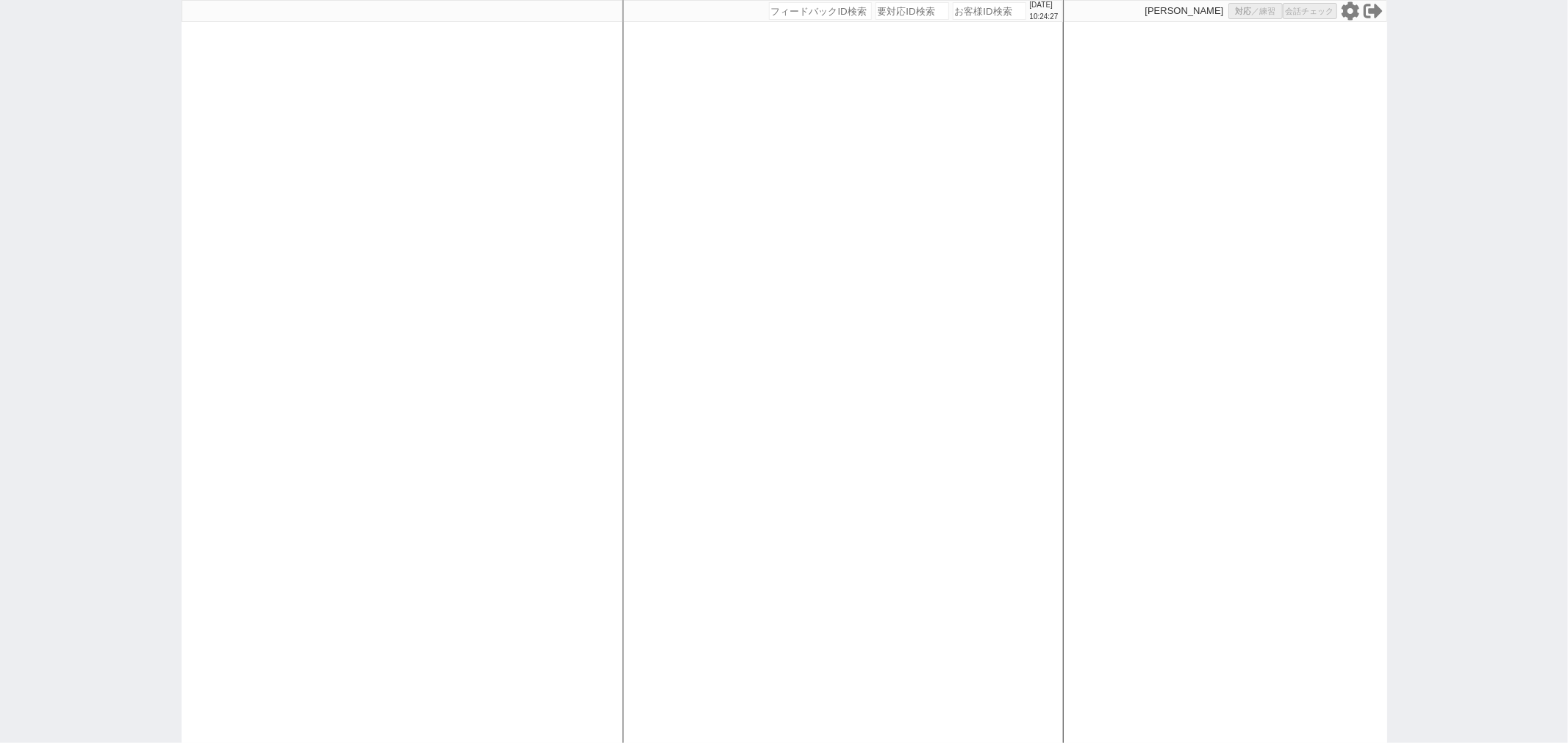
select select
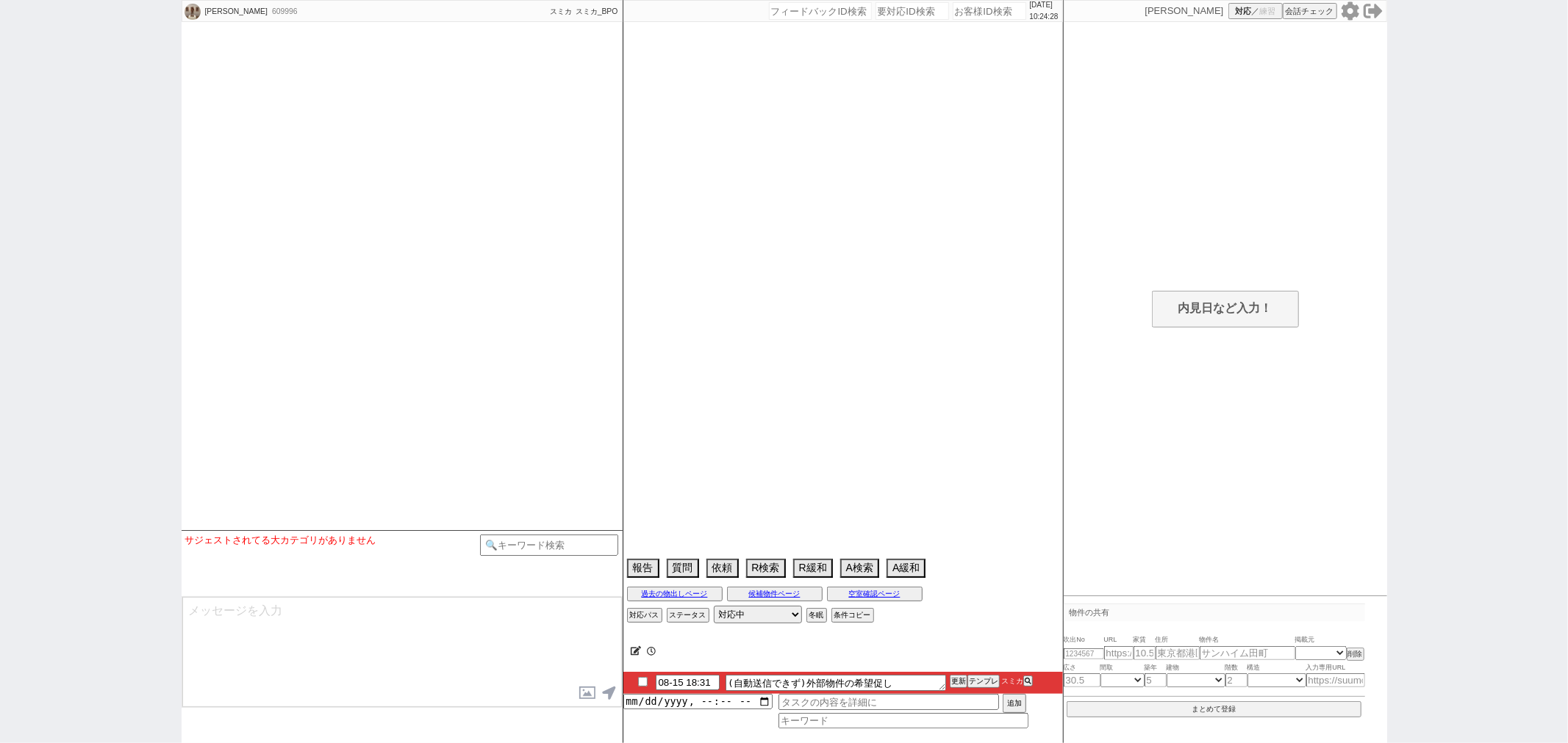
select select "2025"
select select "10"
select select "37"
select select "0"
select select "50"
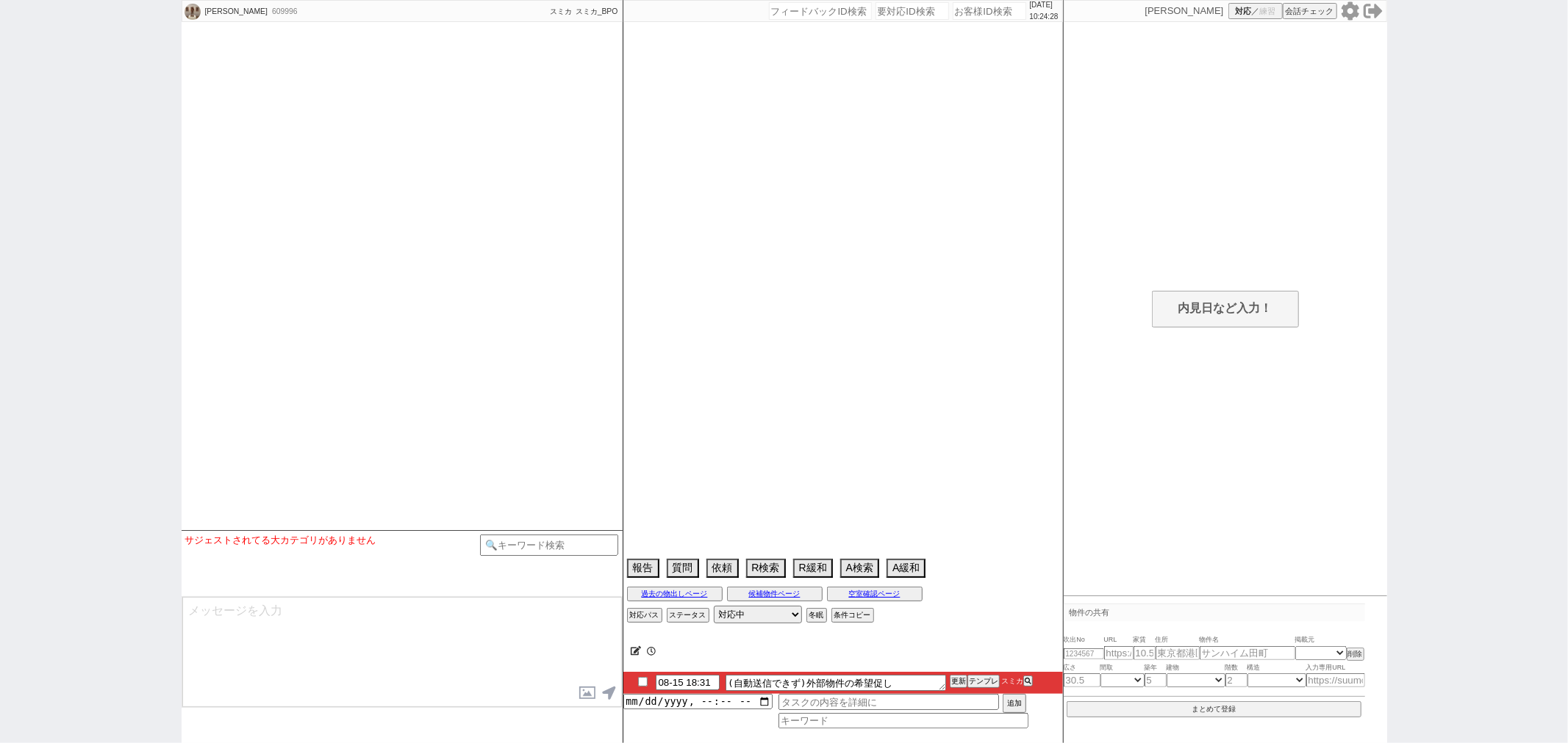
select select "1292"
select select "23"
select select "750"
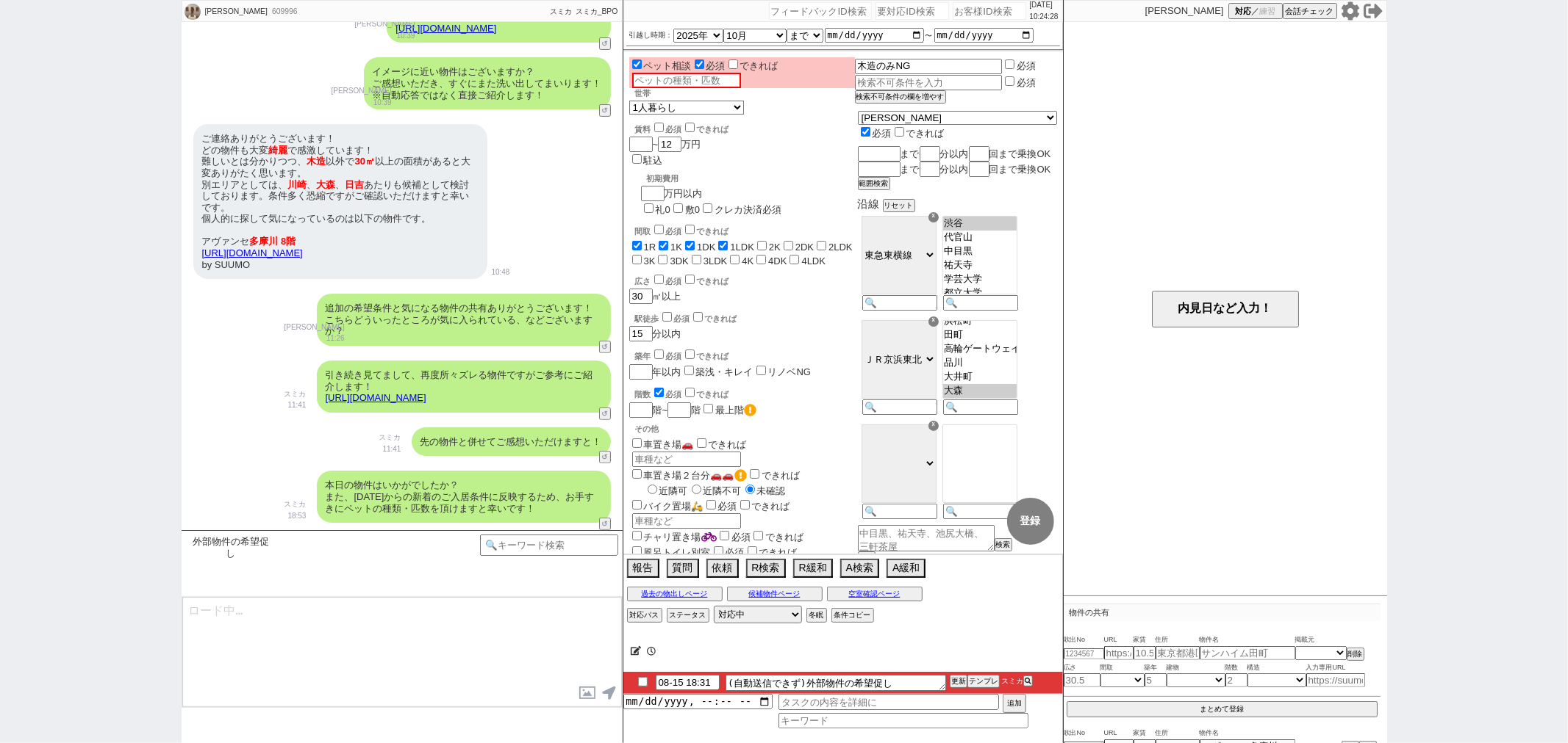
scroll to position [360, 0]
type textarea "お世話になります、先日のこちらの物件の@@ご希望はいかがでしょうか？ @@もらったURL貼り付け 類似物件のご紹介や空室確認なども可能ですのでお気軽に！"
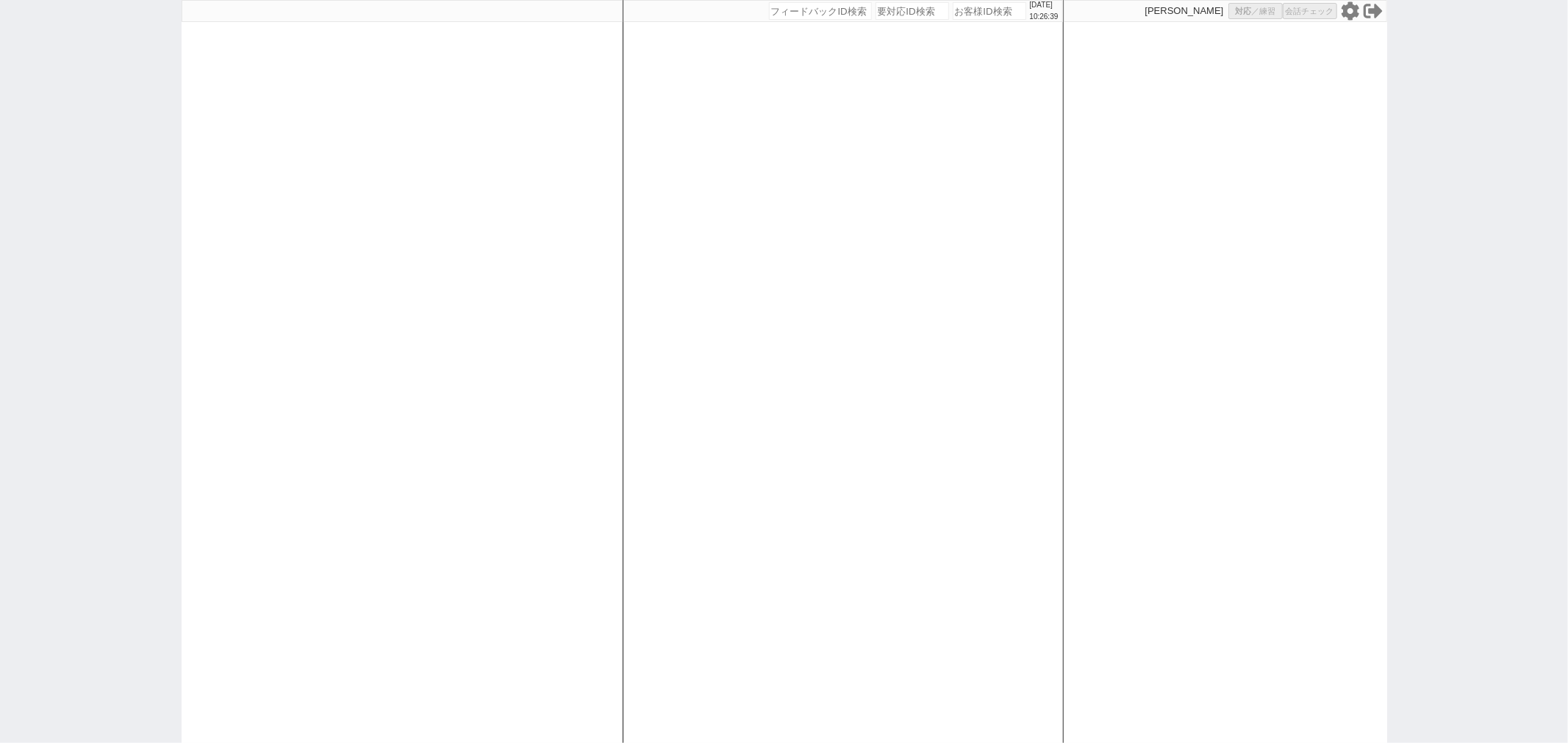
select select
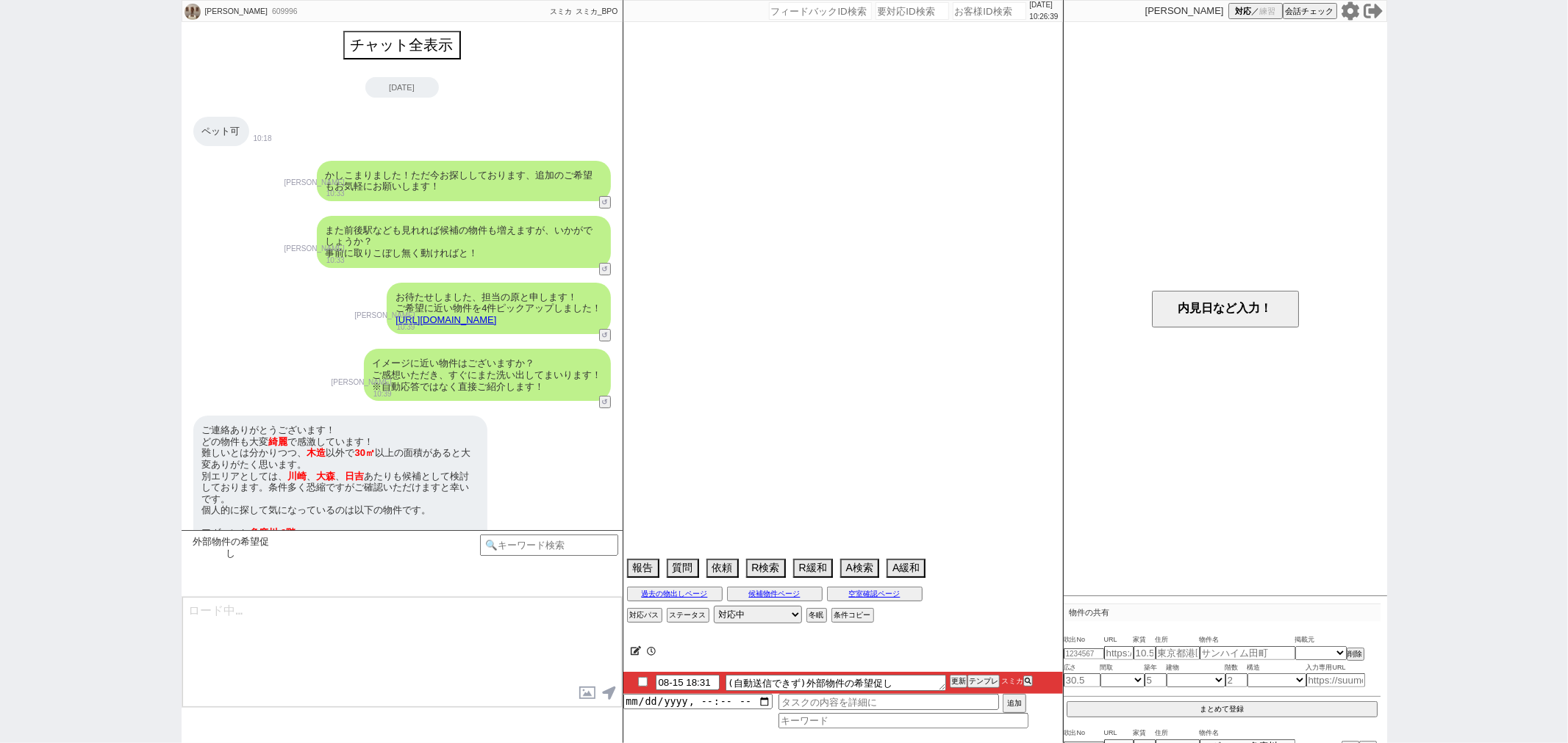
scroll to position [291, 0]
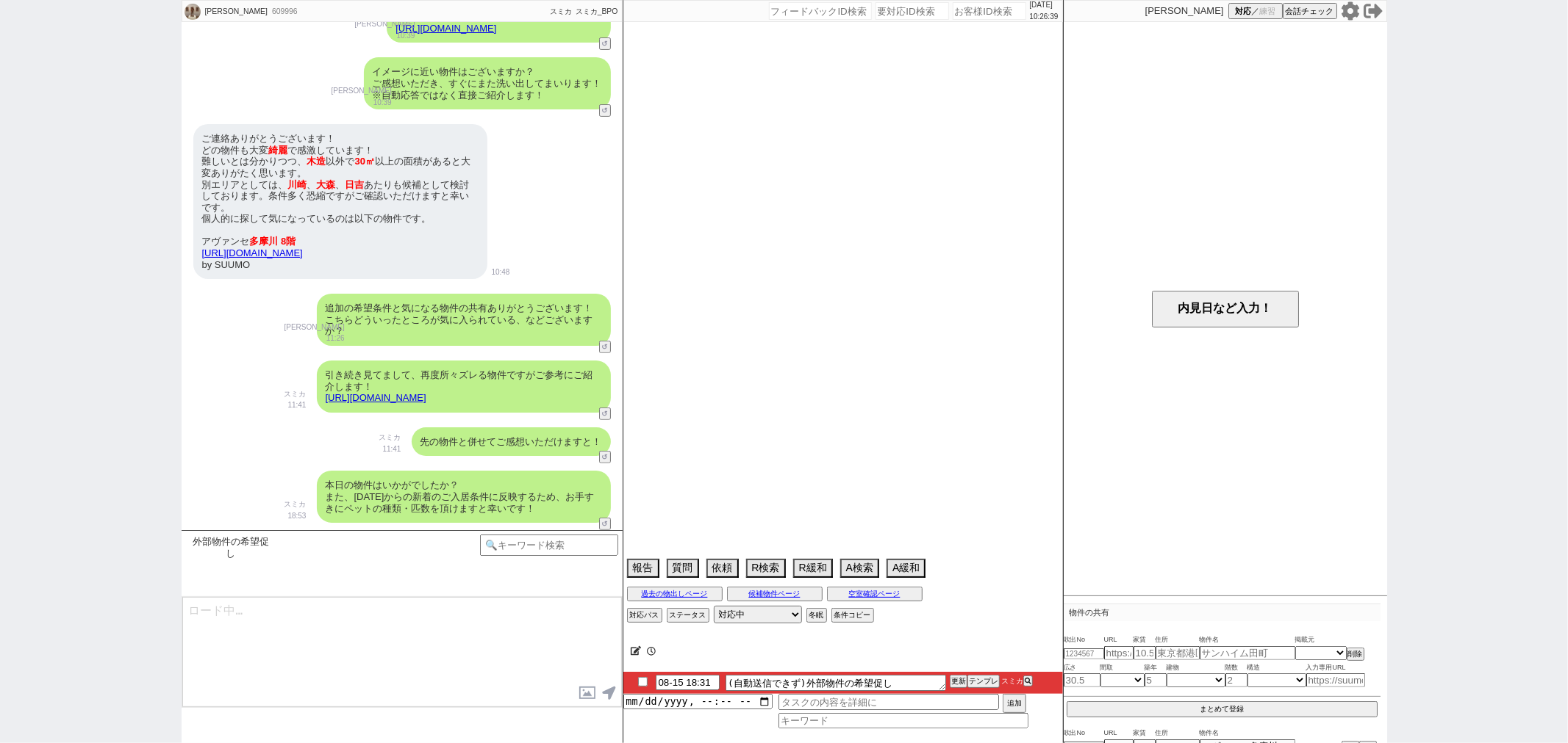
type textarea "お世話になります、先日のこちらの物件の@@ご希望はいかがでしょうか？ @@もらったURL貼り付け 類似物件のご紹介や空室確認なども可能ですのでお気軽に！"
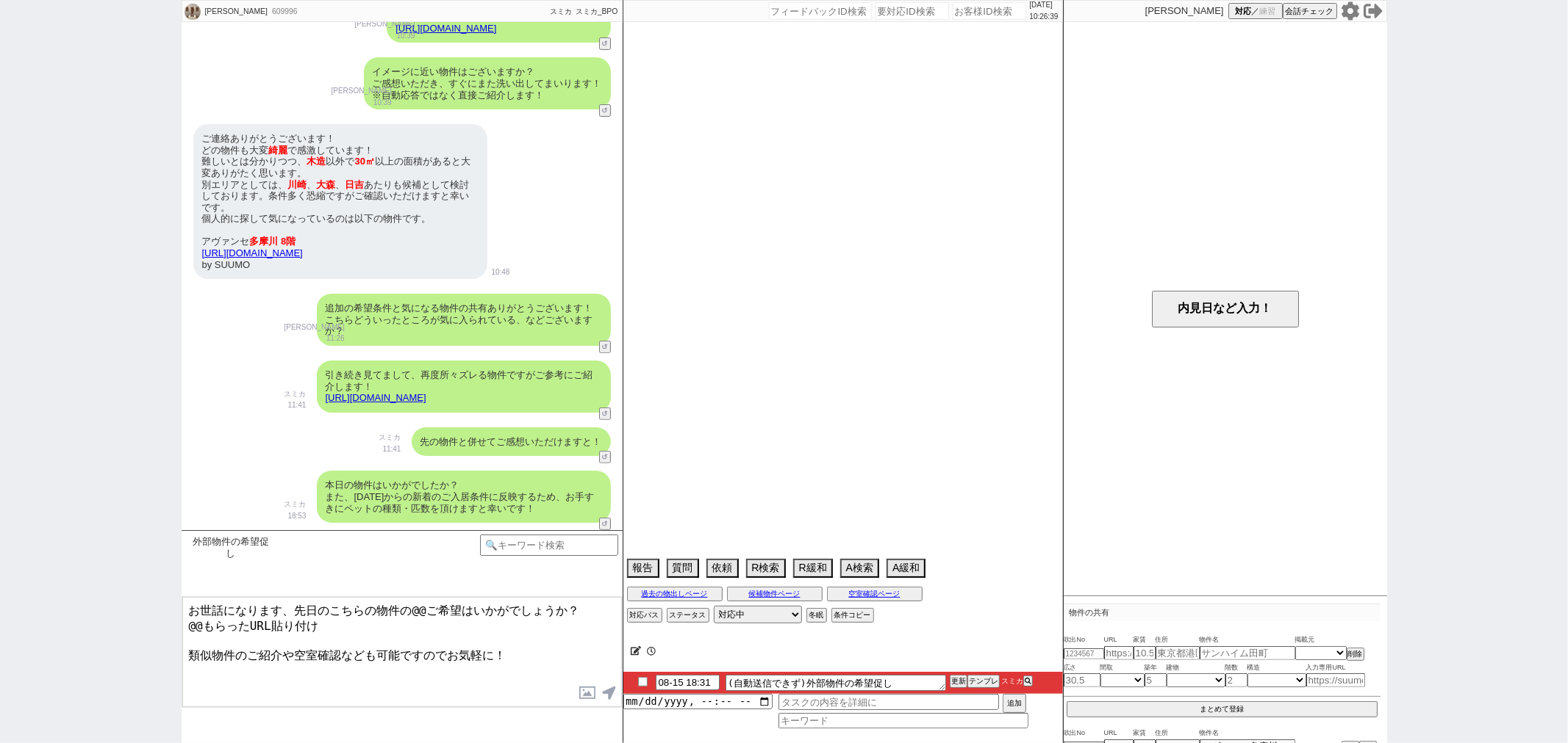
select select "2025"
select select "10"
select select "37"
select select "0"
select select "50"
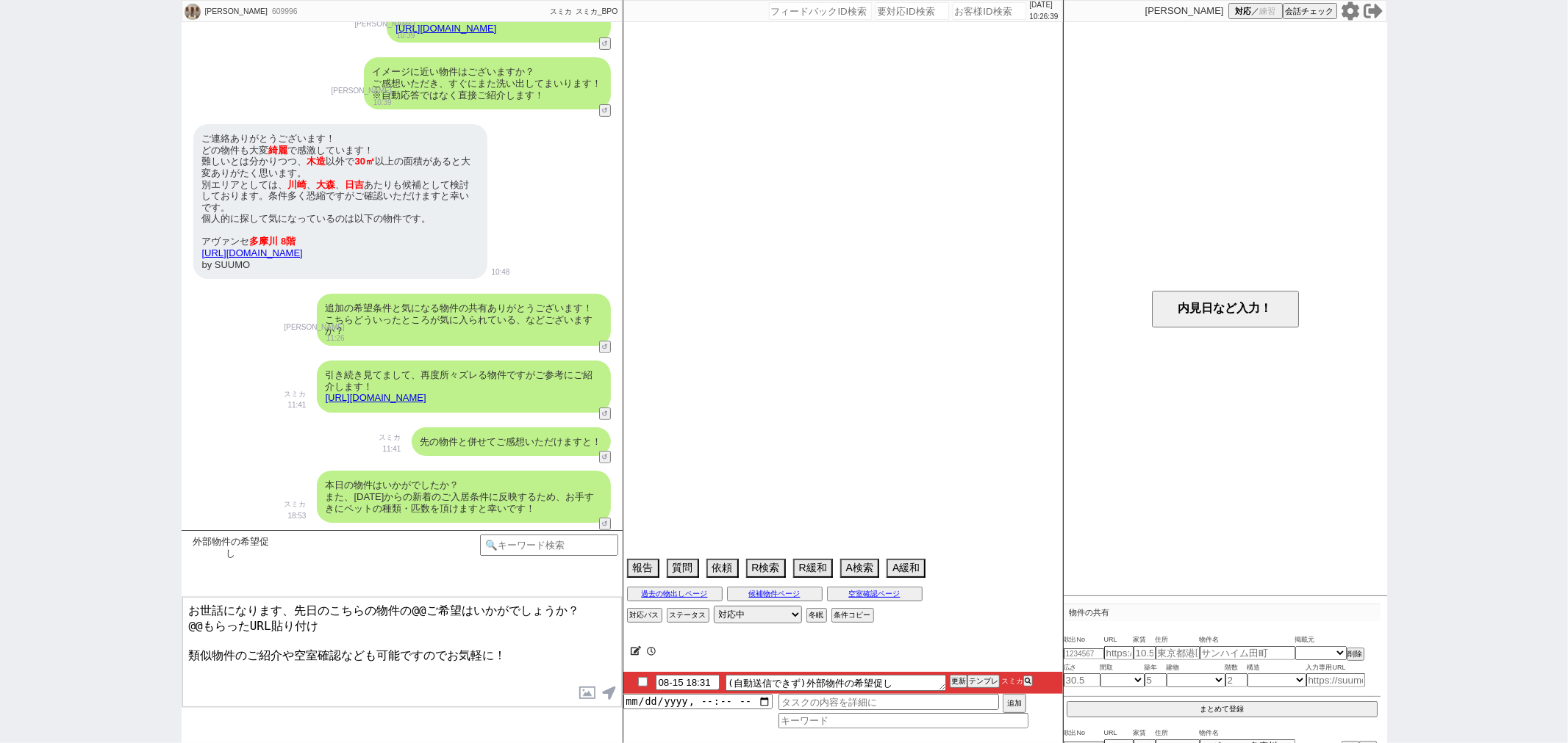
select select "1292"
select select "23"
select select "750"
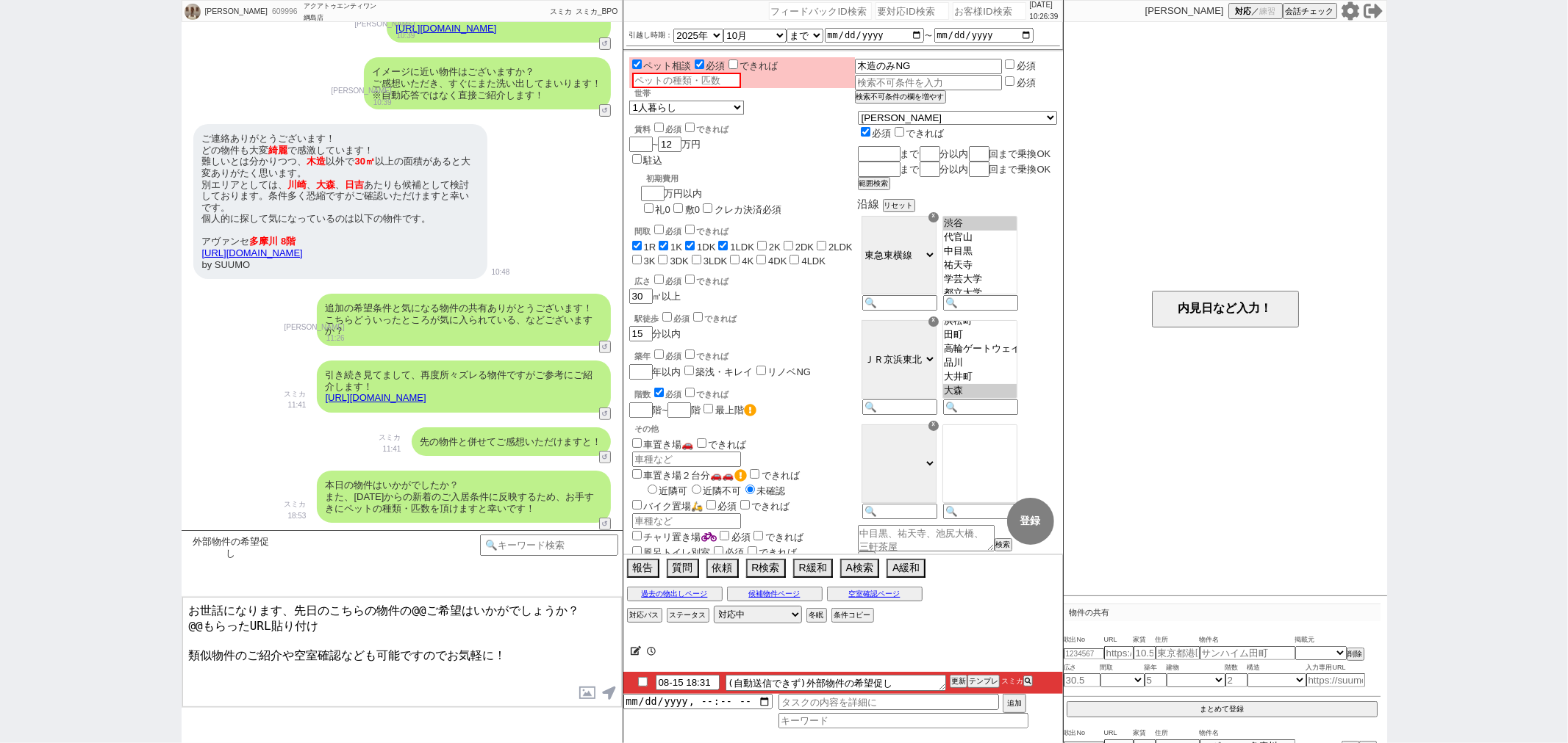
scroll to position [360, 0]
drag, startPoint x: 447, startPoint y: 252, endPoint x: 201, endPoint y: 253, distance: 246.0
click at [201, 253] on div "ご連絡ありがとうございます！ どの物件も大変 綺麗 で感激しています！ 難しいとは分かりつつ、 木造 以外で 30㎡ 以上の面積があると大変ありがたく思います…" at bounding box center [340, 201] width 294 height 155
copy link "https://suumo.jp/chintai/bc_100454437285/"
click at [287, 252] on link "https://suumo.jp/chintai/bc_100454437285/" at bounding box center [252, 253] width 100 height 11
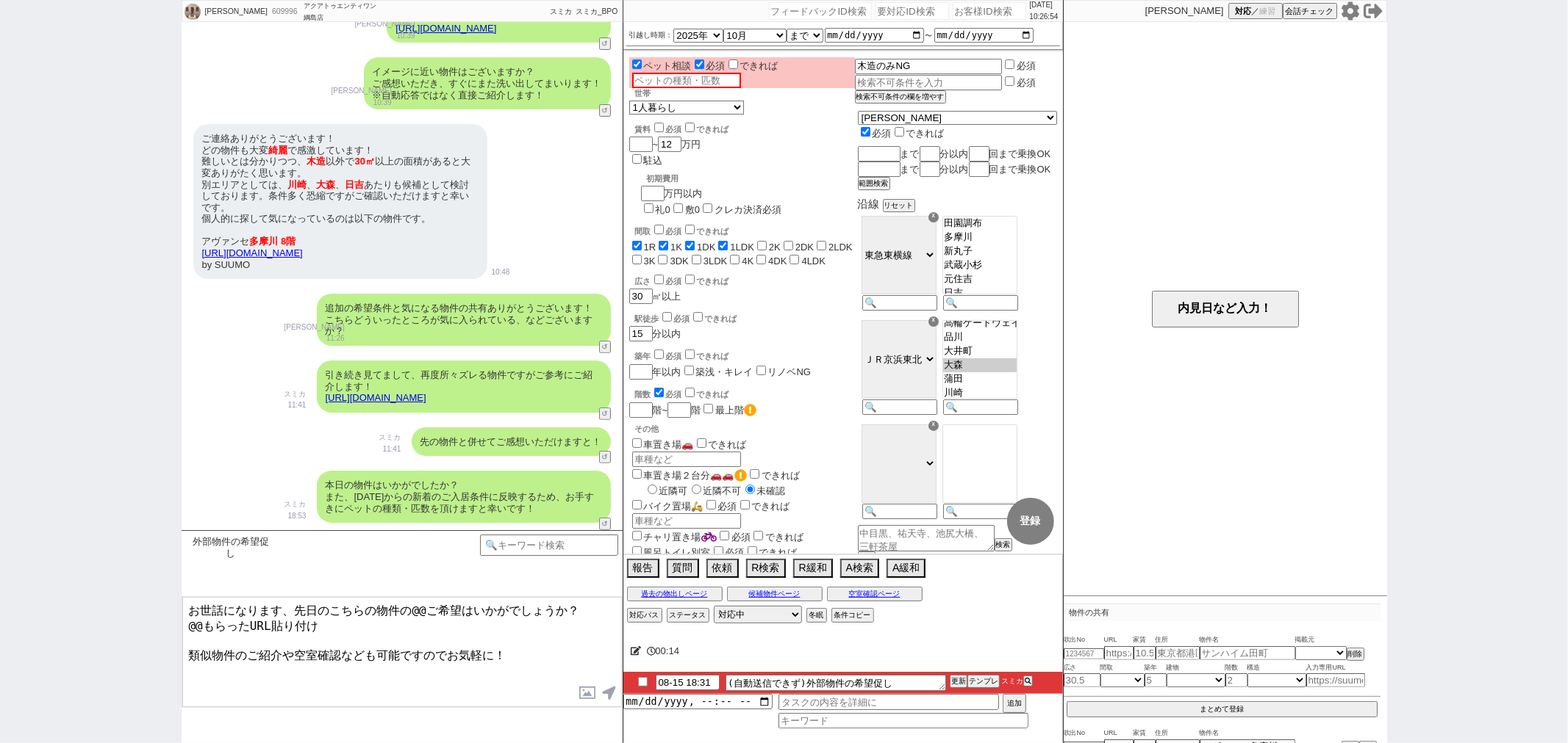
drag, startPoint x: 196, startPoint y: 612, endPoint x: 148, endPoint y: 621, distance: 48.8
click at [148, 621] on div "Shinya Ueki 609996 ! 0 2日目 アクアトゥエンティワン 綱島店 冬眠中 自社客 スミカ スミカ_BPO チャット全表示 2025-08-…" at bounding box center [784, 372] width 1568 height 743
paste textarea "https://suumo.jp/chintai/bc_100454437285/"
click at [423, 608] on textarea "お世話になります、先日のこちらの物件の@@ご希望はいかがでしょうか？ https://suumo.jp/chintai/bc_100454437285/ 類似…" at bounding box center [401, 652] width 439 height 110
type textarea "お世話になります、先日のこちらの物件のご希望はいかがでしょうか？ https://suumo.jp/chintai/bc_100454437285/ 類似物件…"
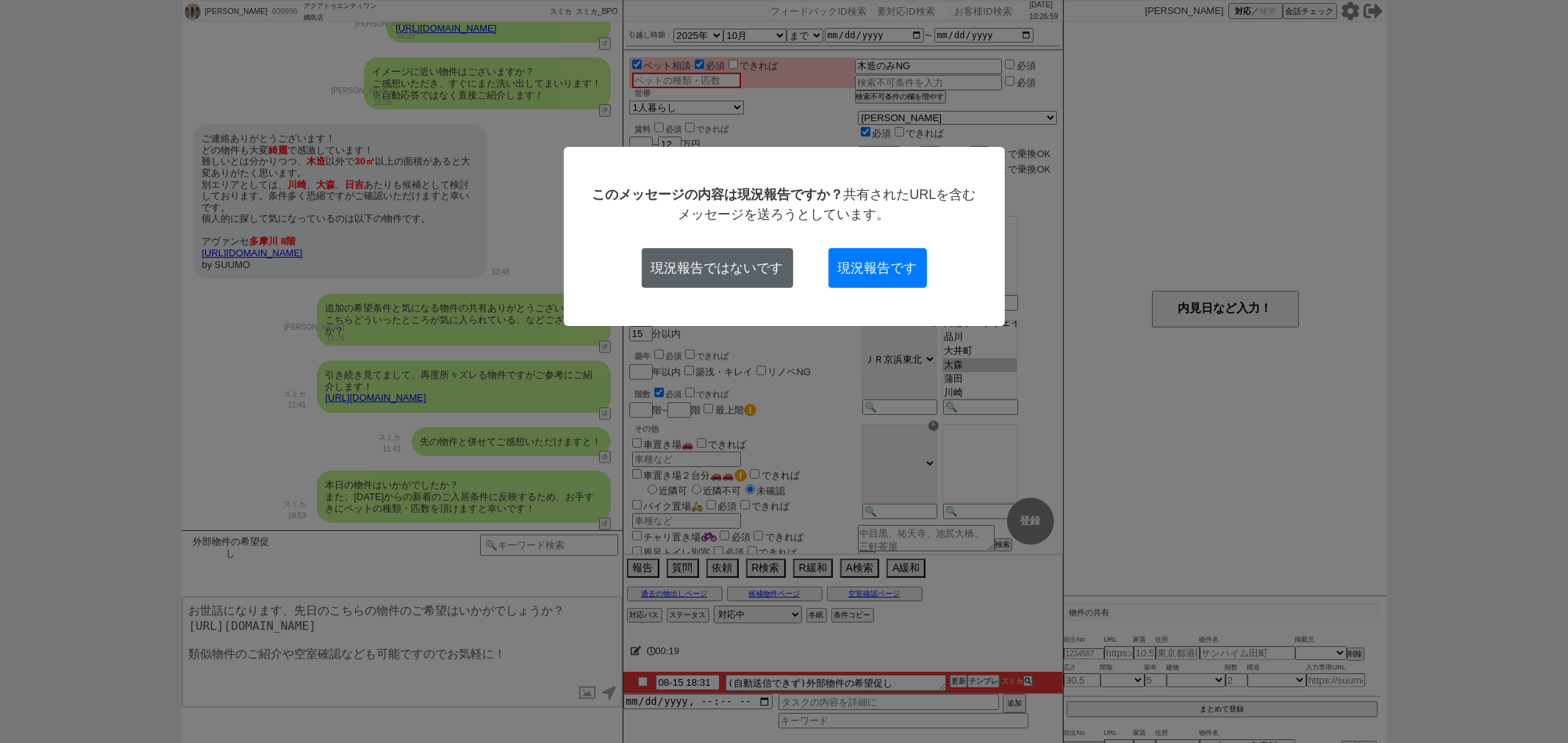
click at [743, 251] on button "現況報告ではないです" at bounding box center [717, 267] width 152 height 39
checkbox input "true"
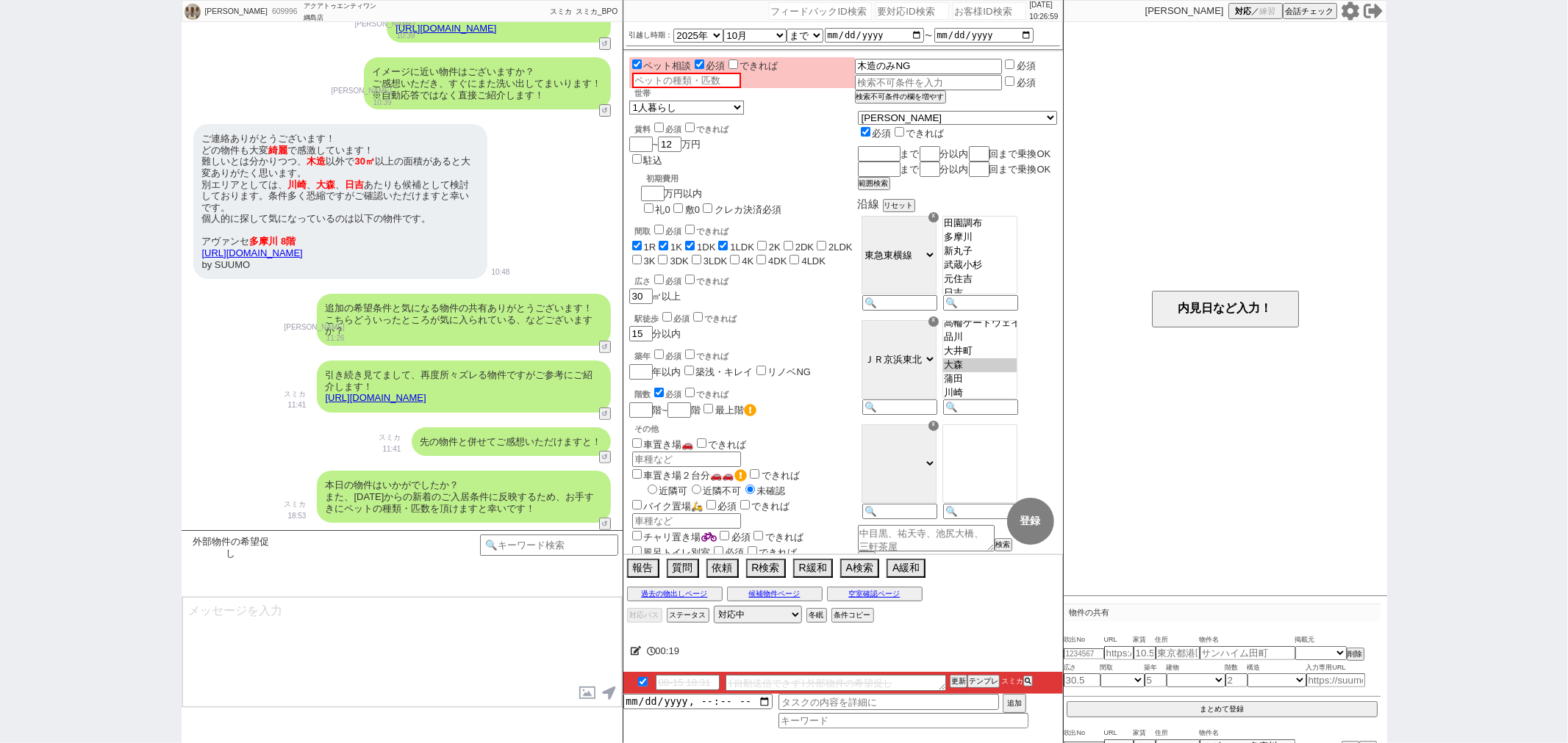
scroll to position [266, 0]
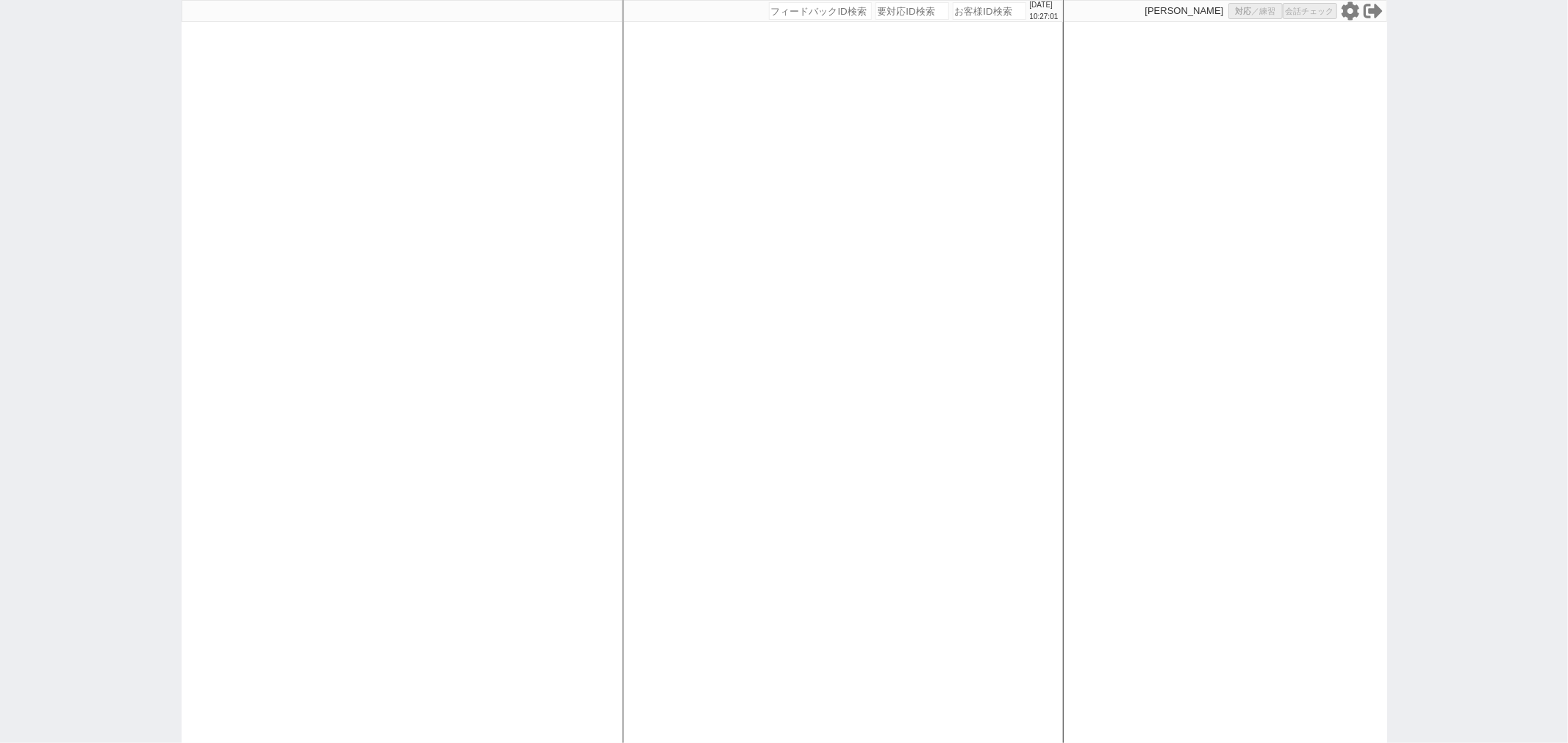
select select
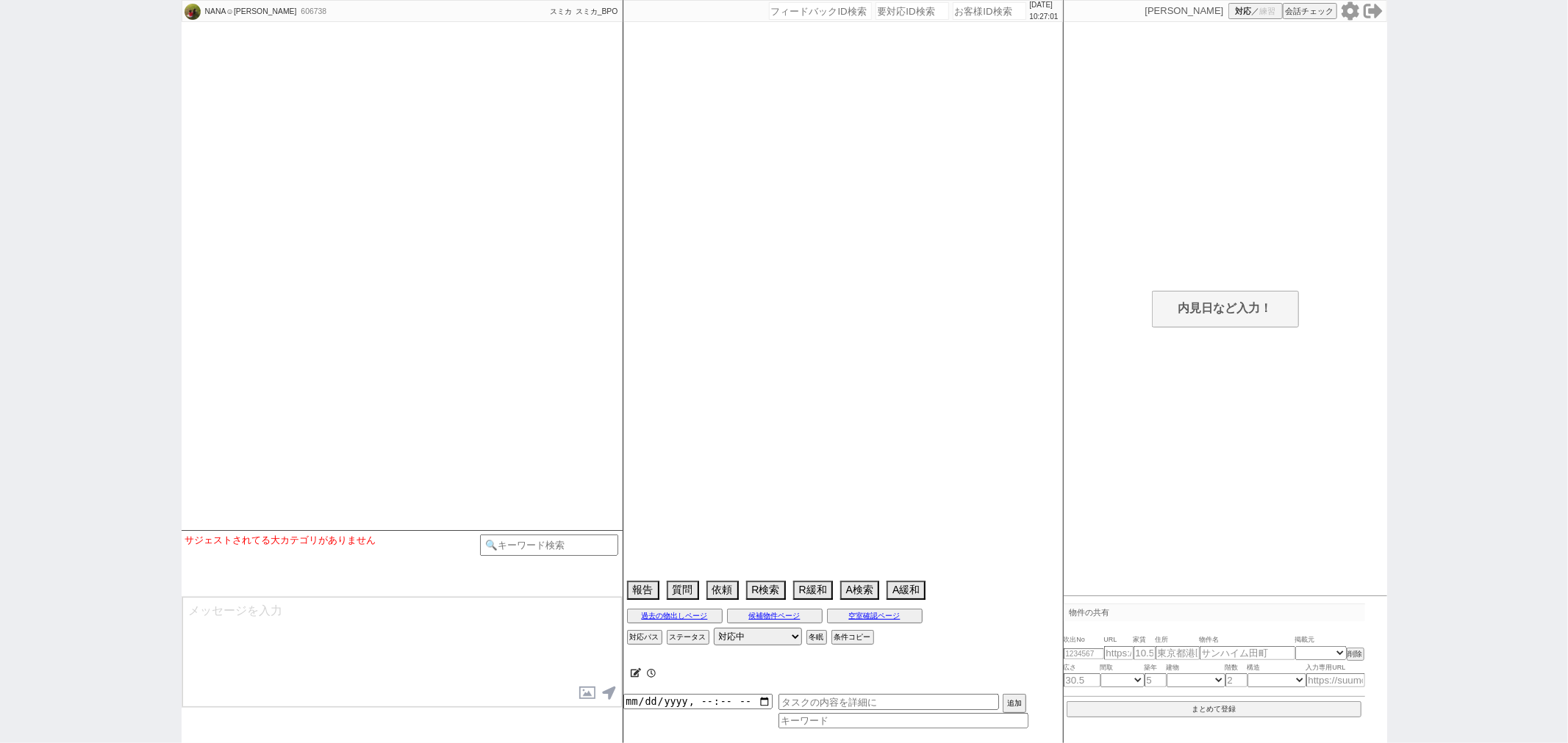
select select
select select "15"
select select "7"
select select "14"
select select "102"
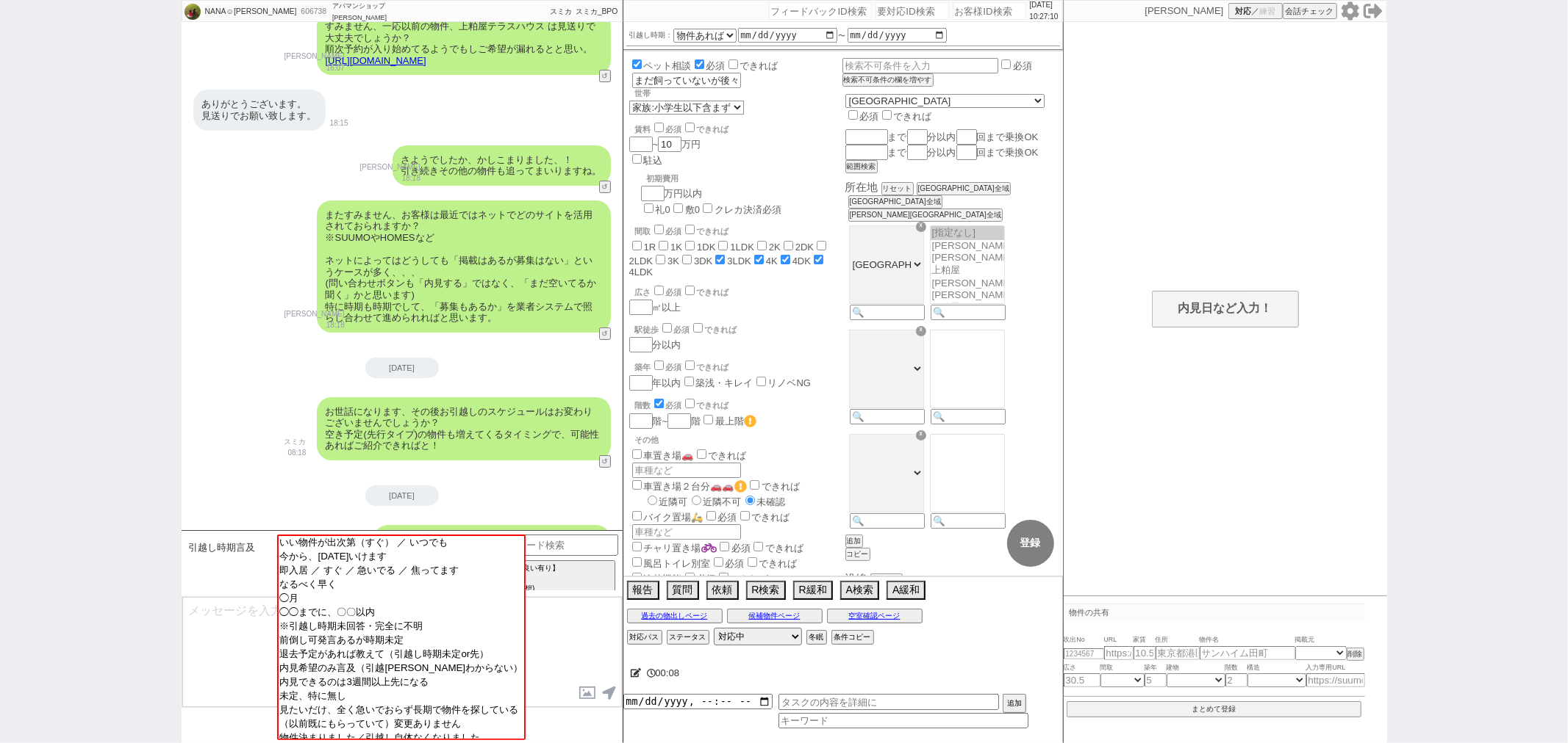
scroll to position [0, 0]
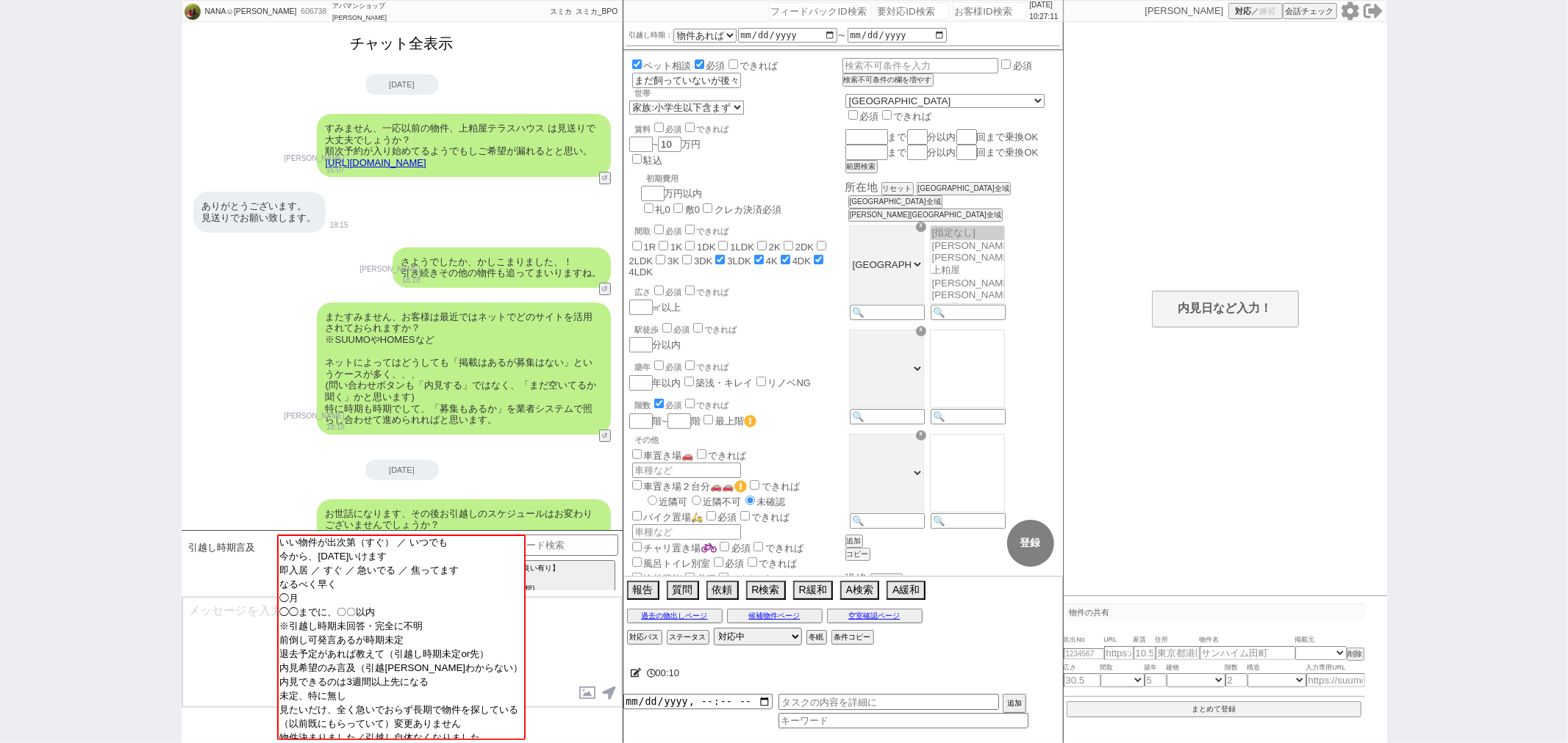
click at [431, 51] on button "チャット全表示" at bounding box center [402, 44] width 114 height 26
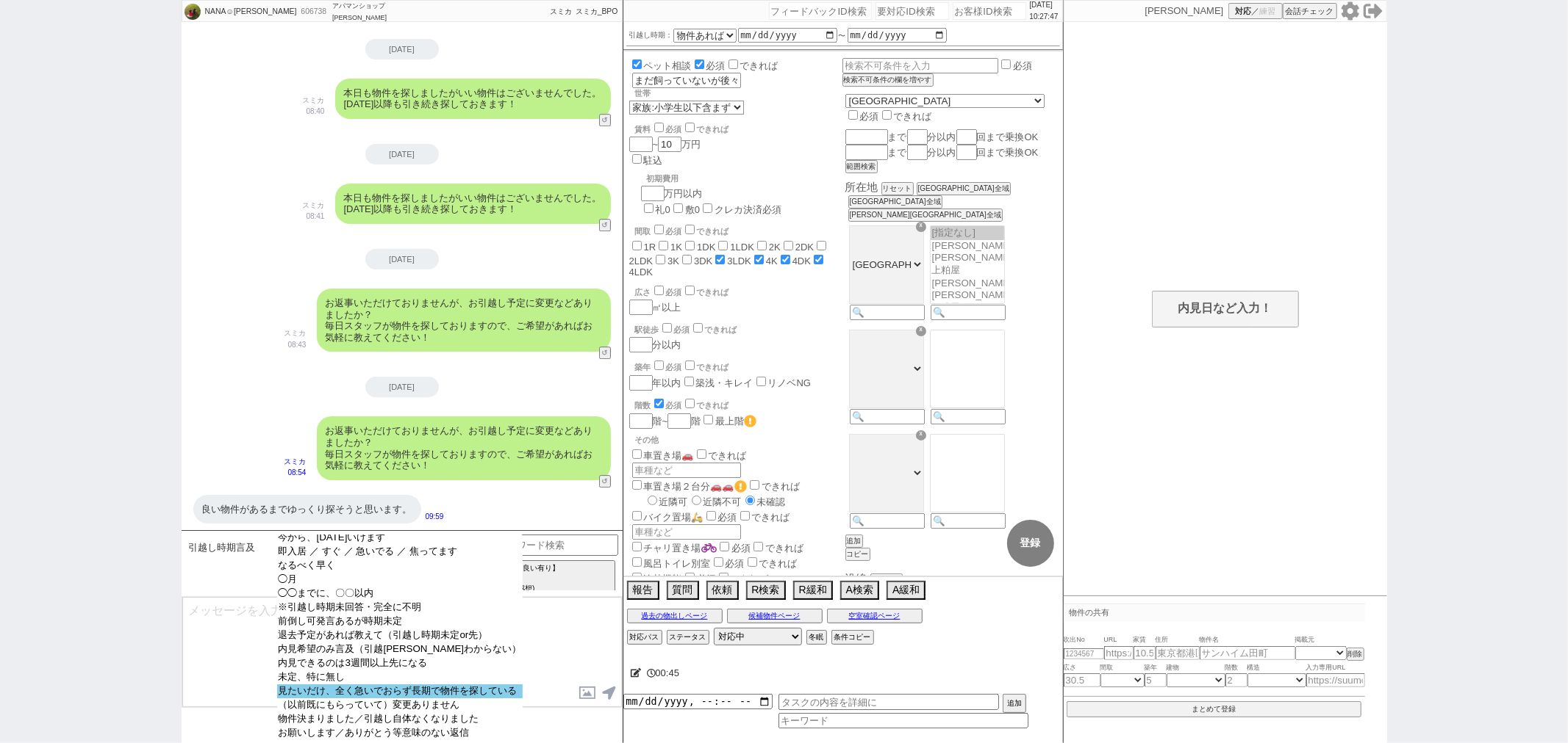
scroll to position [27, 0]
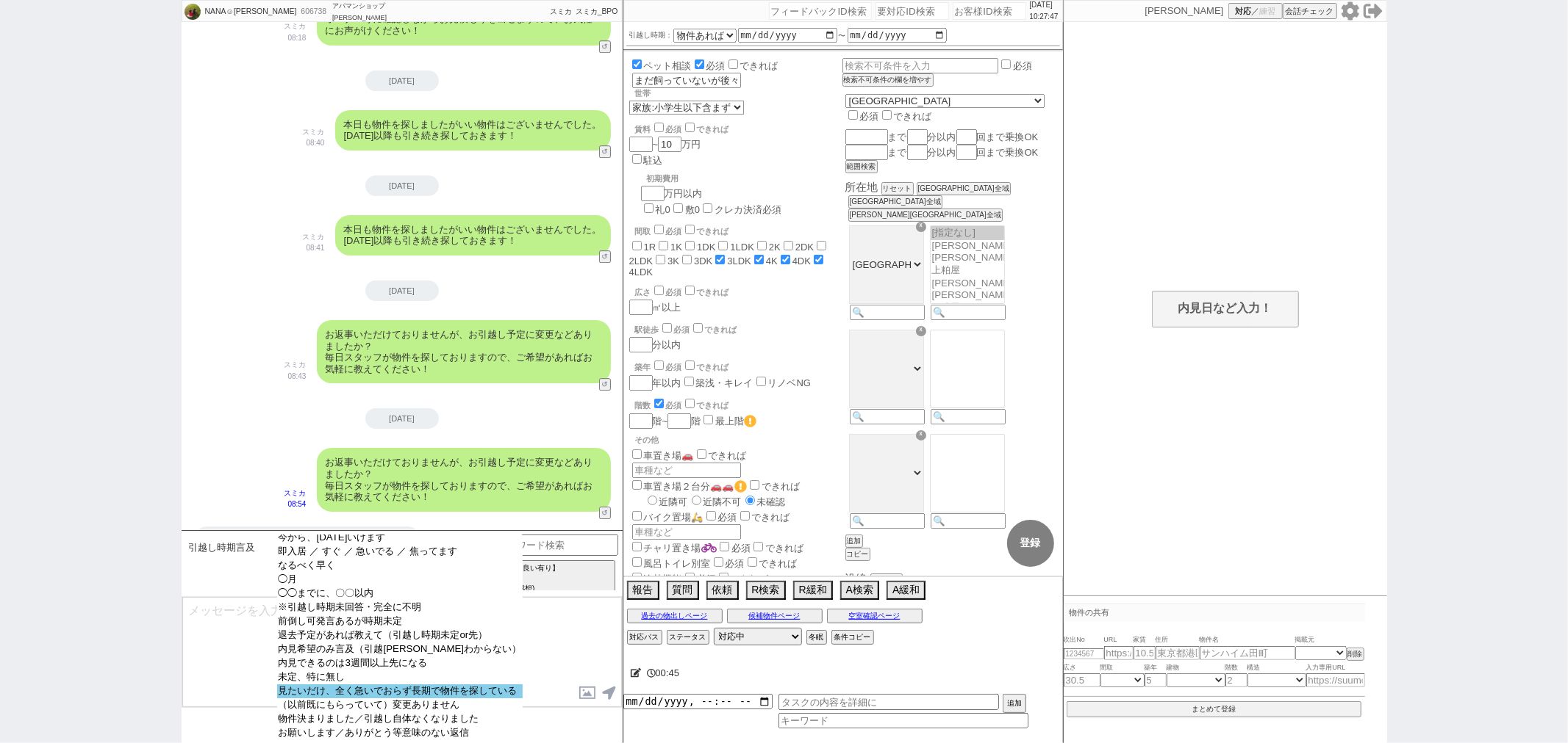
select select "見たいだけ、全く急いでおらず長期で物件を探している"
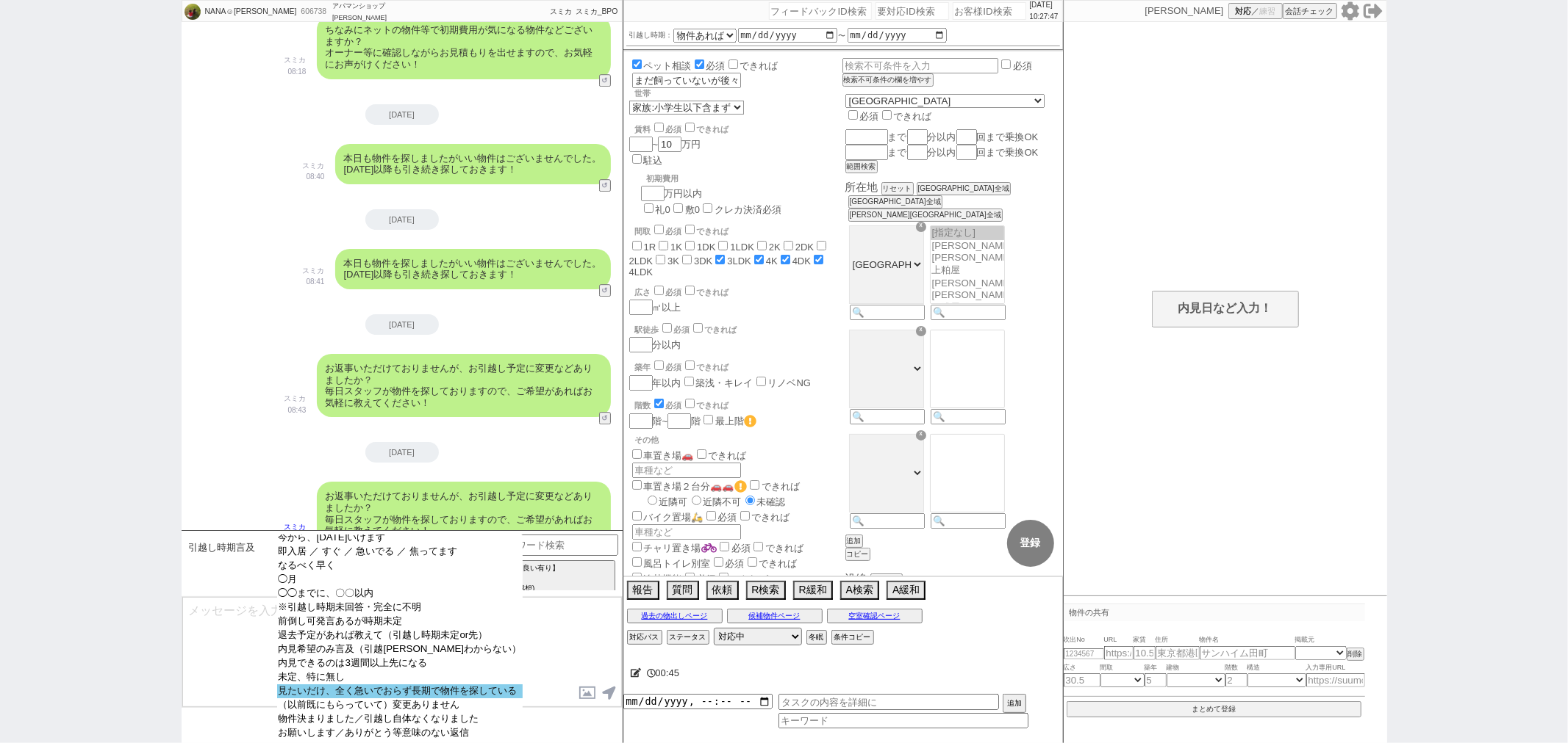
click at [431, 698] on option "見たいだけ、全く急いでおらず長期で物件を探している" at bounding box center [400, 705] width 246 height 14
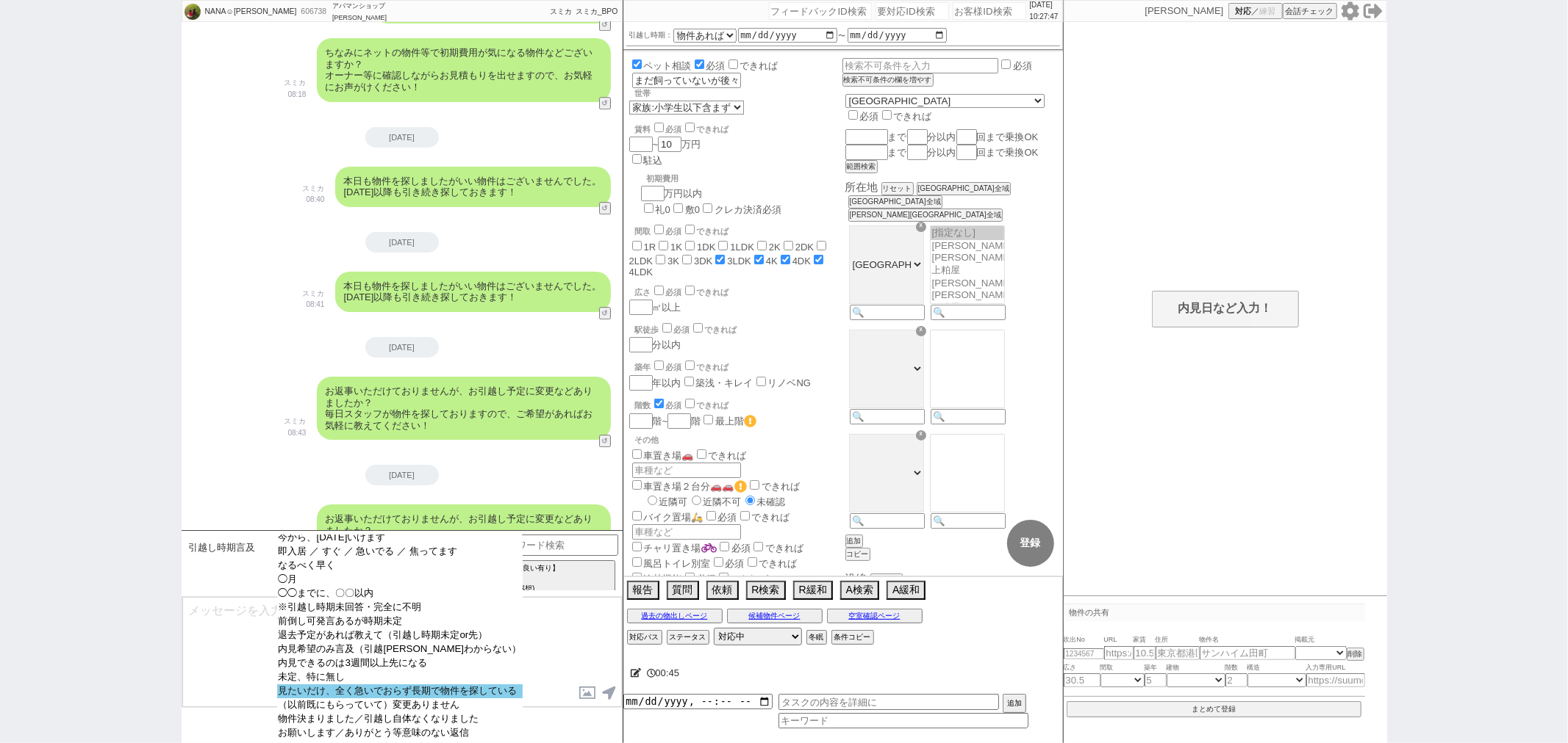
select select "17"
checkbox input "false"
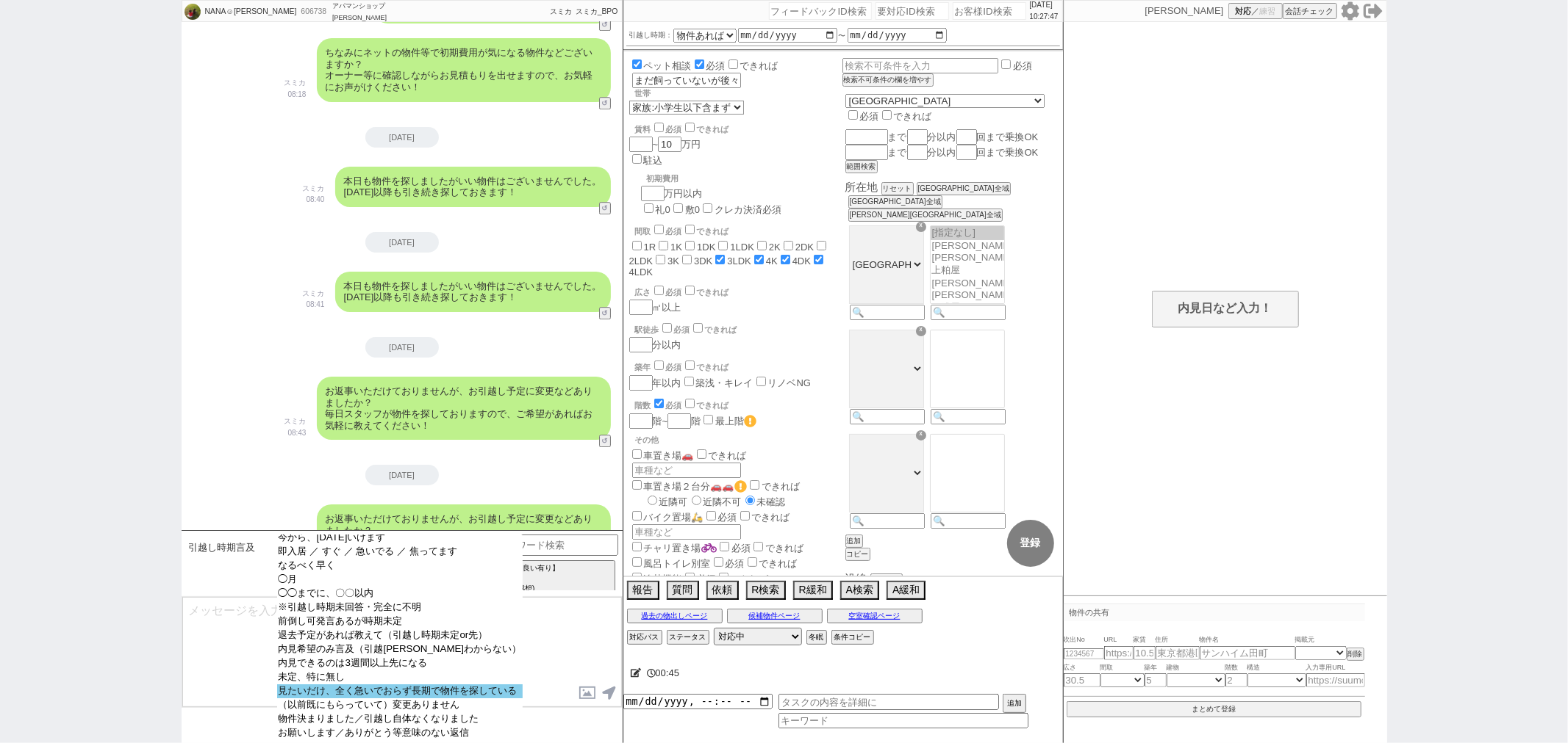
checkbox input "false"
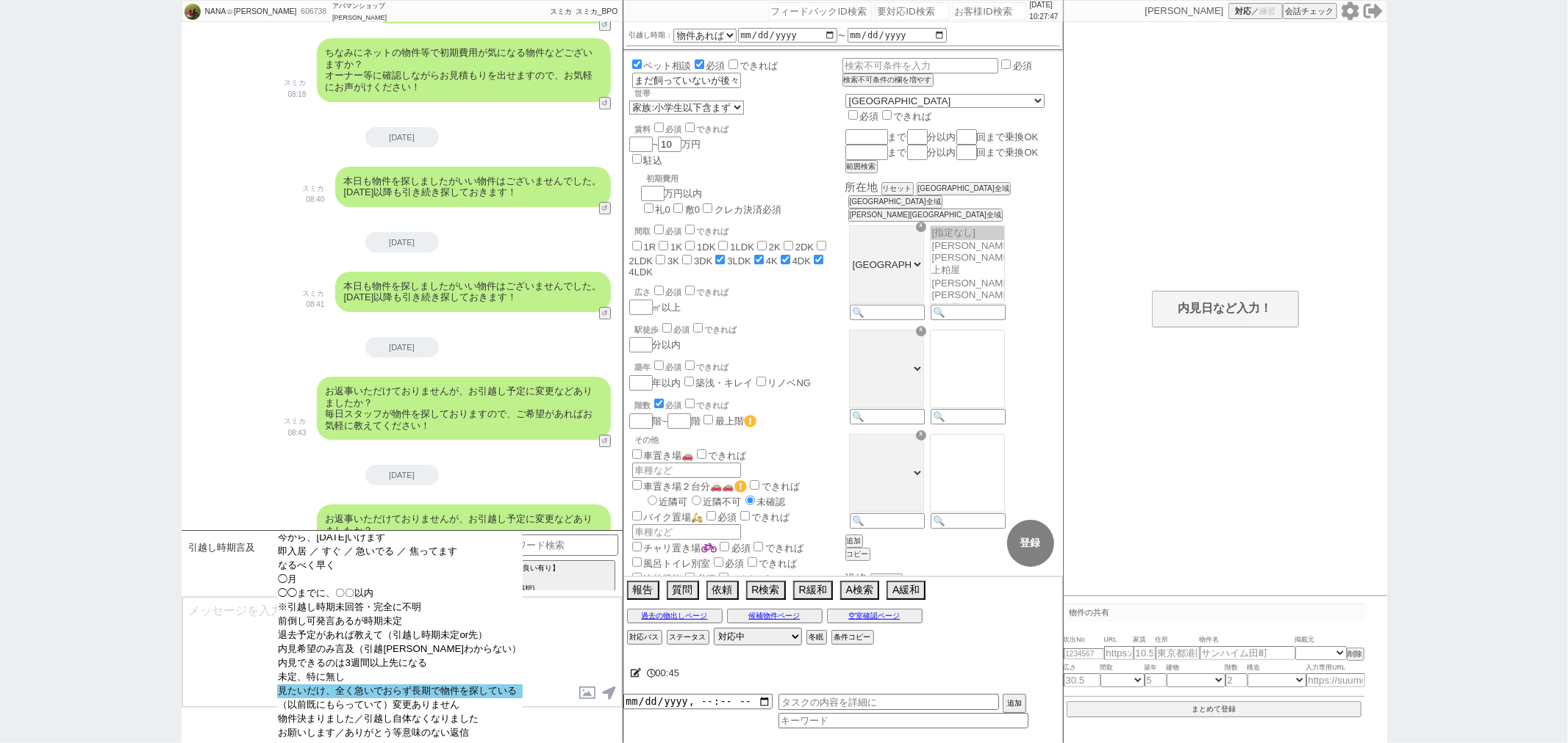
checkbox input "true"
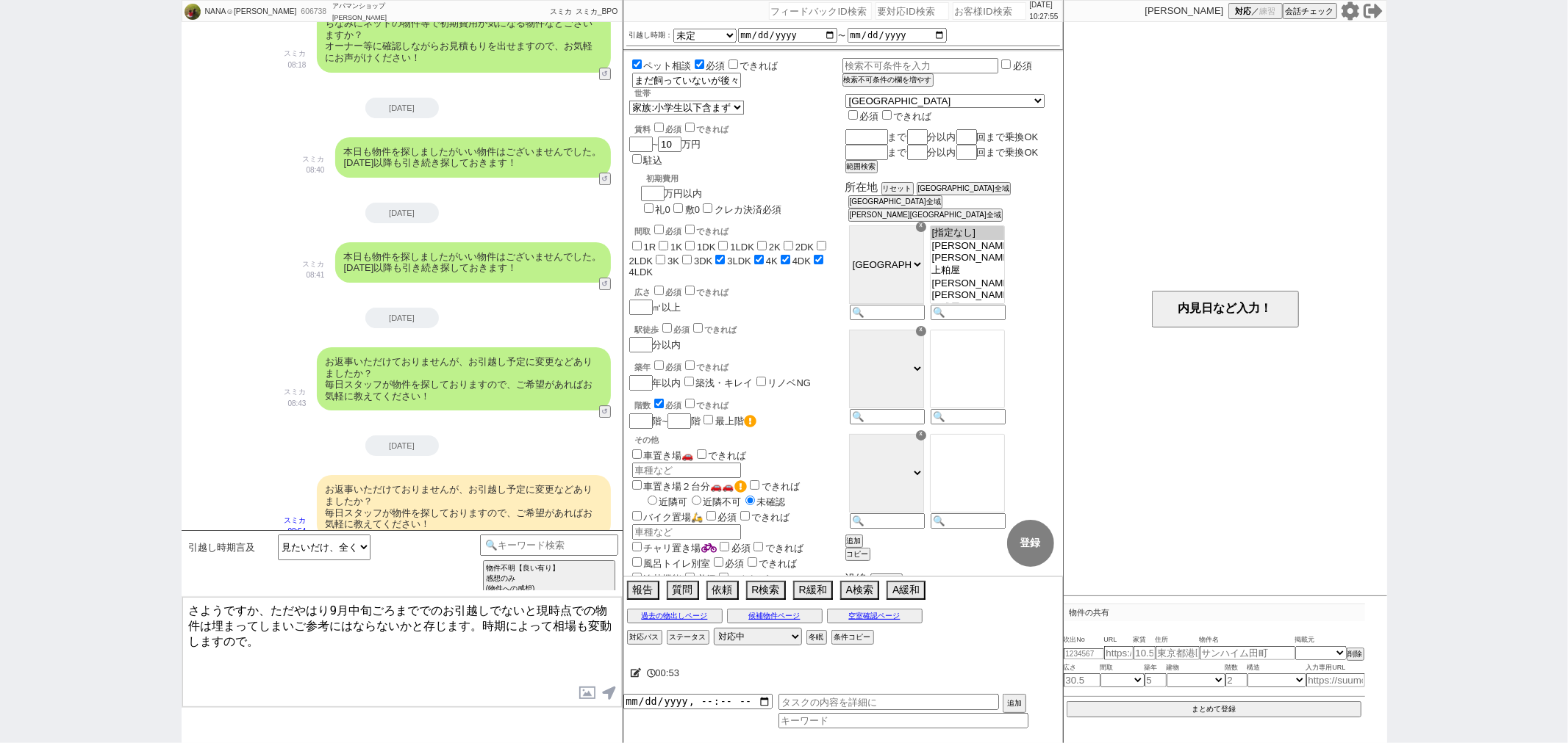
scroll to position [3679, 0]
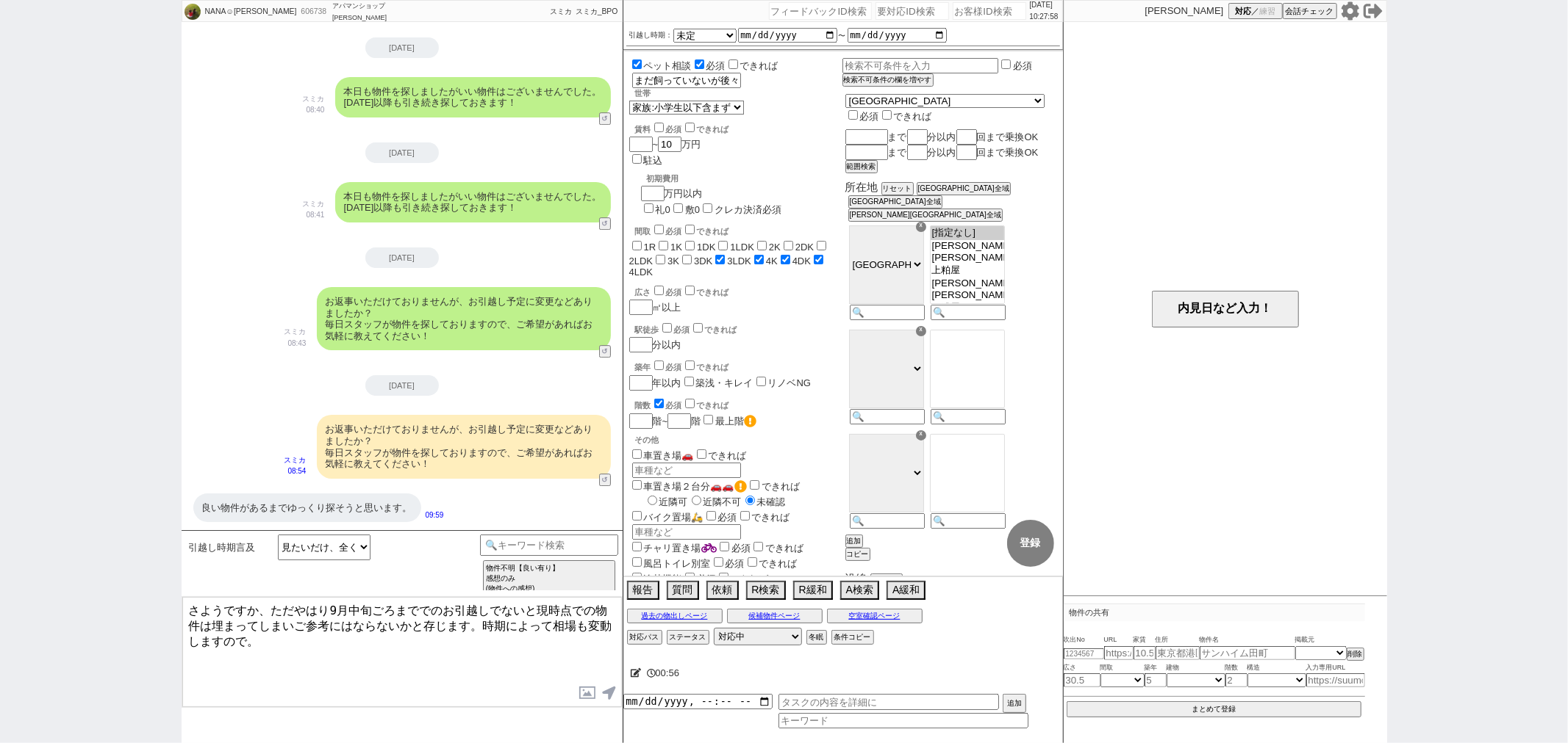
click at [316, 656] on textarea "さようですか、ただやはり9月中旬ごろまででのお引越しでないと現時点での物件は埋まってしまいご参考にはならないかと存じます。時期によって相場も変動しますので。" at bounding box center [401, 652] width 439 height 110
type textarea "さようですか、ただやはり9月中旬ごろまででのお引越しでないと現時点での物件は埋まってしまいご参考にはならないかと存じます。時期によって相場も変動しますので。"
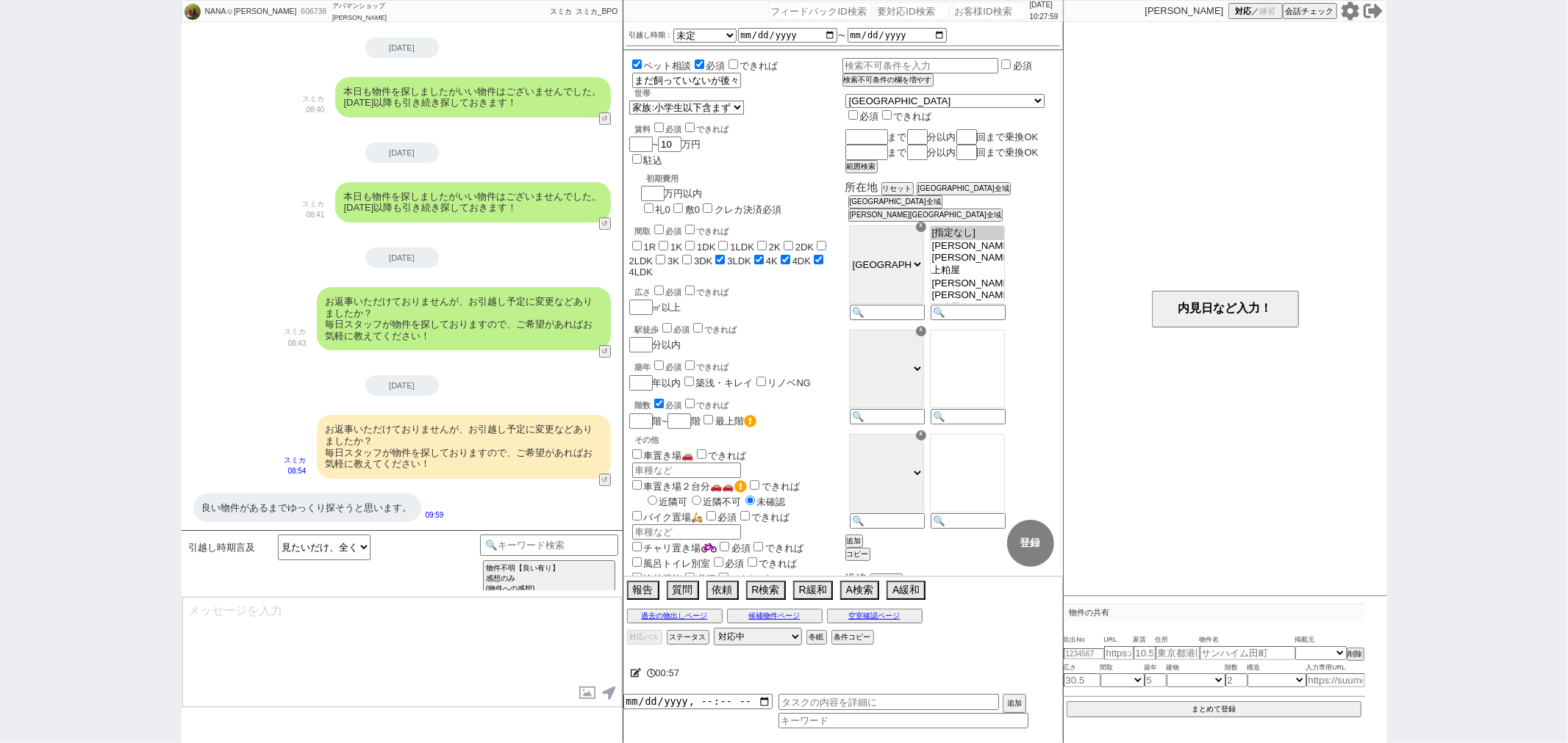
scroll to position [3763, 0]
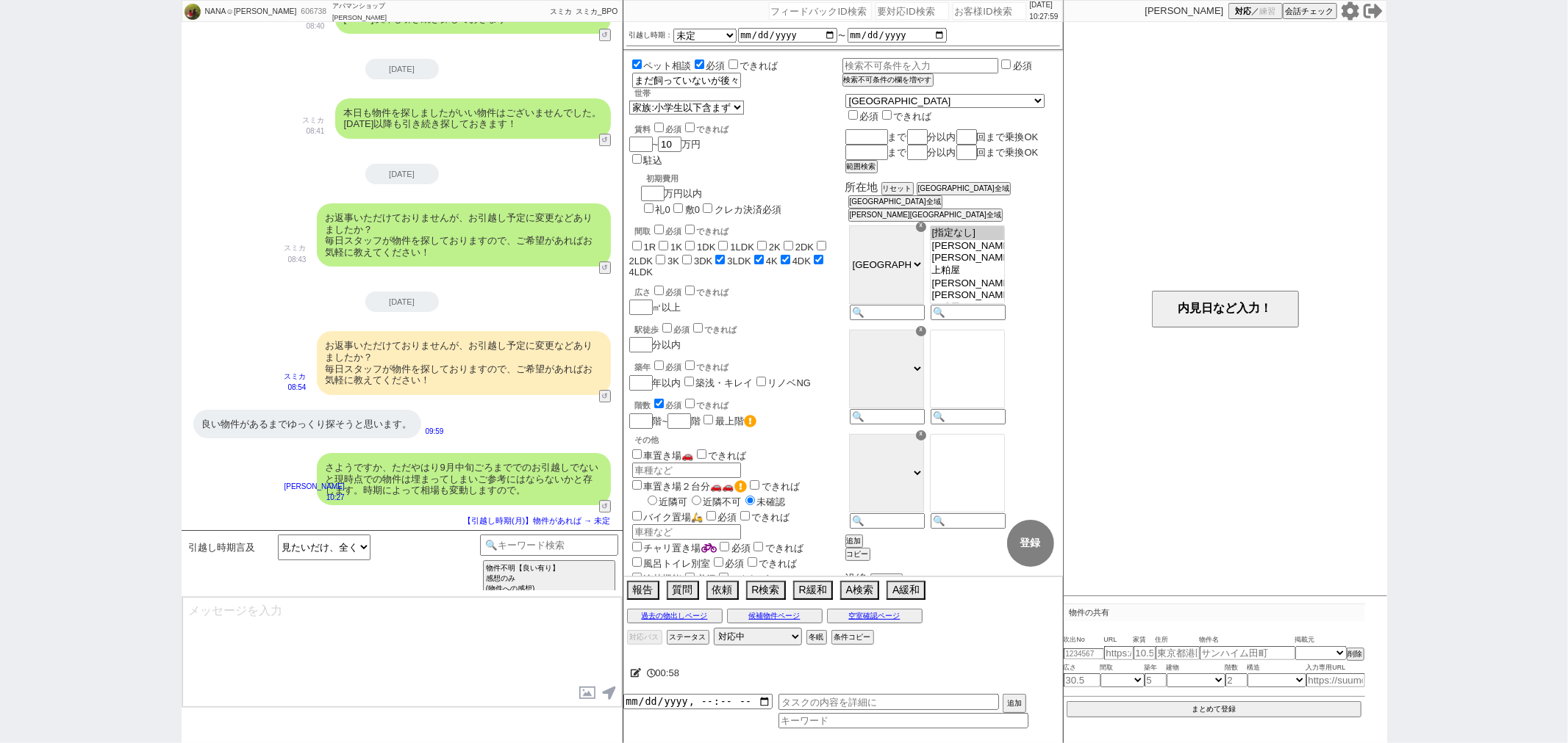
type textarea "そうしましたら、実際にご検討可能な物件を紹介するため、また少し期間を空けてからご連絡させてください！関東全ての物件をご紹介できるためお力になれるかと思います。…"
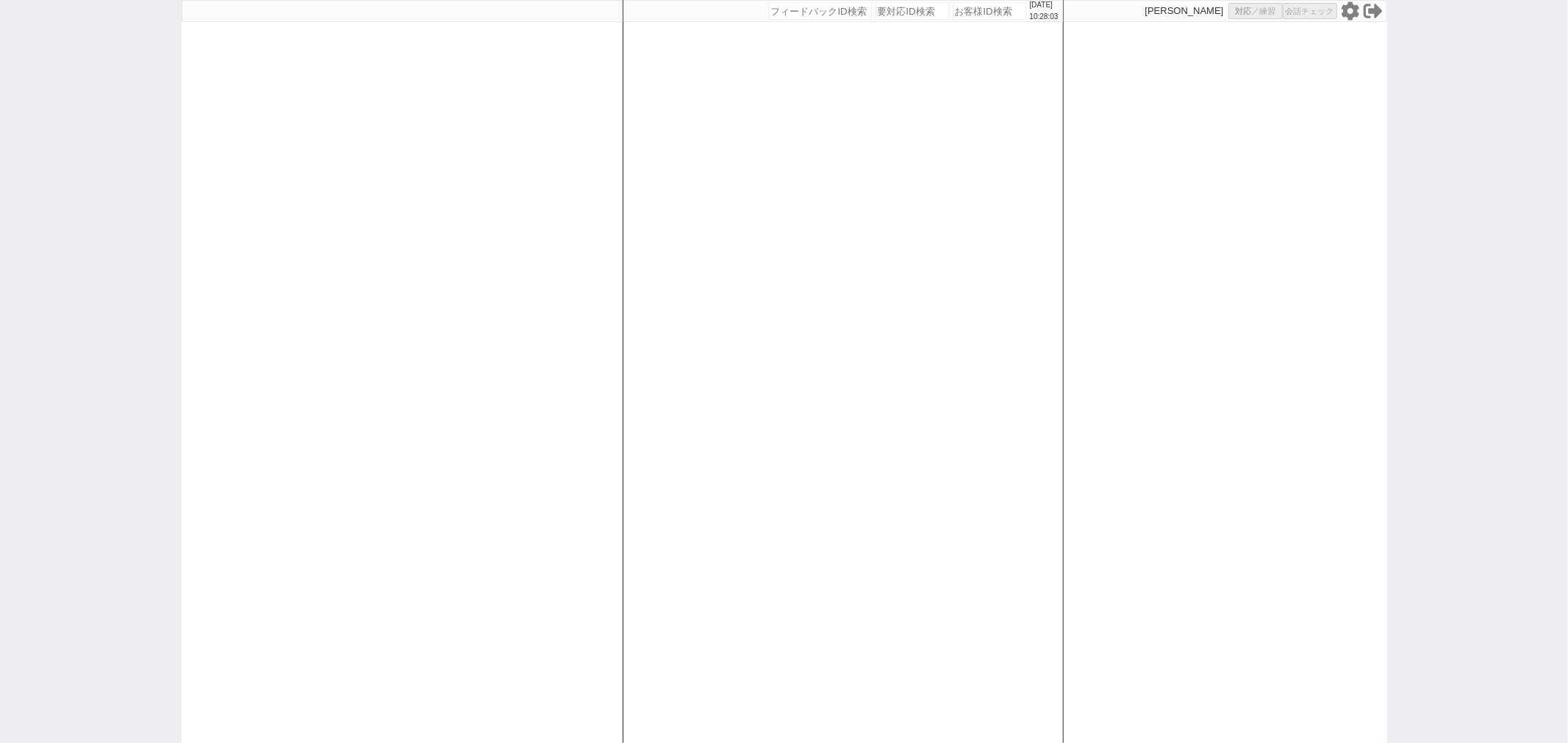
select select "1"
select select
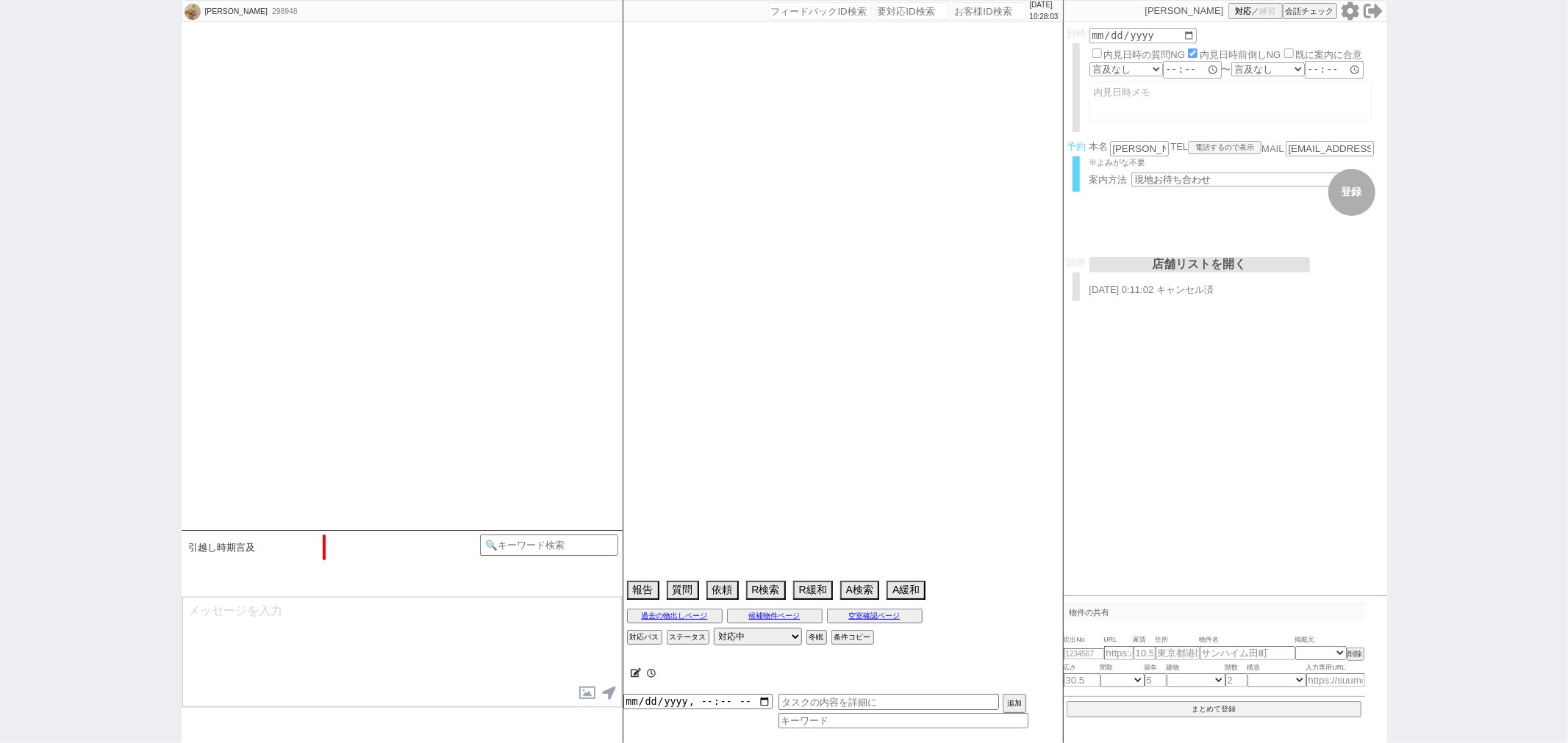
type textarea "子供いるから長時間は無理"
select select "15"
select select "6"
select select "12"
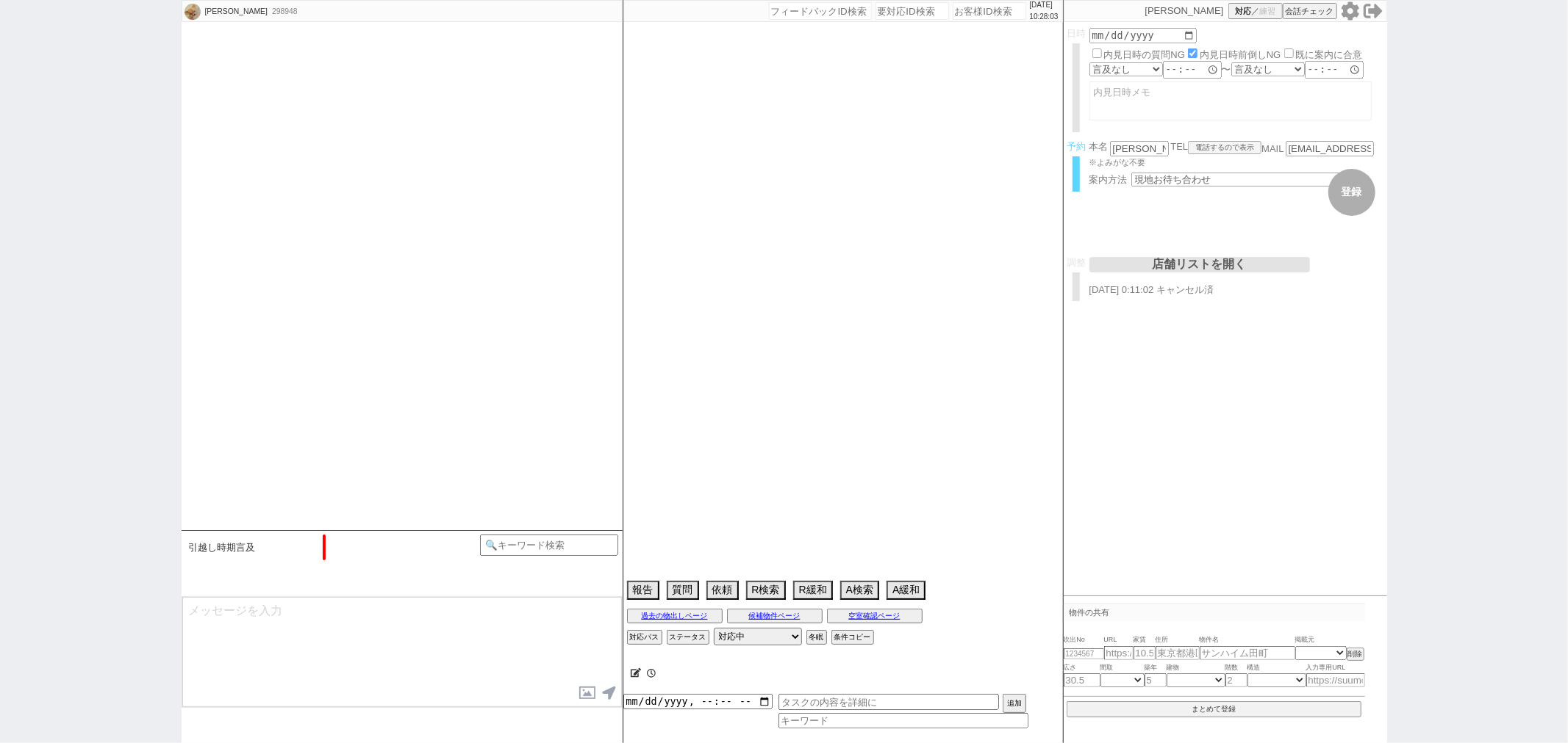
select select "115"
select select "2892"
select select "16"
select select "550"
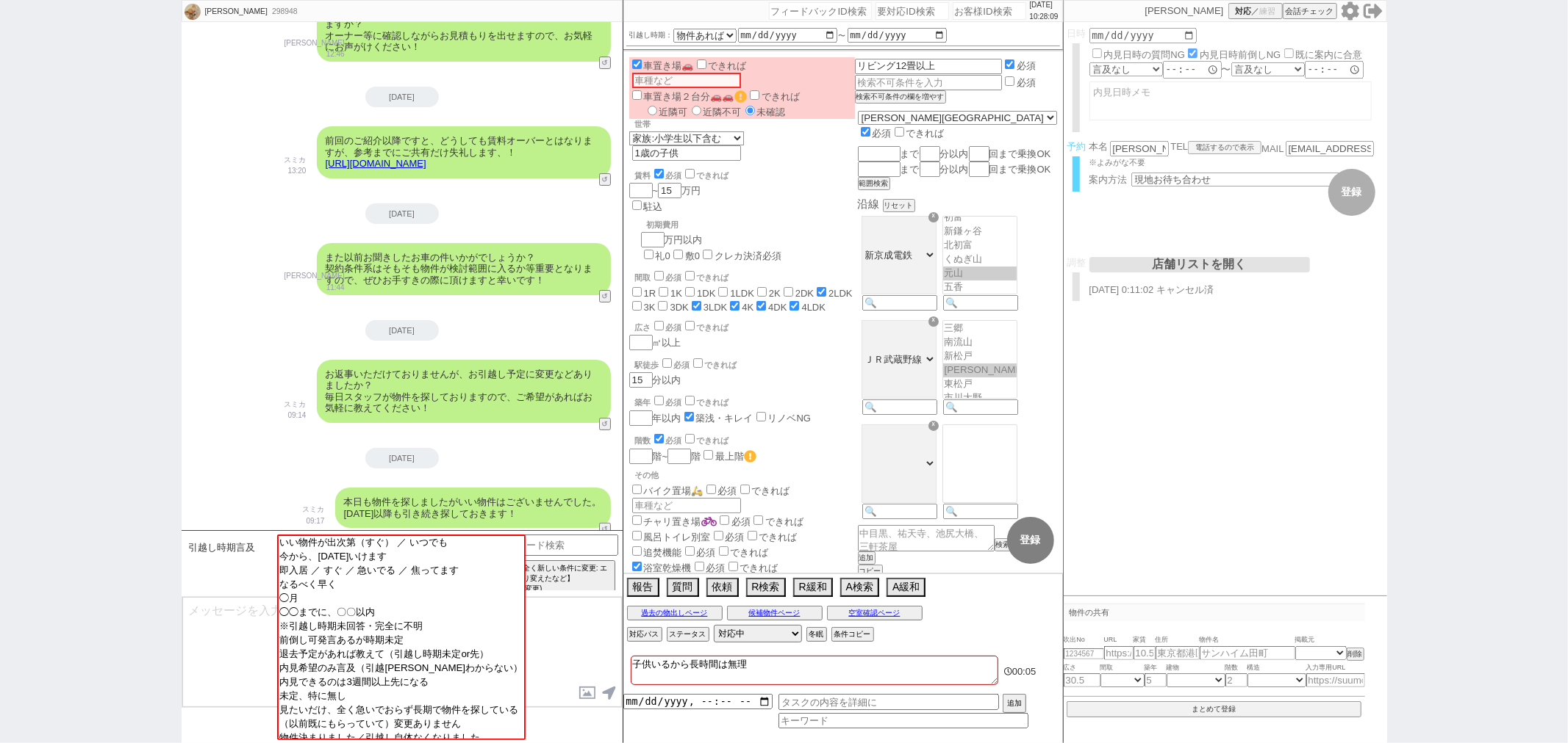
scroll to position [0, 0]
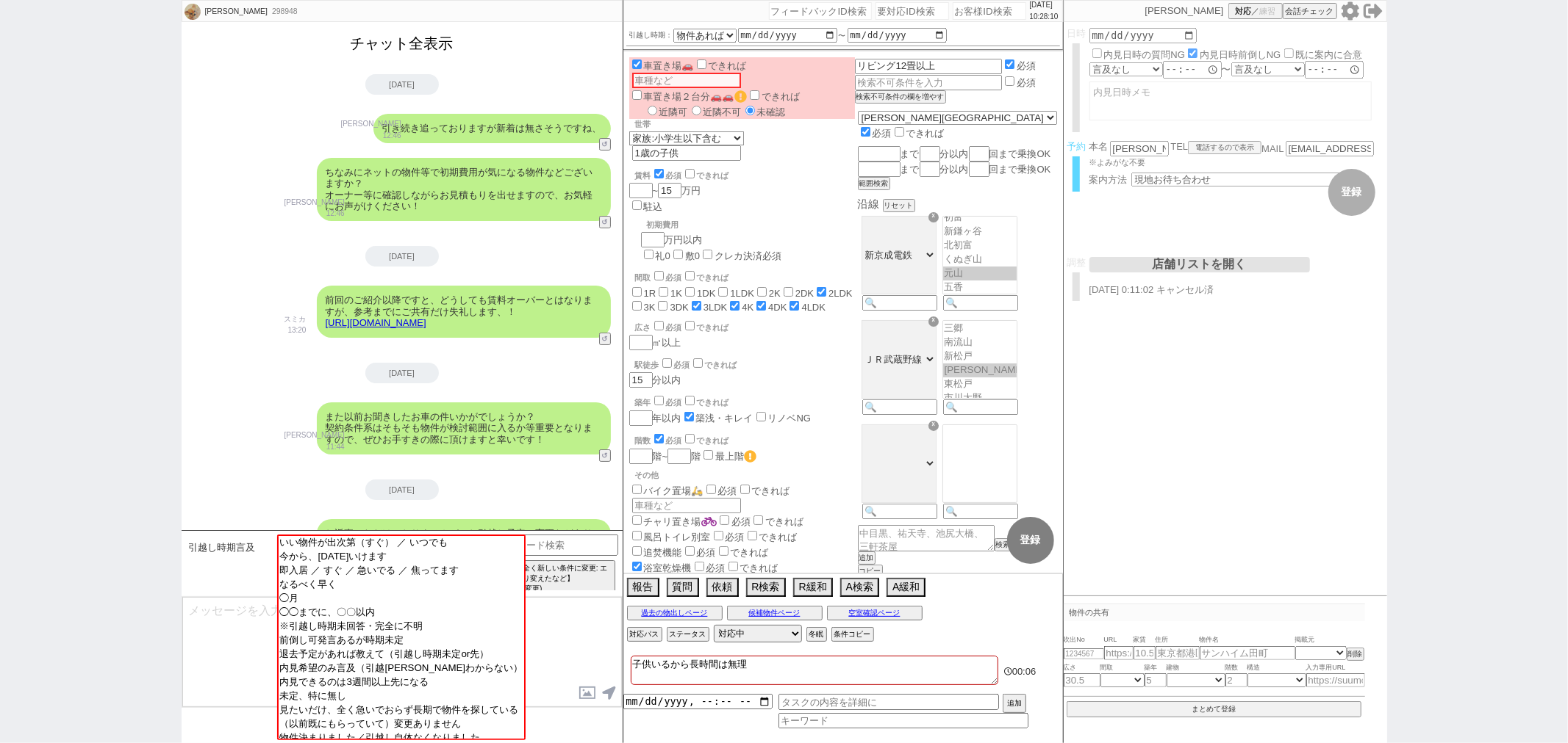
click at [435, 44] on button "チャット全表示" at bounding box center [402, 44] width 114 height 26
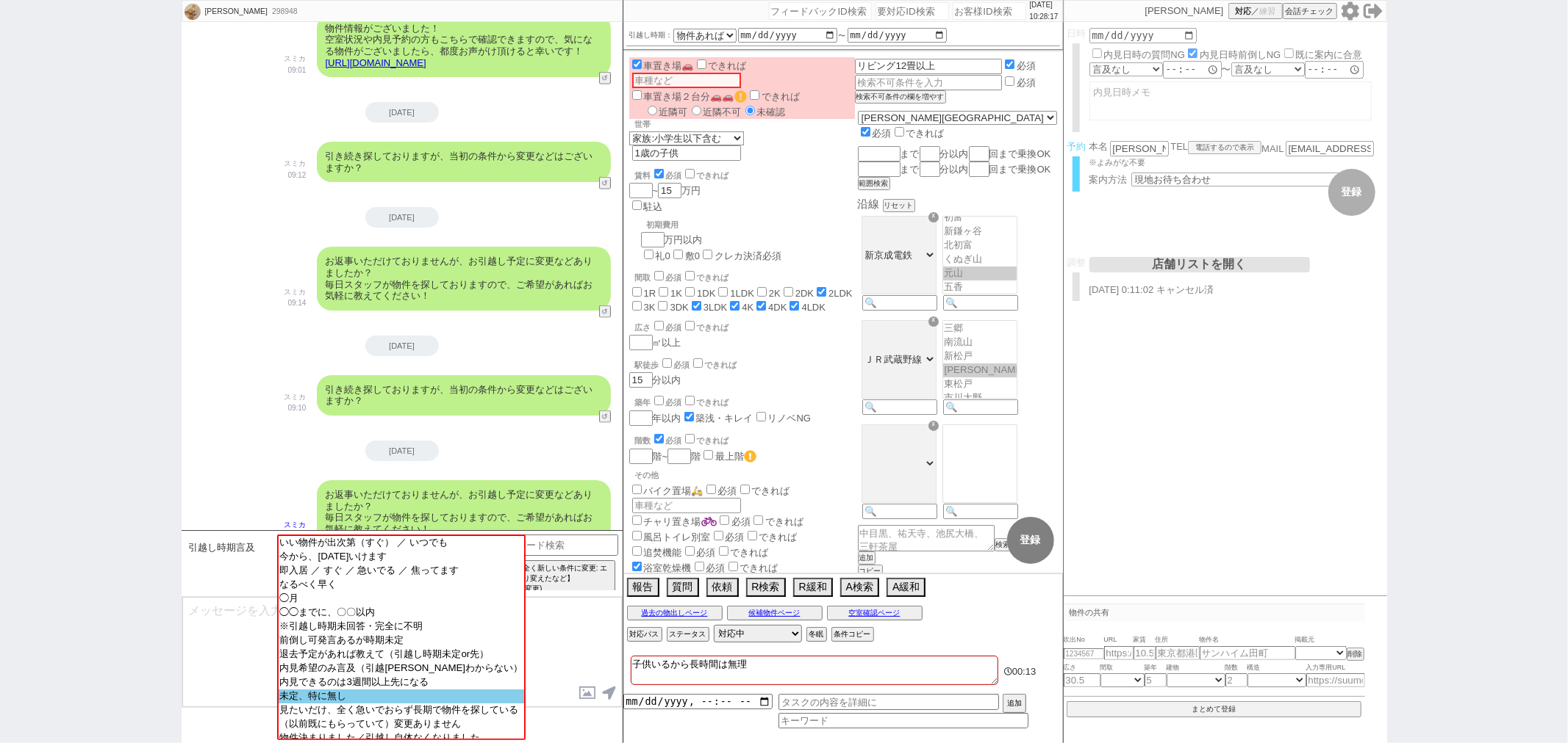
scroll to position [30, 0]
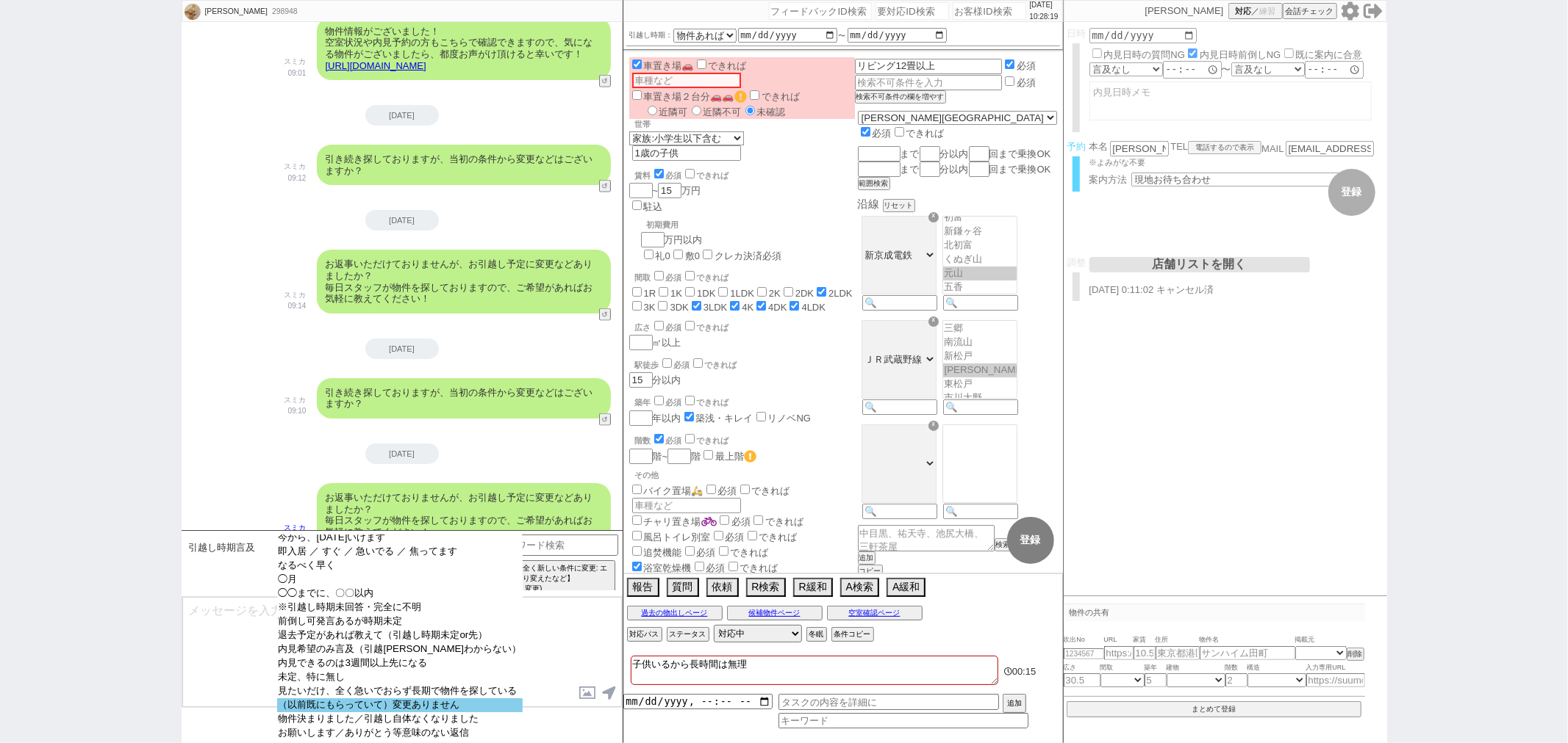
select select "（以前既にもらっていて）変更ありません"
click at [424, 713] on option "（以前既にもらっていて）変更ありません" at bounding box center [400, 719] width 246 height 14
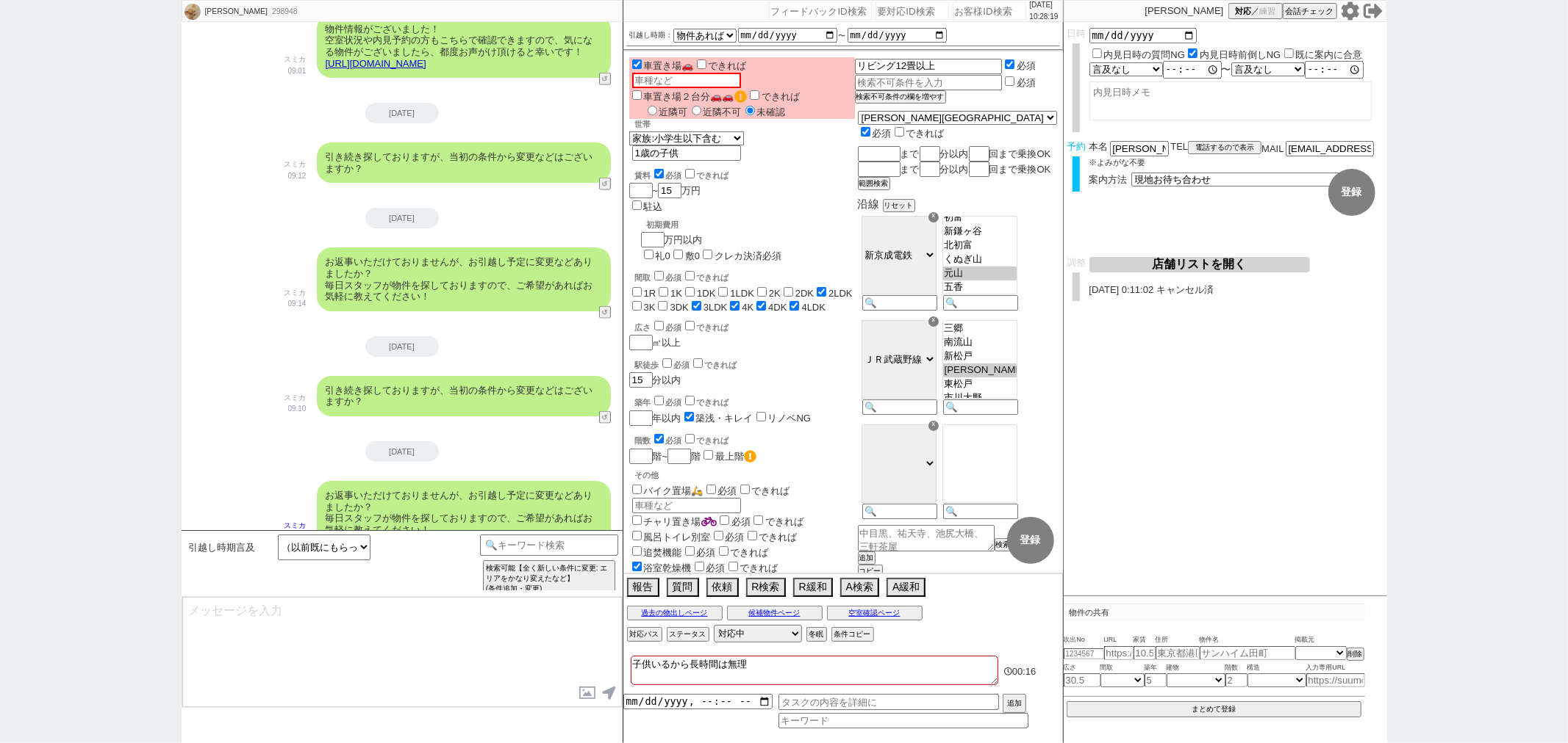
type textarea "お変わりないとの事でかしこまりました、物件引き続き追ってまいりますね！"
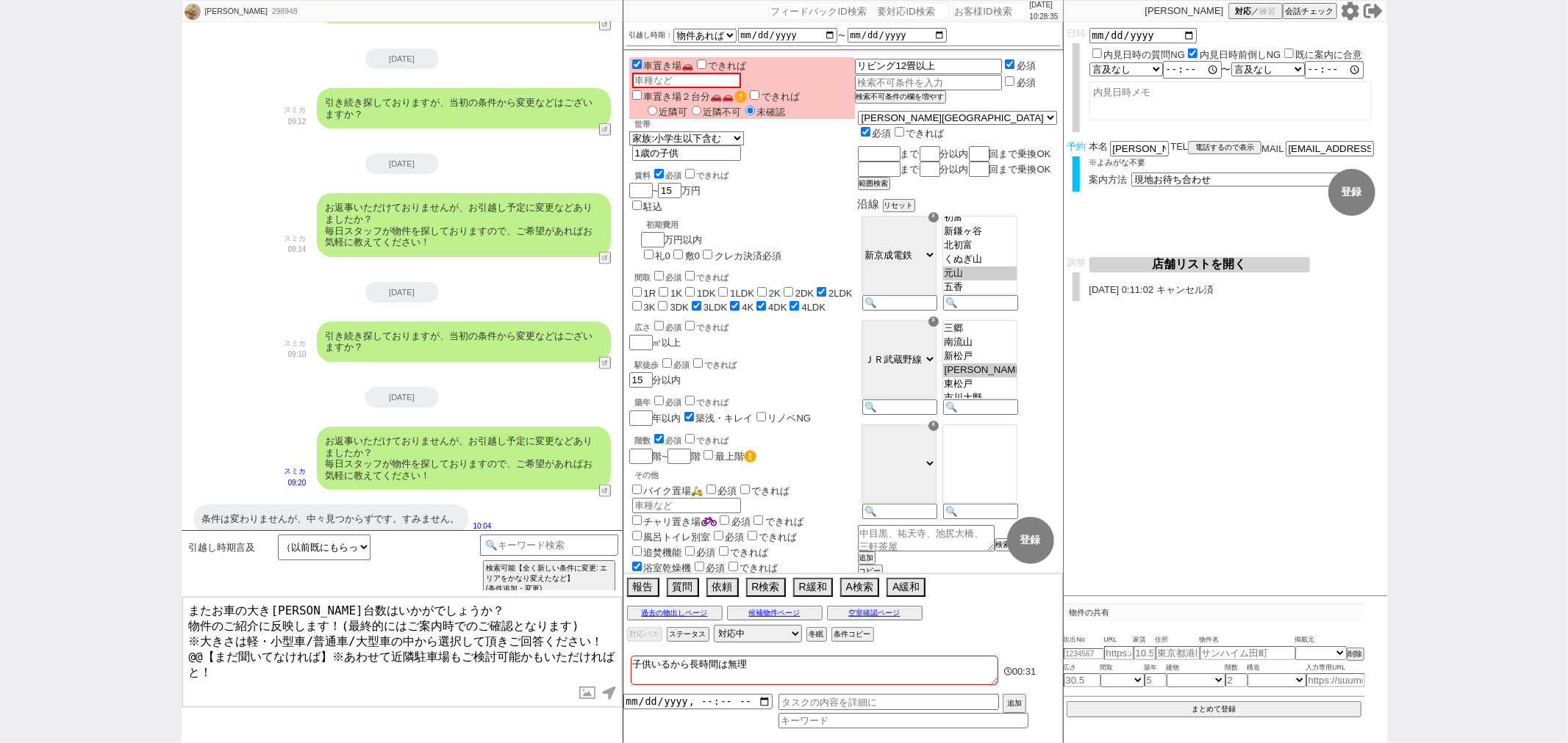
drag, startPoint x: 328, startPoint y: 648, endPoint x: 189, endPoint y: 648, distance: 139.0
click at [189, 648] on textarea "またお車の大きさや台数はいかがでしょうか？ 物件のご紹介に反映します！(最終的にはご案内時でのご確認となります) ※大きさは軽・小型車/普通車/大型車の中から…" at bounding box center [401, 652] width 439 height 110
type textarea "またお車の大きさや台数はいかがでしょうか？ 物件のご紹介に反映します！(最終的にはご案内時でのご確認となります) ※大きさは軽・小型車/普通車/大型車の中から…"
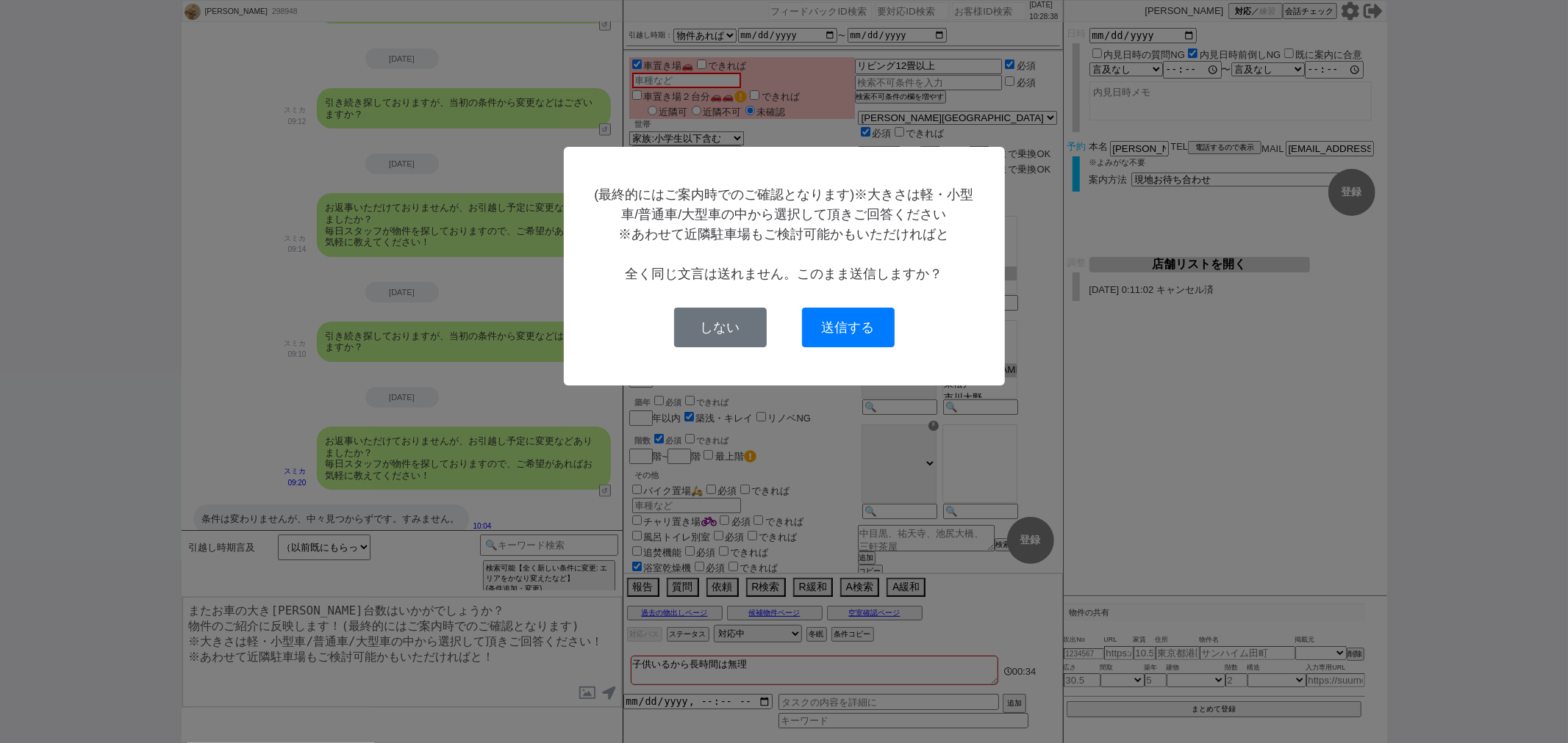
click at [673, 347] on div "(最終的にはご案内時でのご確認となります)※大きさは軽・小型車/普通車/大型車の中から選択して頂きご回答ください ※あわせて近隣駐車場もご検討可能かもいただけ…" at bounding box center [784, 266] width 394 height 162
click at [687, 347] on button "しない" at bounding box center [720, 327] width 93 height 39
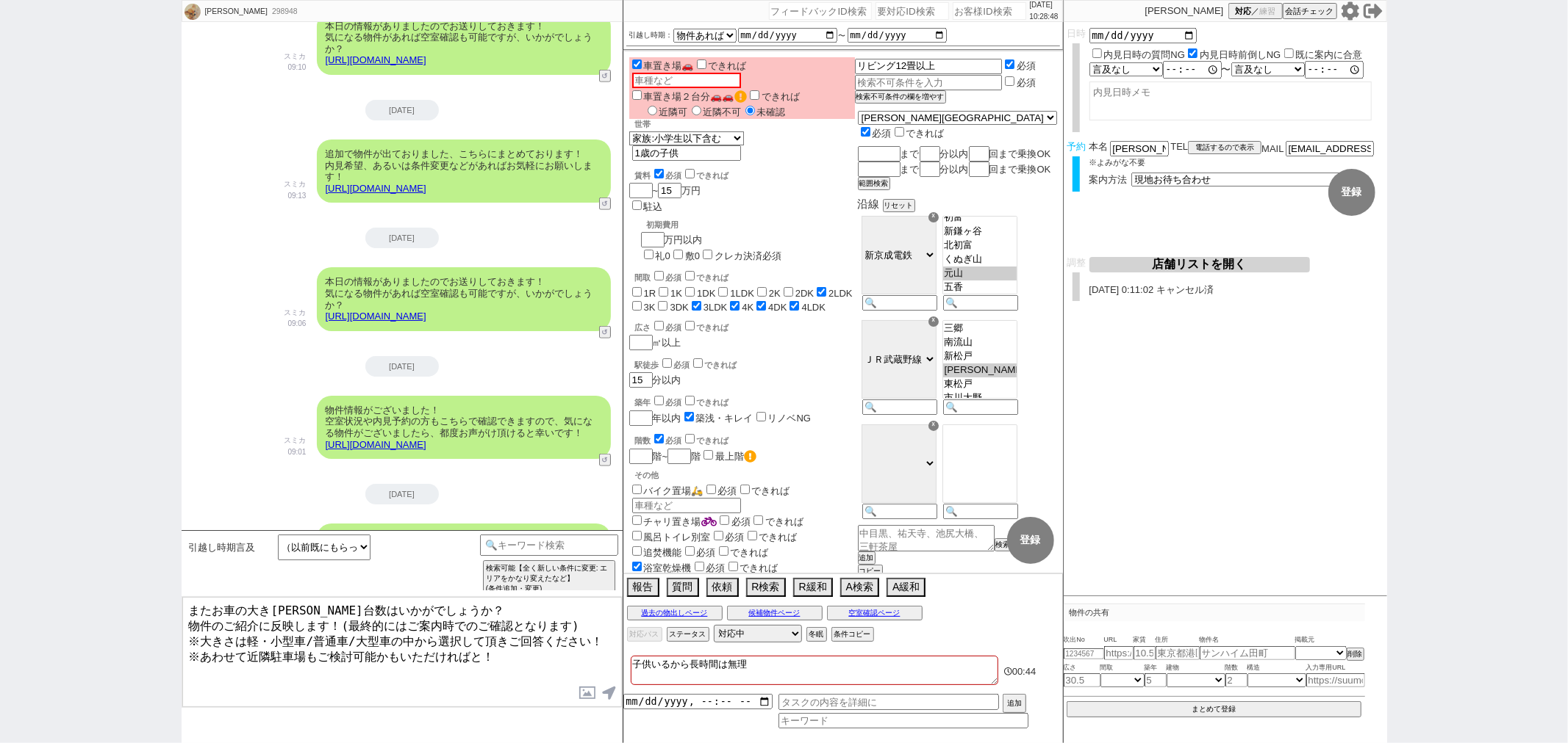
scroll to position [15284, 0]
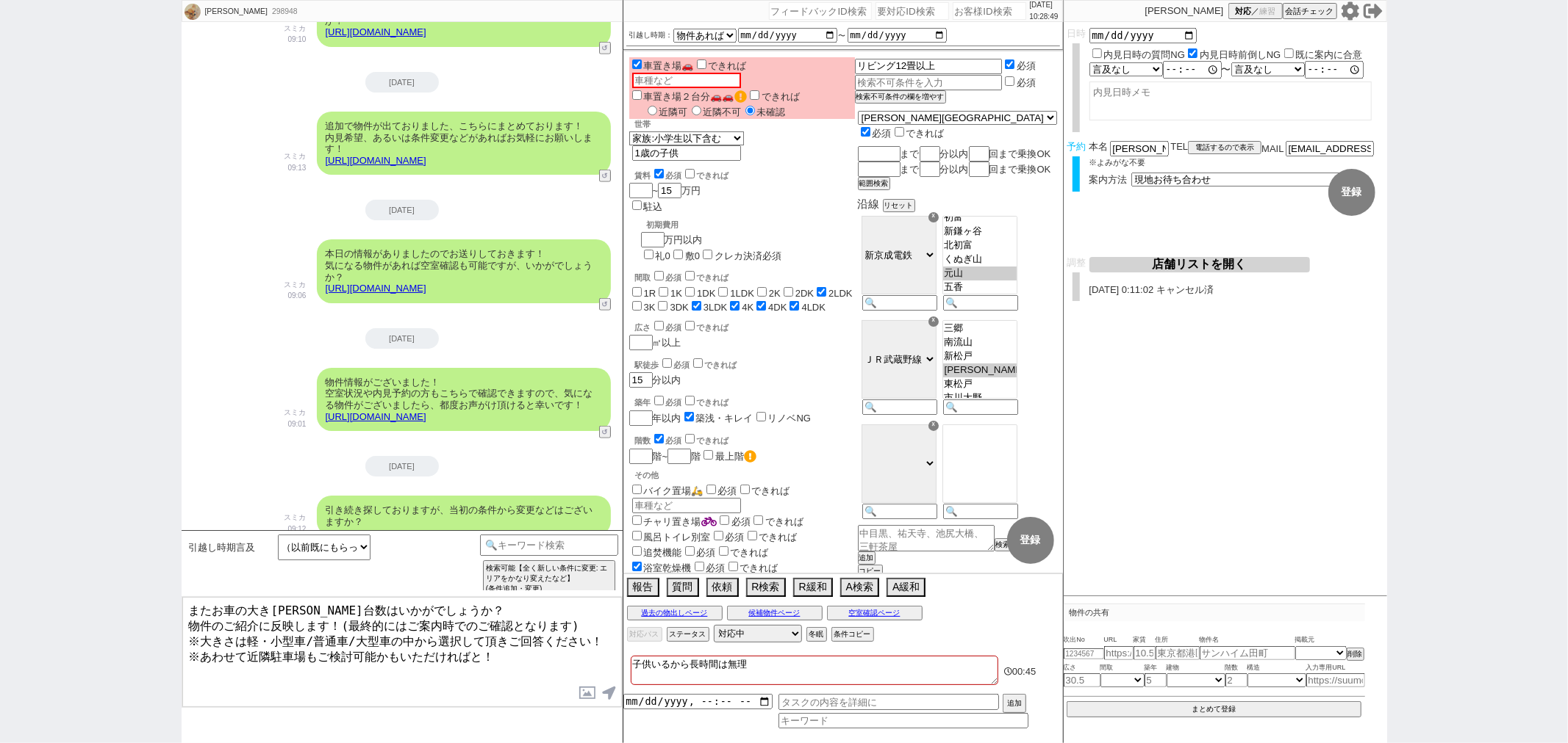
click at [492, 652] on textarea "またお車の大きさや台数はいかがでしょうか？ 物件のご紹介に反映します！(最終的にはご案内時でのご確認となります) ※大きさは軽・小型車/普通車/大型車の中から…" at bounding box center [401, 652] width 439 height 110
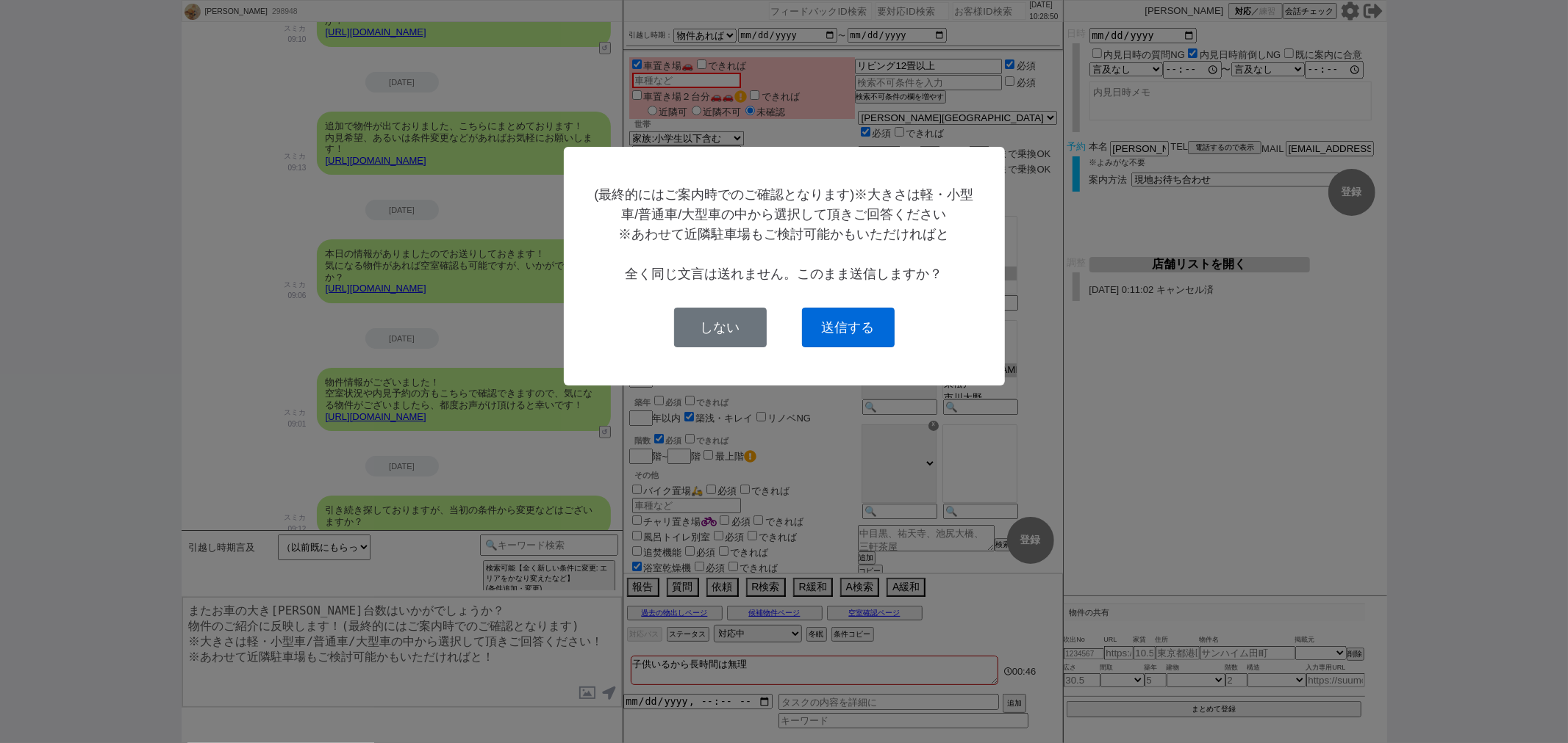
click at [828, 321] on button "送信する" at bounding box center [848, 327] width 93 height 39
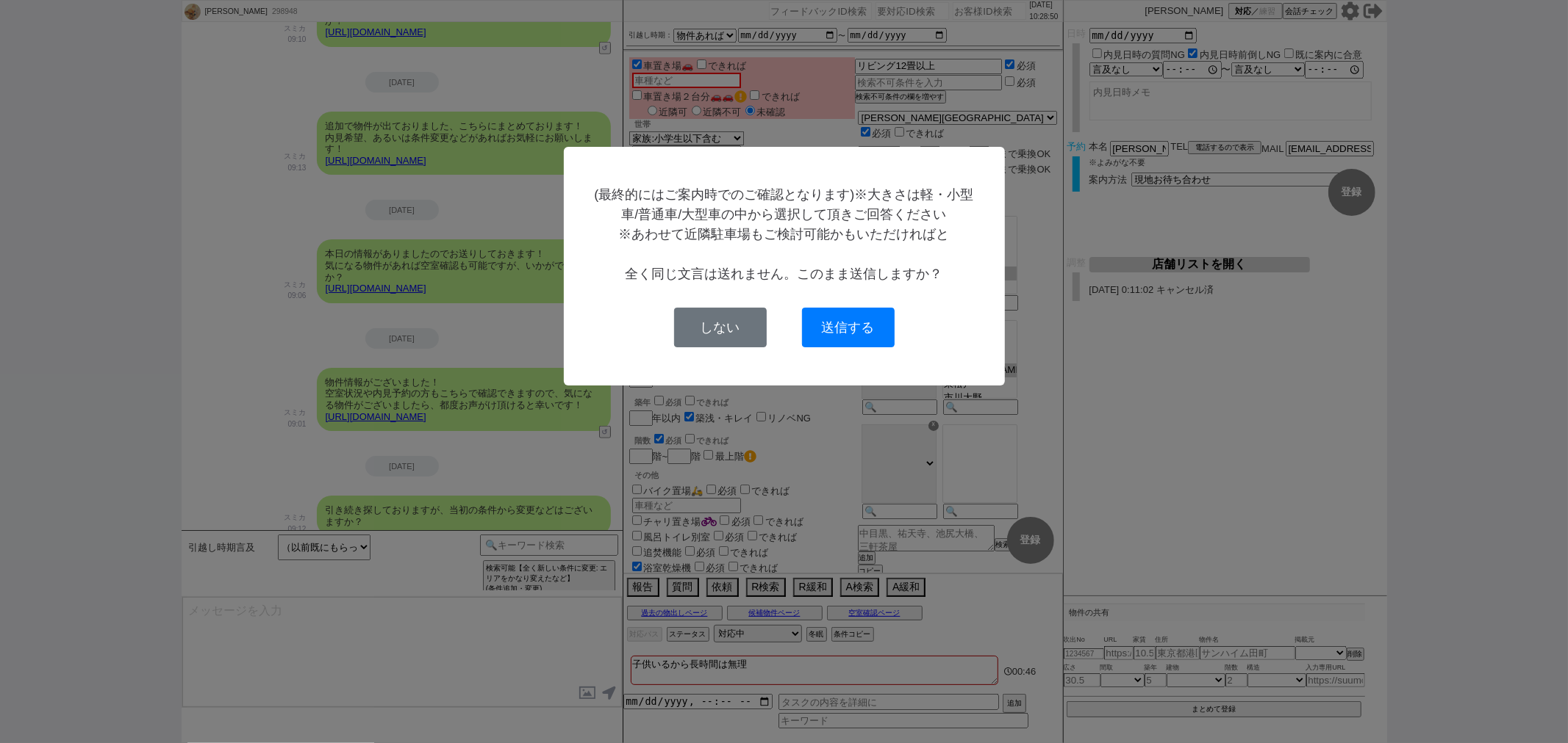
scroll to position [15793, 0]
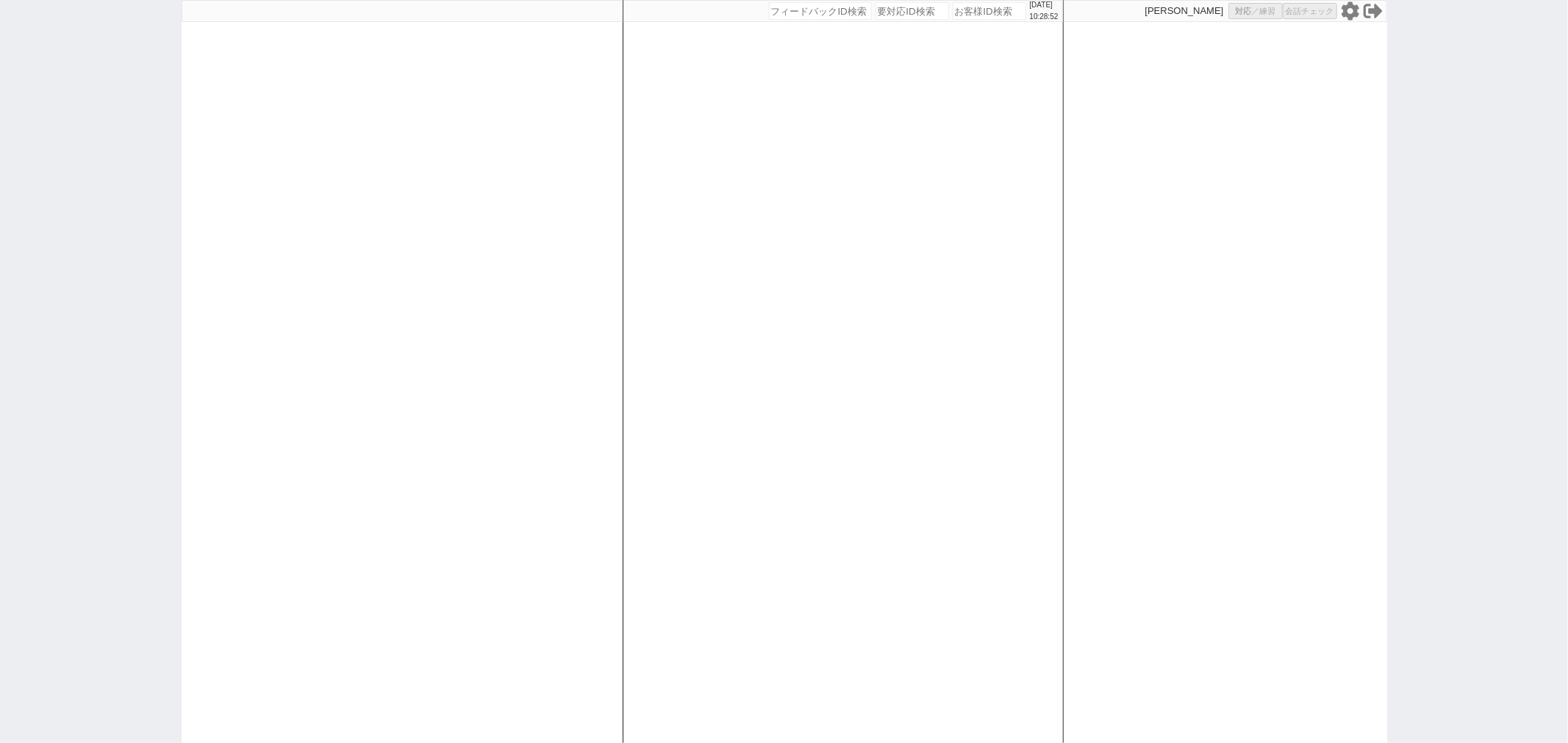
select select
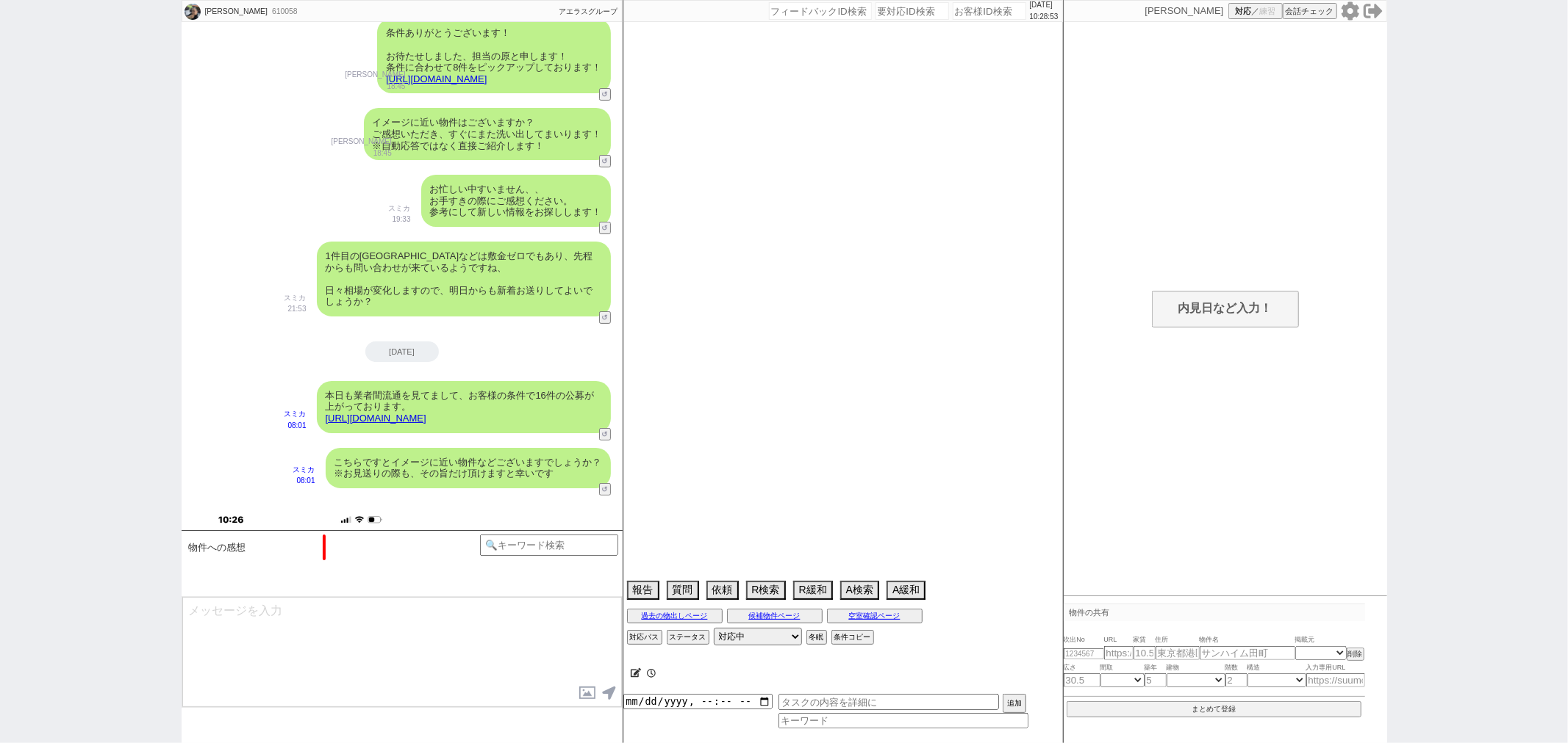
scroll to position [1100, 0]
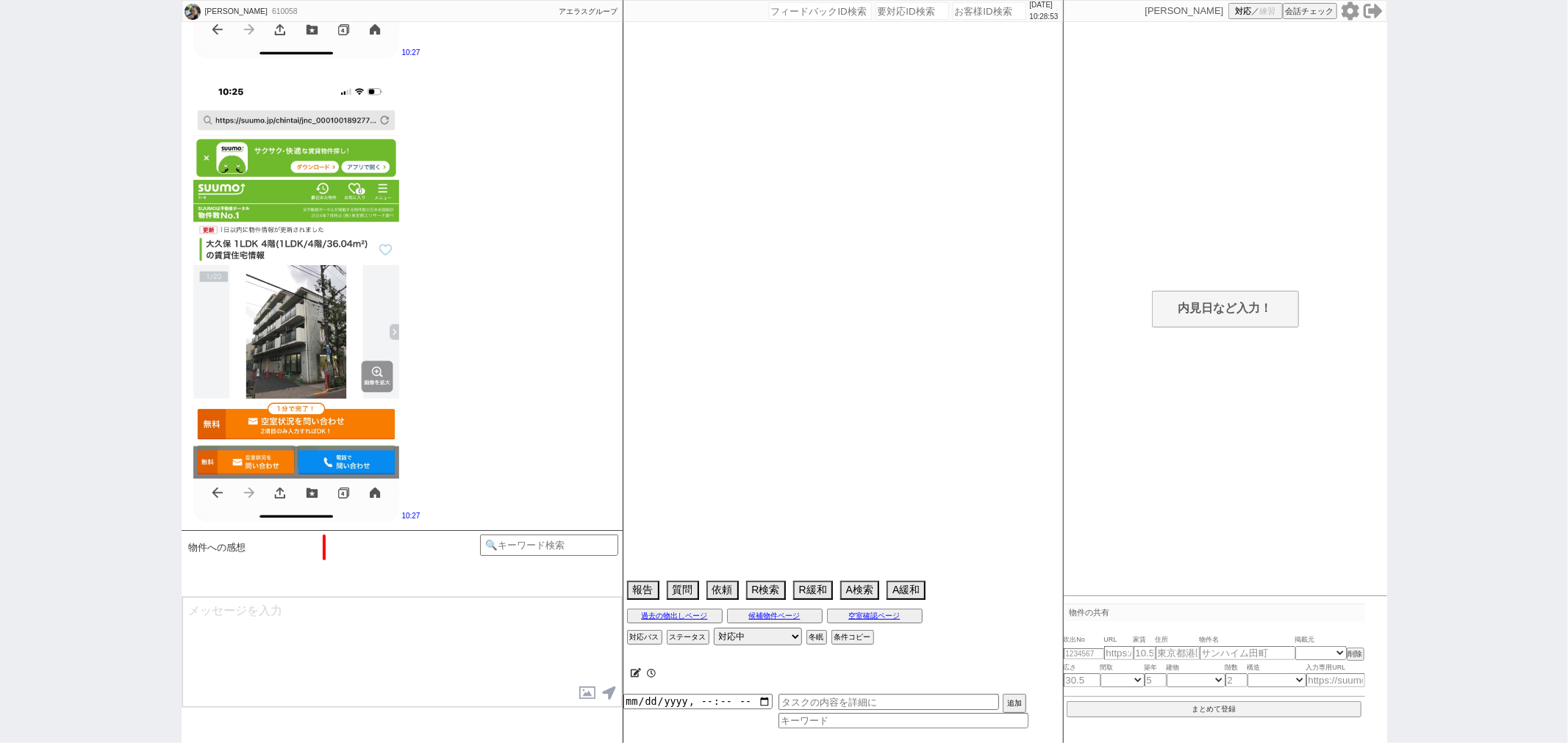
select select "15"
select select "0"
select select "14"
select select "482"
select select "75"
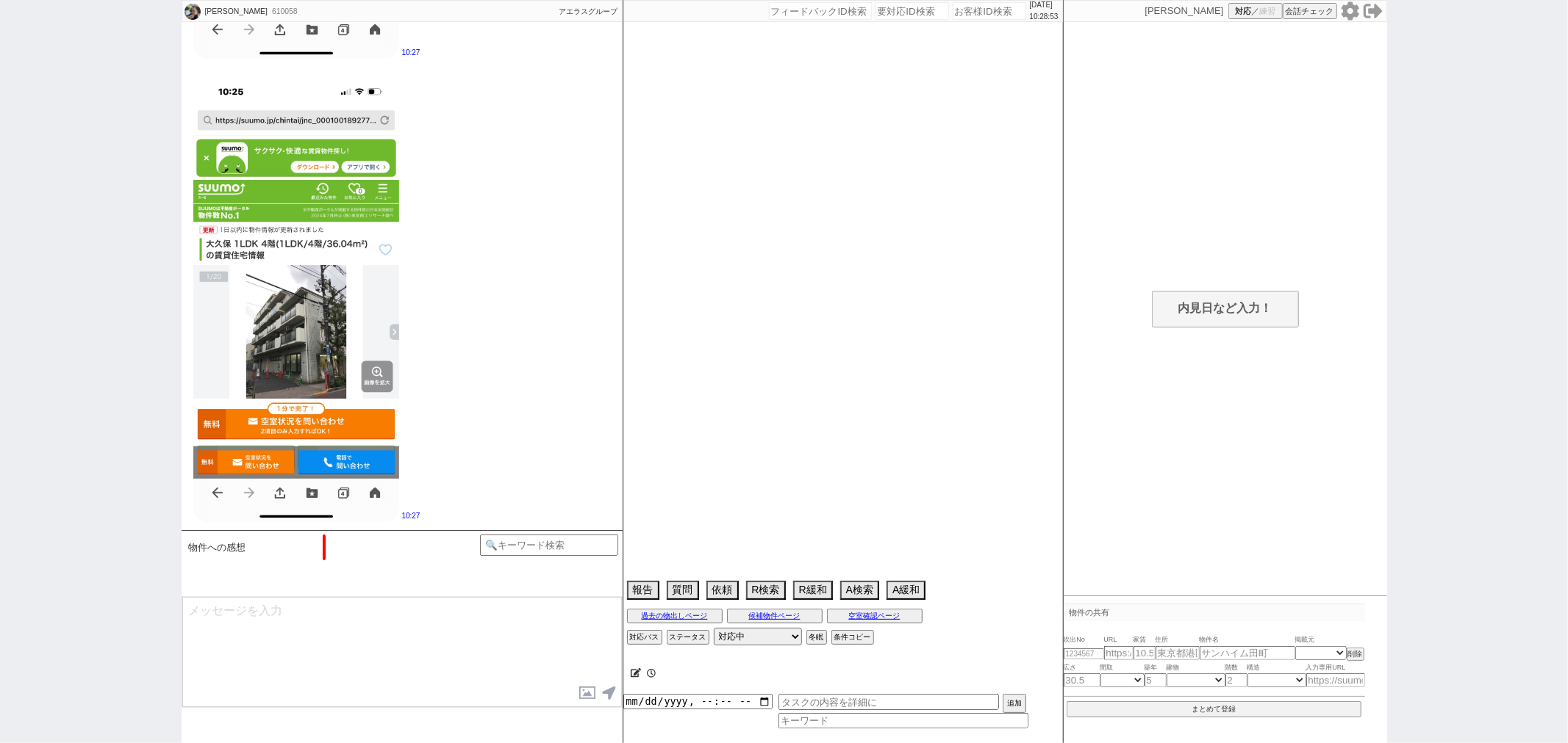
select select "1786"
select select "60"
select select "1494"
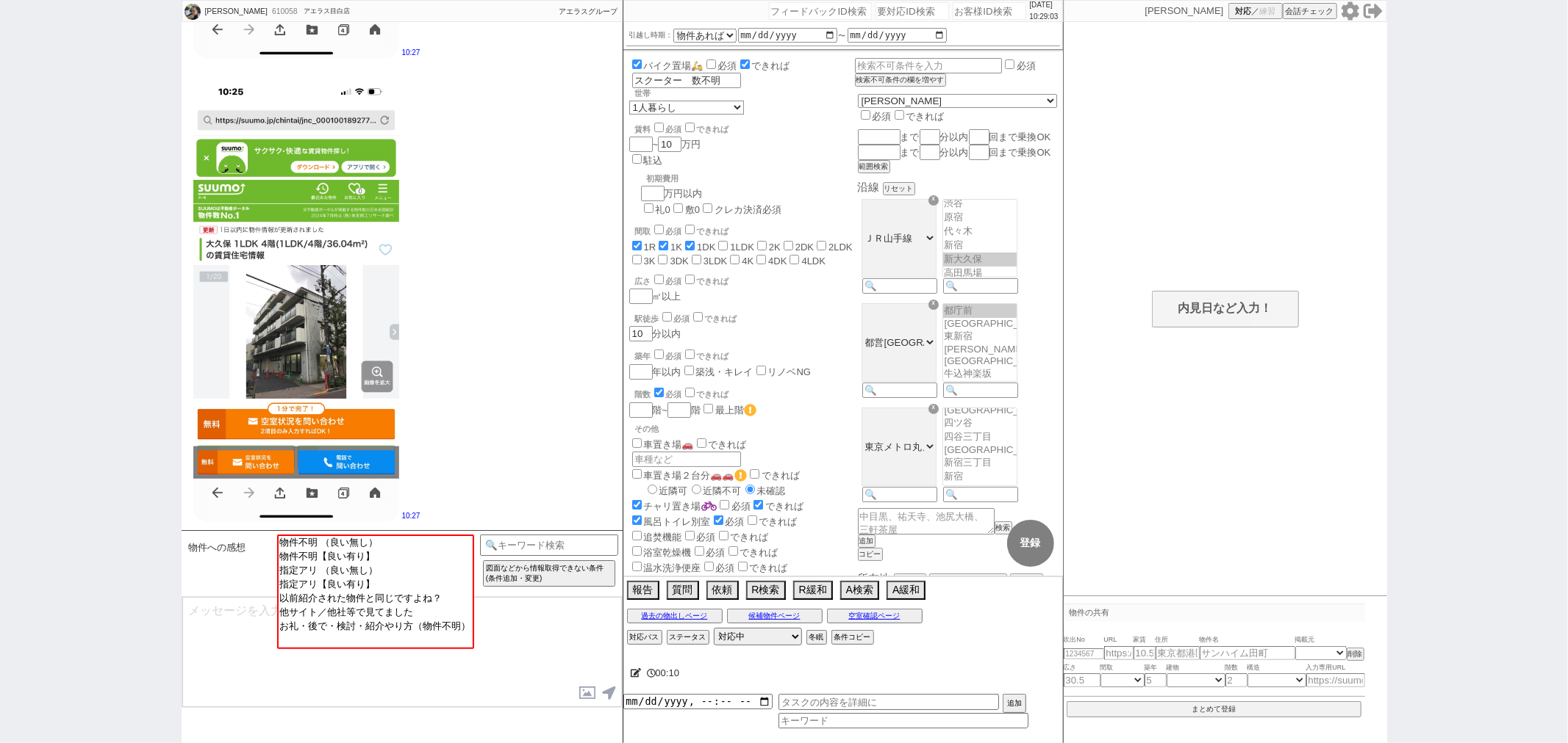
click at [266, 545] on div "物件への感想" at bounding box center [229, 548] width 88 height 26
click at [515, 552] on input at bounding box center [549, 544] width 139 height 19
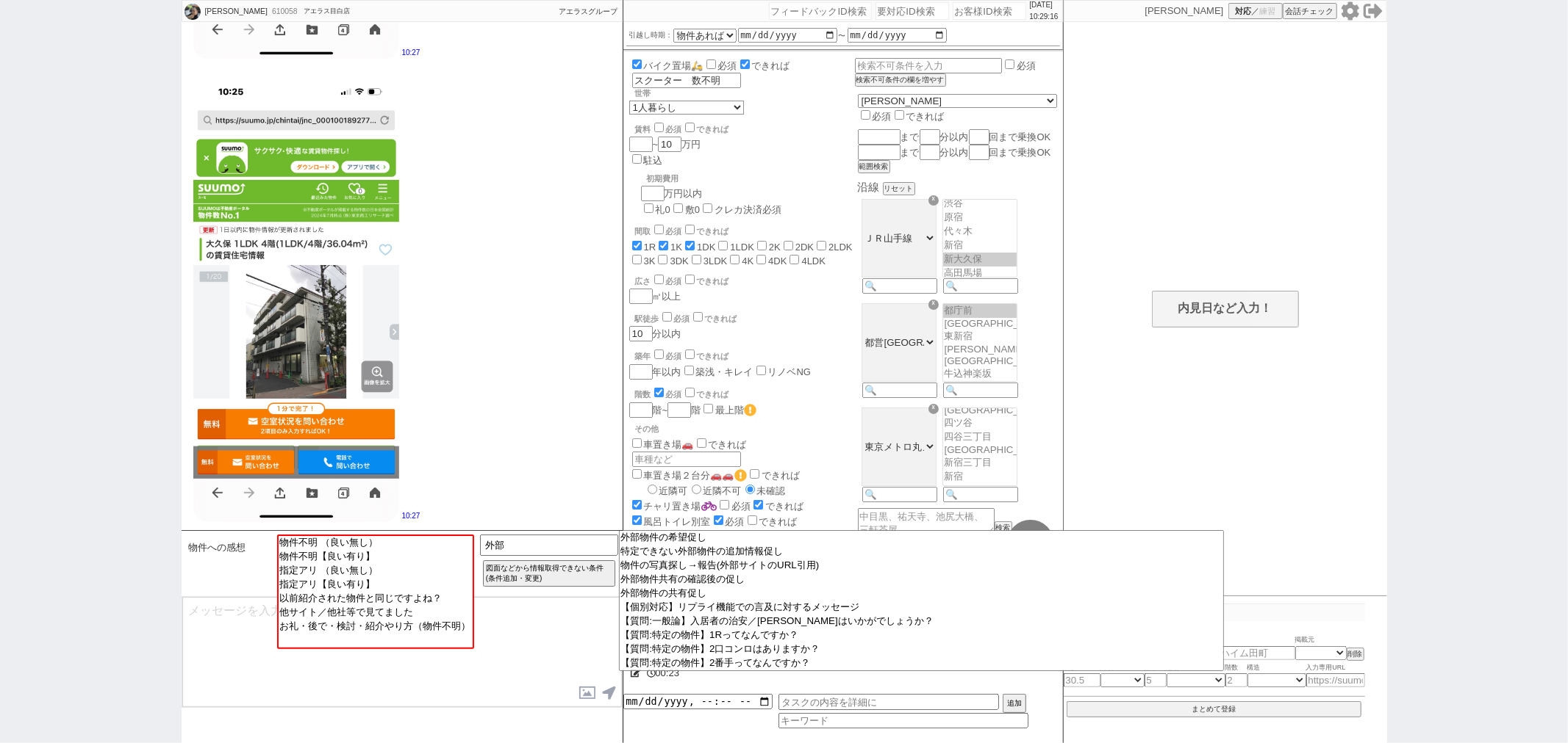
click at [542, 629] on textarea at bounding box center [401, 652] width 439 height 110
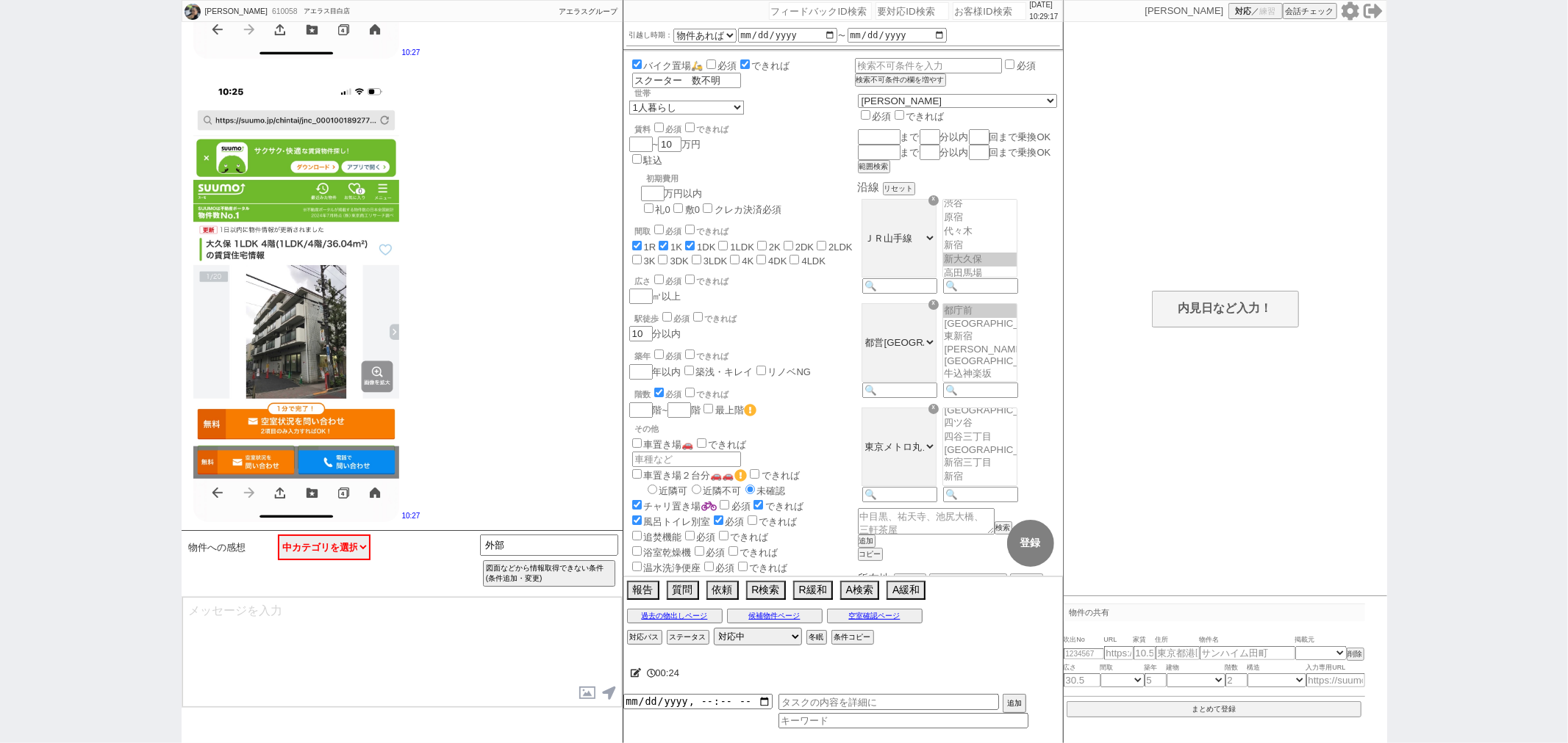
click at [202, 551] on span "物件への感想" at bounding box center [217, 548] width 57 height 12
click at [312, 551] on select "中カテゴリを選択 物件不明 （良い無し） 物件不明【良い有り】 指定アリ （良い無し） 指定アリ【良い有り】 以前紹介された物件と同じですよね？ 他サイト／他…" at bounding box center [324, 548] width 93 height 26
click at [577, 535] on input "外部" at bounding box center [549, 544] width 139 height 19
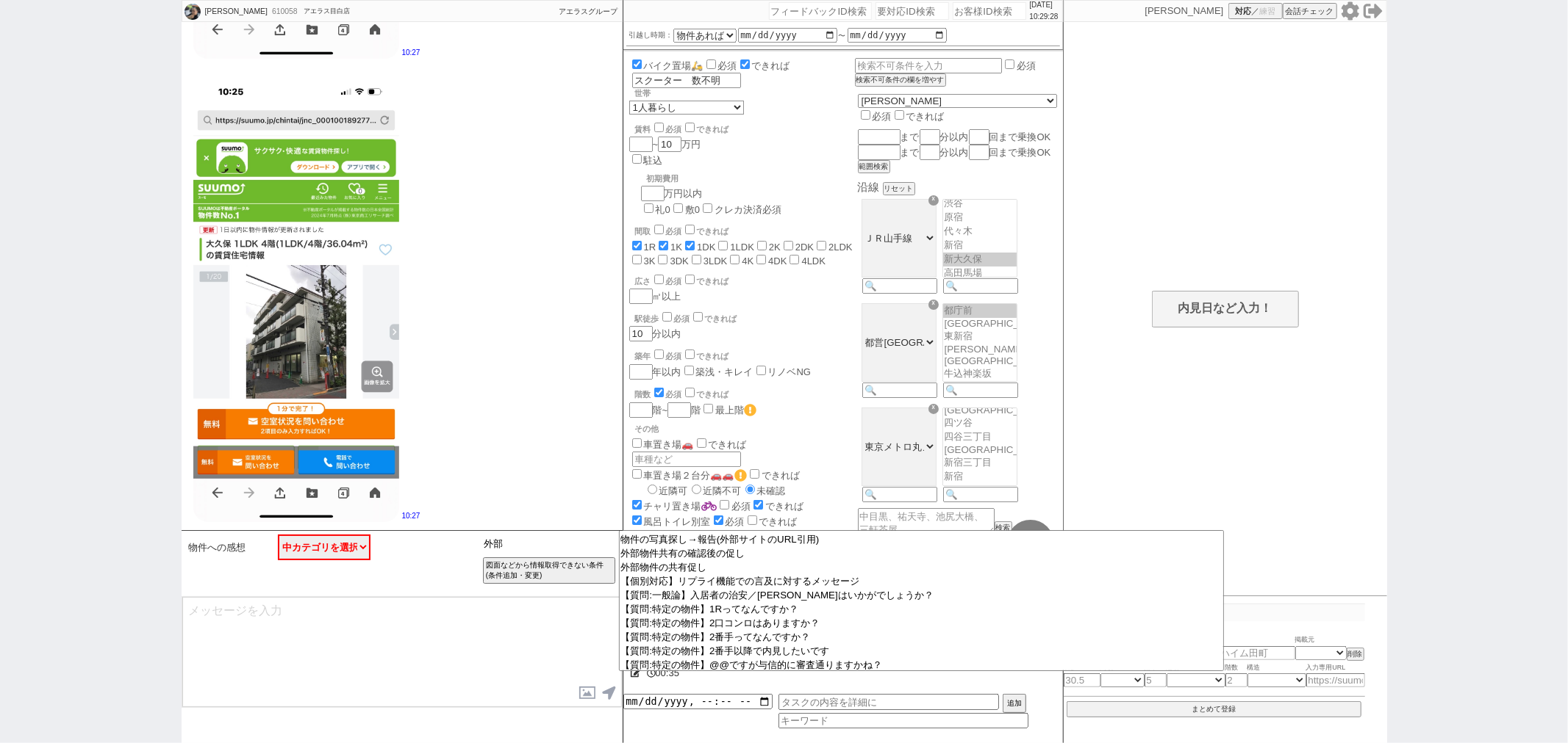
scroll to position [0, 0]
click at [520, 539] on input "外部" at bounding box center [549, 544] width 139 height 19
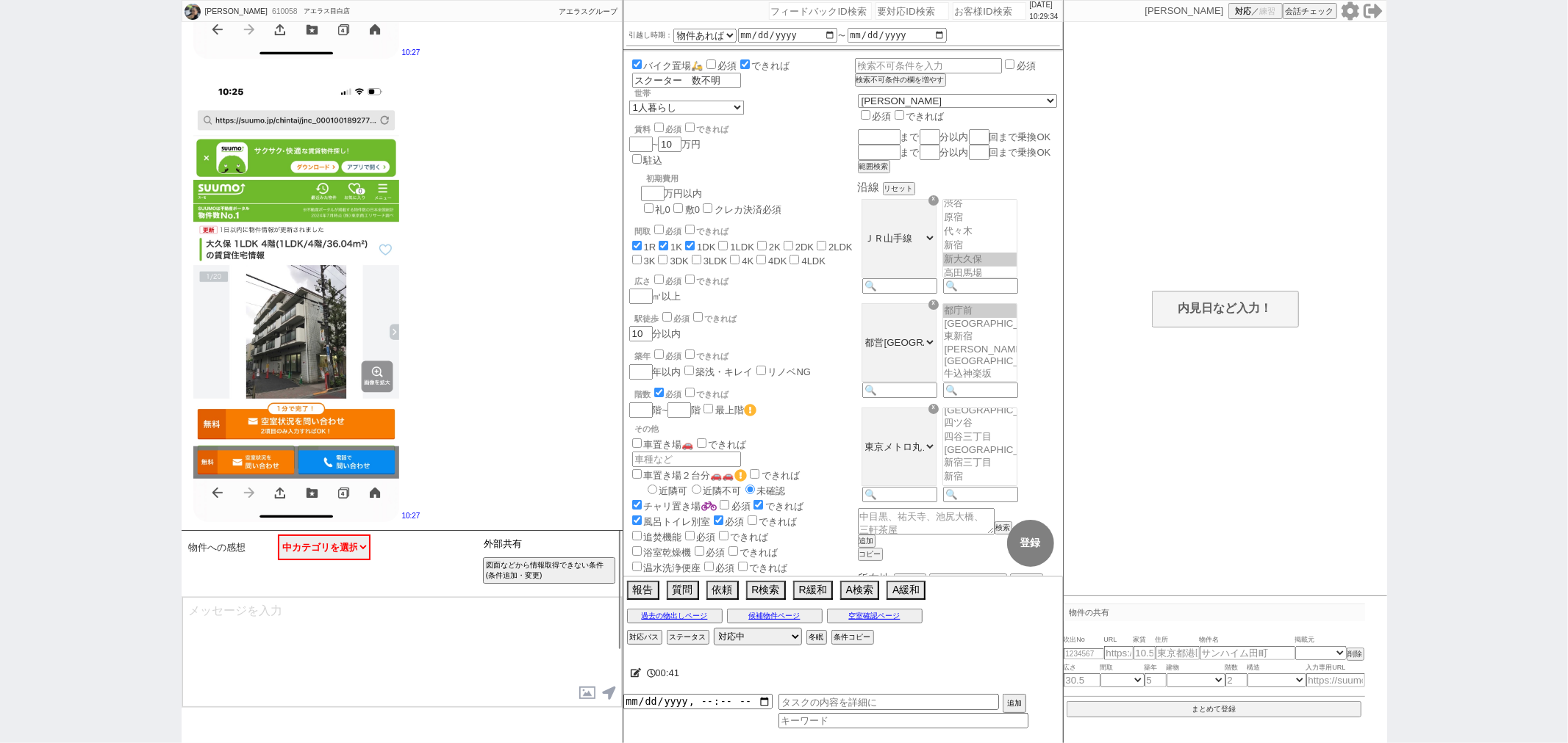
drag, startPoint x: 508, startPoint y: 545, endPoint x: 450, endPoint y: 542, distance: 58.1
click at [448, 542] on div "物件への感想 中カテゴリを選択 物件不明 （良い無し） 物件不明【良い有り】 指定アリ （良い無し） 指定アリ【良い有り】 以前紹介された物件と同じですよね？…" at bounding box center [401, 563] width 441 height 66
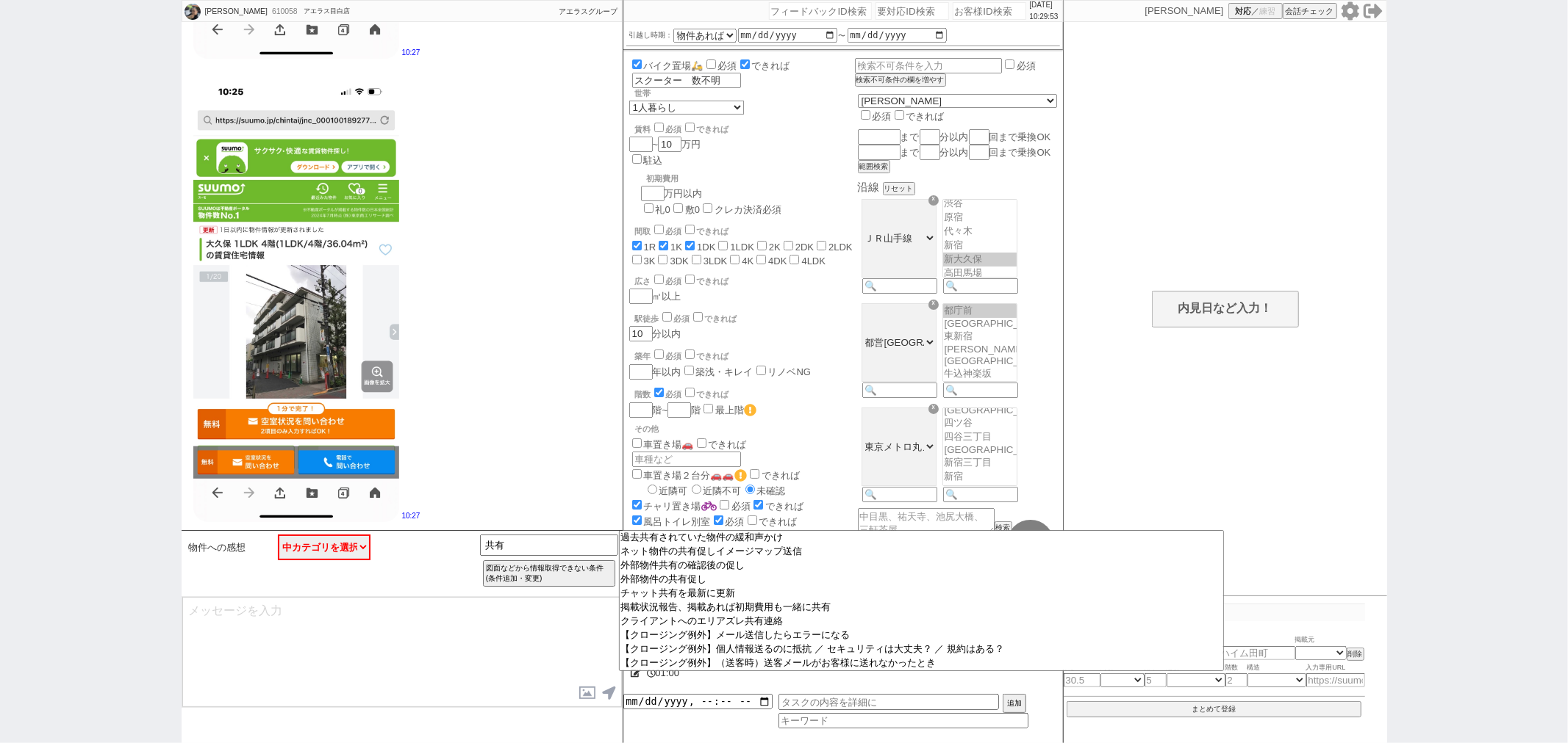
click at [206, 542] on span "物件への感想" at bounding box center [217, 548] width 57 height 12
click at [365, 591] on div "物件への感想 中カテゴリを選択 物件不明 （良い無し） 物件不明【良い有り】 指定アリ （良い無し） 指定アリ【良い有り】 以前紹介された物件と同じですよね？…" at bounding box center [332, 564] width 294 height 58
click at [210, 542] on span "物件への感想" at bounding box center [217, 548] width 57 height 12
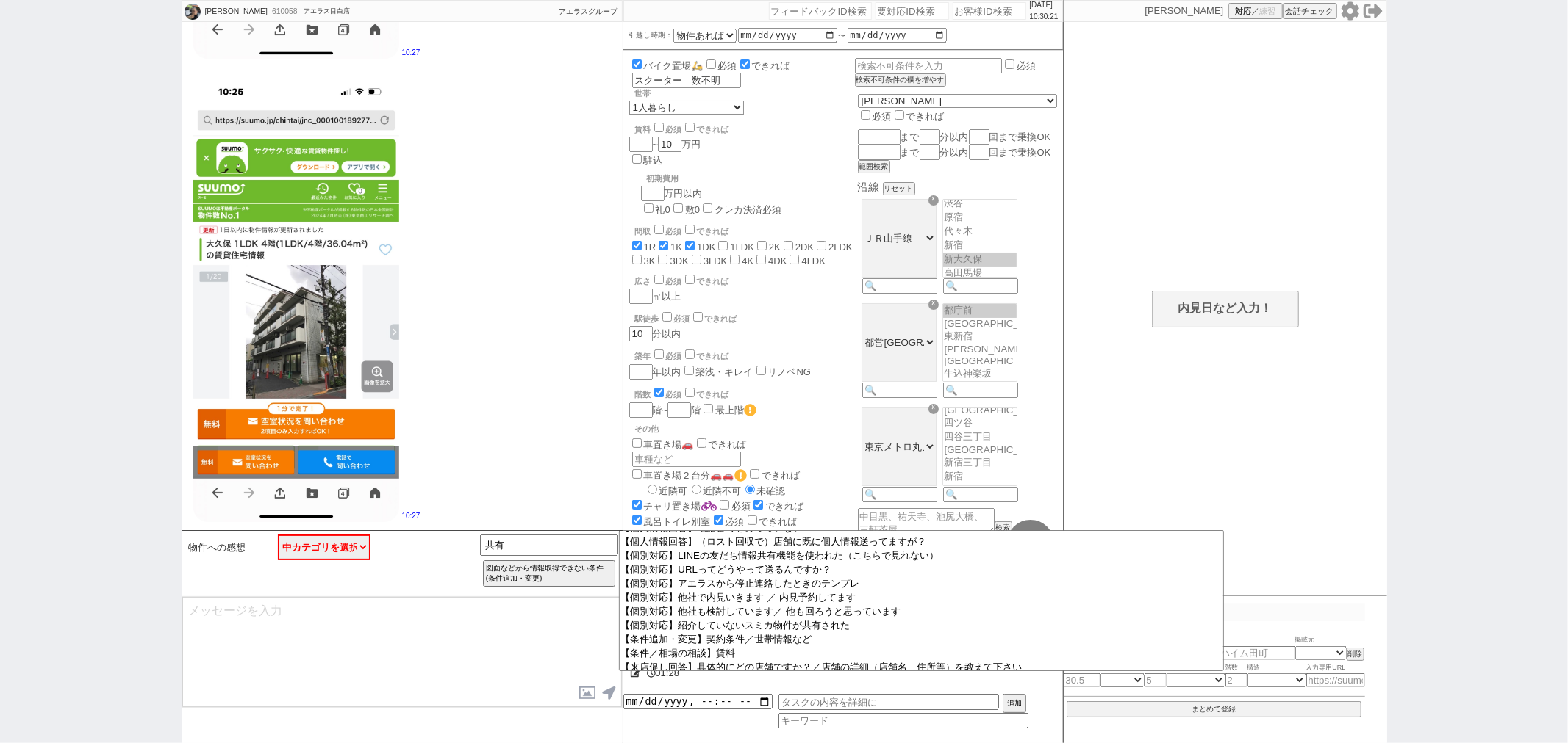
scroll to position [244, 0]
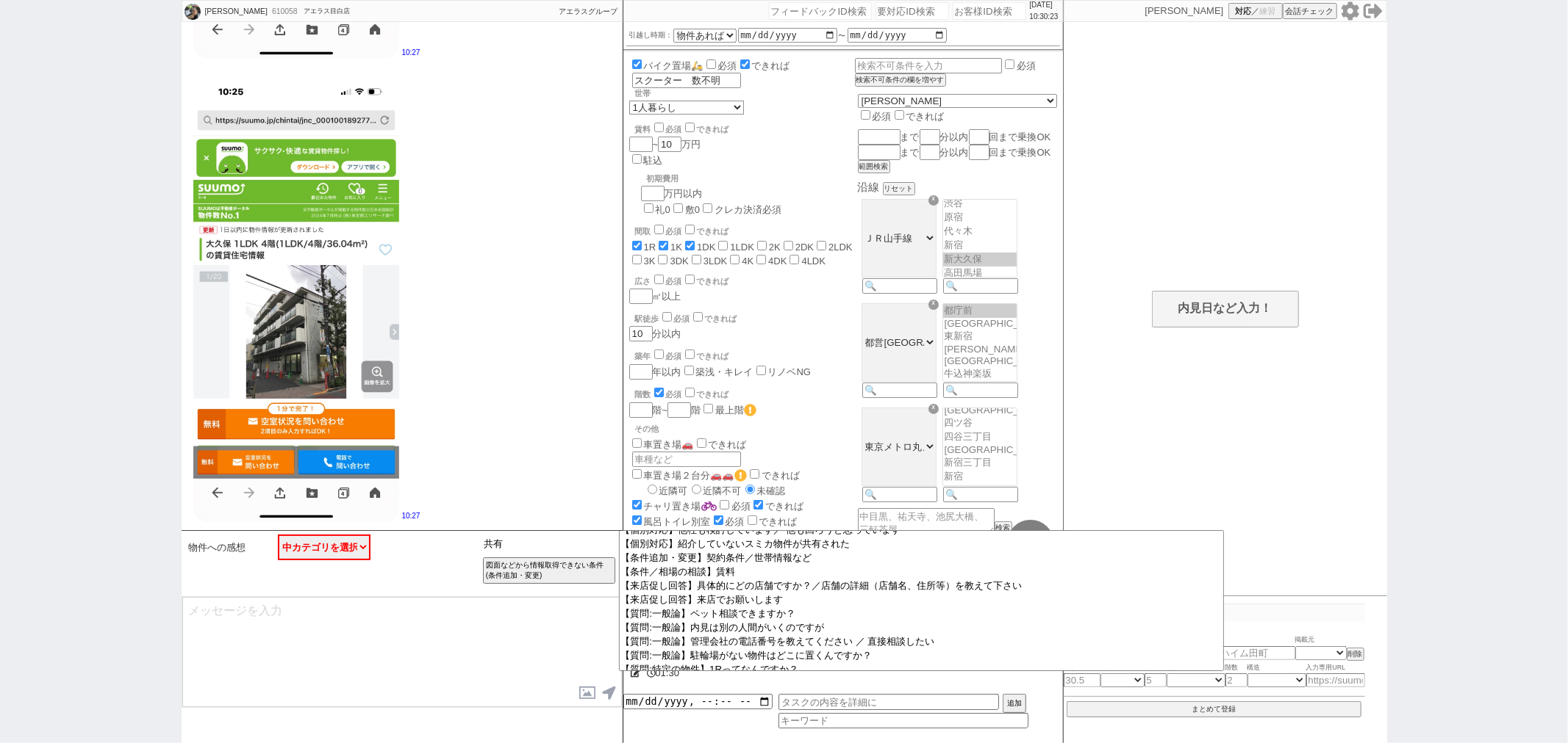
drag, startPoint x: 567, startPoint y: 553, endPoint x: 421, endPoint y: 552, distance: 146.0
click at [421, 552] on div "物件への感想 中カテゴリを選択 物件不明 （良い無し） 物件不明【良い有り】 指定アリ （良い無し） 指定アリ【良い有り】 以前紹介された物件と同じですよね？…" at bounding box center [401, 563] width 441 height 66
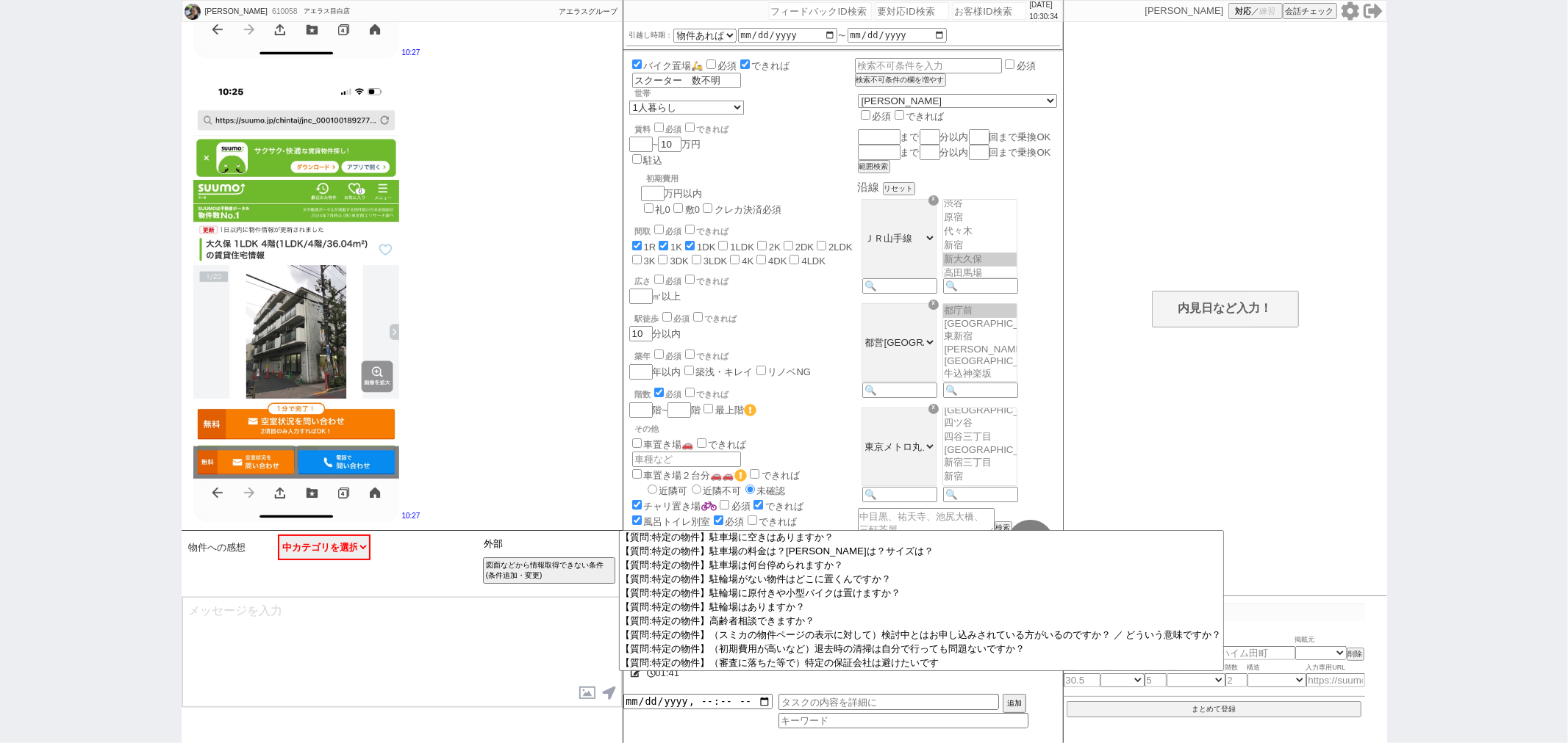
scroll to position [2467, 0]
drag, startPoint x: 523, startPoint y: 545, endPoint x: 358, endPoint y: 542, distance: 165.0
click at [361, 542] on div "物件への感想 中カテゴリを選択 物件不明 （良い無し） 物件不明【良い有り】 指定アリ （良い無し） 指定アリ【良い有り】 以前紹介された物件と同じですよね？…" at bounding box center [401, 563] width 441 height 66
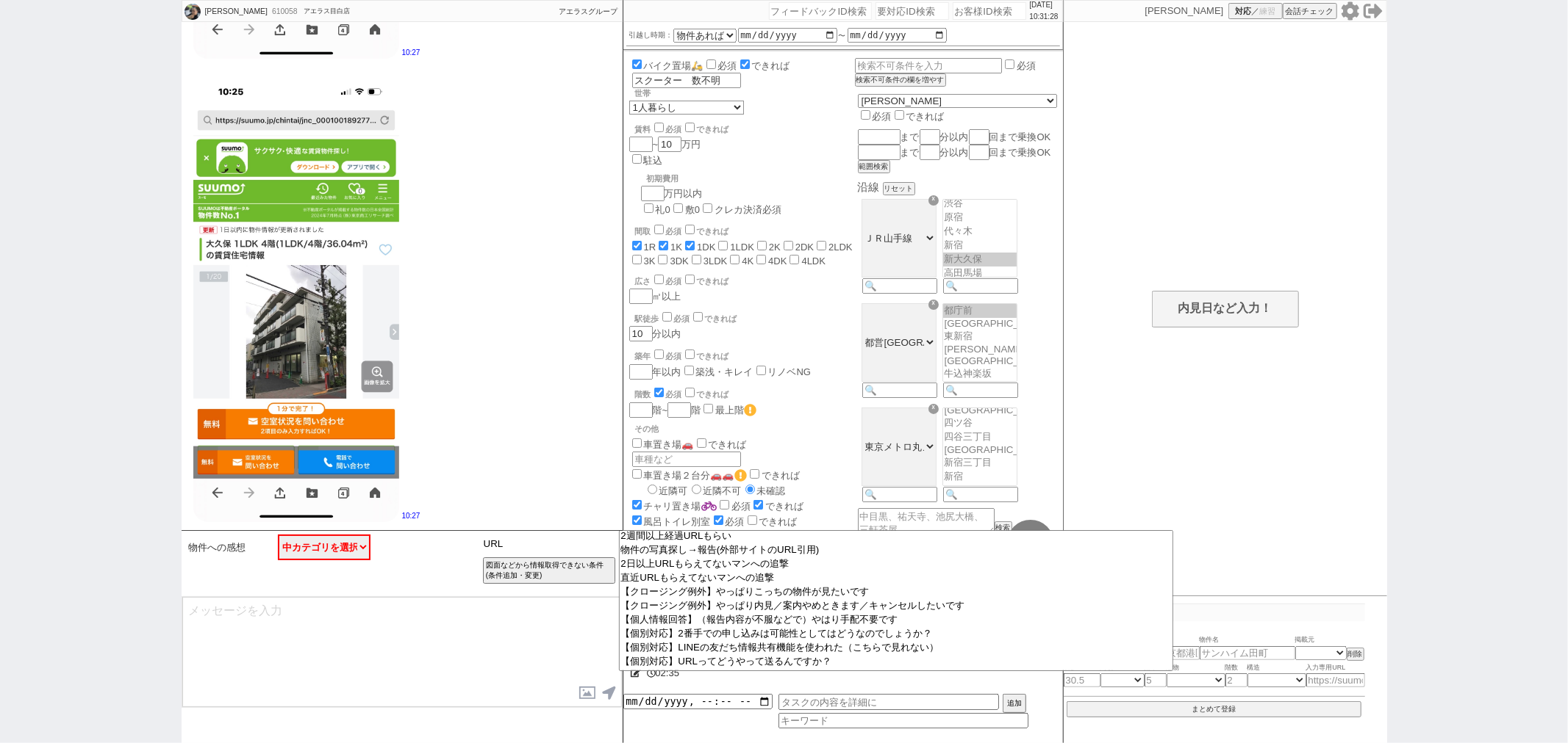
scroll to position [0, 0]
click at [524, 549] on input "URL" at bounding box center [549, 544] width 139 height 19
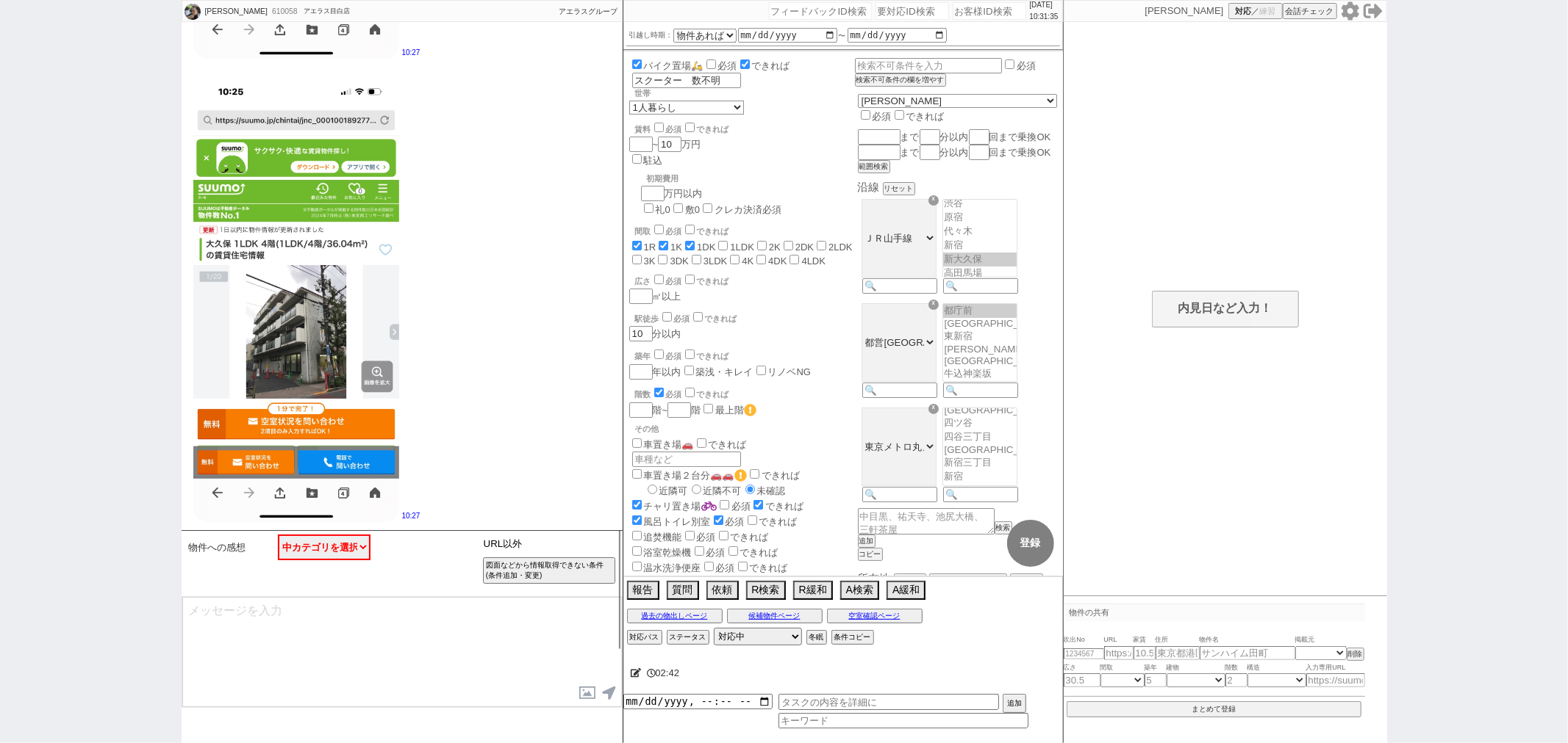
click at [535, 545] on input "URL以外" at bounding box center [549, 544] width 139 height 19
type input "U"
click at [355, 554] on select "中カテゴリを選択 物件不明 （良い無し） 物件不明【良い有り】 指定アリ （良い無し） 指定アリ【良い有り】 以前紹介された物件と同じですよね？ 他サイト／他…" at bounding box center [324, 548] width 93 height 26
drag, startPoint x: 355, startPoint y: 554, endPoint x: 347, endPoint y: 553, distance: 8.1
click at [355, 554] on select "中カテゴリを選択 物件不明 （良い無し） 物件不明【良い有り】 指定アリ （良い無し） 指定アリ【良い有り】 以前紹介された物件と同じですよね？ 他サイト／他…" at bounding box center [324, 548] width 93 height 26
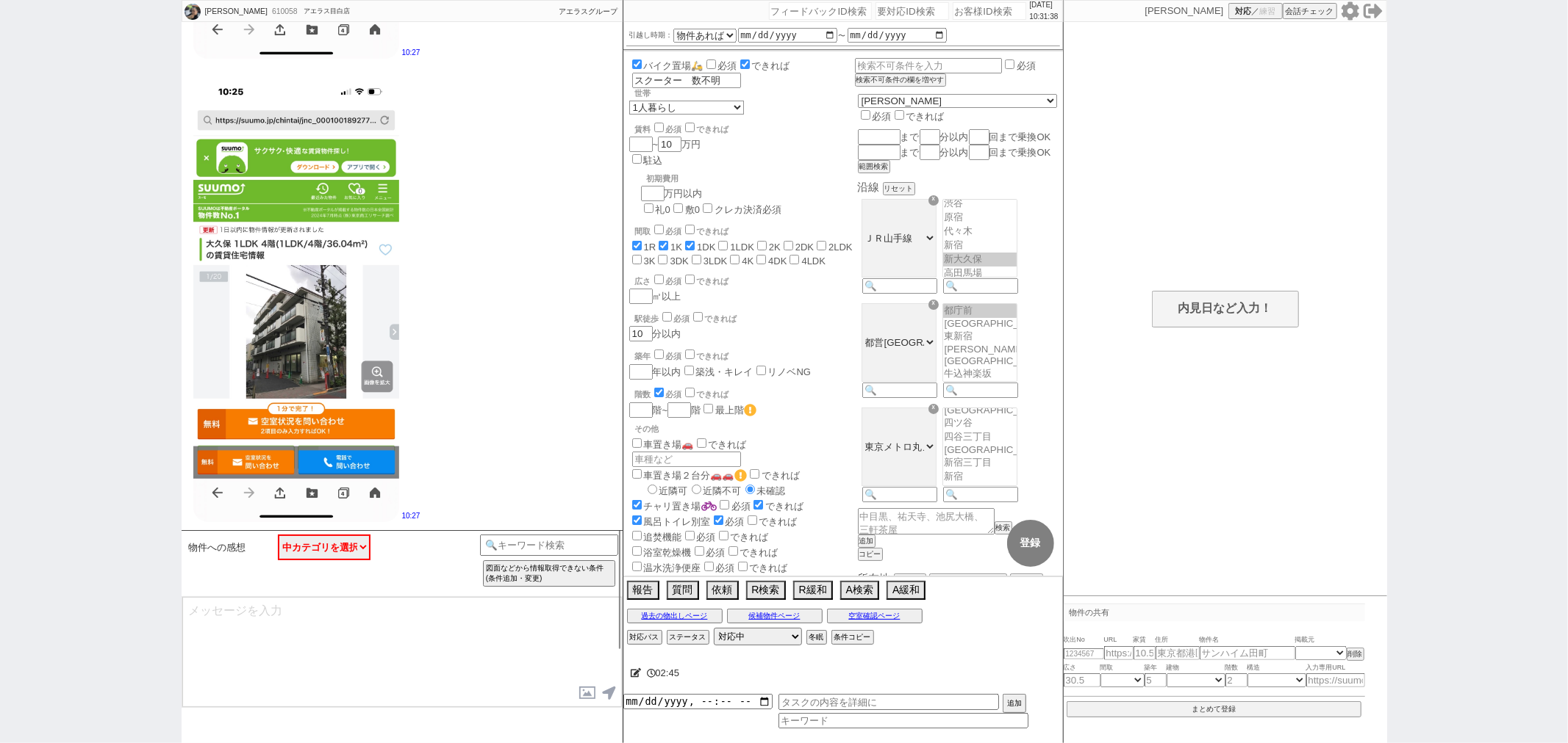
click at [239, 548] on span "物件への感想" at bounding box center [217, 548] width 57 height 12
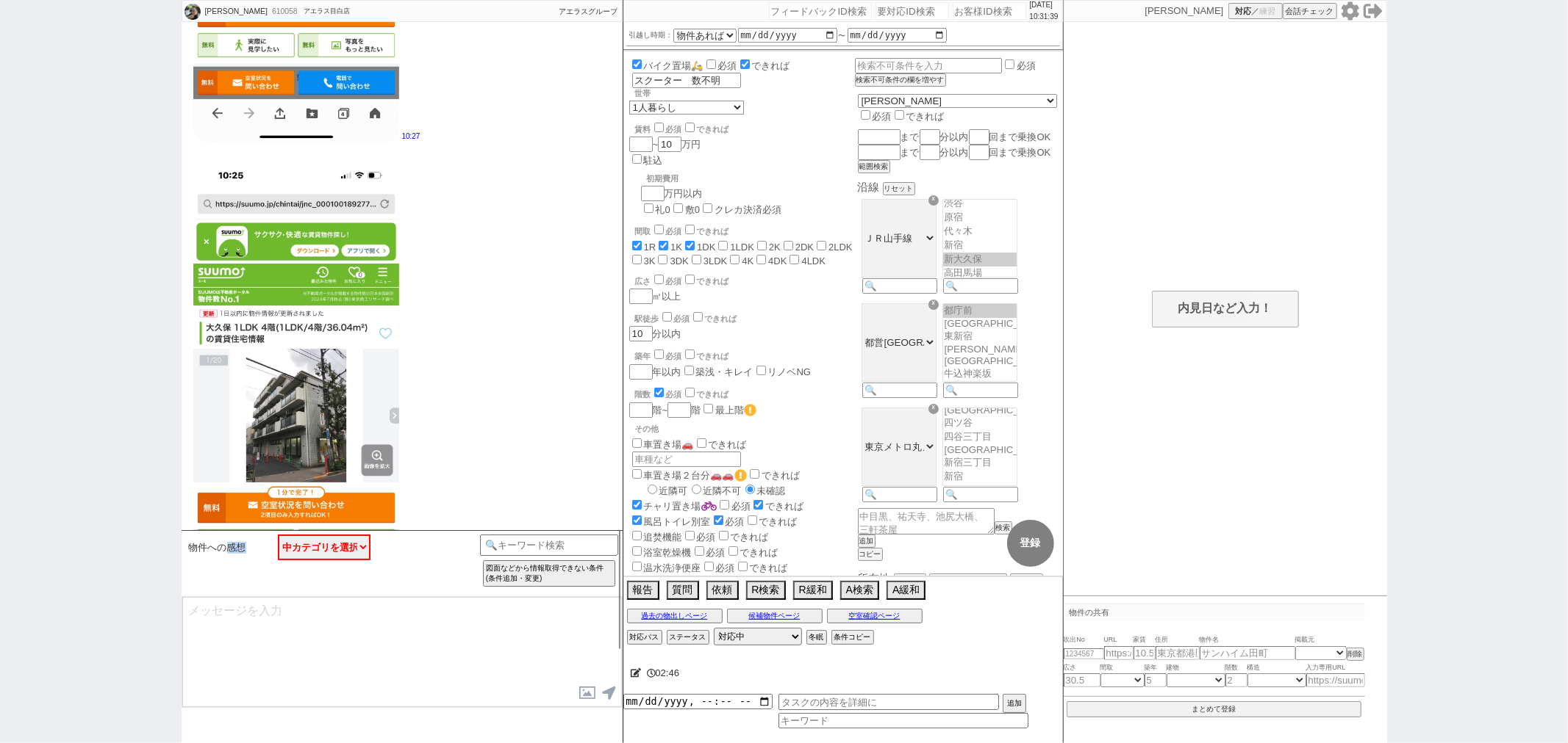
scroll to position [937, 0]
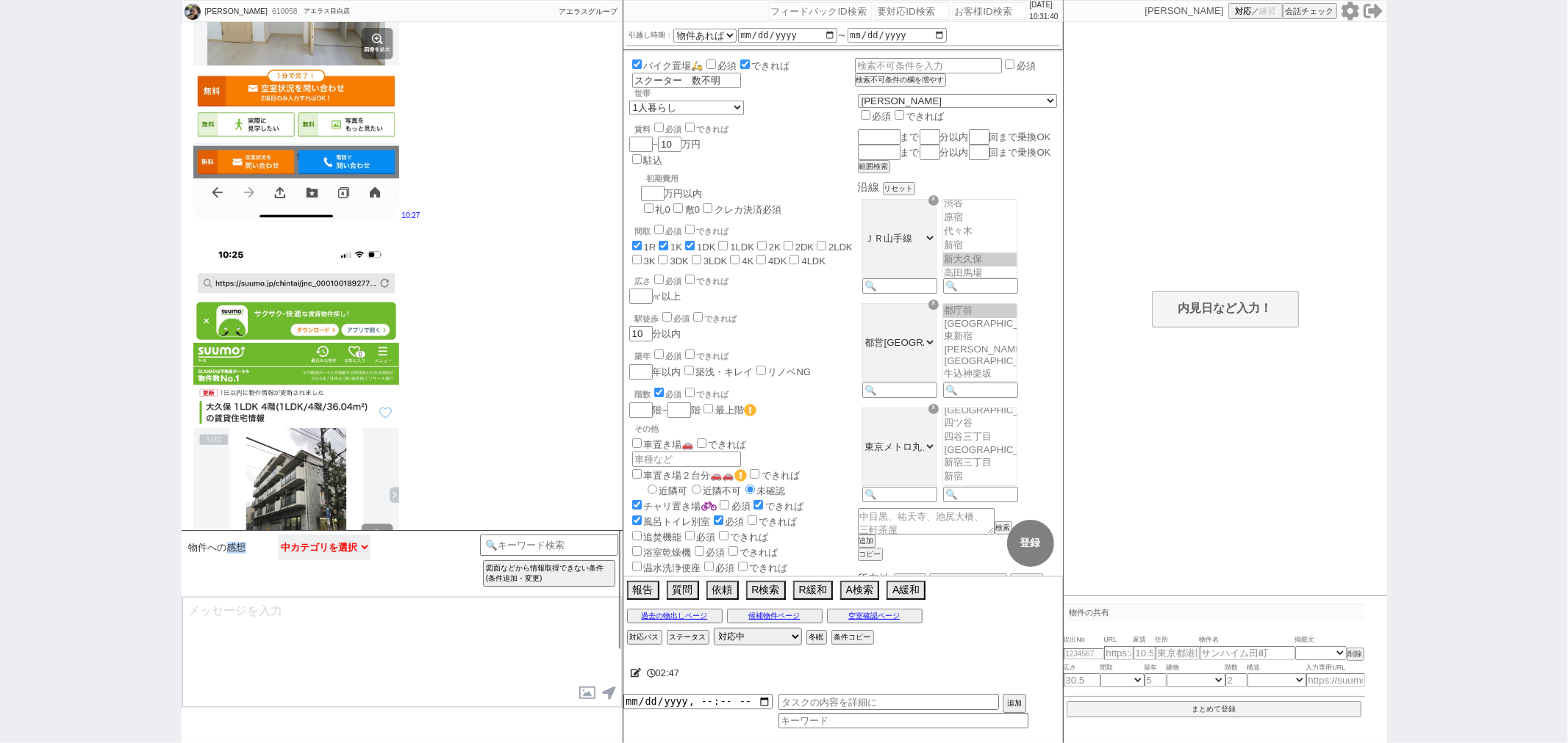
click at [369, 547] on select "中カテゴリを選択 物件不明 （良い無し） 物件不明【良い有り】 指定アリ （良い無し） 指定アリ【良い有り】 以前紹介された物件と同じですよね？ 他サイト／他…" at bounding box center [324, 548] width 93 height 26
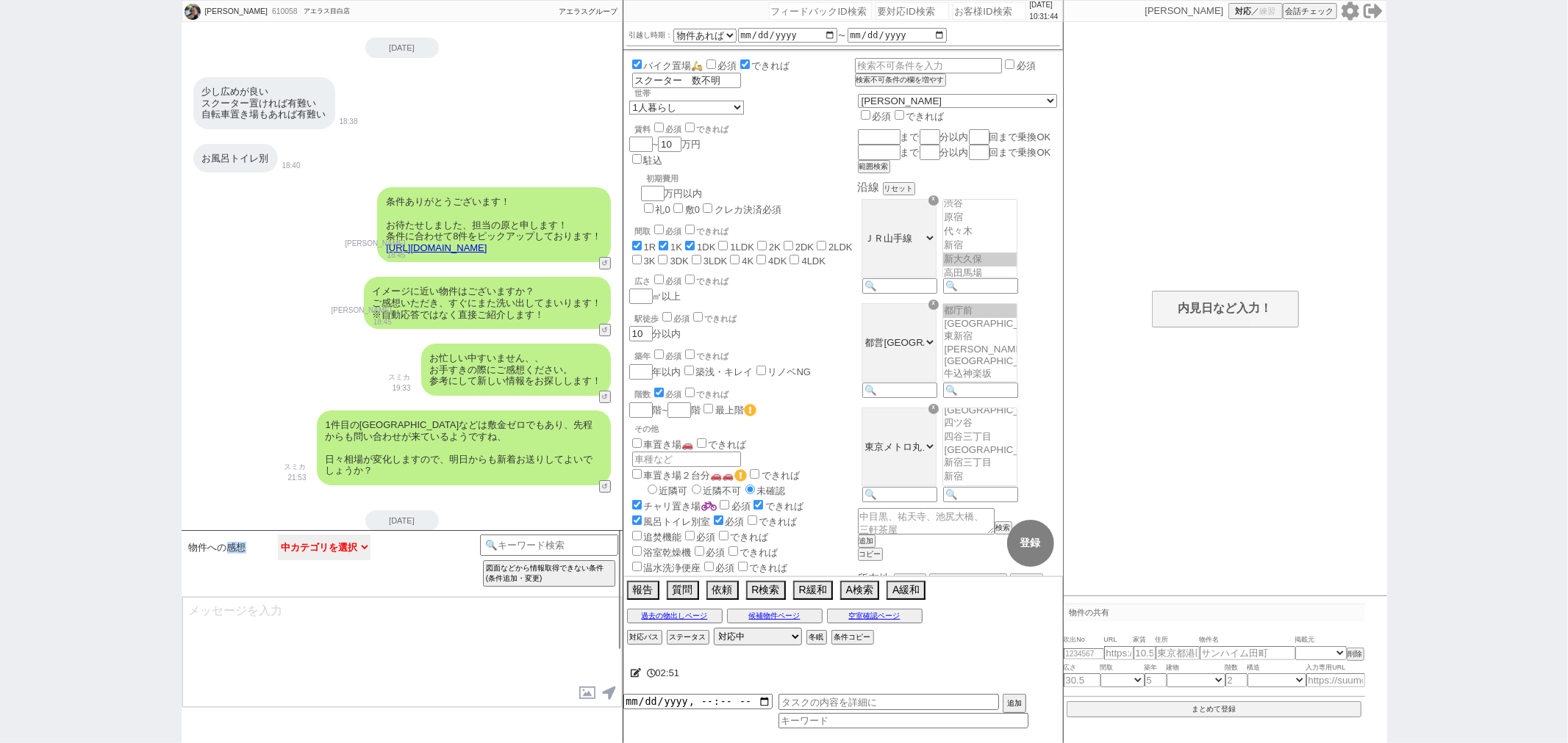
scroll to position [0, 0]
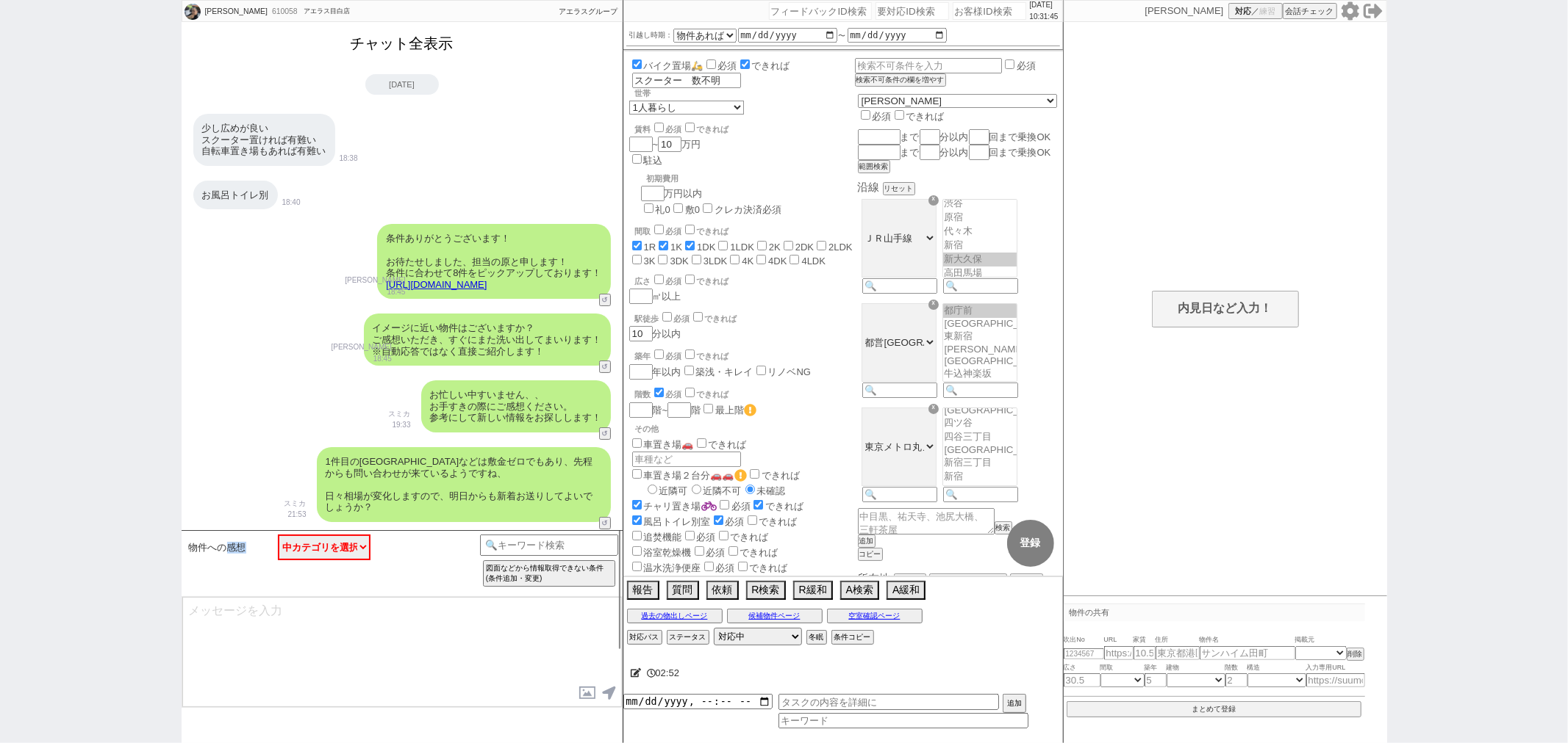
click at [454, 49] on button "チャット全表示" at bounding box center [402, 44] width 114 height 26
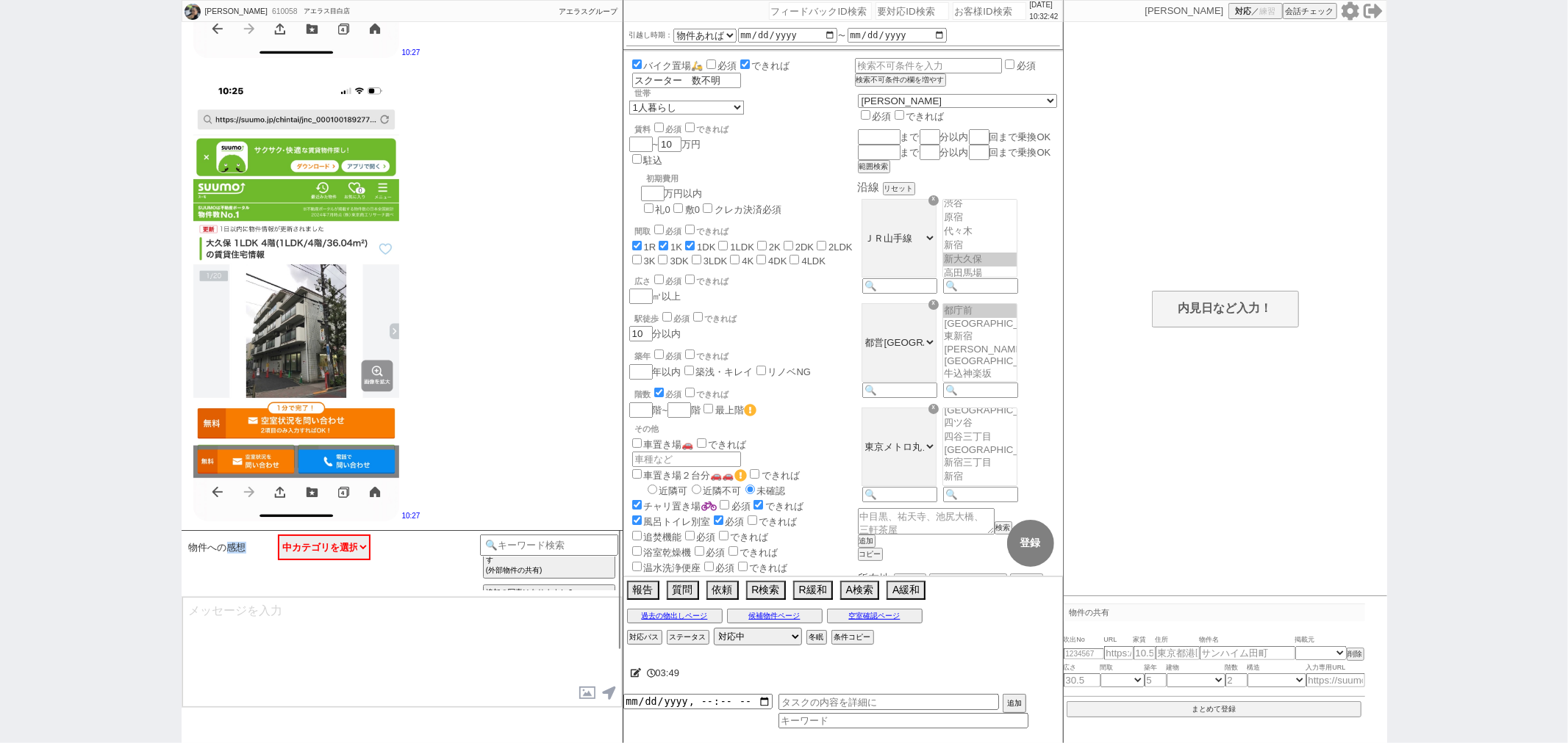
scroll to position [2391, 0]
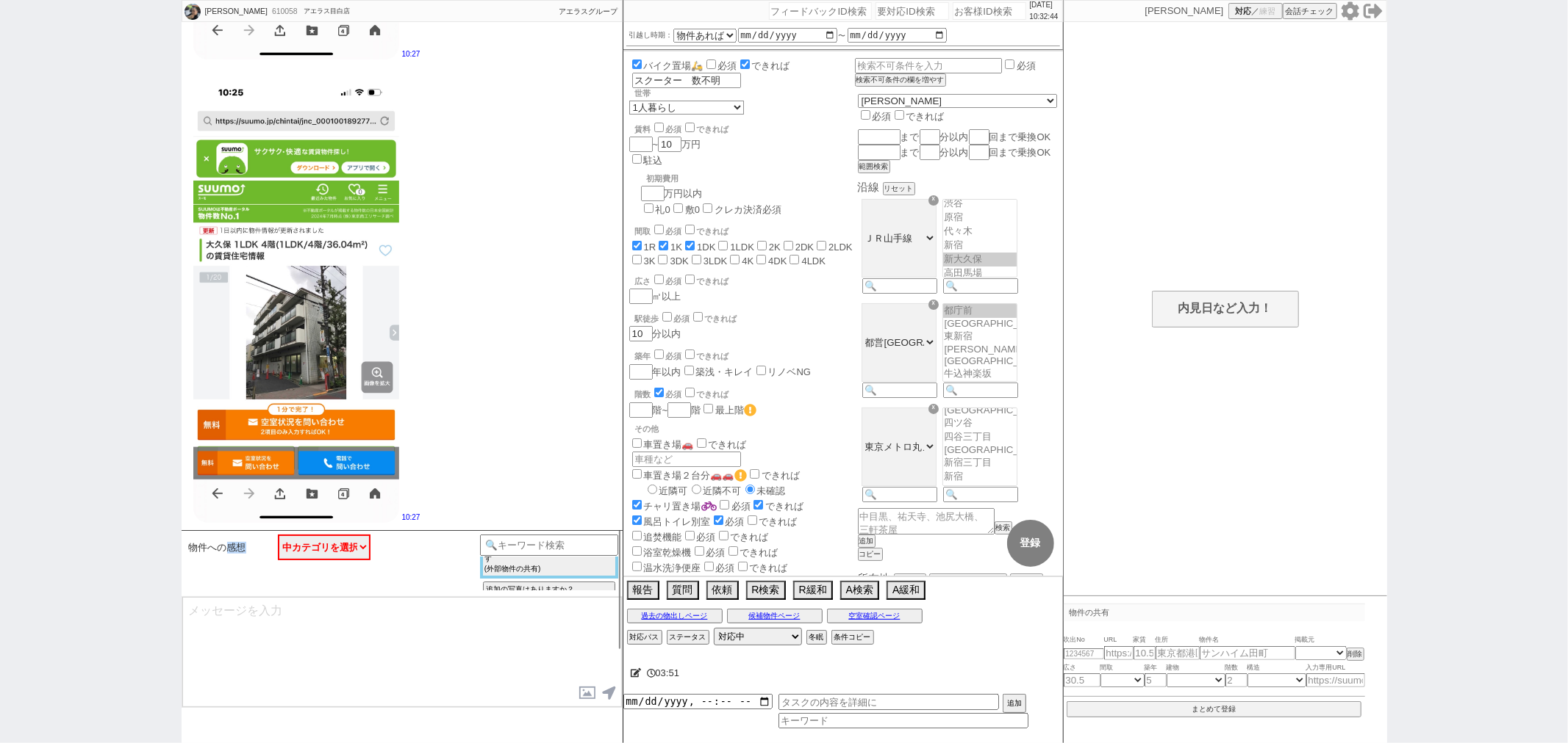
click at [494, 573] on button "共有できる物件は特に無い ／ 後で送る等 ＋（特定できない何らかの物件）内見予約してます、申し込もうと思ってます (外部物件の共有)" at bounding box center [549, 543] width 133 height 65
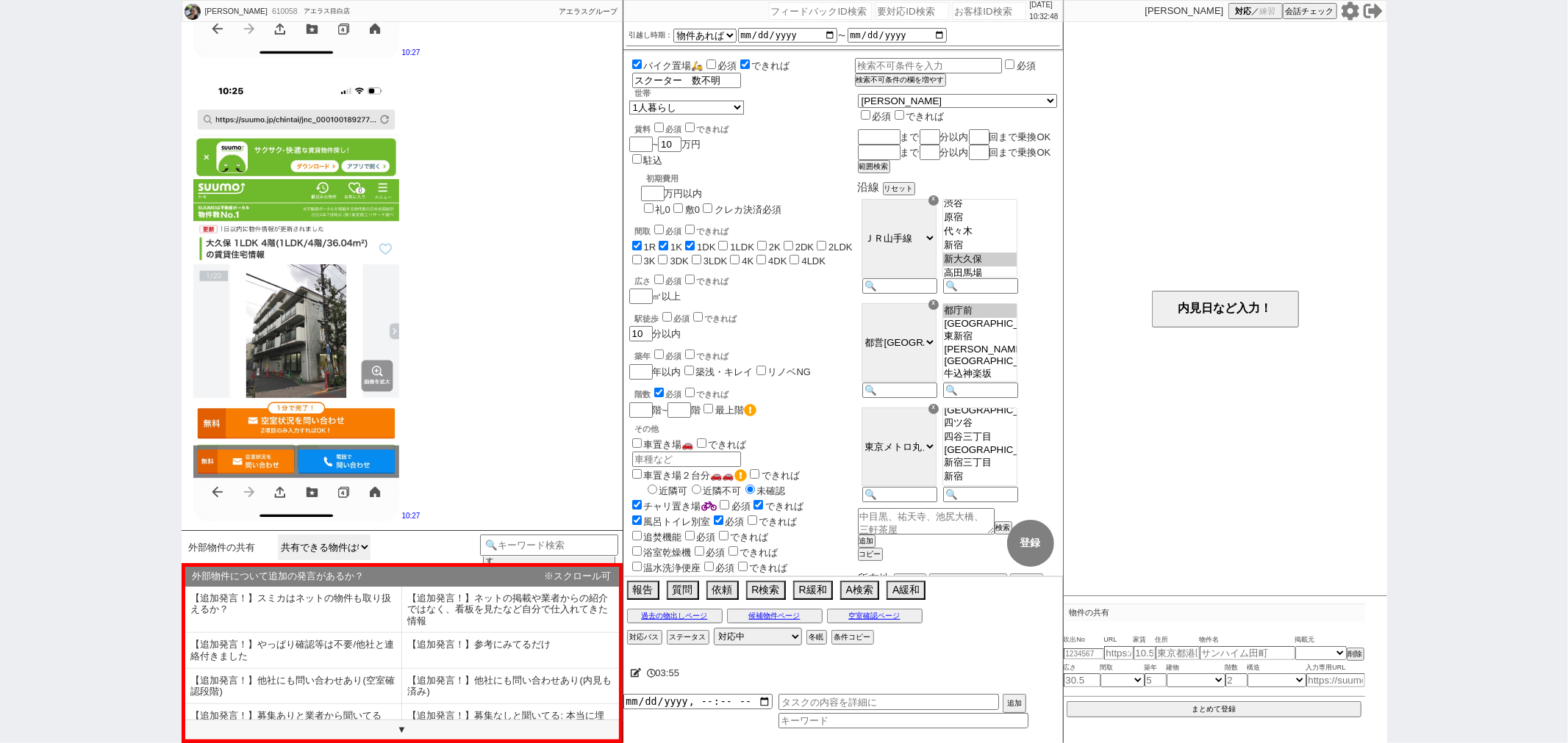
scroll to position [82, 0]
click at [329, 552] on select "共有できる物件は特に無い ／ 後で送る等" at bounding box center [324, 548] width 93 height 26
click at [223, 552] on span "外部物件の共有" at bounding box center [222, 548] width 67 height 12
click at [289, 598] on li "【追加発言！】スミカはネットの物件も取り扱えるか？" at bounding box center [294, 610] width 217 height 47
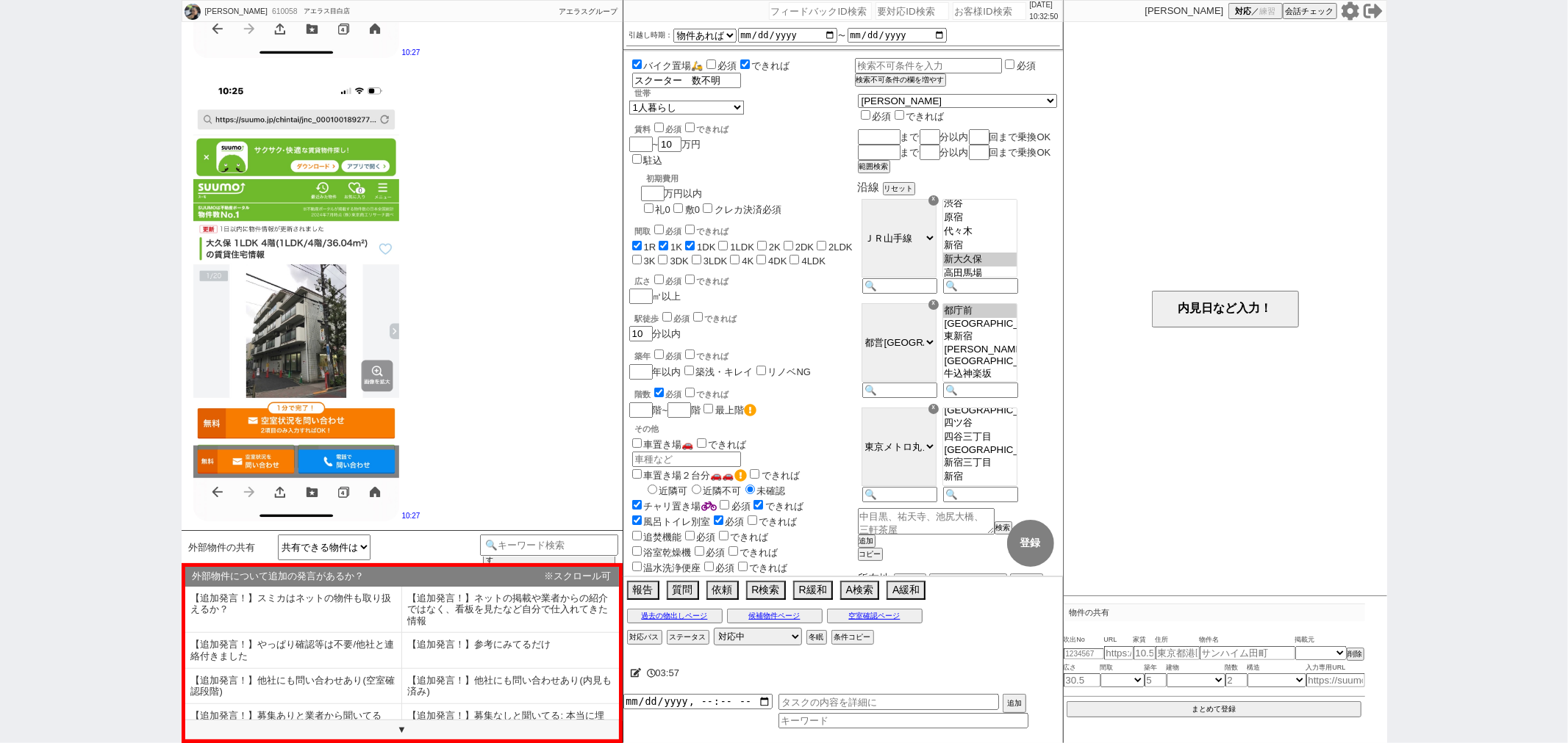
type textarea "ありがとうございます、最新の空室状況等いかがでしょうか？ 予約や検討されてる間に埋まることも多く、こちらでスグに確認することが可能です！ ※また、もちろんSU…"
select select "【追加発言！】スミカはネットの物件も取り扱えるか？"
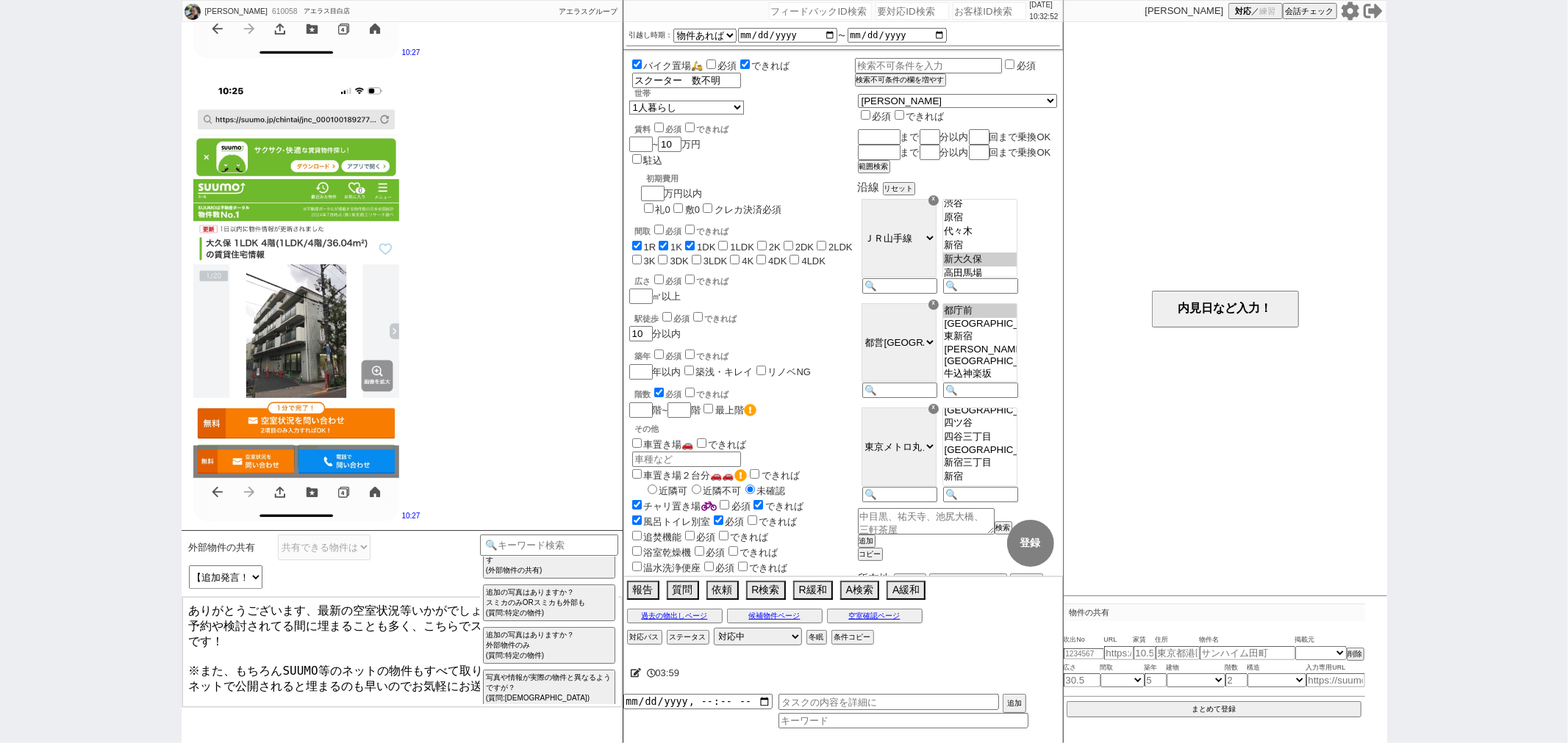
click at [233, 548] on span "外部物件の共有" at bounding box center [222, 548] width 67 height 12
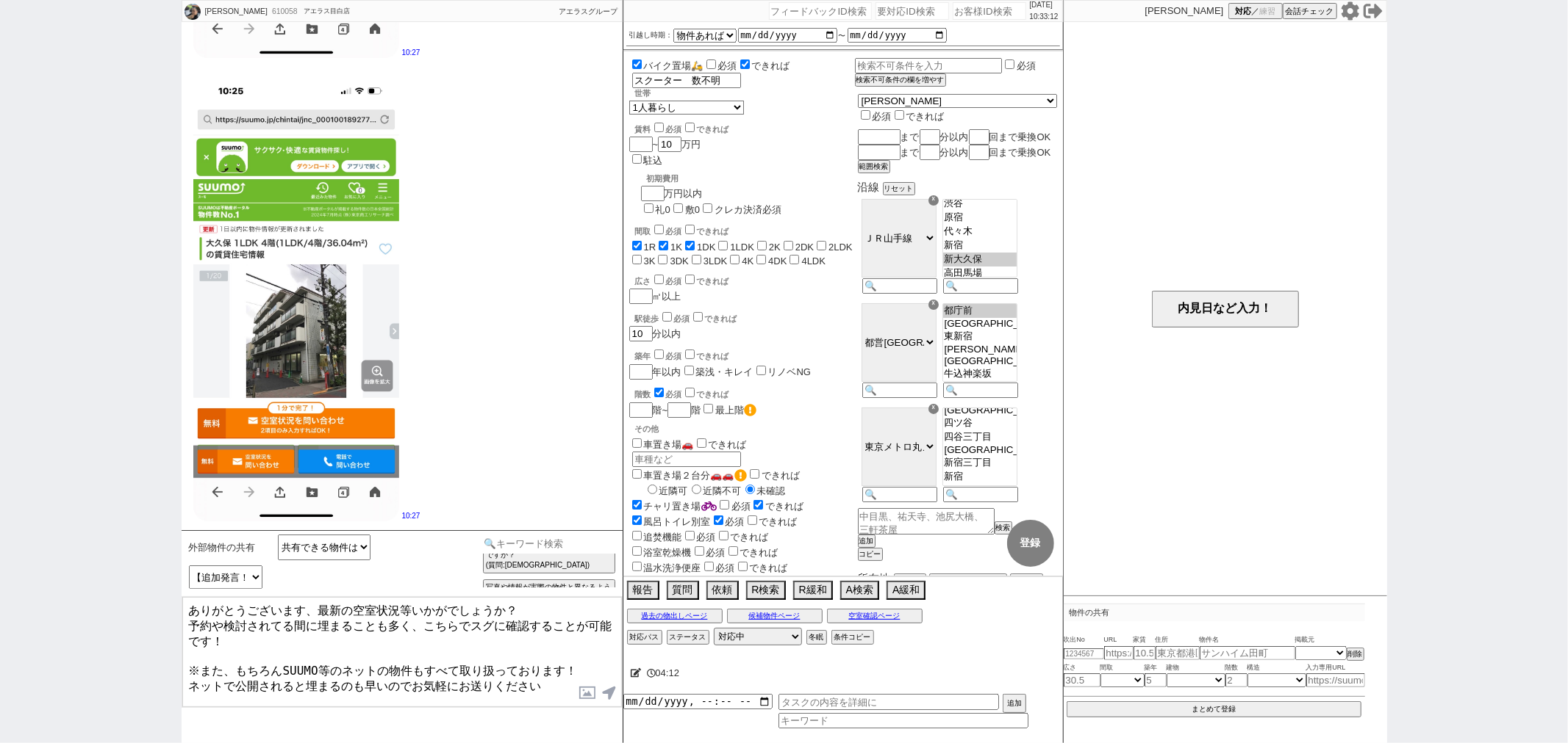
click at [510, 545] on input at bounding box center [549, 544] width 139 height 19
type input "外部物件の共有"
click at [674, 632] on option "外部物件の共有" at bounding box center [684, 635] width 129 height 14
select select "物件（＋あれば感想や希望）"
click at [335, 548] on option "物件（＋あれば感想や希望）" at bounding box center [367, 555] width 180 height 14
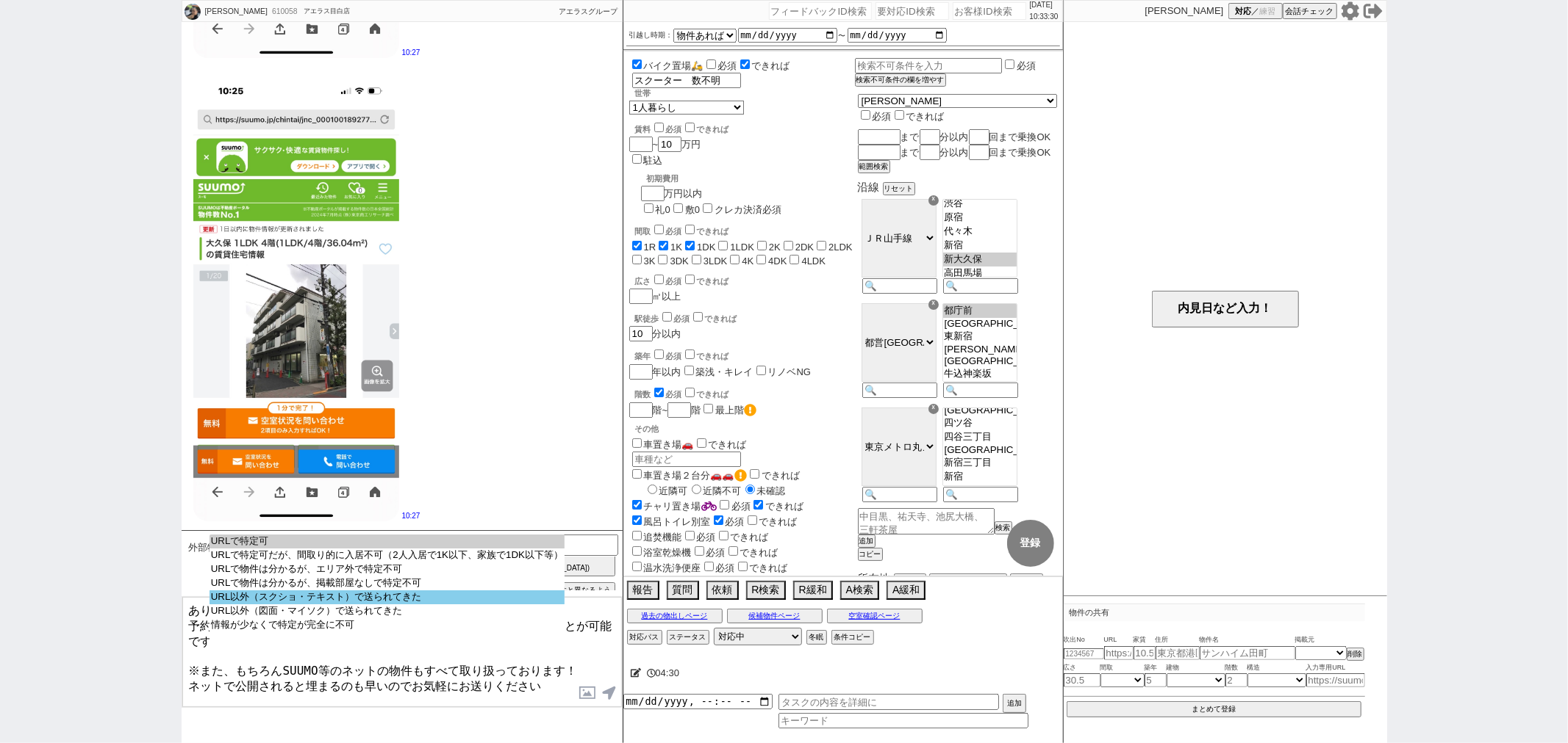
select select "URL以外（スクショ・テキスト）で送られてきた"
click at [335, 605] on option "URL以外（スクショ・テキスト）で送られてきた" at bounding box center [387, 611] width 355 height 14
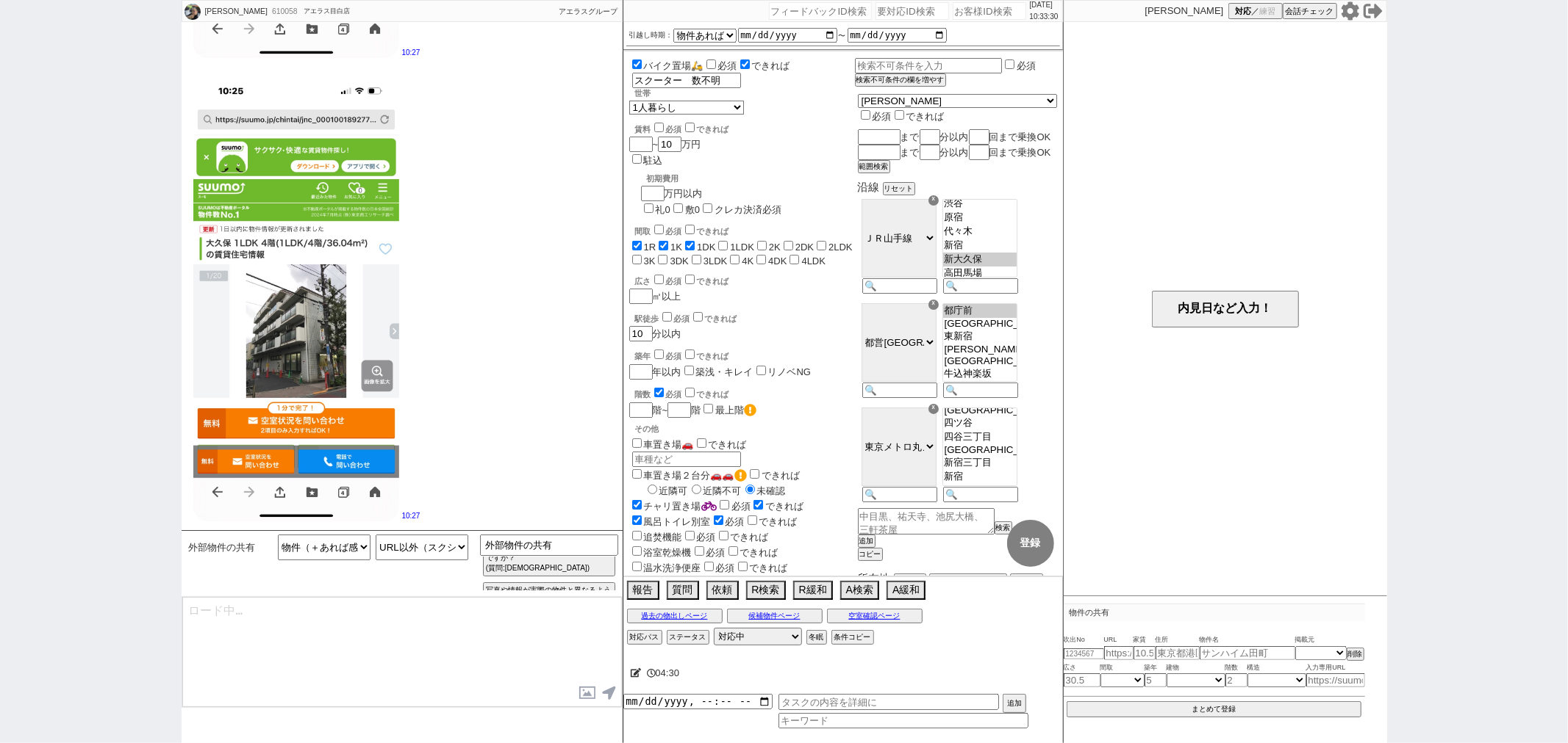
type textarea "ありがとうございます、！ ただすみません、頂いた物件を正確に特定するため、基本的にURLでお送り頂く形で皆様お願いしておりまして、、！ お手数ですが、改めてそ…"
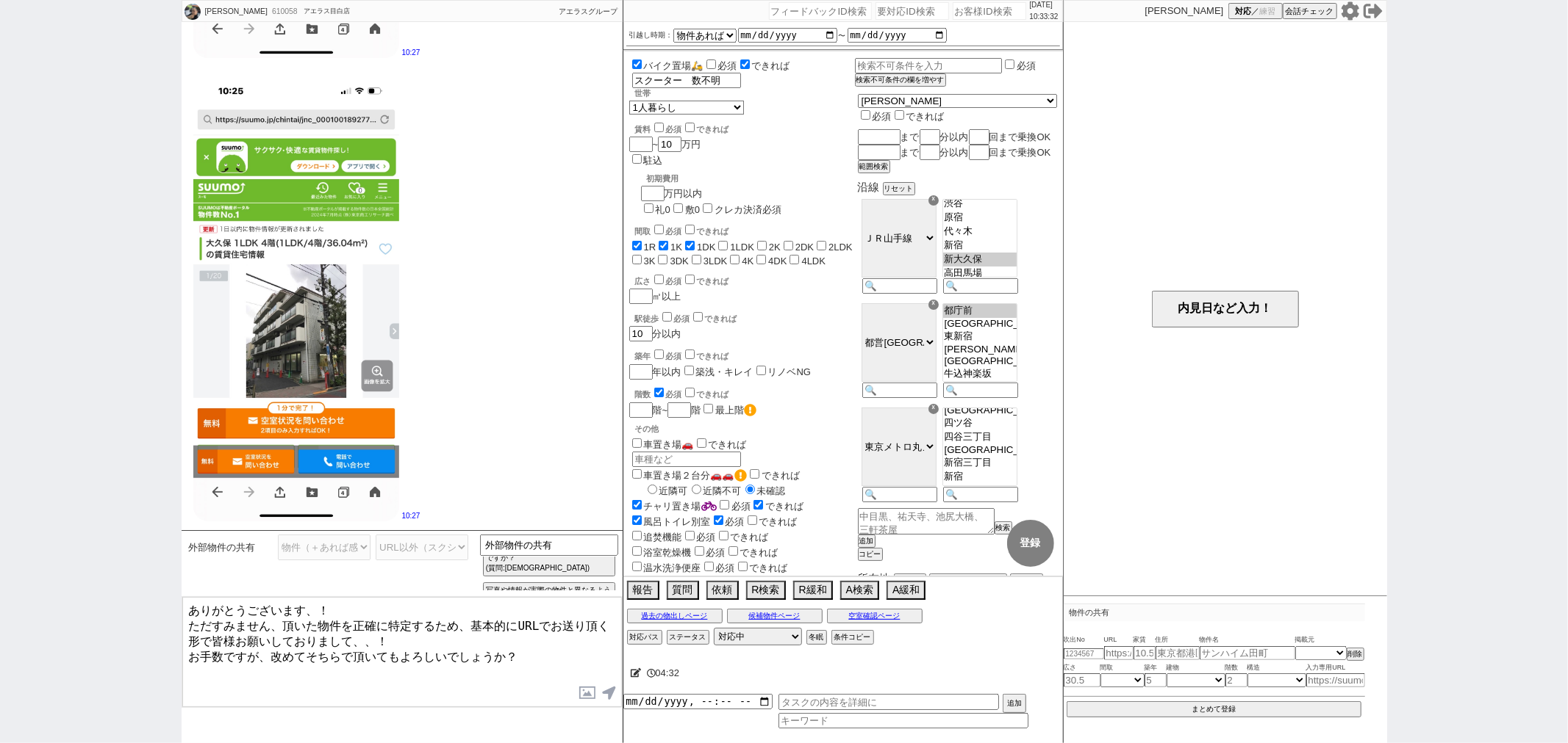
click at [564, 640] on textarea "ありがとうございます、！ ただすみません、頂いた物件を正確に特定するため、基本的にURLでお送り頂く形で皆様お願いしておりまして、、！ お手数ですが、改めてそ…" at bounding box center [401, 652] width 439 height 110
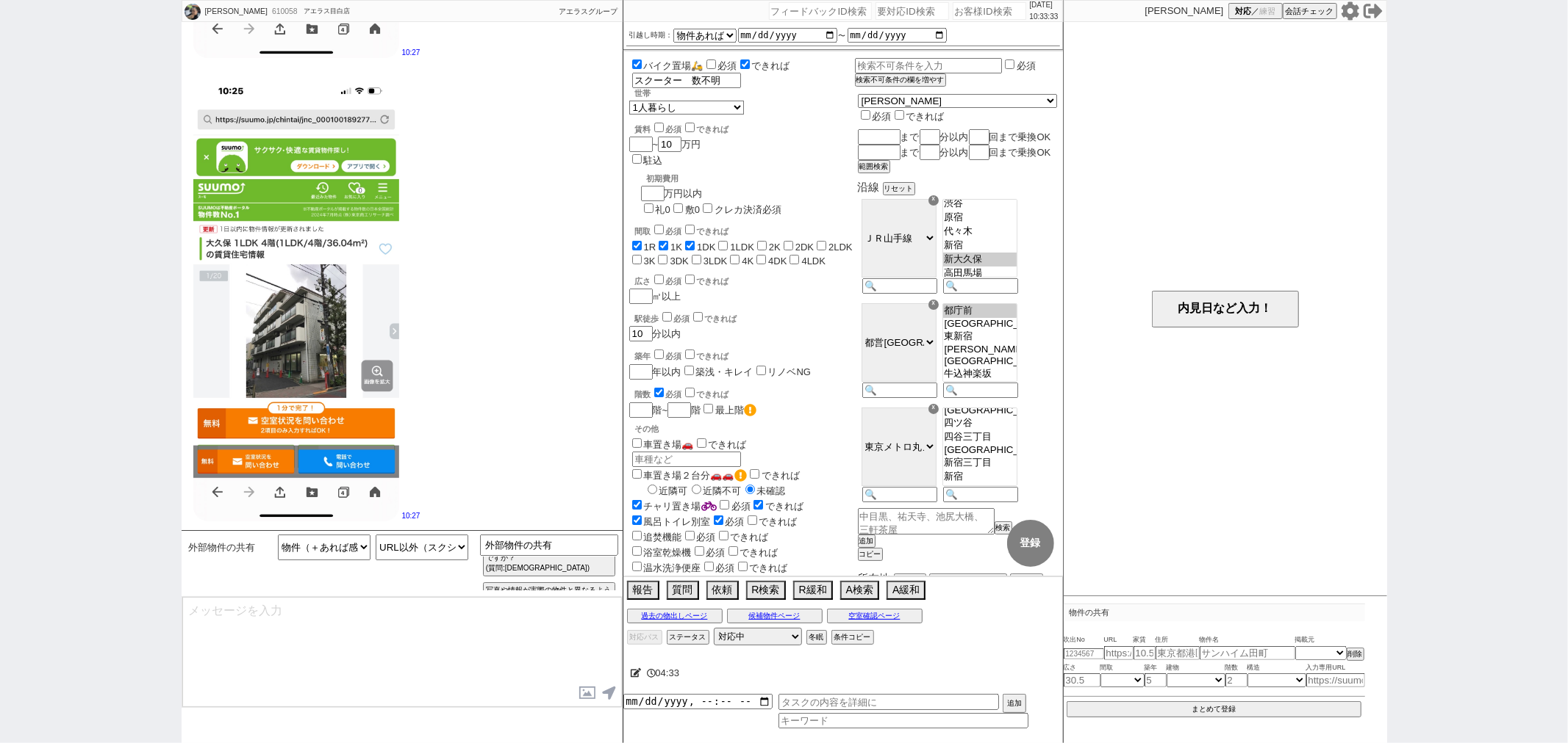
scroll to position [2470, 0]
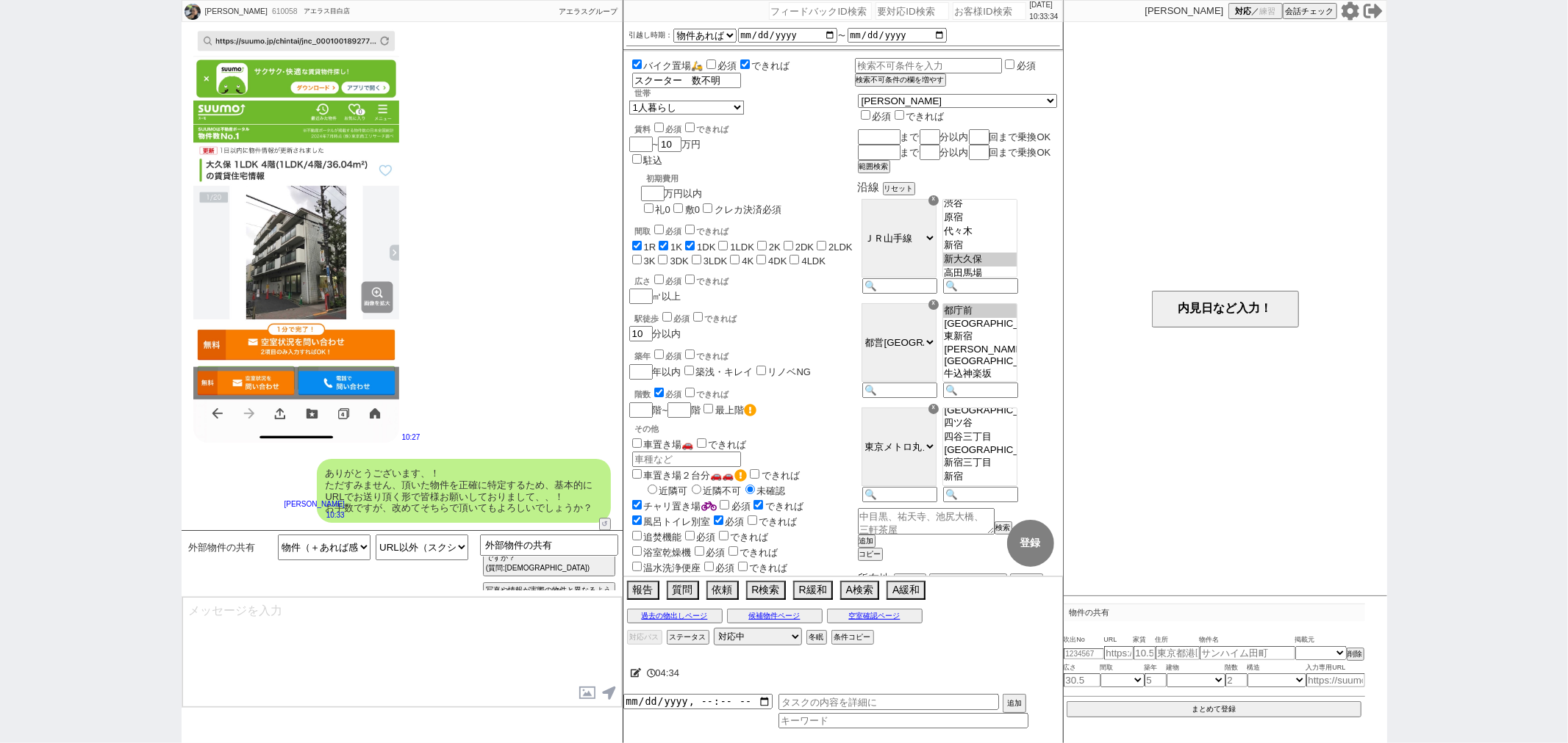
type textarea "※ブラウザだとアドレスバーをタップ -> コピー、アプリだと「共有」 -> URLをコピーというような操作が一般的かと存じます"
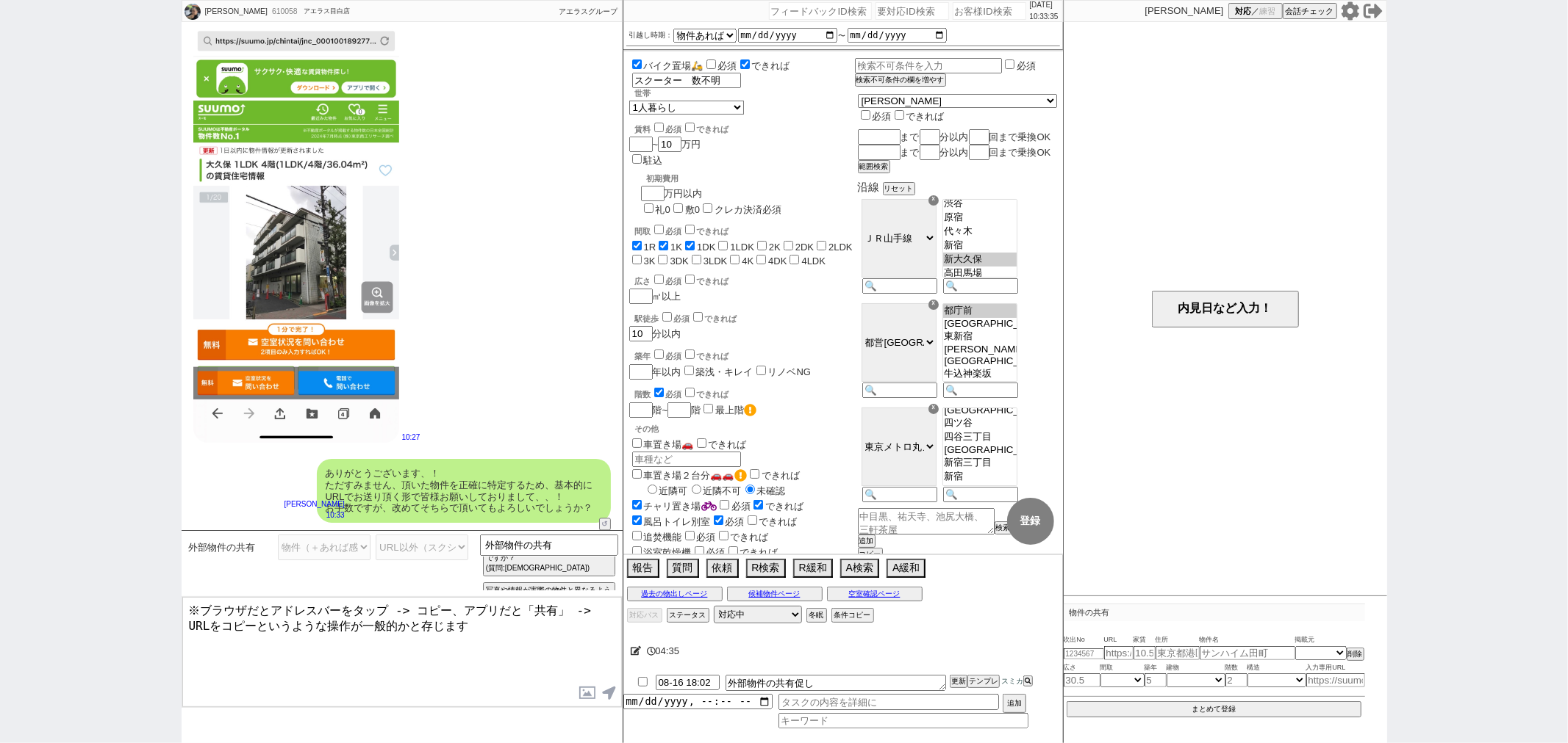
click at [564, 640] on textarea "※ブラウザだとアドレスバーをタップ -> コピー、アプリだと「共有」 -> URLをコピーというような操作が一般的かと存じます" at bounding box center [401, 652] width 439 height 110
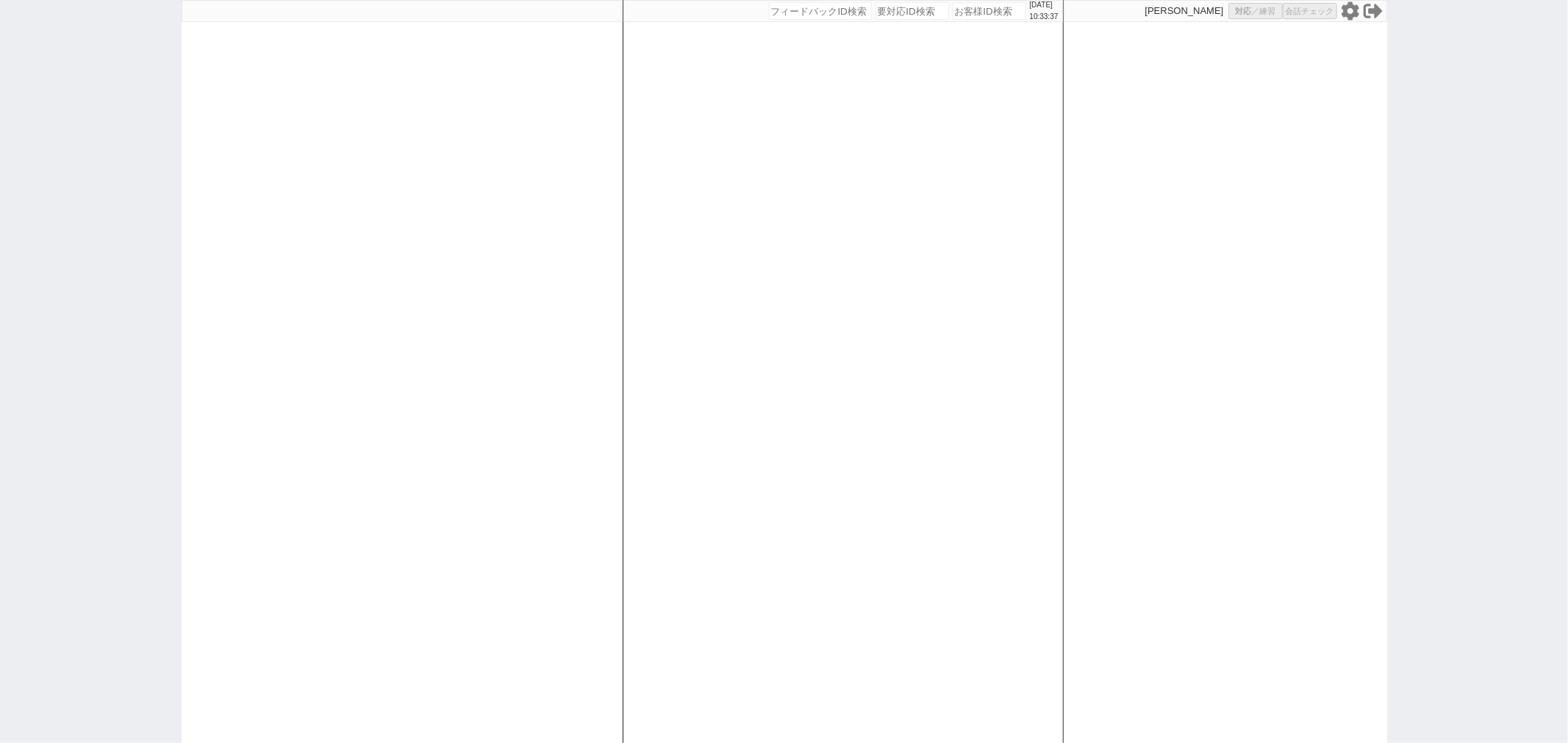
select select
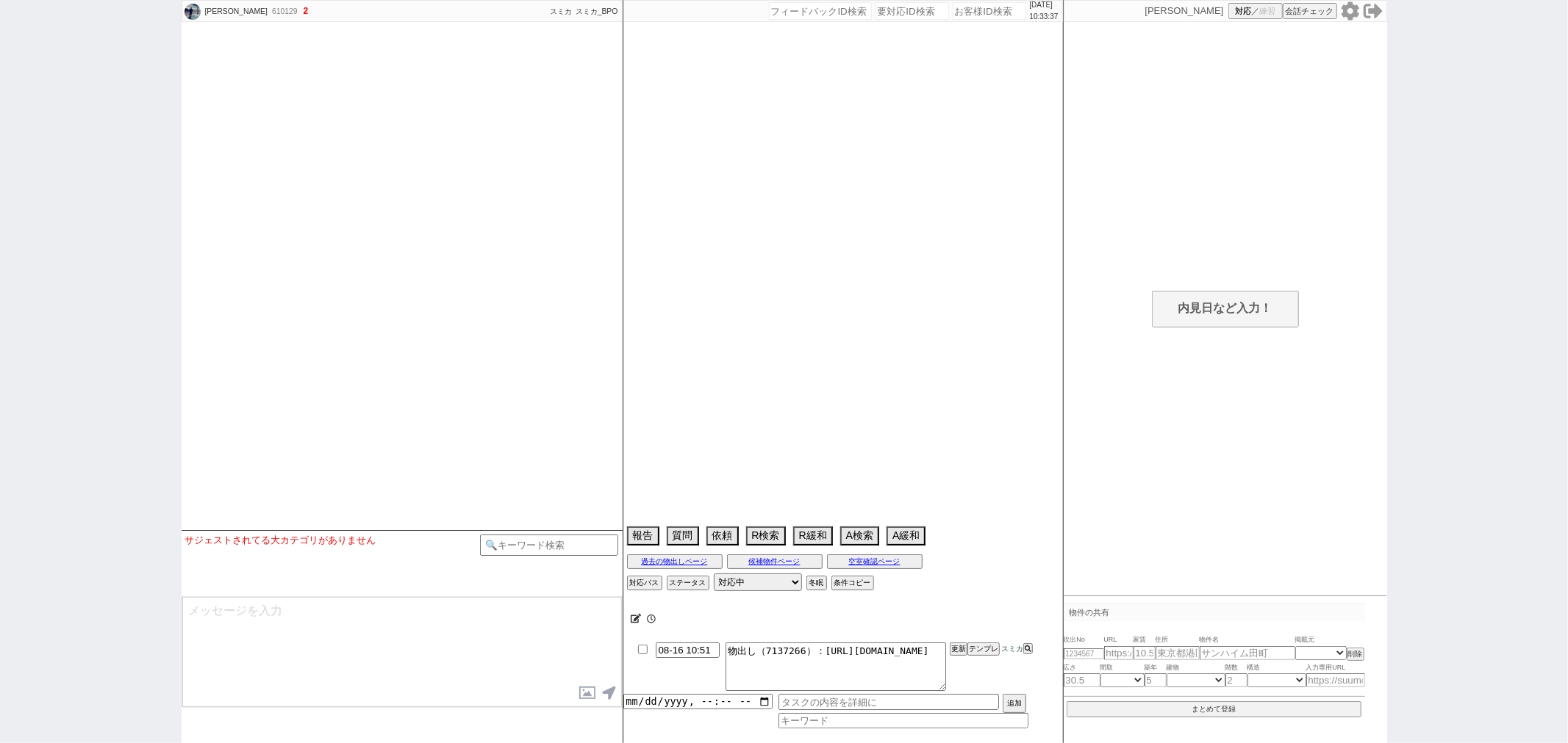
select select
select select "15"
select select "0"
select select "58"
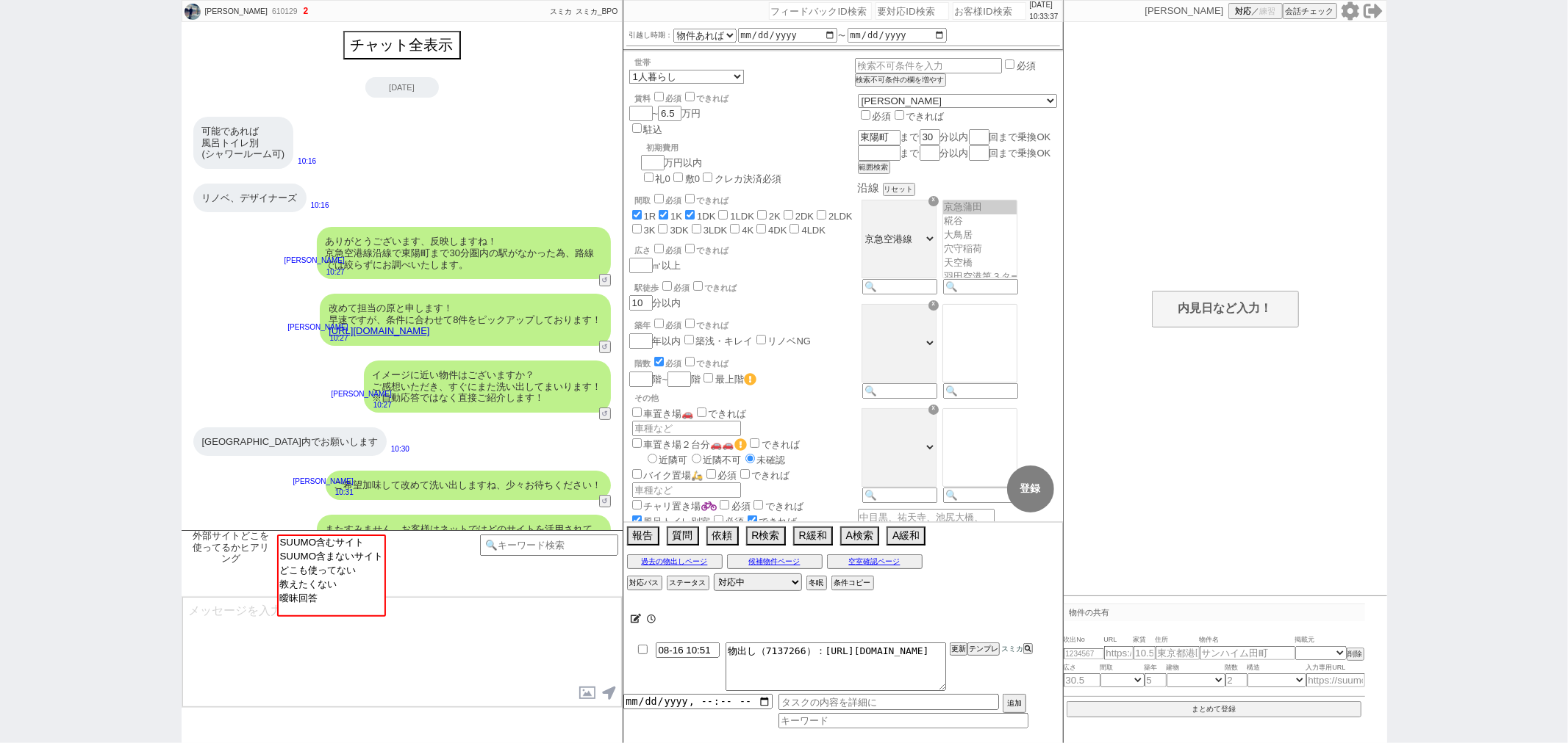
scroll to position [167, 0]
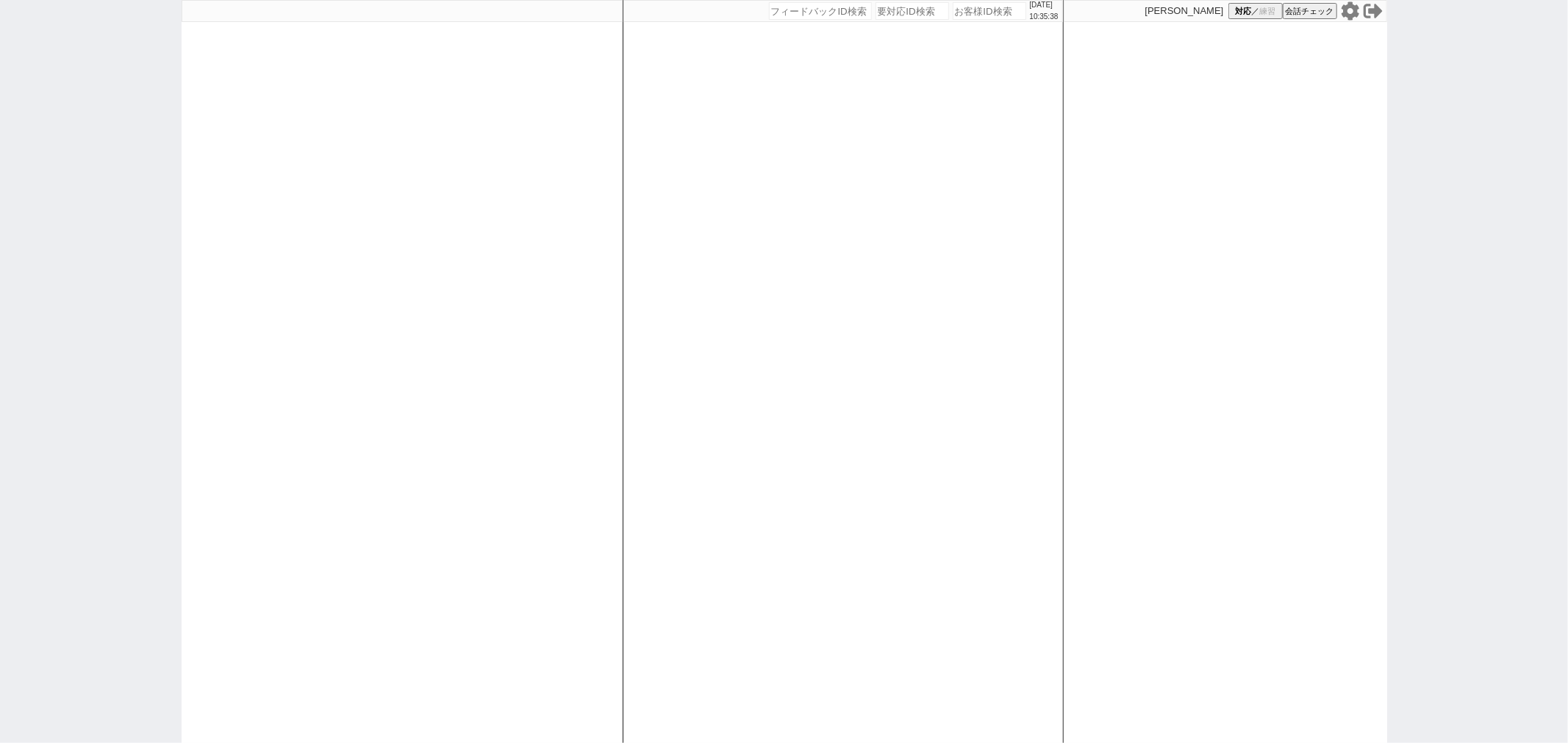
click at [302, 114] on div at bounding box center [401, 372] width 441 height 743
select select
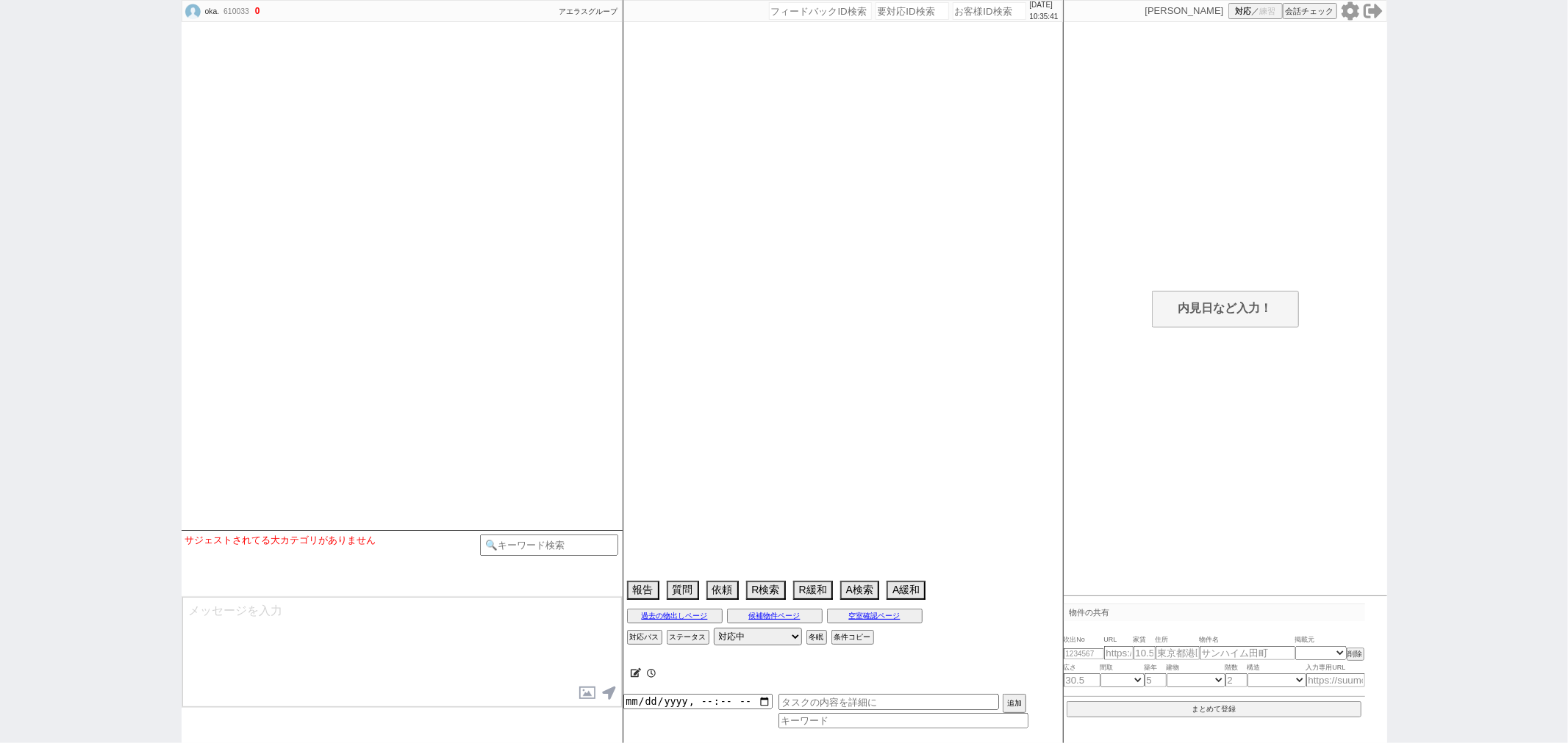
select select
select select "15"
select select "0"
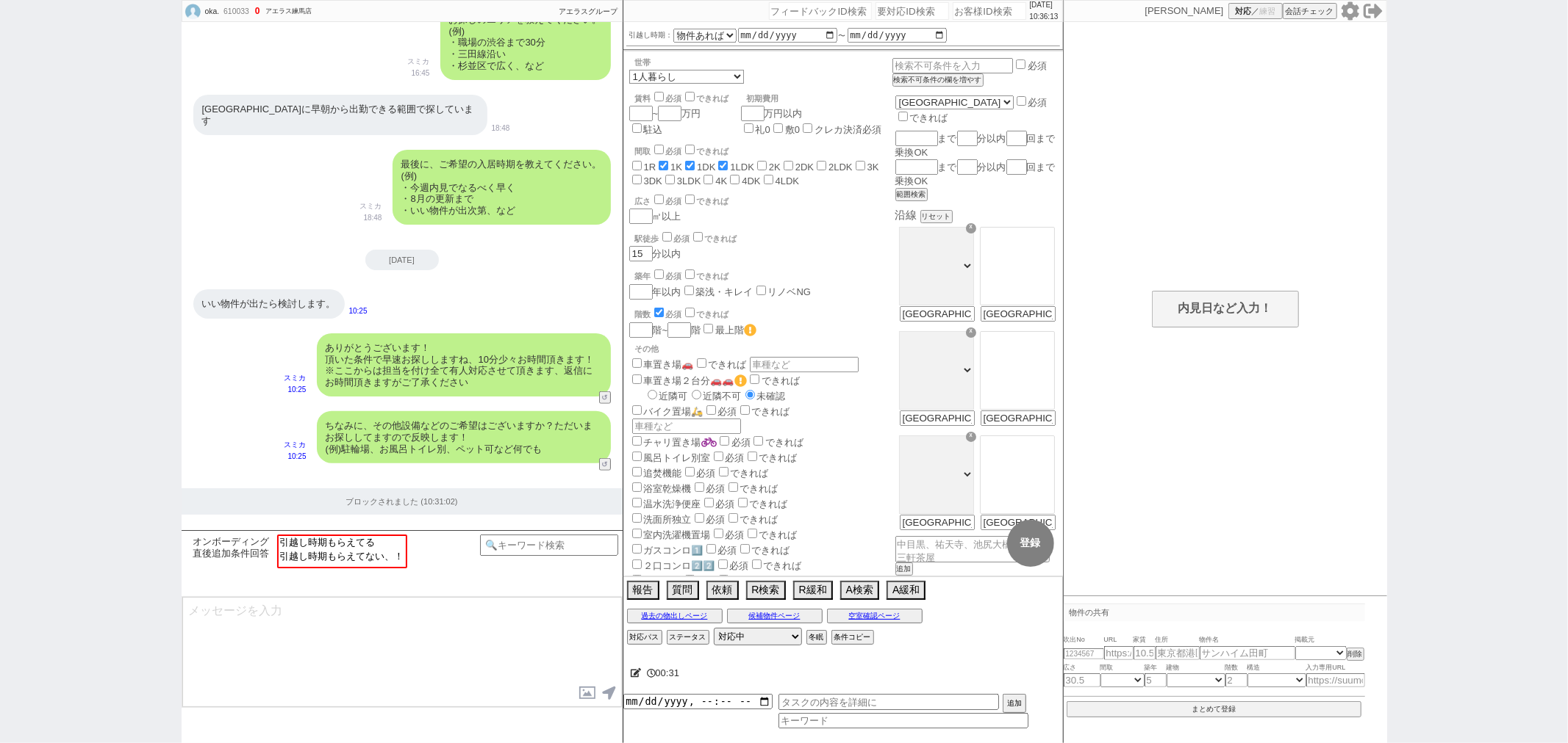
scroll to position [1041, 0]
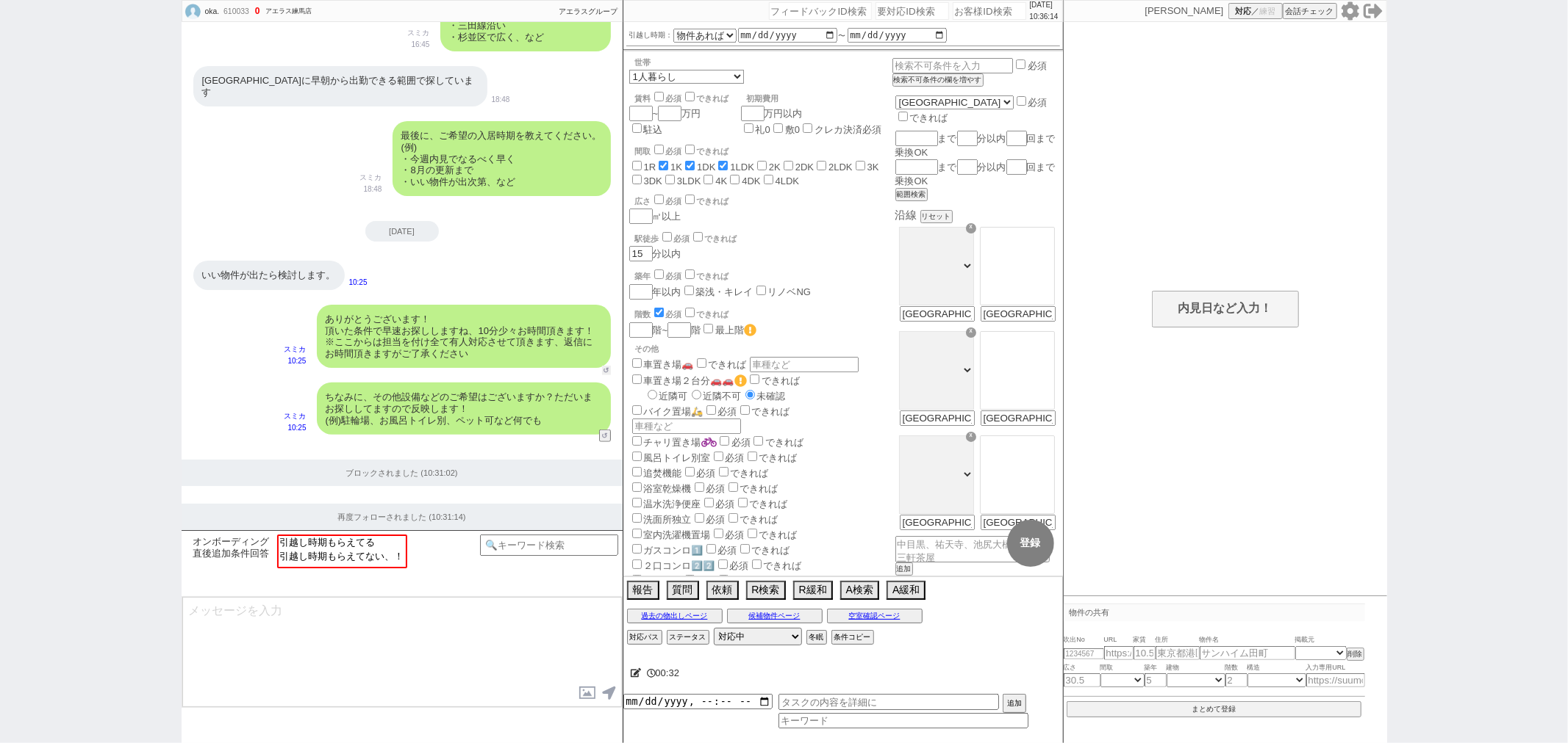
click at [607, 366] on button "↺" at bounding box center [607, 370] width 9 height 10
click at [356, 548] on option "引越し時期もらえてる" at bounding box center [341, 555] width 127 height 14
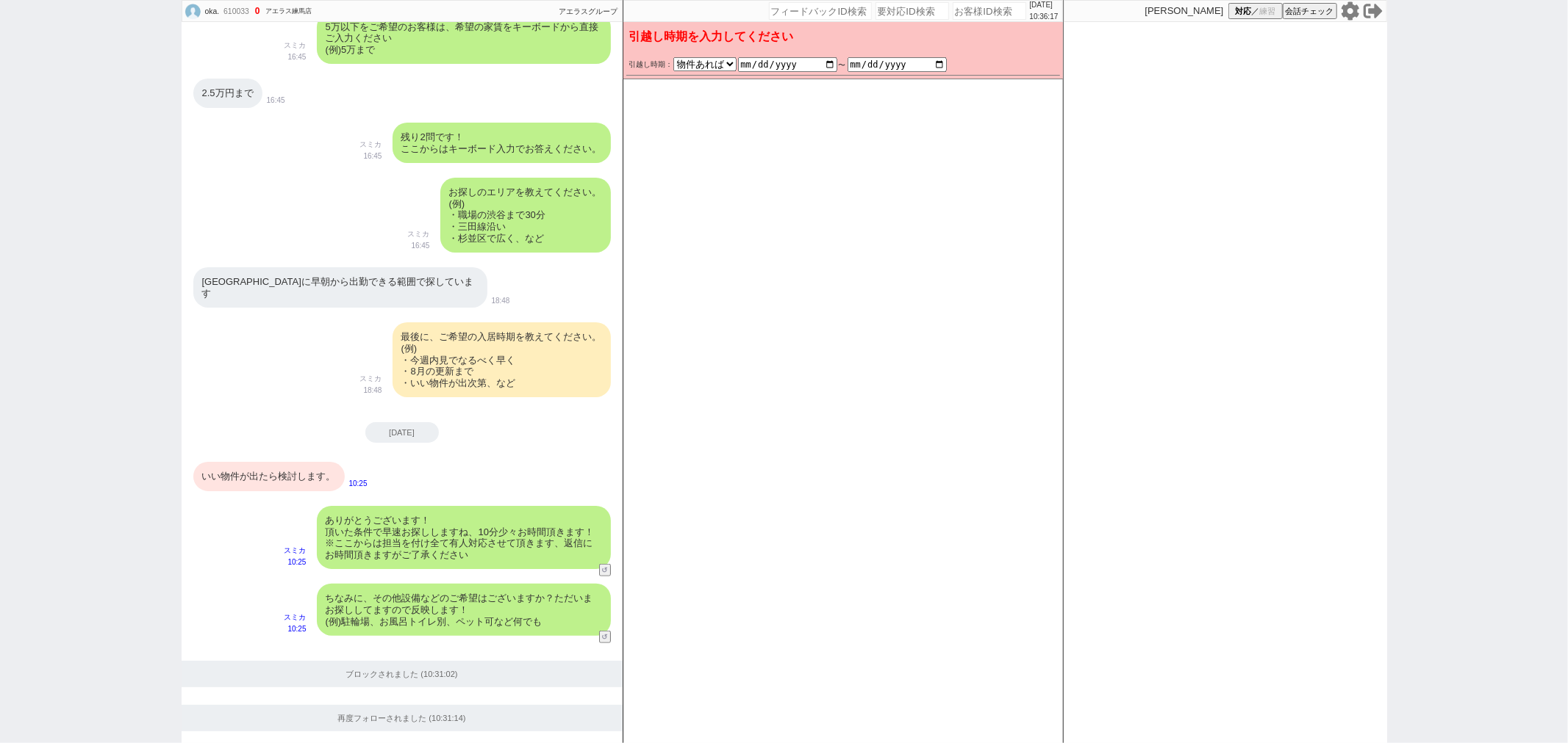
scroll to position [805, 0]
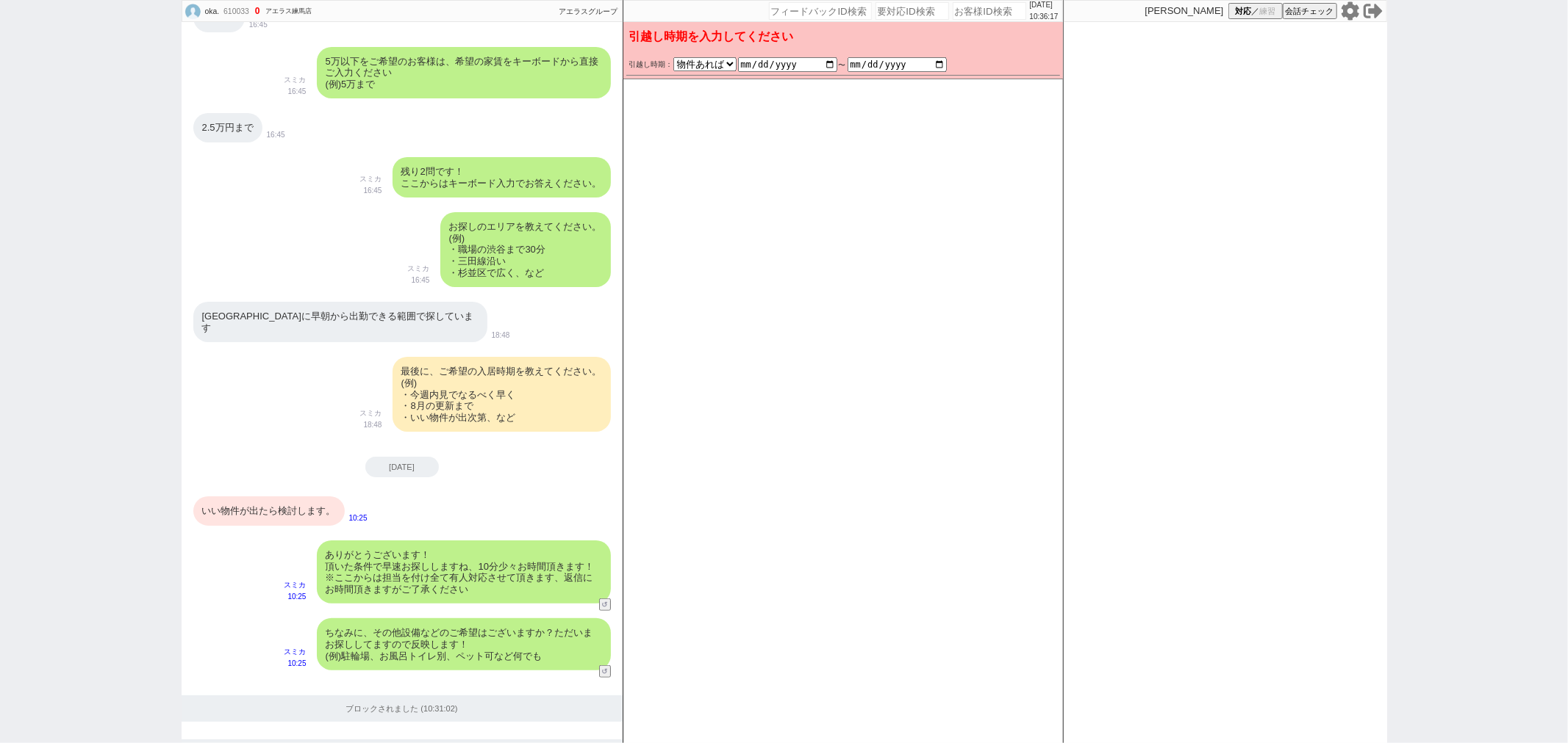
click at [290, 496] on div "いい物件が出たら検討します。" at bounding box center [269, 511] width 152 height 30
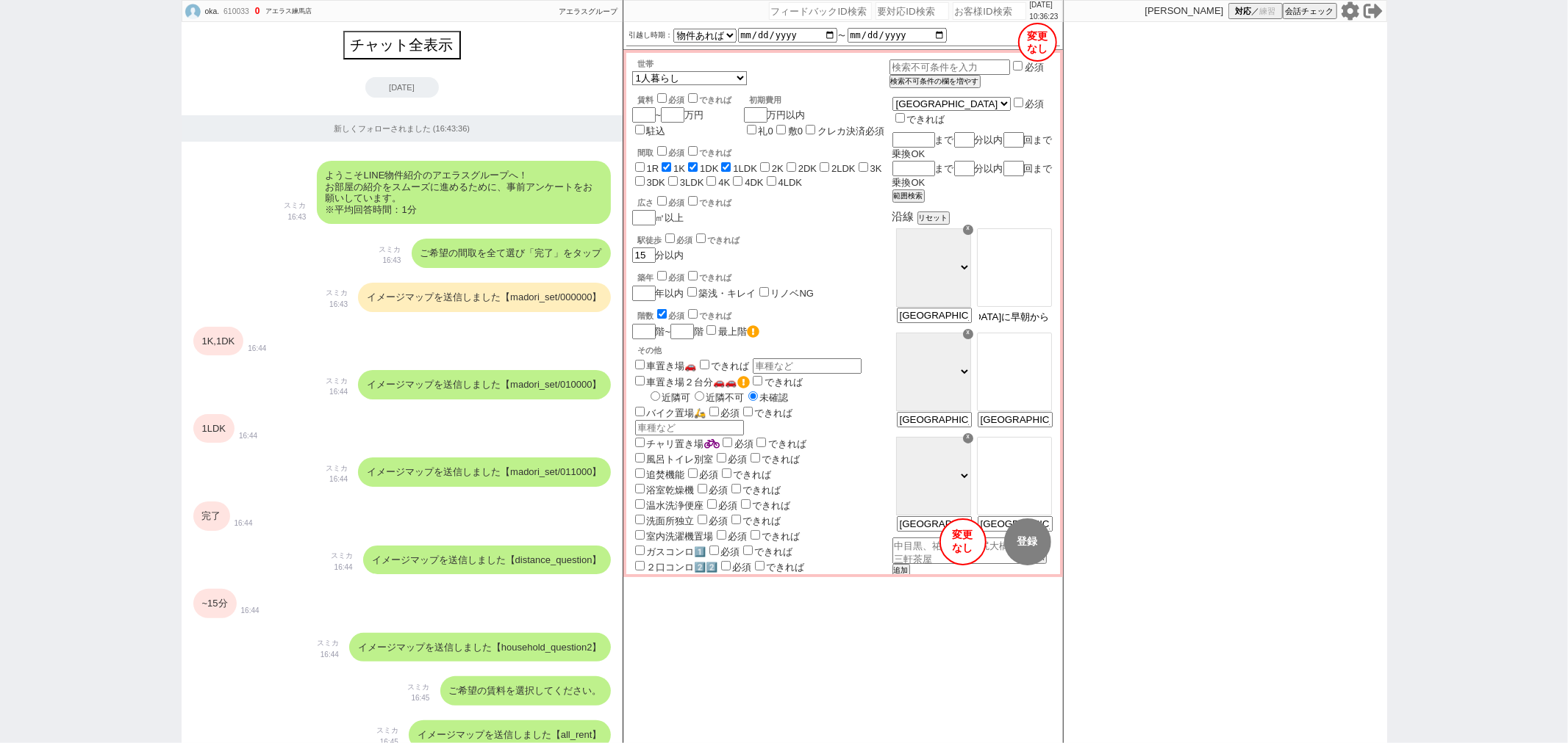
scroll to position [0, 174]
drag, startPoint x: 1020, startPoint y: 302, endPoint x: 1047, endPoint y: 302, distance: 27.0
click at [1047, 311] on input "練馬春日町駅に早朝から出勤できる範囲で探しています" at bounding box center [1013, 317] width 72 height 13
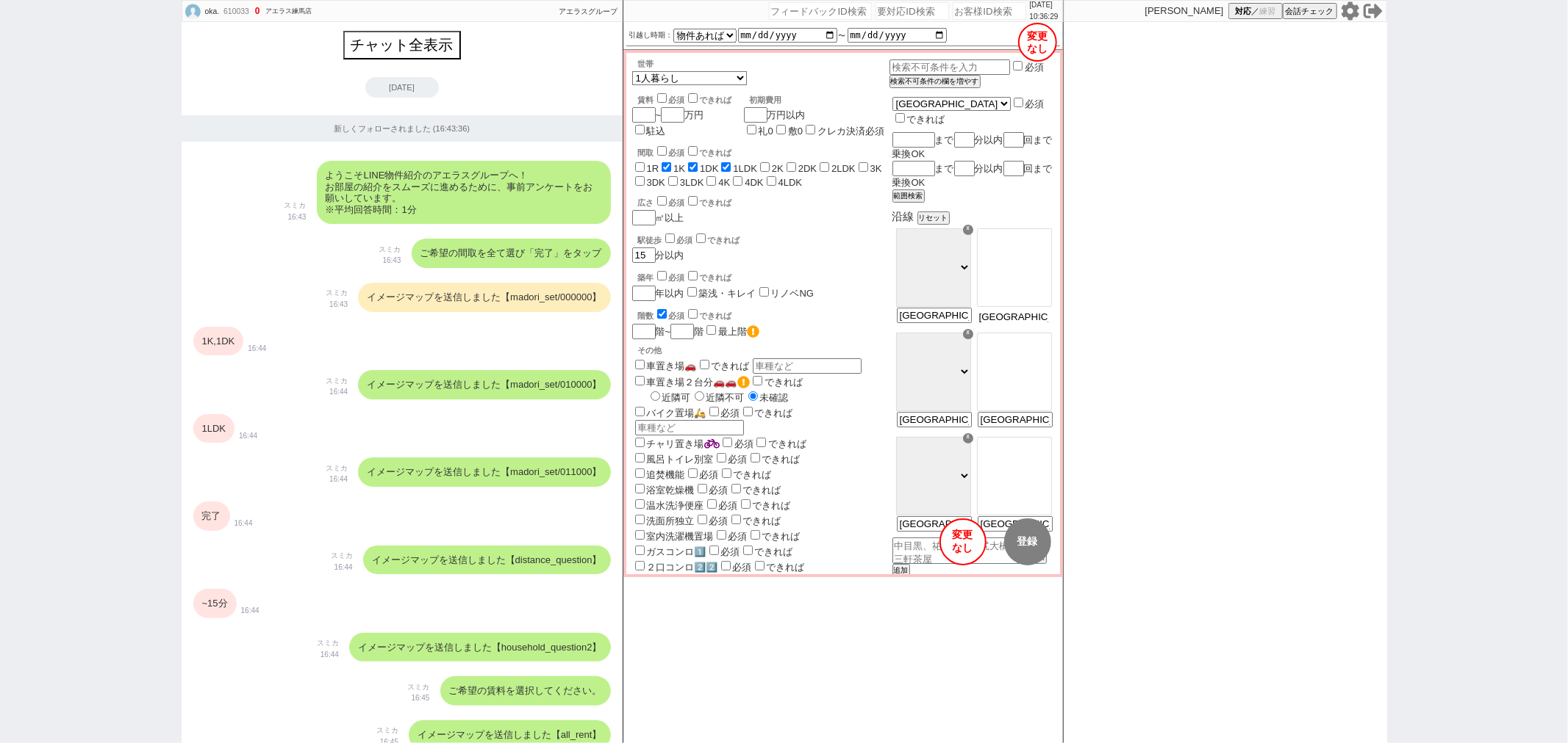
type input "練馬春日町"
select select "75"
type input "練馬春日町駅に早朝から出勤できる範囲で探しています"
click at [685, 107] on div "賃料 必須 できれば ~ 万円 駐込" at bounding box center [682, 111] width 100 height 53
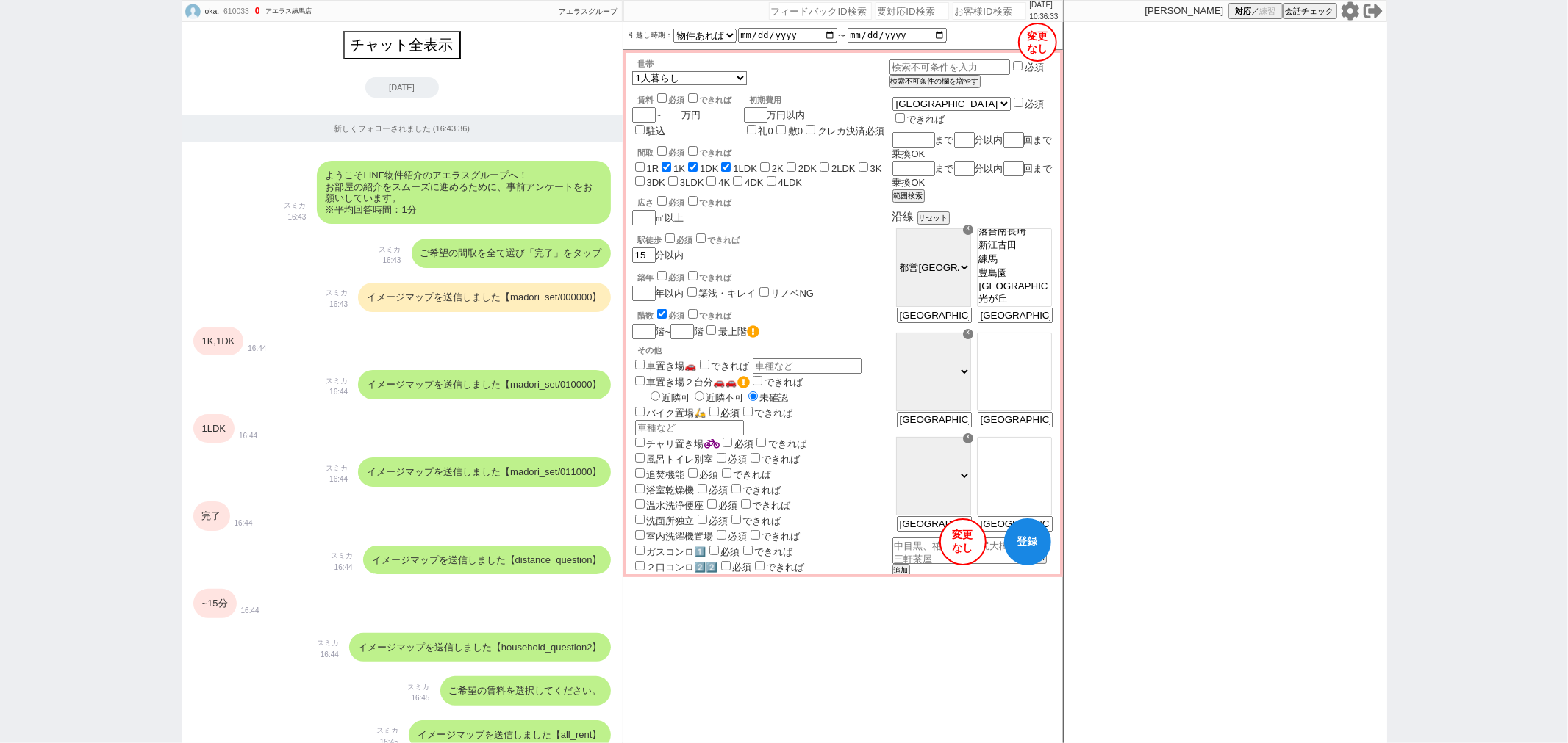
checkbox input "false"
checkbox input "true"
checkbox input "false"
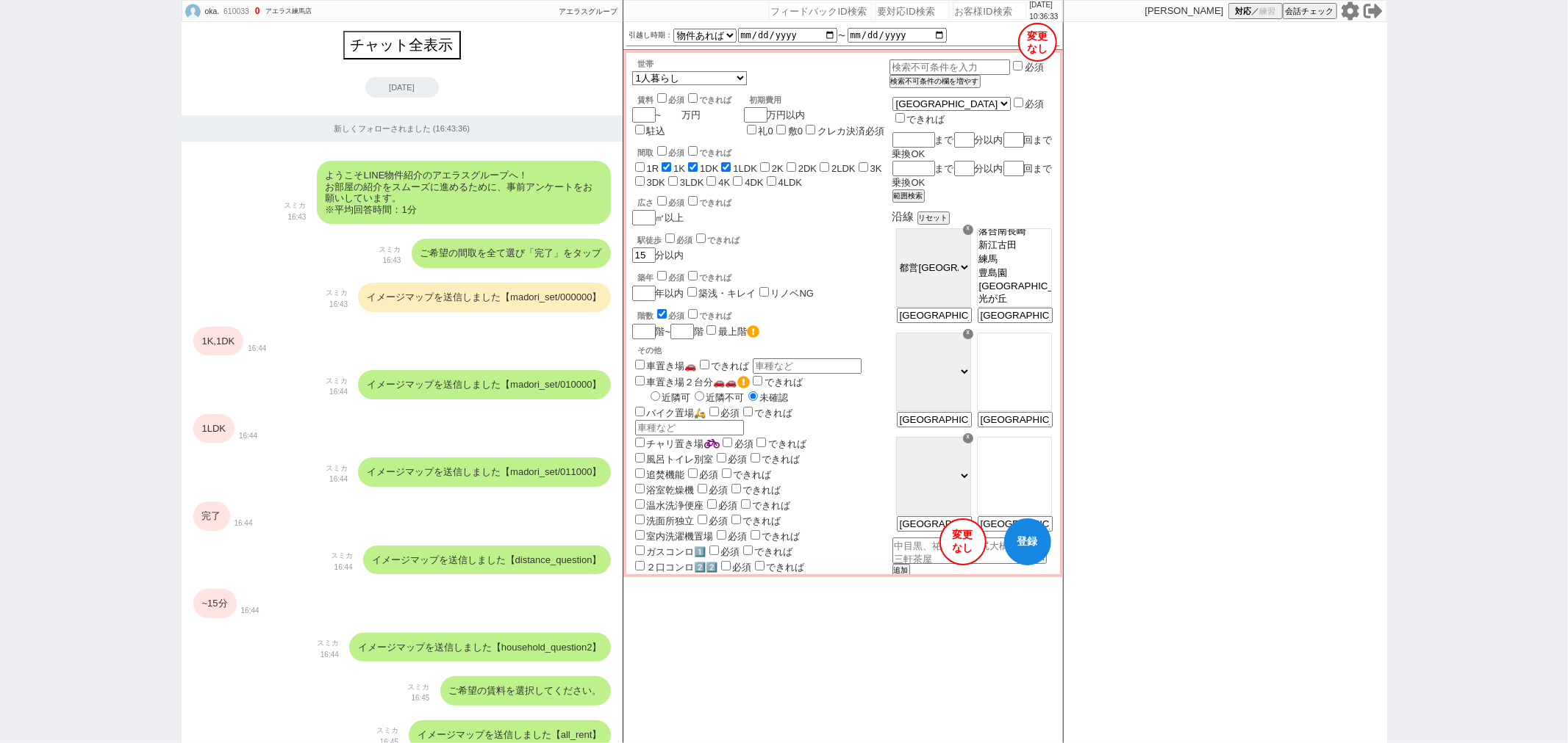
checkbox input "false"
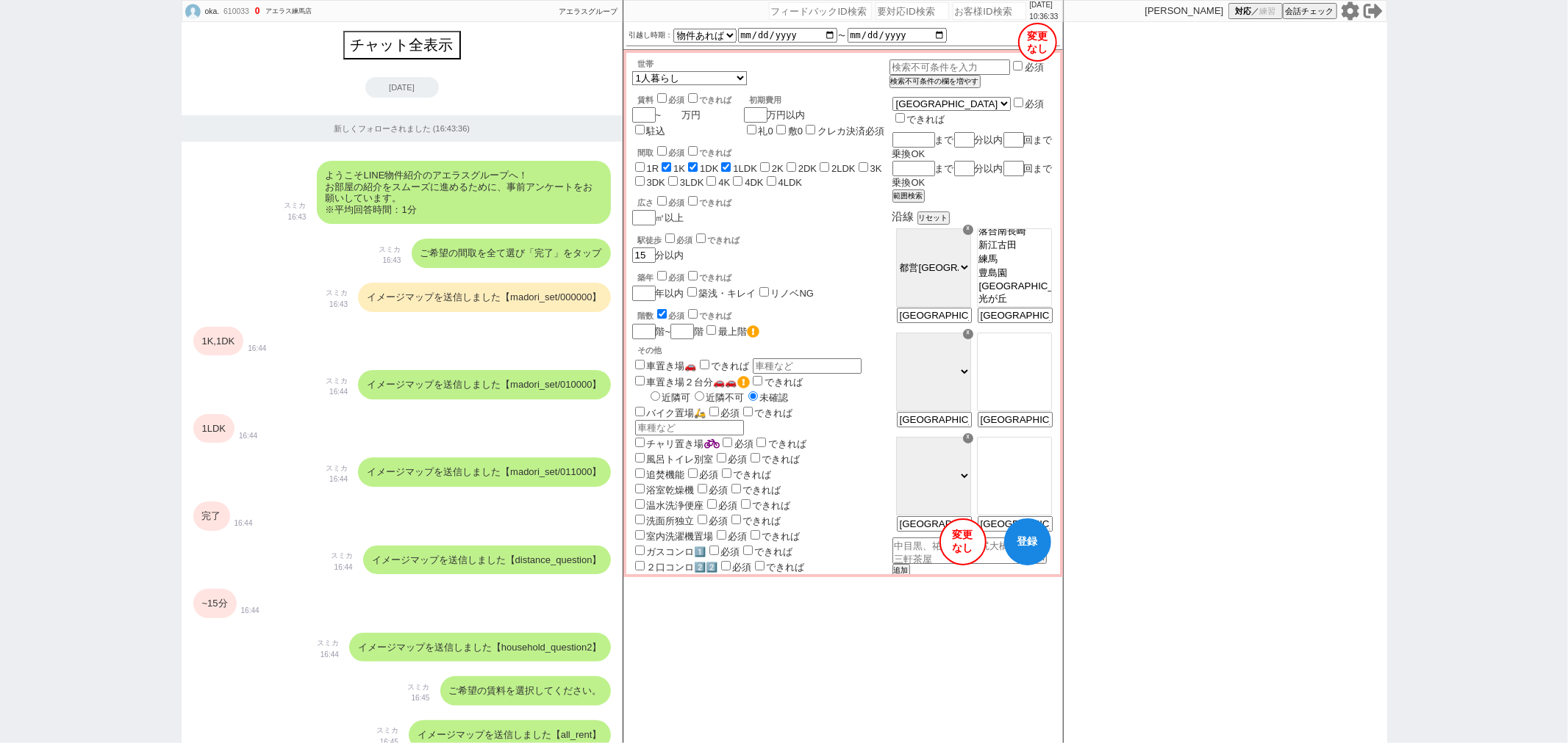
checkbox input "false"
checkbox input "true"
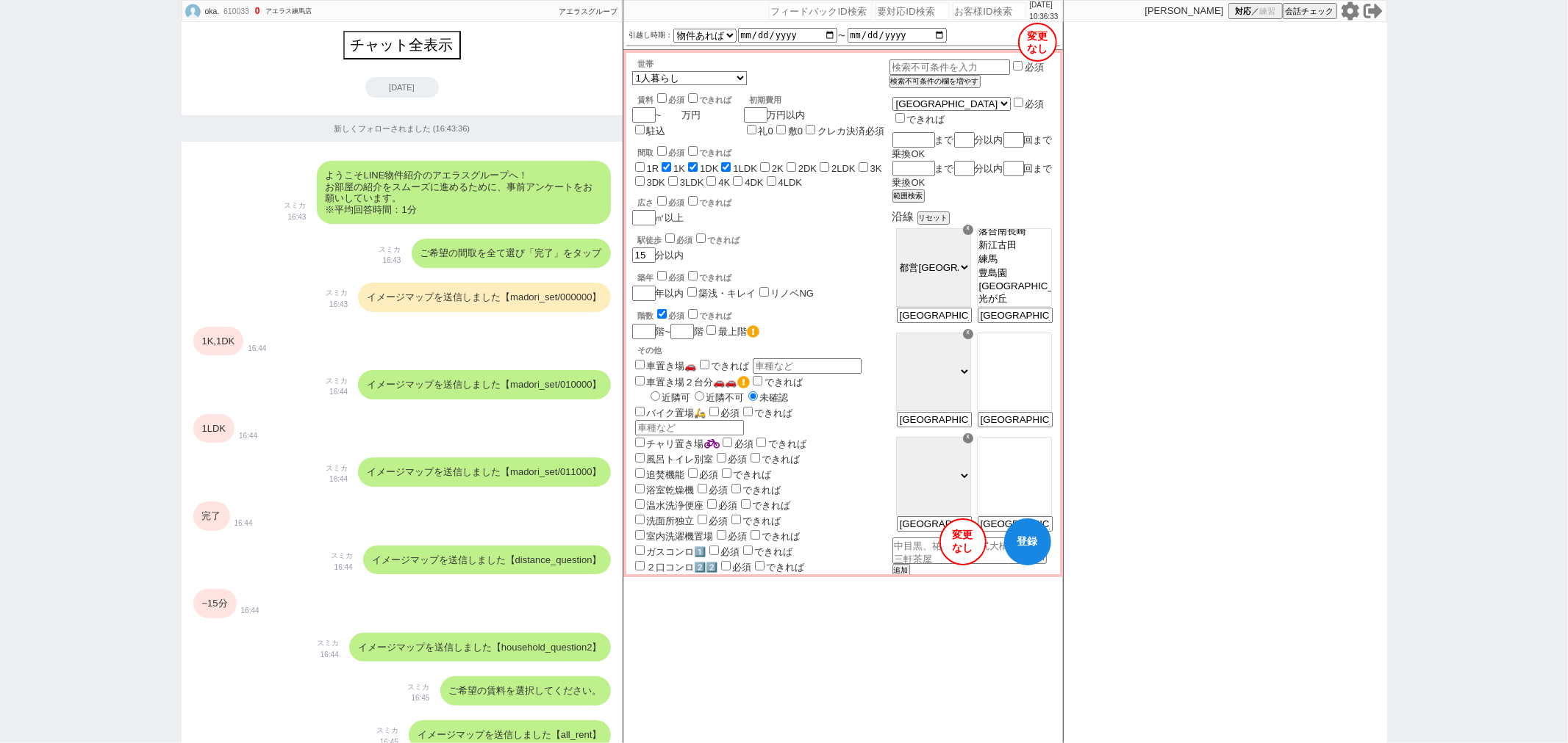
checkbox input "true"
checkbox input "false"
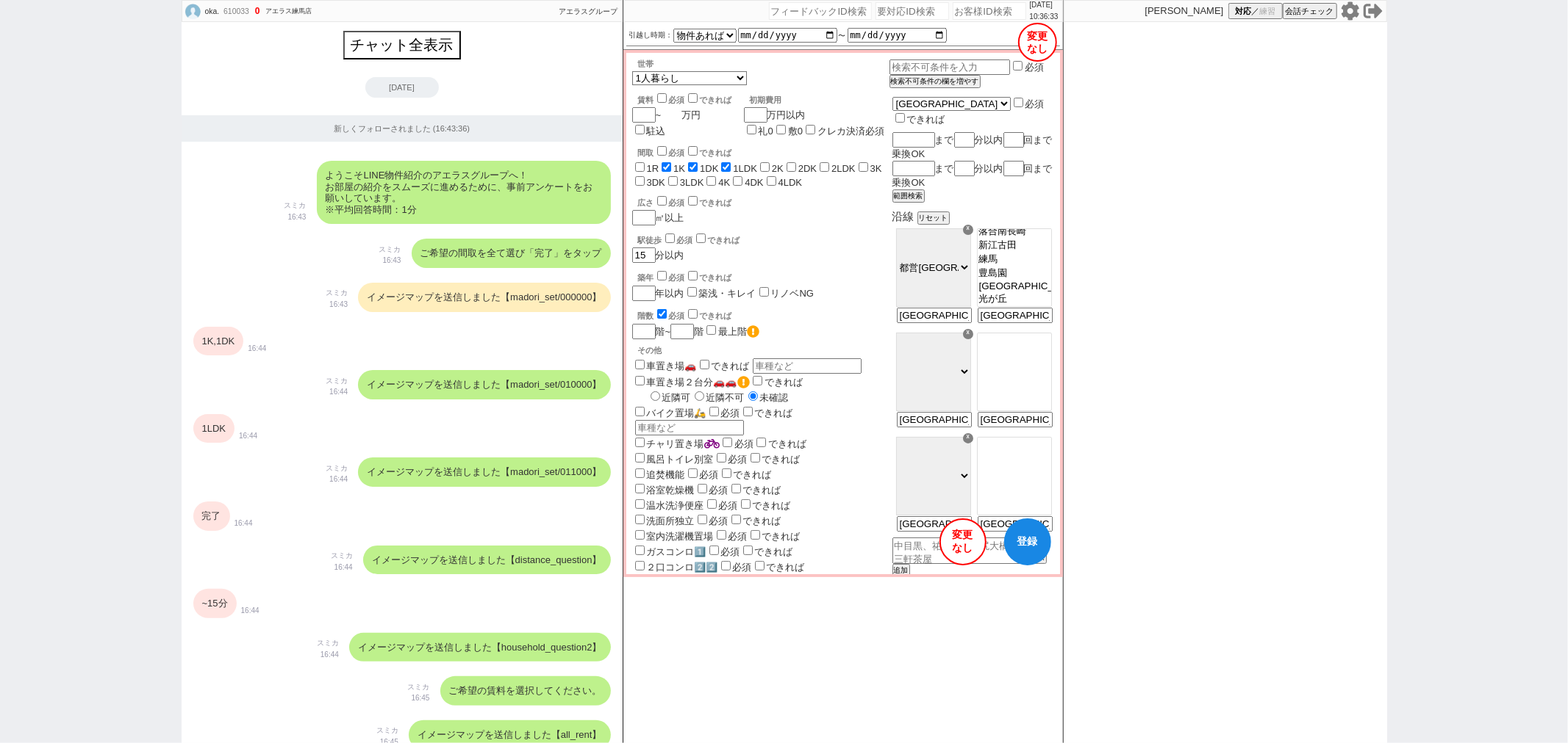
checkbox input "false"
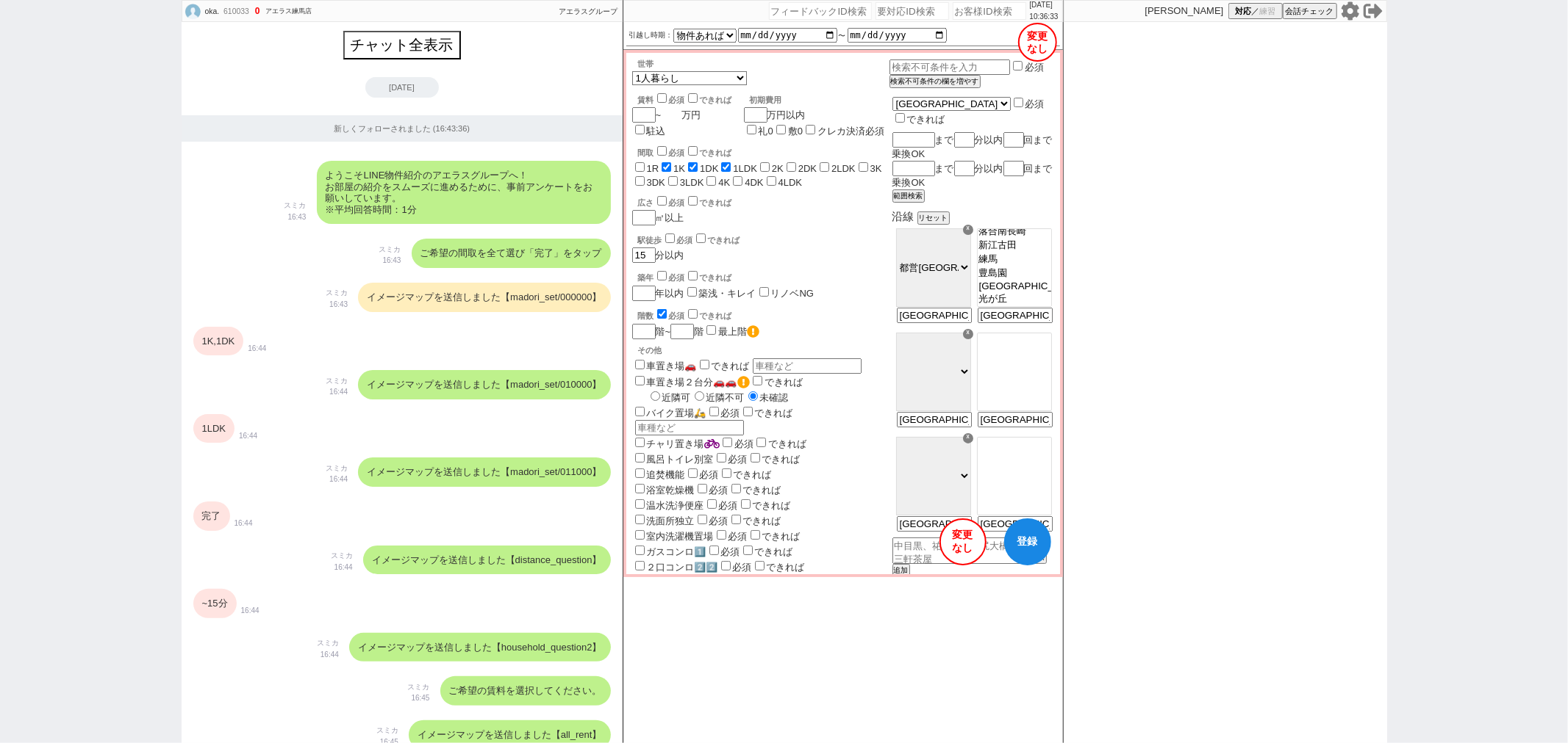
checkbox input "false"
checkbox input "true"
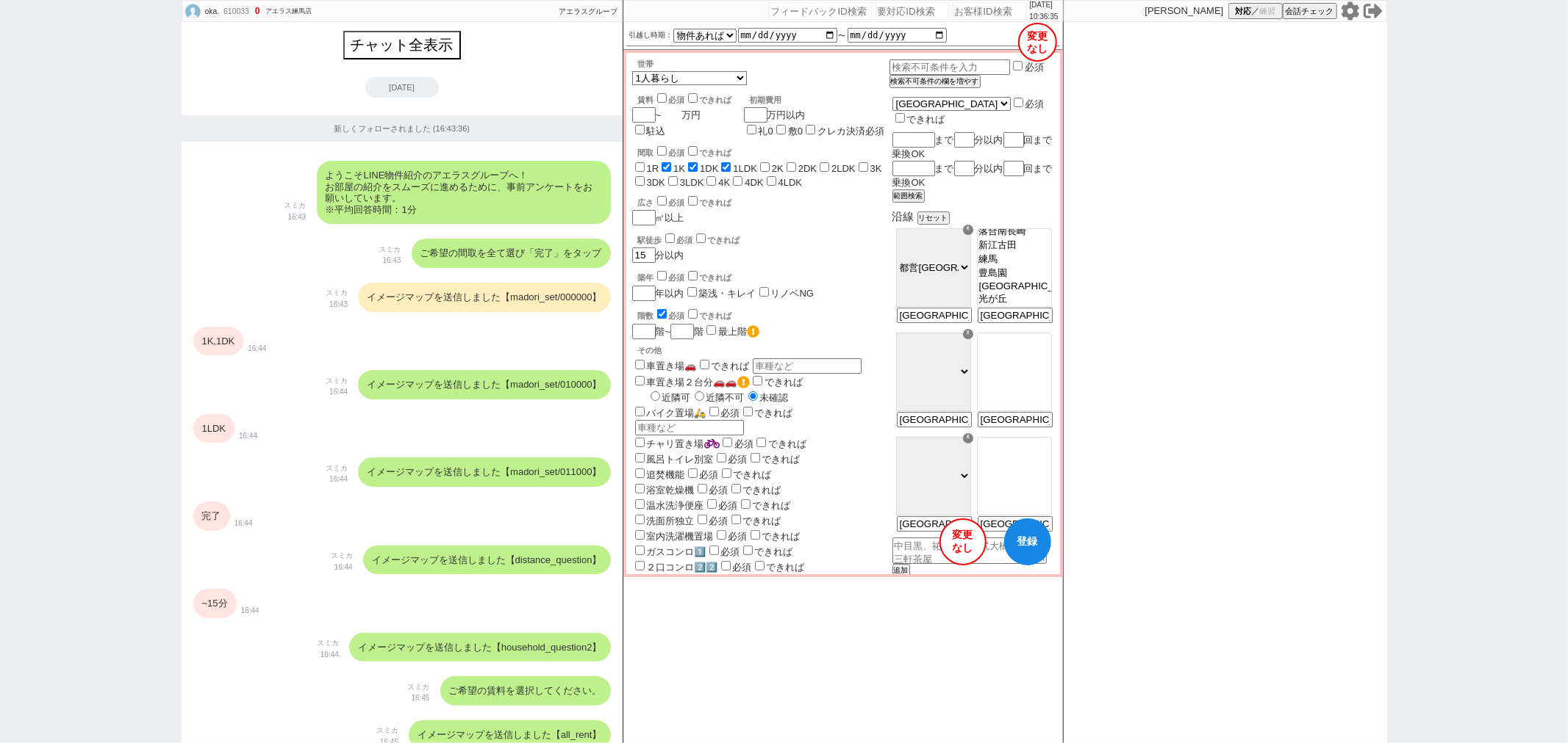
checkbox input "true"
checkbox input "false"
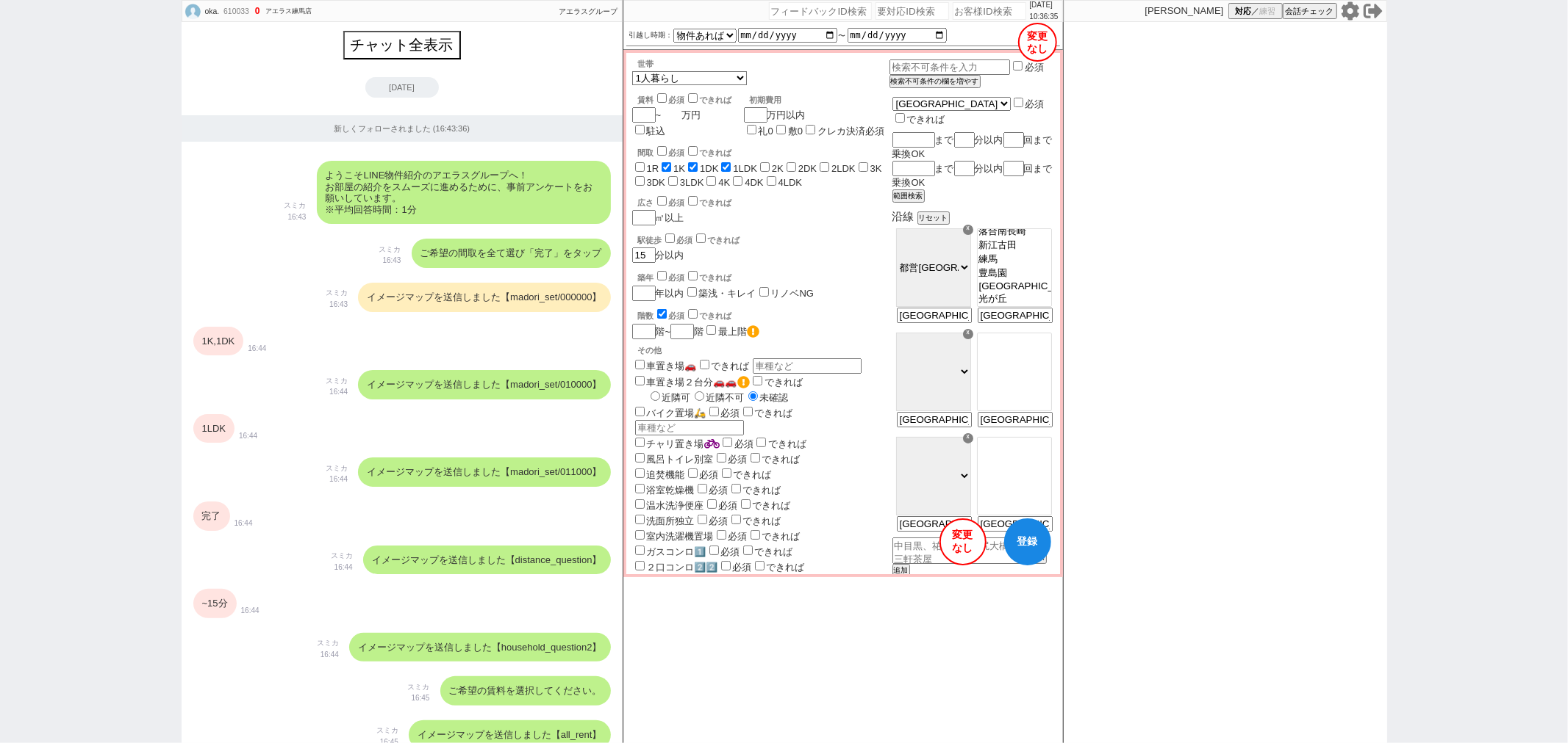
checkbox input "false"
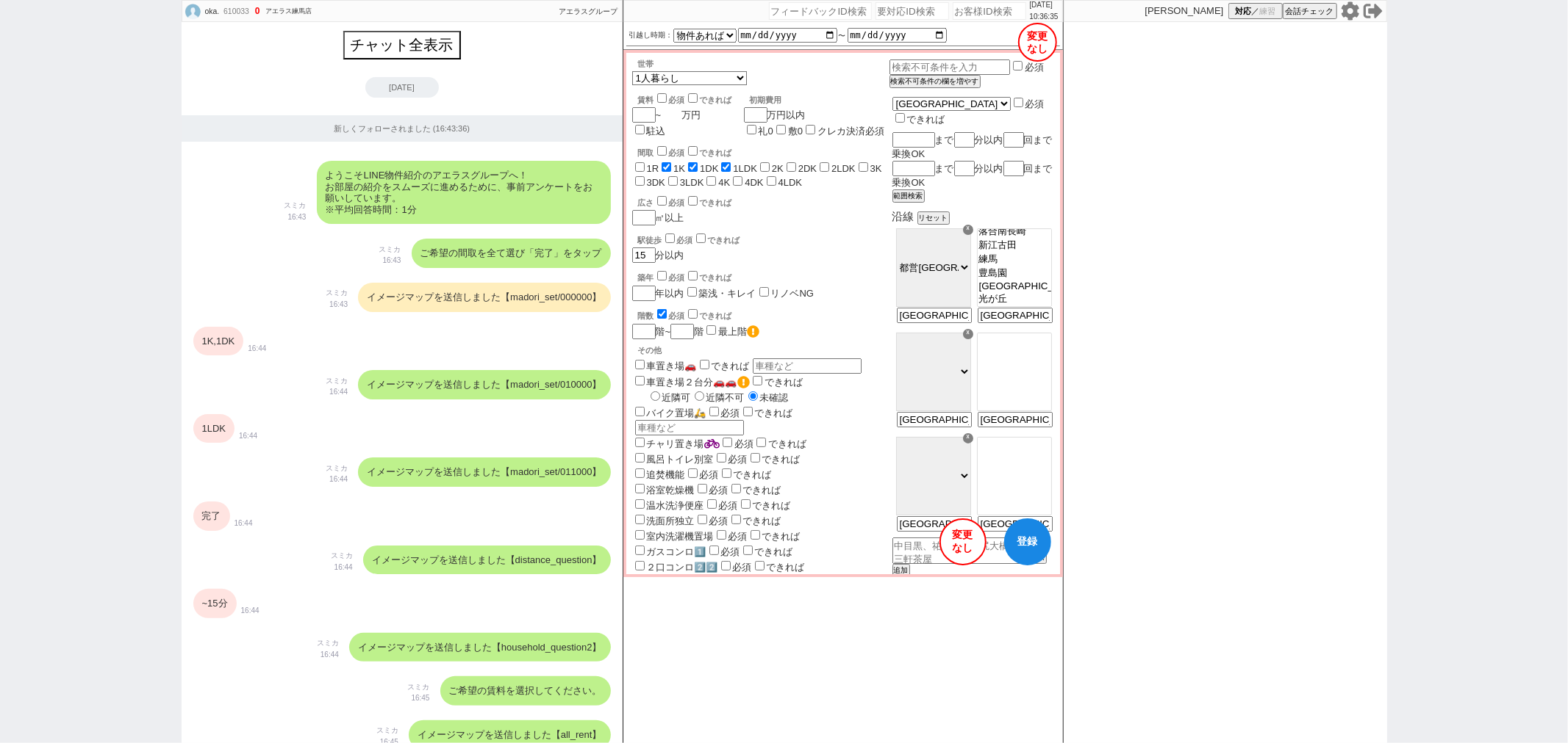
scroll to position [0, 0]
checkbox input "false"
checkbox input "true"
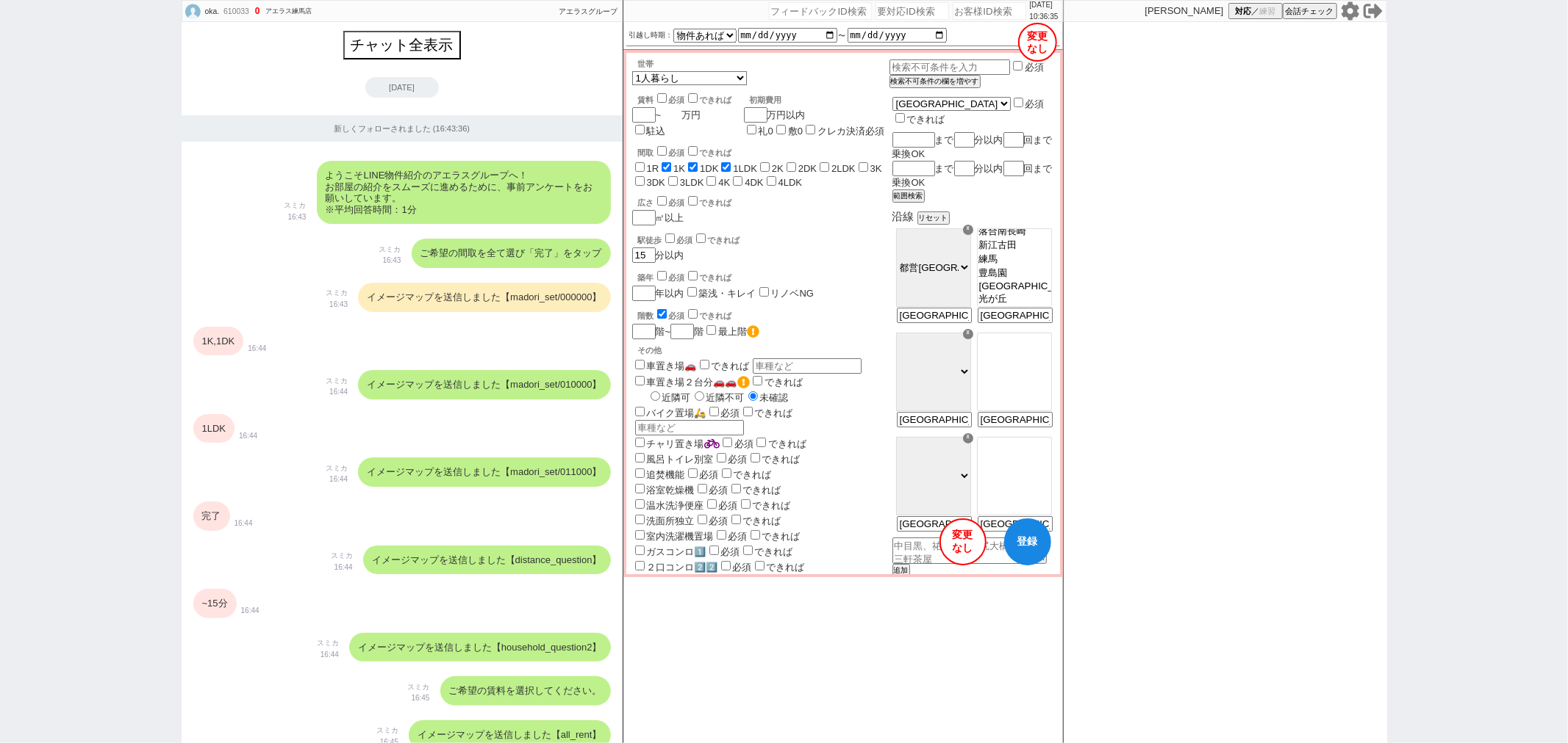
checkbox input "false"
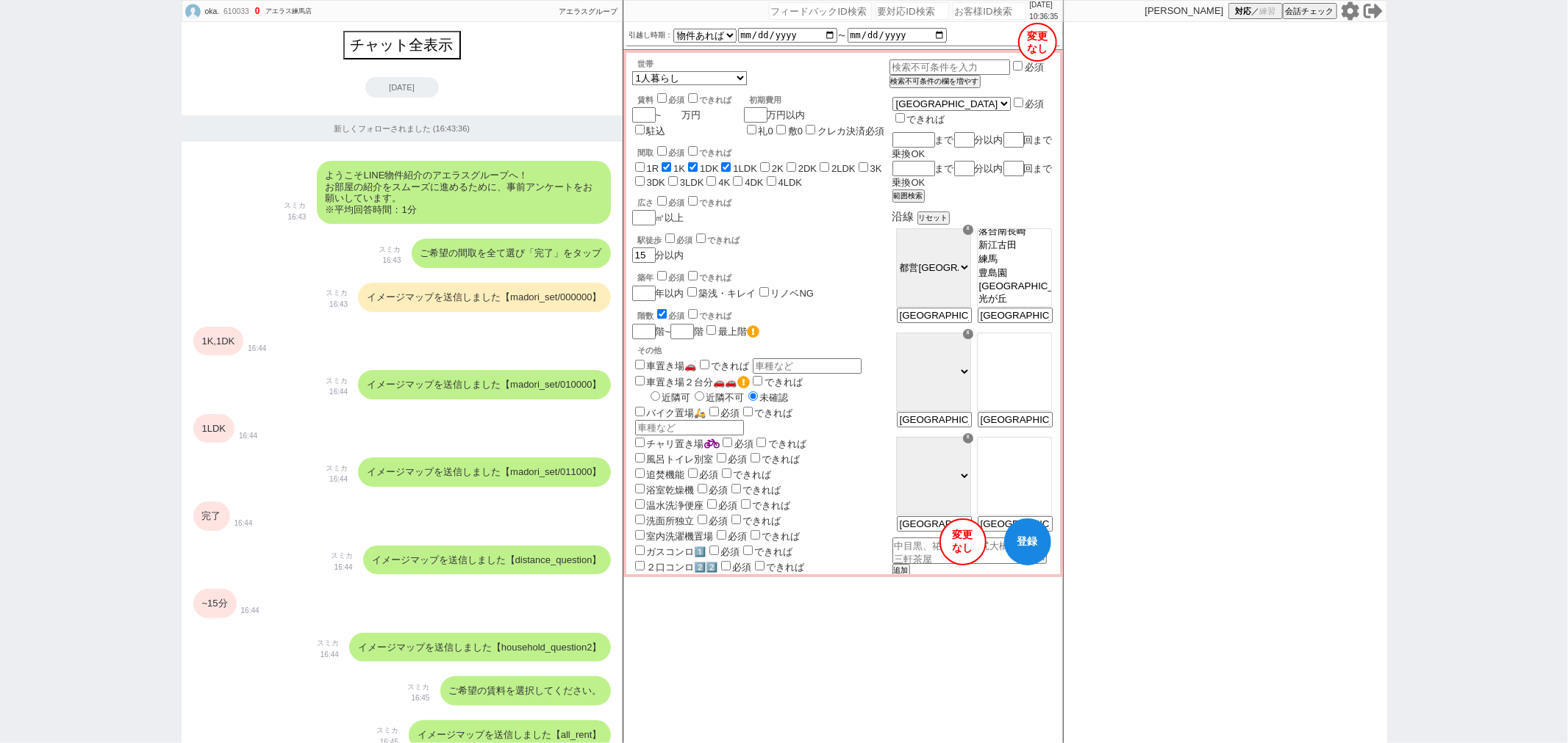
checkbox input "false"
type input "2"
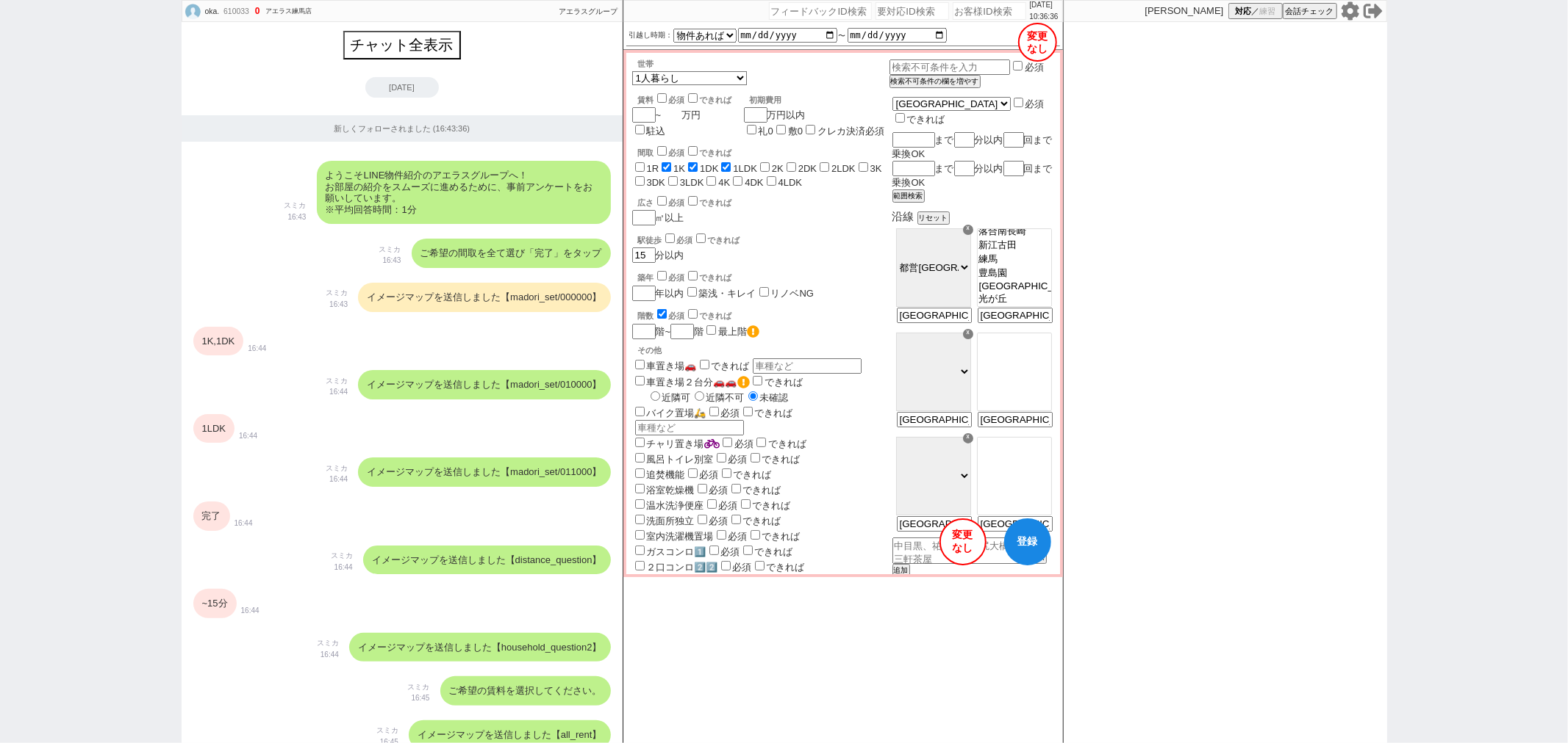
checkbox input "false"
checkbox input "true"
checkbox input "false"
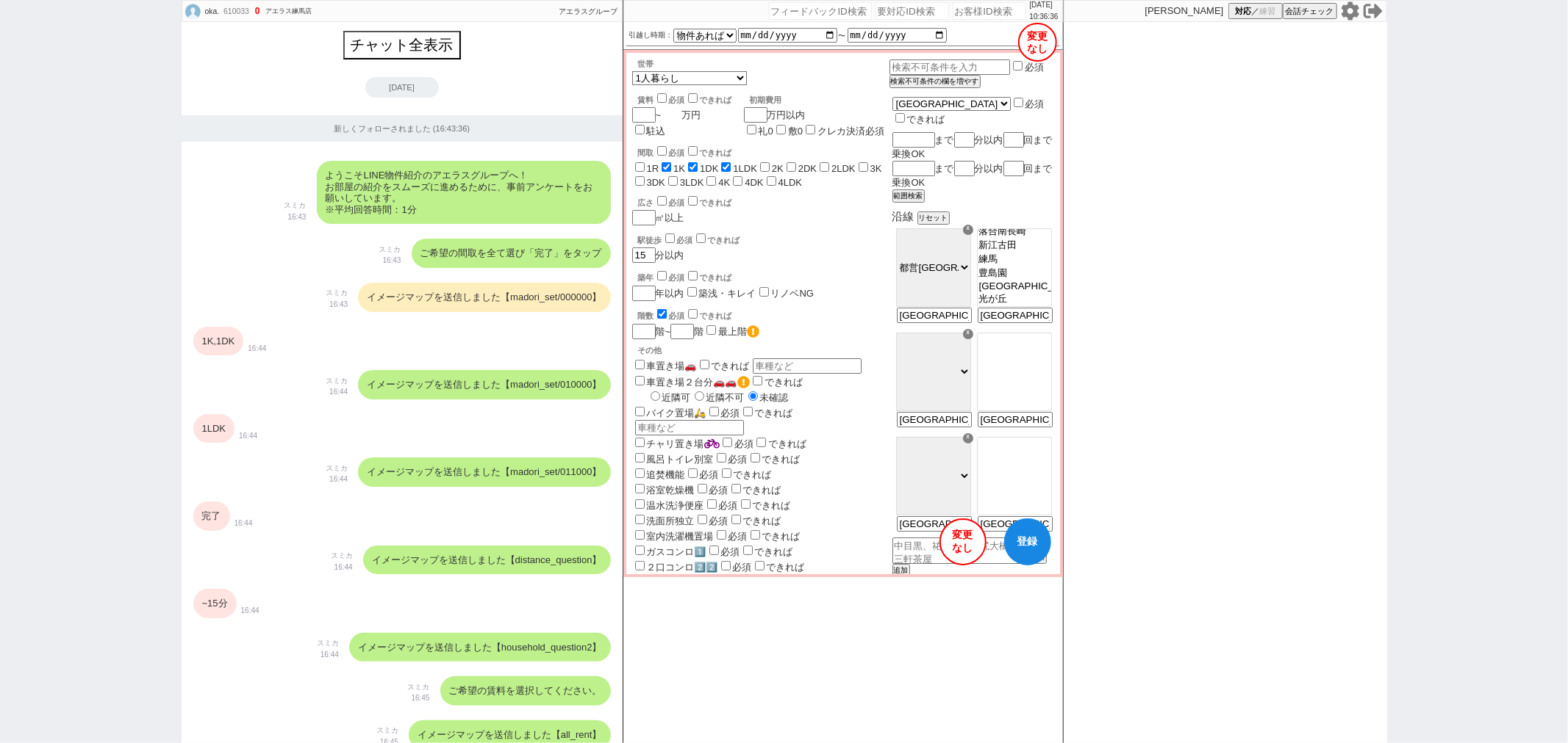
checkbox input "false"
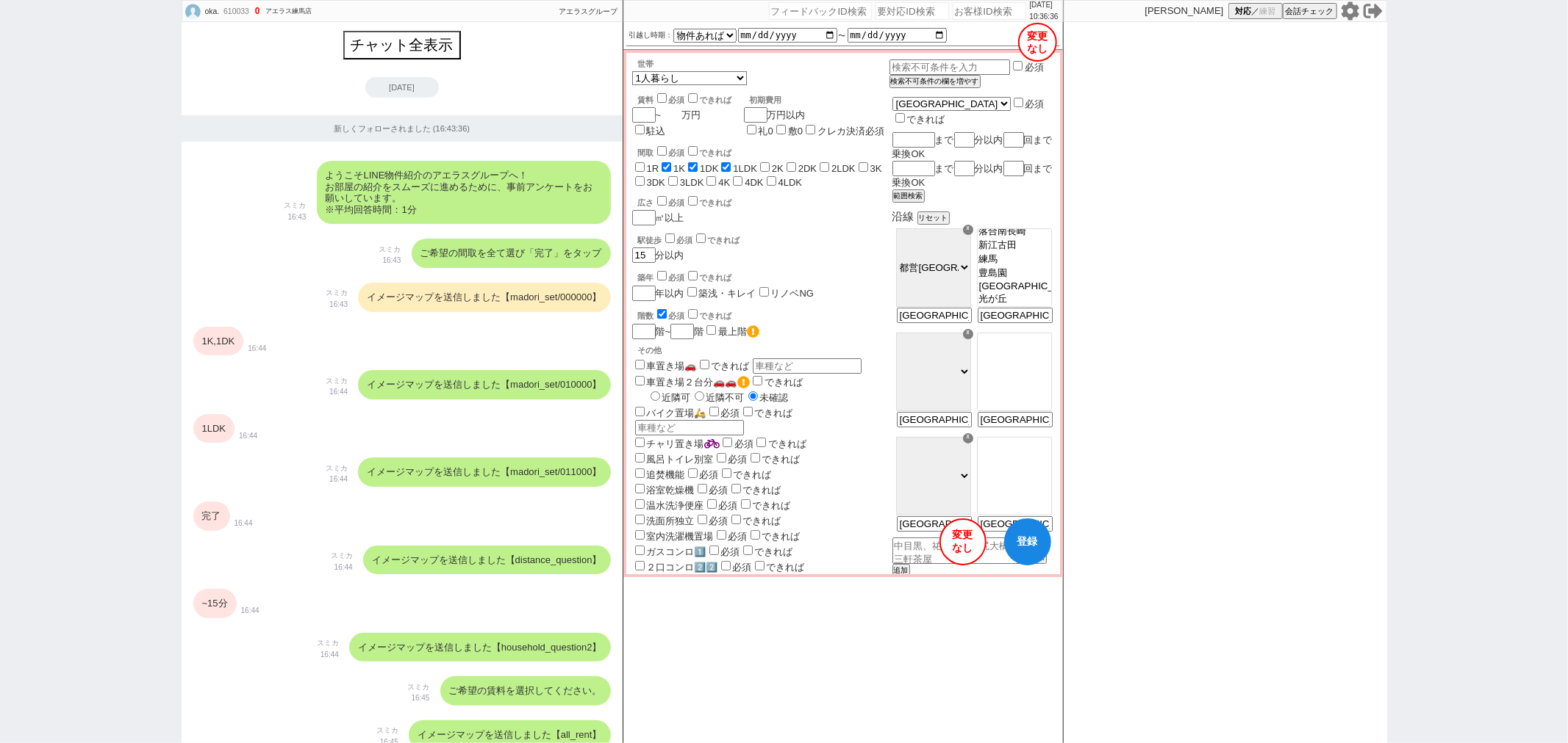
checkbox input "false"
checkbox input "true"
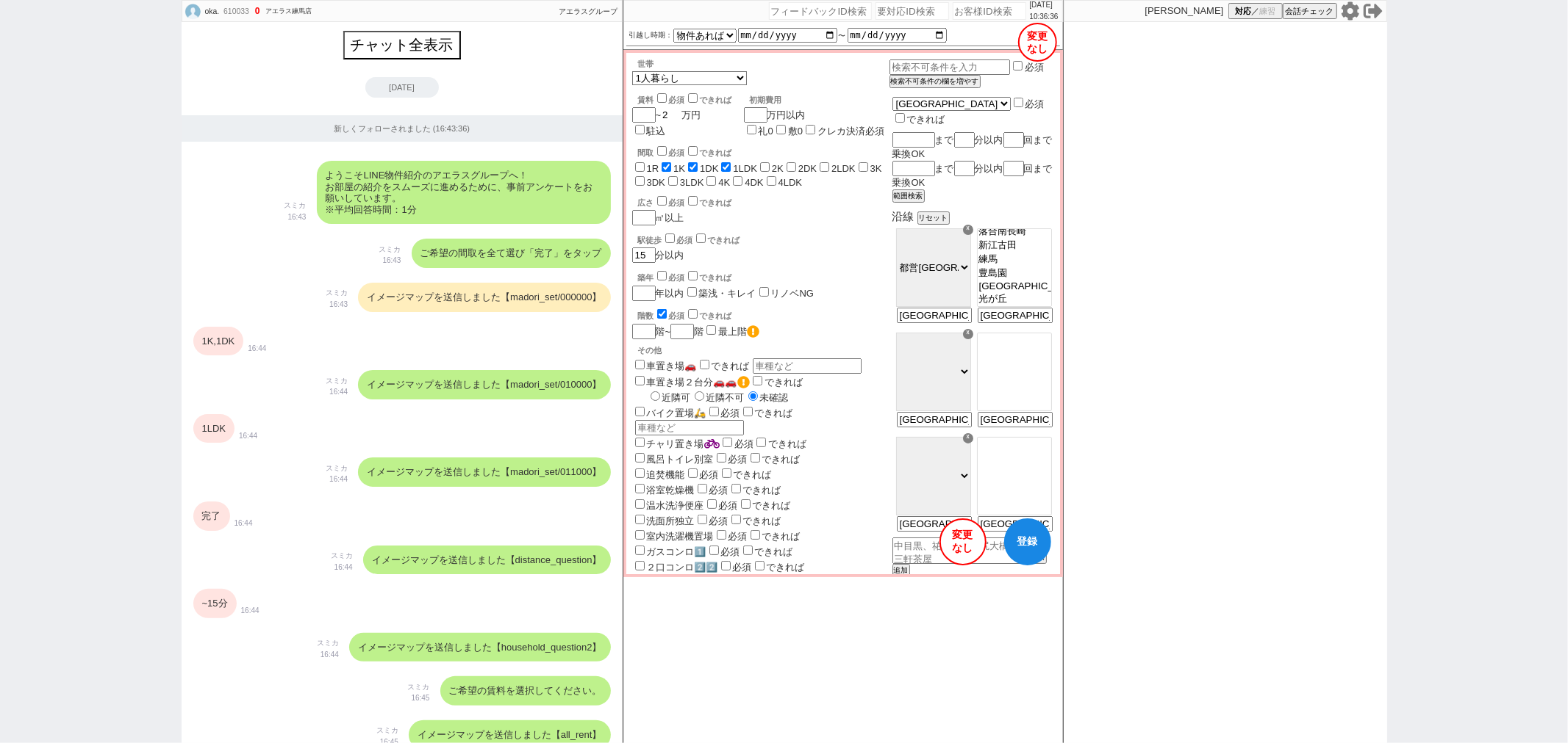
checkbox input "true"
checkbox input "false"
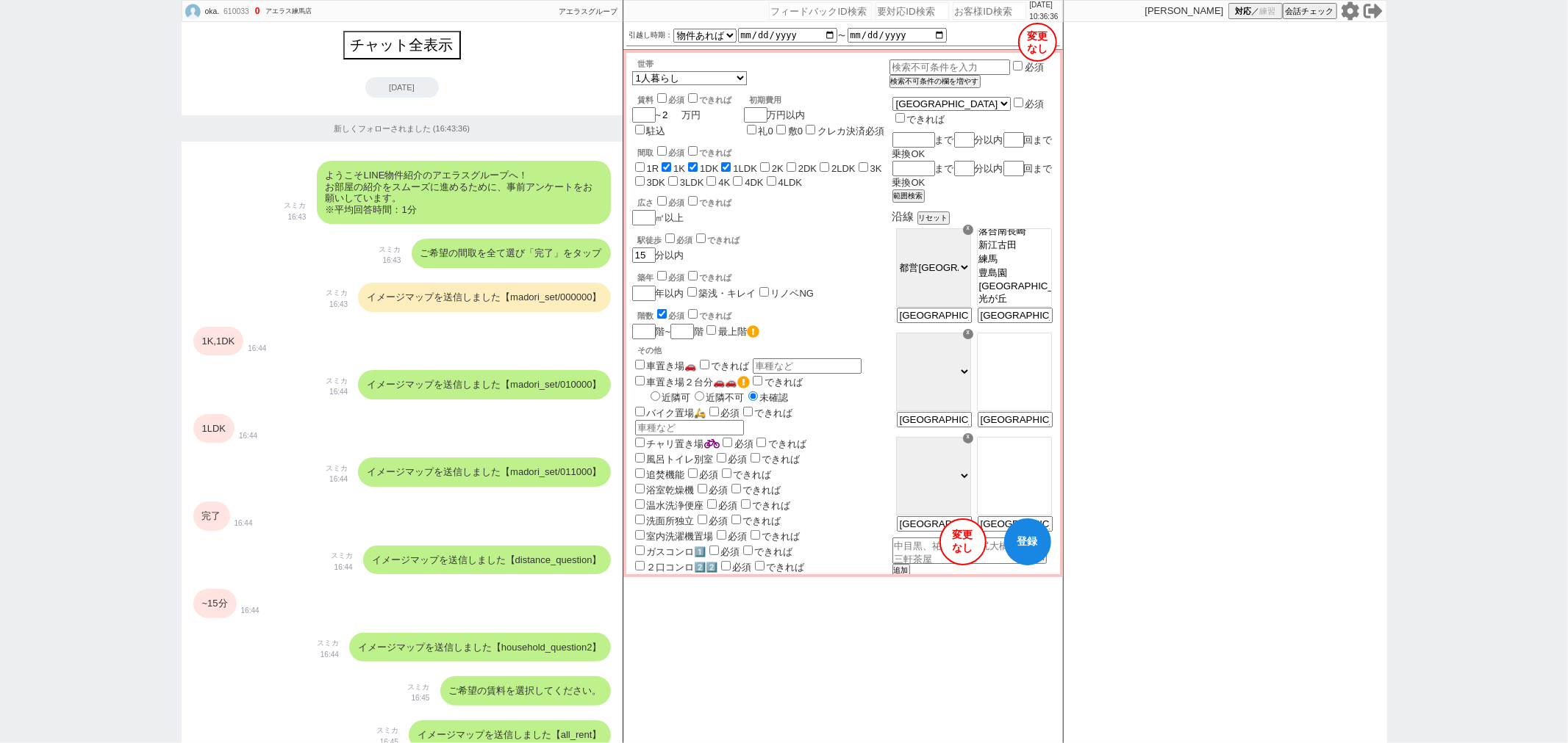
checkbox input "false"
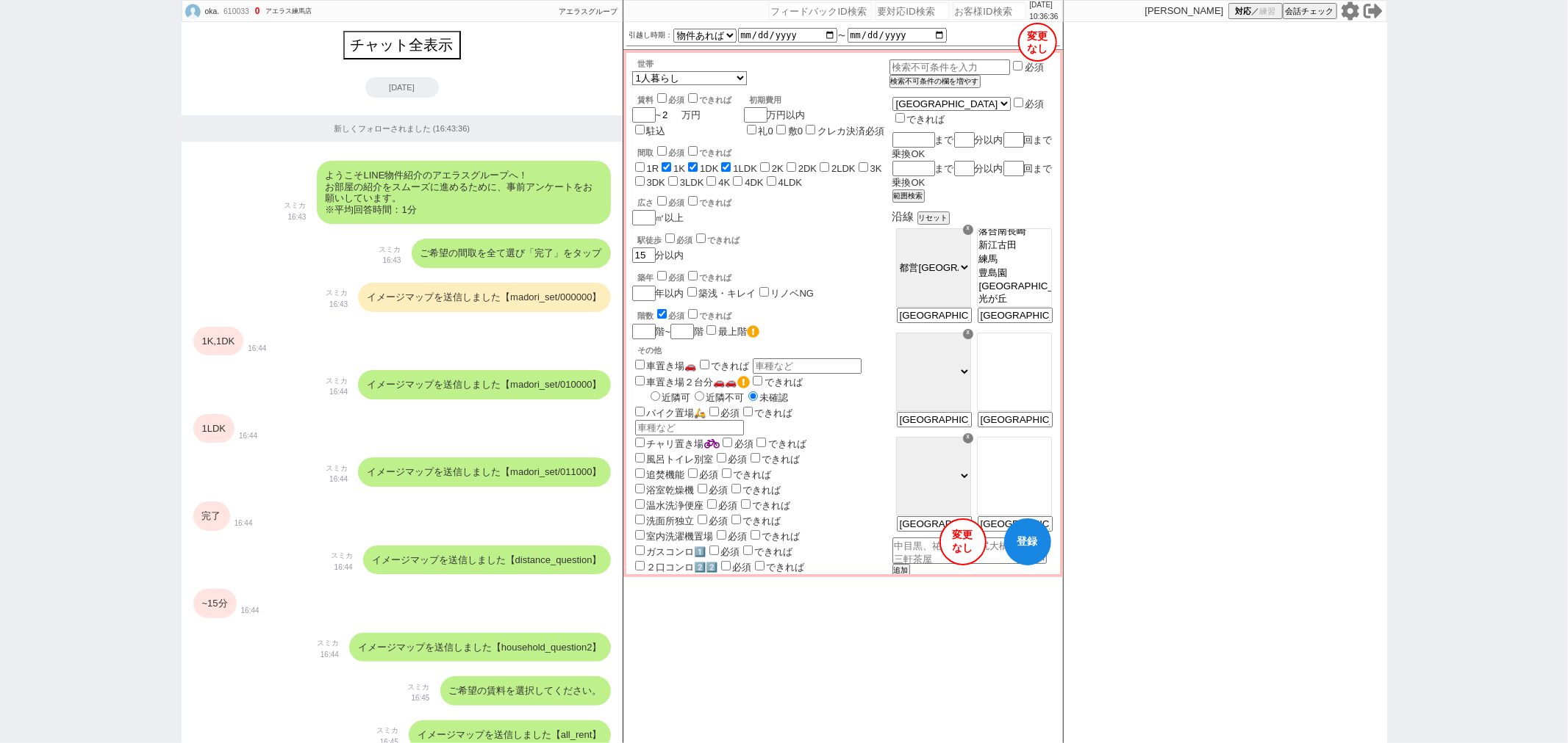
checkbox input "false"
type input "2.5"
checkbox input "false"
checkbox input "true"
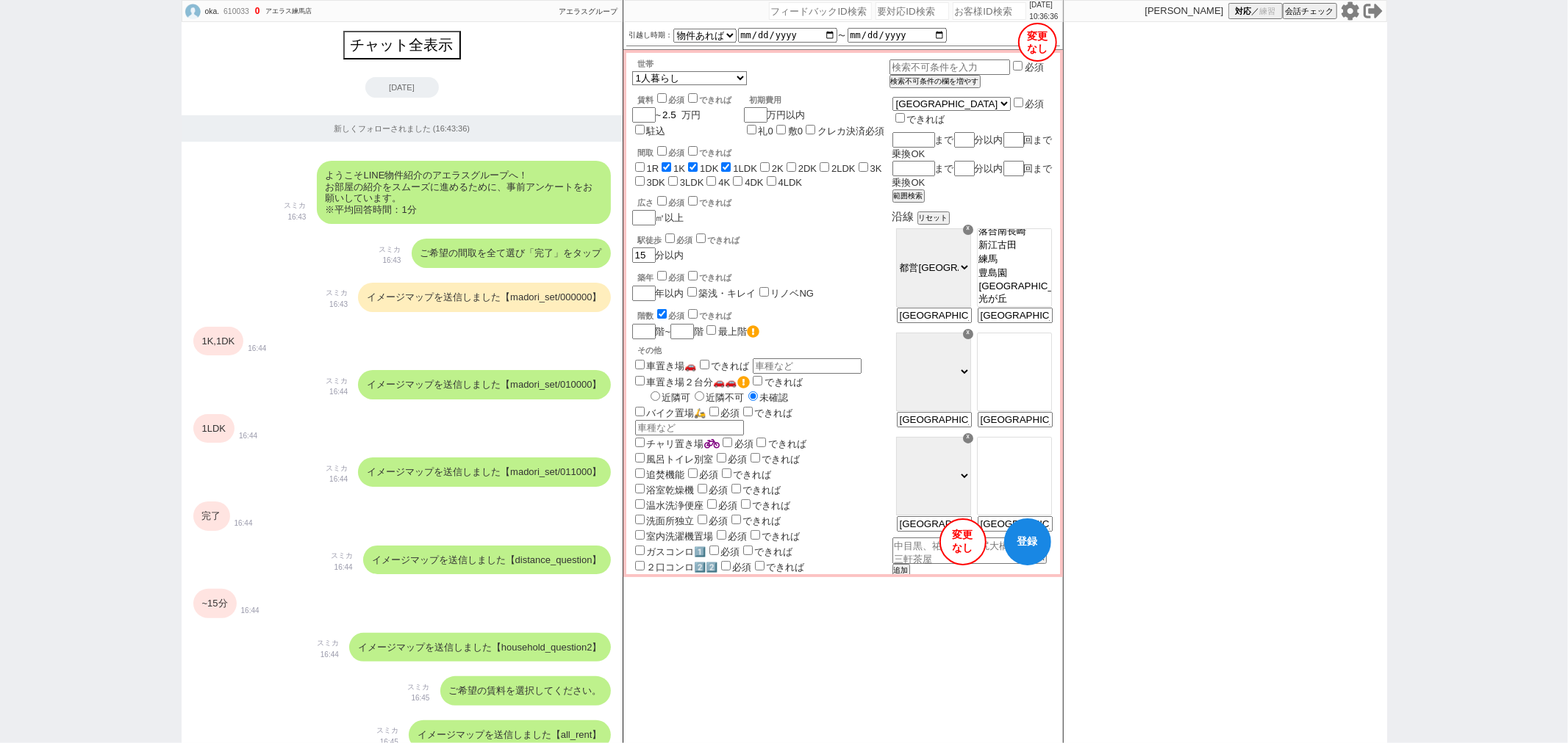
checkbox input "true"
checkbox input "false"
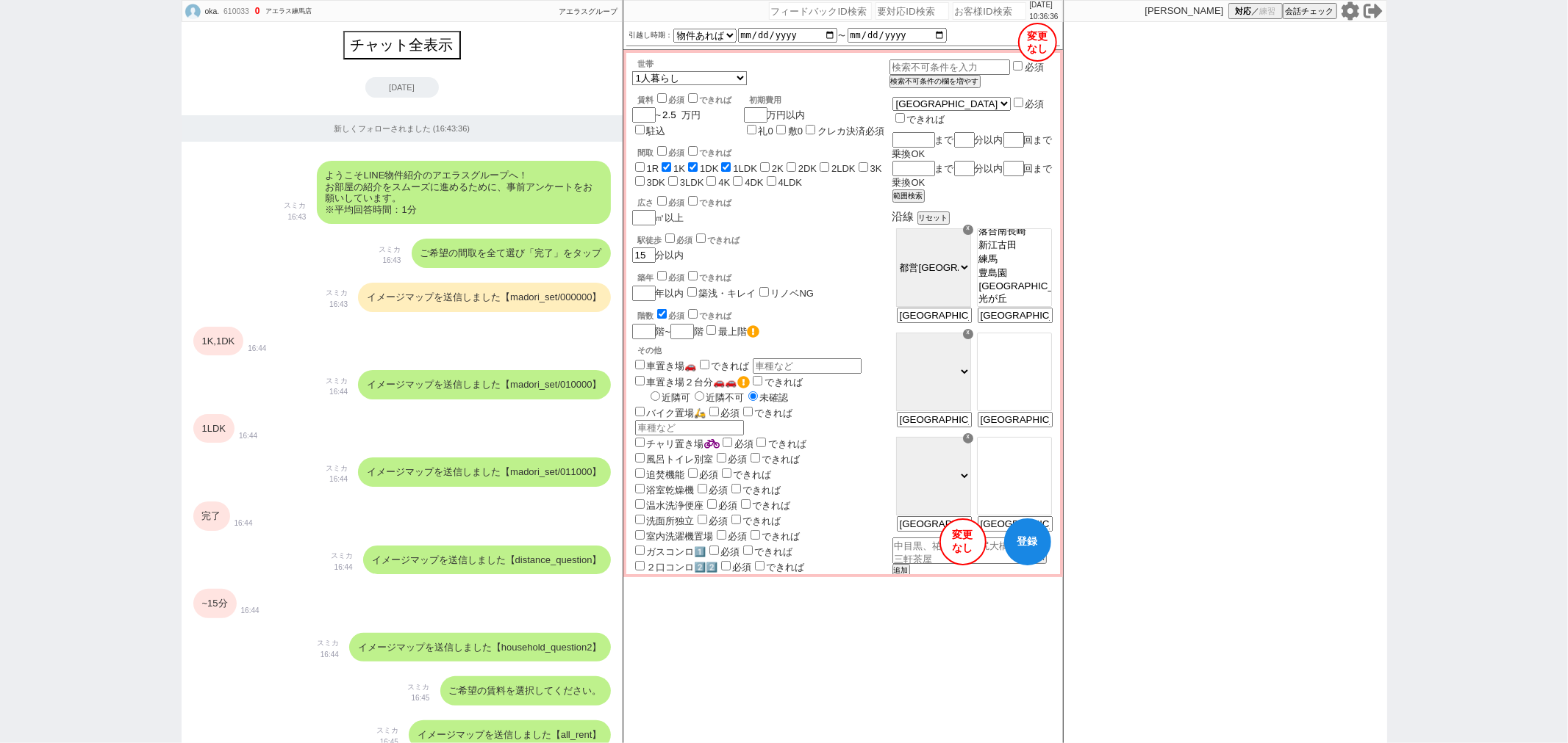
checkbox input "false"
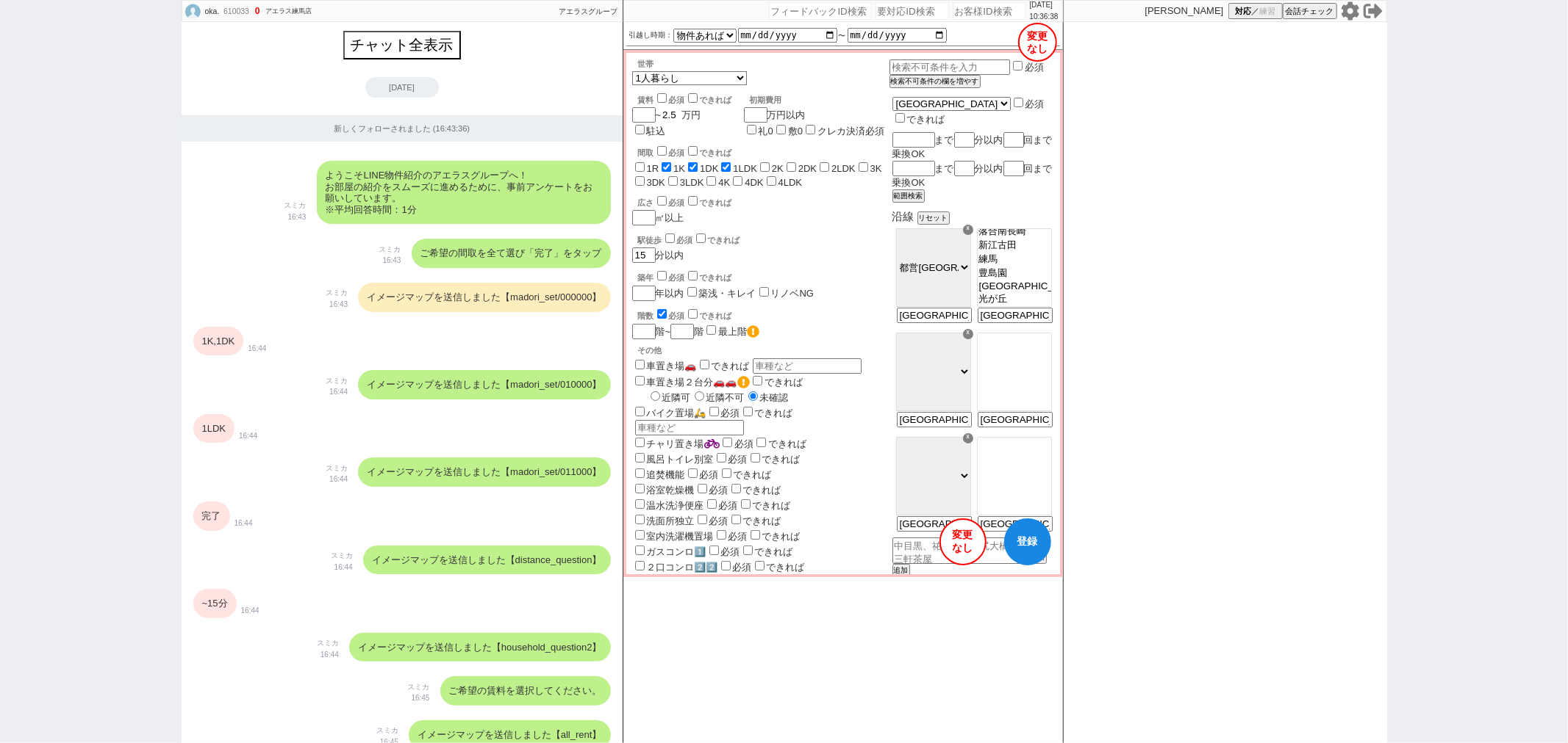
type input "2.5"
click at [1037, 544] on button "登録" at bounding box center [1027, 542] width 47 height 47
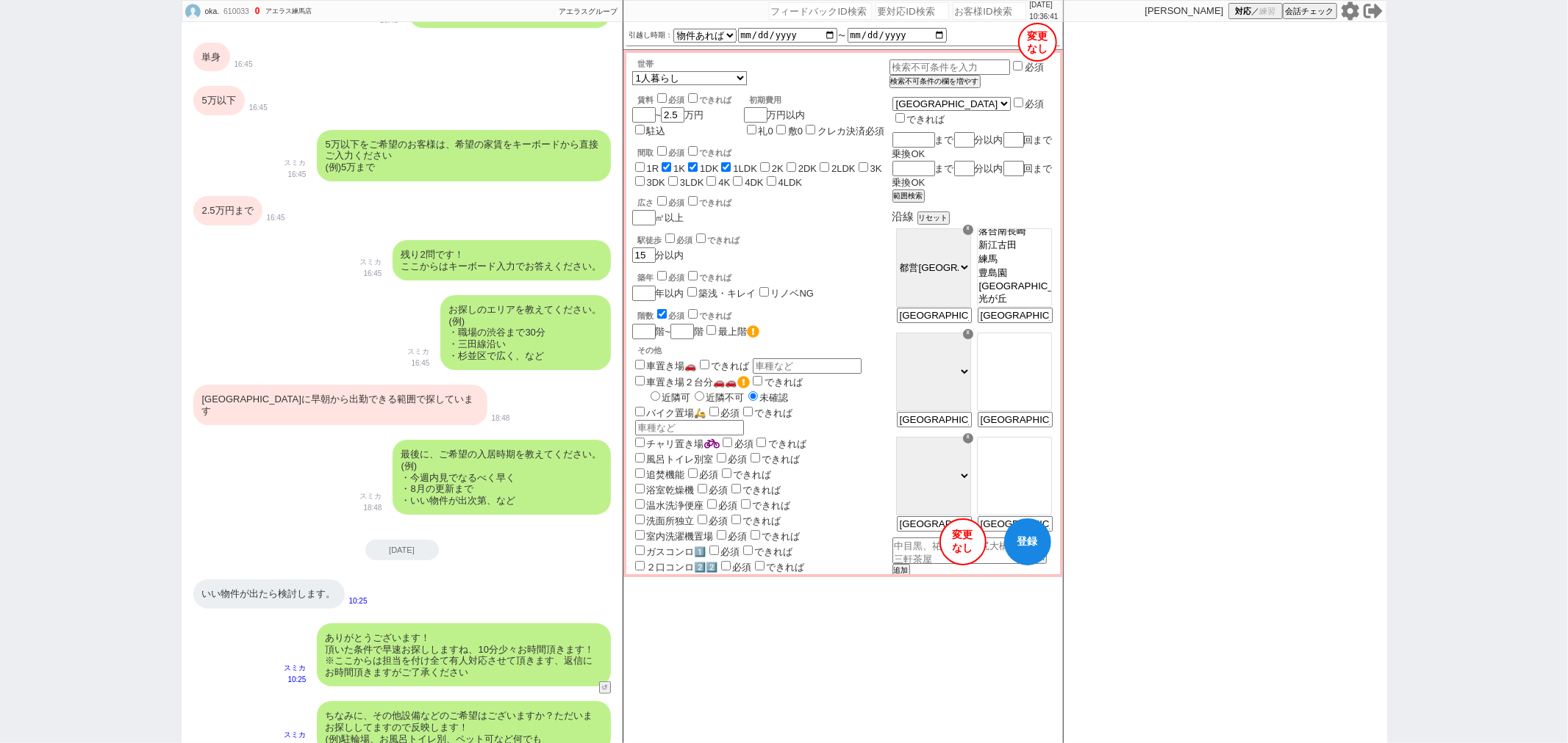
scroll to position [828, 0]
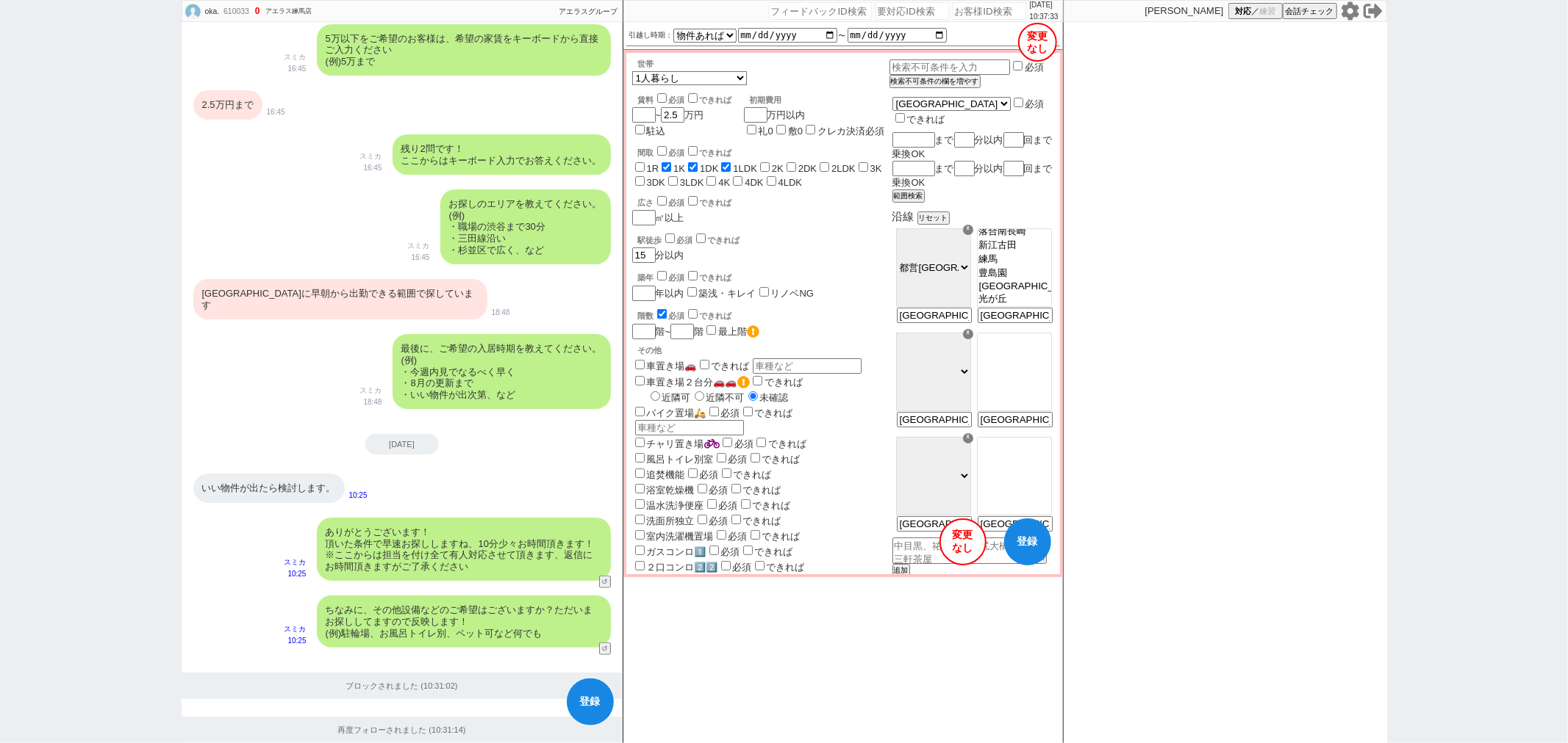
click at [1026, 559] on button "登録" at bounding box center [1027, 542] width 47 height 47
click at [1033, 48] on button "変更 なし" at bounding box center [1037, 42] width 39 height 39
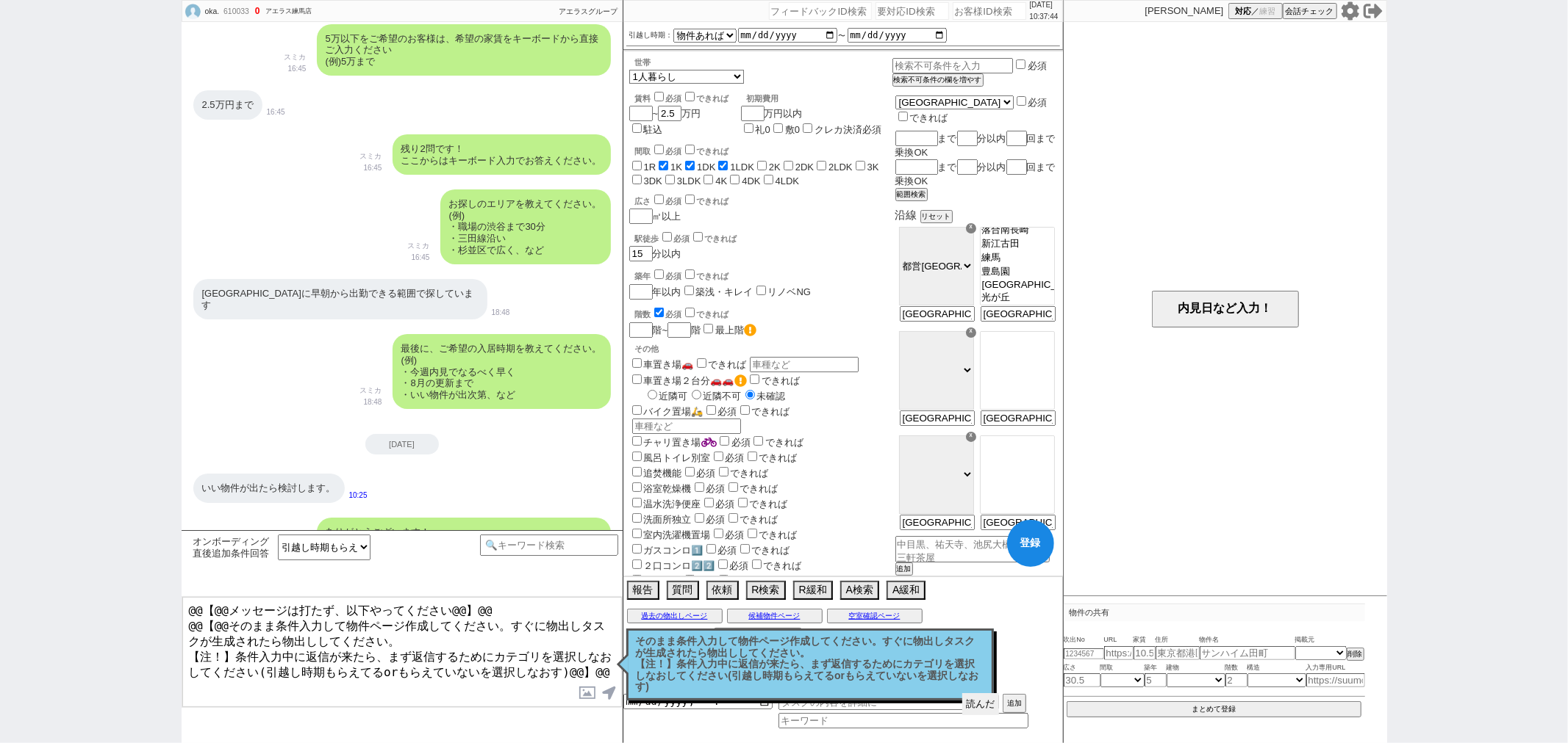
click at [976, 706] on button "読んだ" at bounding box center [980, 704] width 36 height 22
click at [978, 705] on button "読んだ" at bounding box center [980, 704] width 36 height 22
click at [978, 706] on button "読んだ" at bounding box center [980, 704] width 36 height 22
click at [1016, 548] on button "登録" at bounding box center [1030, 543] width 47 height 47
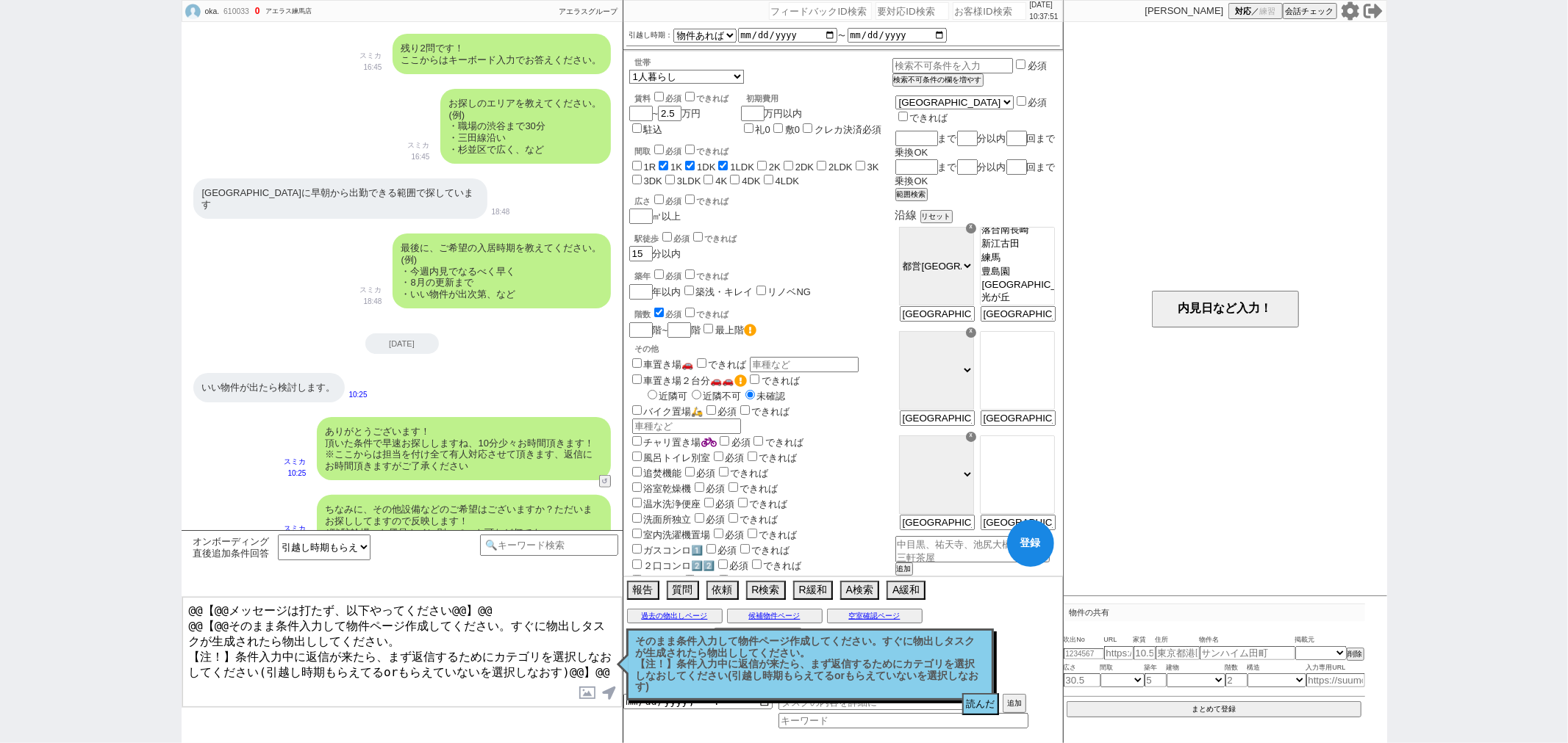
scroll to position [1041, 0]
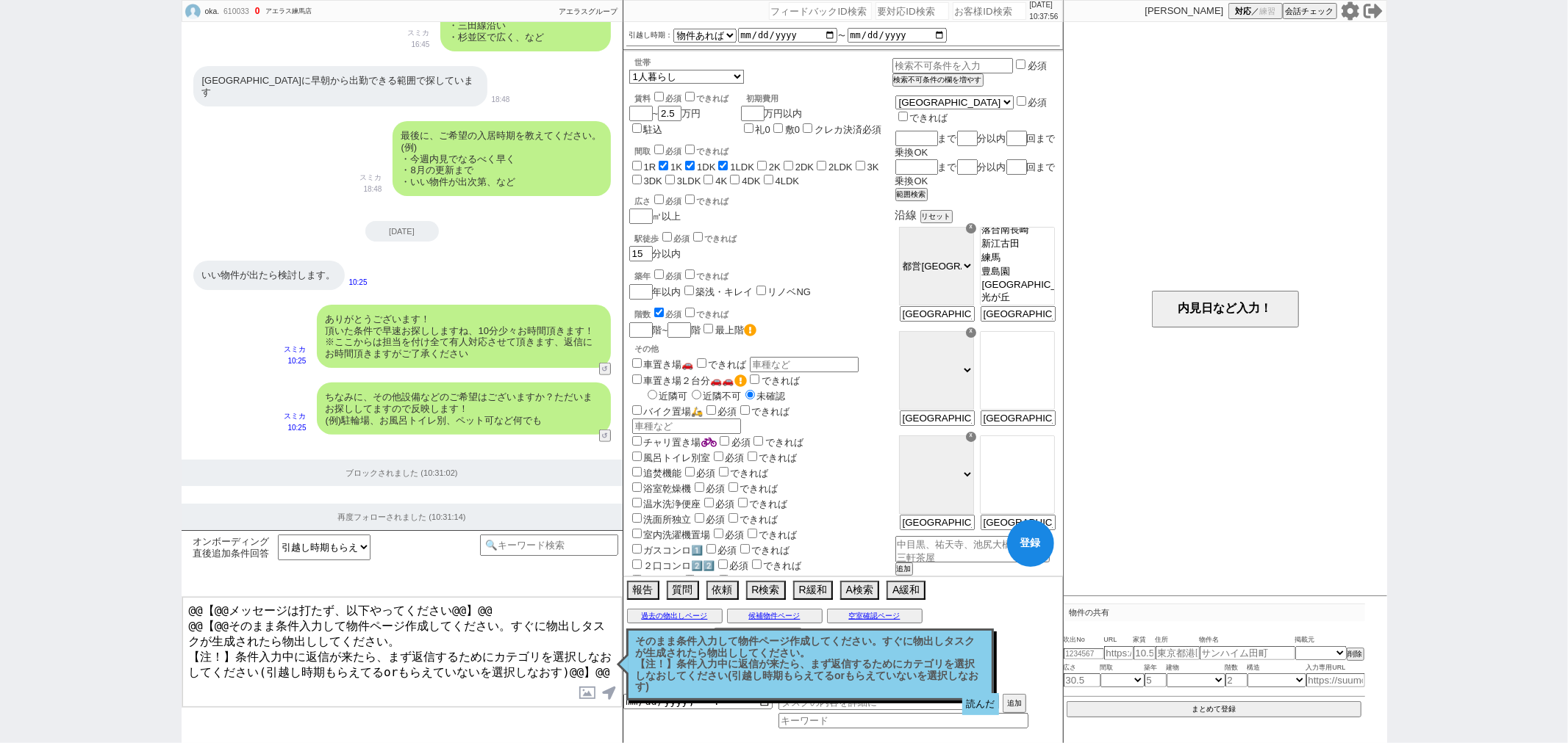
click at [976, 713] on button "読んだ" at bounding box center [980, 704] width 36 height 22
click at [969, 684] on p "そのまま条件入力して物件ページ作成してください。すぐに物出しタスクが生成されたら物出ししてください。 【注！】条件入力中に返信が来たら、まず返信するためにカテ…" at bounding box center [810, 664] width 349 height 57
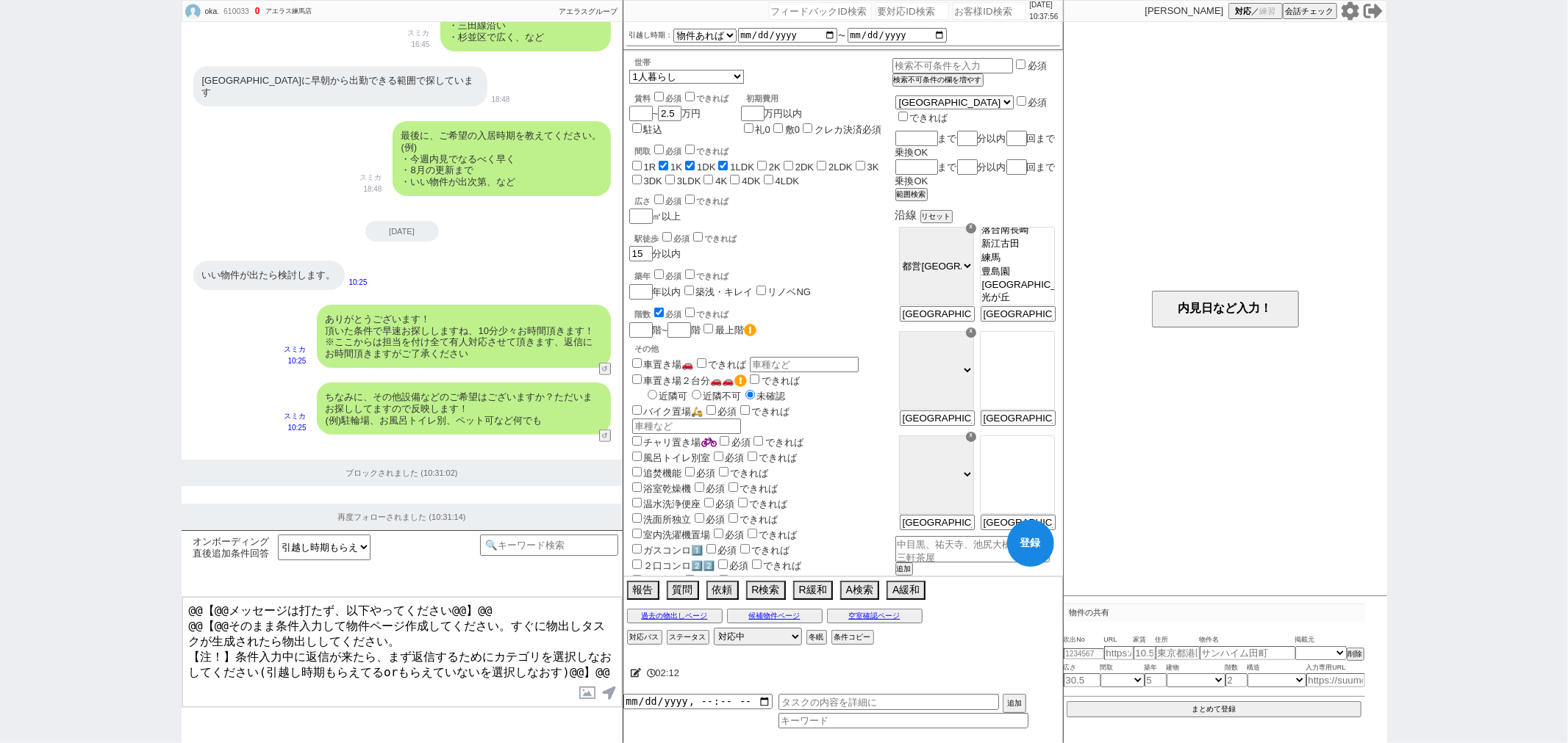
click at [969, 684] on div "02:12" at bounding box center [842, 674] width 439 height 30
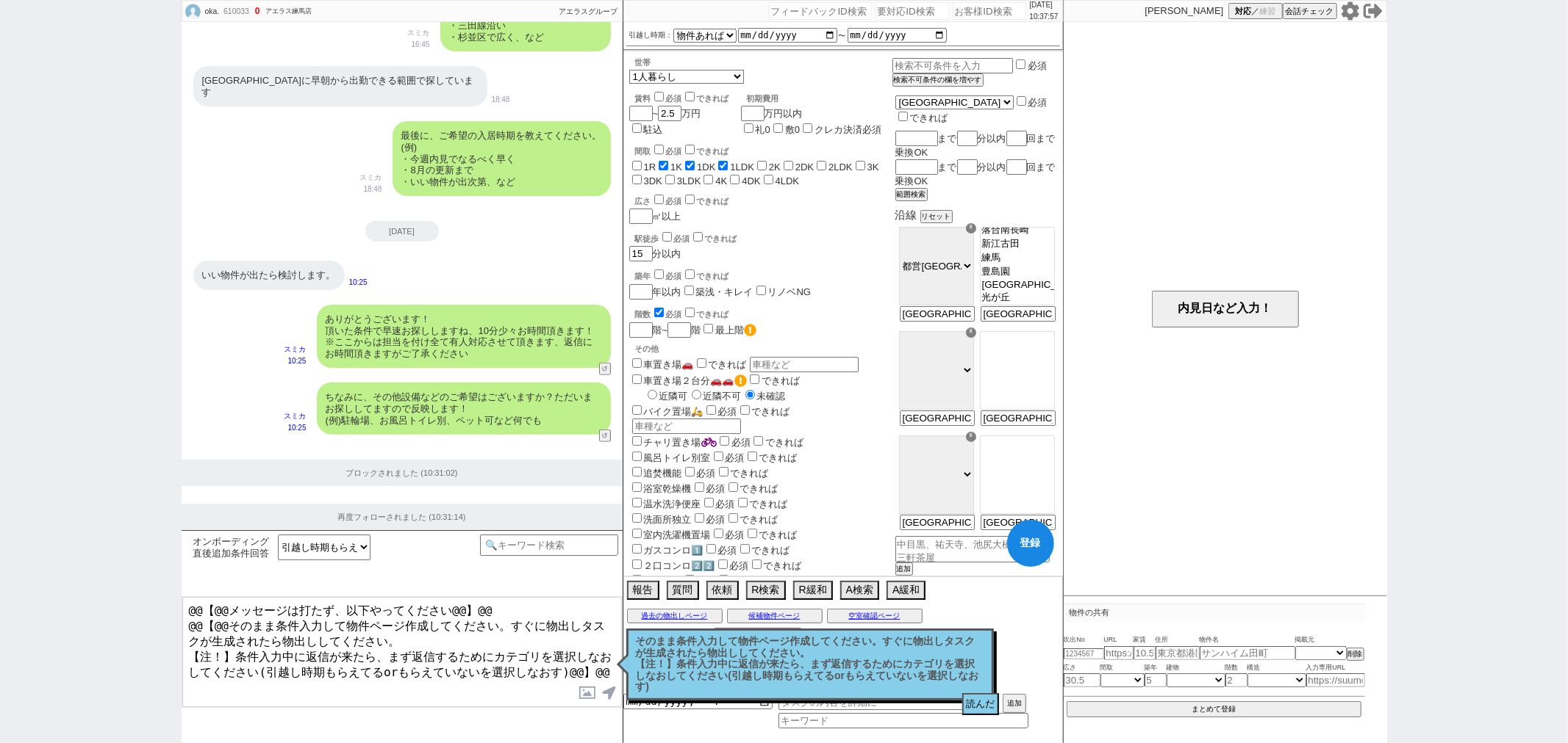
click at [416, 635] on textarea "@@【@@メッセージは打たず、以下やってください@@】@@ @@【@@そのまま条件入力して物件ページ作成してください。すぐに物出しタスクが生成されたら物出しし…" at bounding box center [401, 652] width 439 height 110
click at [1030, 541] on button "登録" at bounding box center [1030, 543] width 47 height 47
click at [979, 698] on button "読んだ" at bounding box center [980, 704] width 36 height 22
click at [978, 703] on button "読んだ" at bounding box center [980, 704] width 36 height 22
click at [917, 669] on p "そのまま条件入力して物件ページ作成してください。すぐに物出しタスクが生成されたら物出ししてください。 【注！】条件入力中に返信が来たら、まず返信するためにカテ…" at bounding box center [810, 664] width 349 height 57
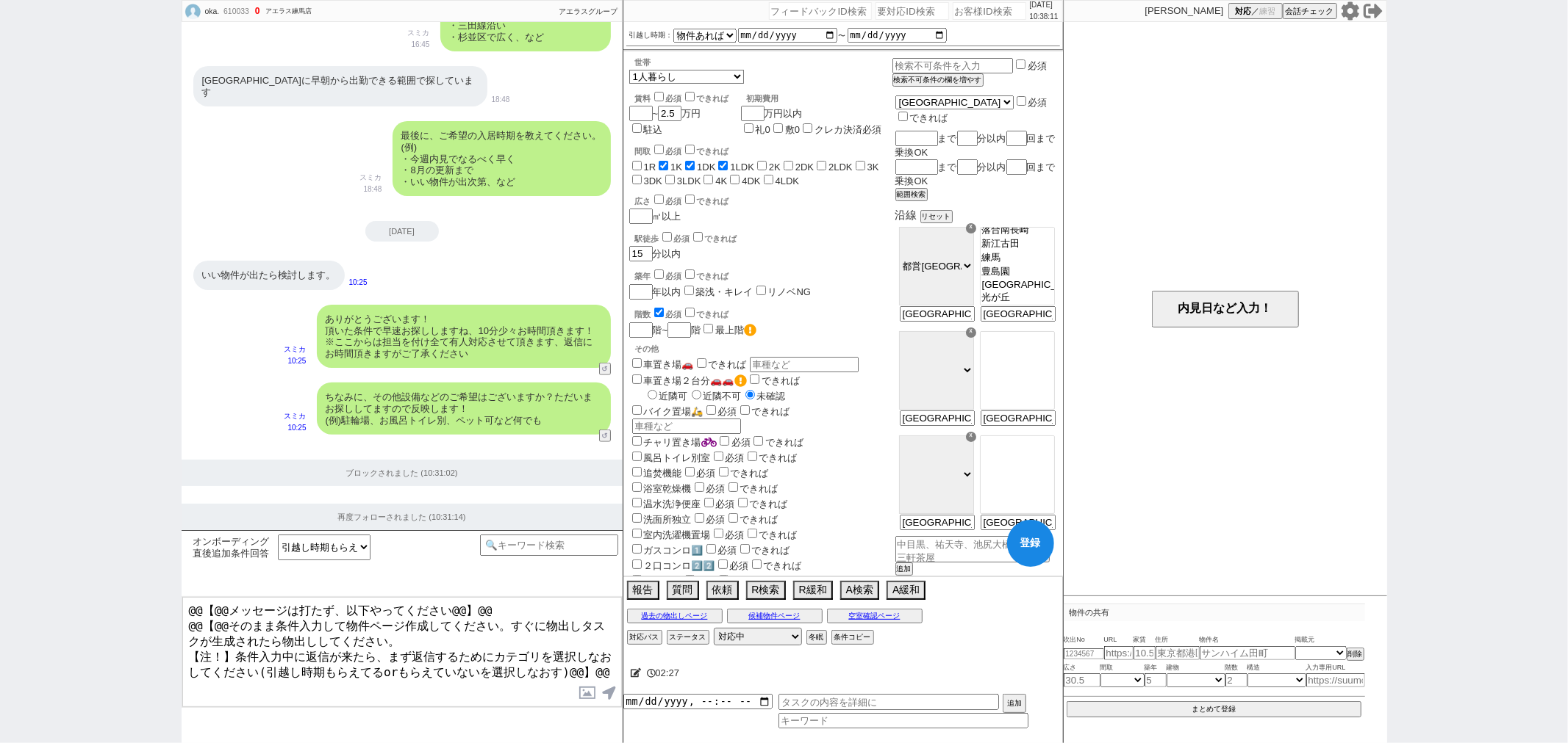
click at [590, 670] on textarea "@@【@@メッセージは打たず、以下やってください@@】@@ @@【@@そのまま条件入力して物件ページ作成してください。すぐに物出しタスクが生成されたら物出しし…" at bounding box center [401, 652] width 439 height 110
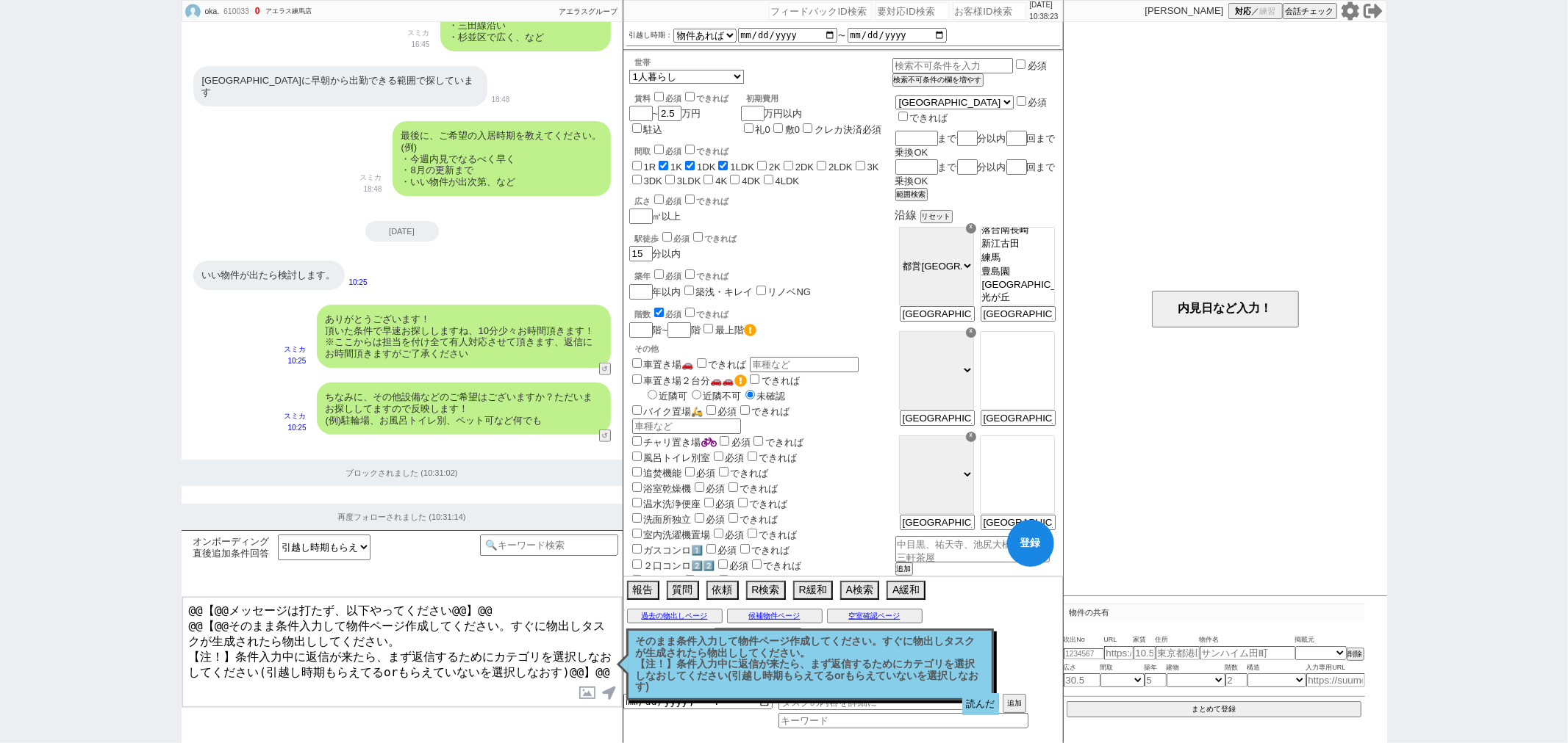
click at [979, 710] on button "読んだ" at bounding box center [980, 704] width 36 height 22
click at [910, 669] on p "そのまま条件入力して物件ページ作成してください。すぐに物出しタスクが生成されたら物出ししてください。 【注！】条件入力中に返信が来たら、まず返信するためにカテ…" at bounding box center [810, 664] width 349 height 57
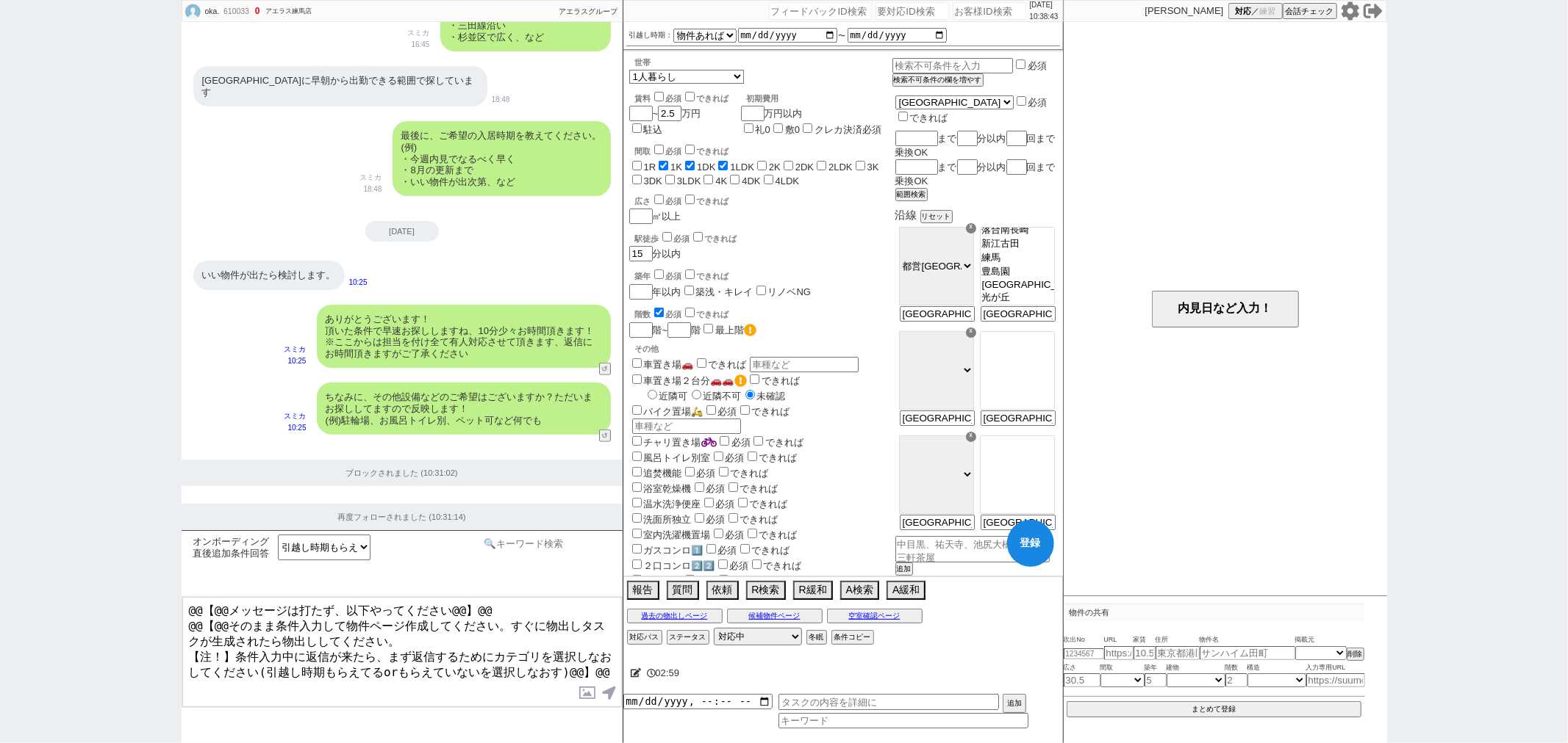
click at [529, 551] on input at bounding box center [549, 544] width 139 height 19
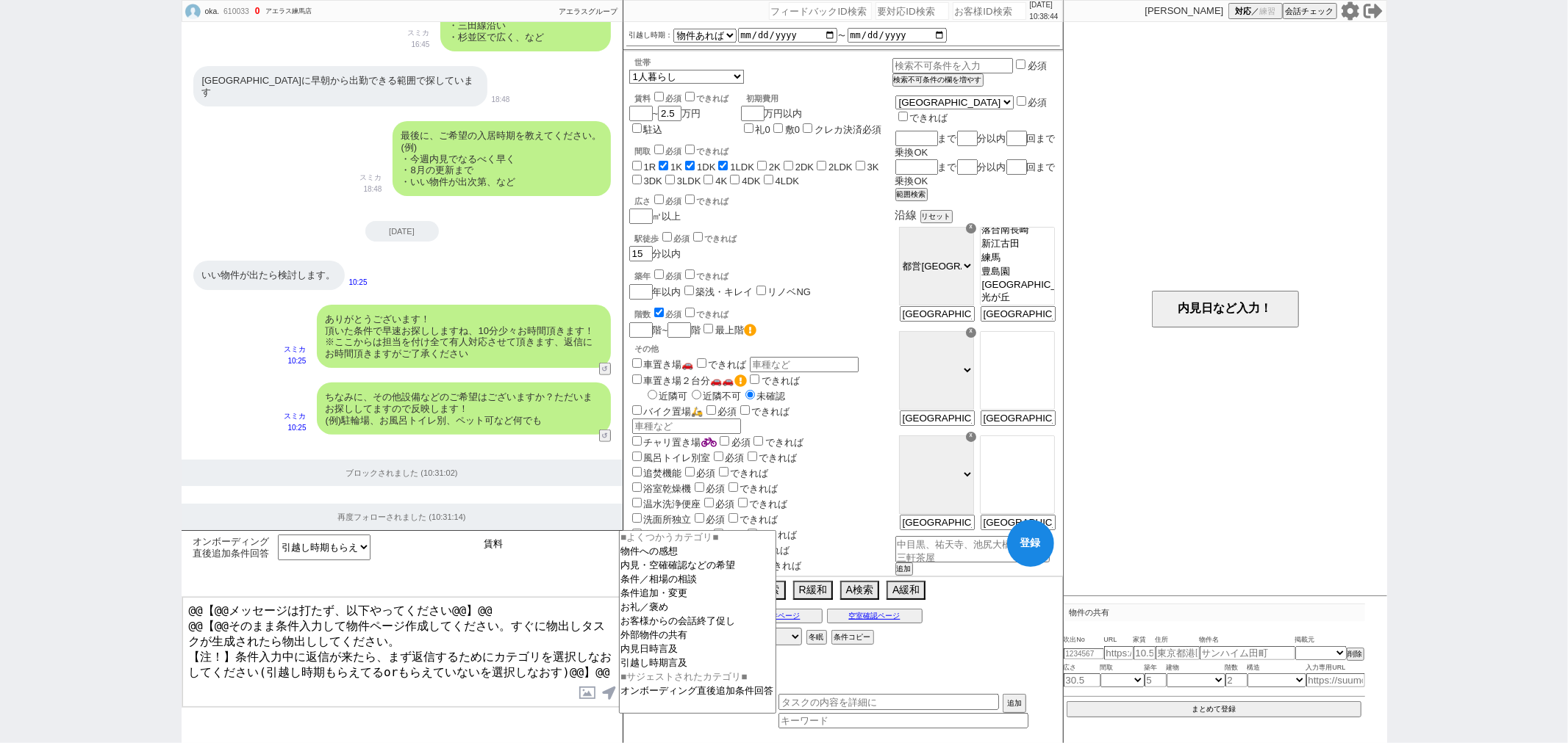
type input "賃料"
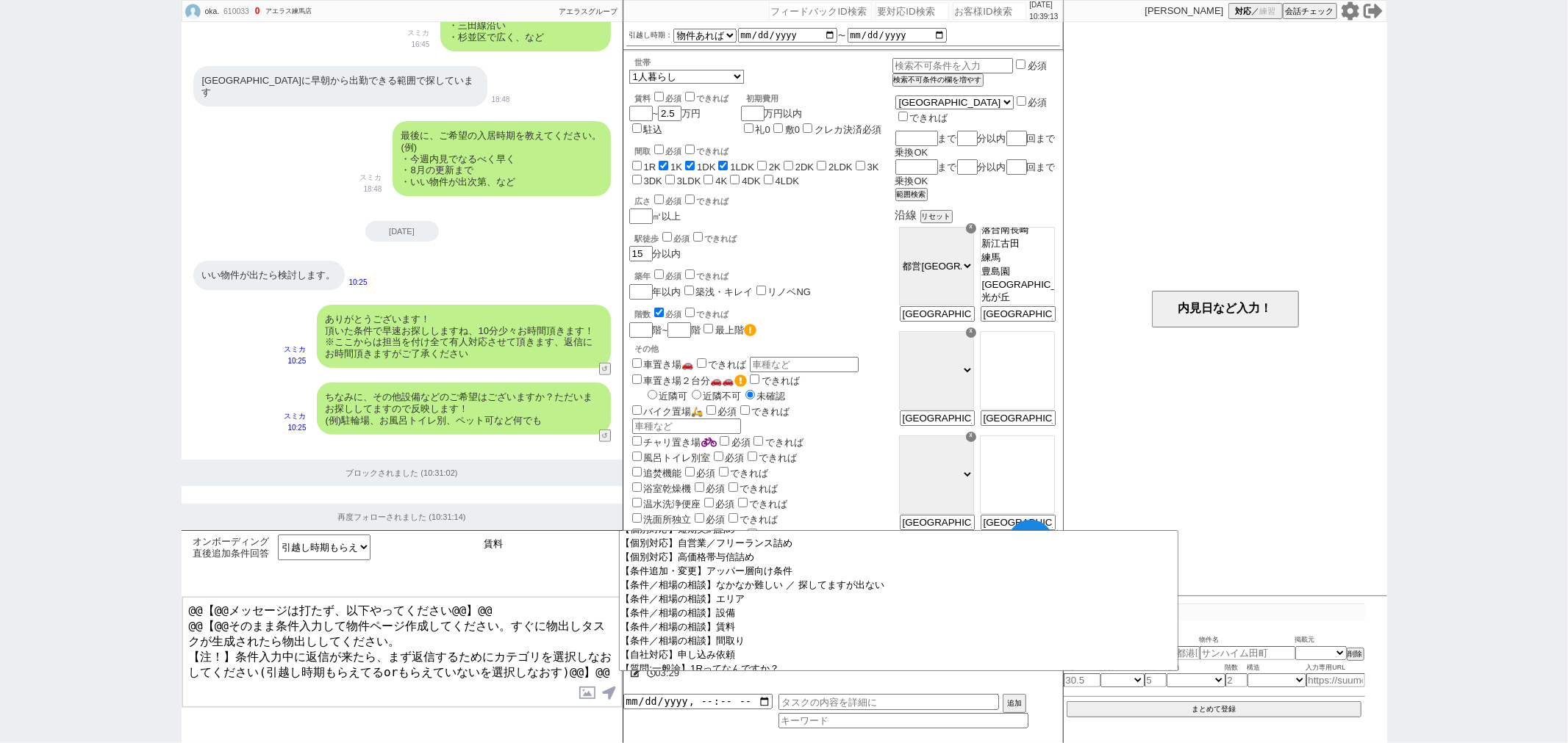
scroll to position [0, 0]
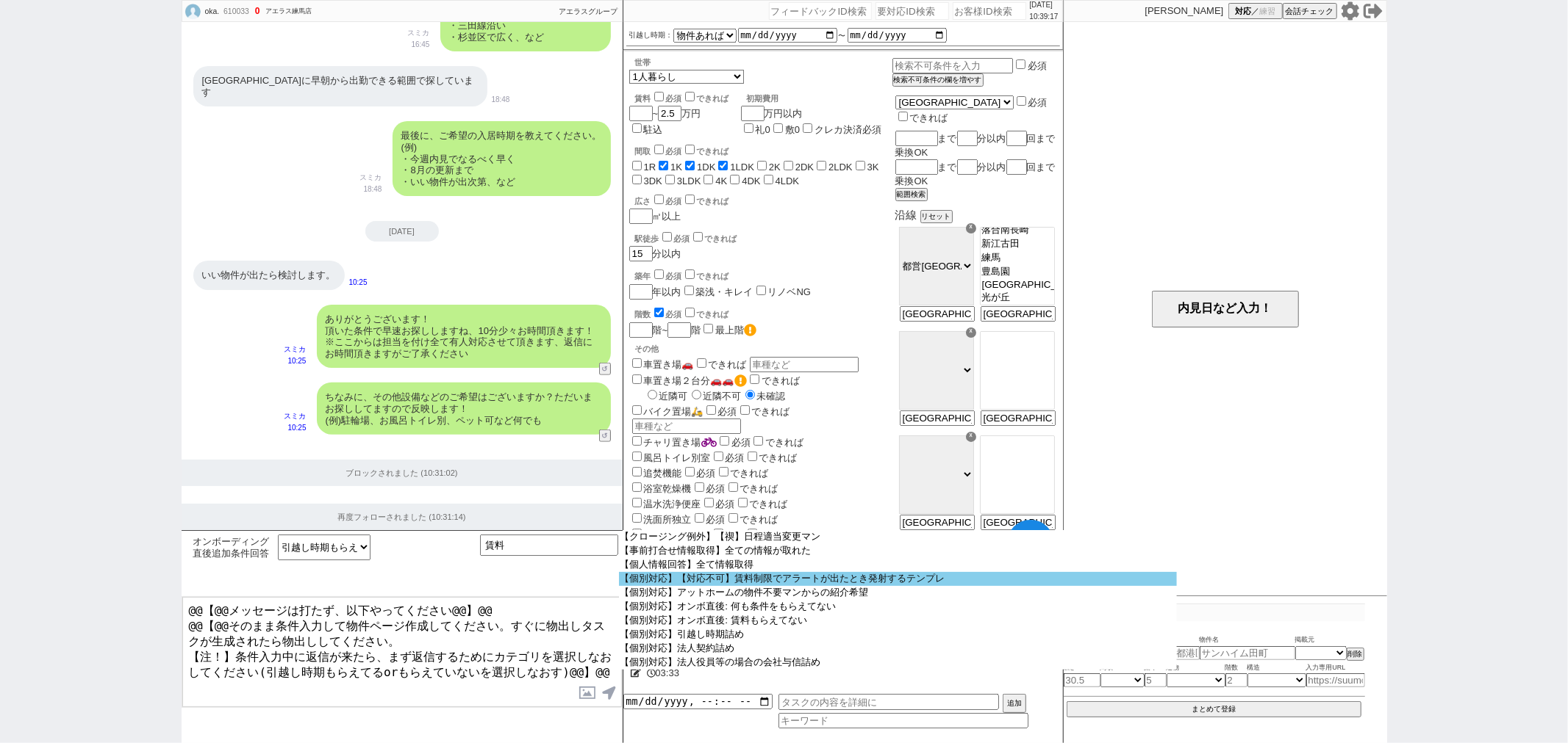
click at [720, 584] on option "【個別対応】【対応不可】賃料制限でアラートが出たとき発射するテンプレ" at bounding box center [897, 579] width 558 height 14
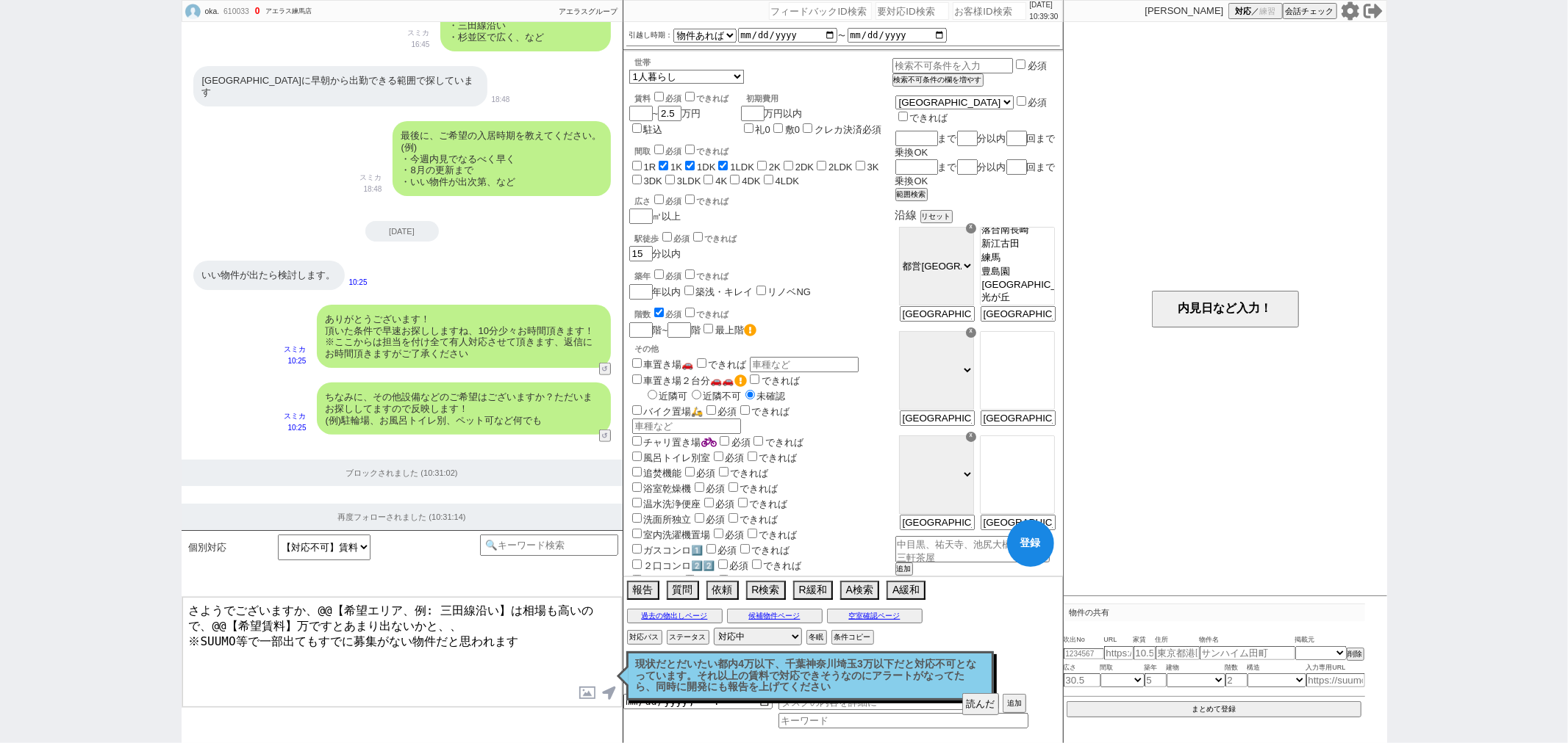
drag, startPoint x: 269, startPoint y: 603, endPoint x: 207, endPoint y: 597, distance: 62.3
click at [208, 597] on div "さようでございますか、@@【希望エリア、例: 三田線沿い】は相場も高いので、@@【希望賃料】万ですとあまり出ないかと、、 ※SUUMO等で一部出てもすでに募集…" at bounding box center [401, 652] width 441 height 111
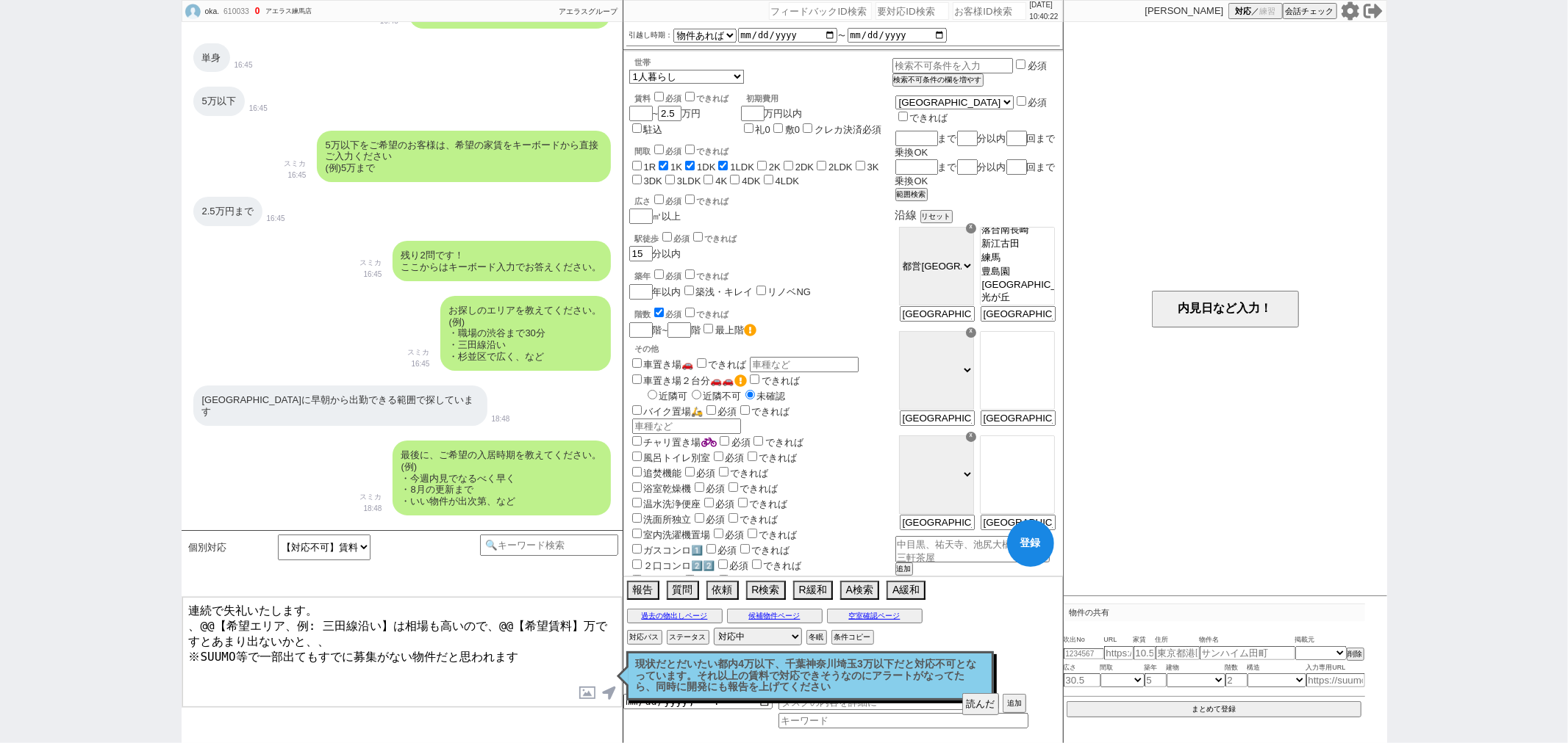
scroll to position [816, 0]
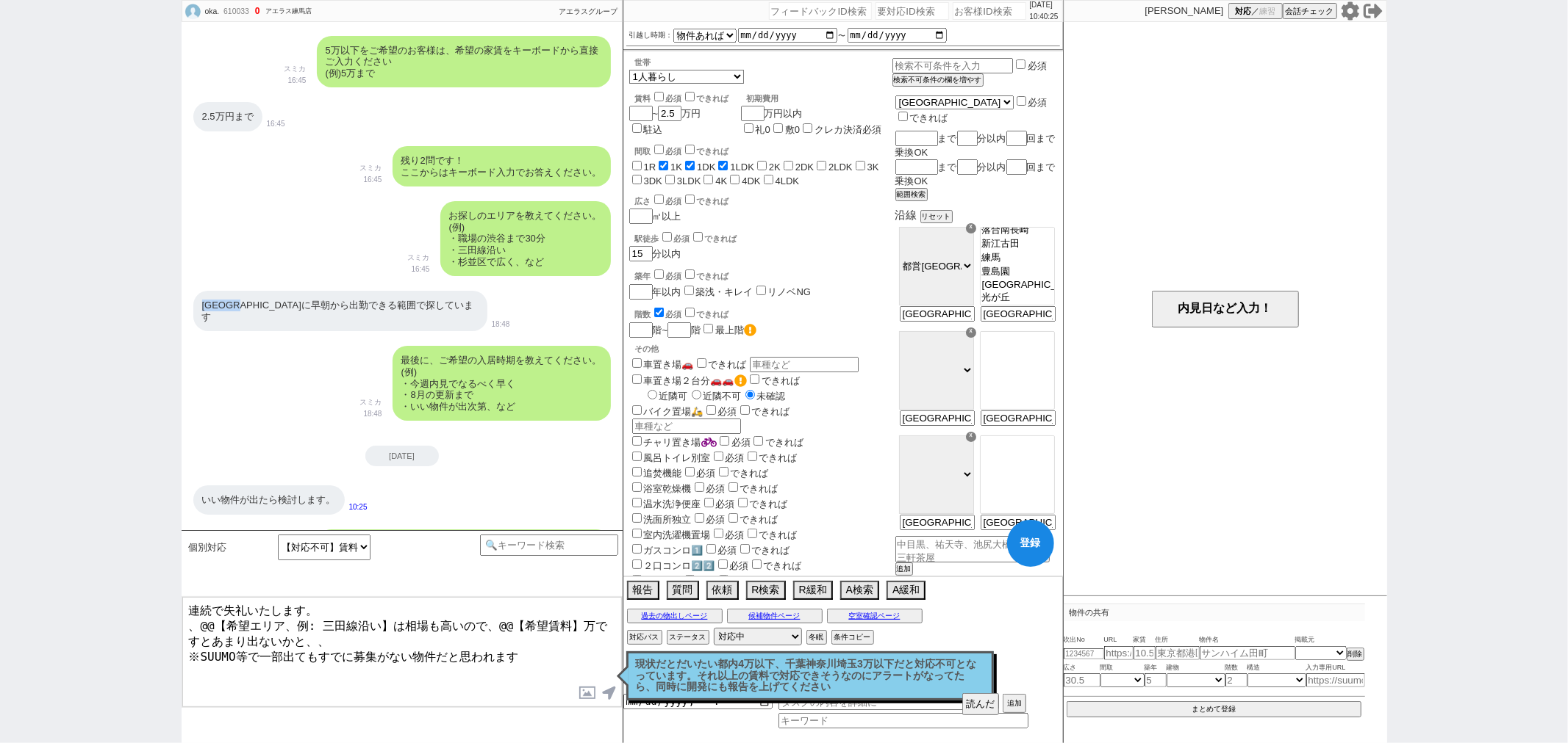
drag, startPoint x: 257, startPoint y: 303, endPoint x: 196, endPoint y: 305, distance: 61.0
click at [196, 305] on div "練馬春日町駅に早朝から出勤できる範囲で探しています" at bounding box center [340, 311] width 294 height 40
copy div "練馬春日町駅"
drag, startPoint x: 390, startPoint y: 625, endPoint x: 181, endPoint y: 624, distance: 209.0
click at [182, 624] on textarea "連続で失礼いたします。 、@@【希望エリア、例: 三田線沿い】は相場も高いので、@@【希望賃料】万ですとあまり出ないかと、、 ※SUUMO等で一部出てもすでに…" at bounding box center [401, 652] width 439 height 110
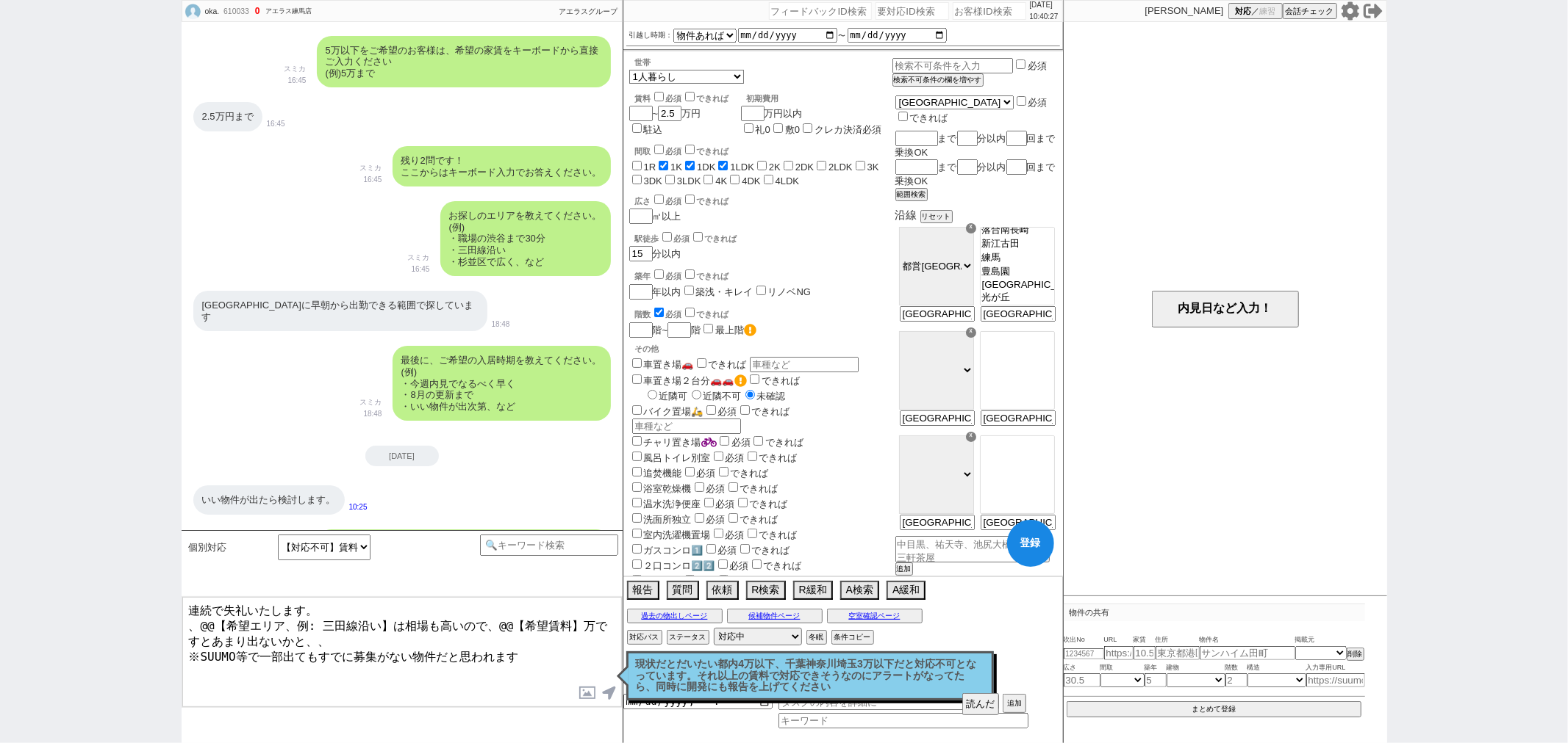
paste textarea "練馬春日町駅"
drag, startPoint x: 365, startPoint y: 624, endPoint x: 444, endPoint y: 617, distance: 79.3
click at [444, 617] on textarea "連続で失礼いたします。 練馬春日町駅は相場も高いので、@@【希望賃料】万ですとあまり出ないかと、、 ※SUUMO等で一部出てもすでに募集がない物件だと思われます" at bounding box center [401, 652] width 439 height 110
type textarea "連続で失礼いたします。 練馬春日町駅は相場も高いので、2.5万までですとあまり出ないかと、、 ※SUUMO等で一部出てもすでに募集がない物件だと思われます"
click at [917, 689] on p "現状だとだいたい都内4万以下、千葉神奈川埼玉3万以下だと対応不可となっています。それ以上の賃料で対応できそうなのにアラートがなってたら、同時に開発にも報告を上…" at bounding box center [810, 676] width 349 height 34
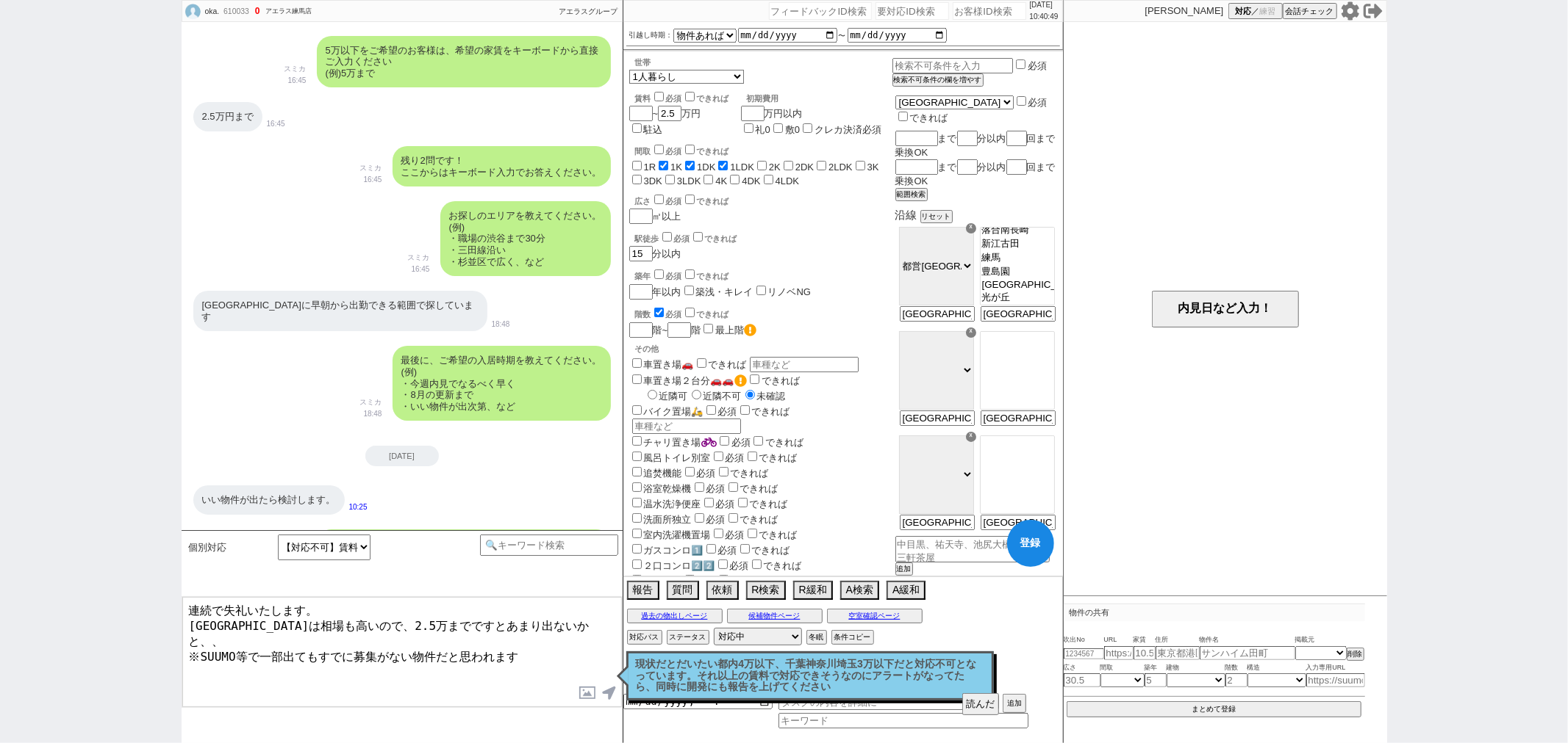
click at [526, 646] on textarea "連続で失礼いたします。 練馬春日町駅は相場も高いので、2.5万までですとあまり出ないかと、、 ※SUUMO等で一部出てもすでに募集がない物件だと思われます" at bounding box center [401, 652] width 439 height 110
click at [975, 708] on button "読んだ" at bounding box center [980, 704] width 36 height 22
click at [929, 687] on p "現状だとだいたい都内4万以下、千葉神奈川埼玉3万以下だと対応不可となっています。それ以上の賃料で対応できそうなのにアラートがなってたら、同時に開発にも報告を上…" at bounding box center [810, 676] width 349 height 34
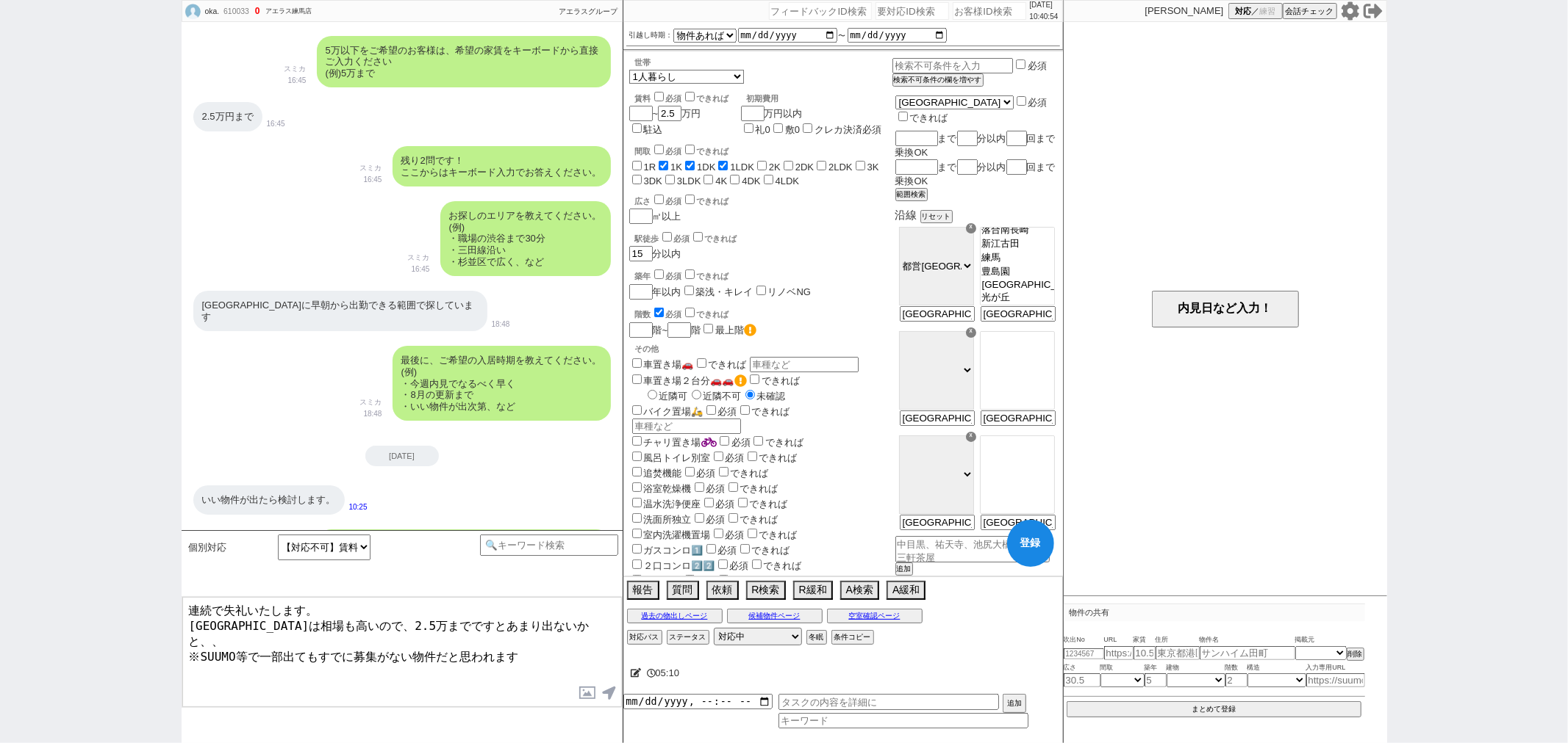
click at [531, 654] on textarea "連続で失礼いたします。 練馬春日町駅は相場も高いので、2.5万までですとあまり出ないかと、、 ※SUUMO等で一部出てもすでに募集がない物件だと思われます" at bounding box center [401, 652] width 439 height 110
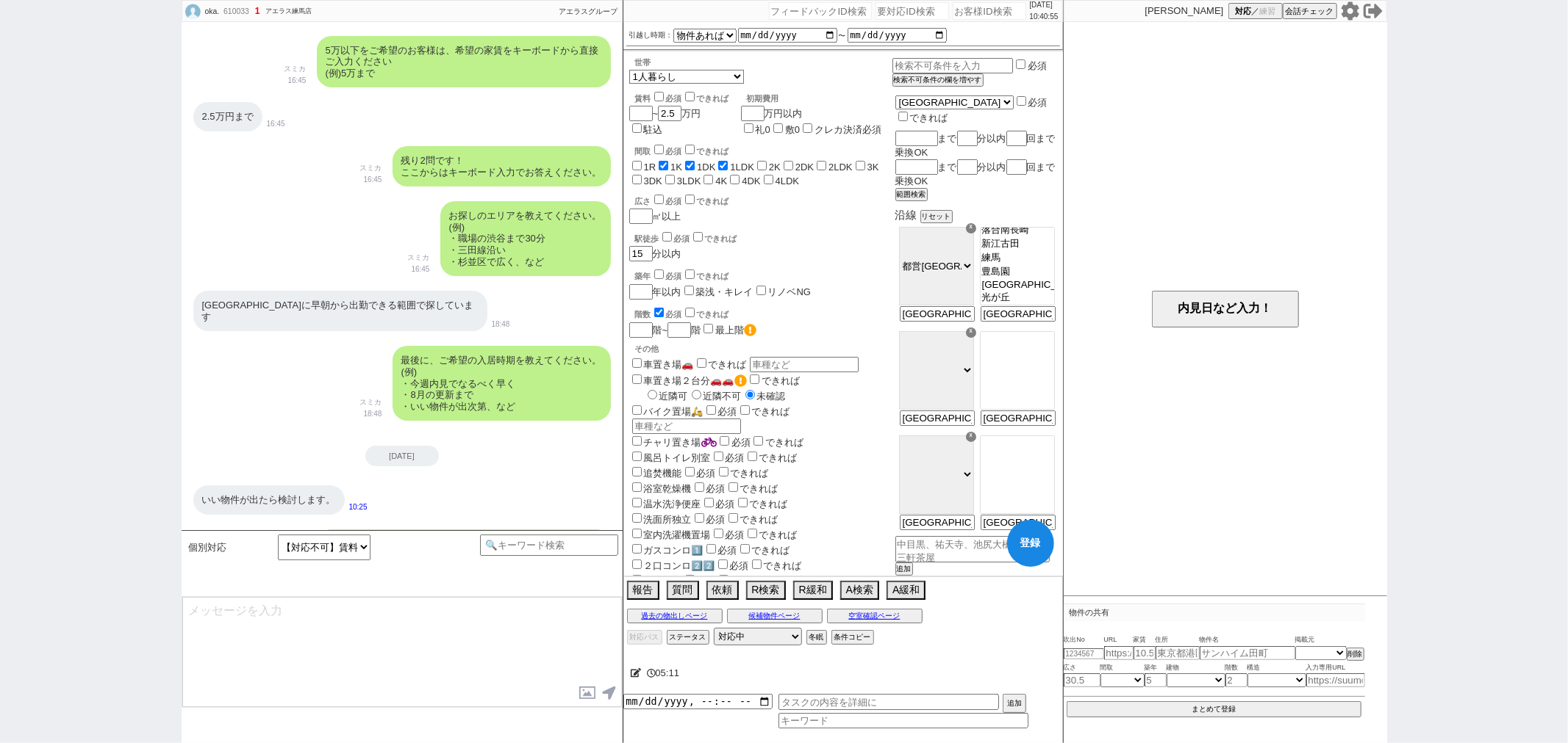
scroll to position [1120, 0]
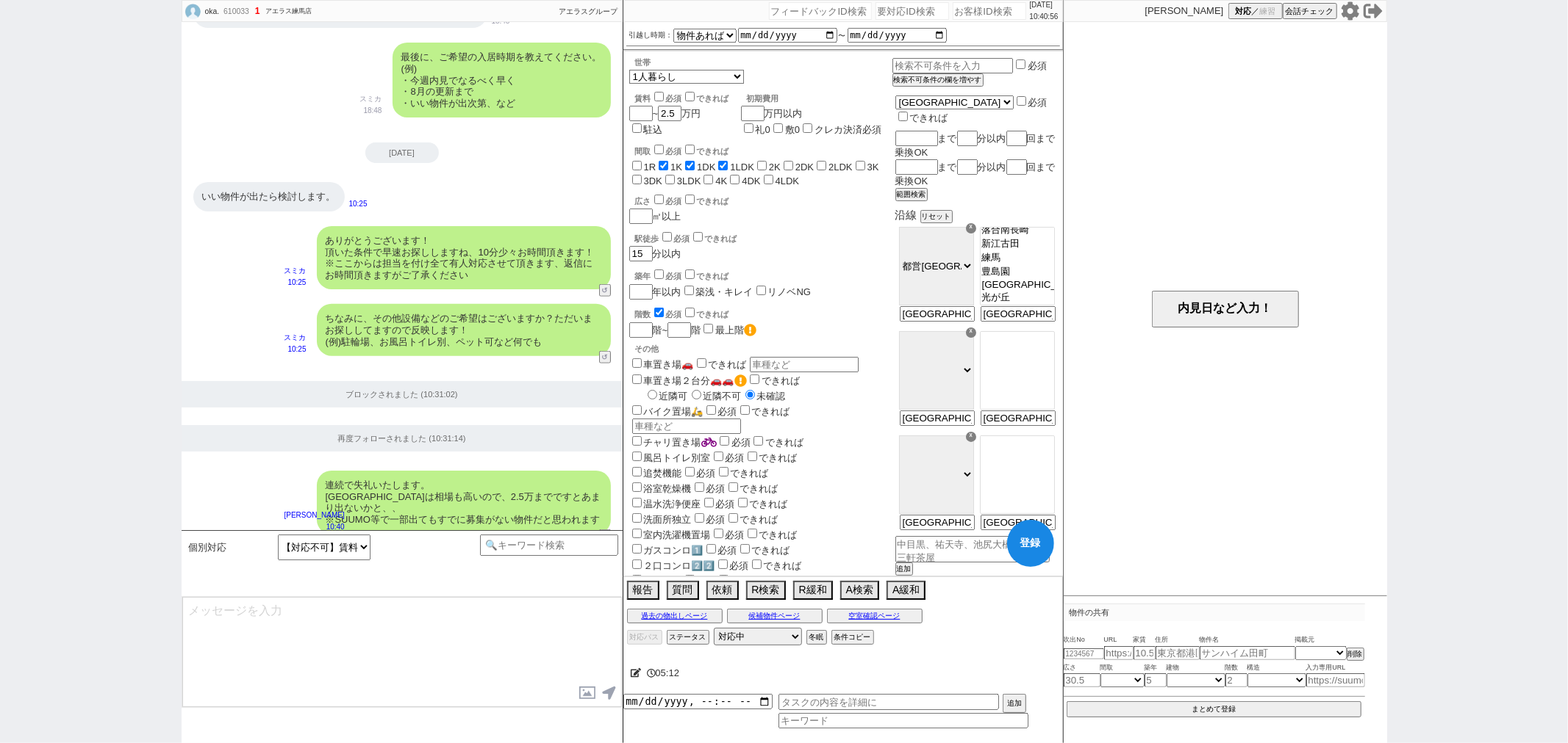
type textarea "賃料は最大でおいくらくらいまで可能でしょうか？ 相場に合わせて動ければ幸いです！"
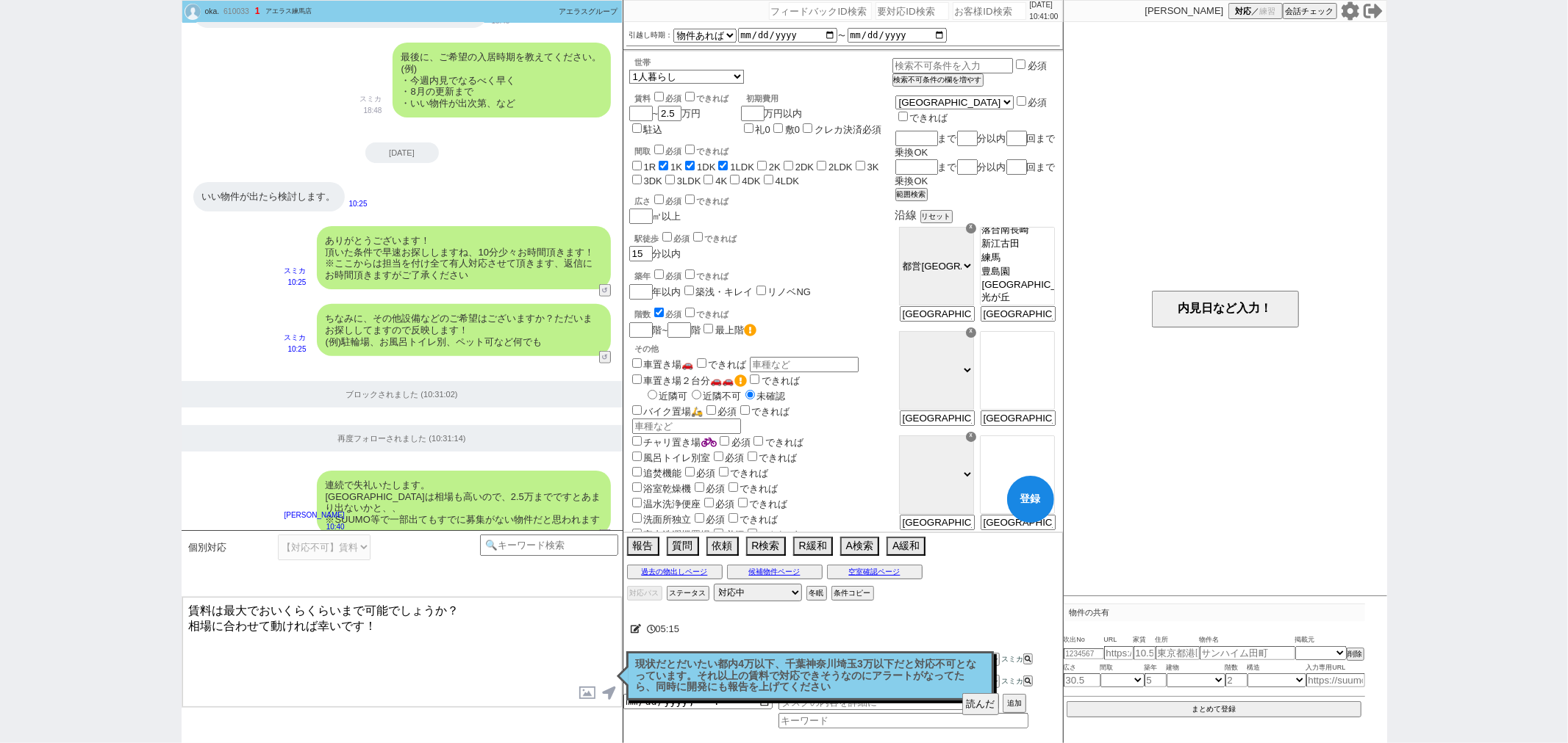
click at [857, 693] on div "読んだ" at bounding box center [817, 704] width 363 height 22
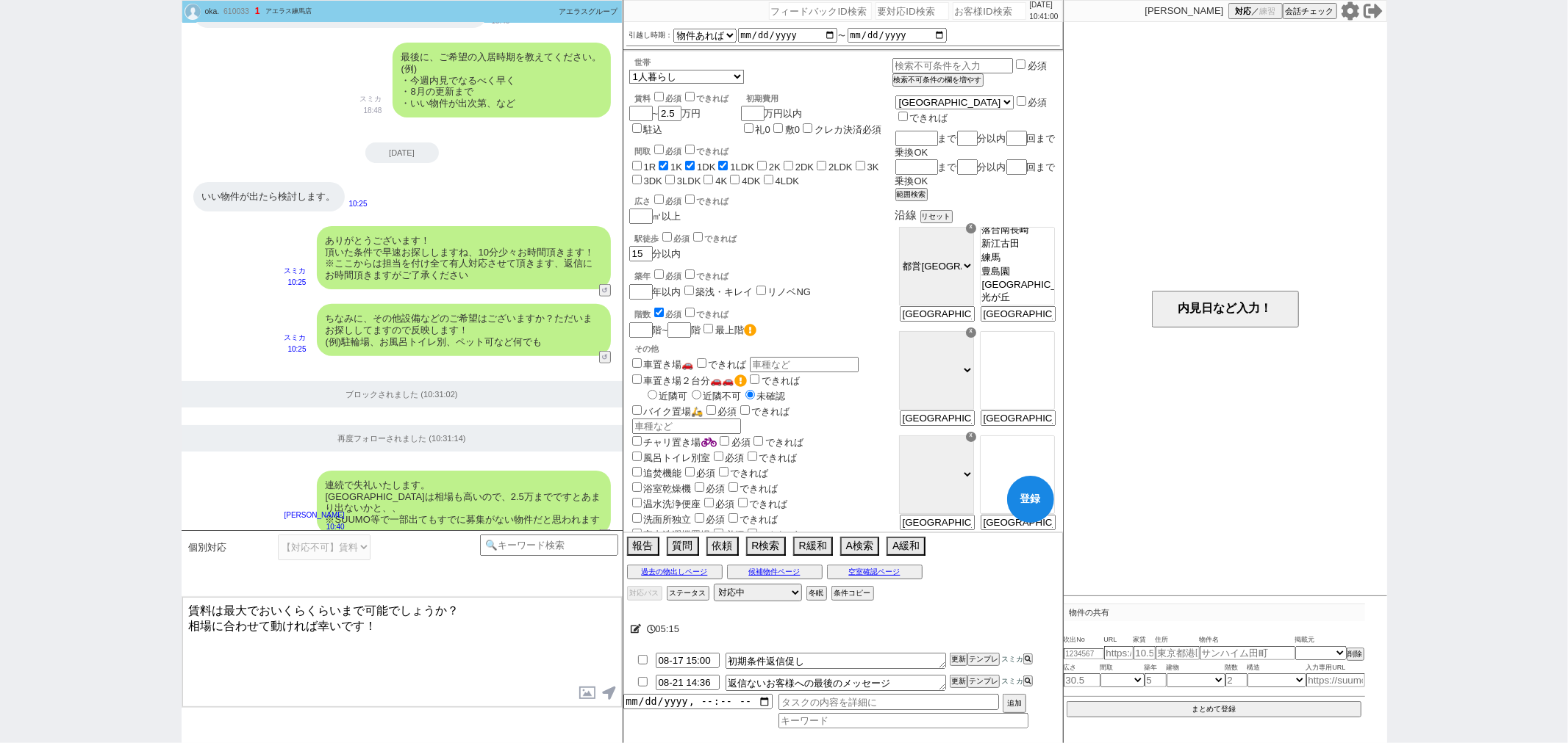
click at [424, 654] on textarea "賃料は最大でおいくらくらいまで可能でしょうか？ 相場に合わせて動ければ幸いです！" at bounding box center [401, 652] width 439 height 110
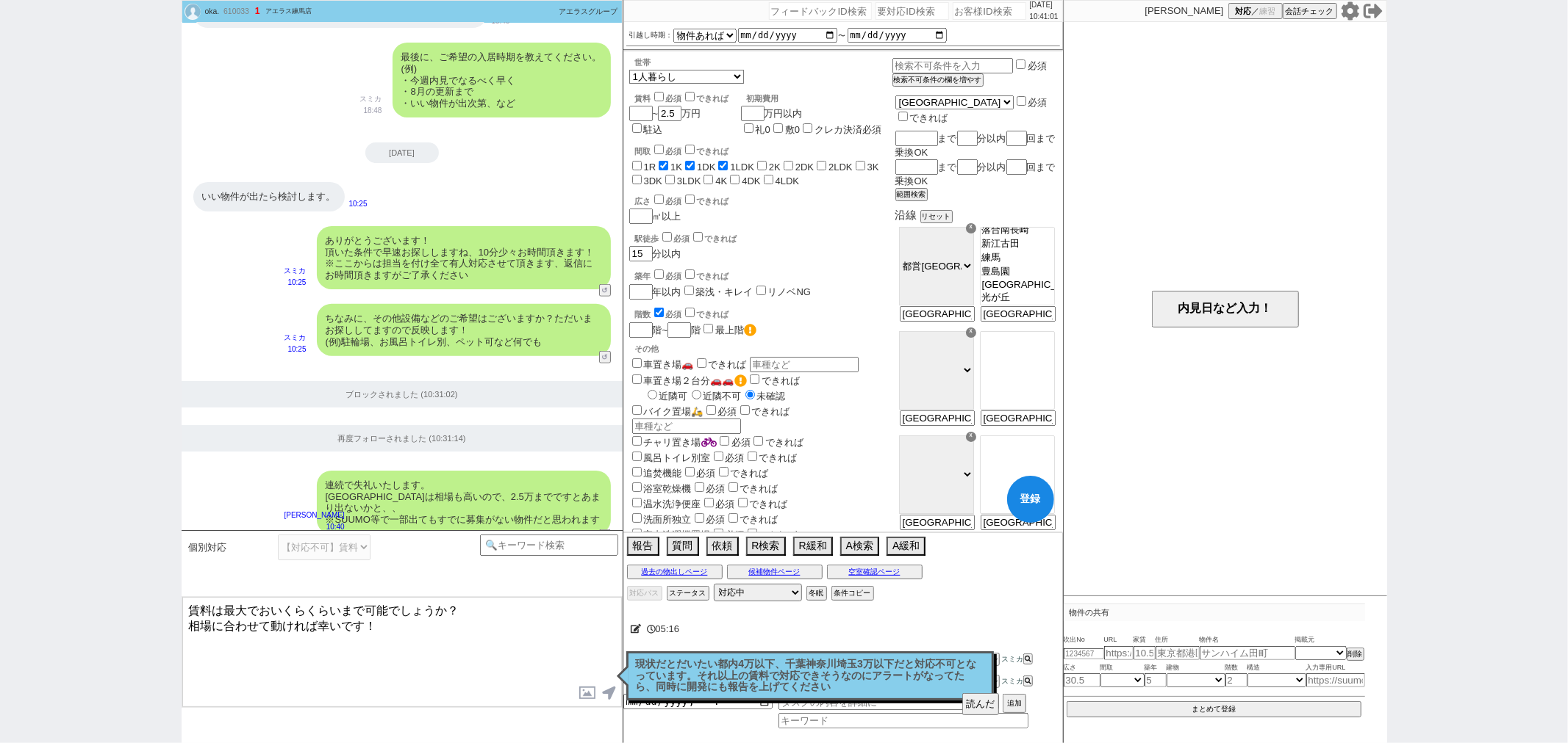
click at [960, 702] on div "読んだ" at bounding box center [817, 704] width 363 height 22
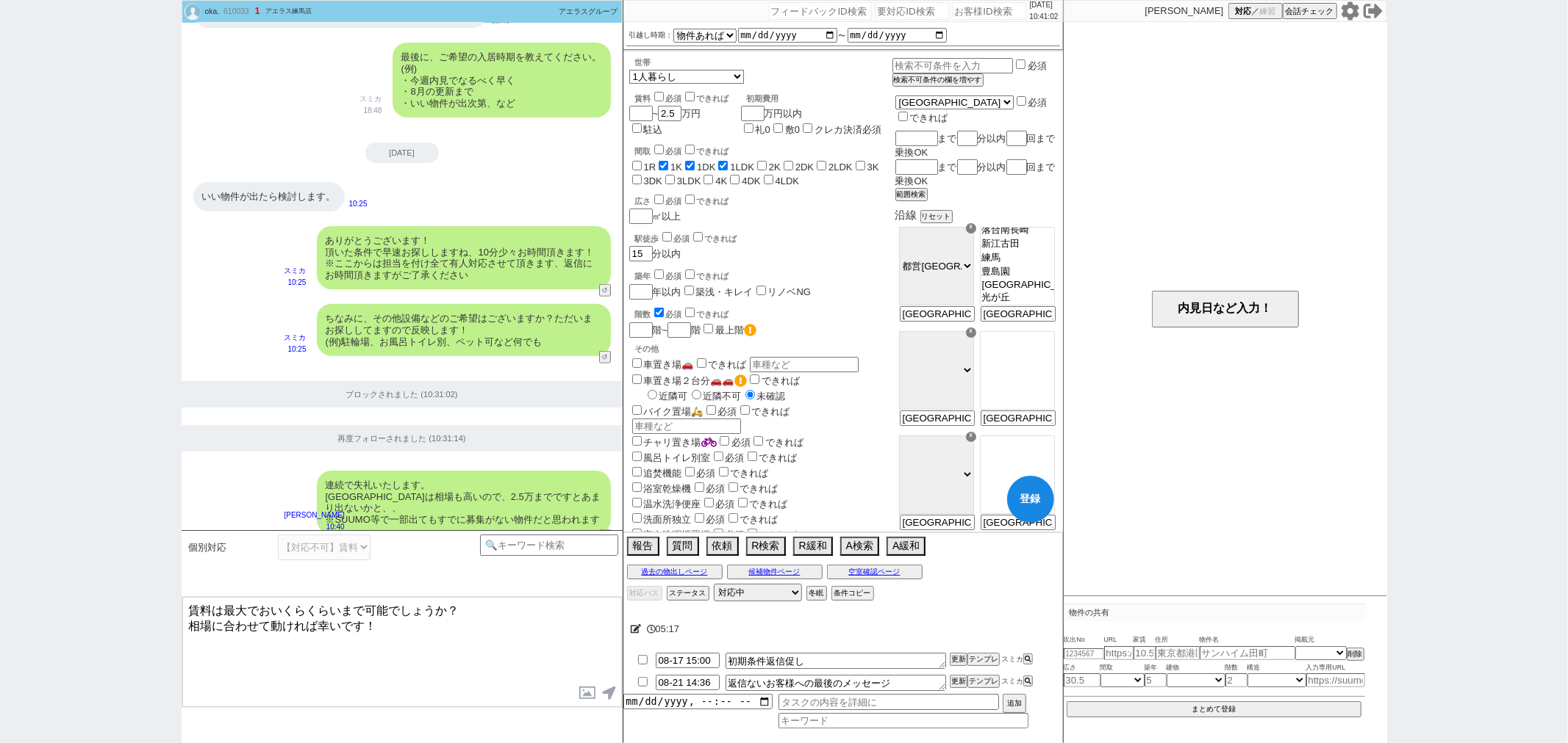
drag, startPoint x: 548, startPoint y: 642, endPoint x: 610, endPoint y: 652, distance: 62.8
click at [547, 642] on textarea "賃料は最大でおいくらくらいまで可能でしょうか？ 相場に合わせて動ければ幸いです！" at bounding box center [401, 652] width 439 height 110
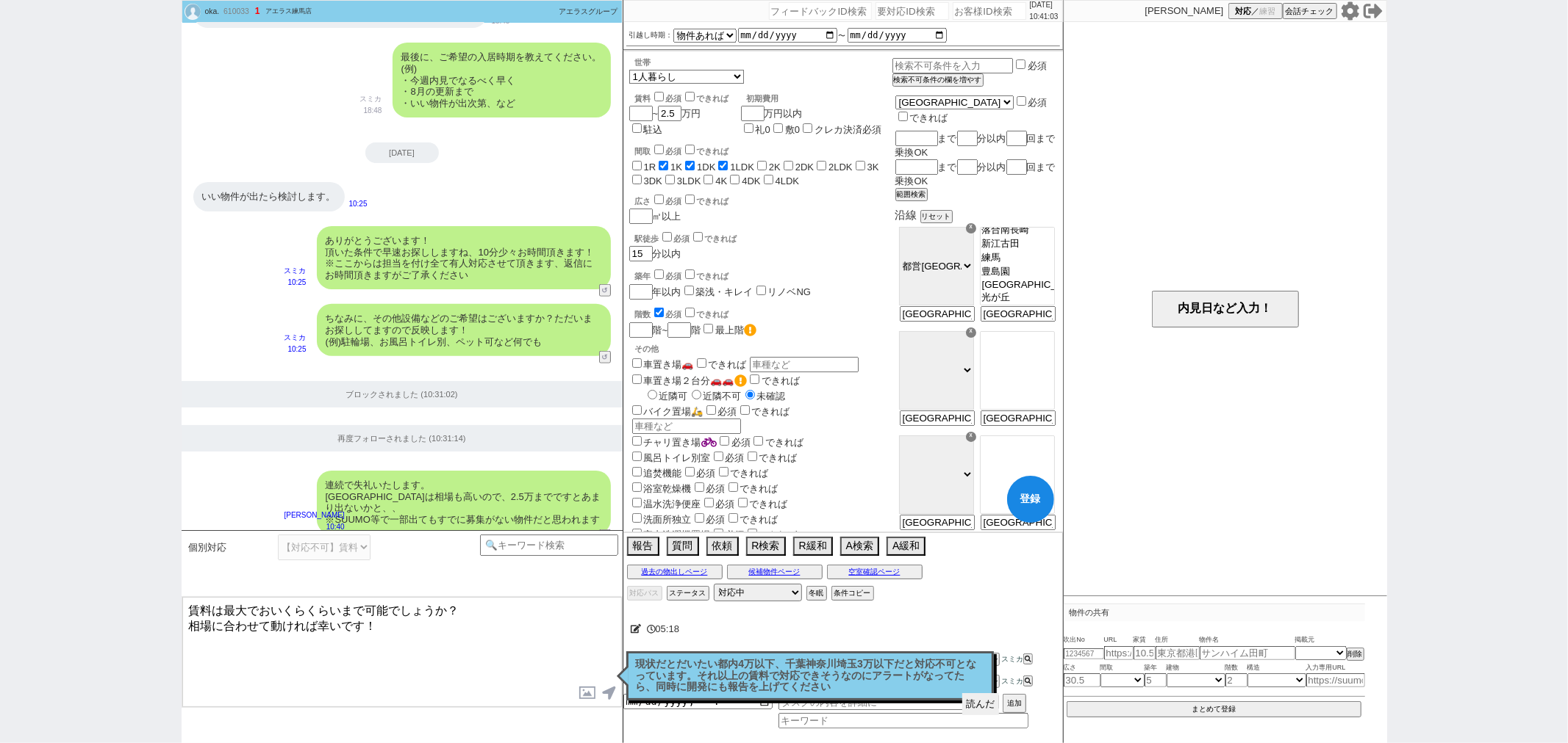
click at [980, 706] on button "読んだ" at bounding box center [980, 704] width 36 height 22
click at [910, 690] on p "現状だとだいたい都内4万以下、千葉神奈川埼玉3万以下だと対応不可となっています。それ以上の賃料で対応できそうなのにアラートがなってたら、同時に開発にも報告を上…" at bounding box center [810, 676] width 349 height 34
click at [497, 640] on textarea "賃料は最大でおいくらくらいまで可能でしょうか？ 相場に合わせて動ければ幸いです！" at bounding box center [401, 652] width 439 height 110
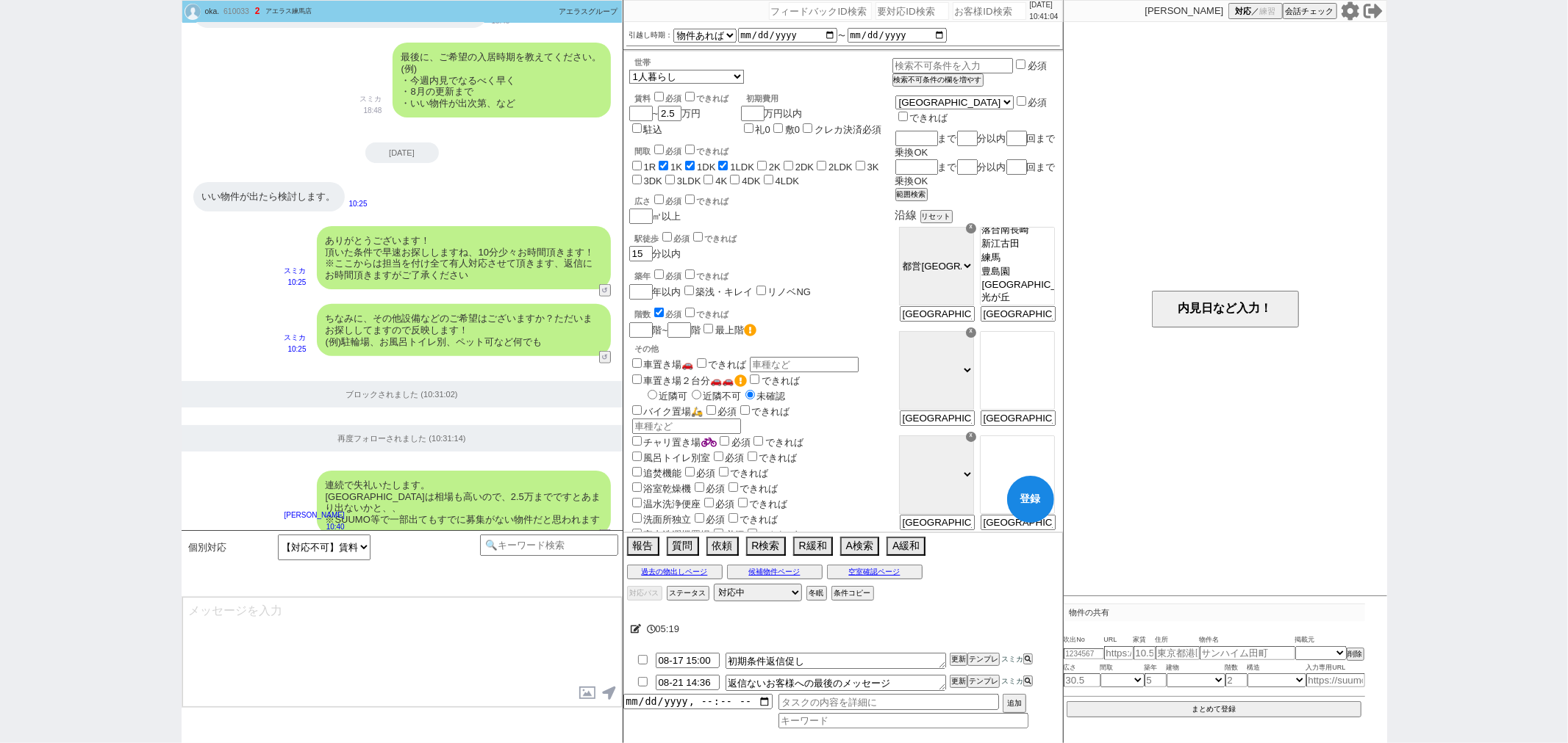
scroll to position [1174, 0]
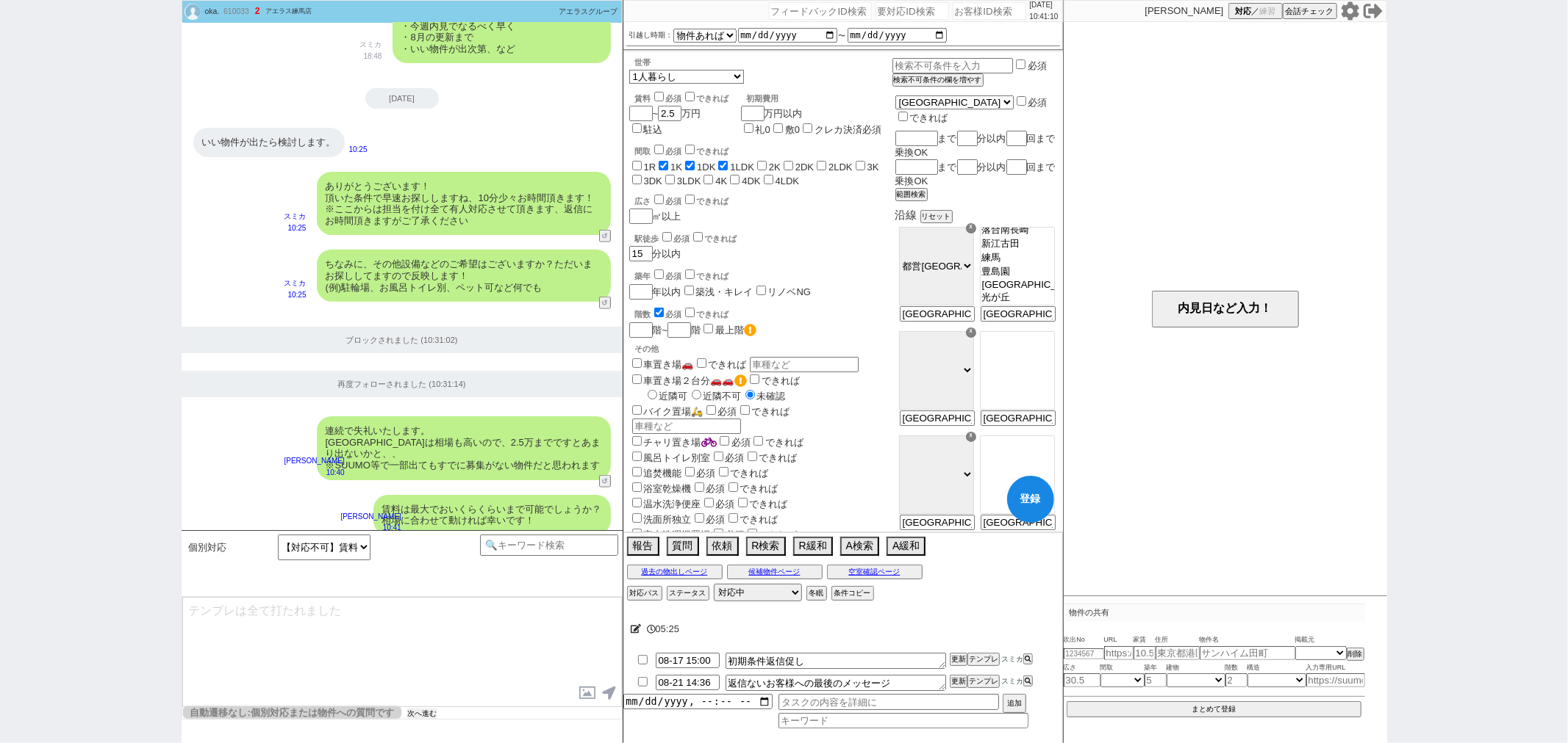
click at [419, 717] on button "次へ進む" at bounding box center [422, 714] width 30 height 10
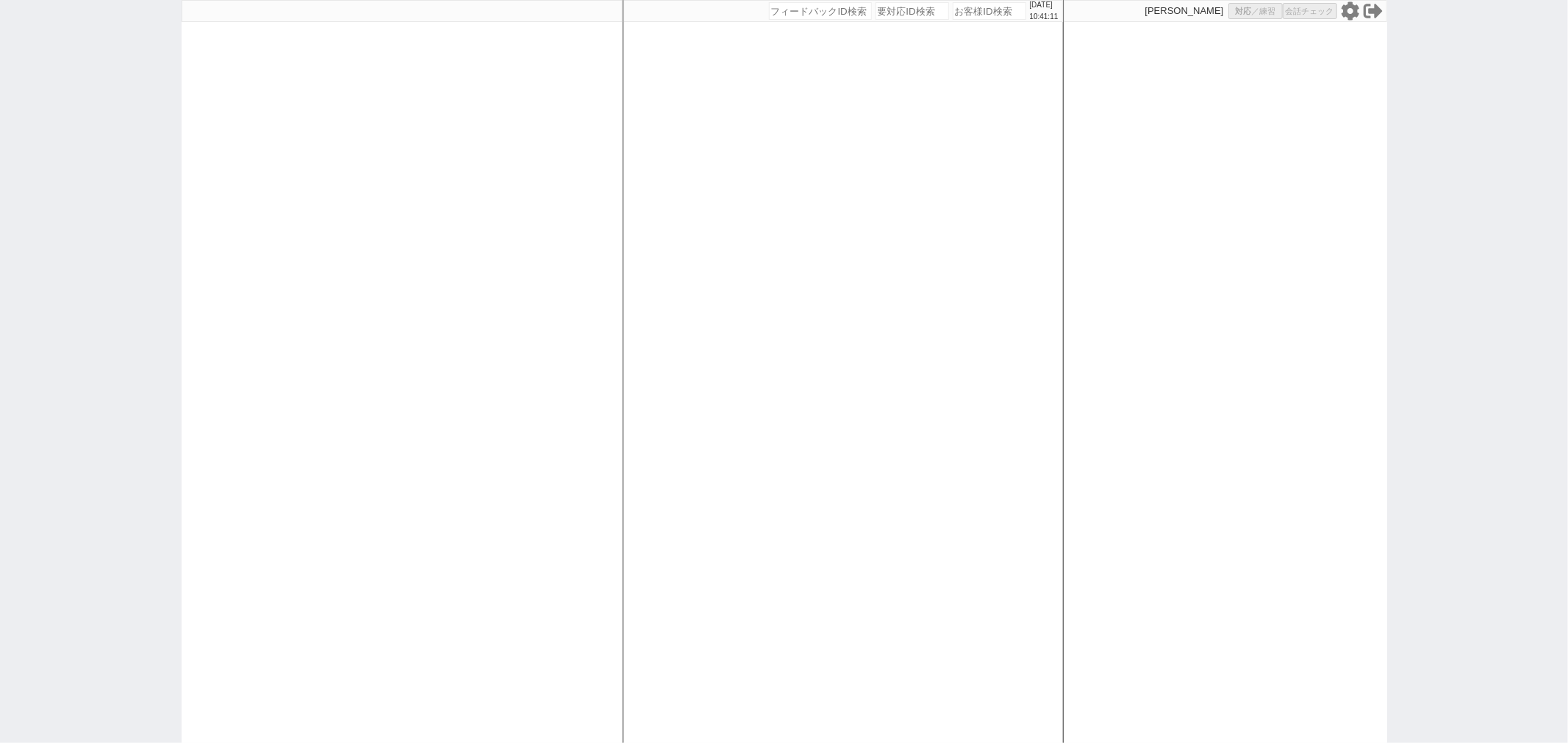
select select
